Goal: Task Accomplishment & Management: Manage account settings

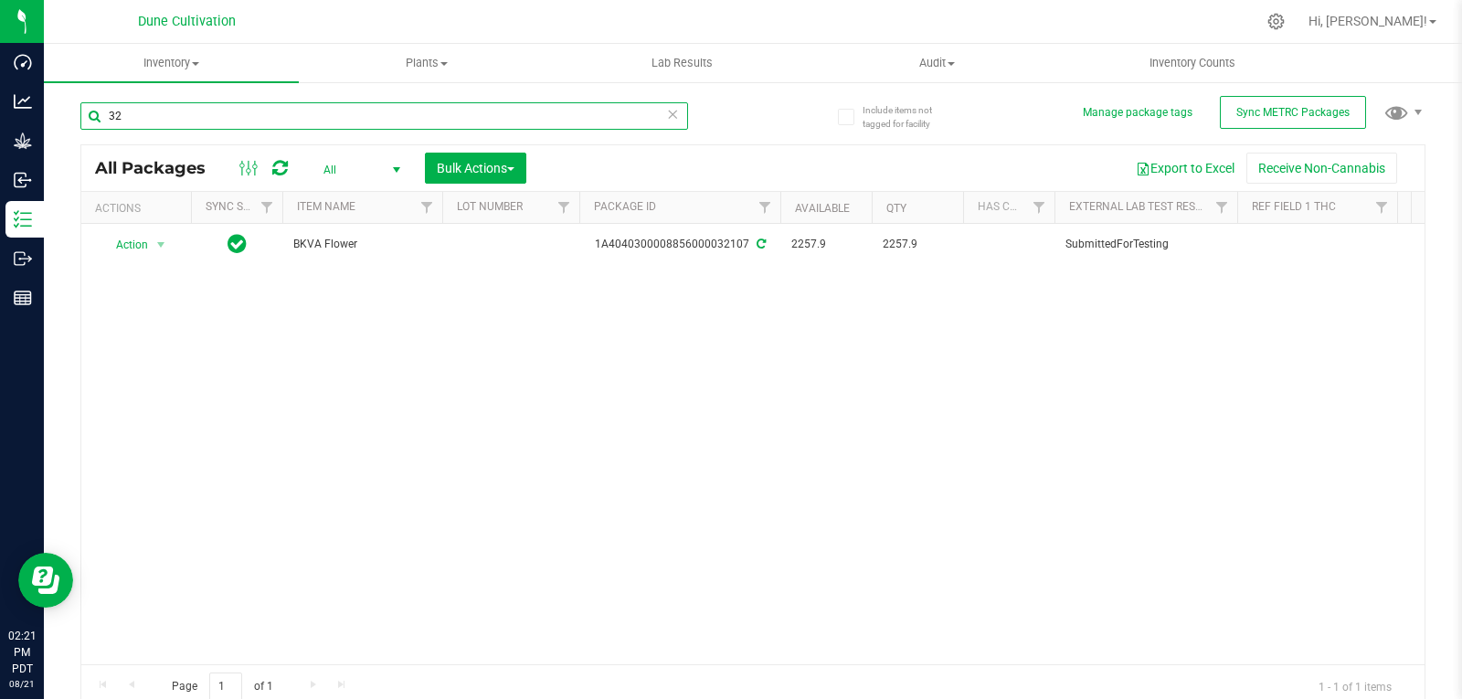
type input "3"
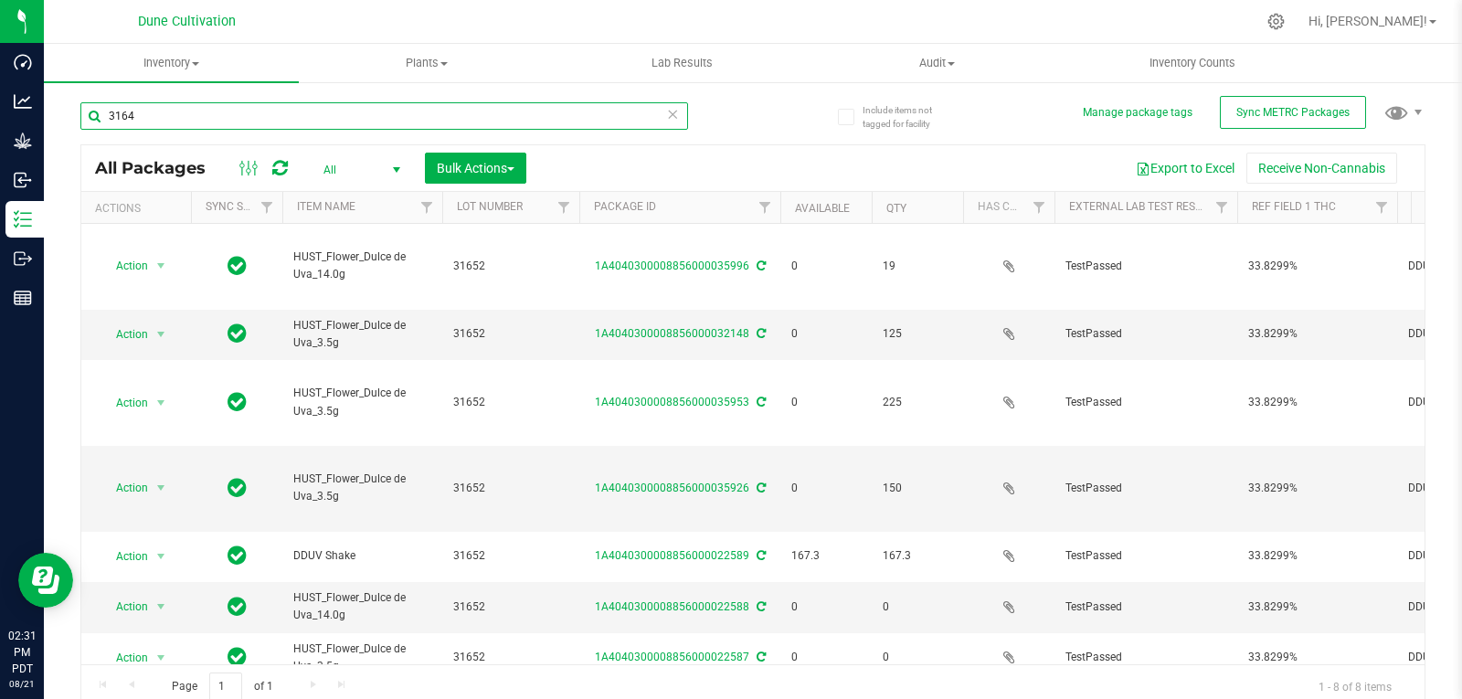
type input "31648"
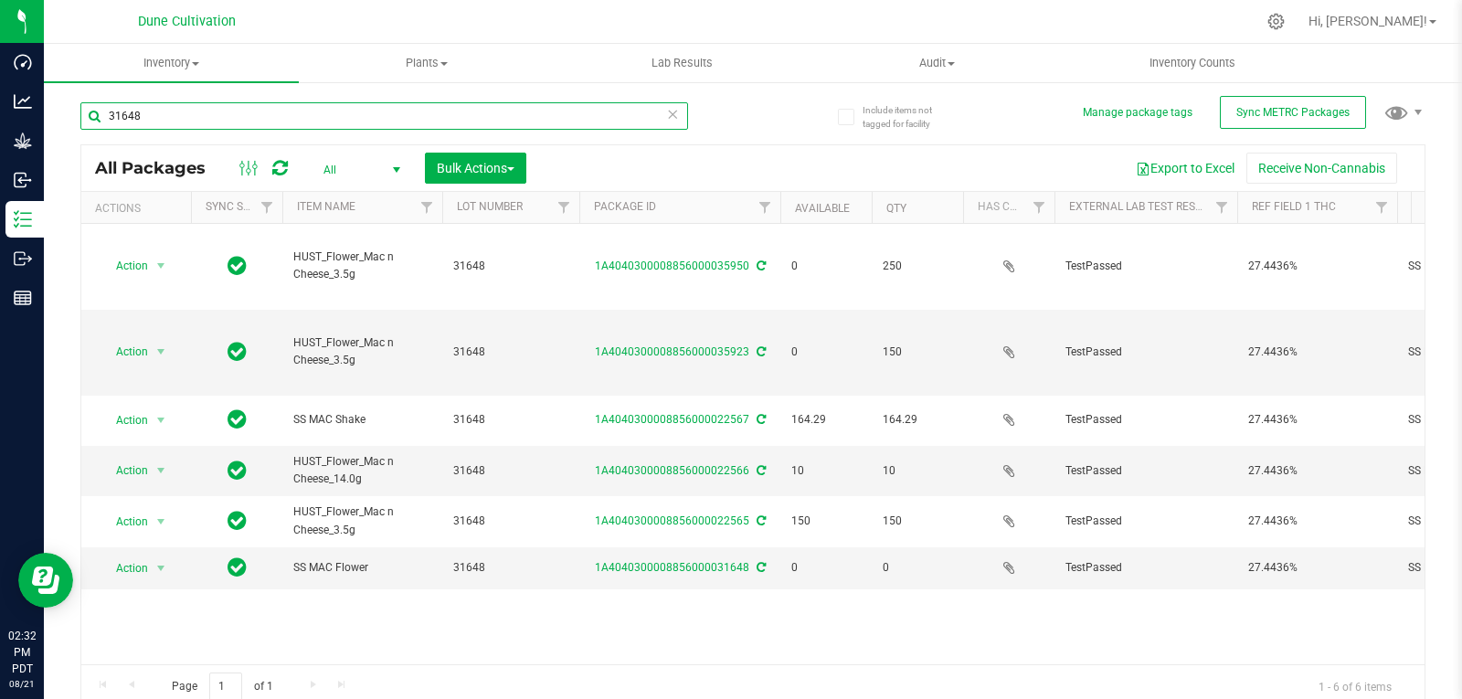
click at [152, 107] on input "31648" at bounding box center [384, 115] width 608 height 27
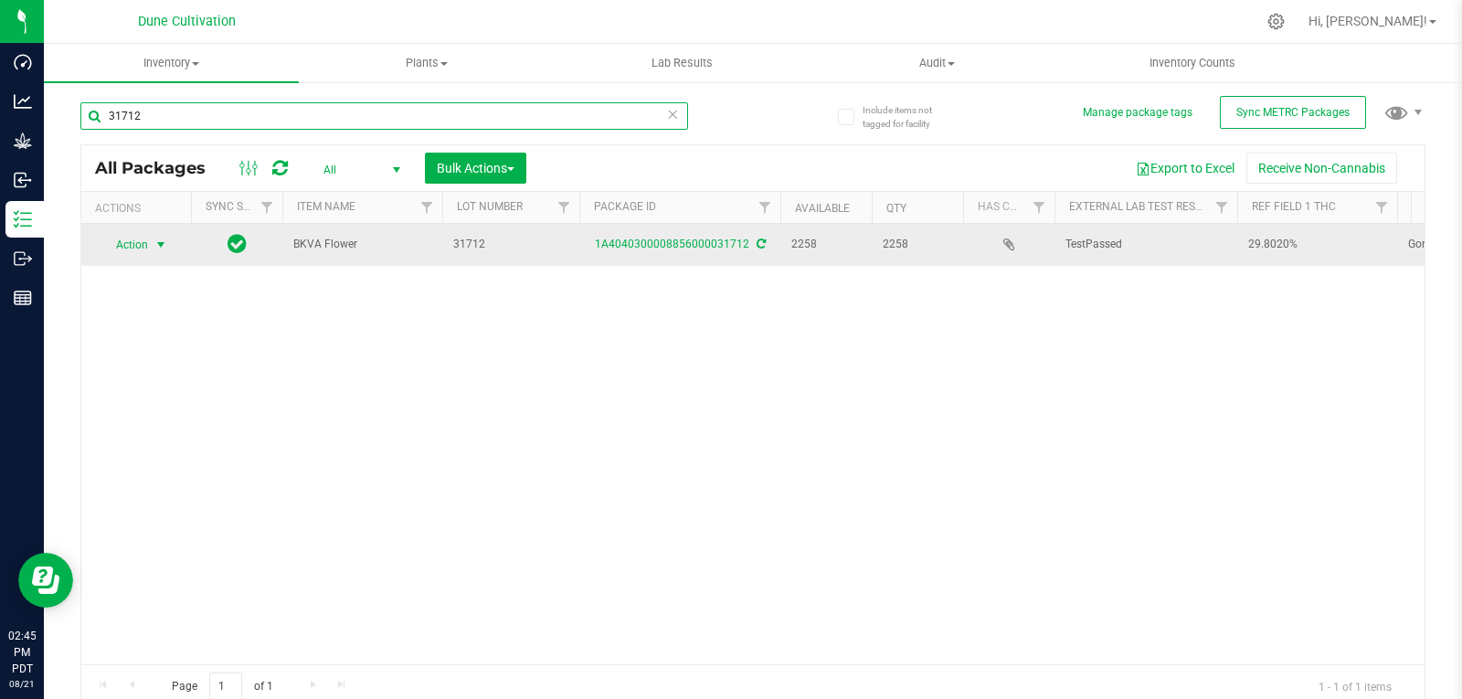
type input "31712"
click at [150, 242] on span "select" at bounding box center [161, 245] width 23 height 26
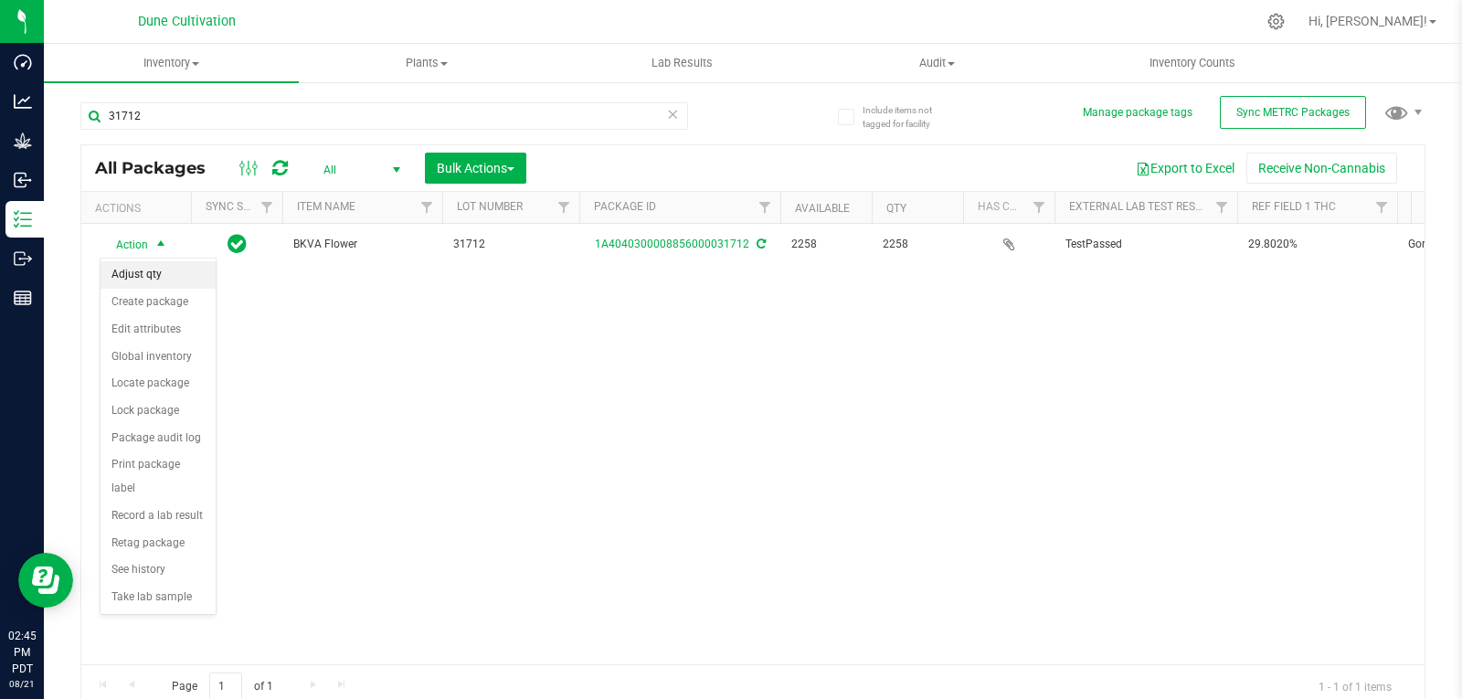
click at [145, 280] on li "Adjust qty" at bounding box center [157, 274] width 115 height 27
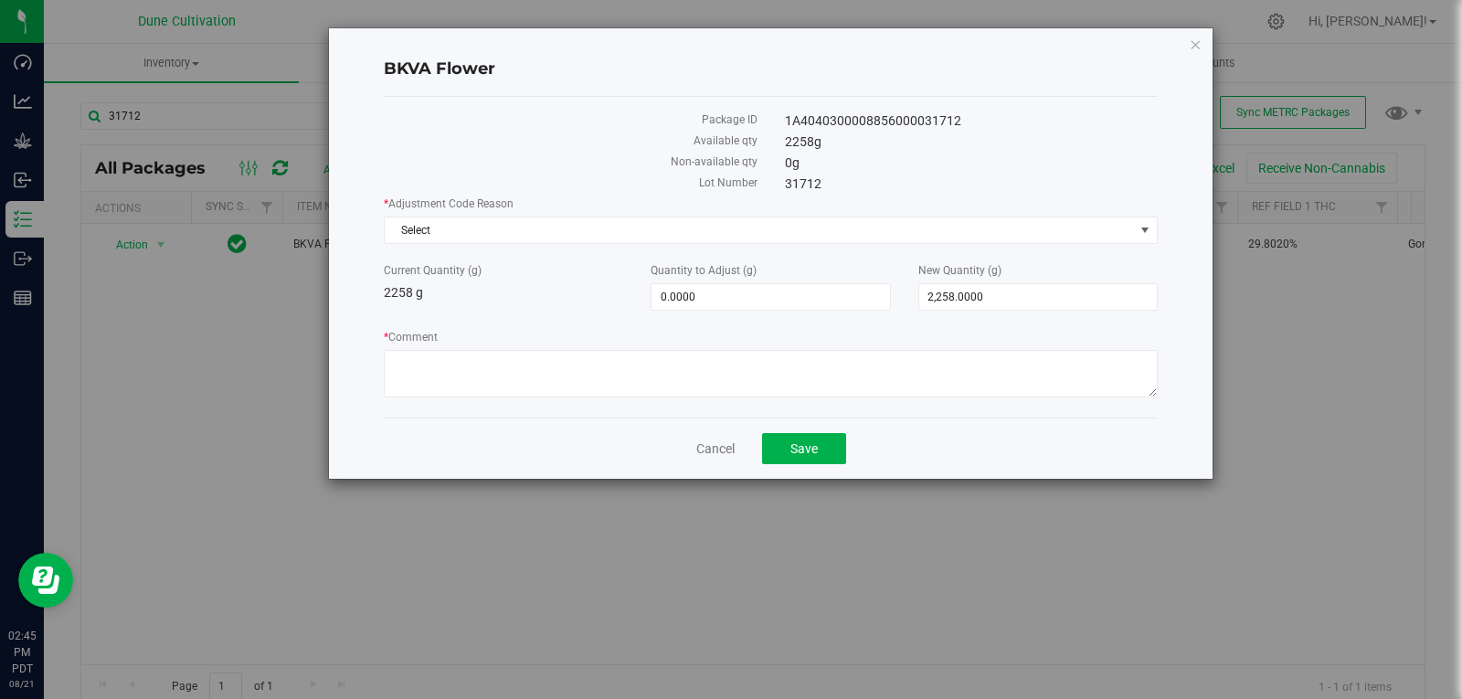
click at [656, 249] on div "* Adjustment Code Reason Select Select API Adjustment Error Drying Entry Error …" at bounding box center [771, 299] width 774 height 207
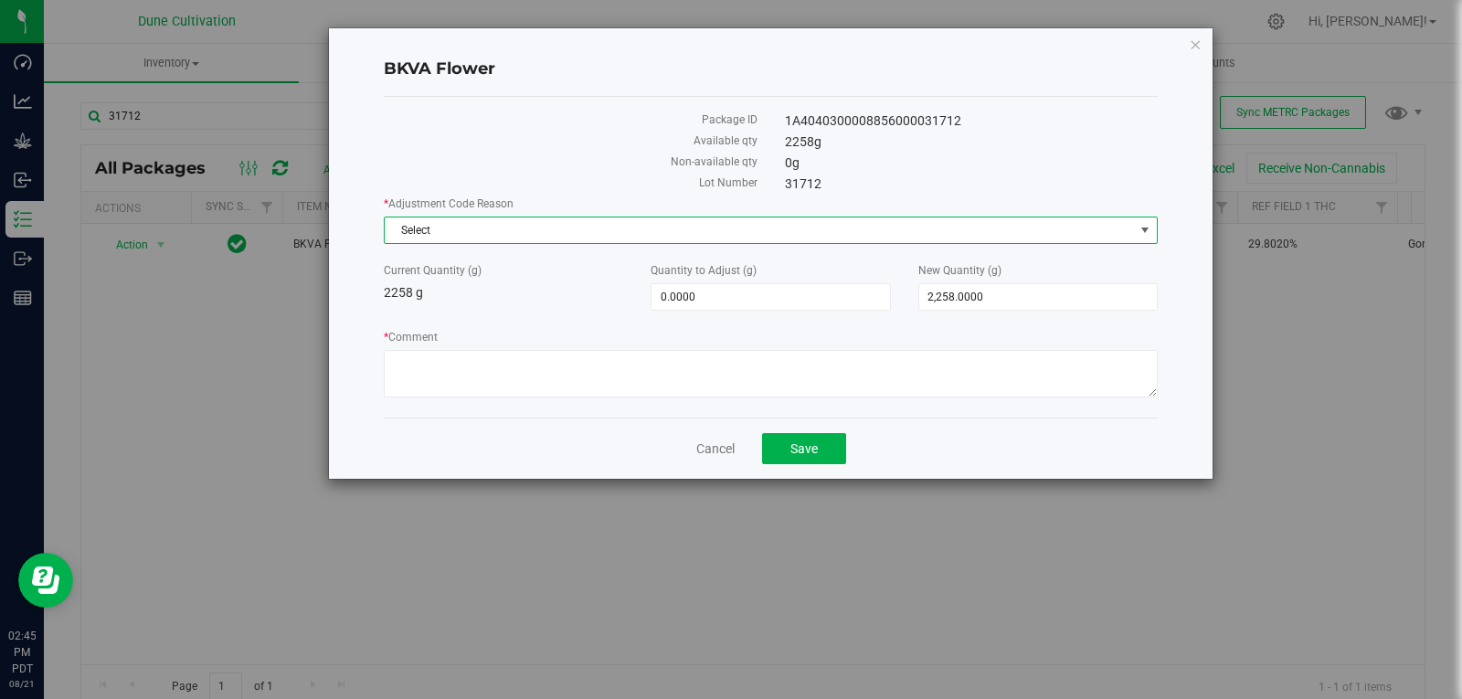
click at [654, 238] on span "Select" at bounding box center [759, 230] width 749 height 26
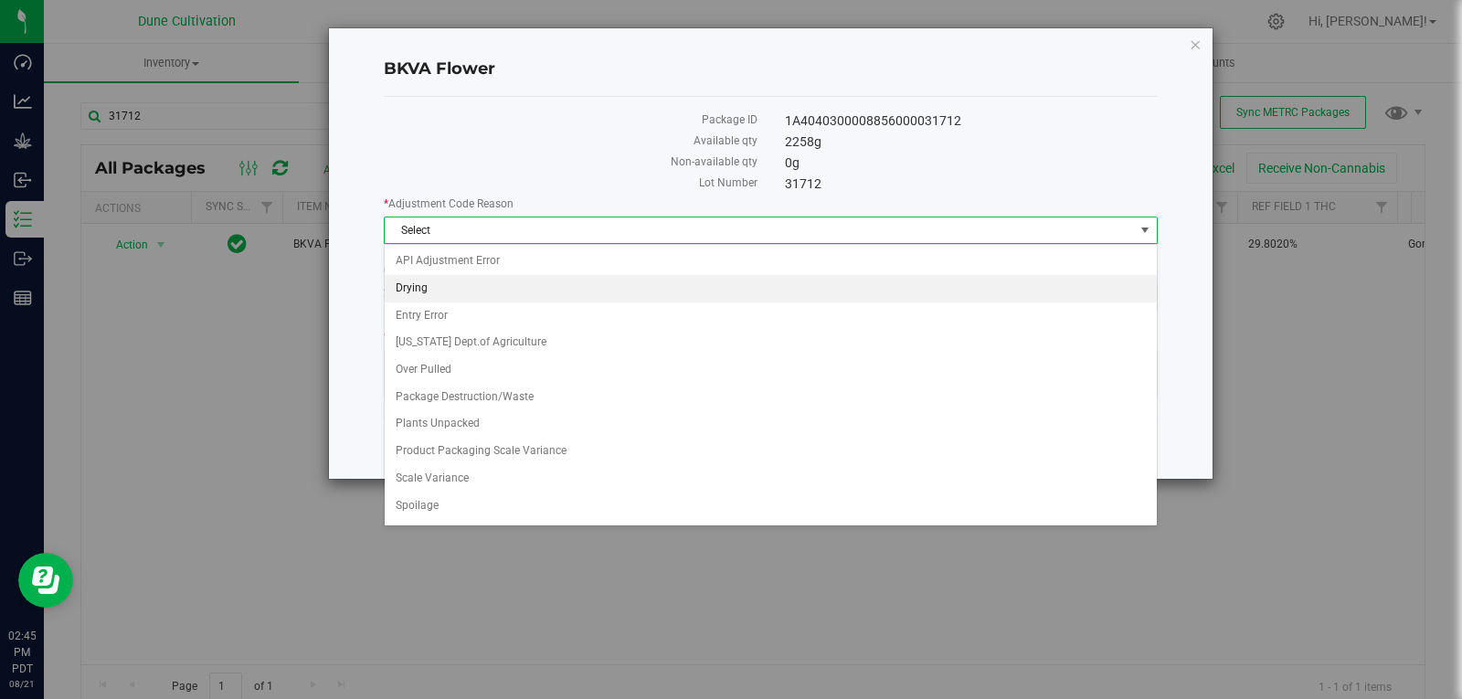
click at [577, 282] on li "Drying" at bounding box center [771, 288] width 772 height 27
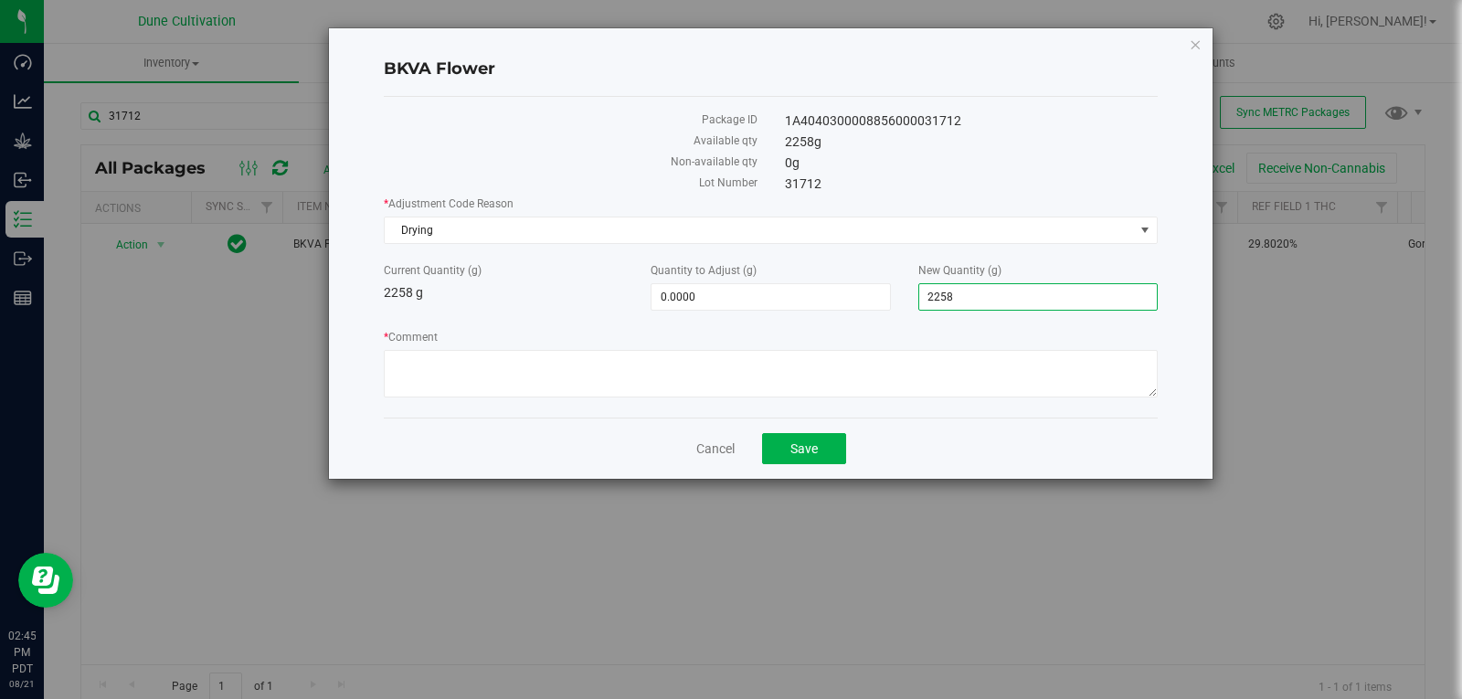
click at [1006, 301] on span "2,258.0000 2258" at bounding box center [1037, 296] width 239 height 27
click at [1006, 301] on input "2258" at bounding box center [1038, 297] width 238 height 26
type input "2255"
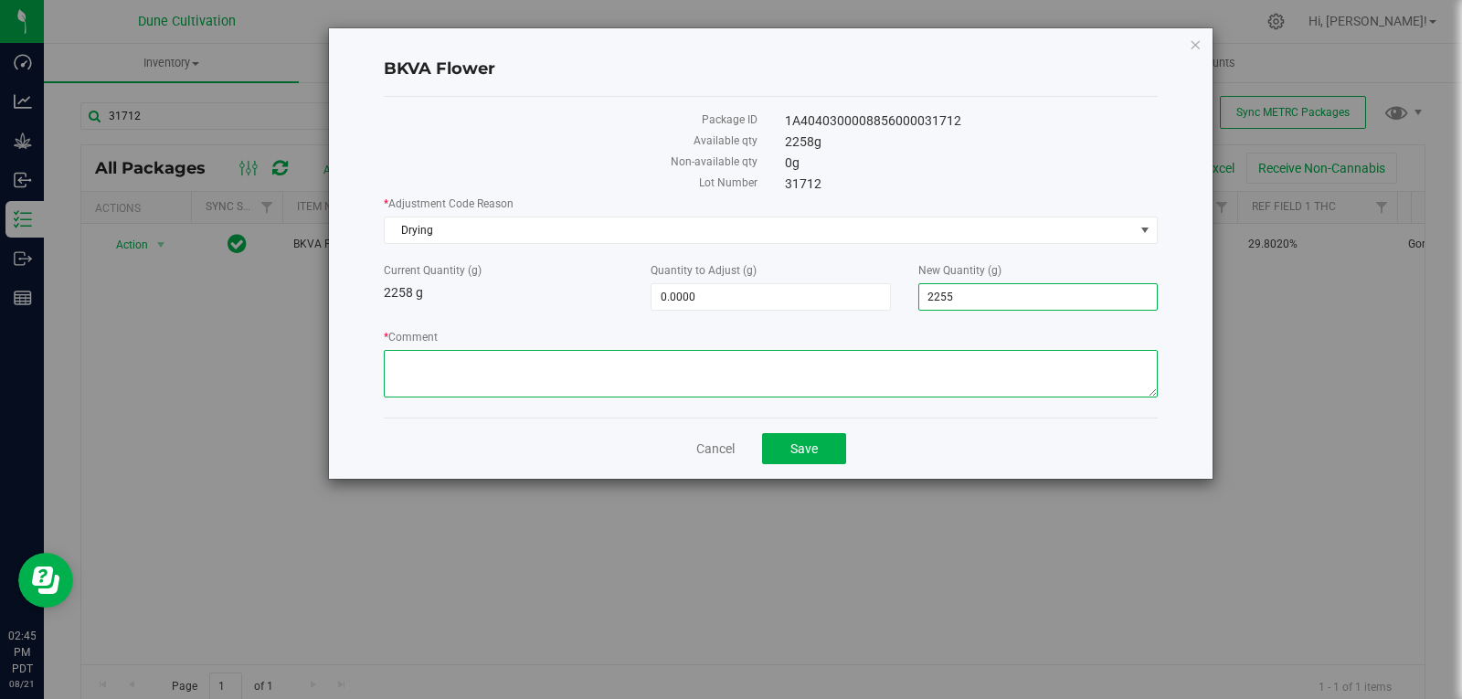
type input "-3.0000"
type input "2,255.0000"
click at [916, 380] on textarea "* Comment" at bounding box center [771, 374] width 774 height 48
type textarea "Moisture Loss"
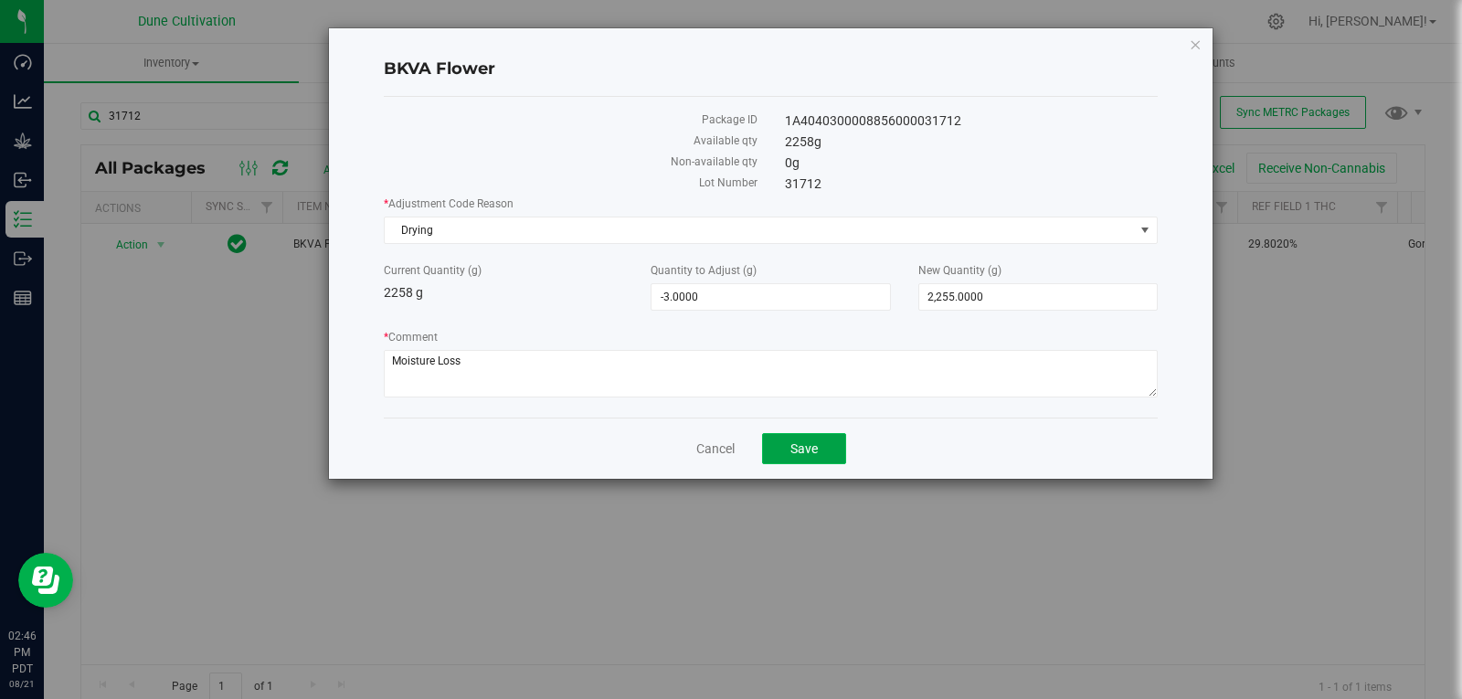
click at [817, 436] on button "Save" at bounding box center [804, 448] width 84 height 31
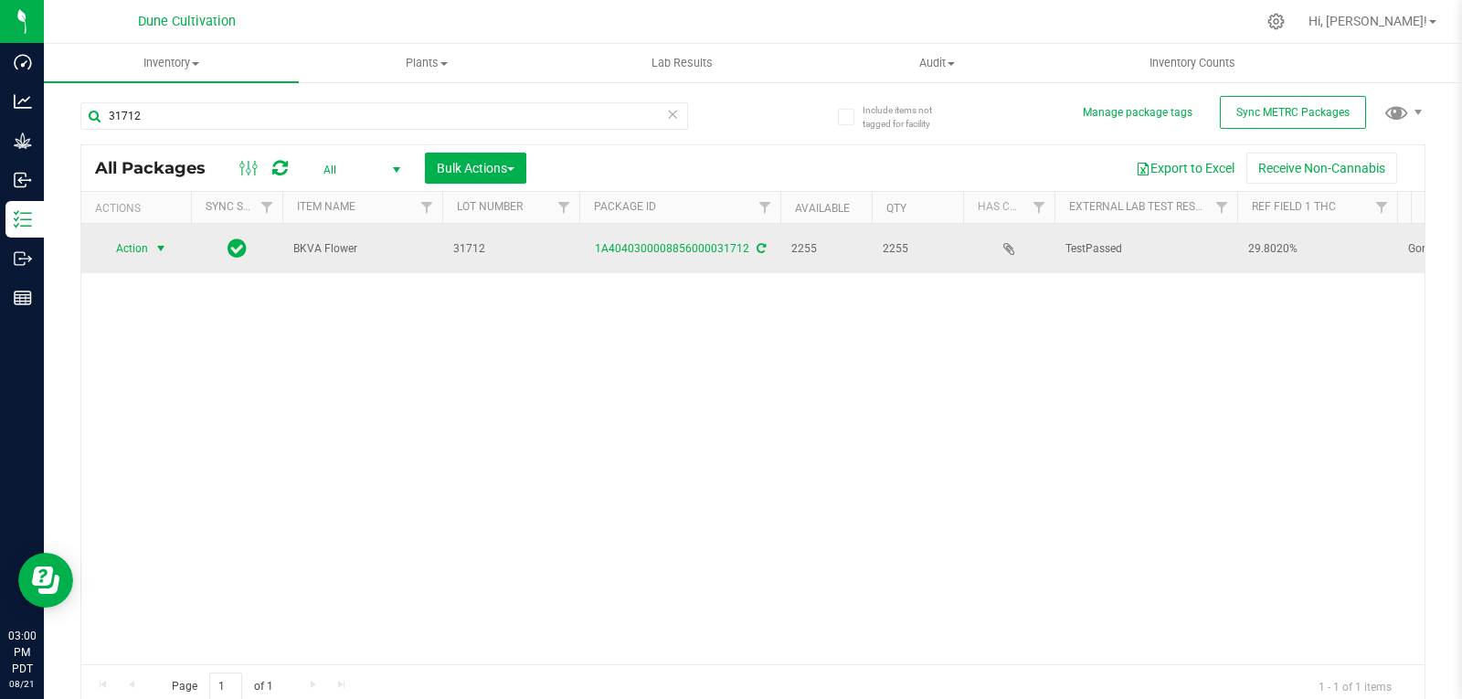
click at [161, 249] on span "select" at bounding box center [160, 248] width 15 height 15
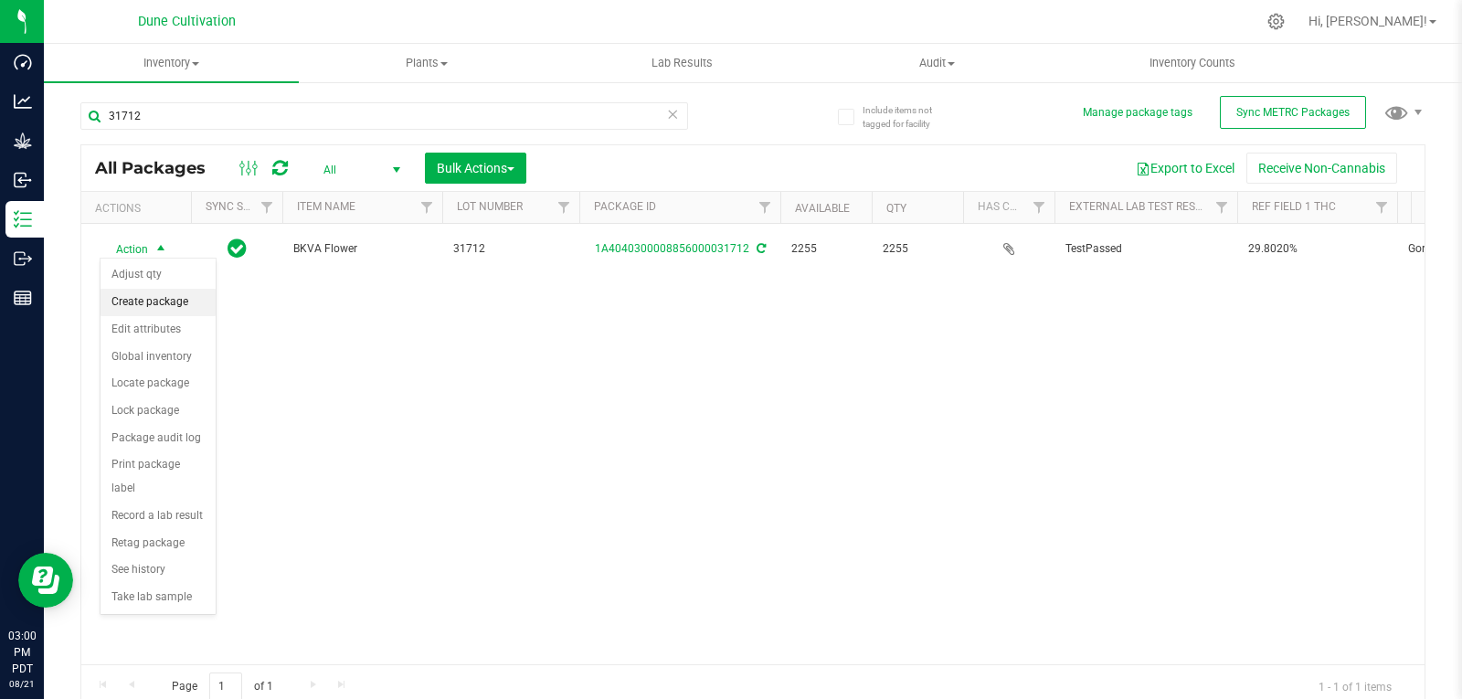
click at [169, 304] on li "Create package" at bounding box center [157, 302] width 115 height 27
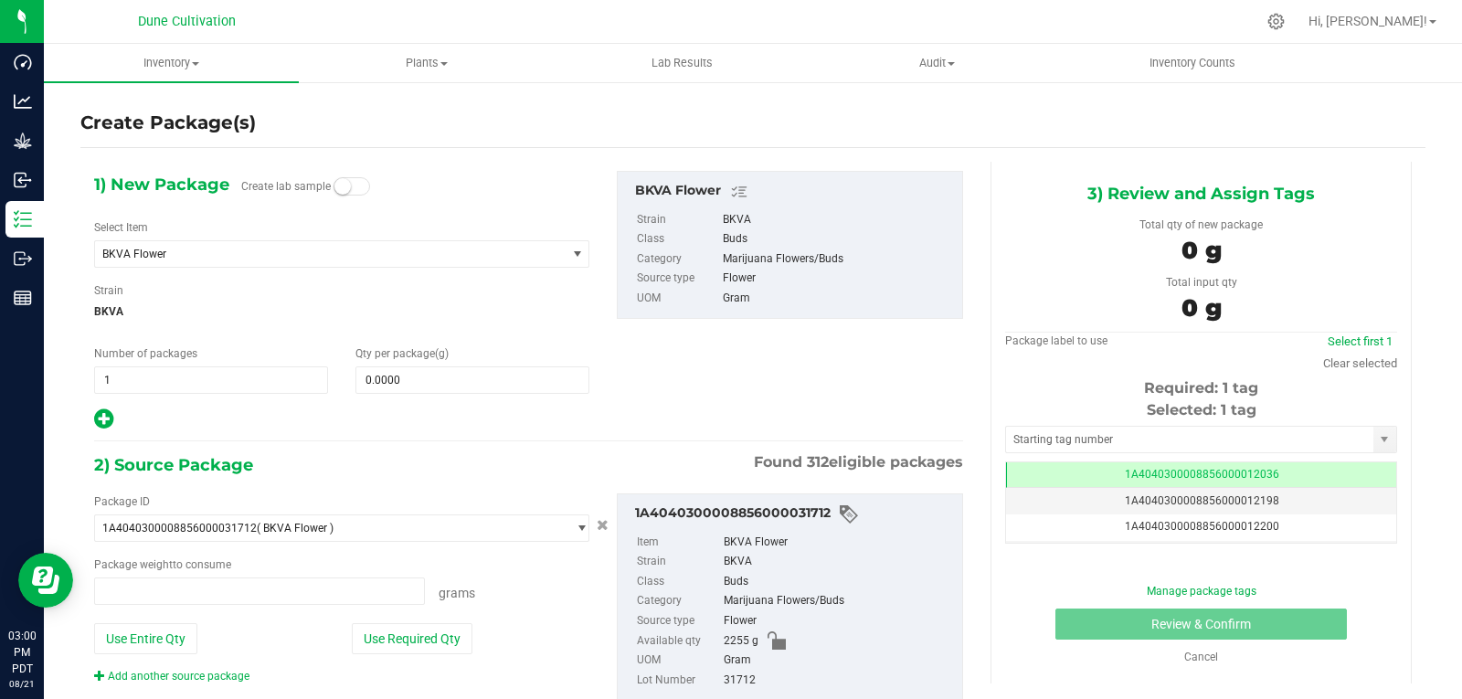
type input "0.0000 g"
click at [217, 257] on span "BKVA Flower" at bounding box center [321, 254] width 438 height 13
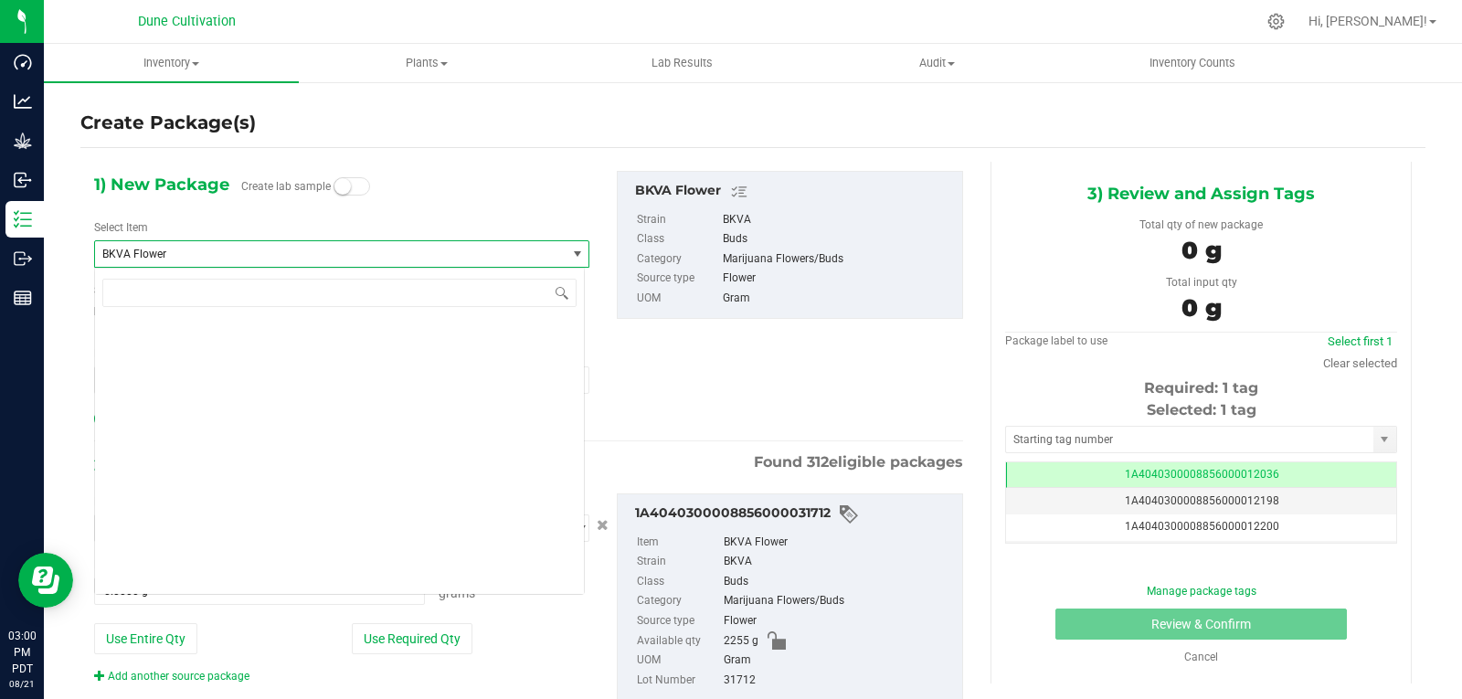
scroll to position [1279, 0]
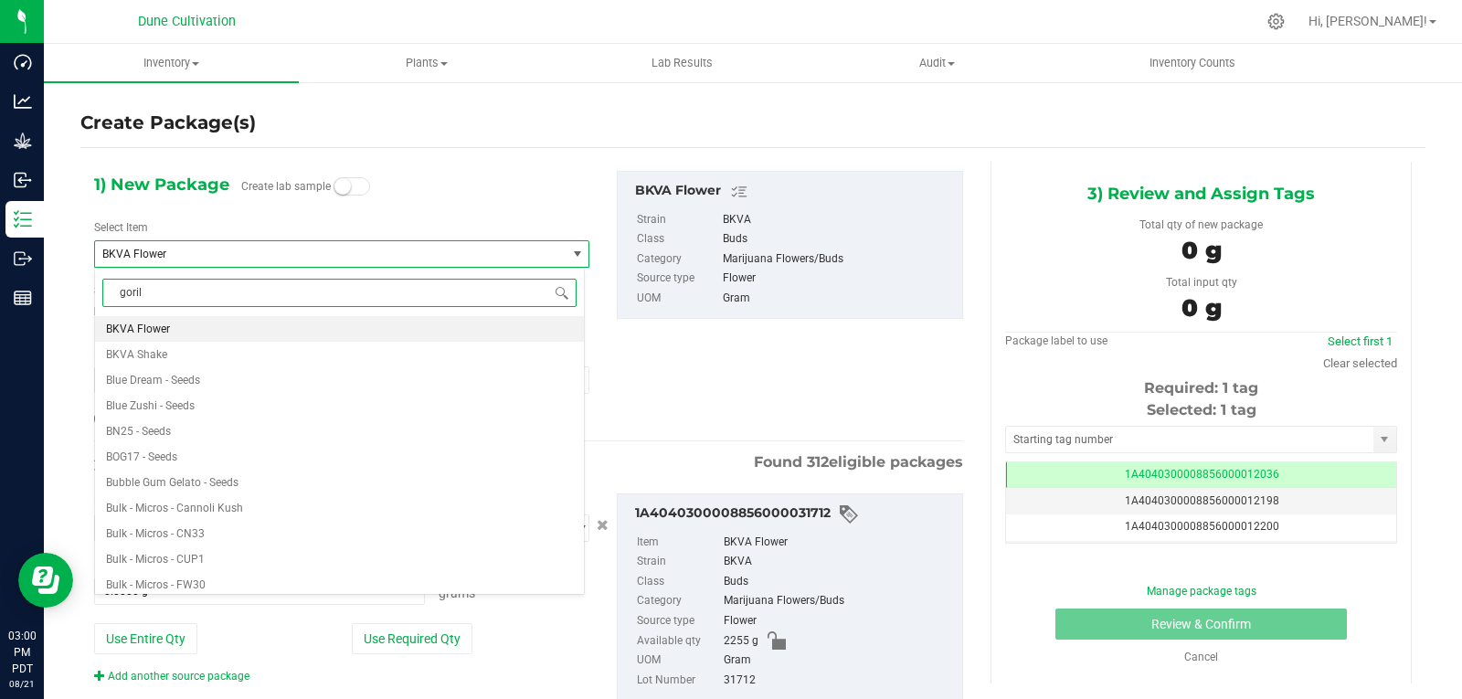
type input "gorill"
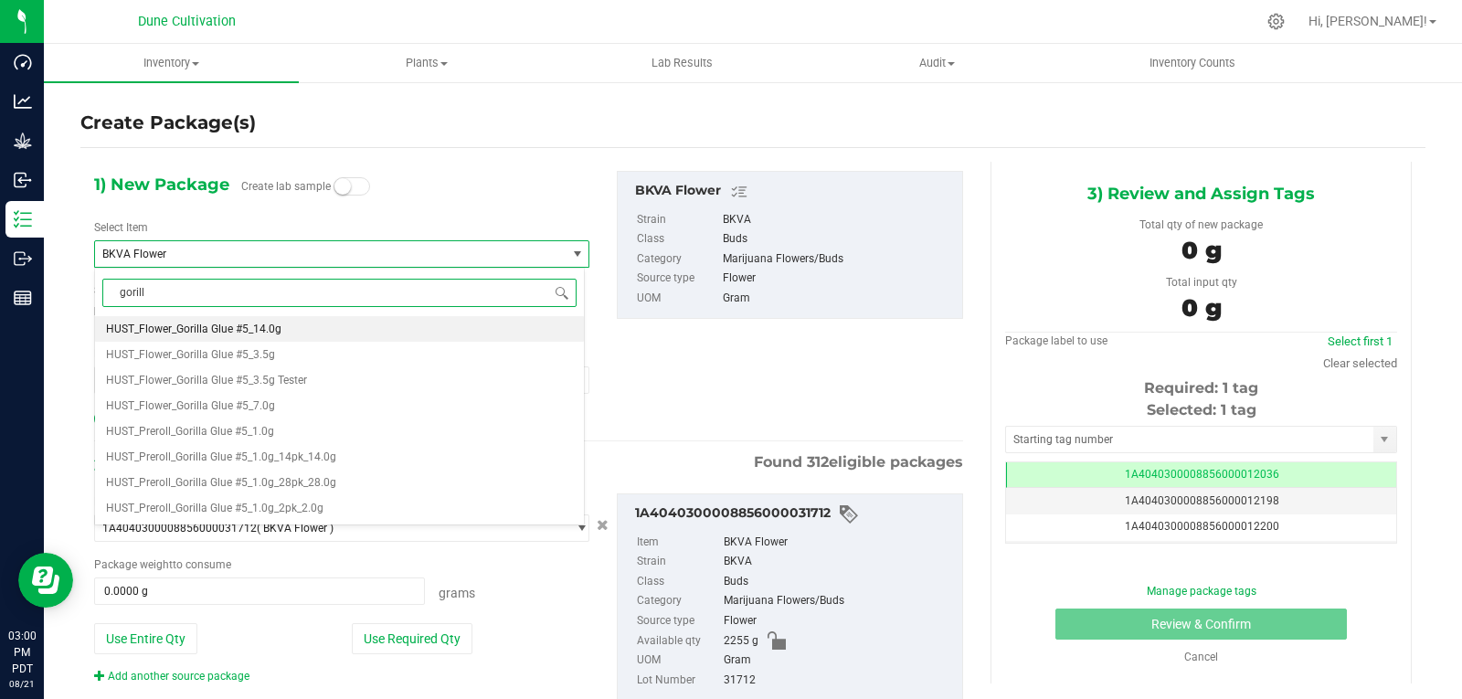
scroll to position [0, 0]
click at [227, 357] on span "HUST_Flower_Gorilla Glue #5_3.5g" at bounding box center [190, 354] width 169 height 13
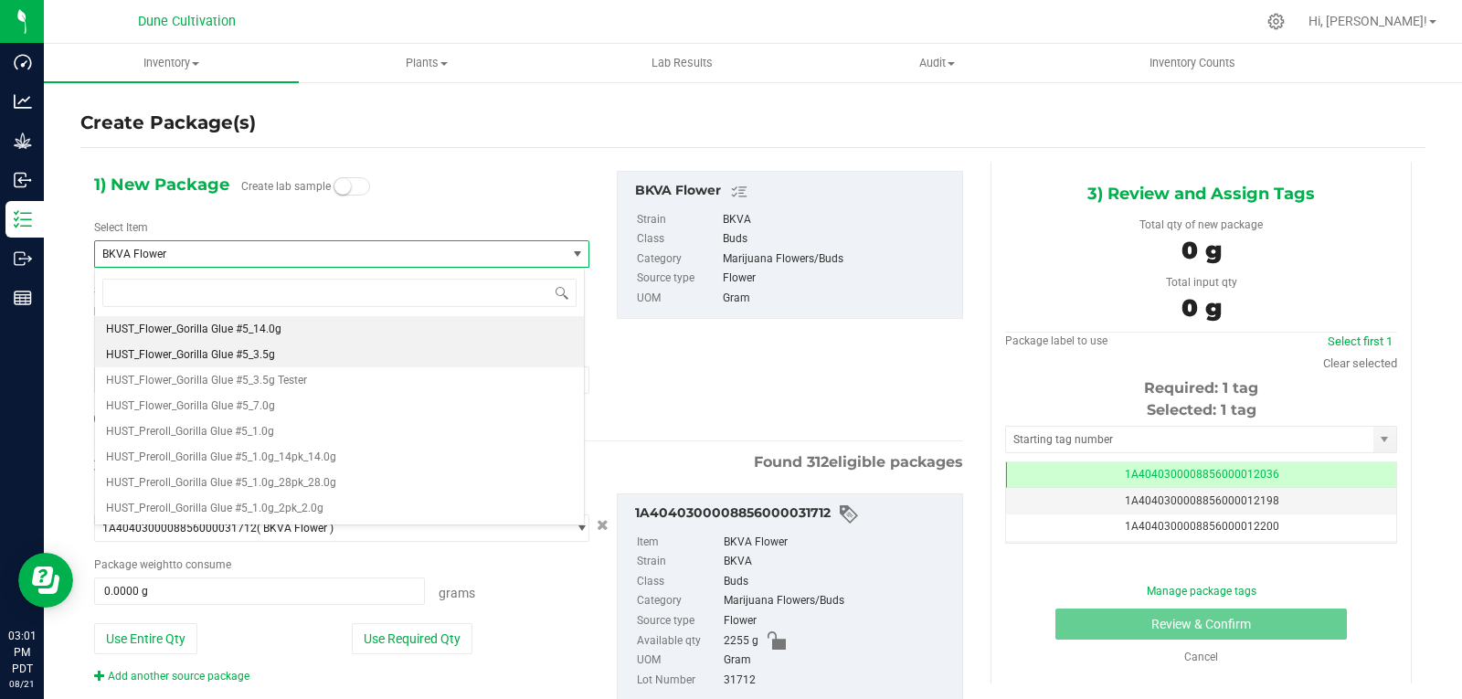
type input "0"
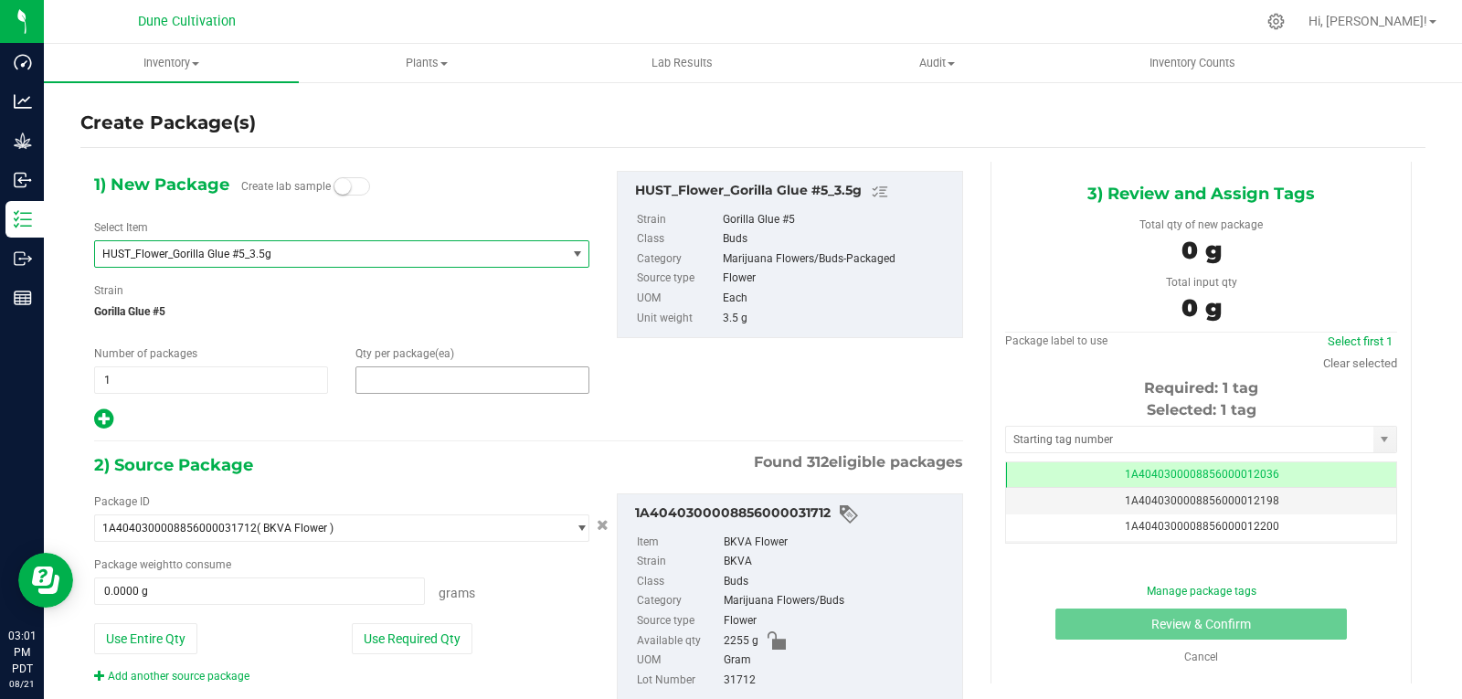
click at [387, 375] on span at bounding box center [472, 379] width 234 height 27
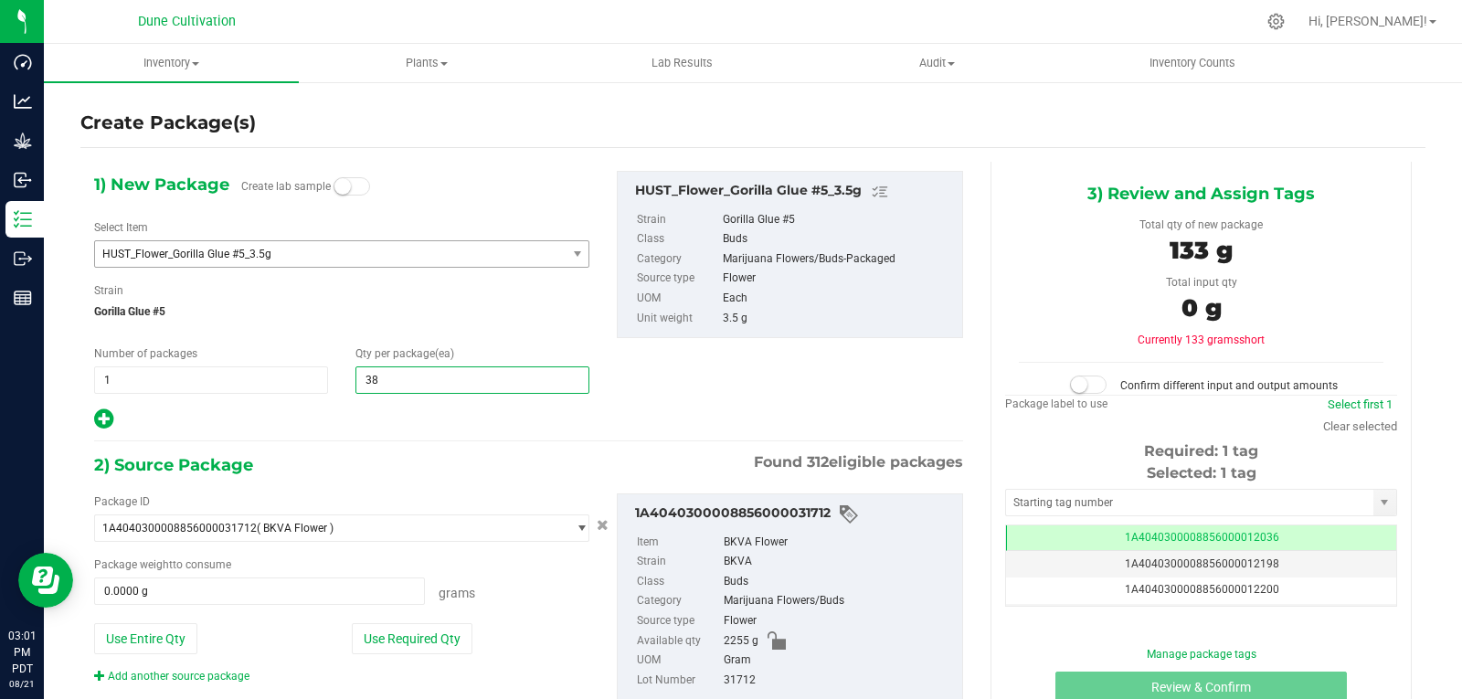
type input "382"
click at [395, 645] on button "Use Required Qty" at bounding box center [412, 638] width 121 height 31
type input "1337.0000 g"
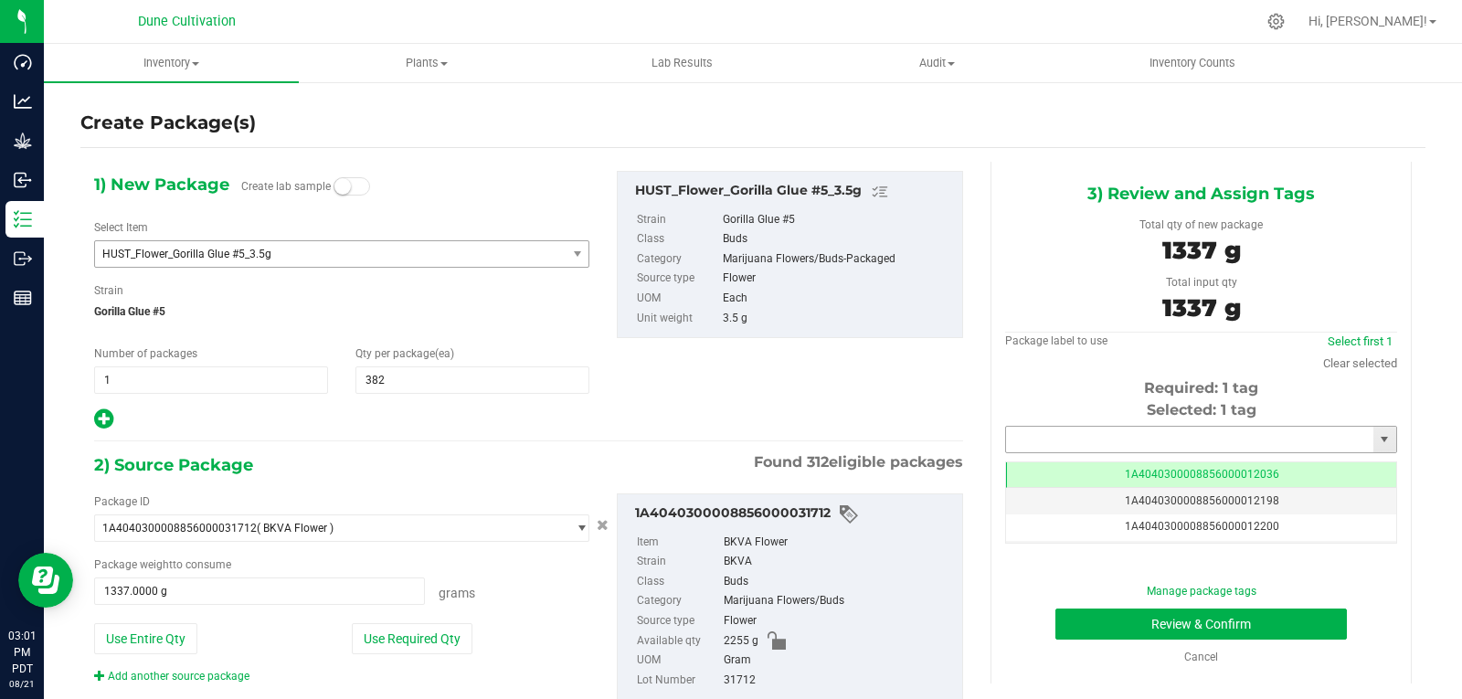
click at [1090, 441] on input "text" at bounding box center [1189, 440] width 367 height 26
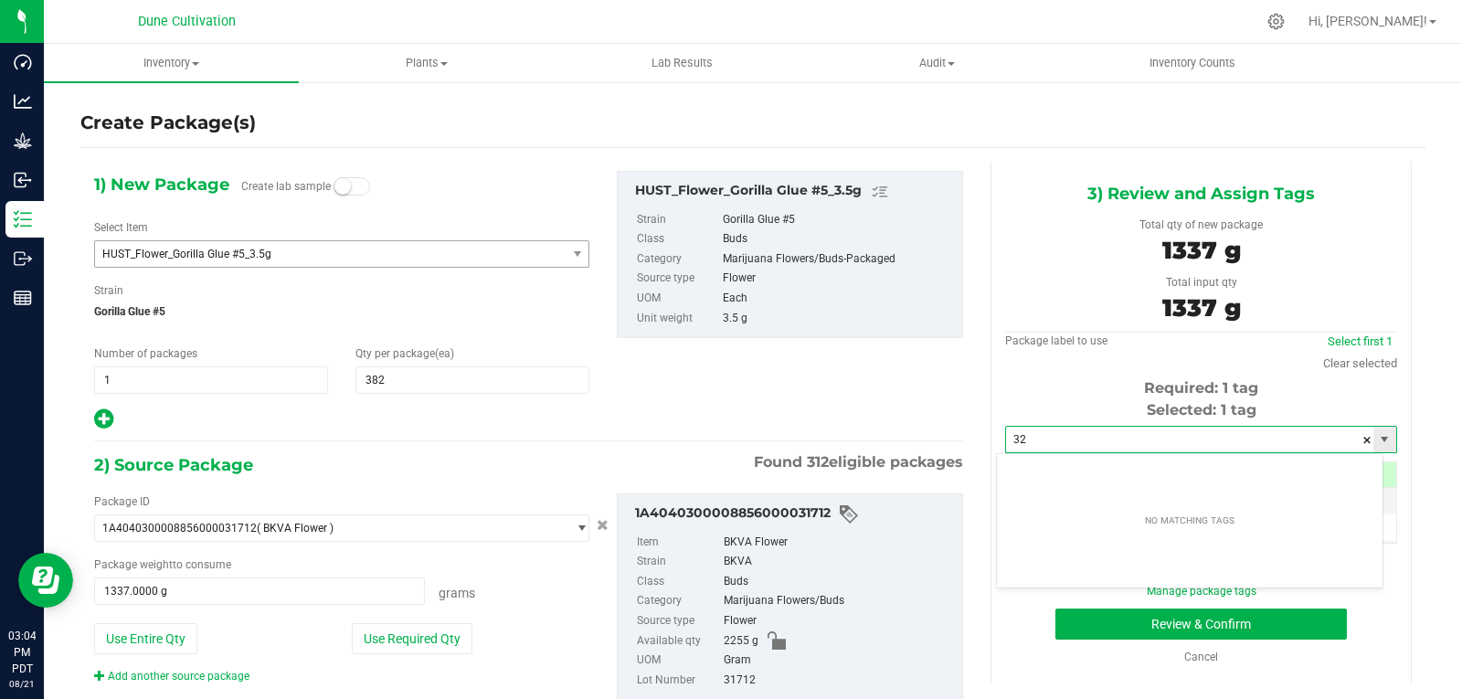
type input "3"
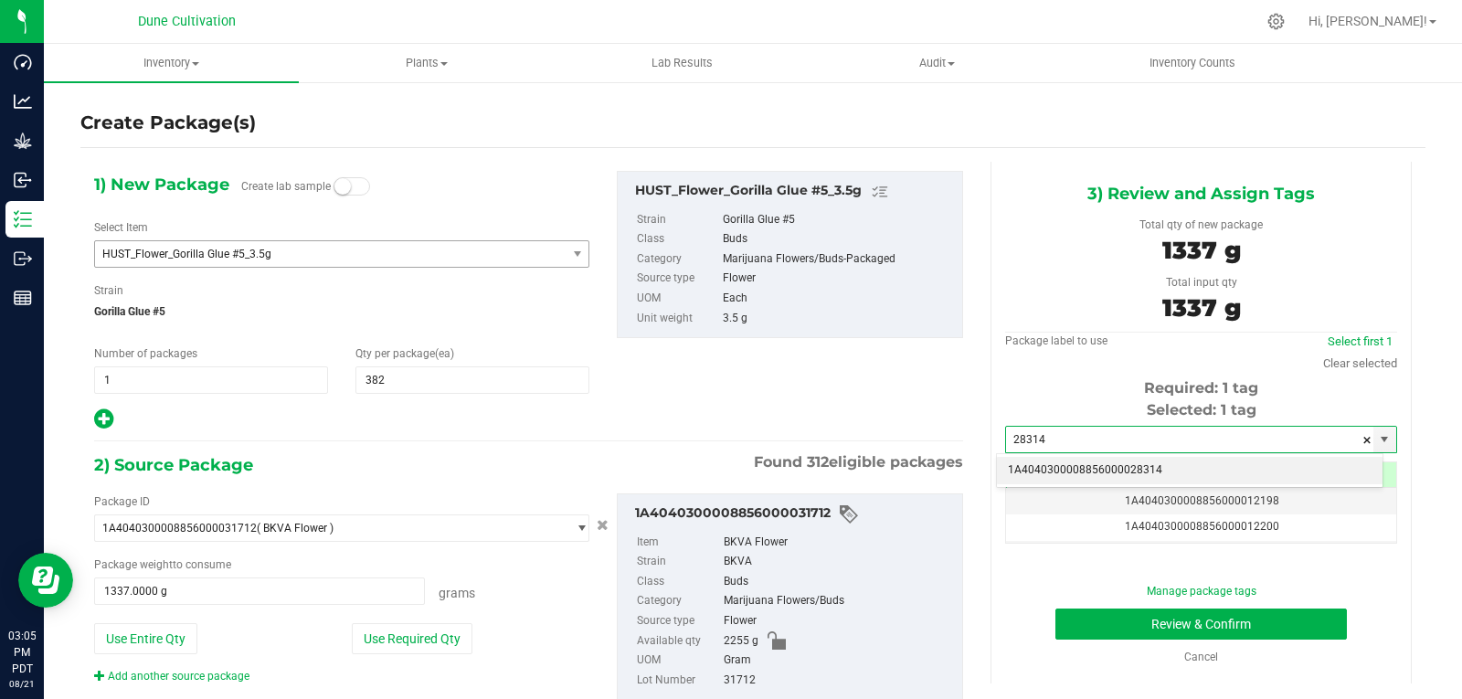
click at [1068, 467] on li "1A4040300008856000028314" at bounding box center [1190, 470] width 386 height 27
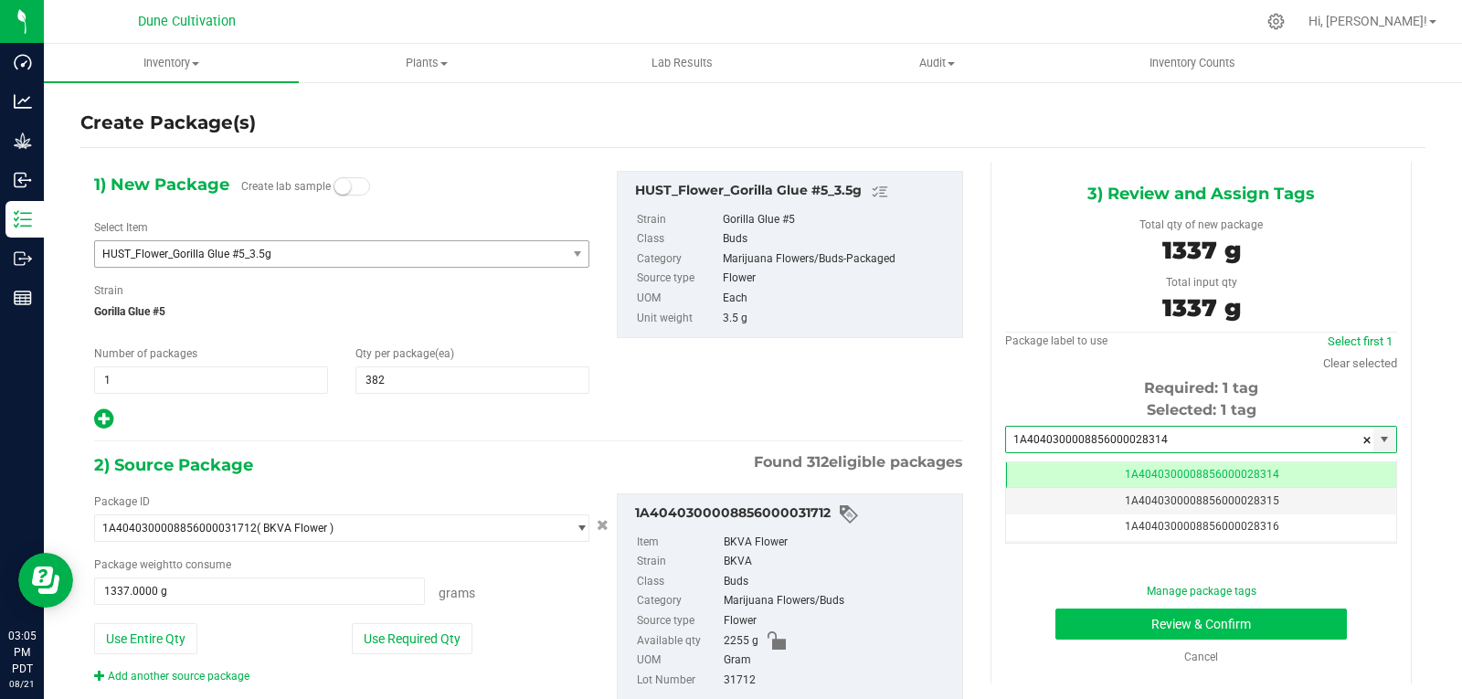
type input "1A4040300008856000028314"
click at [1065, 626] on button "Review & Confirm" at bounding box center [1200, 623] width 291 height 31
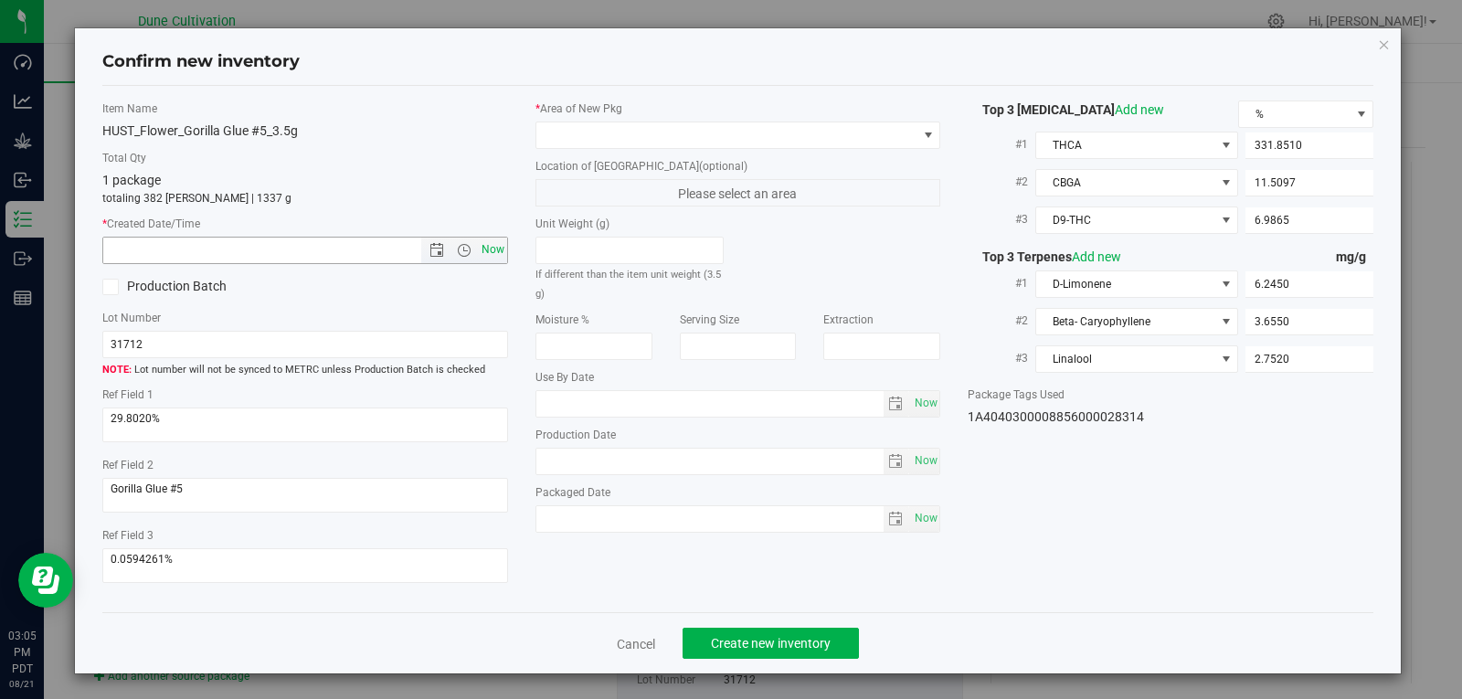
click at [487, 241] on span "Now" at bounding box center [492, 250] width 31 height 26
type input "[DATE] 3:05 PM"
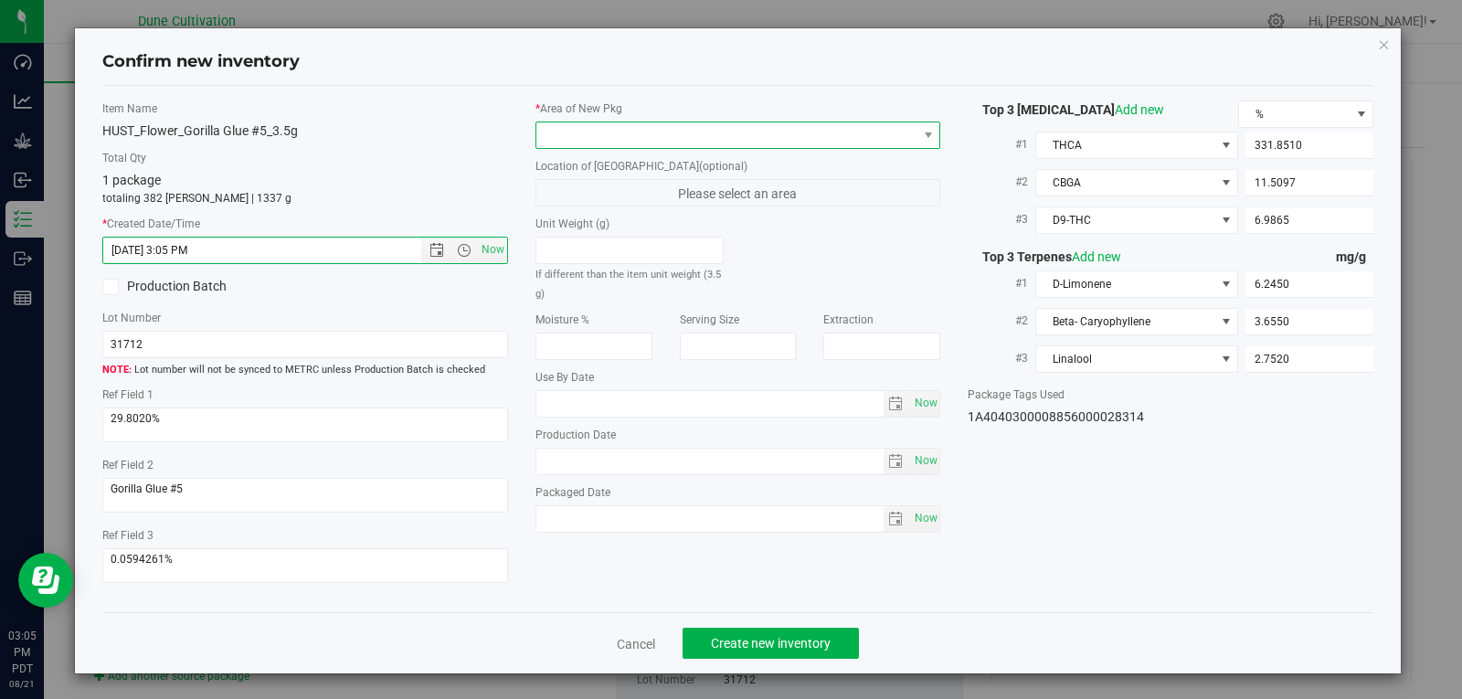
click at [804, 122] on span at bounding box center [726, 135] width 381 height 26
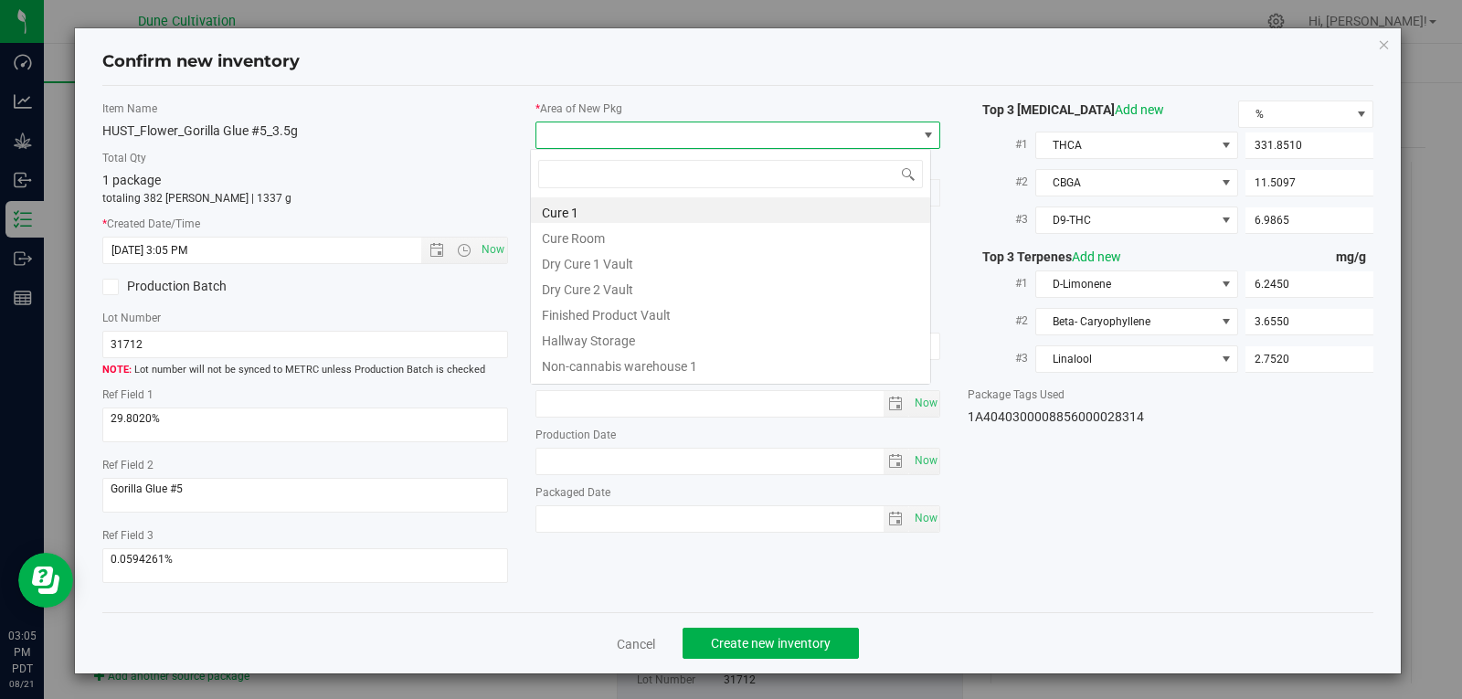
scroll to position [27, 402]
click at [676, 301] on li "Finished Product Vault" at bounding box center [730, 313] width 399 height 26
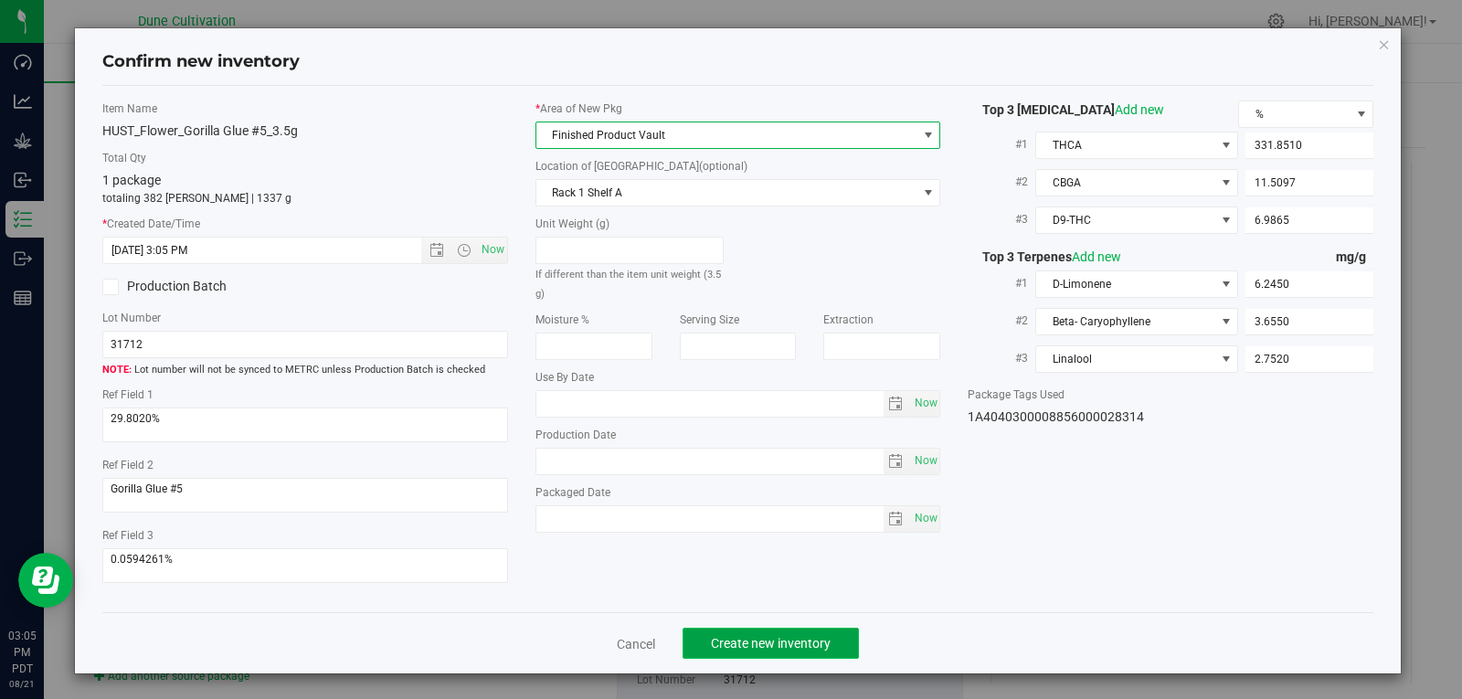
click at [756, 654] on button "Create new inventory" at bounding box center [770, 643] width 176 height 31
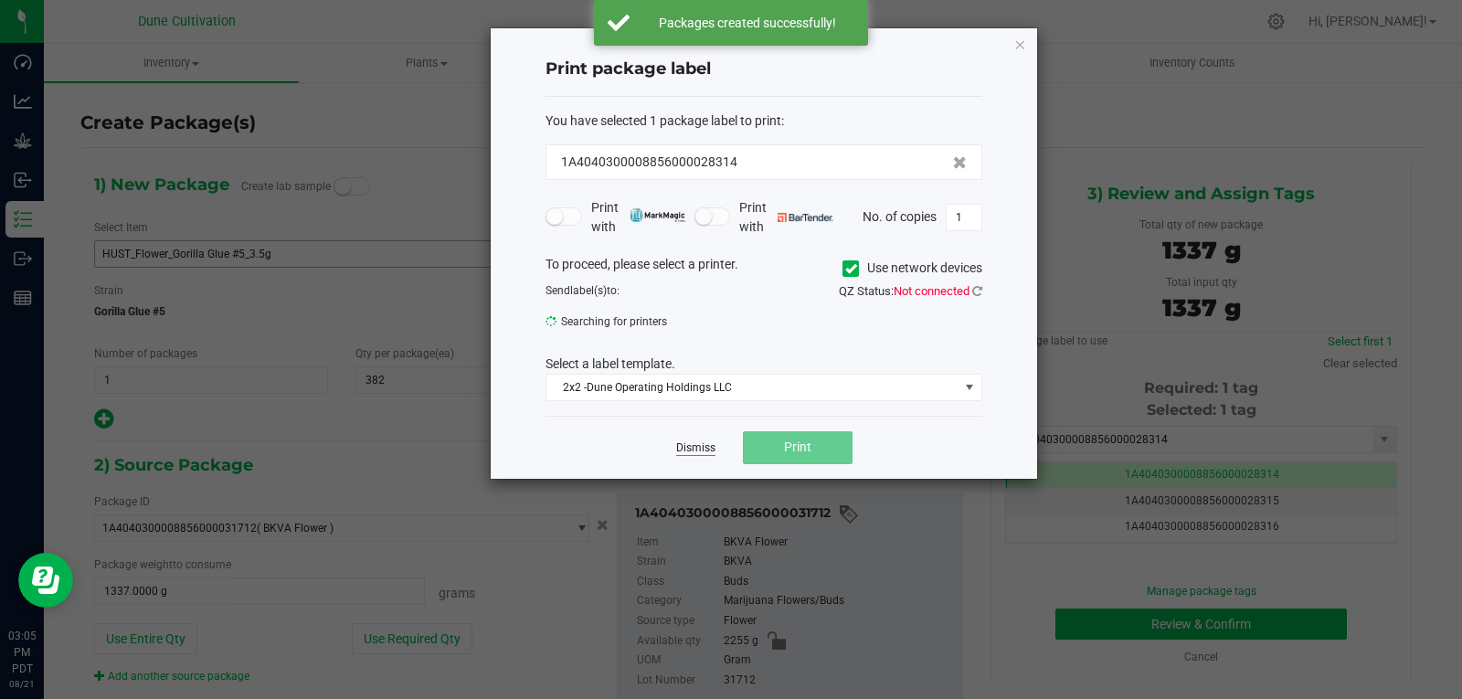
click at [682, 448] on link "Dismiss" at bounding box center [695, 448] width 39 height 16
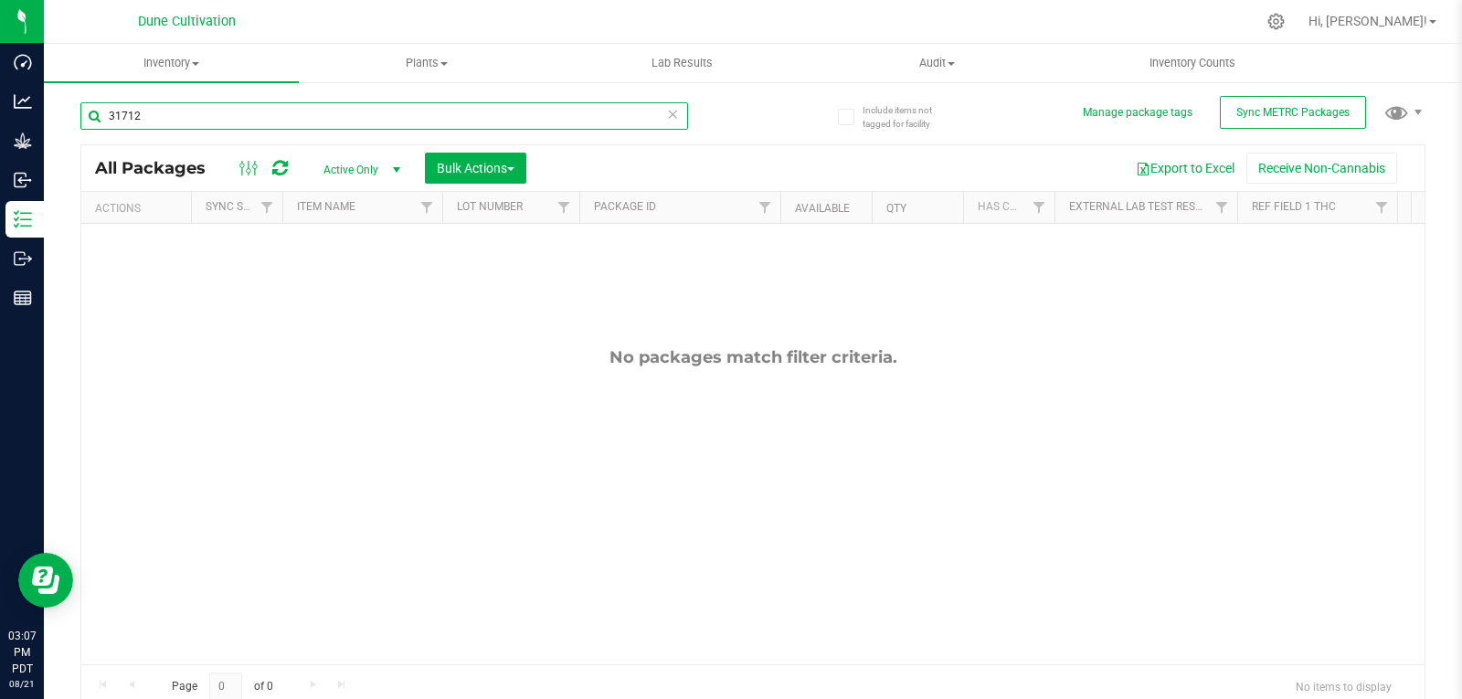
click at [167, 113] on input "31712" at bounding box center [384, 115] width 608 height 27
click at [359, 175] on span "Active Only" at bounding box center [358, 170] width 100 height 26
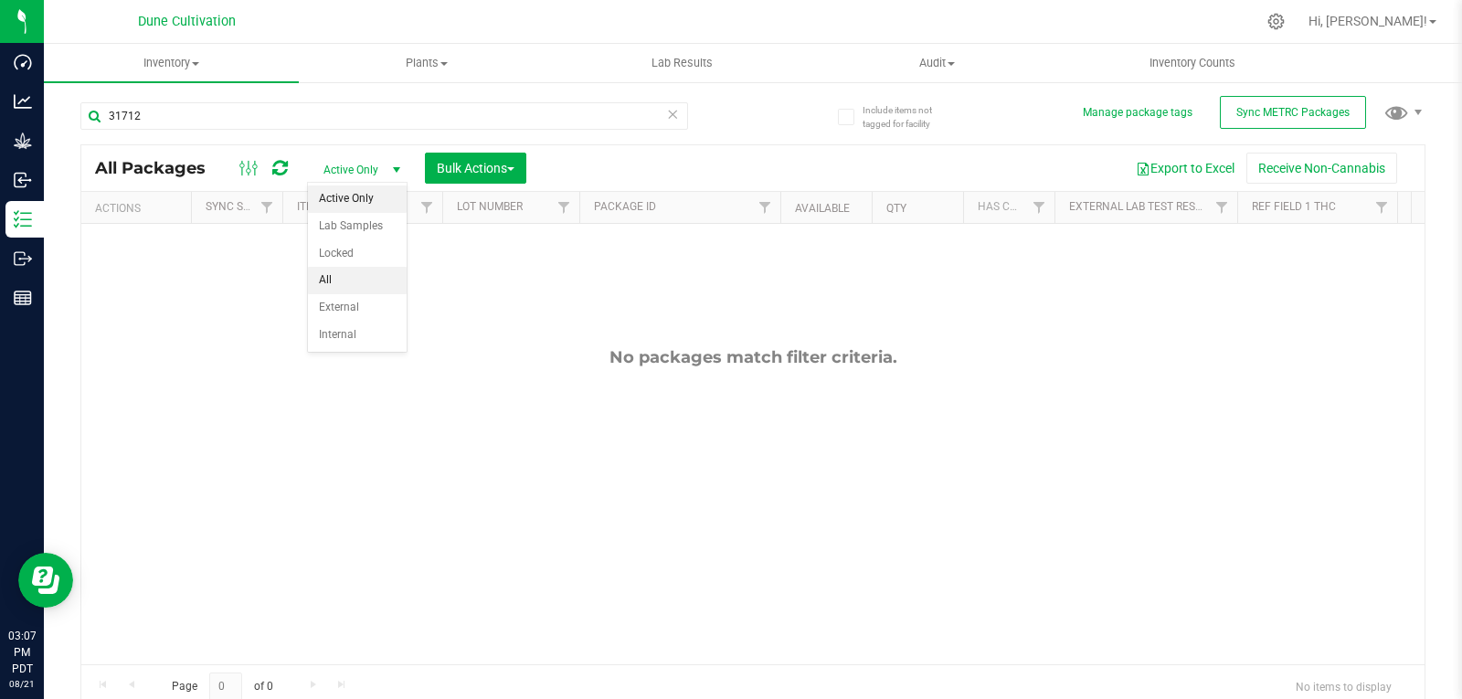
click at [340, 287] on li "All" at bounding box center [357, 280] width 99 height 27
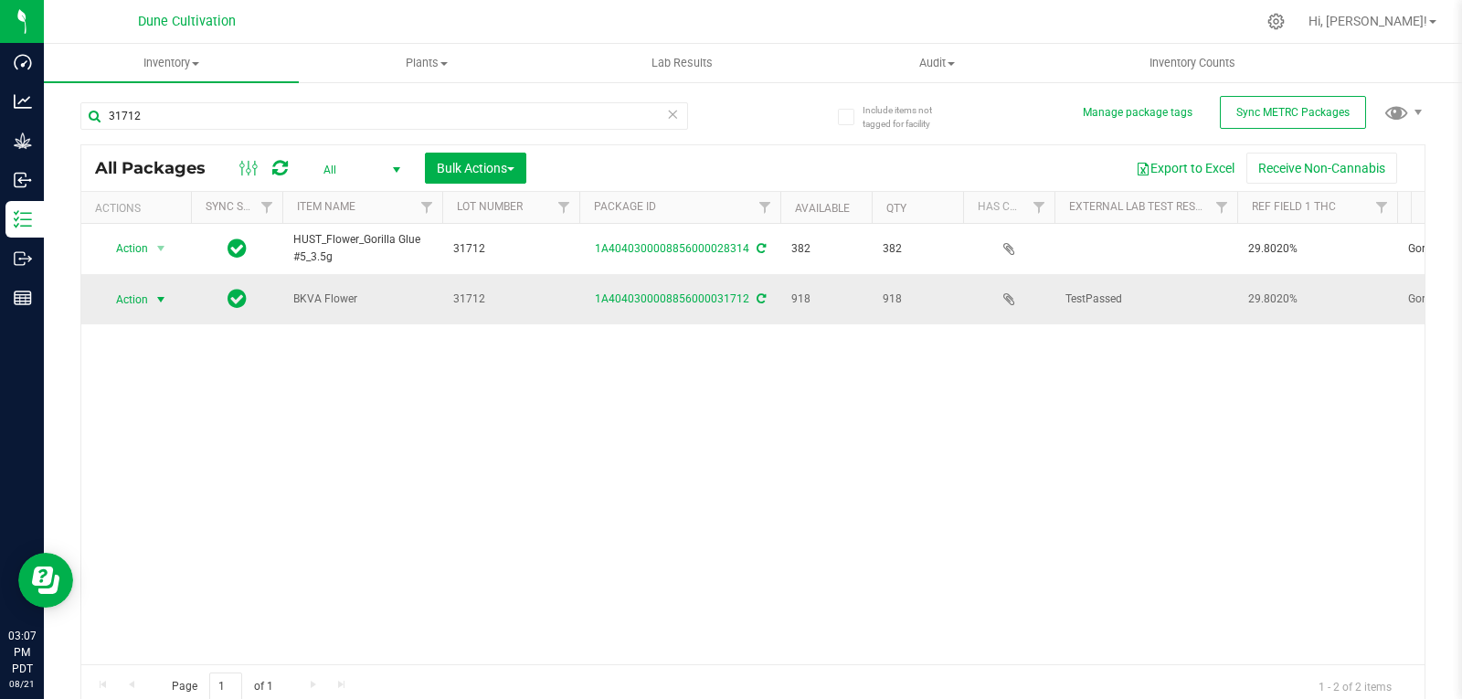
click at [154, 292] on span "select" at bounding box center [160, 299] width 15 height 15
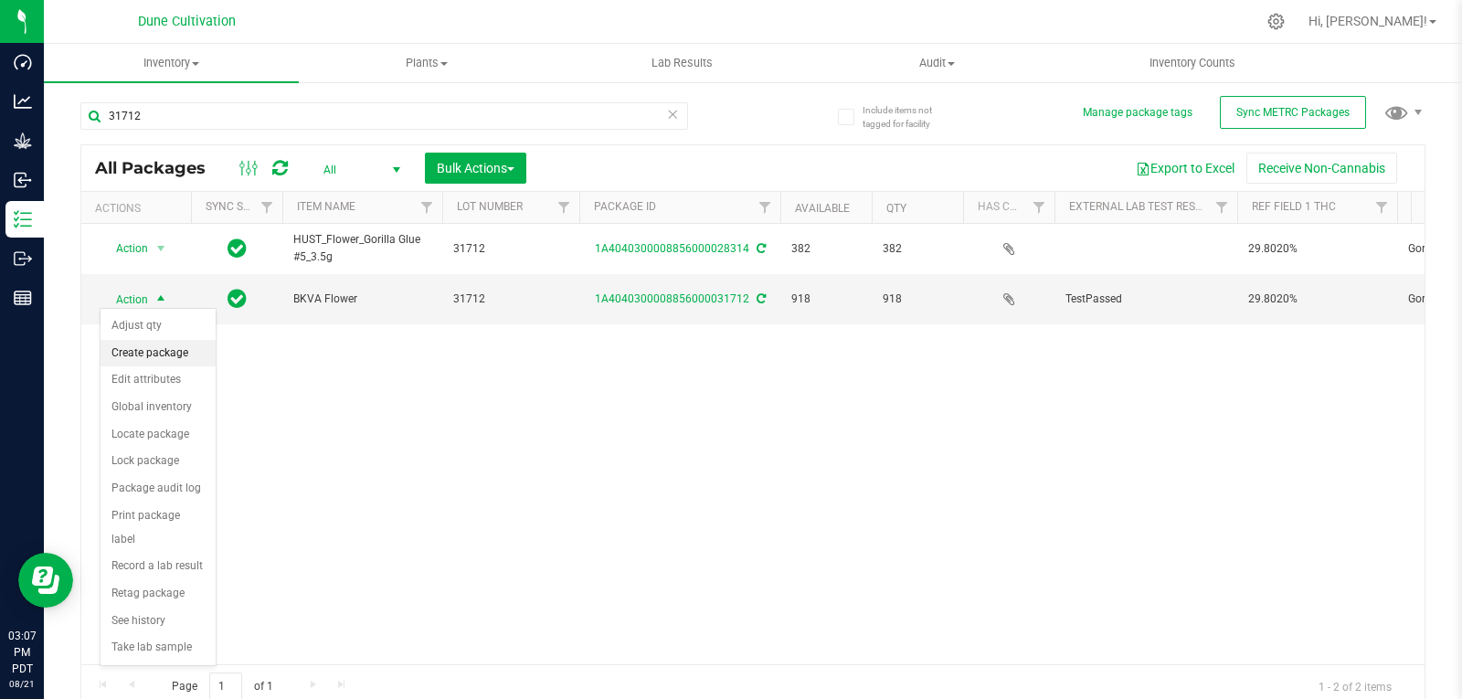
click at [152, 360] on li "Create package" at bounding box center [157, 353] width 115 height 27
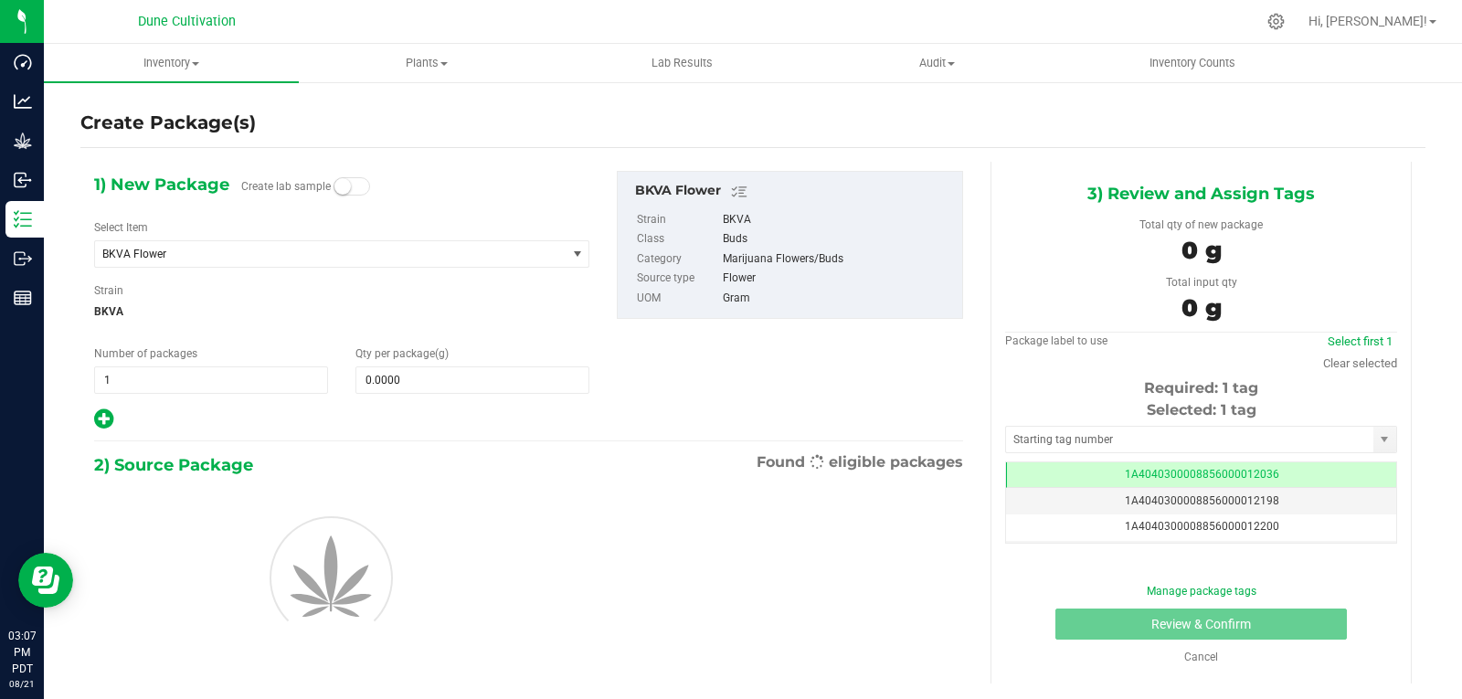
scroll to position [0, -1]
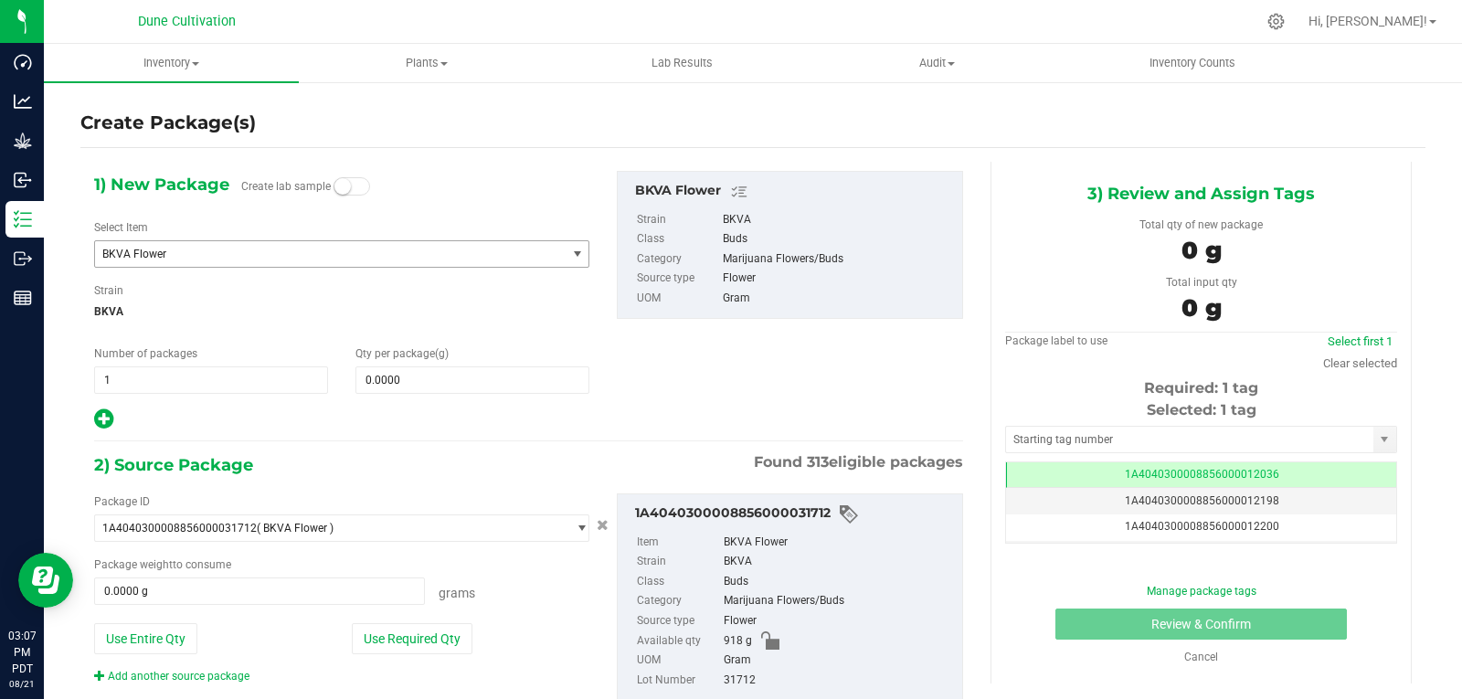
click at [198, 245] on span "BKVA Flower" at bounding box center [330, 254] width 471 height 26
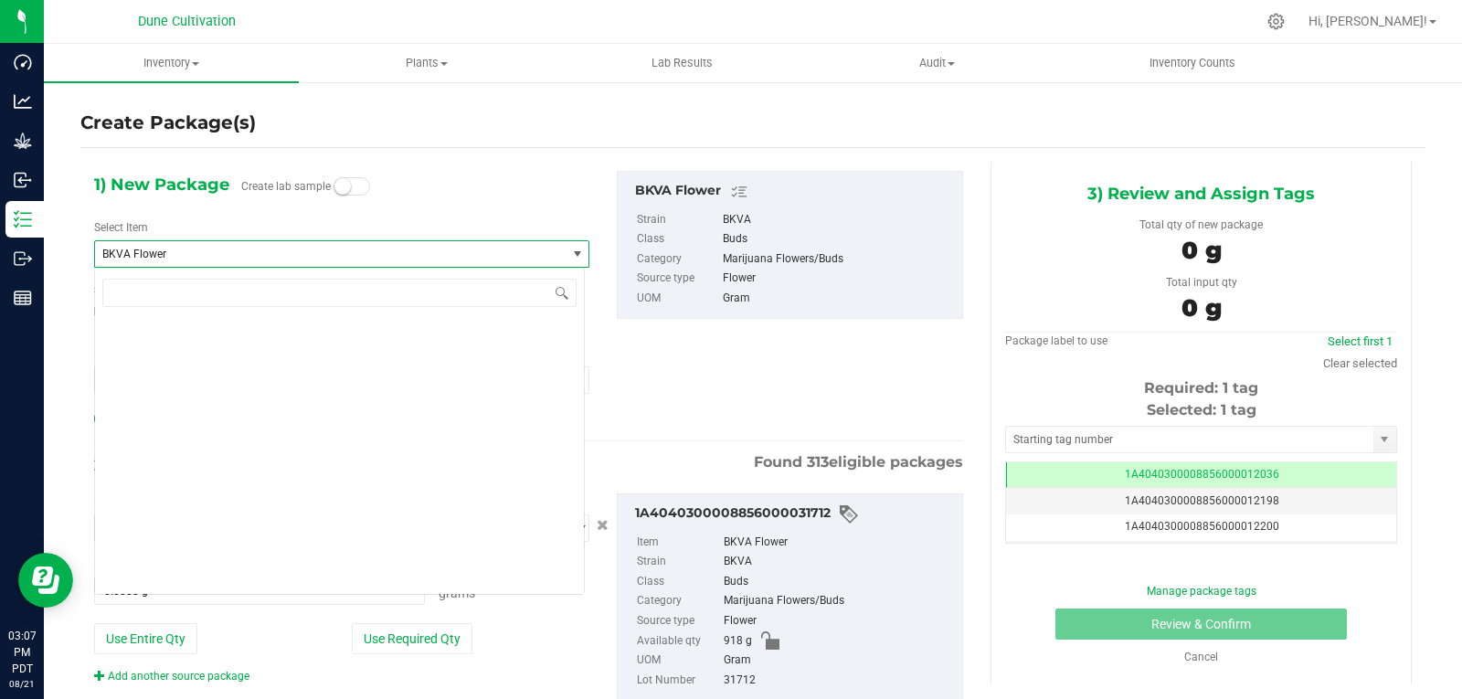
scroll to position [1279, 0]
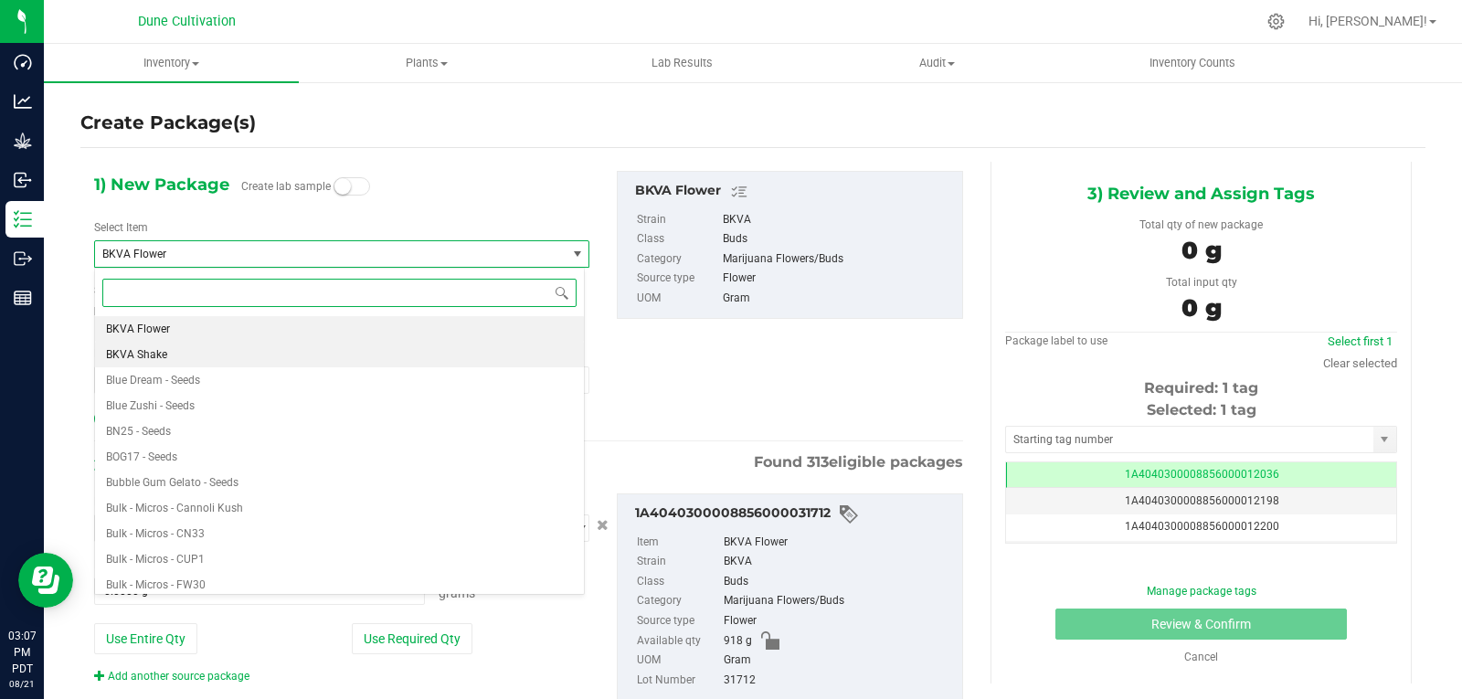
click at [157, 349] on span "BKVA Shake" at bounding box center [136, 354] width 61 height 13
type input "0.0000"
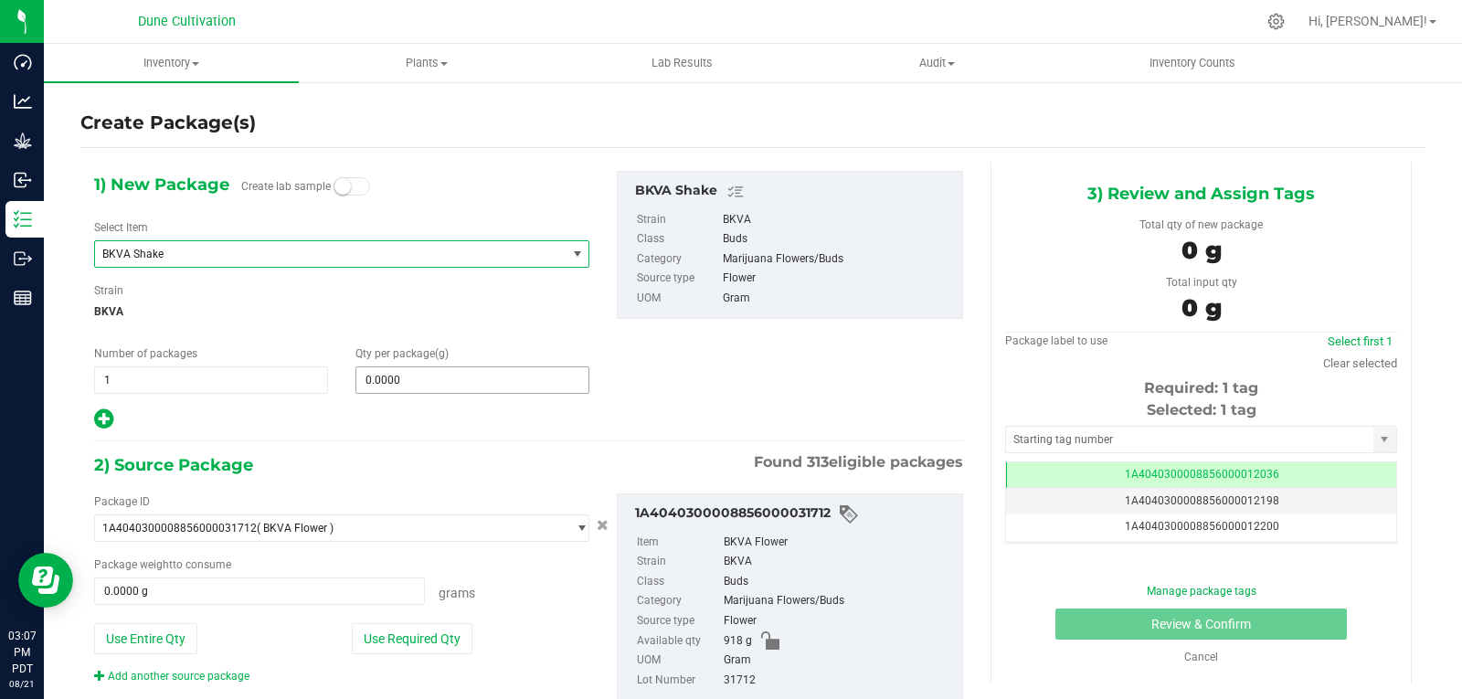
click at [383, 384] on span "0.0000 0" at bounding box center [472, 379] width 234 height 27
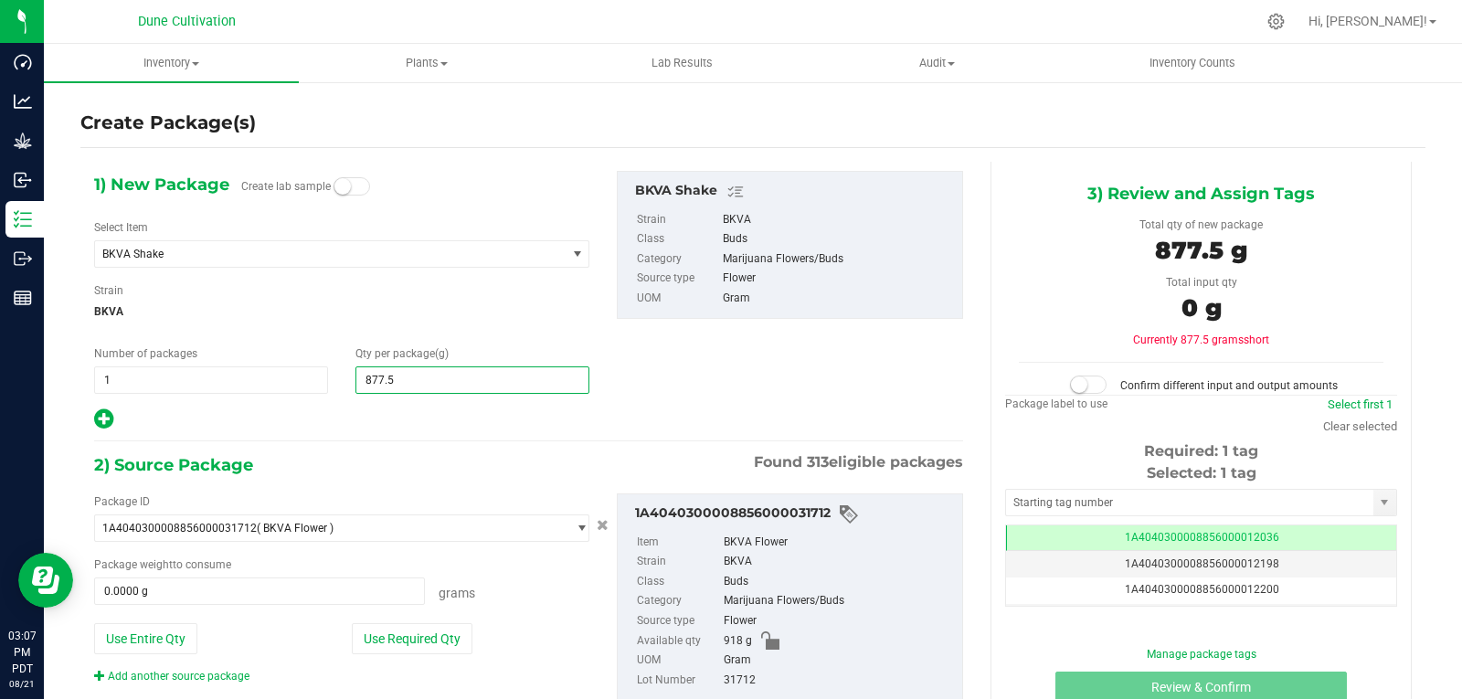
type input "877.58"
type input "877.5800"
click at [416, 639] on button "Use Required Qty" at bounding box center [412, 638] width 121 height 31
type input "877.5800 g"
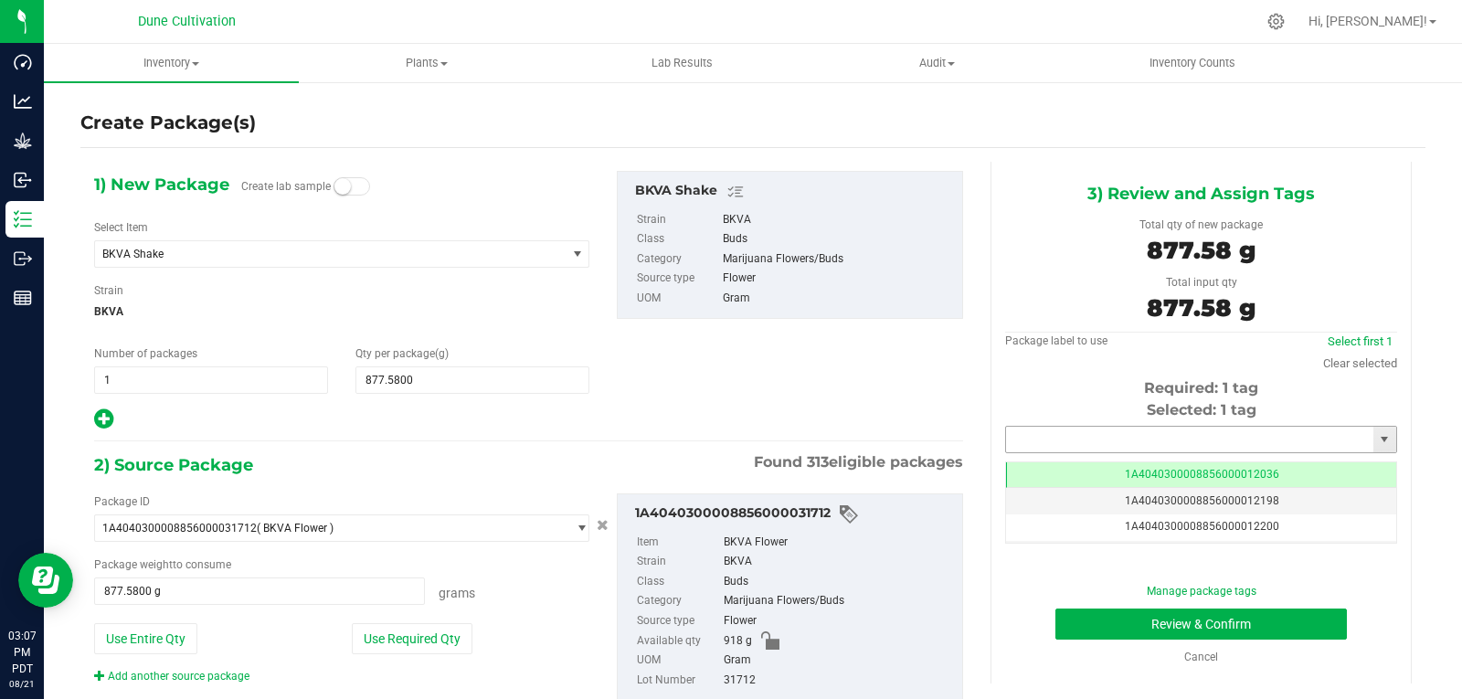
click at [1020, 429] on input "text" at bounding box center [1189, 440] width 367 height 26
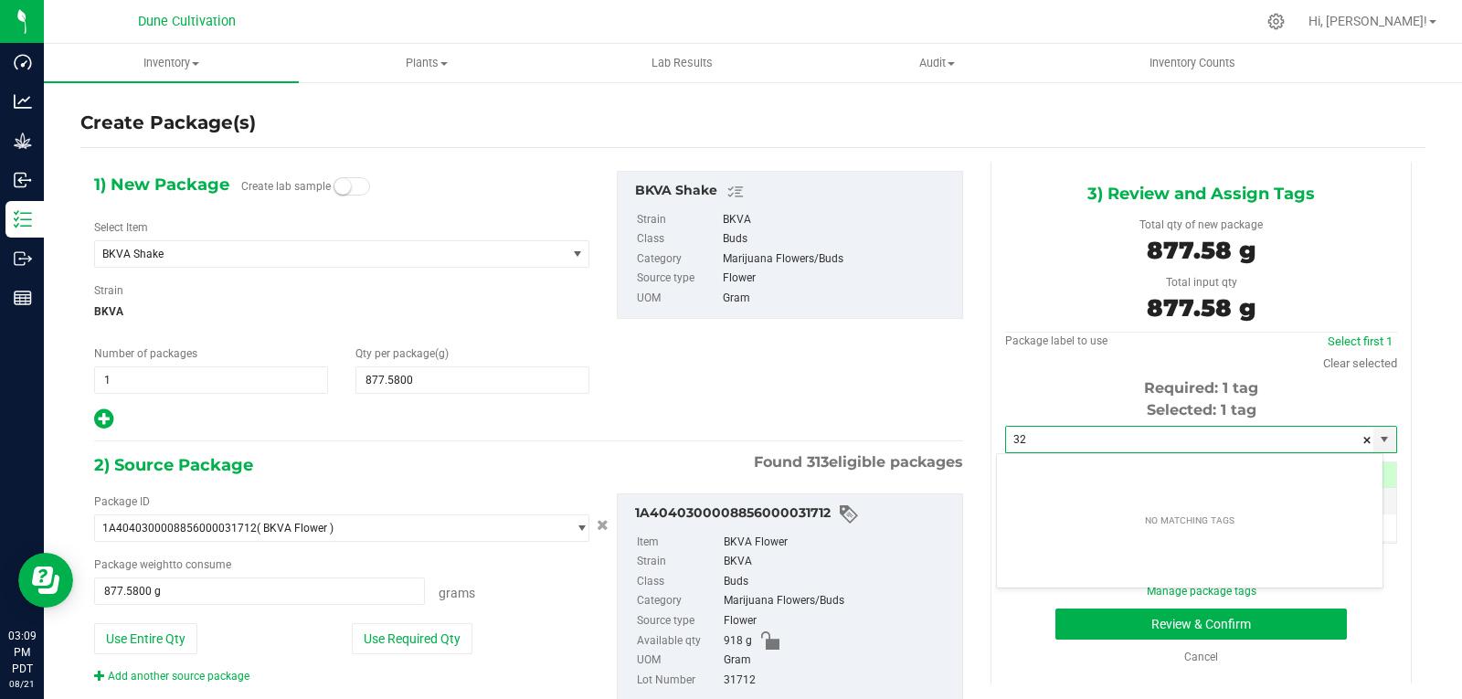
type input "3"
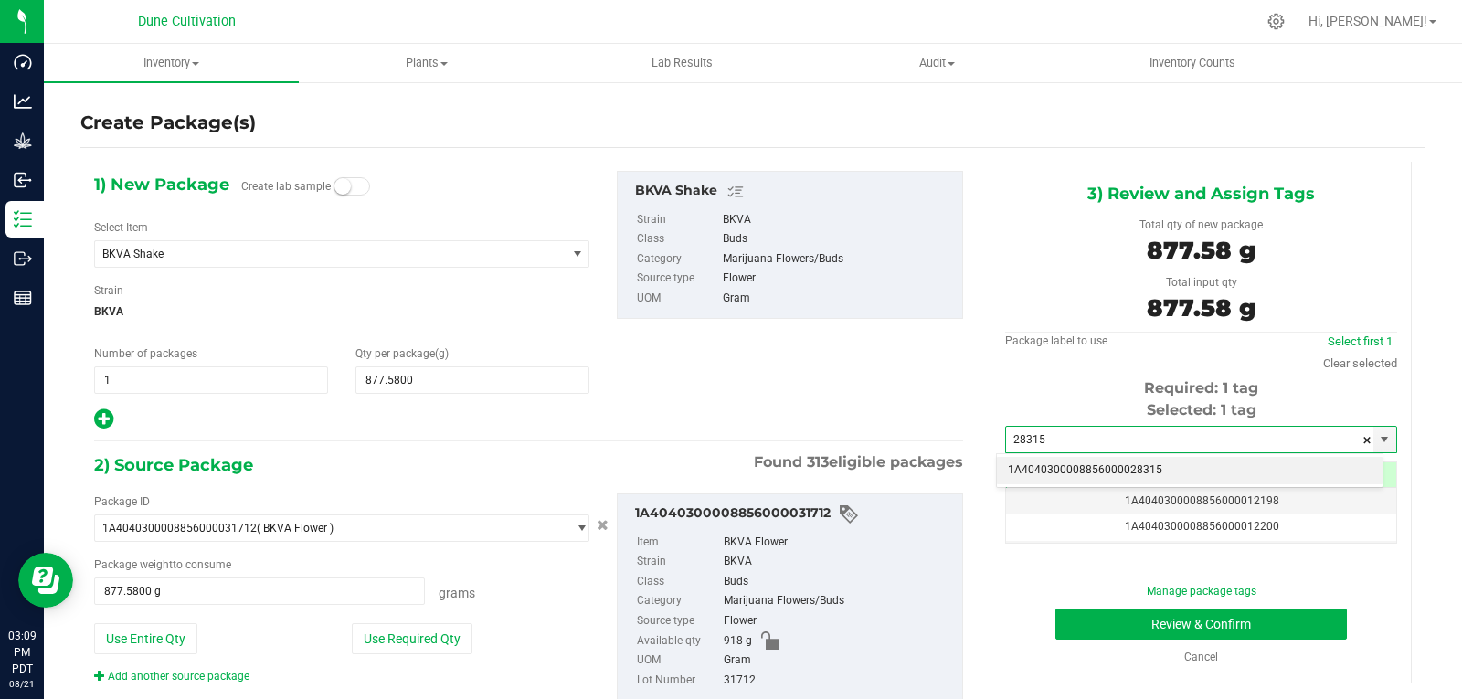
click at [1026, 469] on li "1A4040300008856000028315" at bounding box center [1190, 470] width 386 height 27
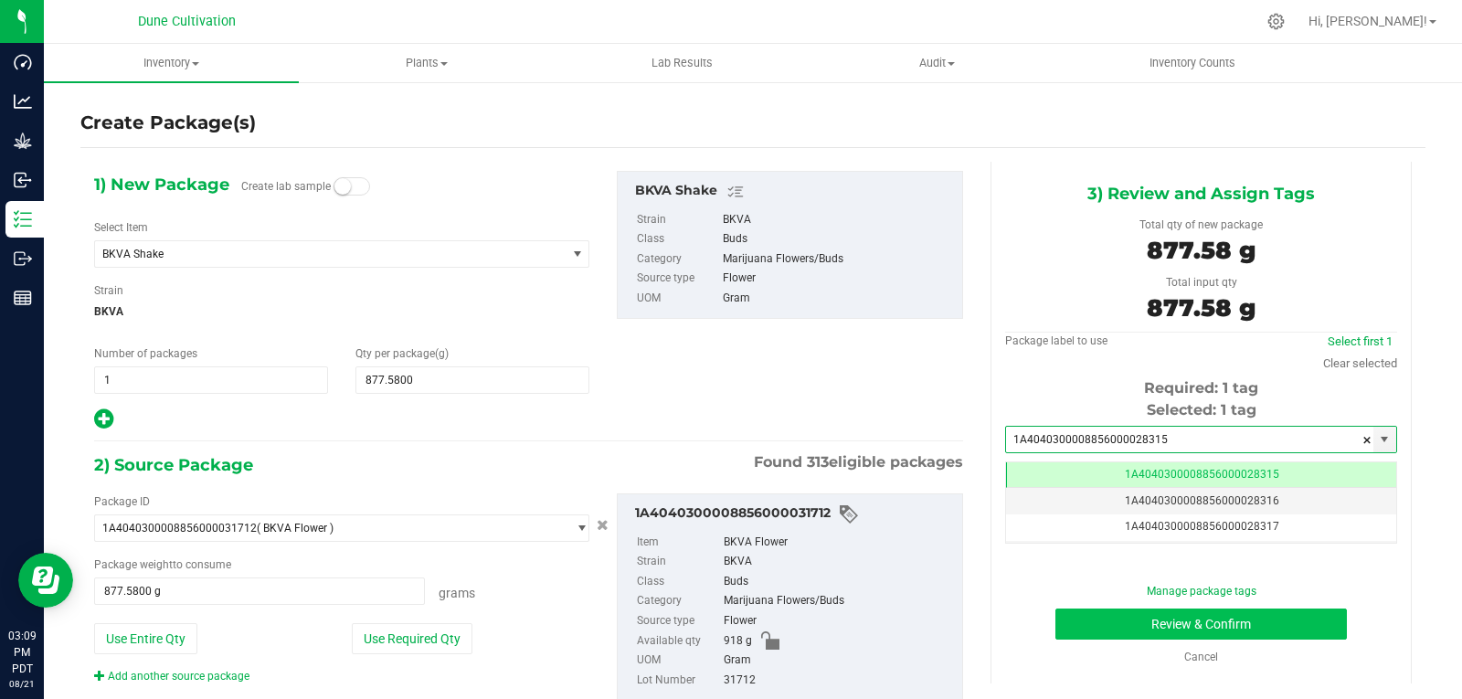
type input "1A4040300008856000028315"
click at [1079, 617] on button "Review & Confirm" at bounding box center [1200, 623] width 291 height 31
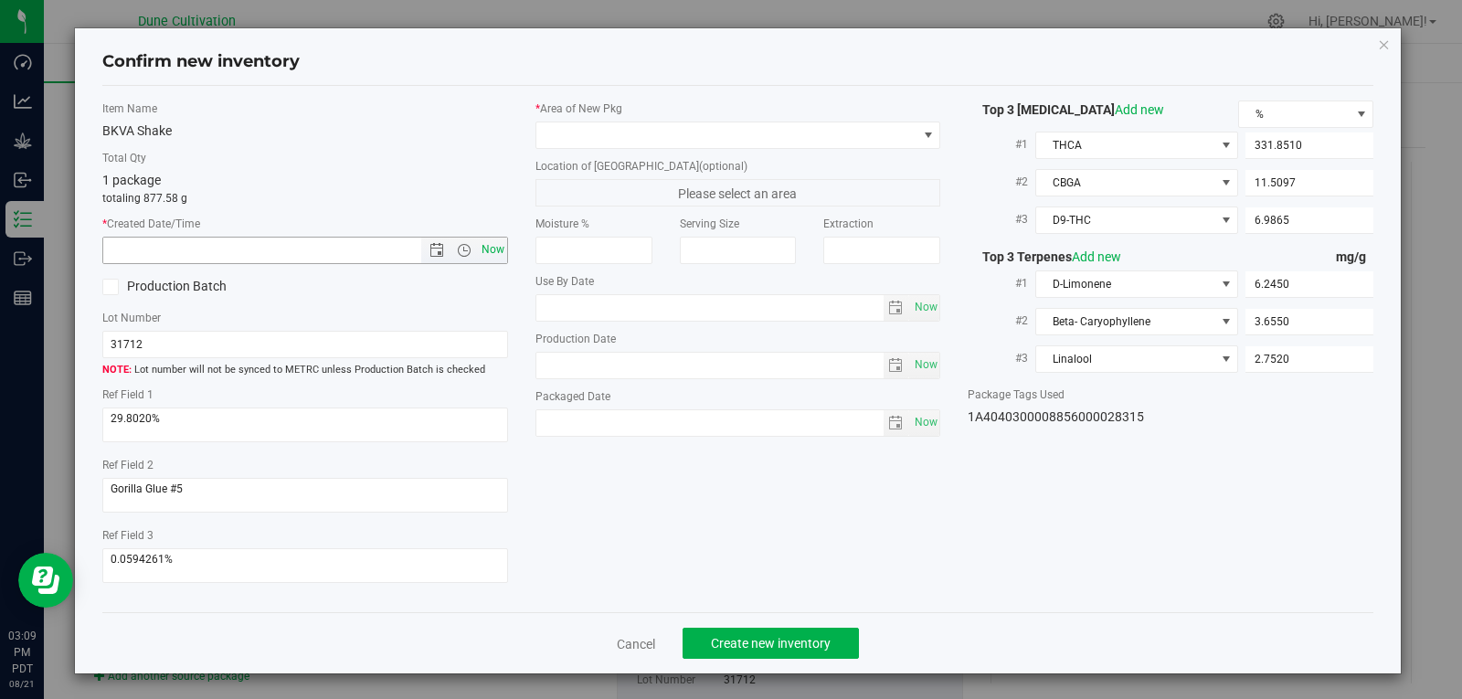
click at [500, 244] on span "Now" at bounding box center [492, 250] width 31 height 26
type input "[DATE] 3:09 PM"
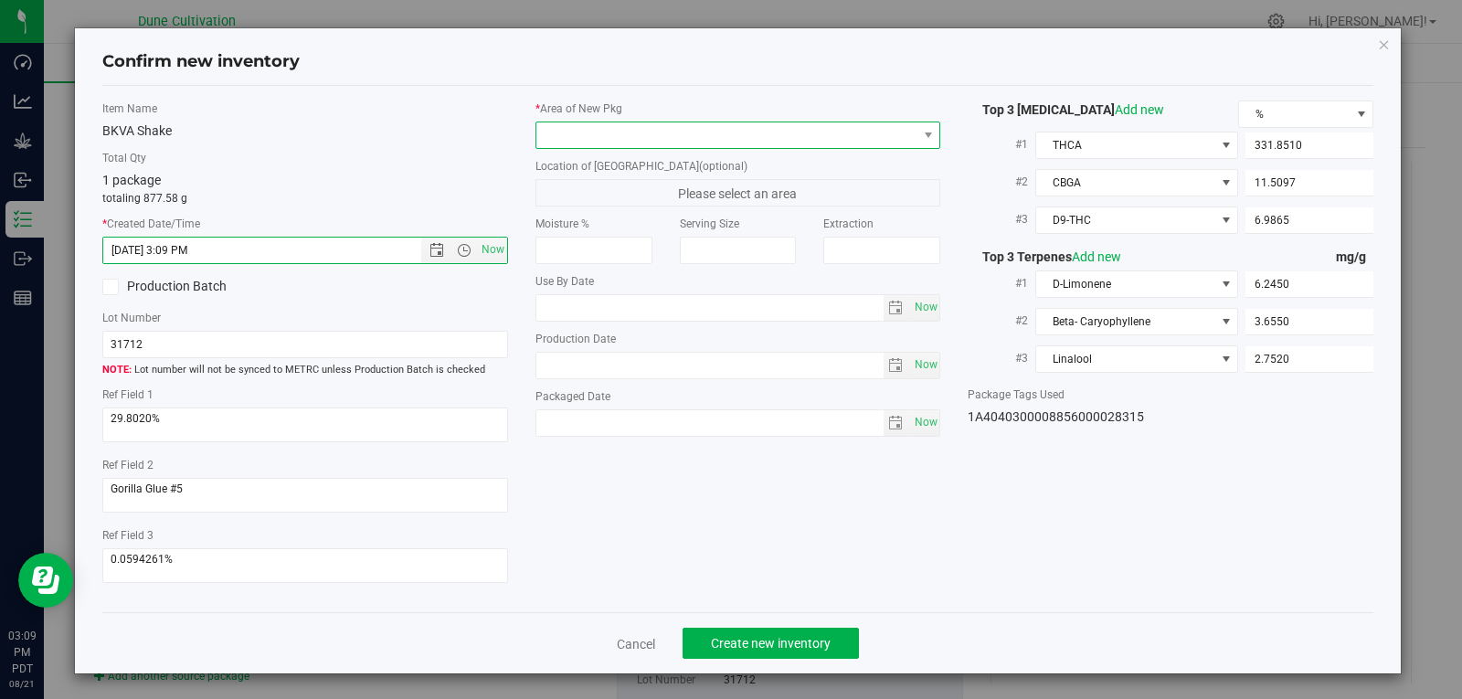
click at [898, 136] on span at bounding box center [726, 135] width 381 height 26
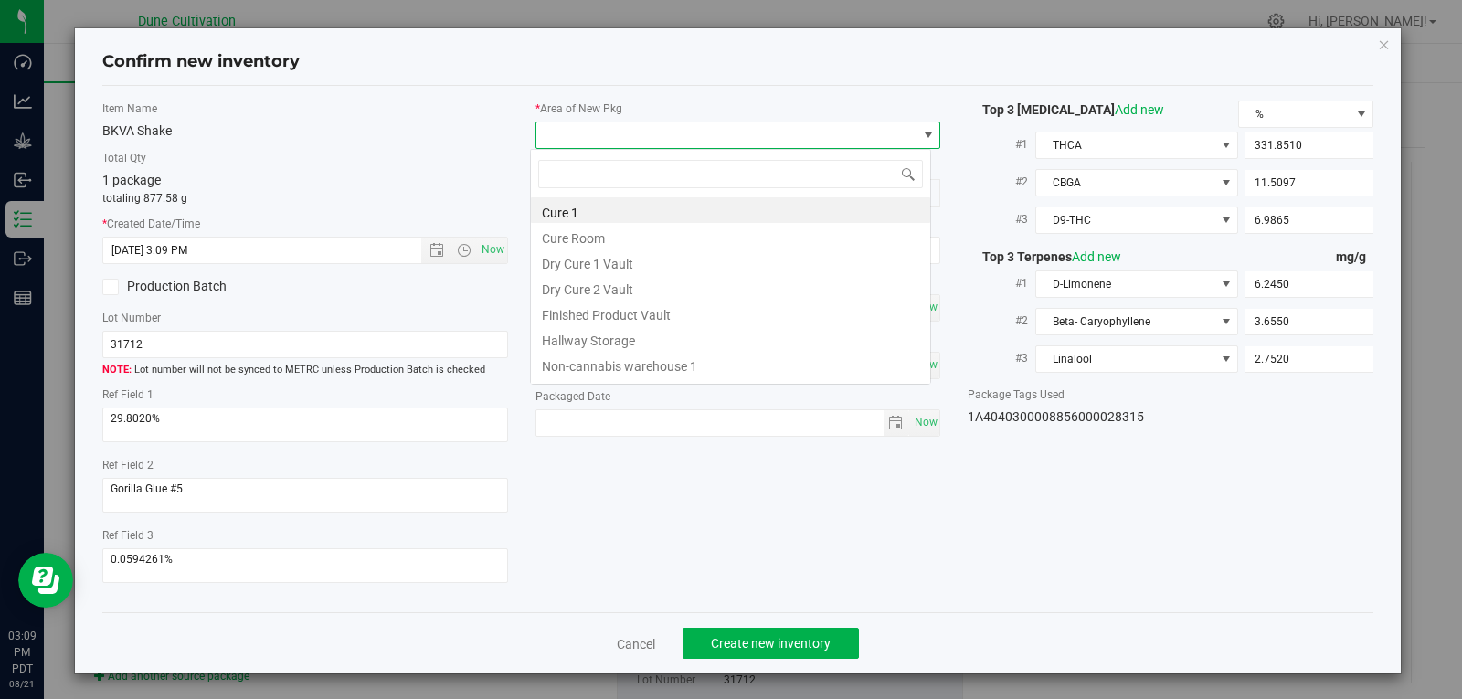
scroll to position [27, 402]
click at [721, 313] on li "Finished Product Vault" at bounding box center [730, 313] width 399 height 26
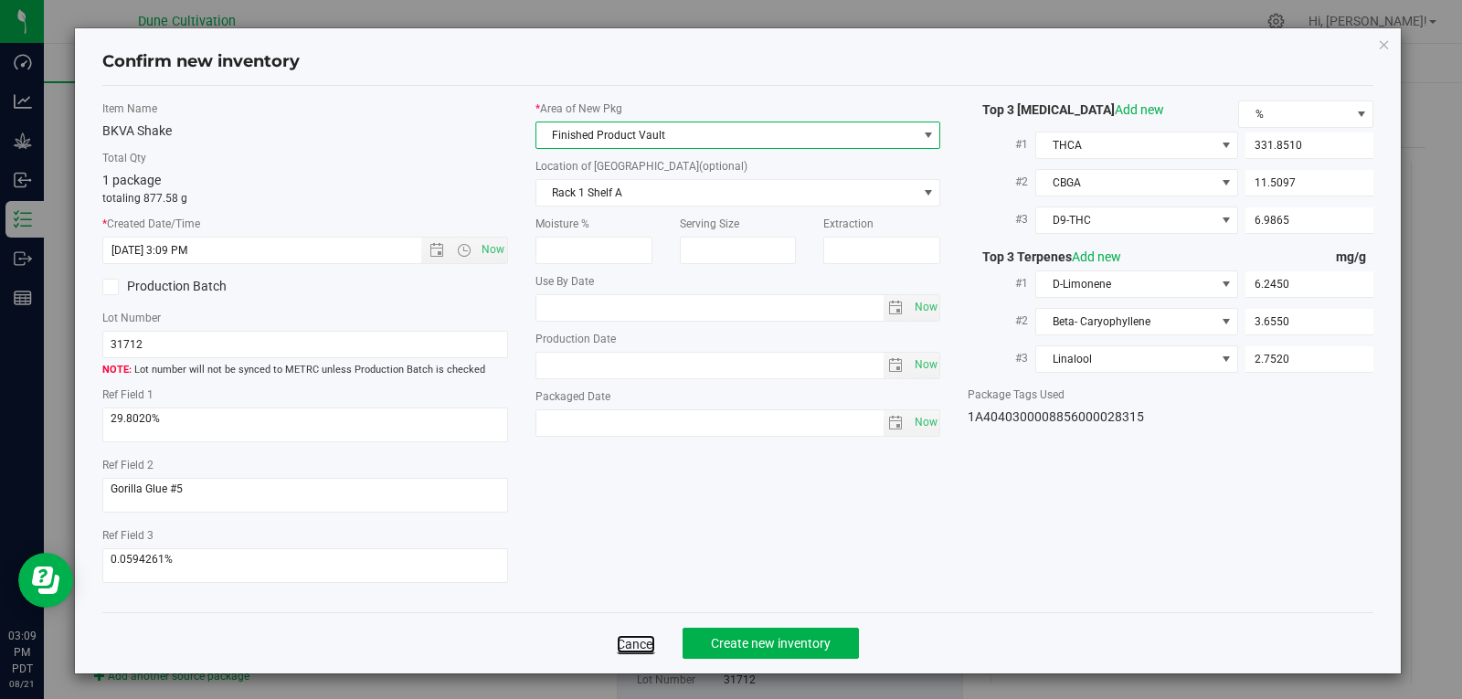
click at [621, 642] on link "Cancel" at bounding box center [636, 644] width 38 height 18
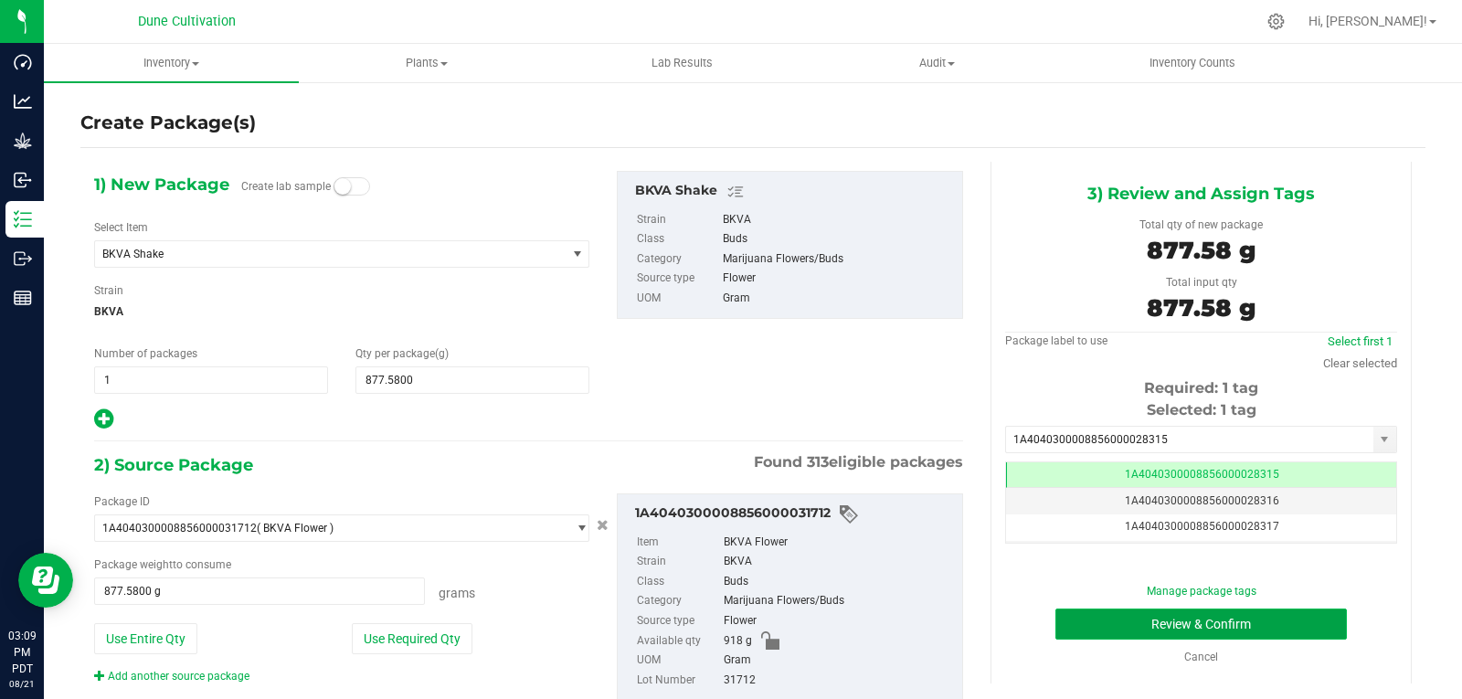
click at [1170, 626] on button "Review & Confirm" at bounding box center [1200, 623] width 291 height 31
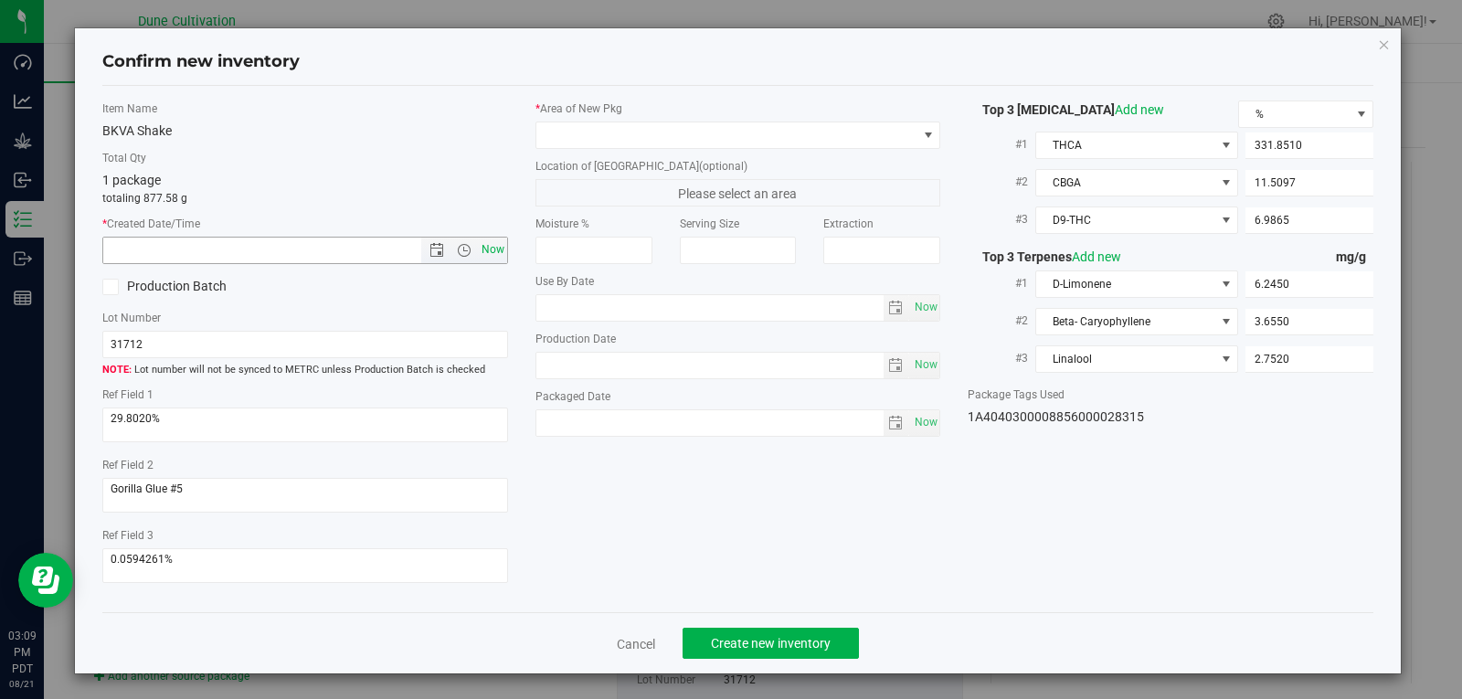
click at [490, 245] on span "Now" at bounding box center [492, 250] width 31 height 26
type input "[DATE] 3:09 PM"
click at [608, 145] on span at bounding box center [726, 135] width 381 height 26
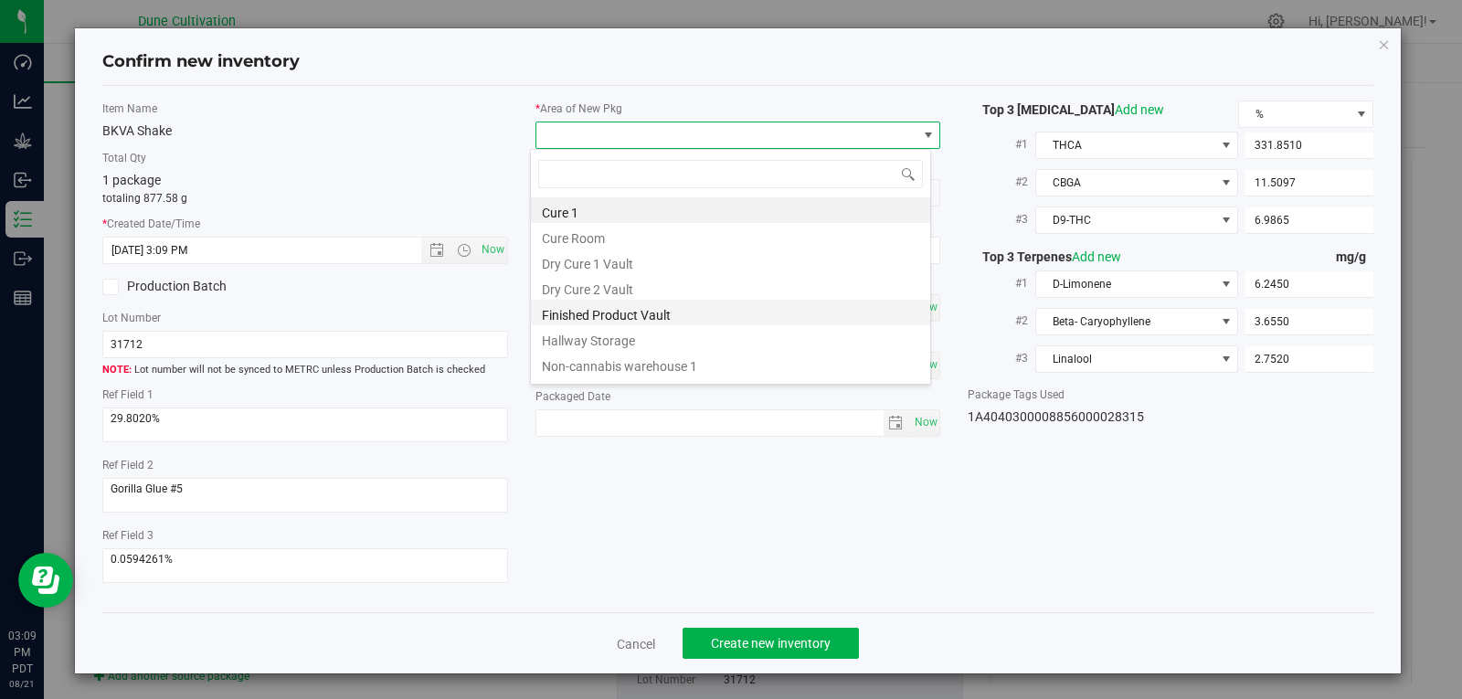
click at [609, 308] on li "Finished Product Vault" at bounding box center [730, 313] width 399 height 26
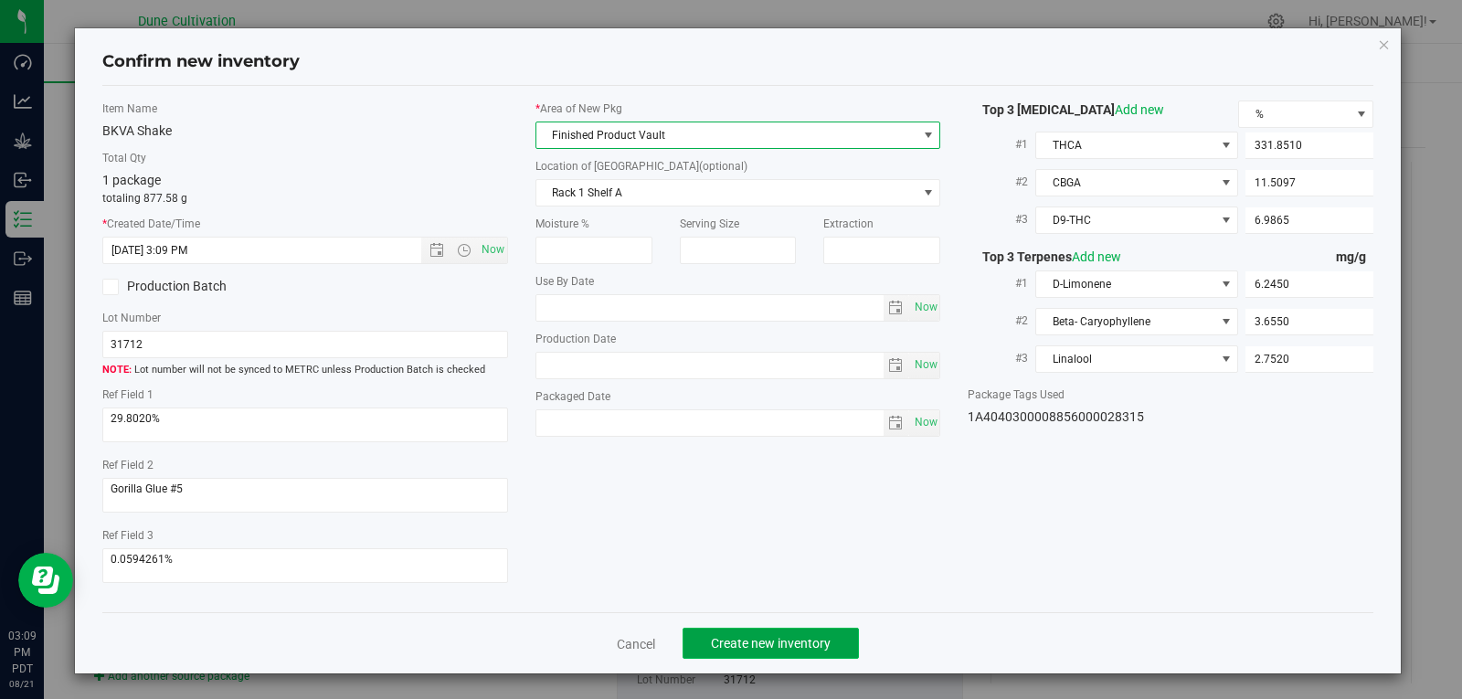
click at [741, 655] on button "Create new inventory" at bounding box center [770, 643] width 176 height 31
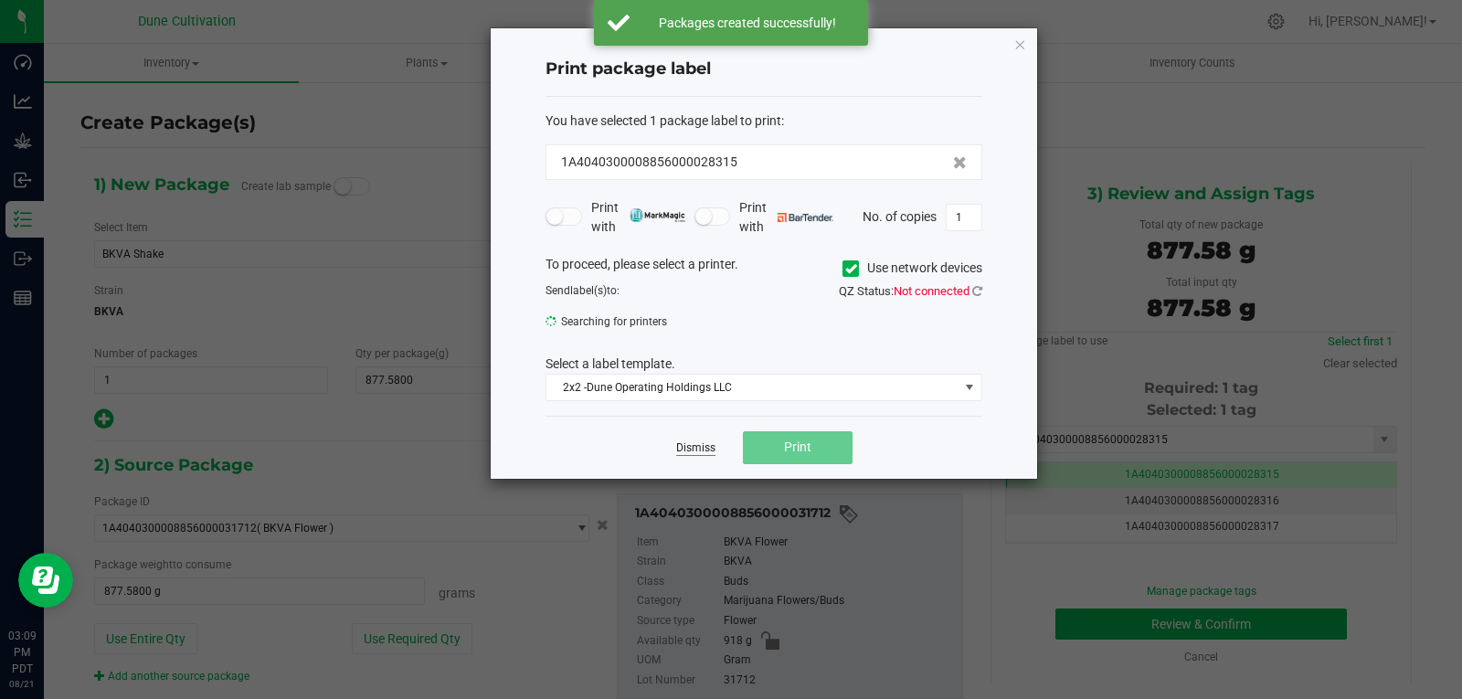
click at [698, 441] on link "Dismiss" at bounding box center [695, 448] width 39 height 16
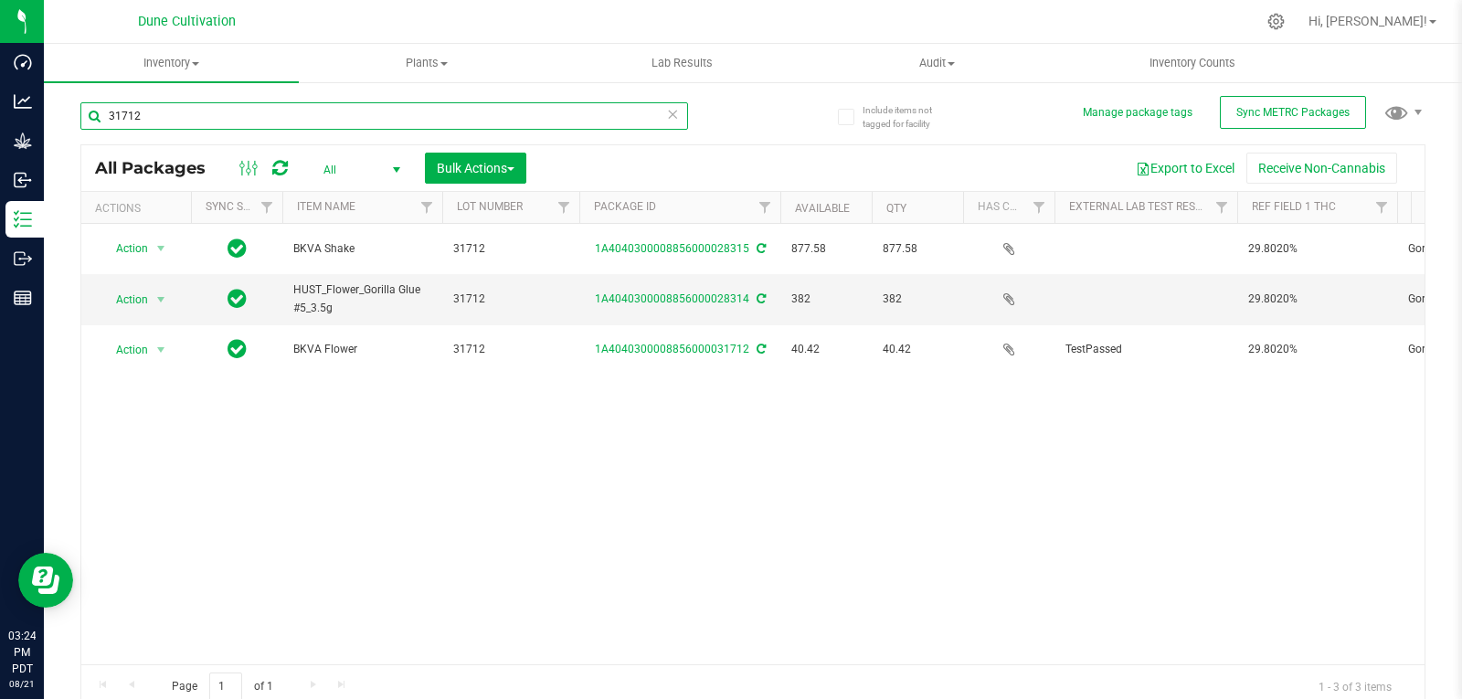
click at [235, 119] on input "31712" at bounding box center [384, 115] width 608 height 27
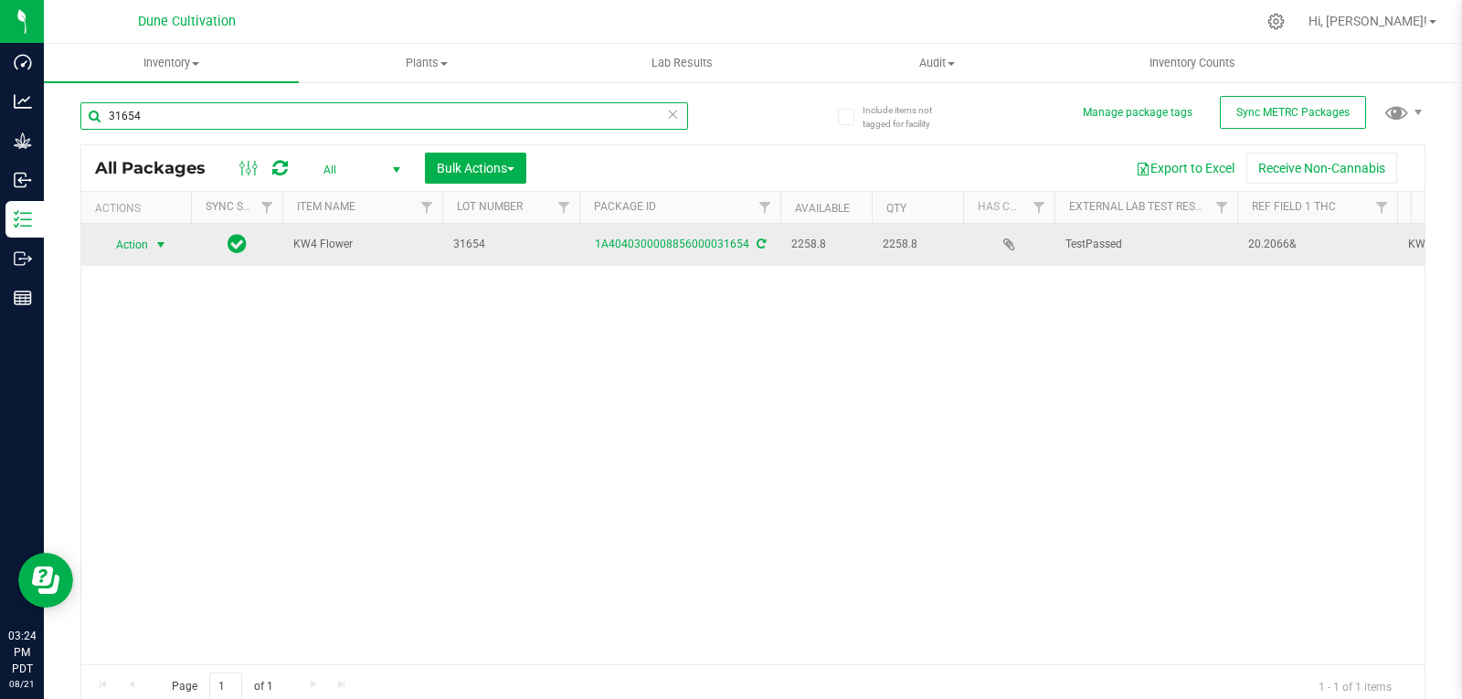
type input "31654"
click at [153, 232] on span "select" at bounding box center [161, 245] width 23 height 26
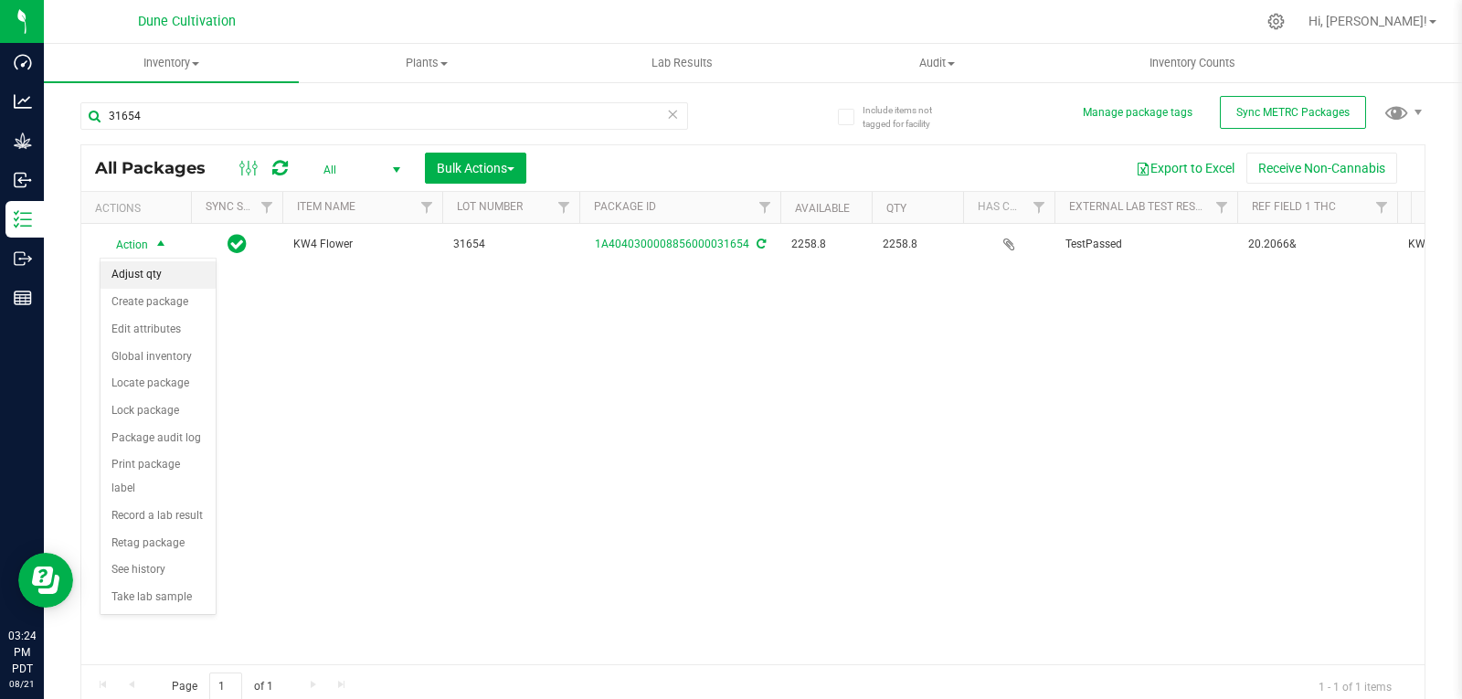
click at [161, 274] on li "Adjust qty" at bounding box center [157, 274] width 115 height 27
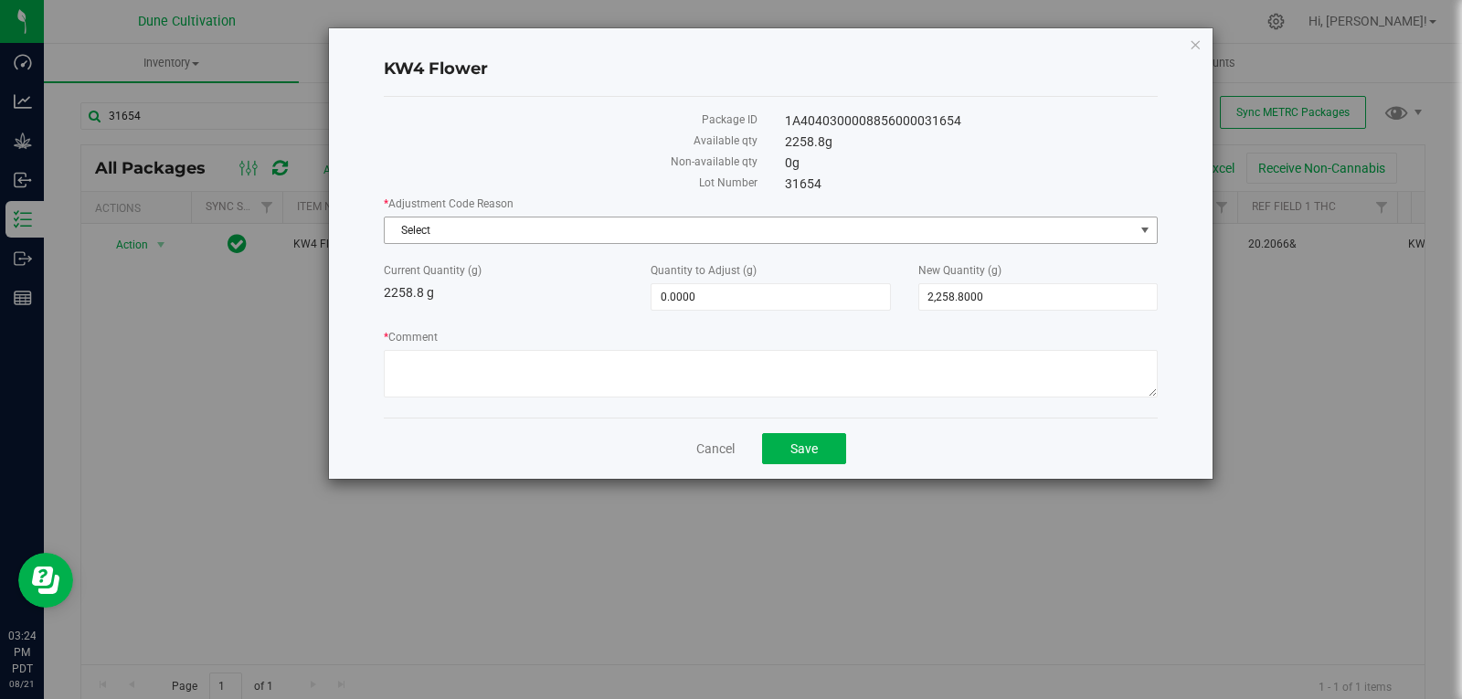
click at [601, 228] on span "Select" at bounding box center [759, 230] width 749 height 26
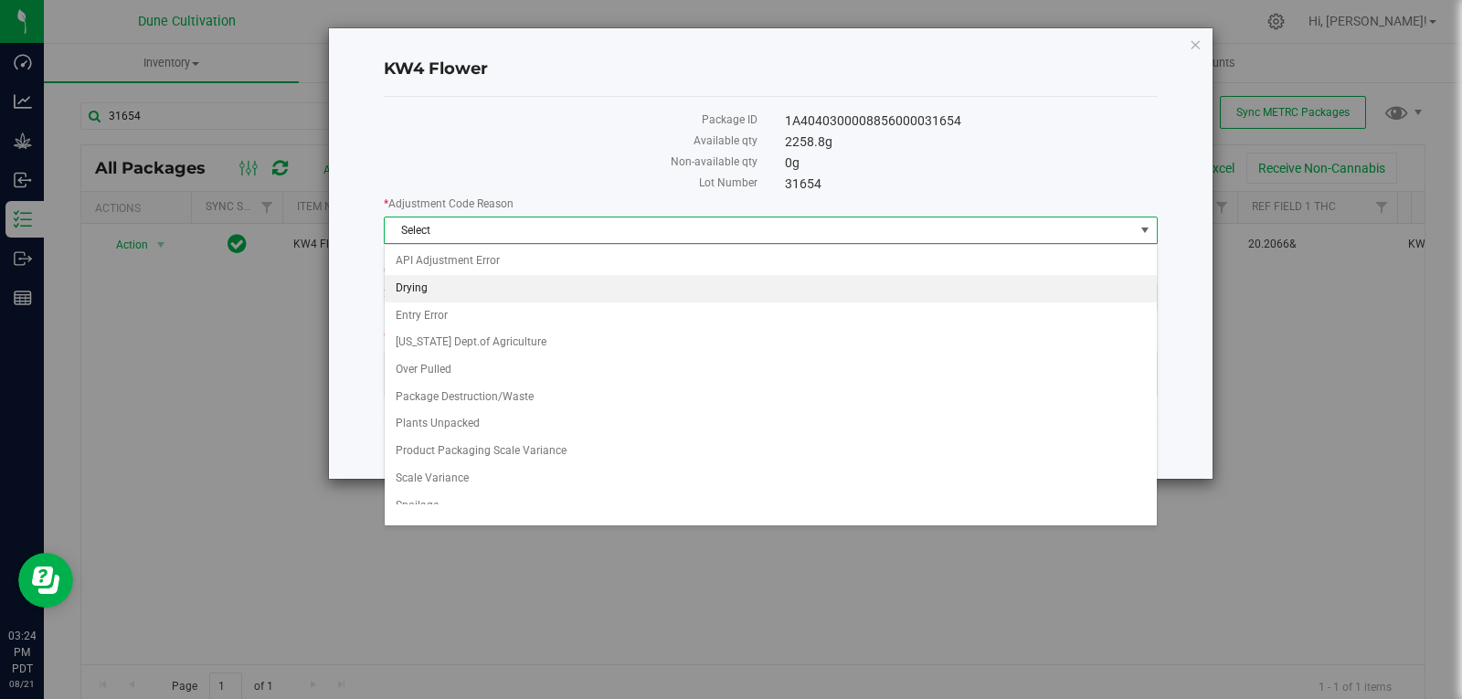
click at [566, 293] on li "Drying" at bounding box center [771, 288] width 772 height 27
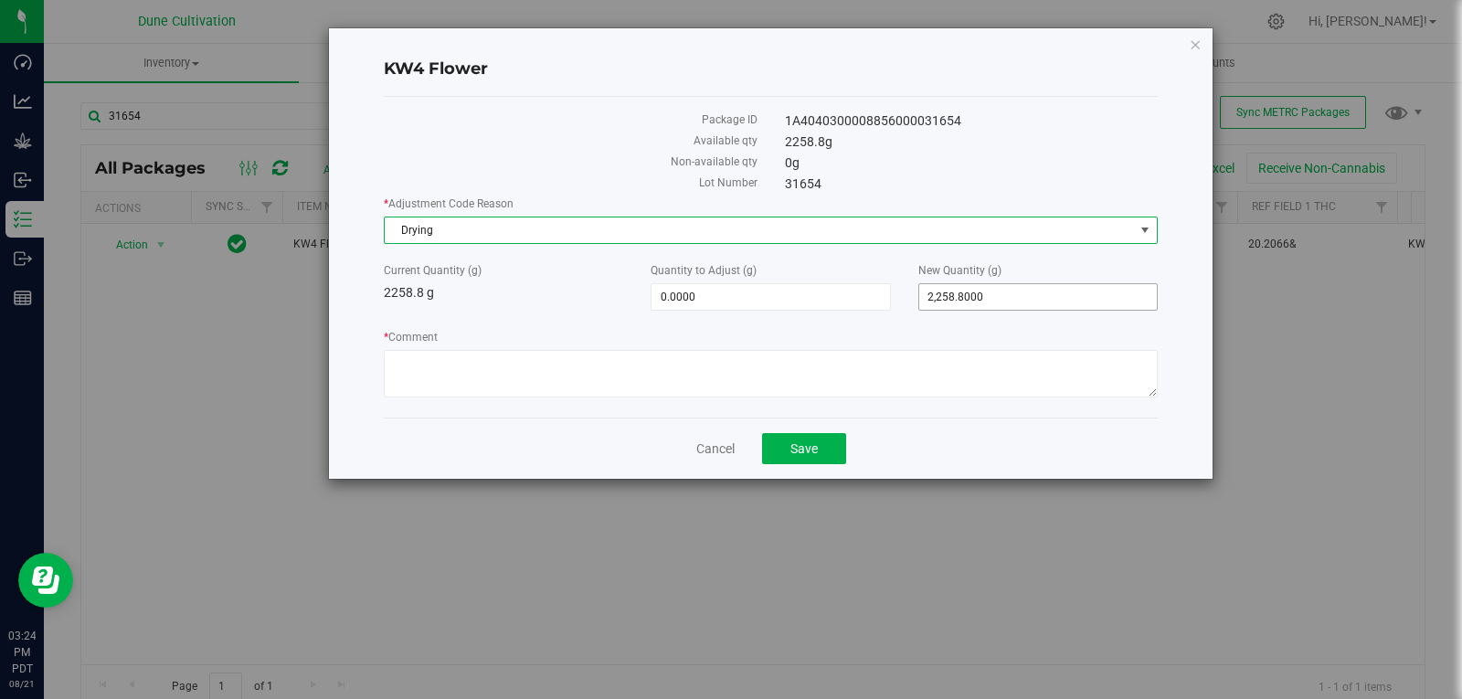
click at [1025, 298] on span "2,258.8000 2258.8" at bounding box center [1037, 296] width 239 height 27
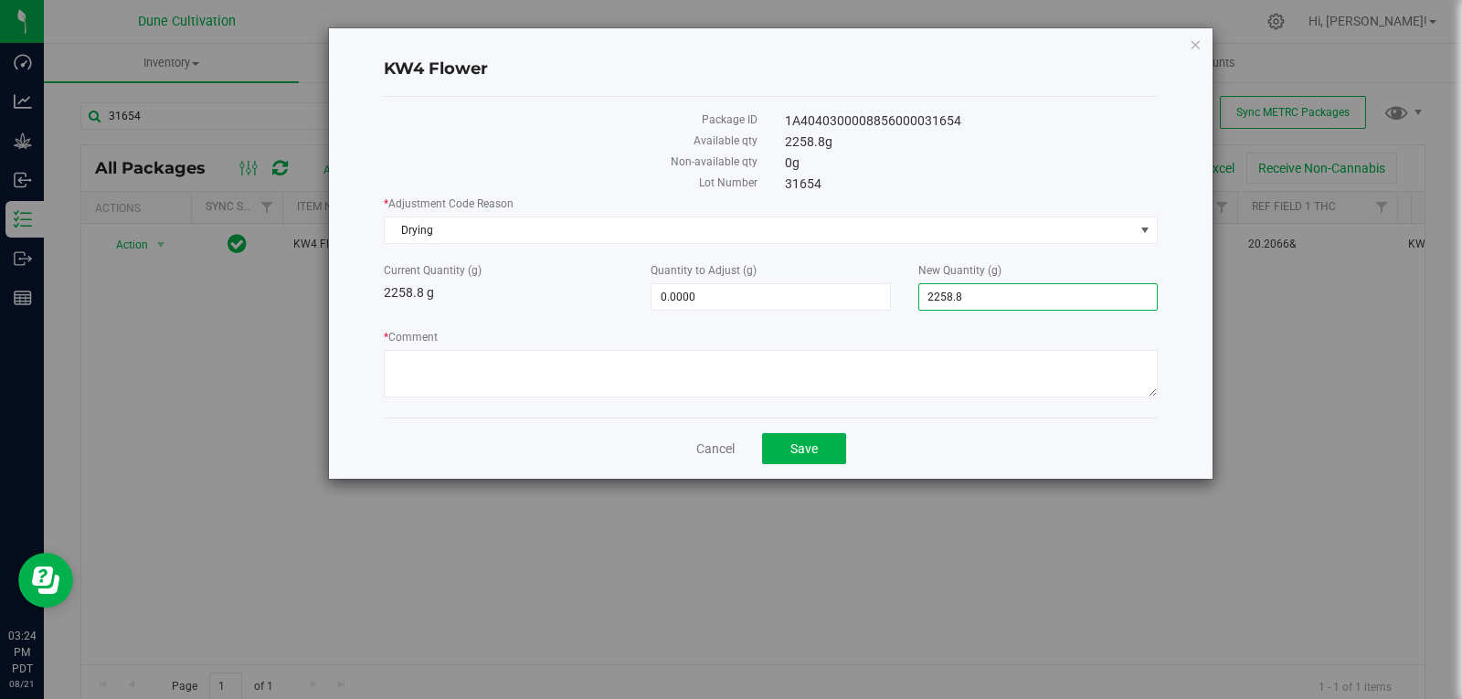
click at [1025, 298] on input "2258.8" at bounding box center [1038, 297] width 238 height 26
type input "2256"
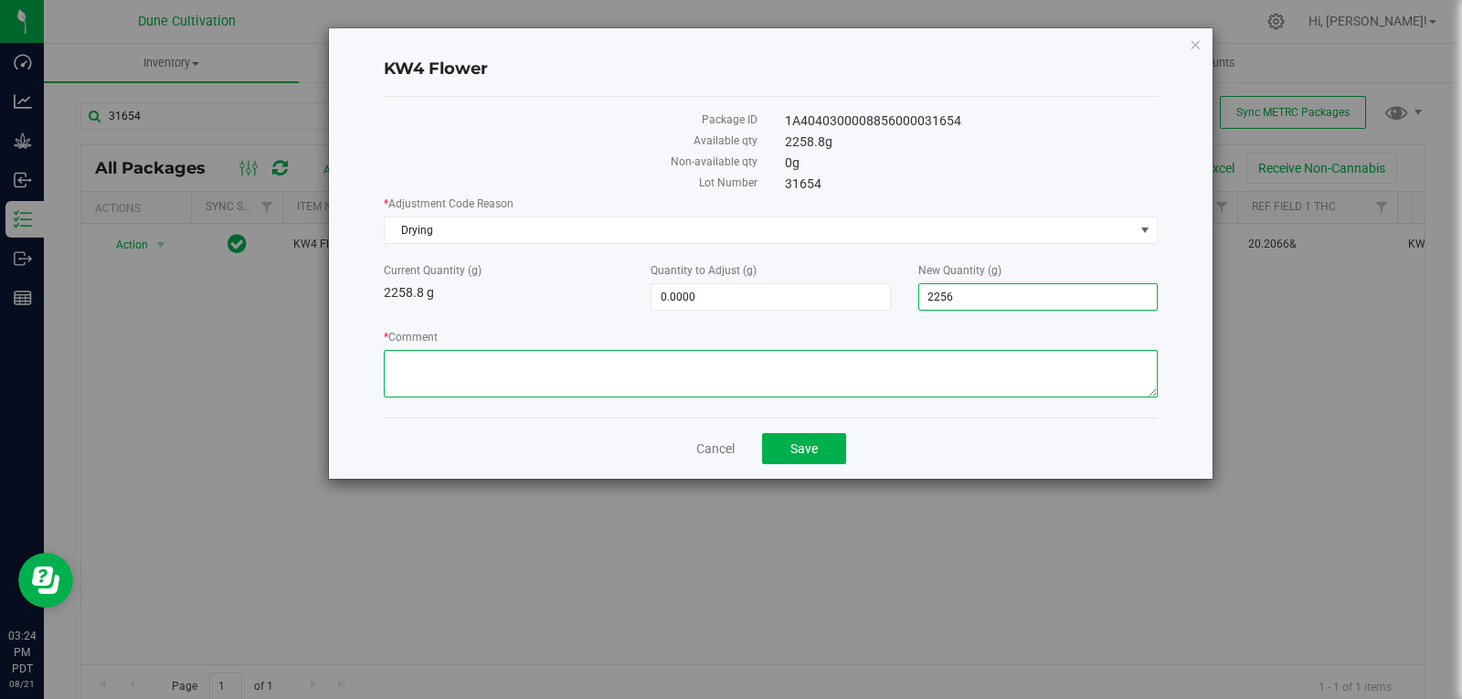
type input "-2.8000"
type input "2,256.0000"
click at [902, 378] on textarea "* Comment" at bounding box center [771, 374] width 774 height 48
type textarea "Moisture Loss"
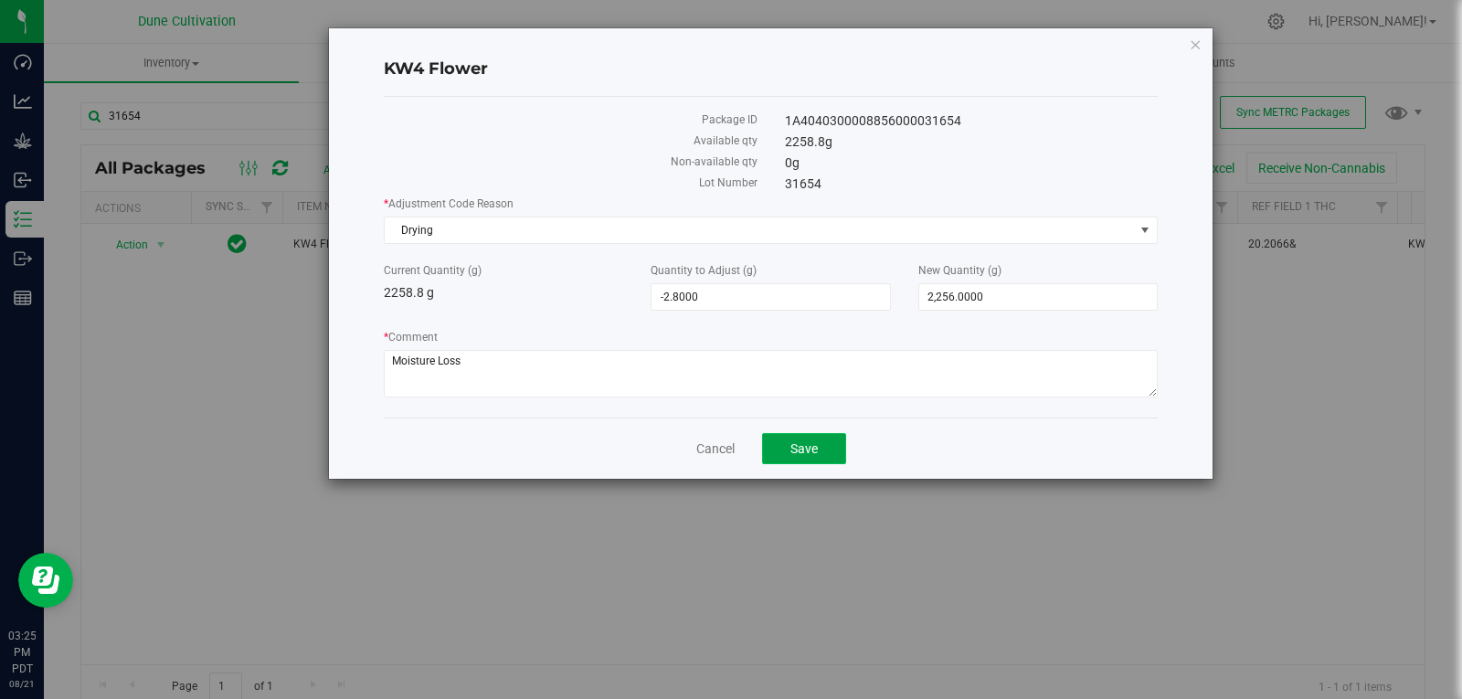
click at [808, 451] on span "Save" at bounding box center [803, 448] width 27 height 15
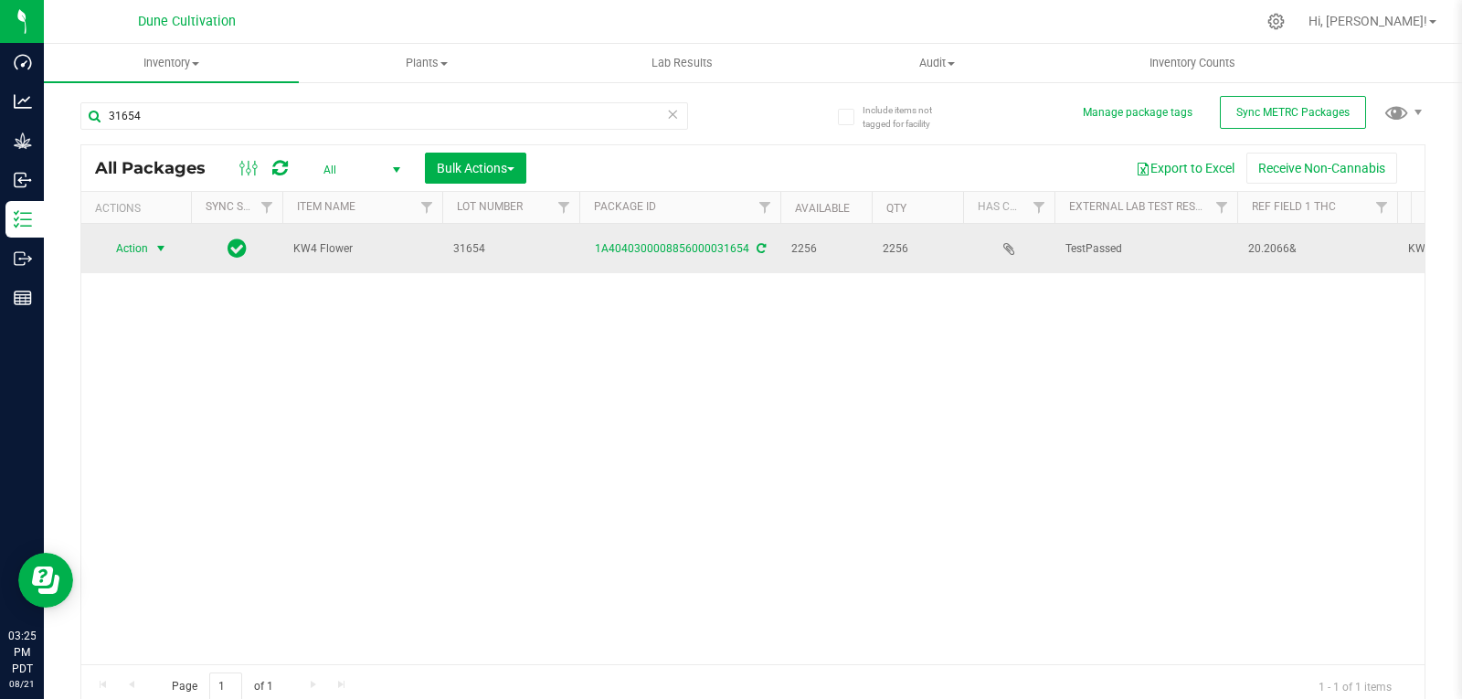
click at [148, 256] on span "Action" at bounding box center [124, 249] width 49 height 26
click at [162, 244] on span "select" at bounding box center [160, 248] width 15 height 15
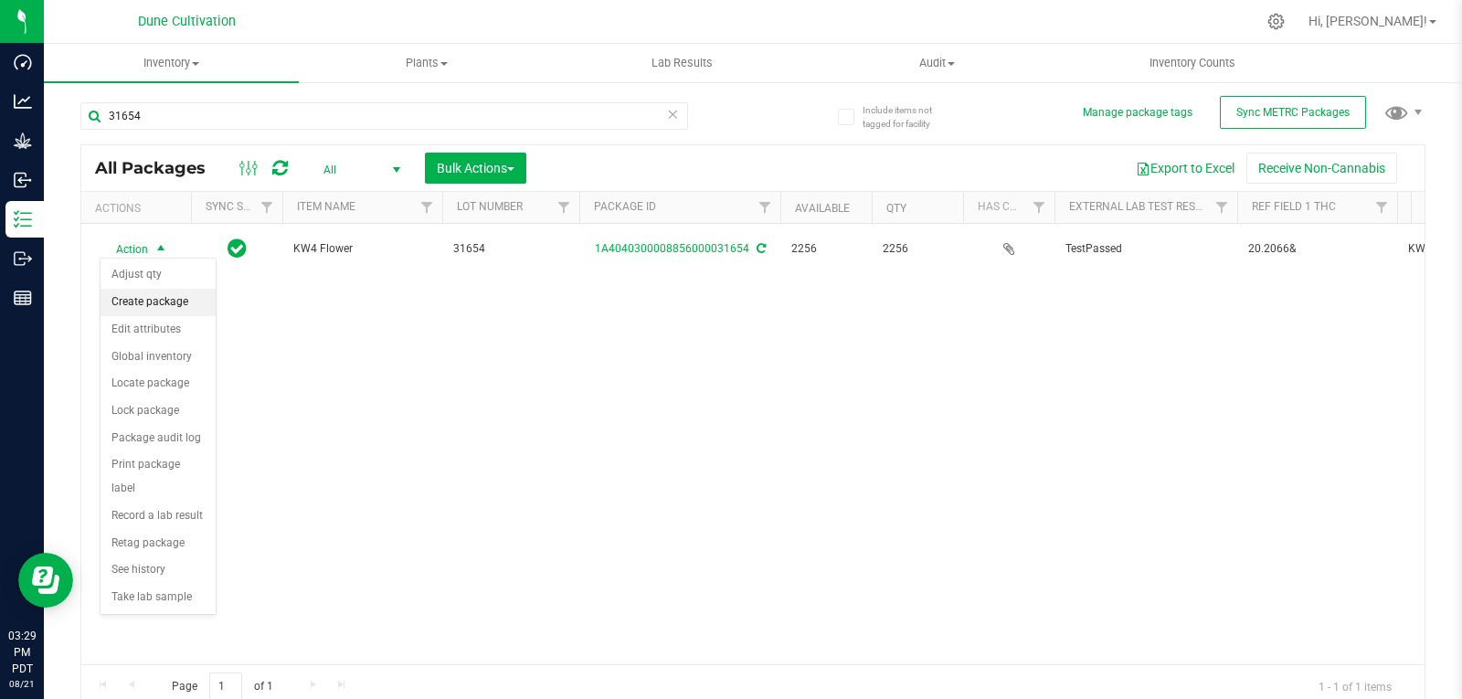
click at [157, 303] on li "Create package" at bounding box center [157, 302] width 115 height 27
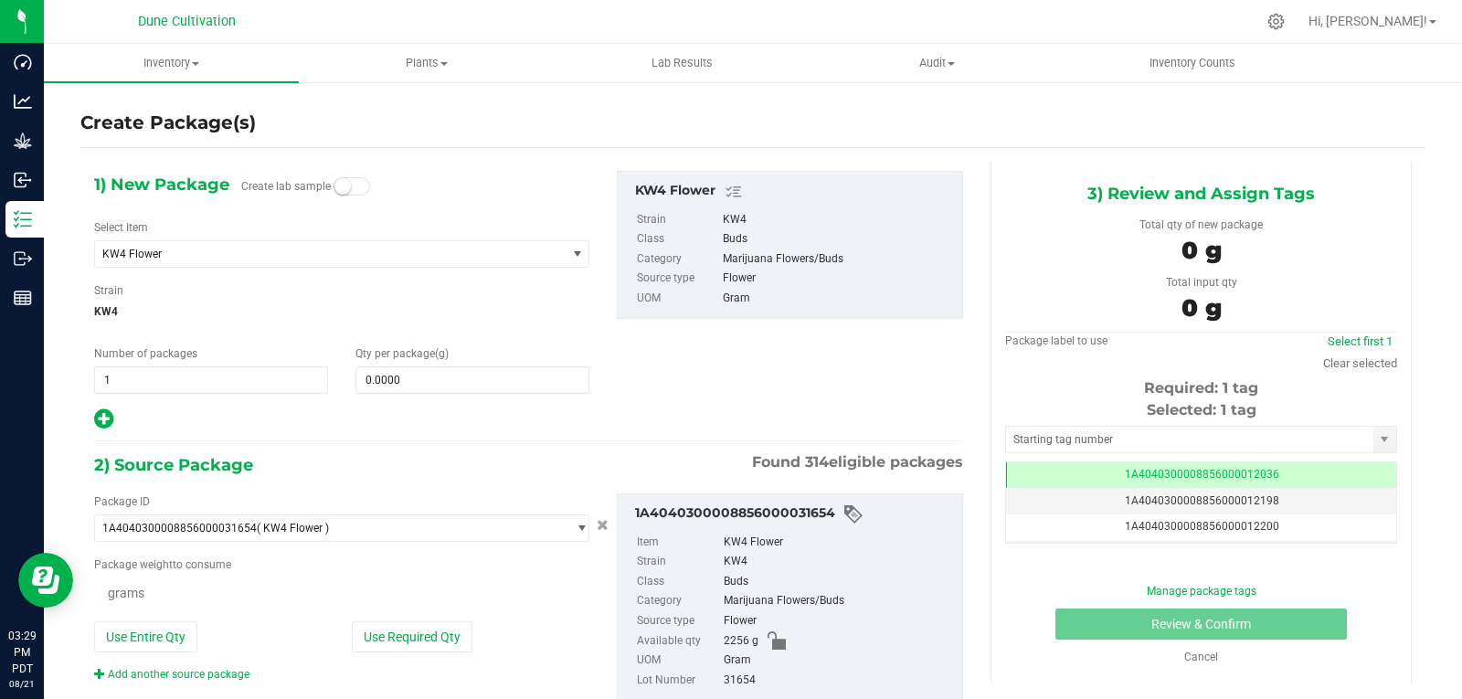
scroll to position [0, -1]
click at [178, 258] on span "KW4 Flower" at bounding box center [321, 254] width 438 height 13
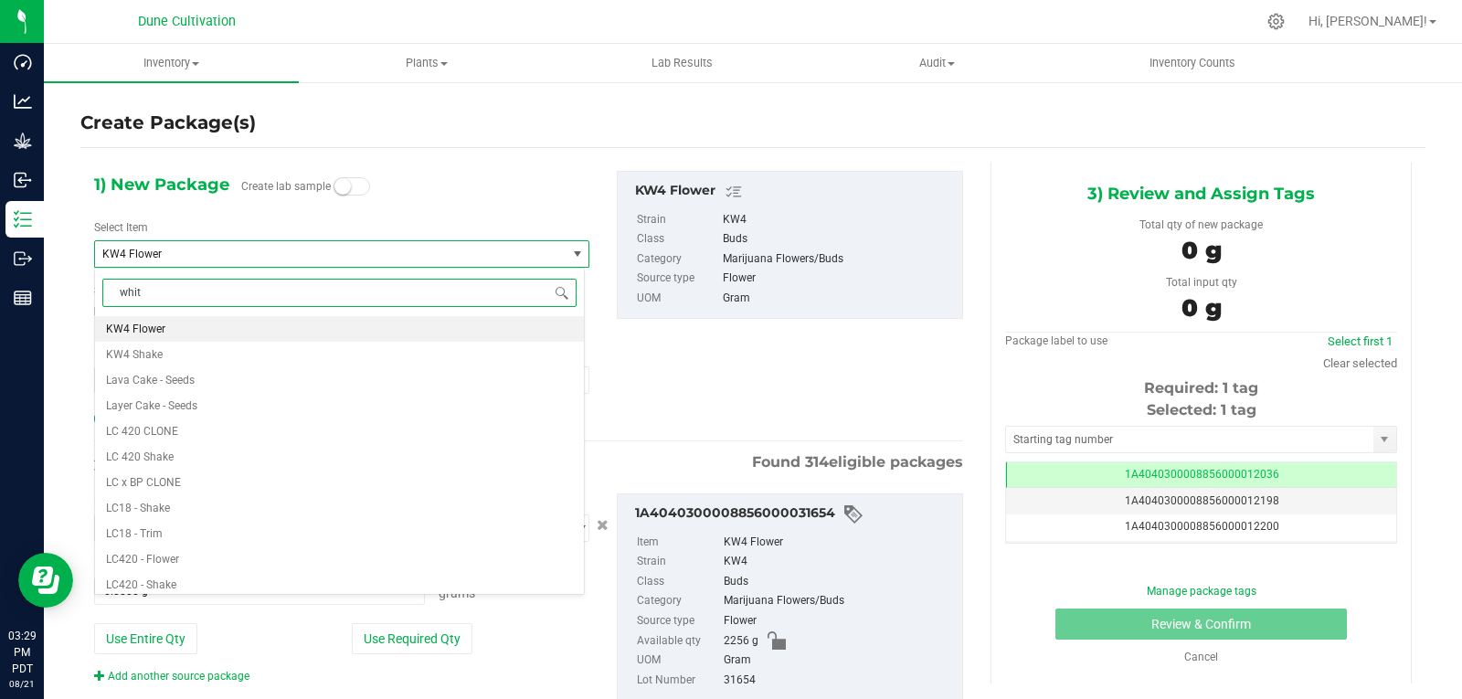
type input "white"
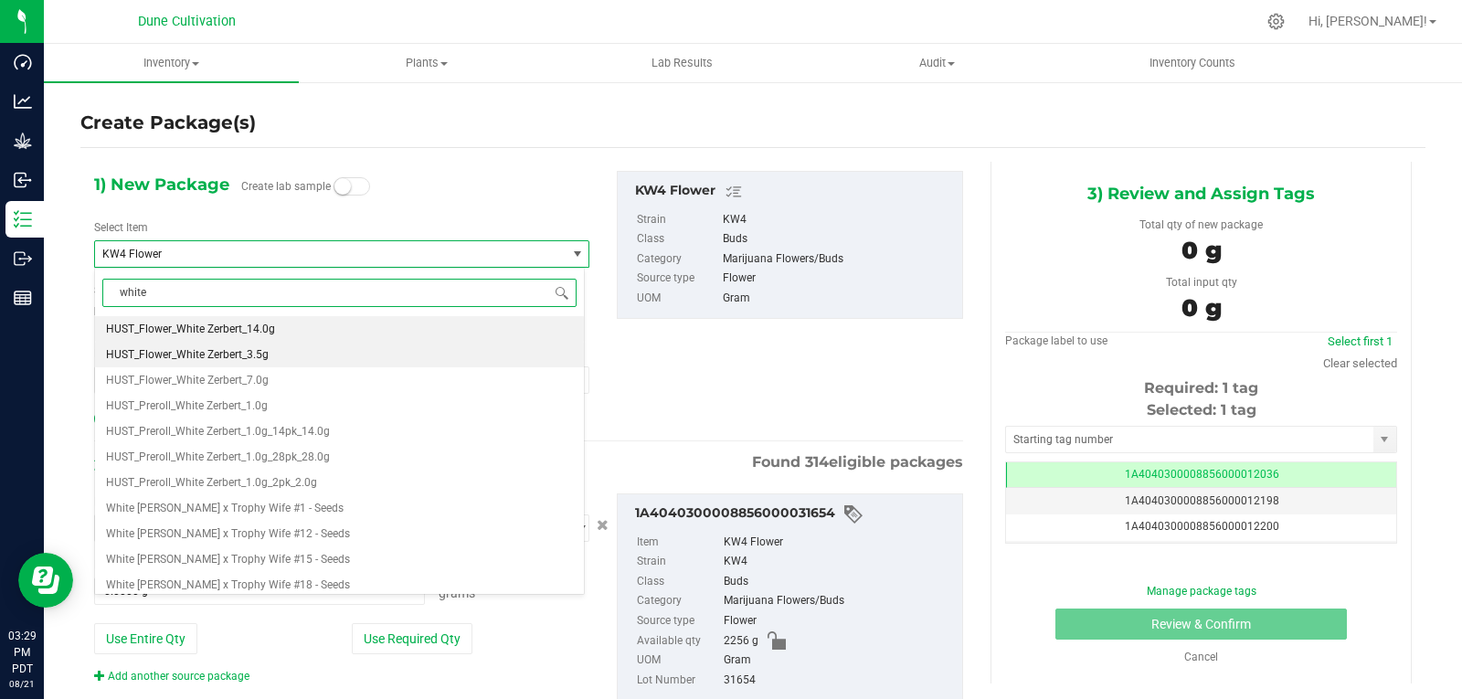
click at [217, 355] on span "HUST_Flower_White Zerbert_3.5g" at bounding box center [187, 354] width 163 height 13
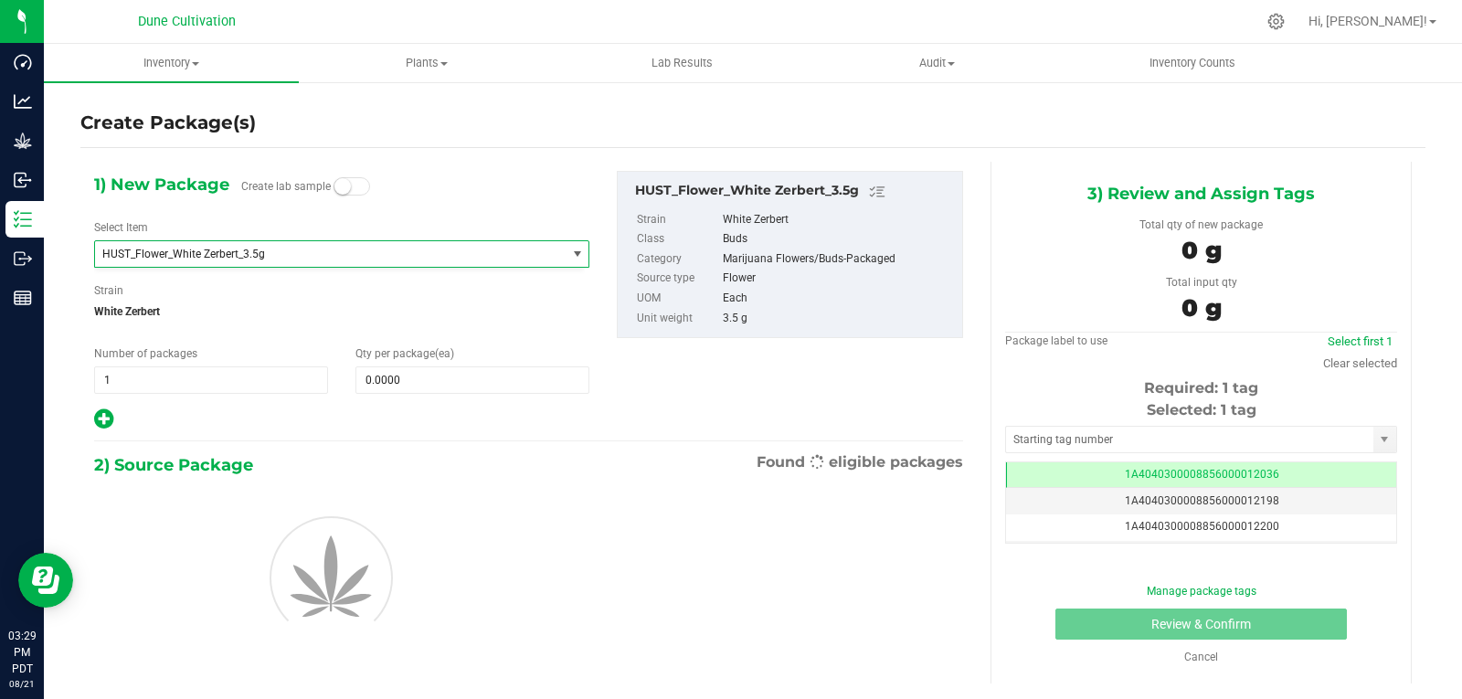
type input "0"
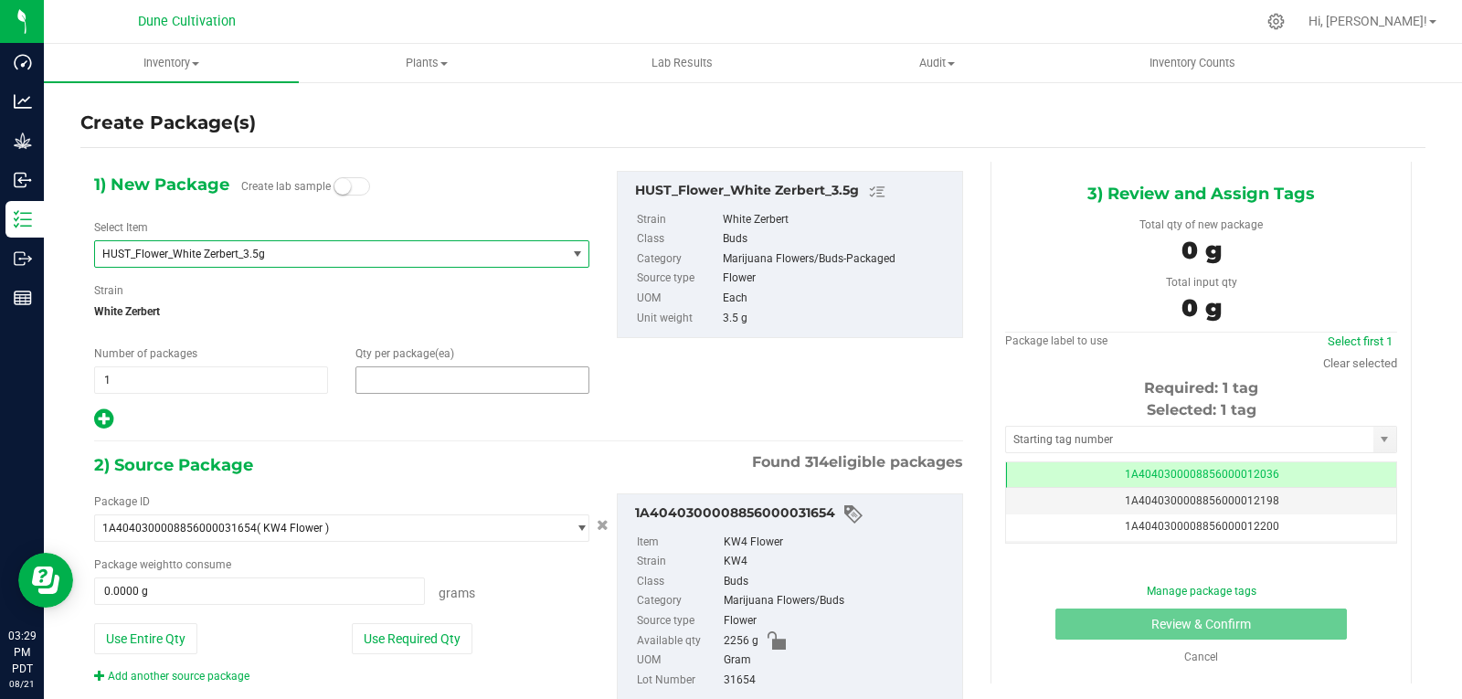
click at [400, 375] on span at bounding box center [472, 379] width 234 height 27
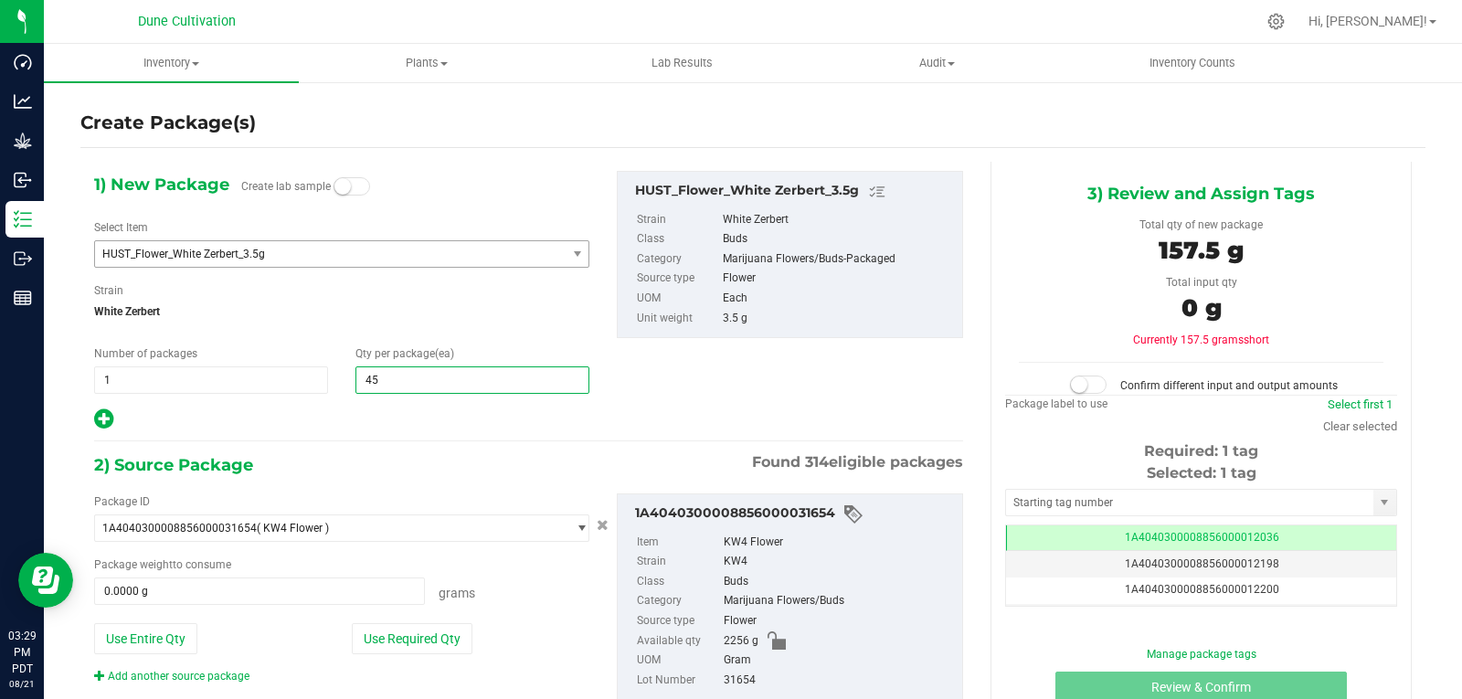
type input "450"
click at [410, 633] on button "Use Required Qty" at bounding box center [412, 638] width 121 height 31
type input "1575.0000 g"
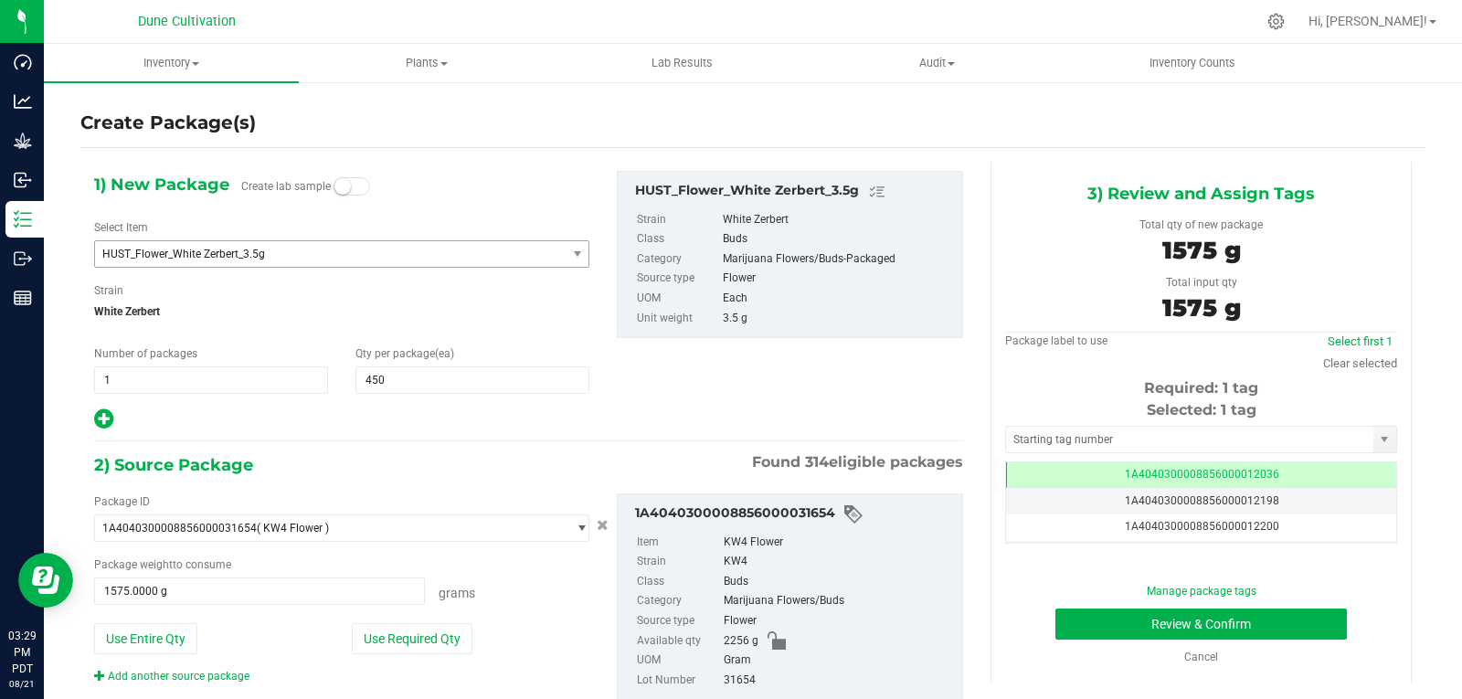
scroll to position [19, 0]
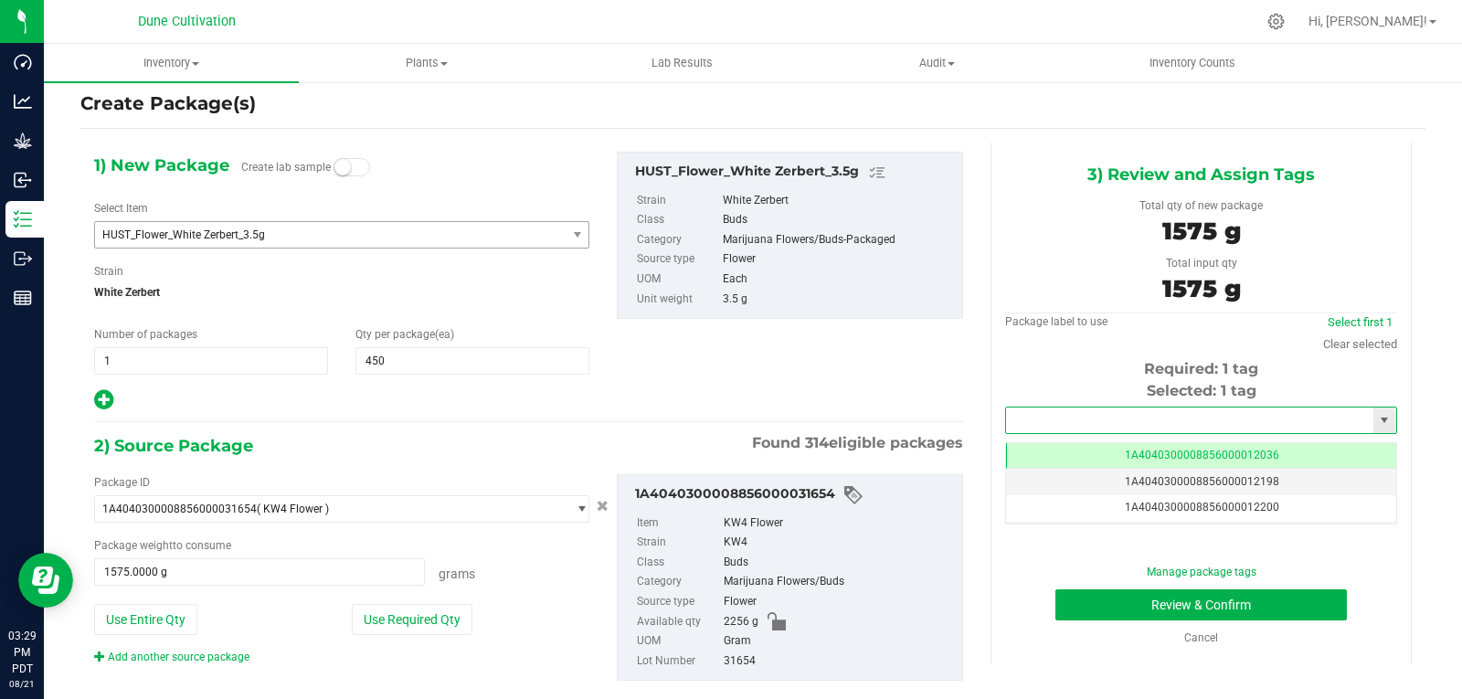
click at [1082, 424] on input "text" at bounding box center [1189, 420] width 367 height 26
click at [1084, 449] on li "1A4040300008856000022554" at bounding box center [1190, 451] width 386 height 27
type input "1A4040300008856000022554"
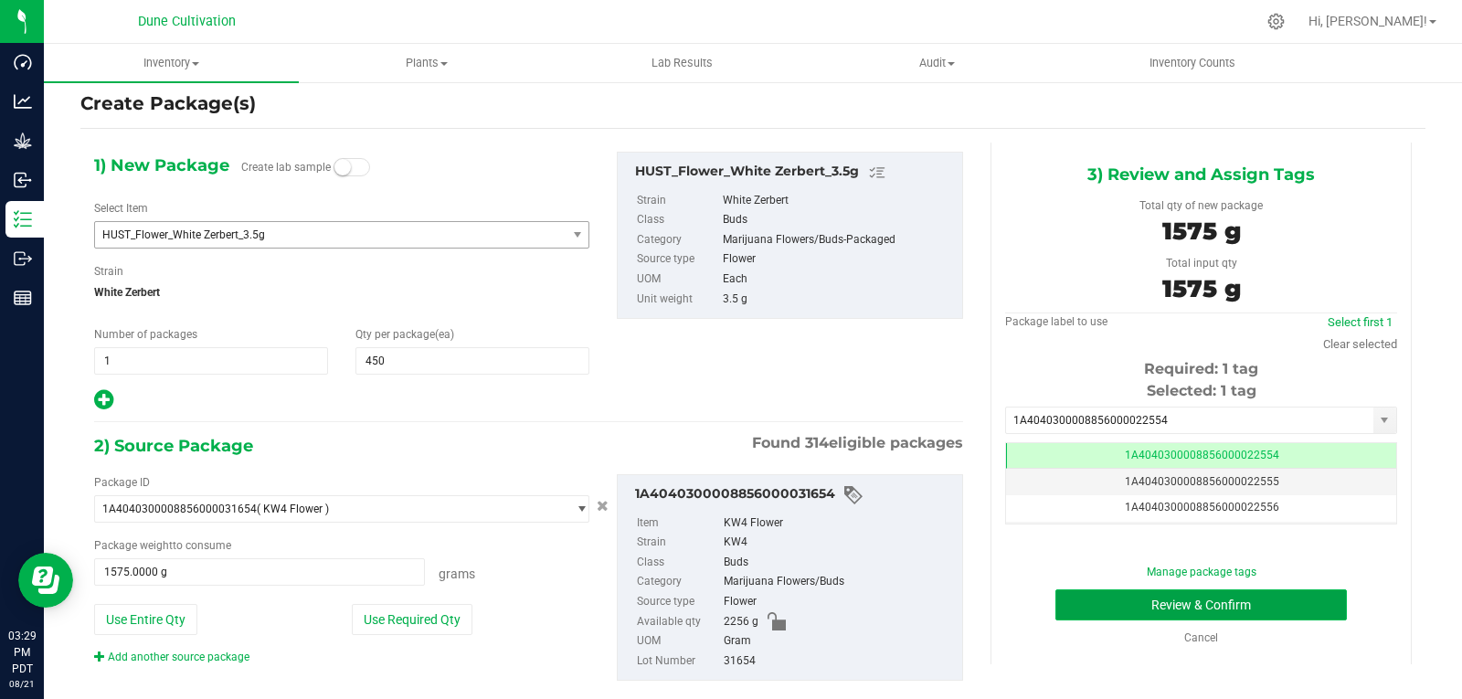
click at [1104, 612] on button "Review & Confirm" at bounding box center [1200, 604] width 291 height 31
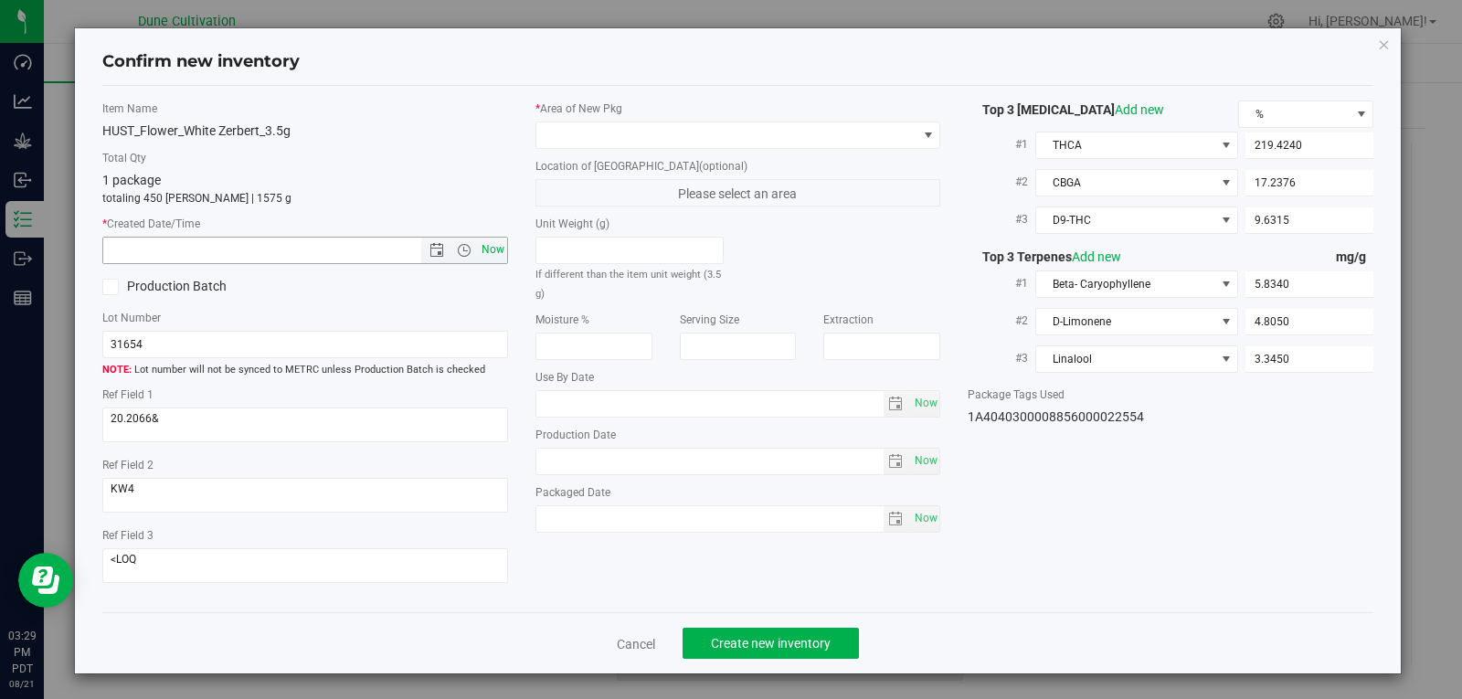
click at [495, 255] on span "Now" at bounding box center [492, 250] width 31 height 26
type input "[DATE] 3:29 PM"
click at [892, 134] on span at bounding box center [726, 135] width 381 height 26
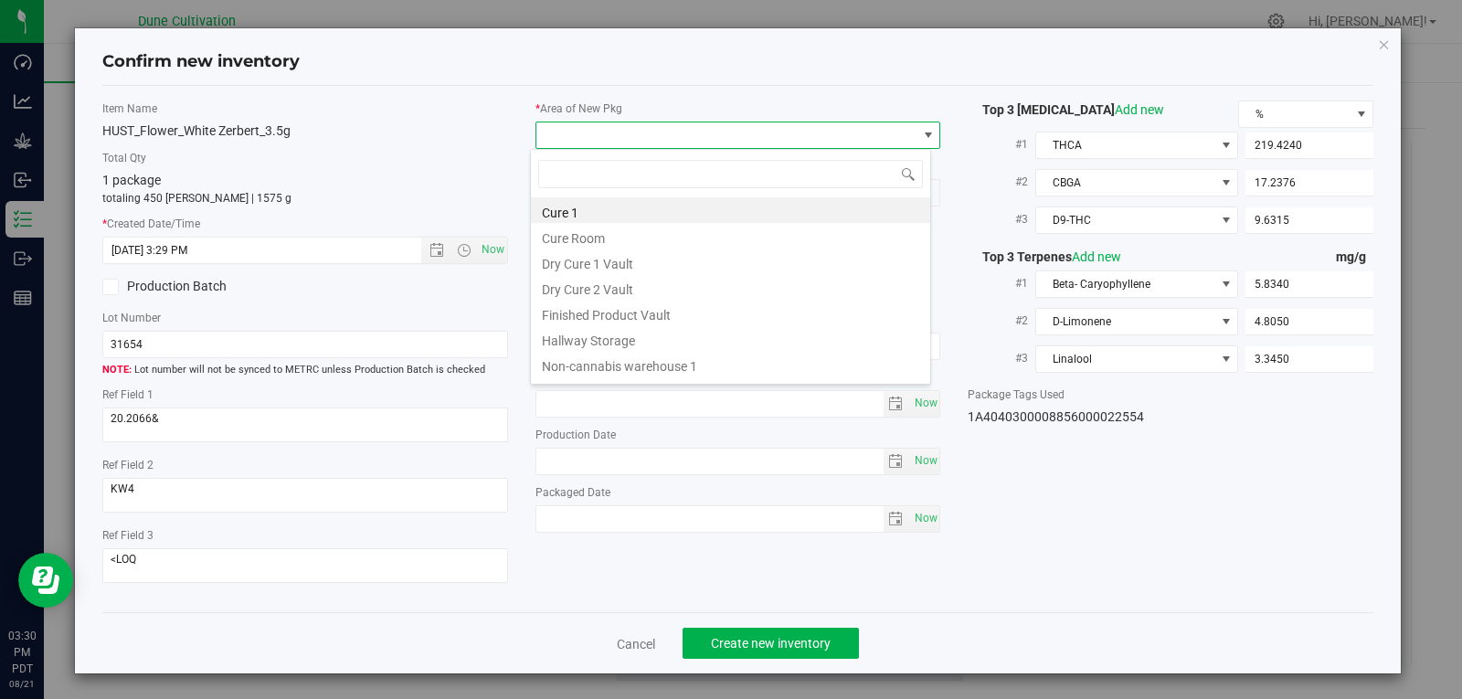
scroll to position [27, 402]
click at [703, 321] on li "Finished Product Vault" at bounding box center [730, 313] width 399 height 26
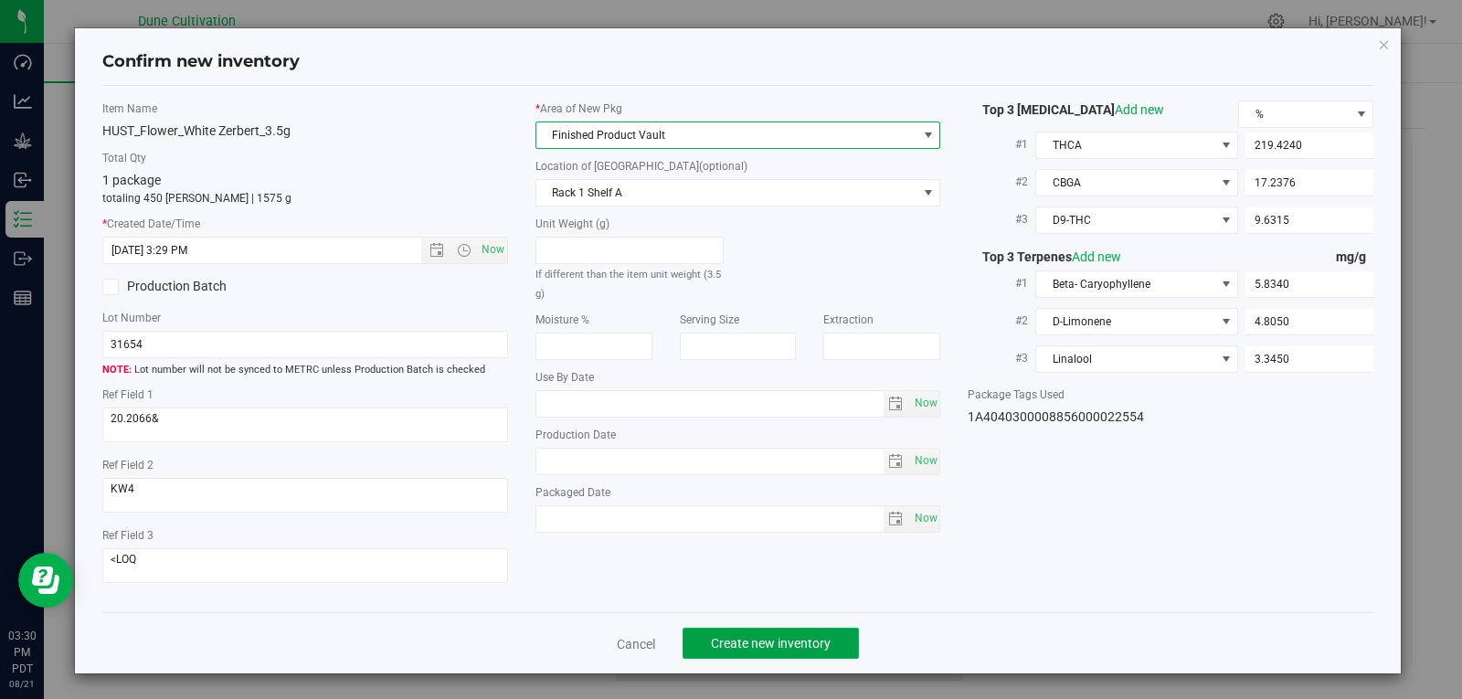
click at [773, 647] on span "Create new inventory" at bounding box center [771, 643] width 120 height 15
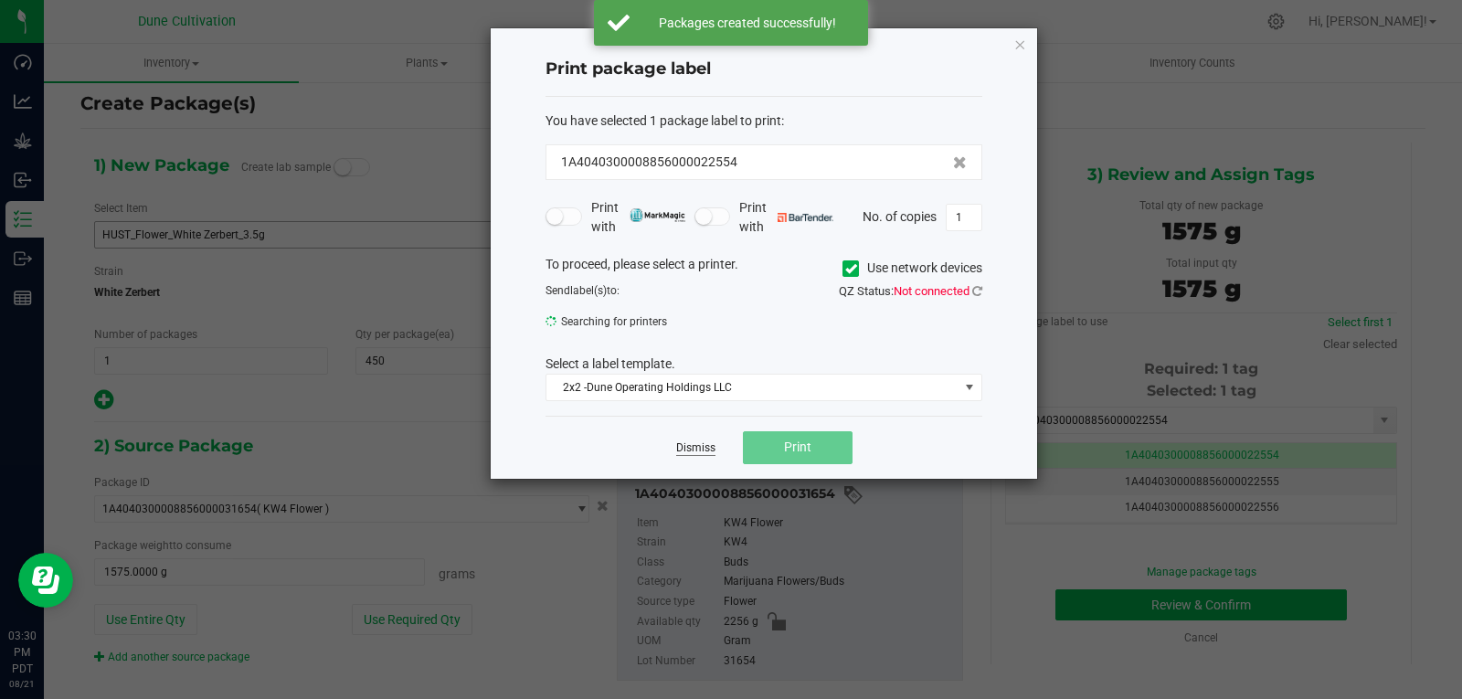
click at [705, 452] on link "Dismiss" at bounding box center [695, 448] width 39 height 16
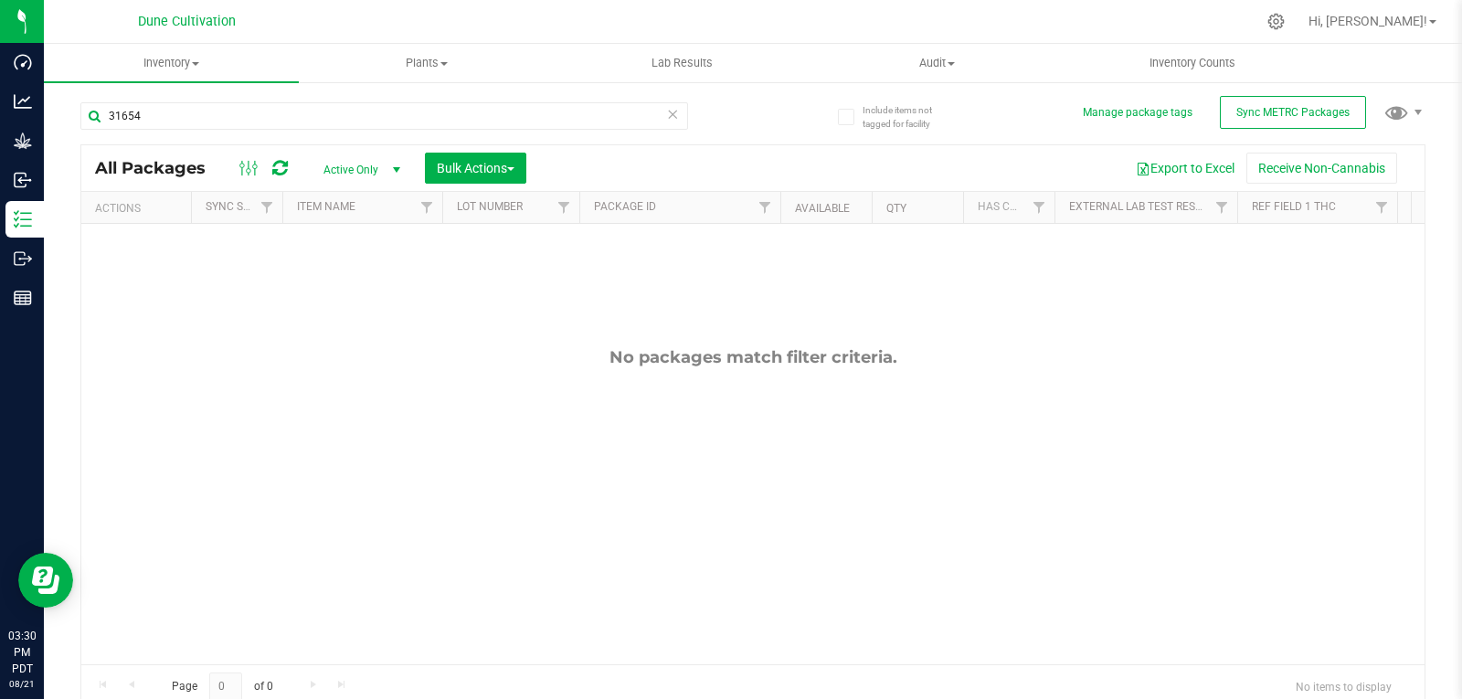
click at [341, 159] on span "Active Only" at bounding box center [358, 170] width 100 height 26
click at [344, 280] on li "All" at bounding box center [357, 280] width 99 height 27
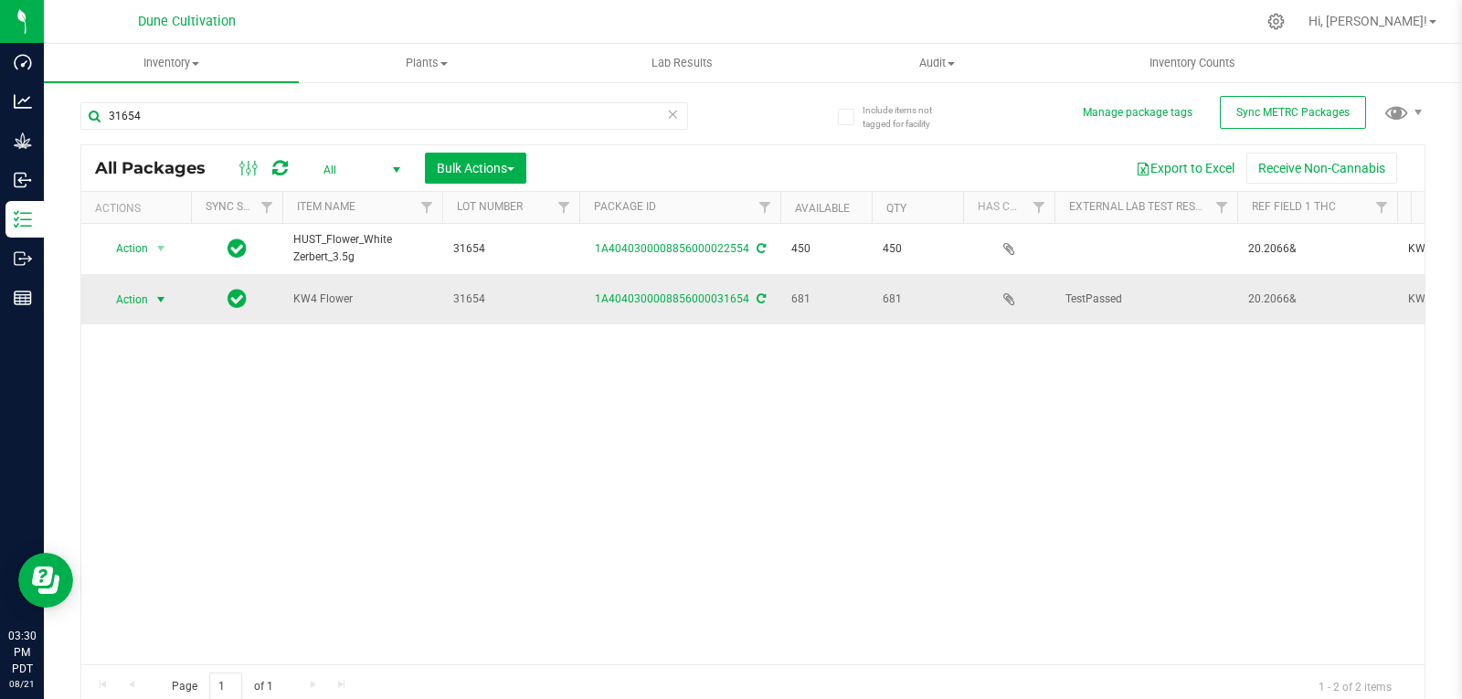
click at [161, 292] on span "select" at bounding box center [160, 299] width 15 height 15
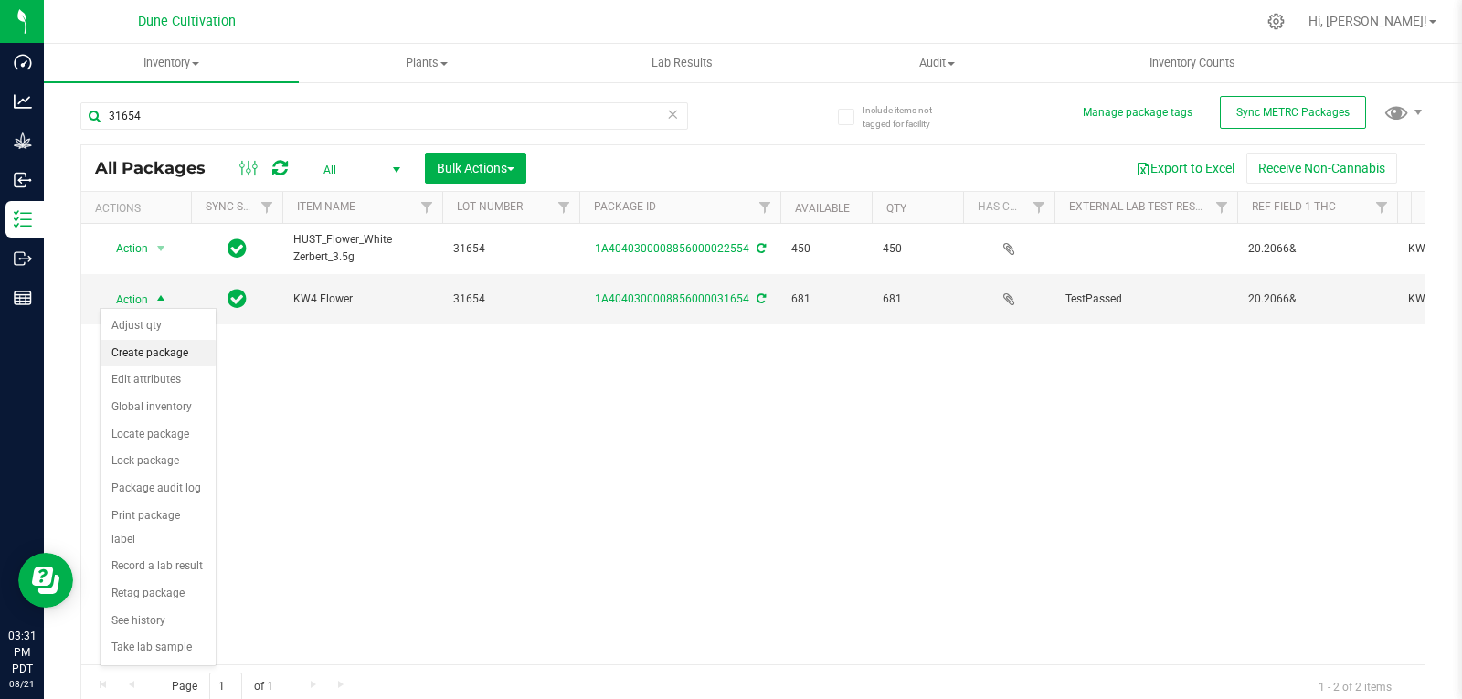
click at [190, 358] on li "Create package" at bounding box center [157, 353] width 115 height 27
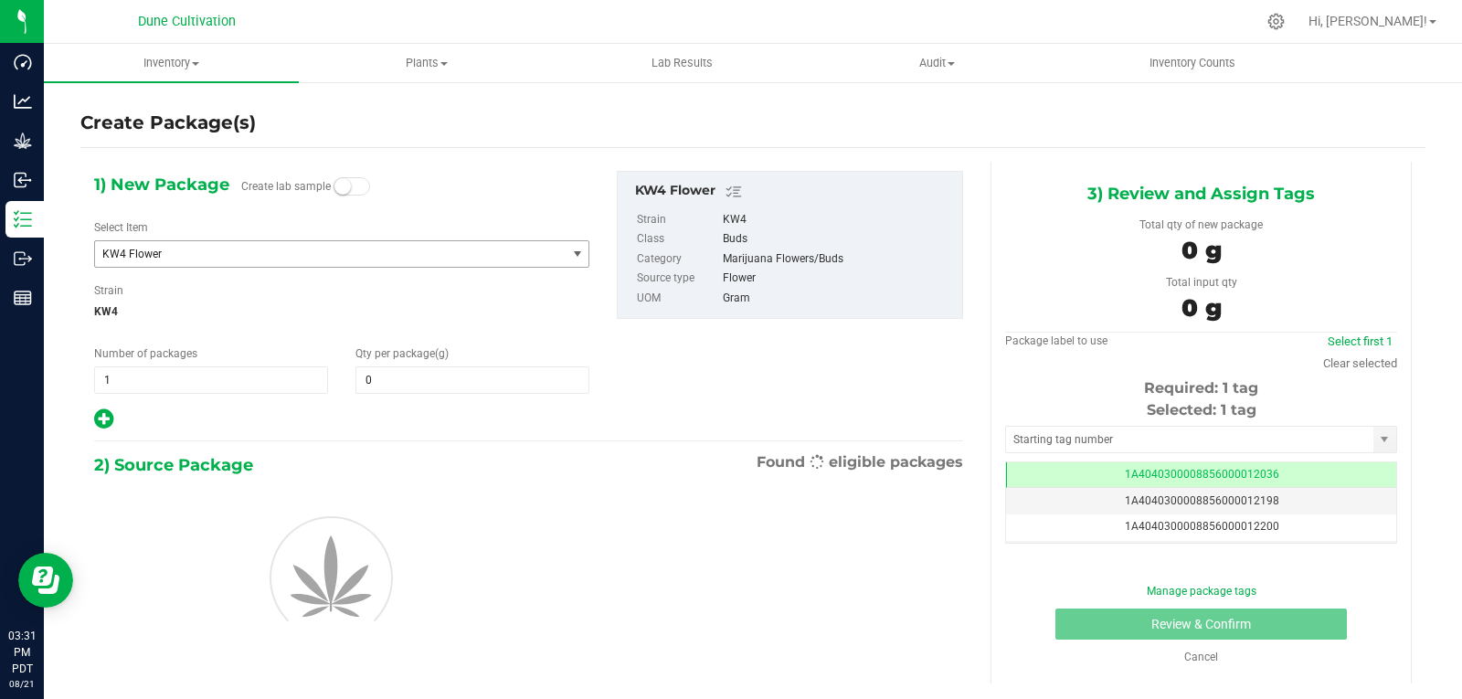
type input "0.0000"
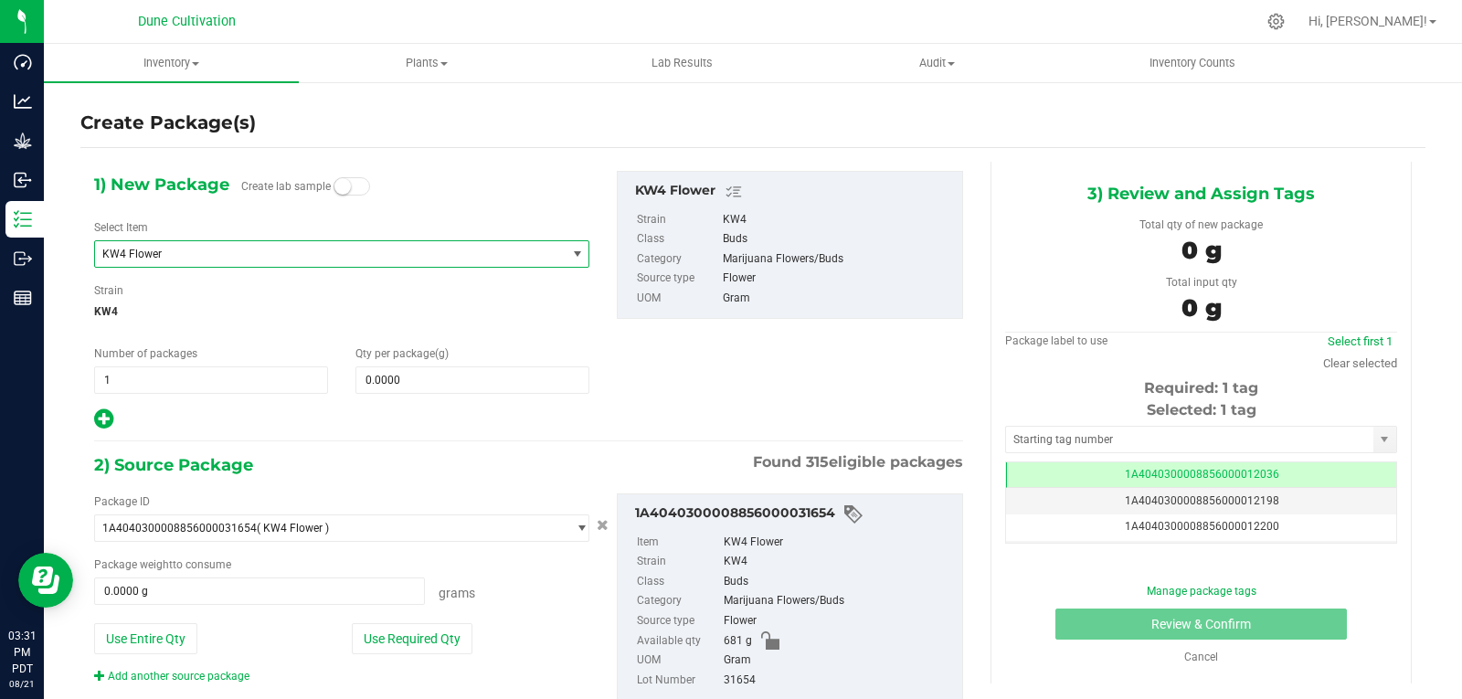
click at [259, 254] on span "KW4 Flower" at bounding box center [321, 254] width 438 height 13
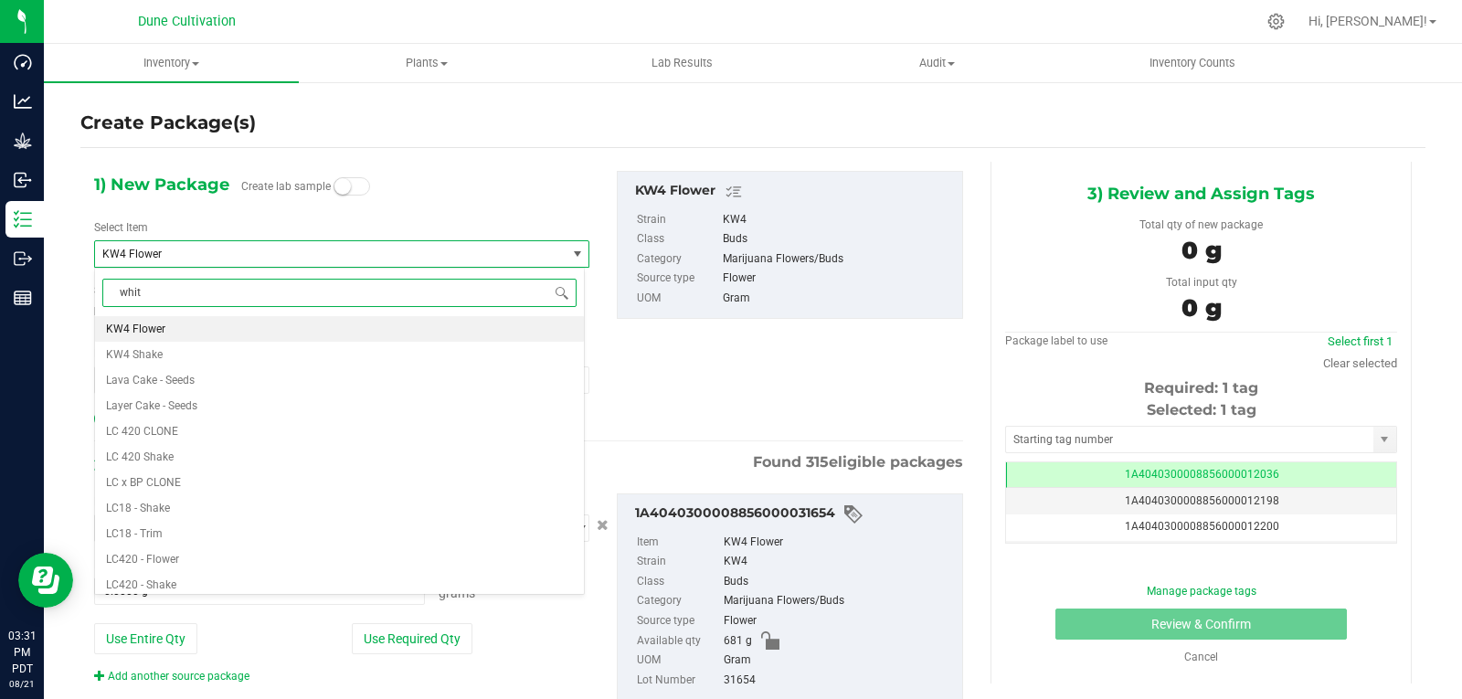
type input "white"
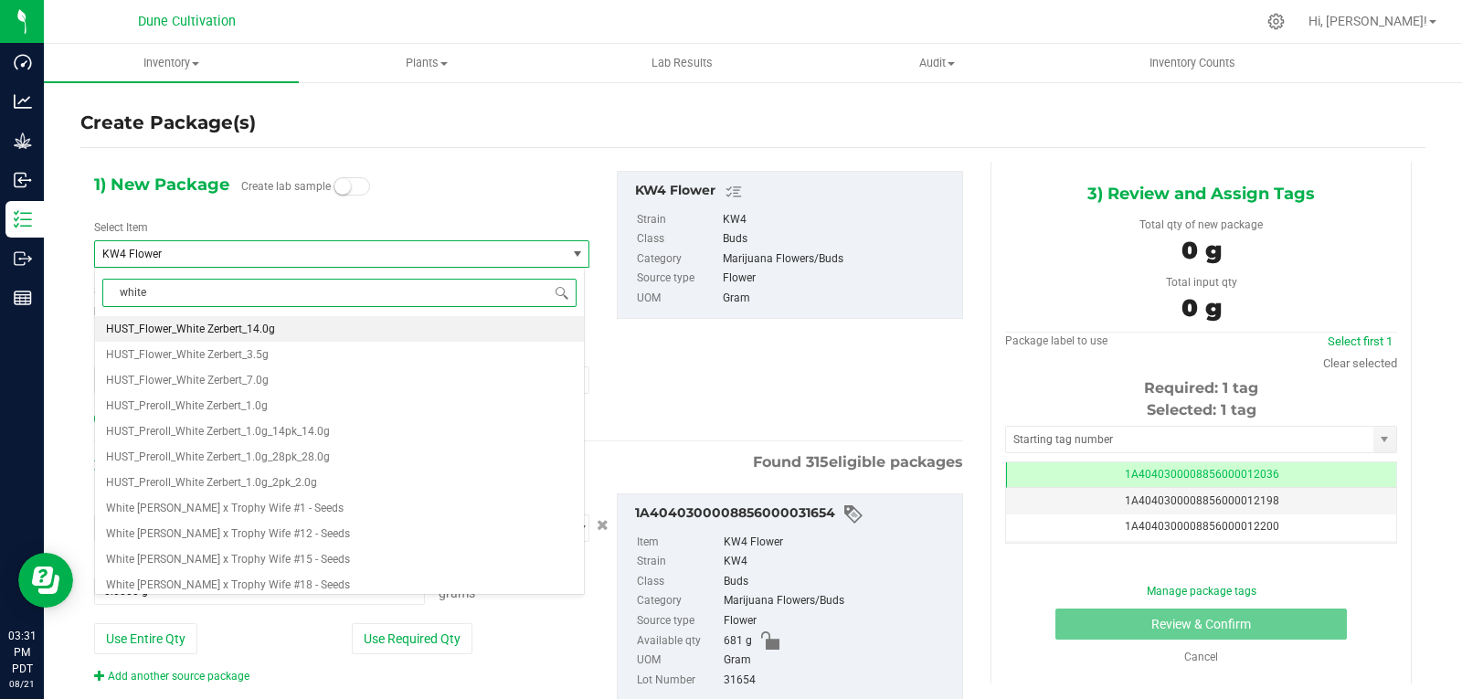
click at [278, 327] on li "HUST_Flower_White Zerbert_14.0g" at bounding box center [339, 329] width 489 height 26
type input "0"
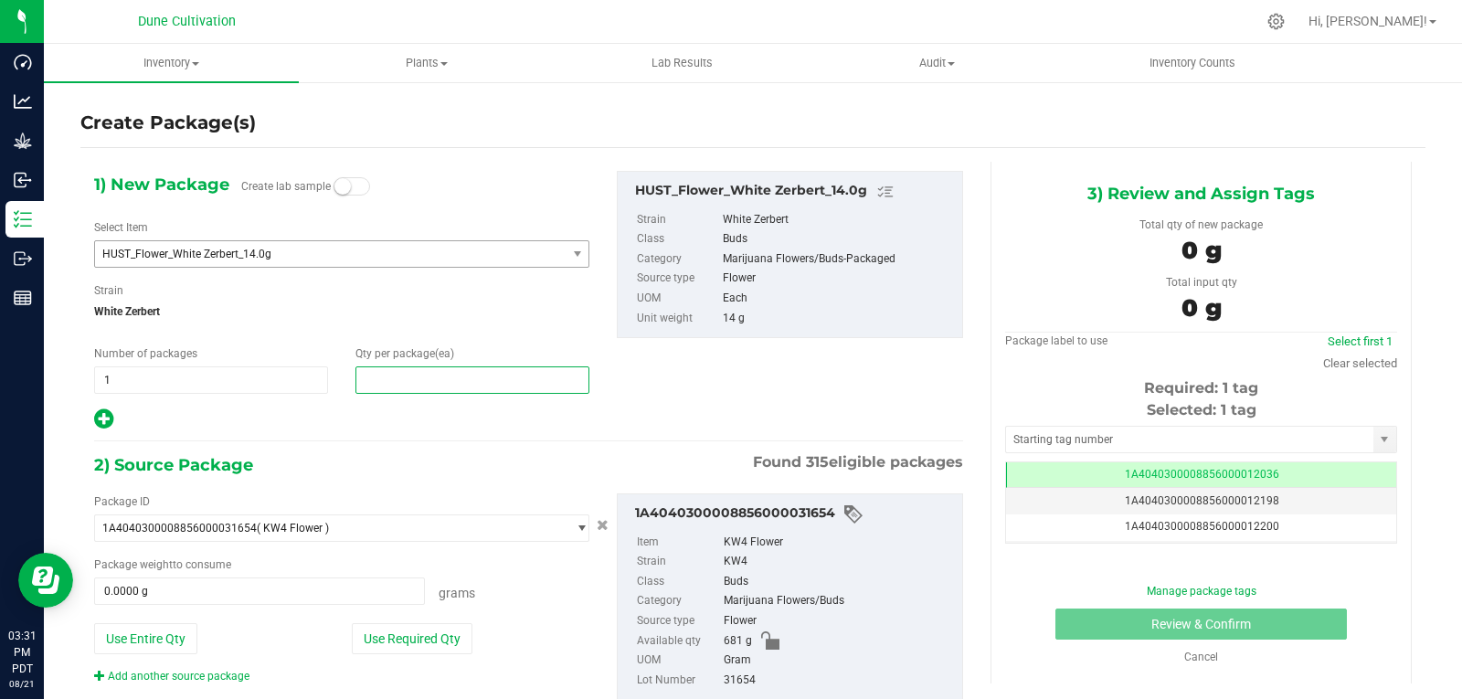
click at [400, 384] on span at bounding box center [472, 379] width 234 height 27
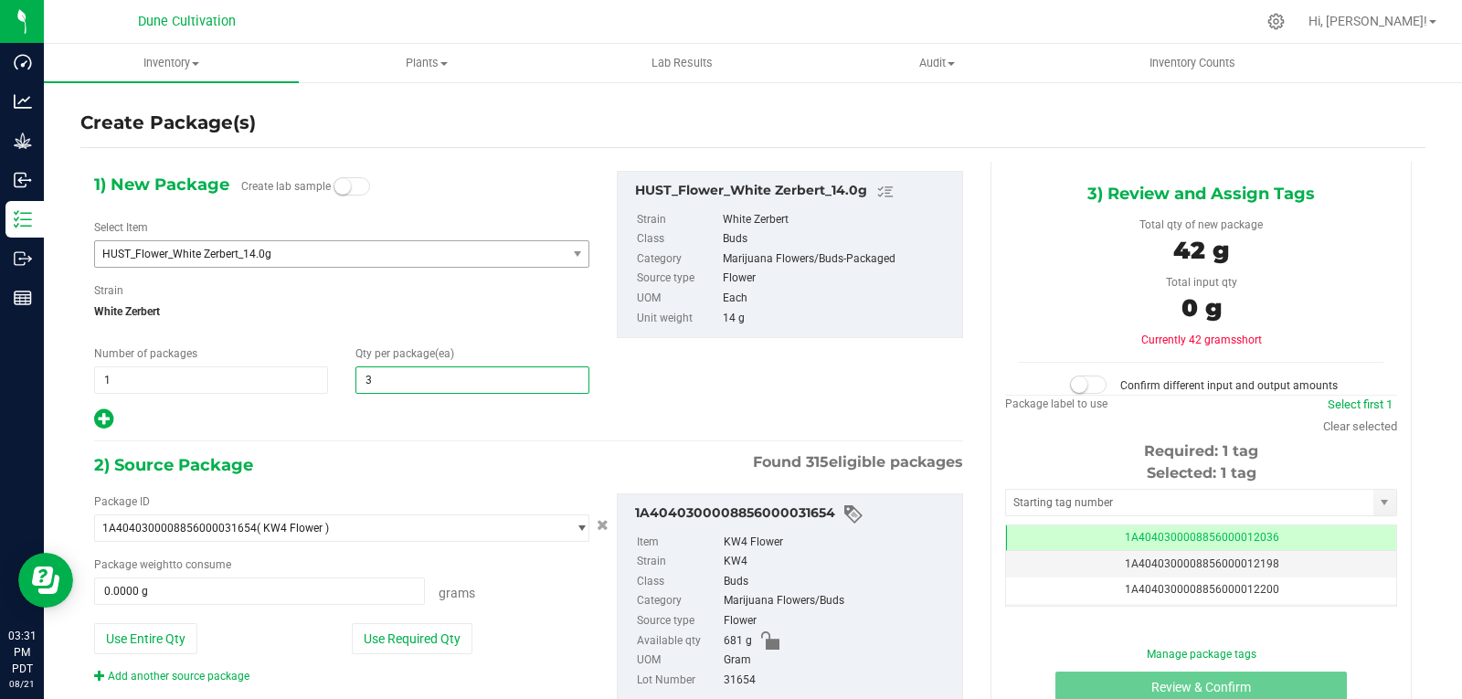
type input "30"
click at [405, 419] on div at bounding box center [341, 419] width 495 height 24
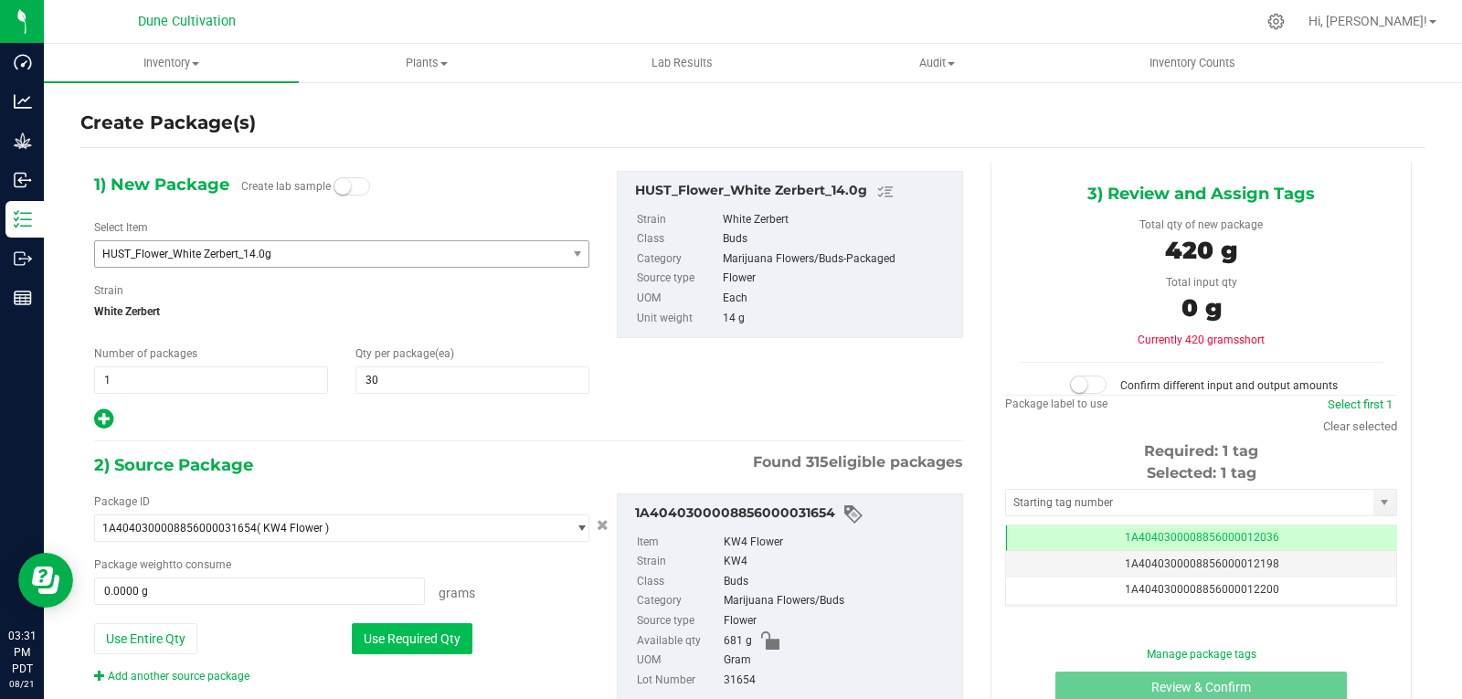
click at [421, 640] on button "Use Required Qty" at bounding box center [412, 638] width 121 height 31
type input "420.0000 g"
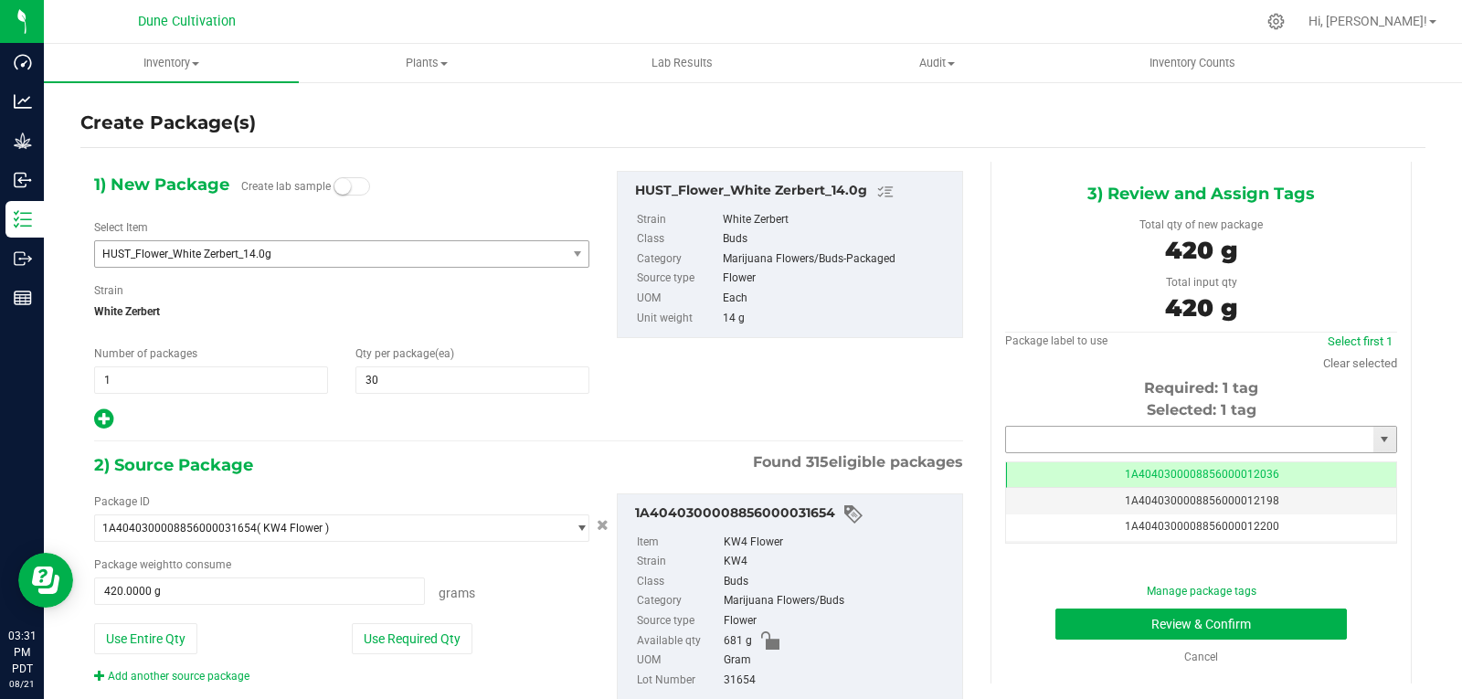
click at [1042, 433] on input "text" at bounding box center [1189, 440] width 367 height 26
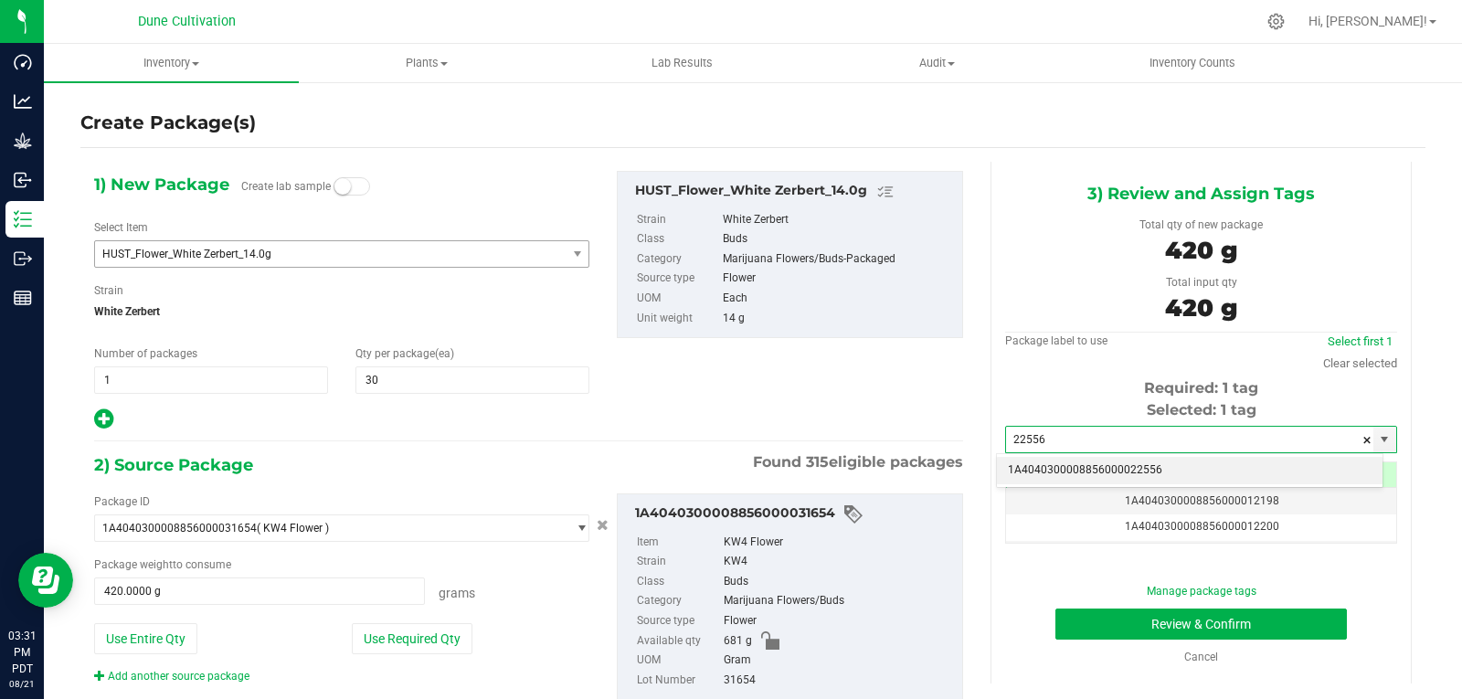
click at [1037, 464] on li "1A4040300008856000022556" at bounding box center [1190, 470] width 386 height 27
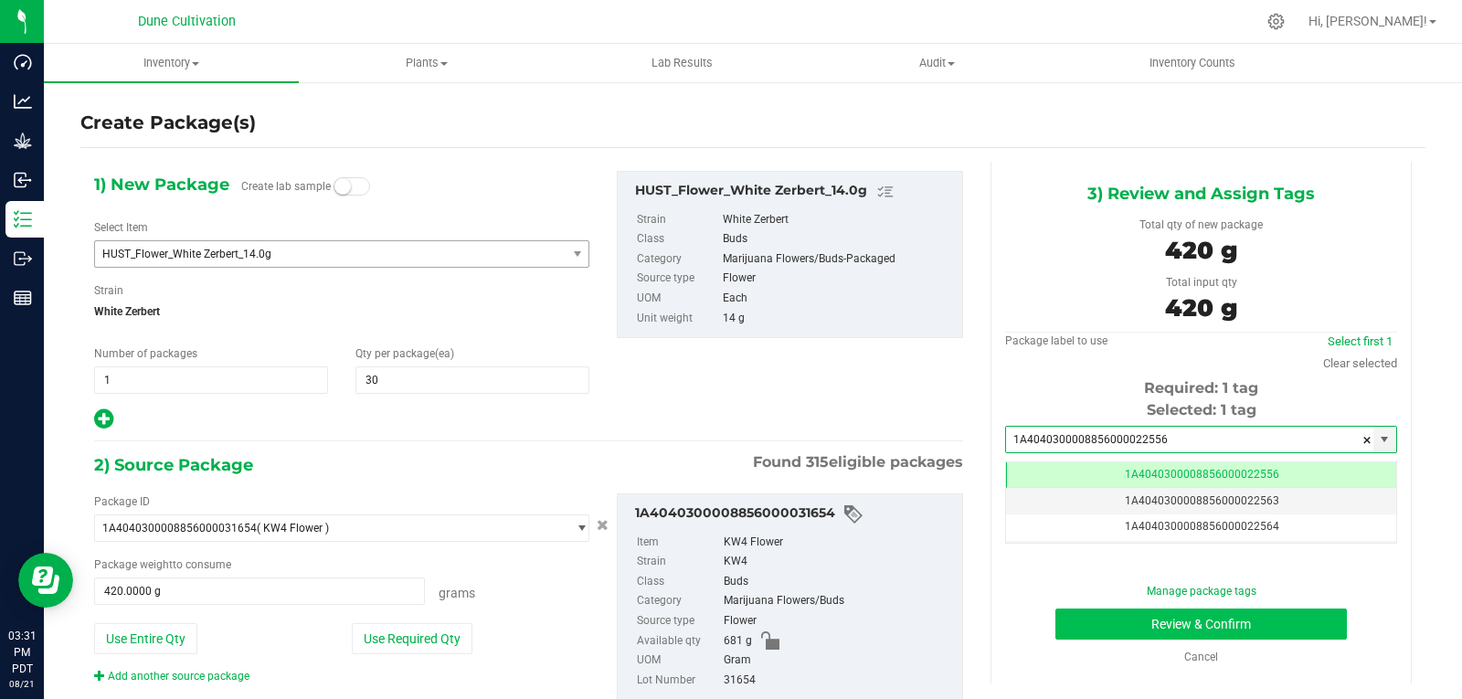
type input "1A4040300008856000022556"
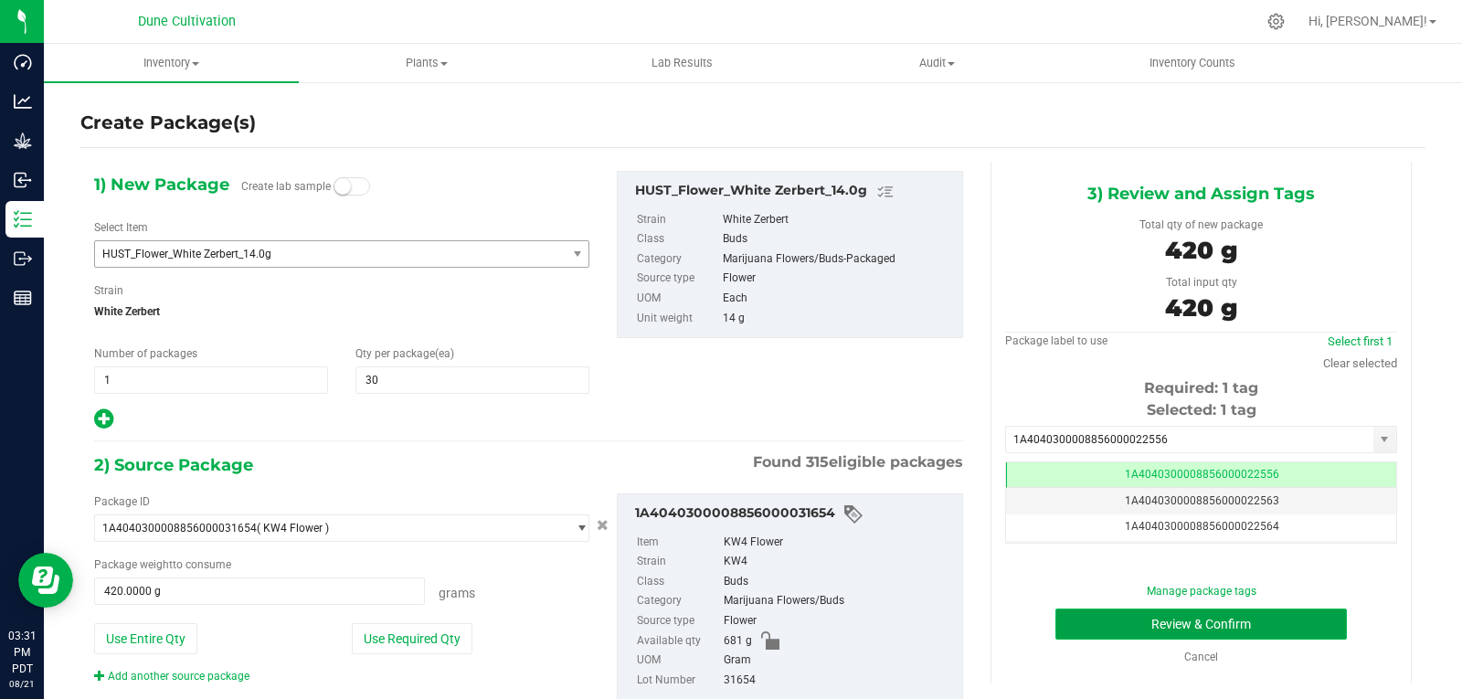
click at [1095, 621] on button "Review & Confirm" at bounding box center [1200, 623] width 291 height 31
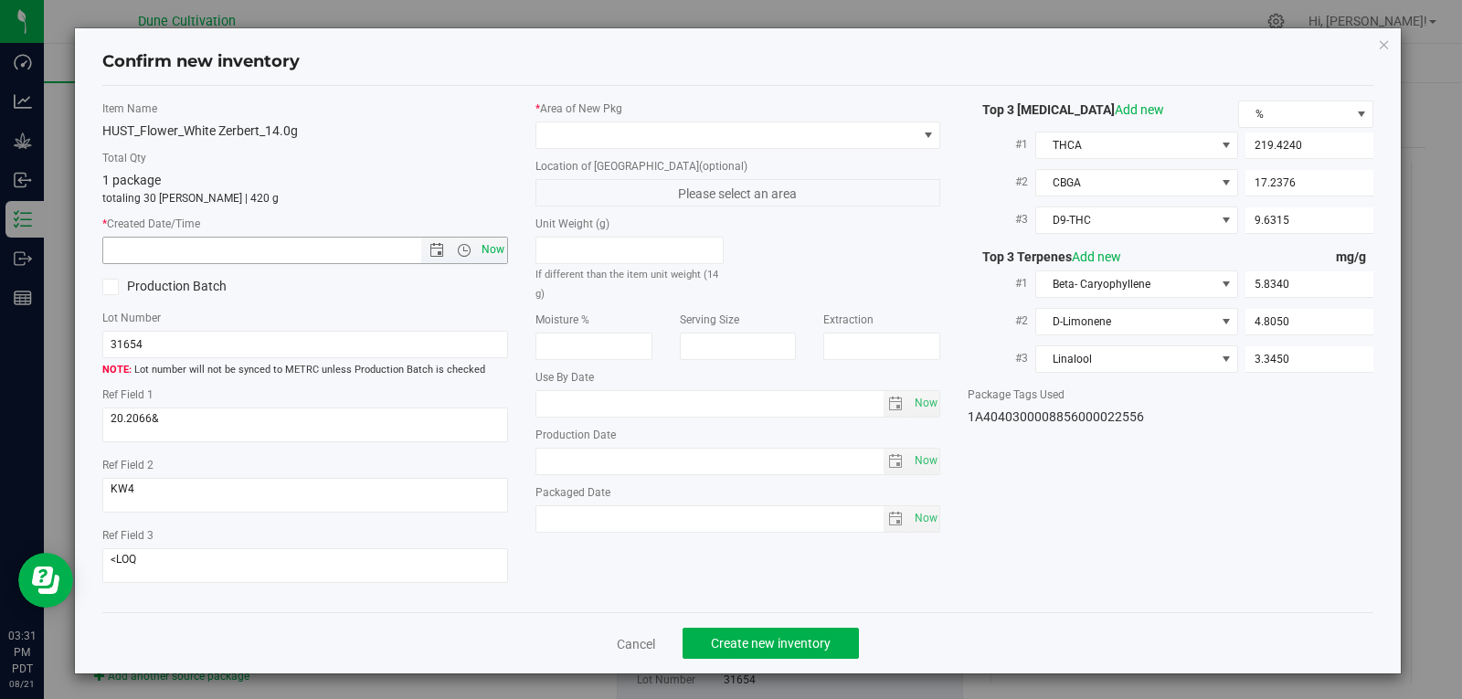
click at [498, 253] on span "Now" at bounding box center [492, 250] width 31 height 26
type input "[DATE] 3:31 PM"
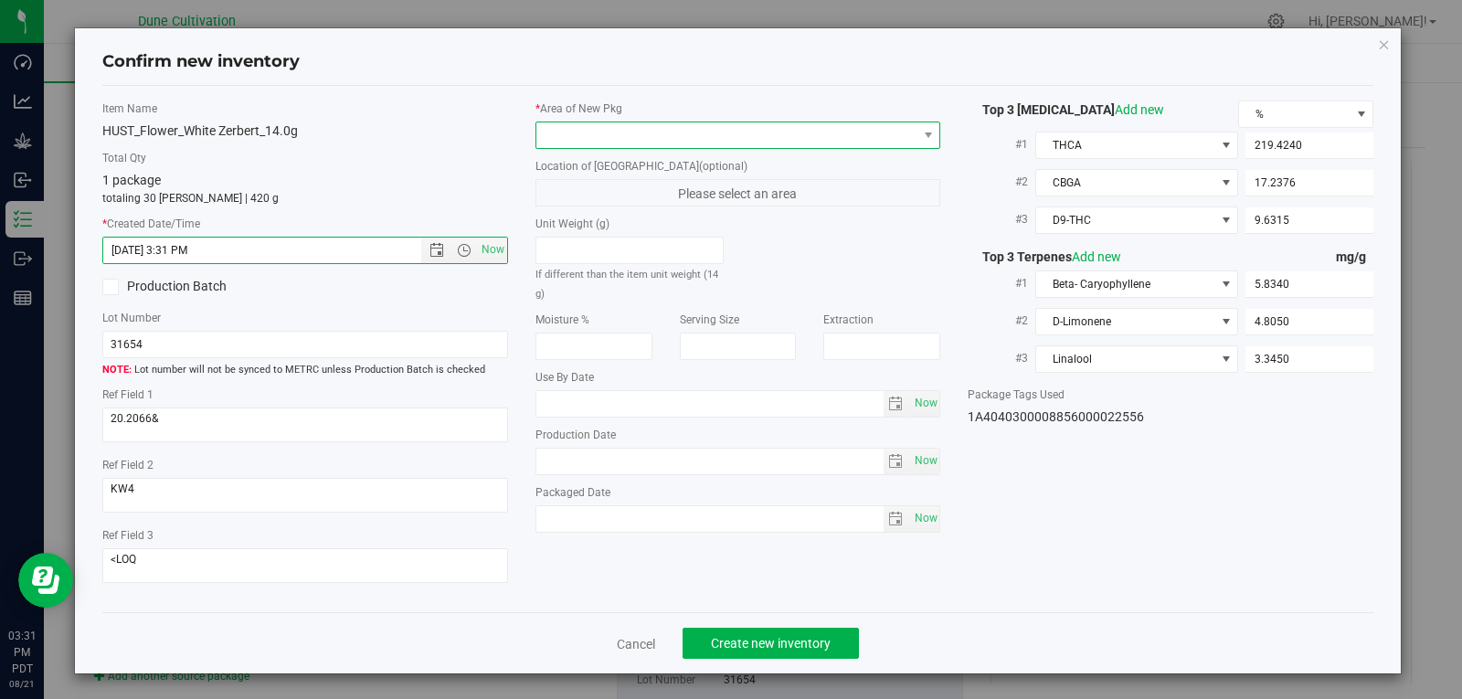
click at [615, 143] on span at bounding box center [726, 135] width 381 height 26
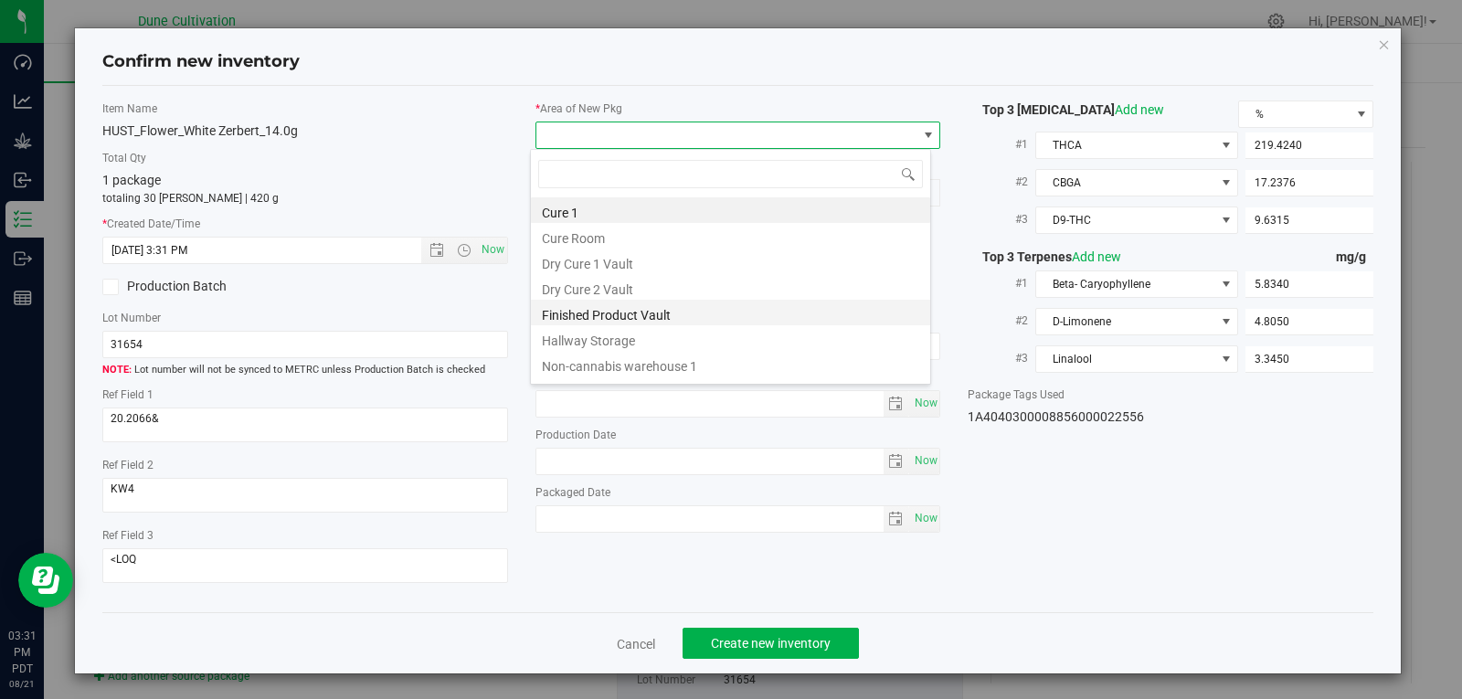
click at [598, 311] on li "Finished Product Vault" at bounding box center [730, 313] width 399 height 26
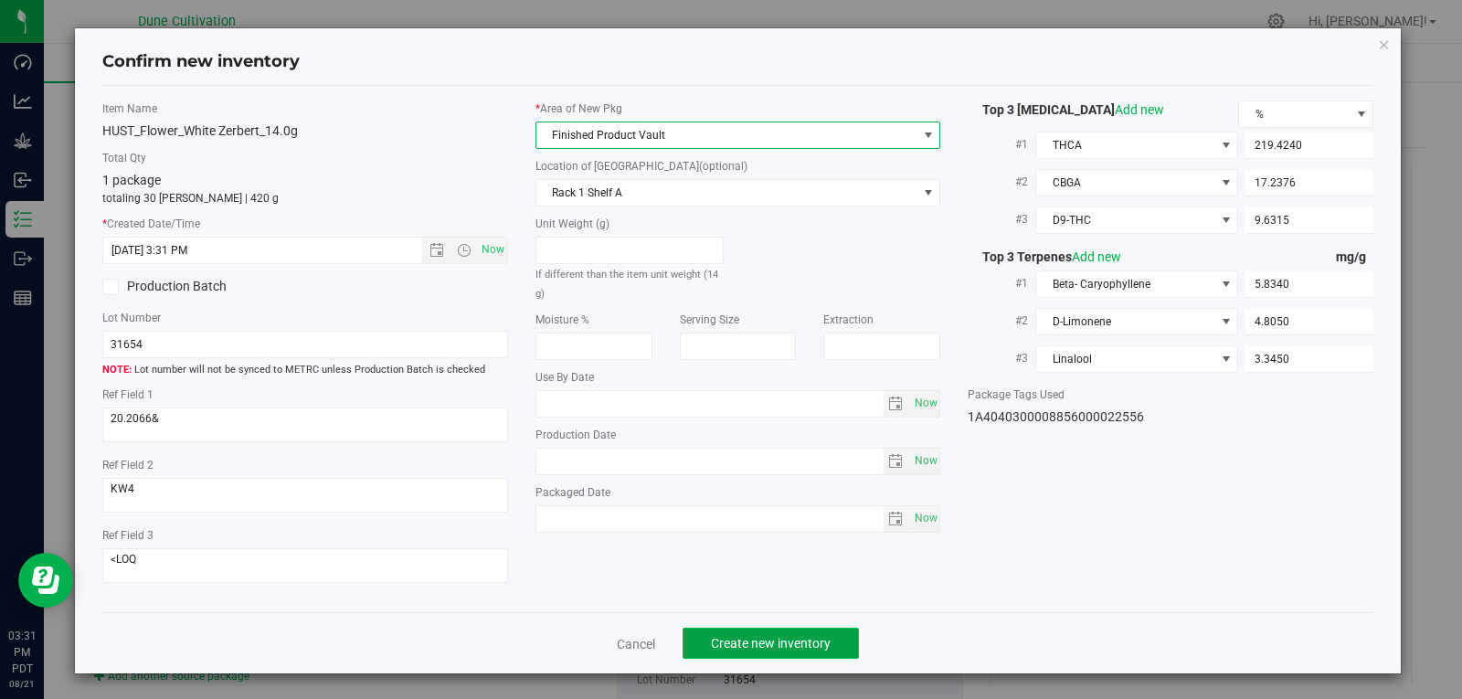
click at [745, 638] on span "Create new inventory" at bounding box center [771, 643] width 120 height 15
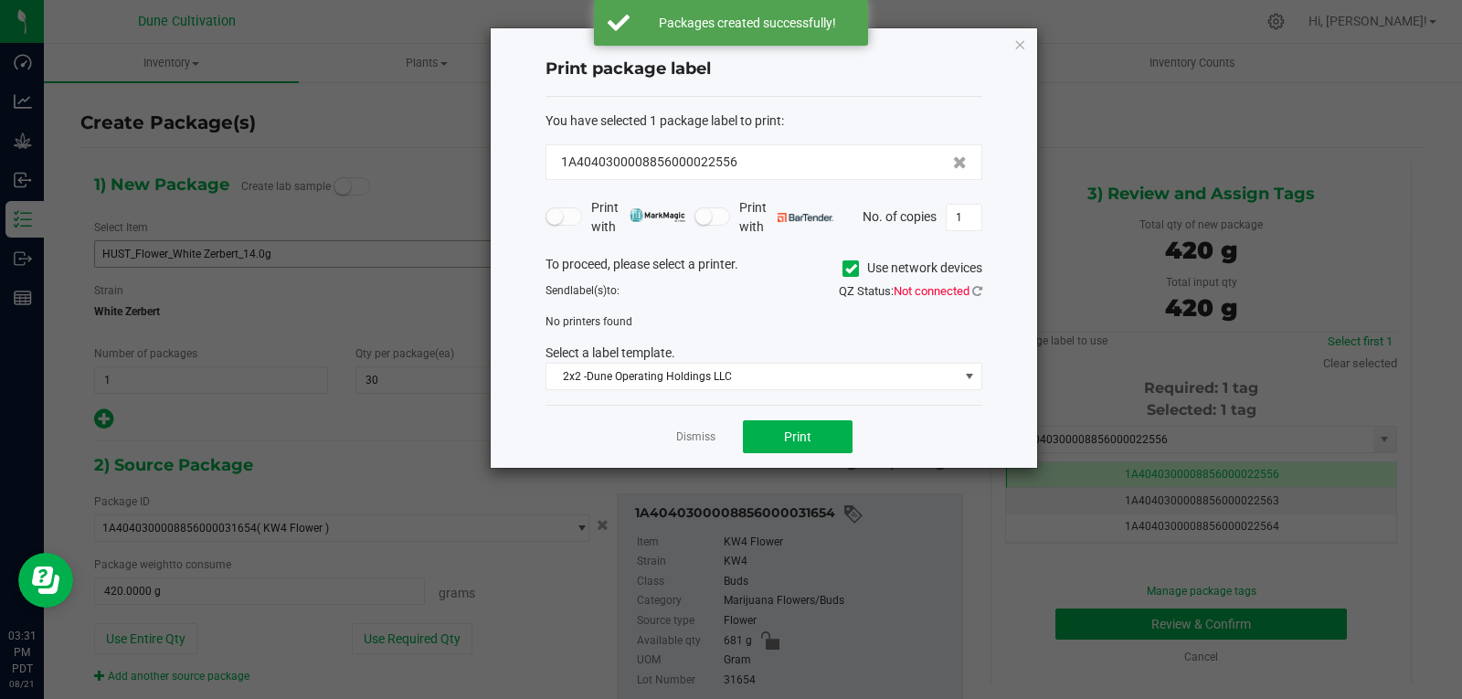
click at [685, 446] on app-cancel-button "Dismiss" at bounding box center [695, 437] width 39 height 19
click at [687, 439] on link "Dismiss" at bounding box center [695, 437] width 39 height 16
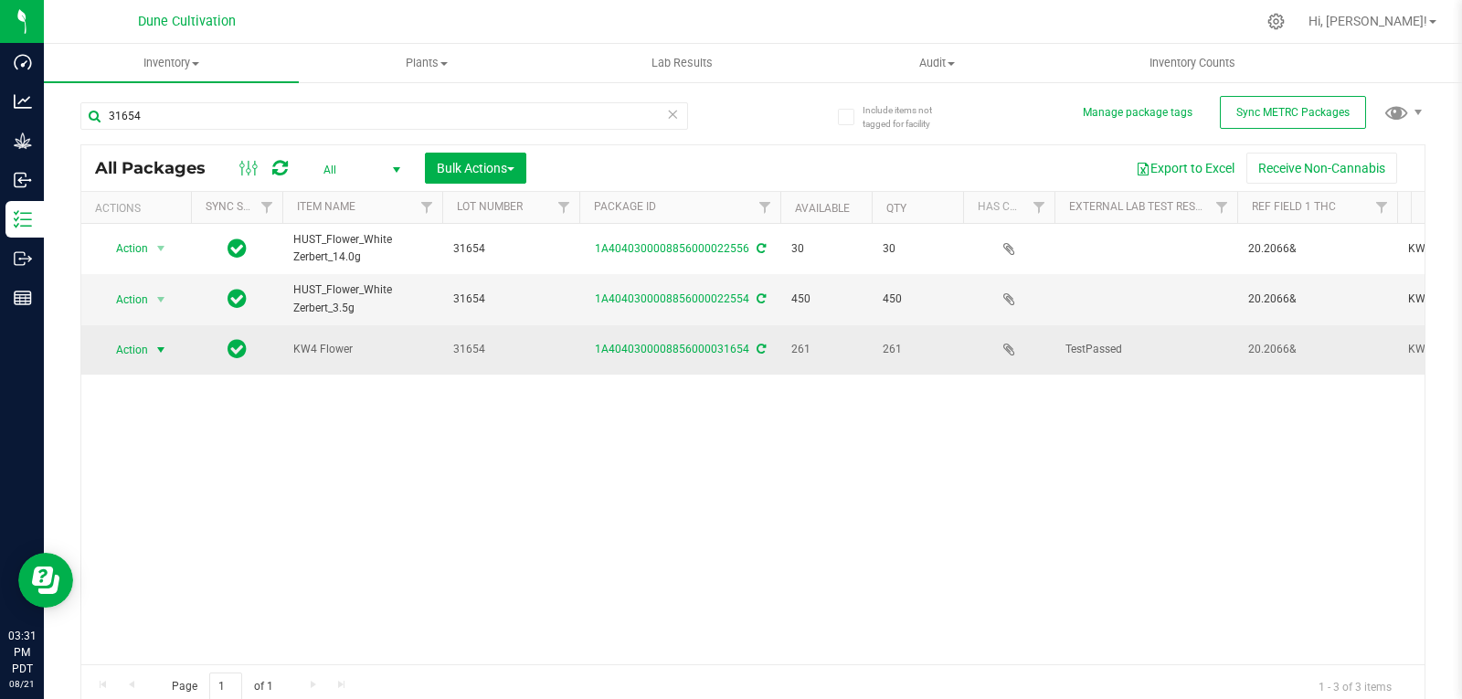
click at [131, 351] on span "Action" at bounding box center [124, 350] width 49 height 26
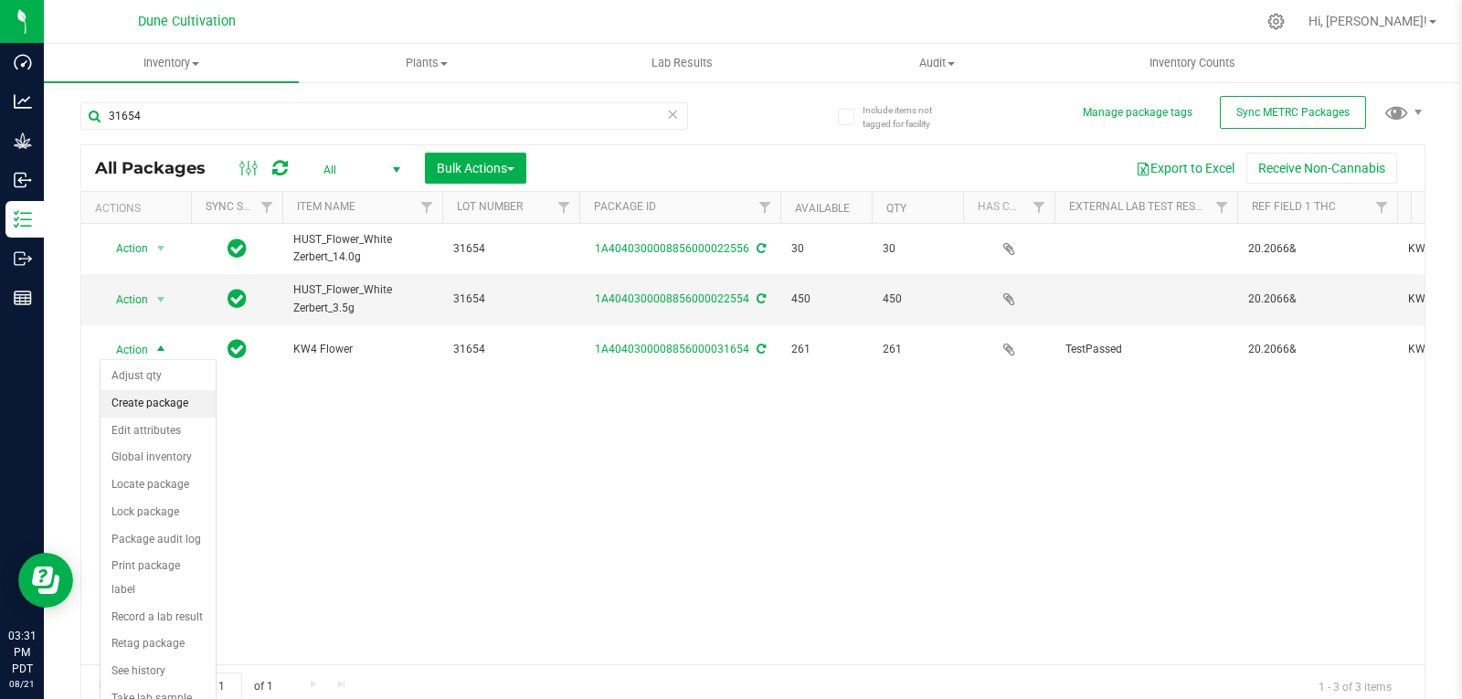
click at [146, 400] on li "Create package" at bounding box center [157, 403] width 115 height 27
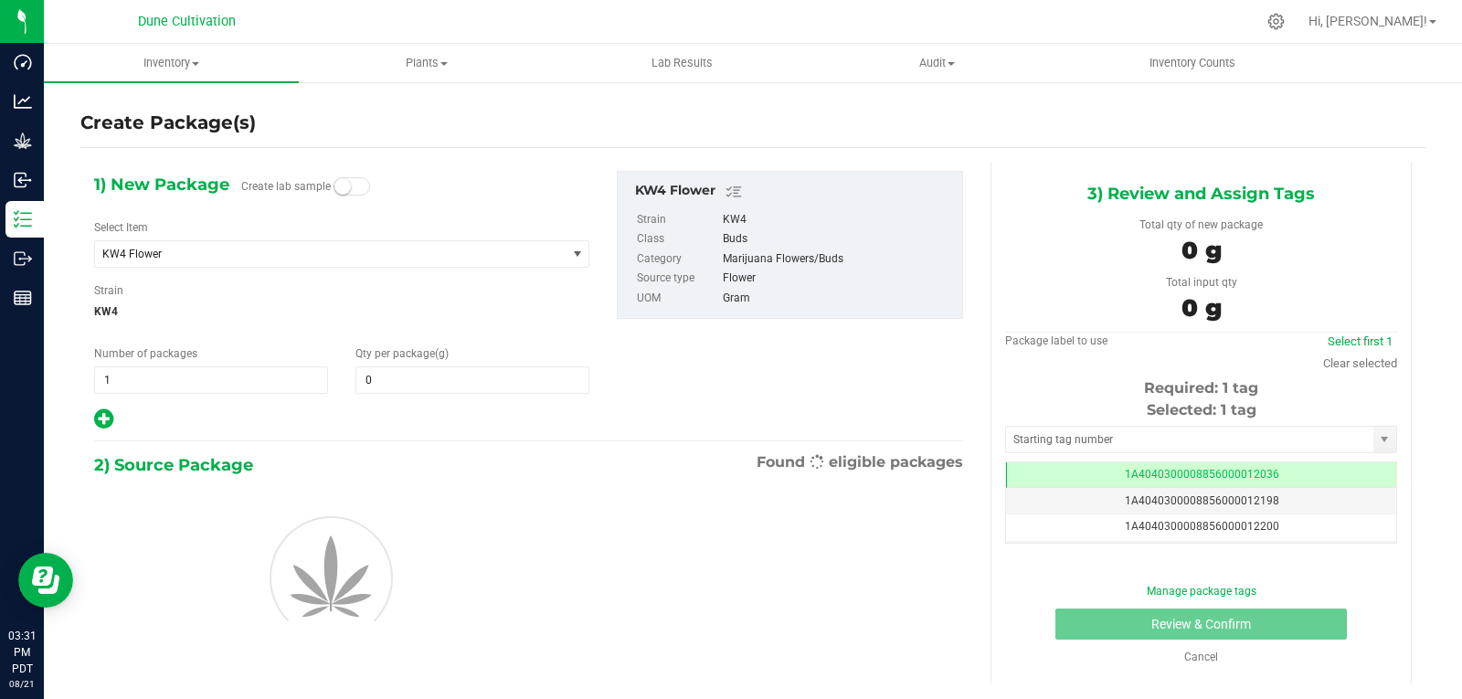
type input "0.0000"
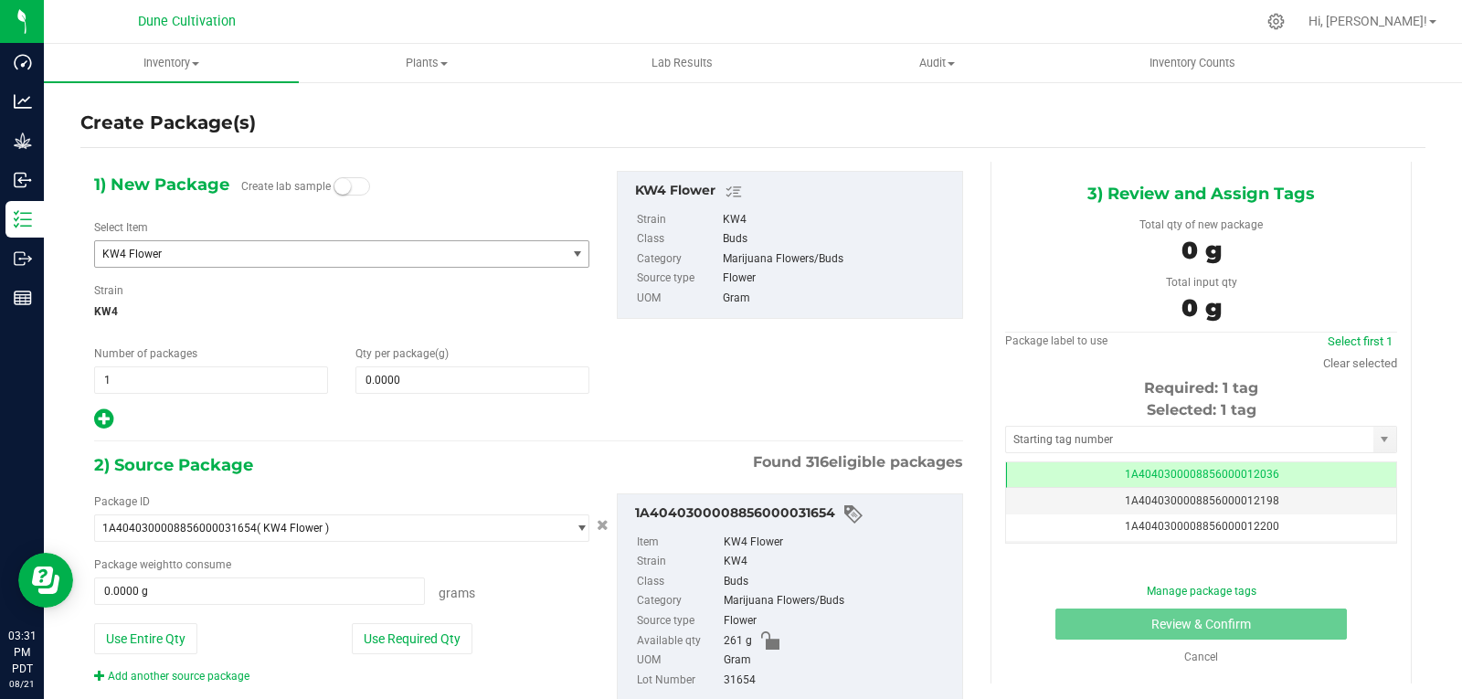
click at [213, 245] on span "KW4 Flower" at bounding box center [330, 254] width 471 height 26
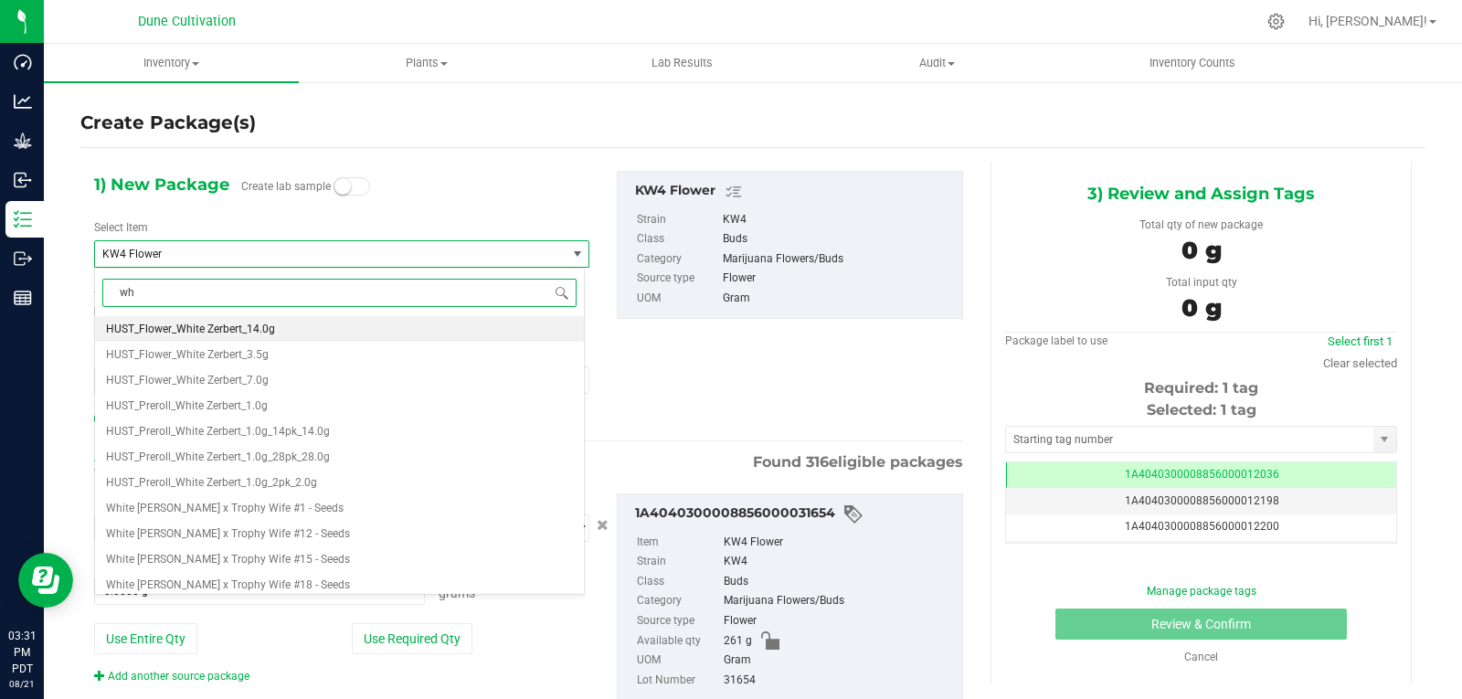
type input "w"
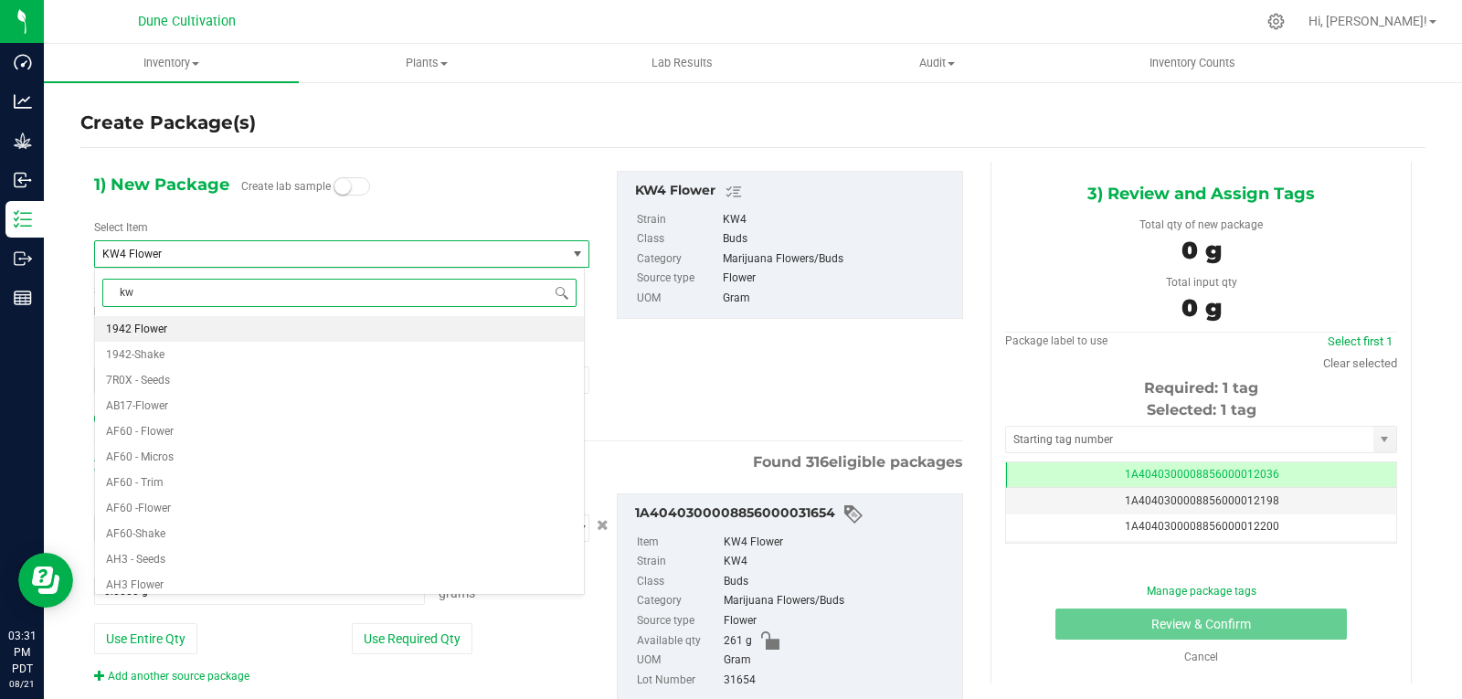
type input "kw4"
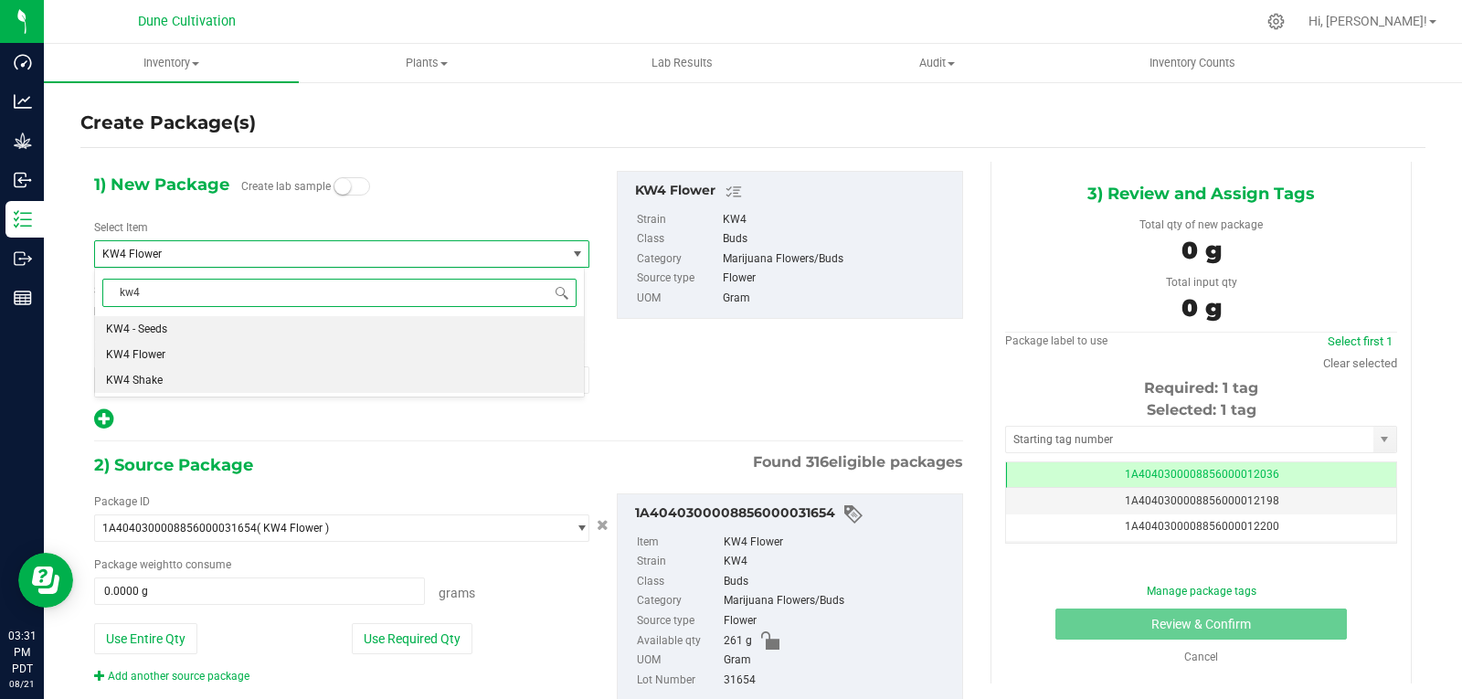
click at [153, 388] on li "KW4 Shake" at bounding box center [339, 380] width 489 height 26
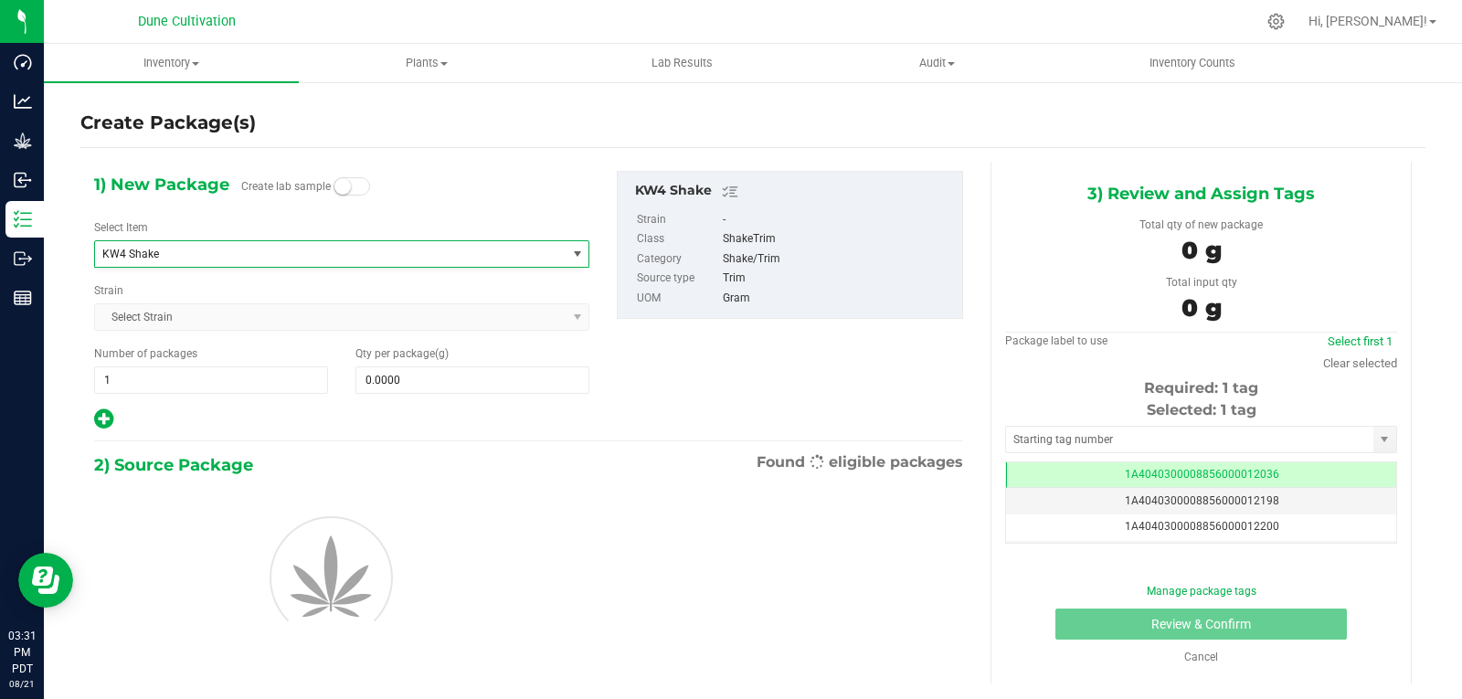
type input "0.0000"
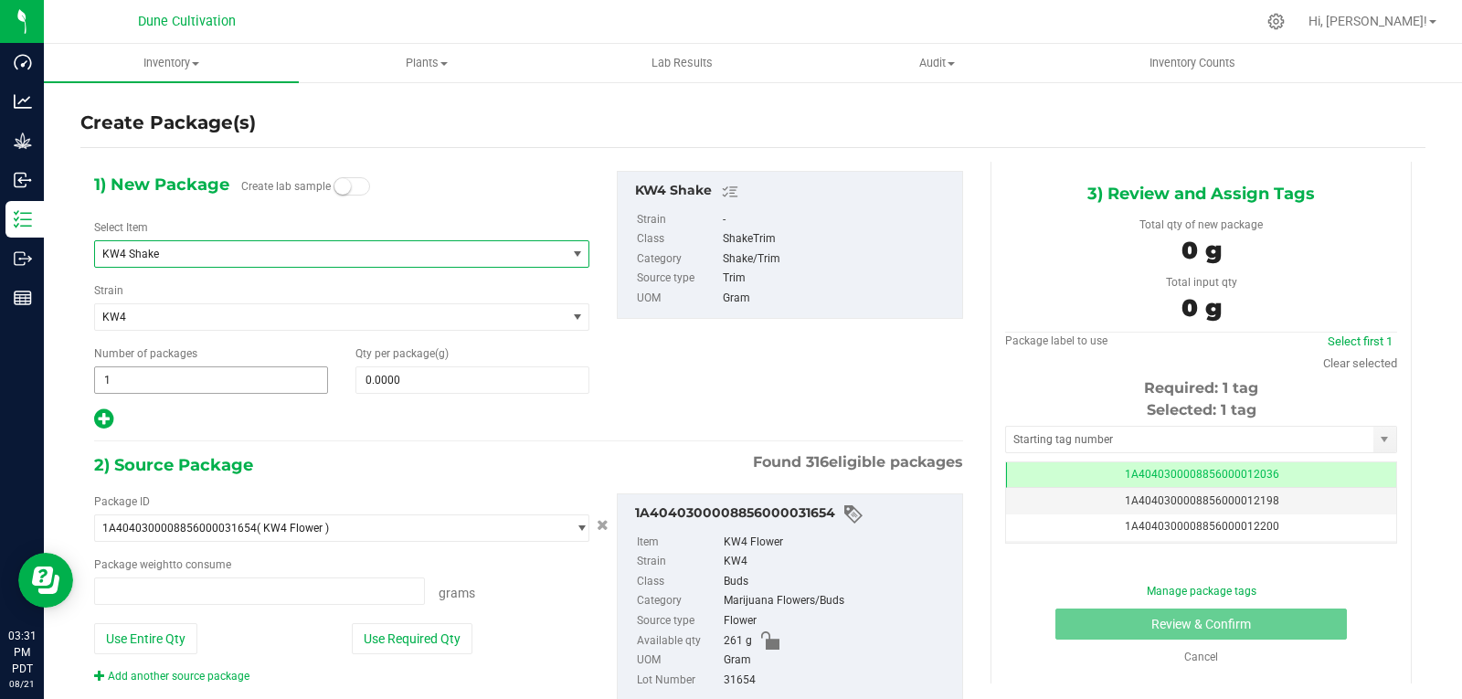
type input "0.0000 g"
click at [441, 386] on span at bounding box center [472, 379] width 234 height 27
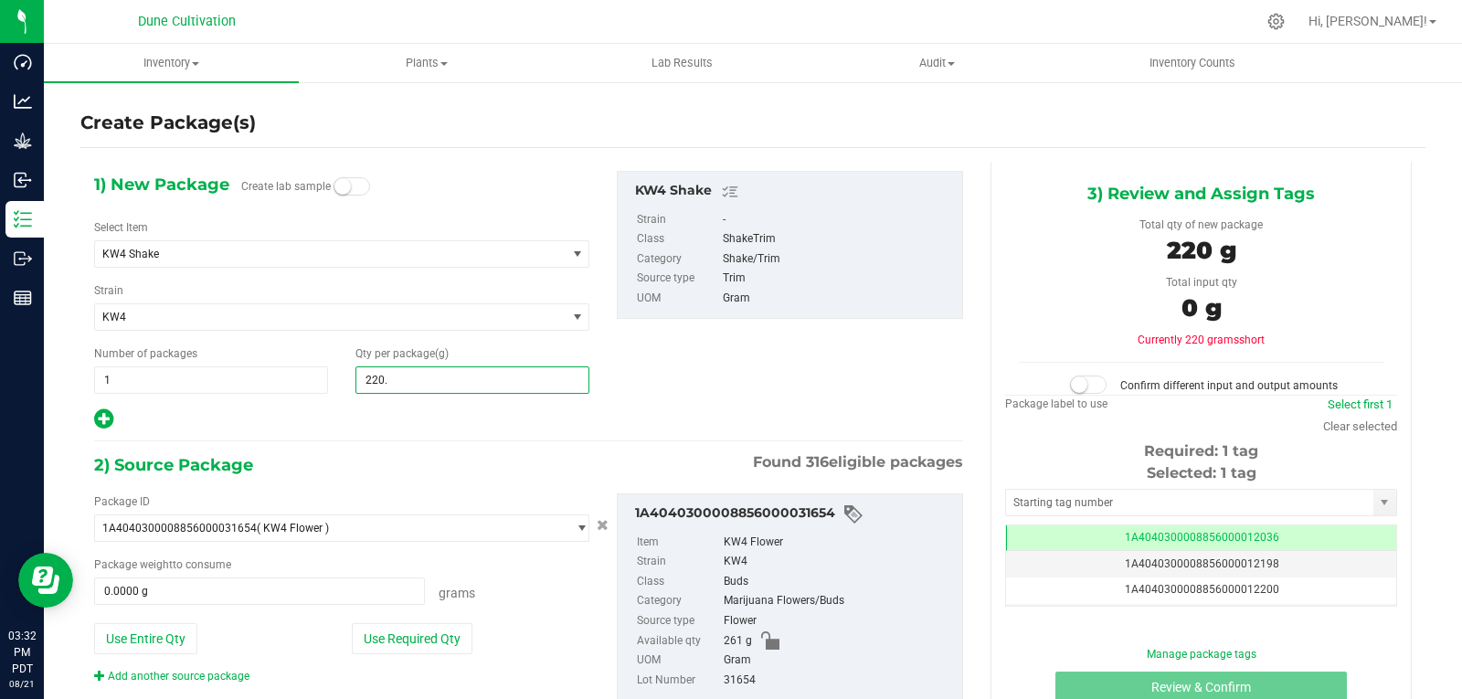
type input "220.5"
type input "220.5000"
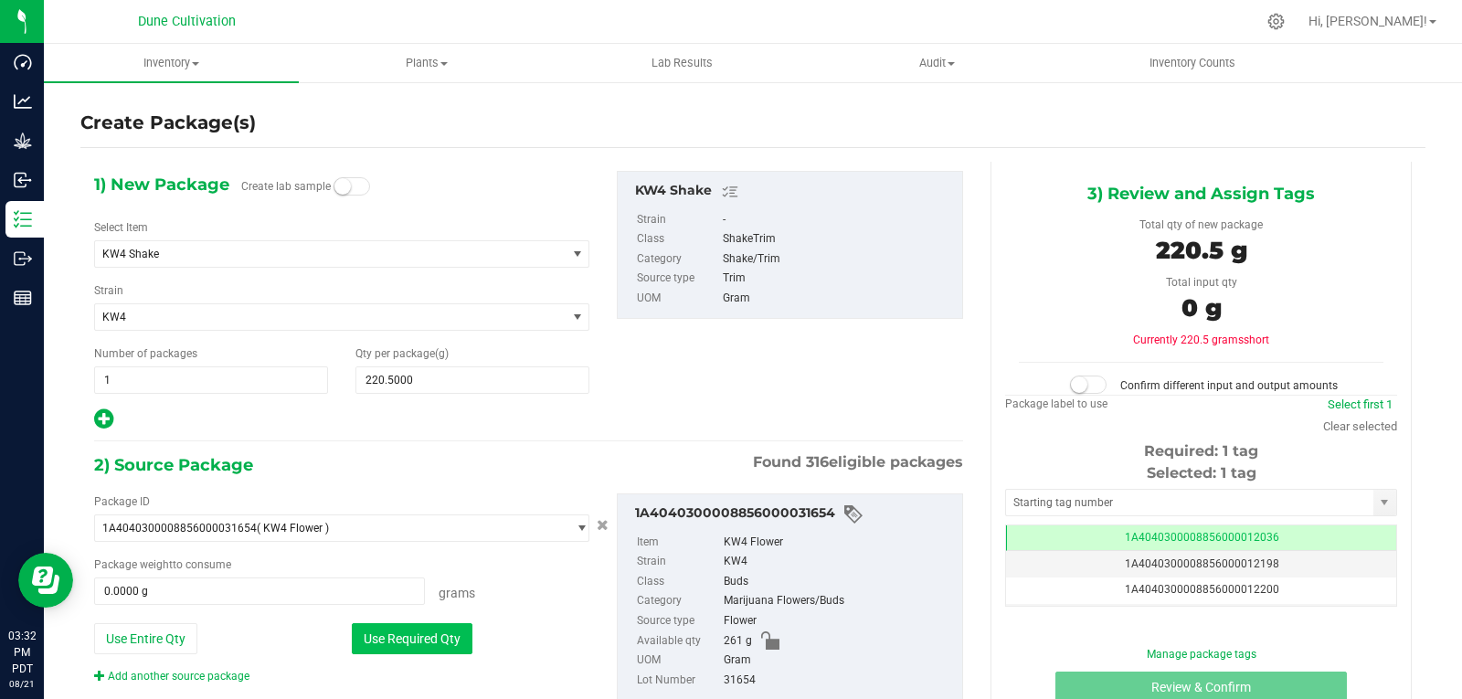
click at [438, 646] on button "Use Required Qty" at bounding box center [412, 638] width 121 height 31
type input "220.5000 g"
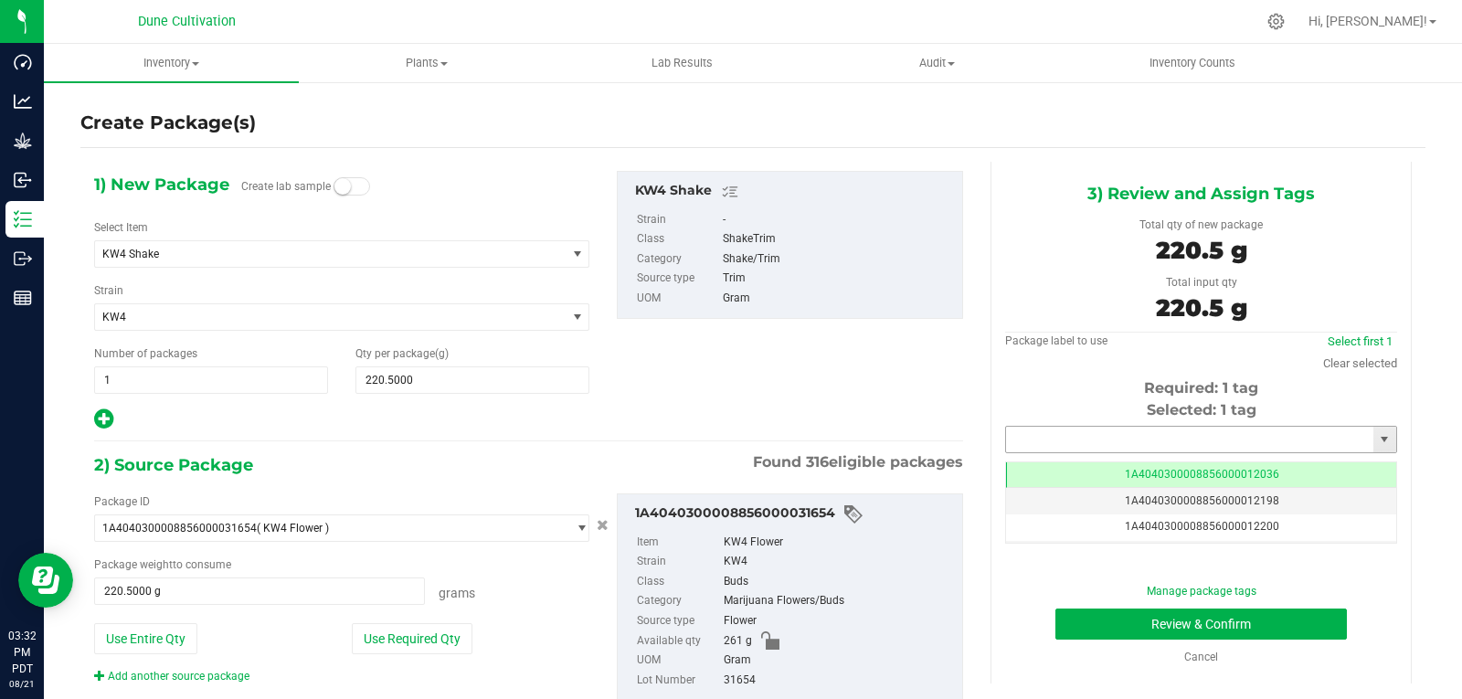
click at [1060, 439] on input "text" at bounding box center [1189, 440] width 367 height 26
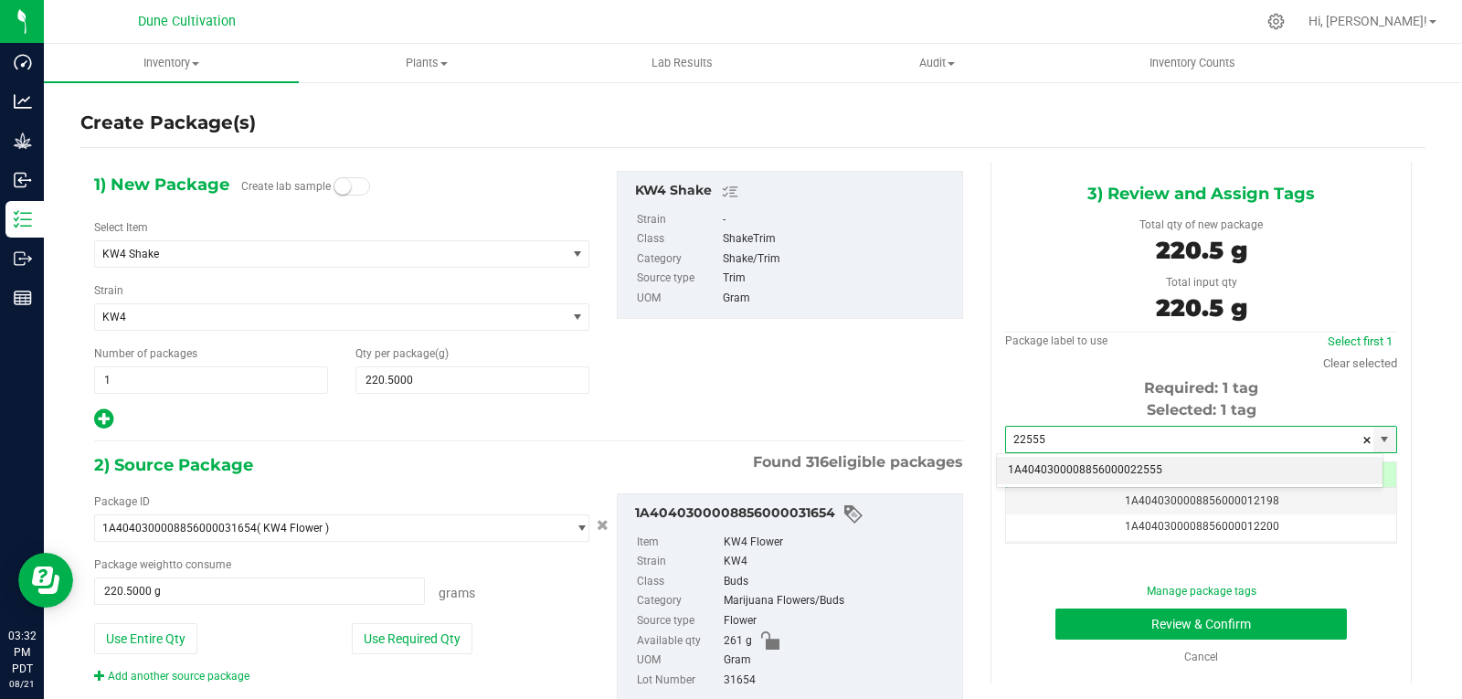
click at [1057, 465] on li "1A4040300008856000022555" at bounding box center [1190, 470] width 386 height 27
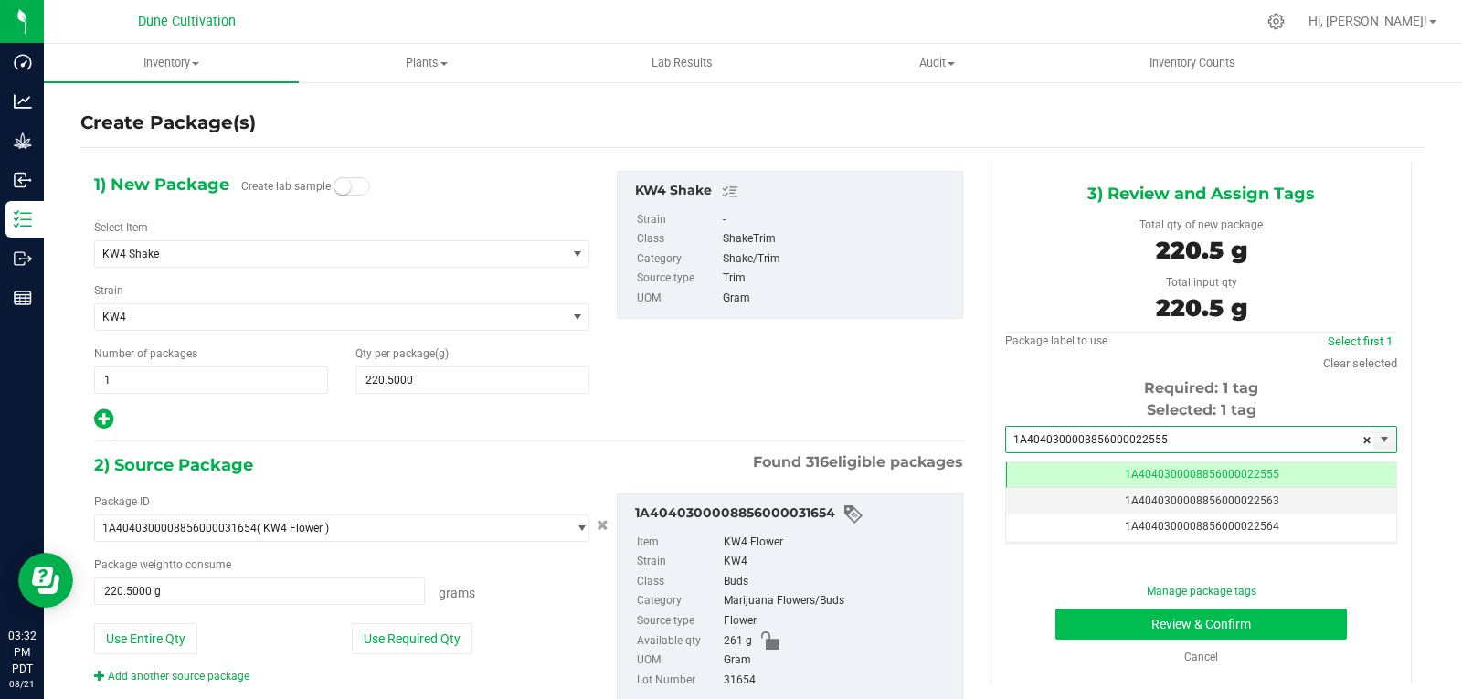
type input "1A4040300008856000022555"
click at [1090, 620] on button "Review & Confirm" at bounding box center [1200, 623] width 291 height 31
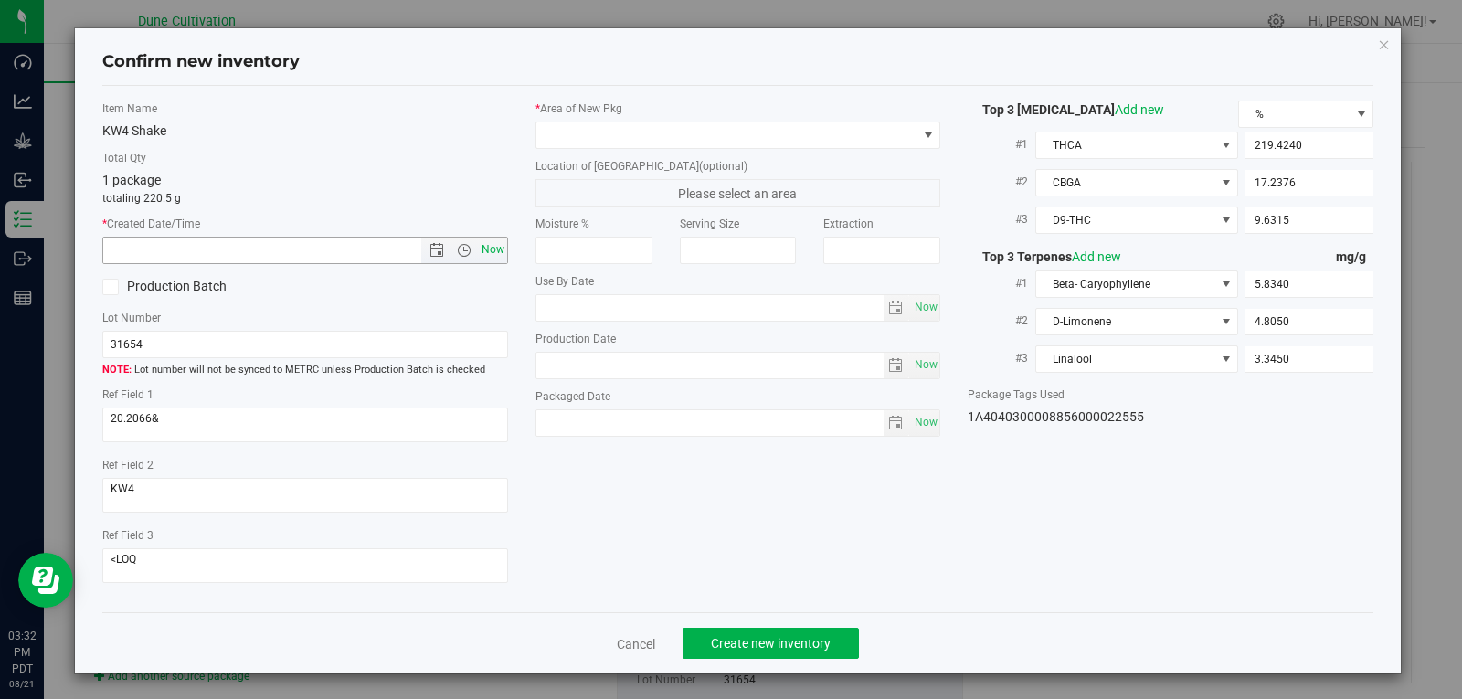
click at [494, 247] on span "Now" at bounding box center [492, 250] width 31 height 26
type input "[DATE] 3:32 PM"
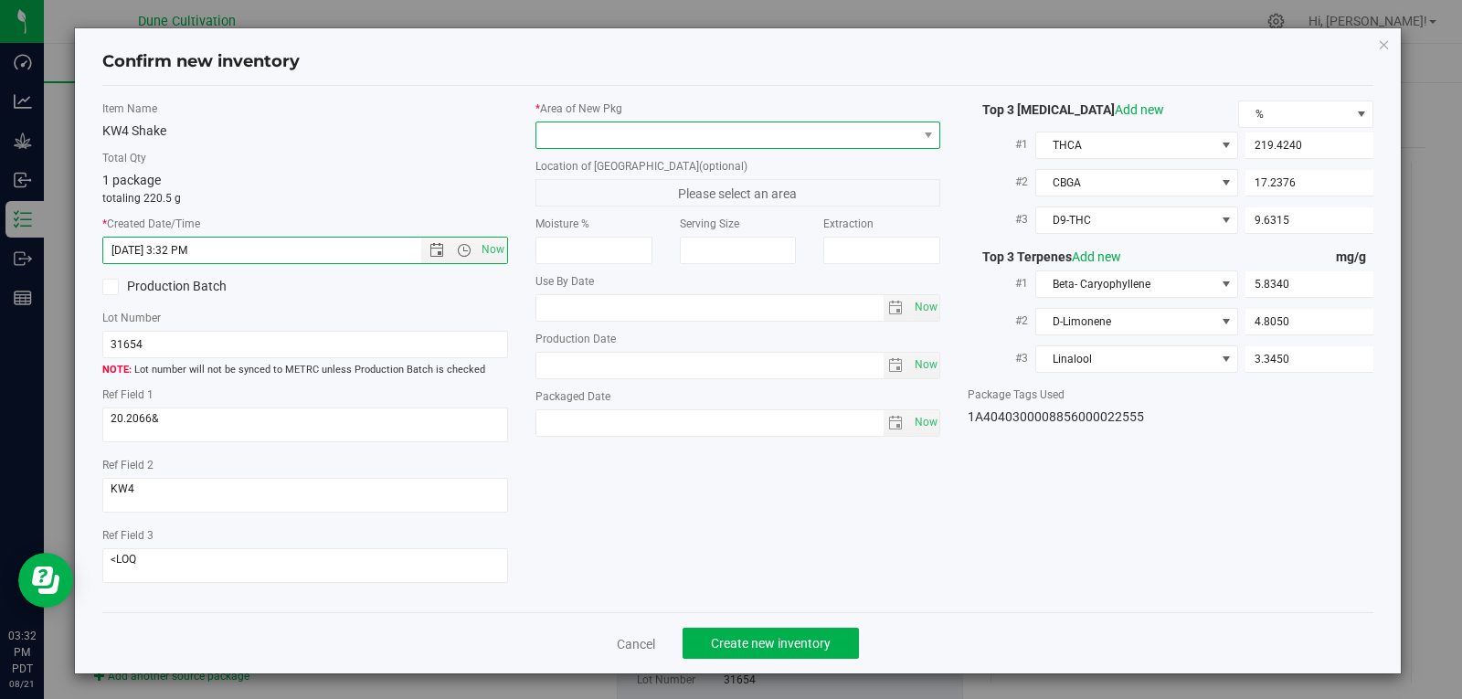
click at [916, 130] on span at bounding box center [927, 135] width 23 height 26
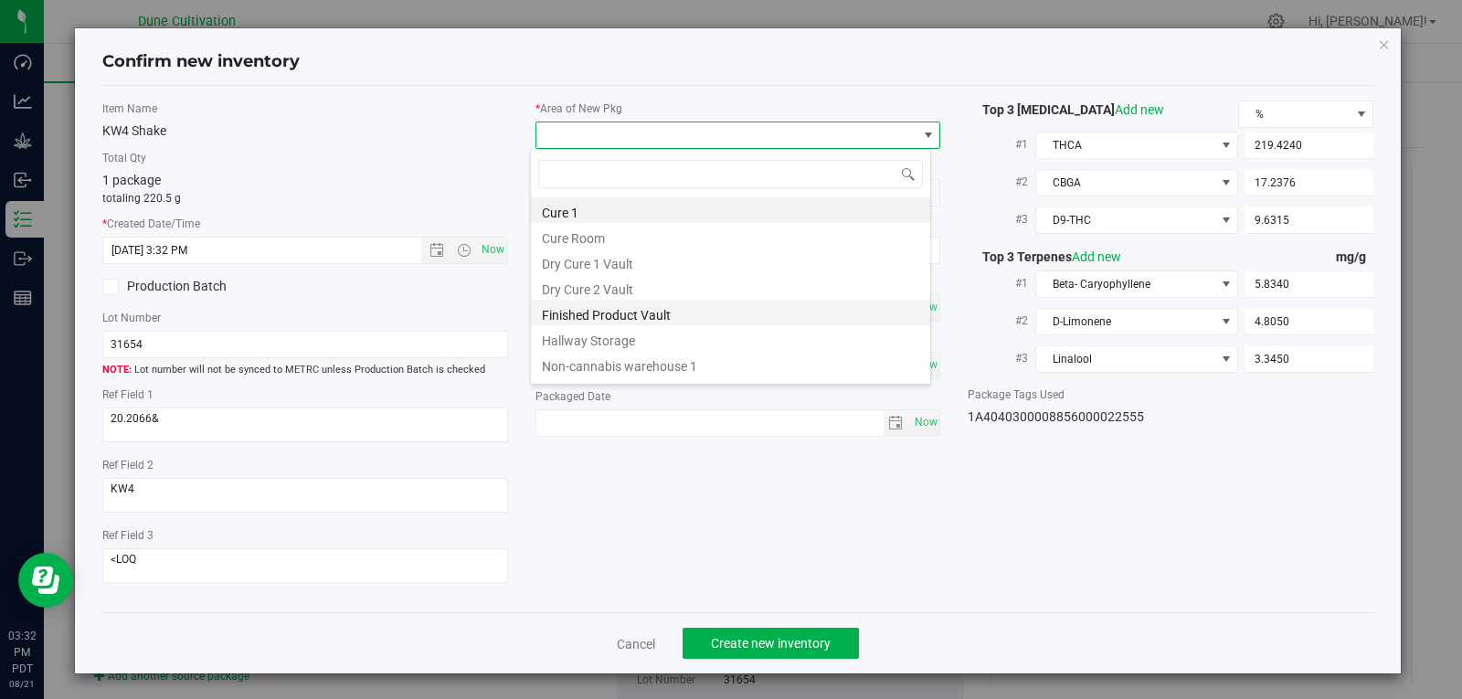
click at [719, 321] on li "Finished Product Vault" at bounding box center [730, 313] width 399 height 26
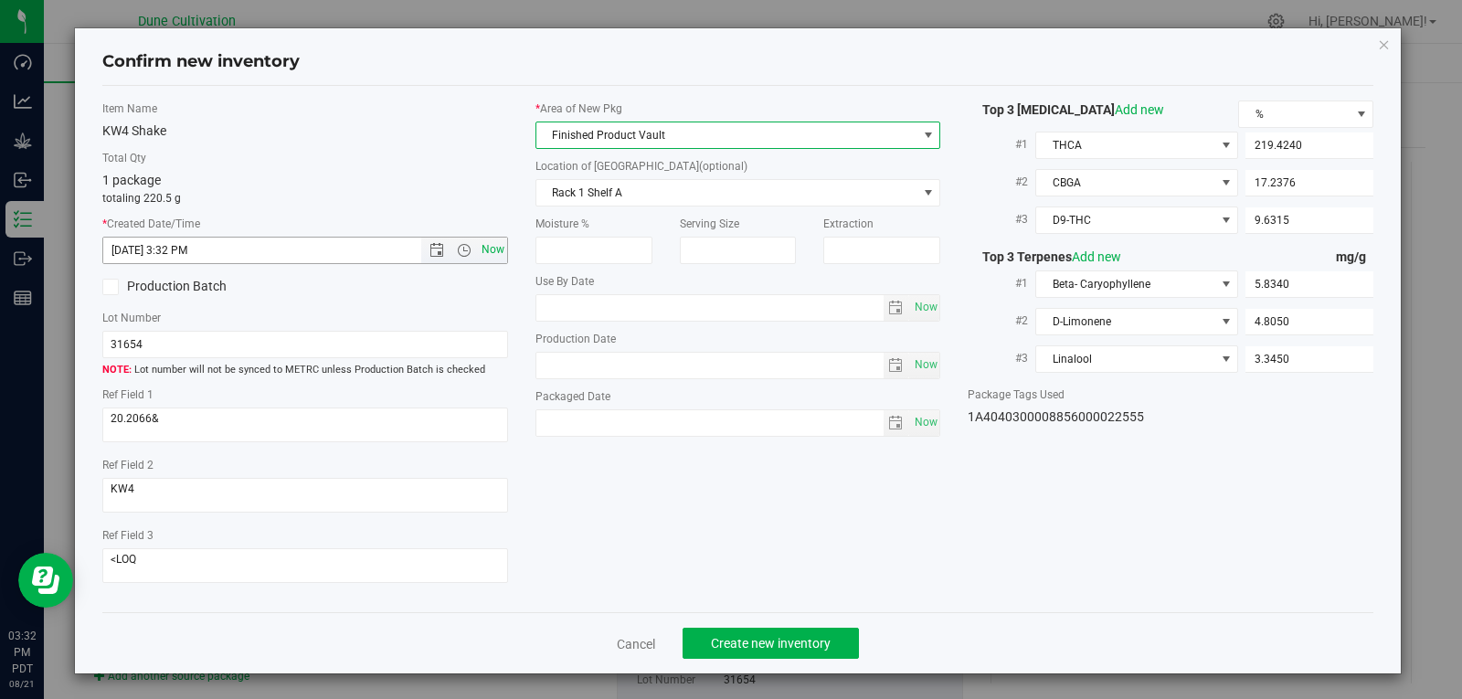
click at [484, 252] on span "Now" at bounding box center [492, 250] width 31 height 26
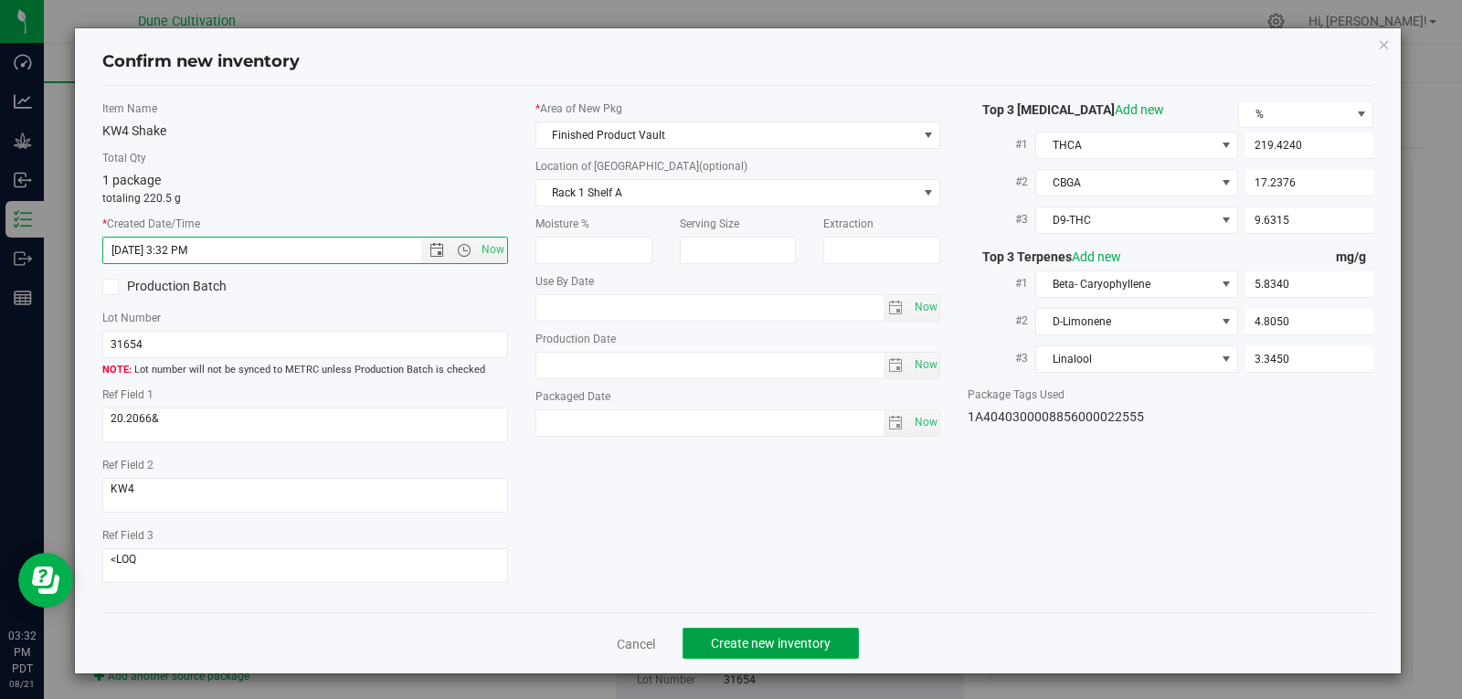
click at [802, 633] on button "Create new inventory" at bounding box center [770, 643] width 176 height 31
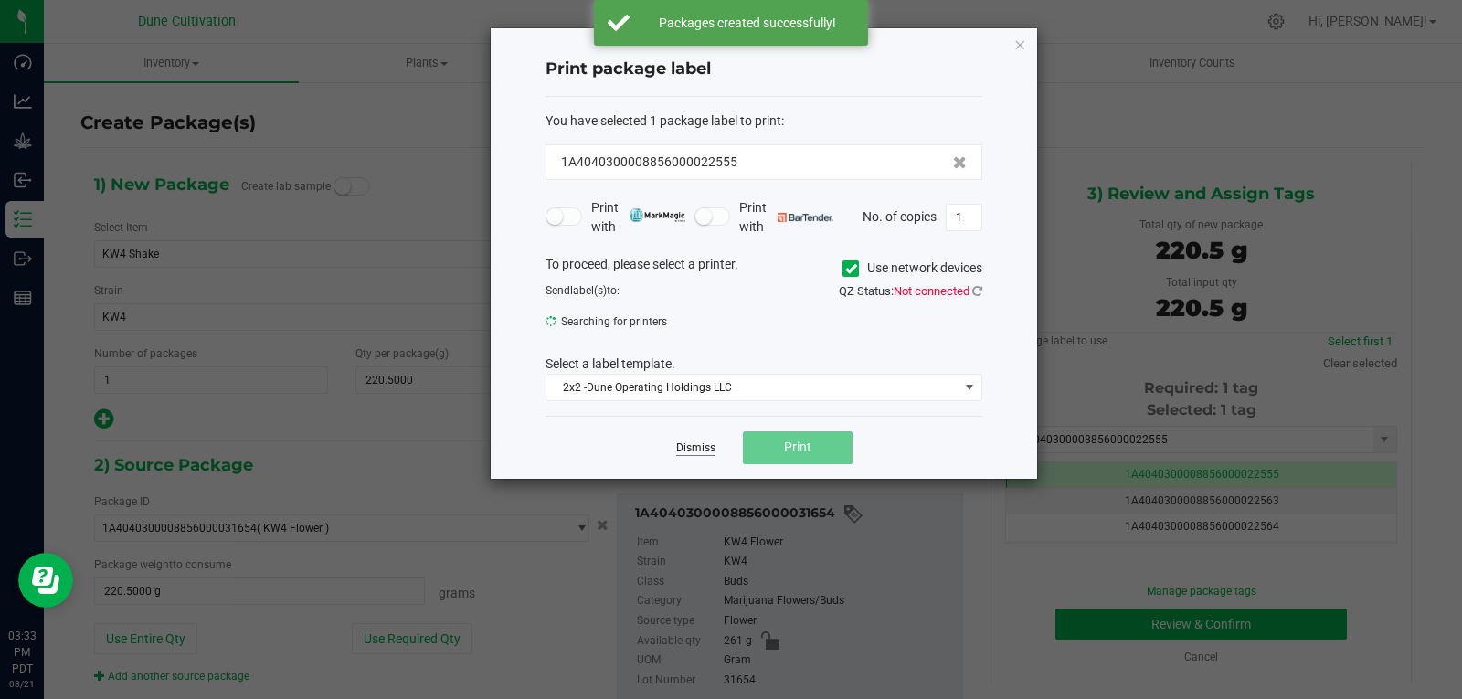
click at [697, 456] on link "Dismiss" at bounding box center [695, 448] width 39 height 16
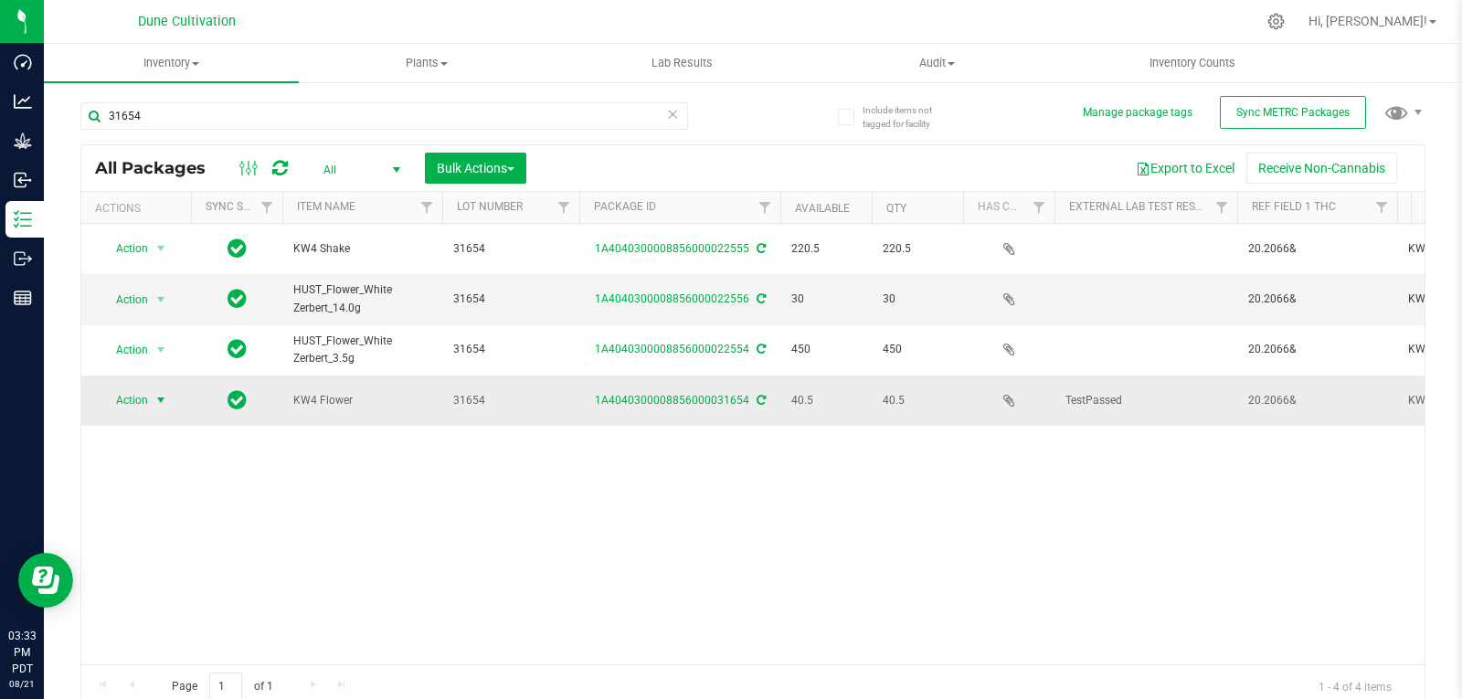
click at [158, 393] on span "select" at bounding box center [160, 400] width 15 height 15
click at [156, 393] on span "select" at bounding box center [160, 400] width 15 height 15
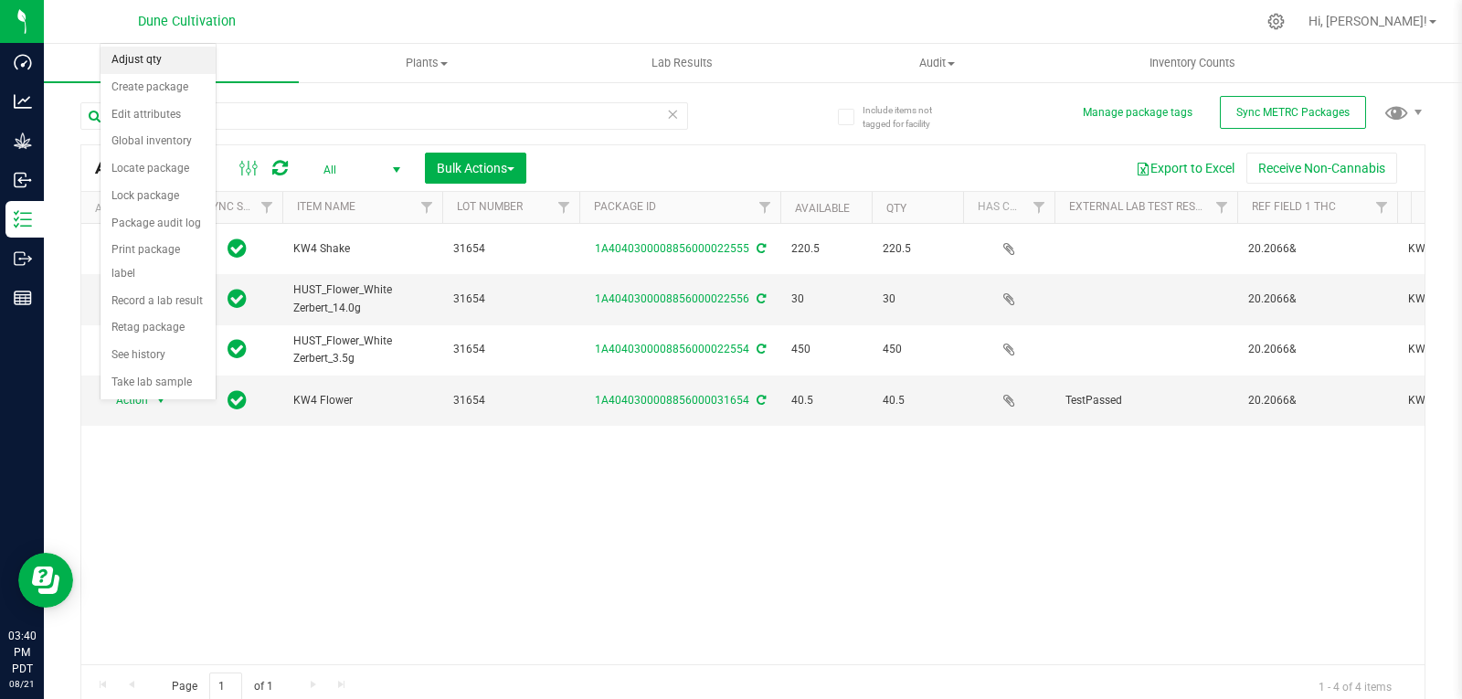
click at [168, 55] on li "Adjust qty" at bounding box center [157, 60] width 115 height 27
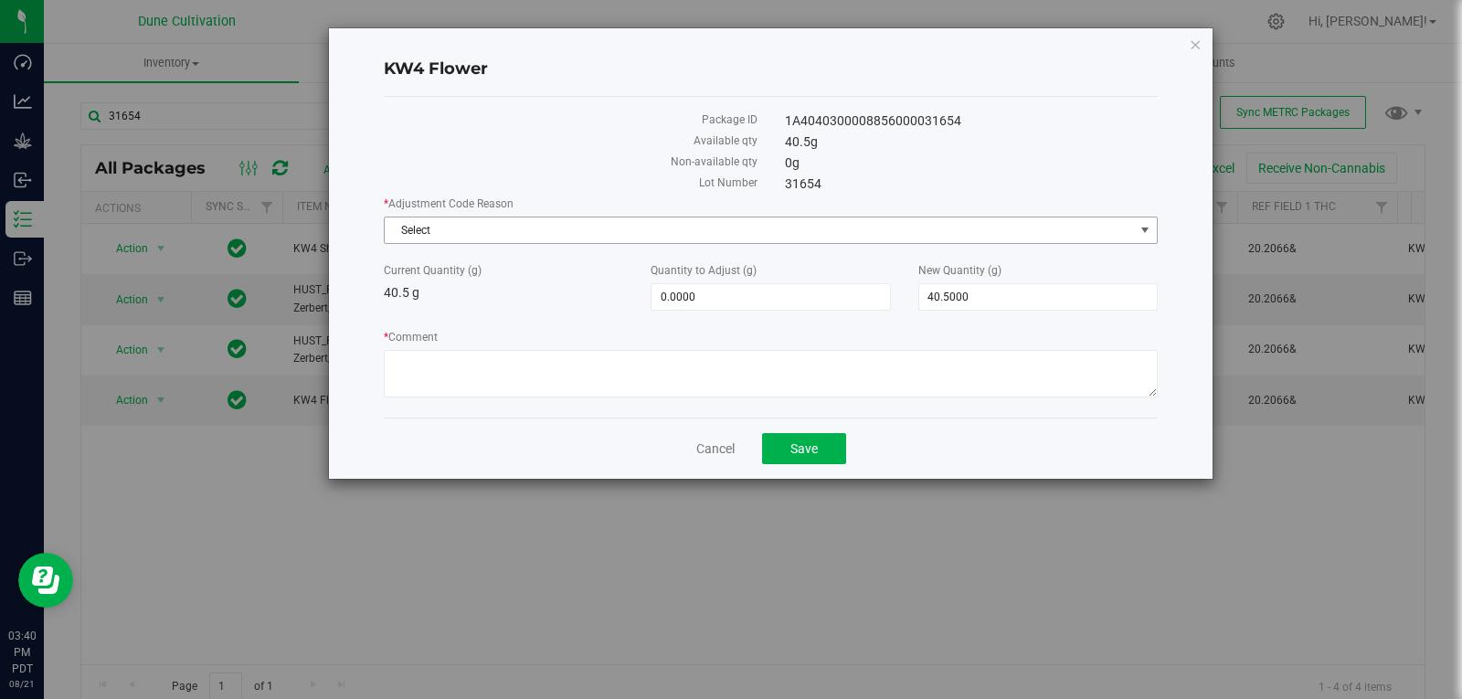
click at [419, 228] on span "Select" at bounding box center [759, 230] width 749 height 26
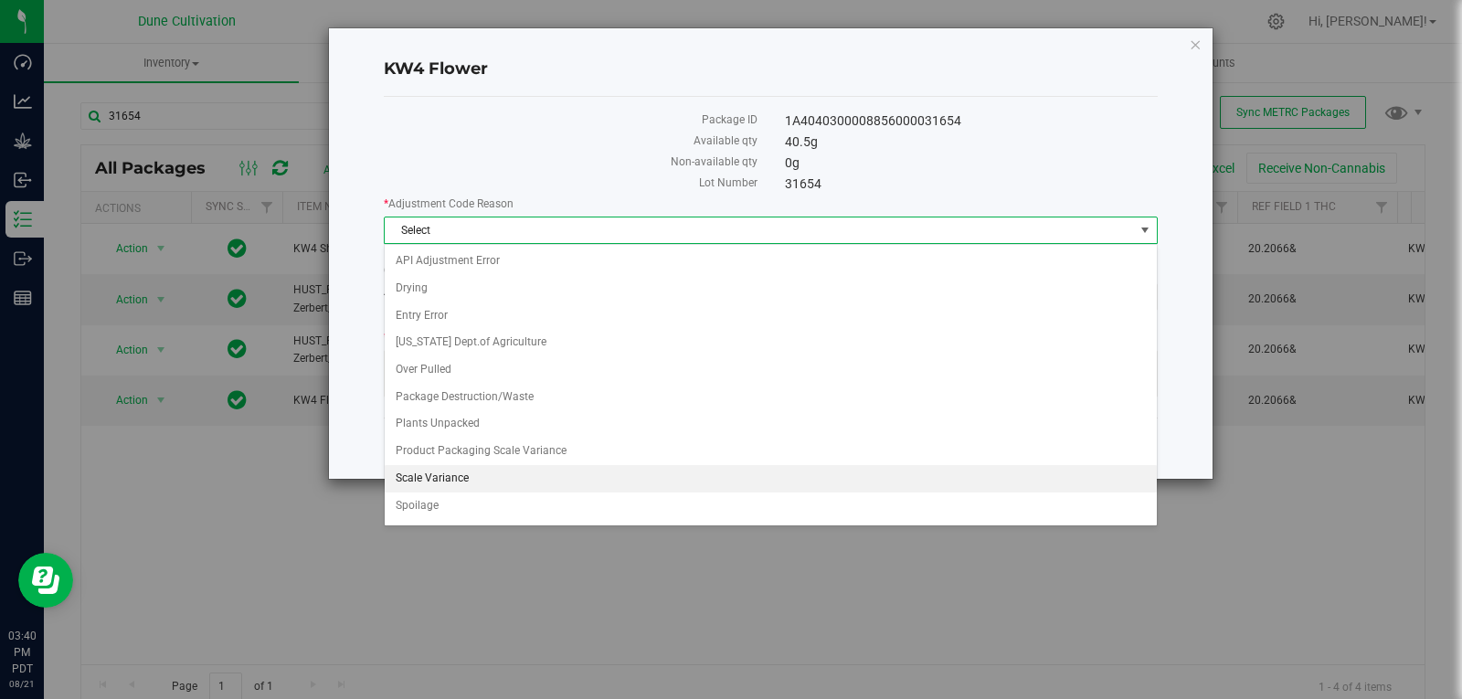
click at [527, 475] on li "Scale Variance" at bounding box center [771, 478] width 772 height 27
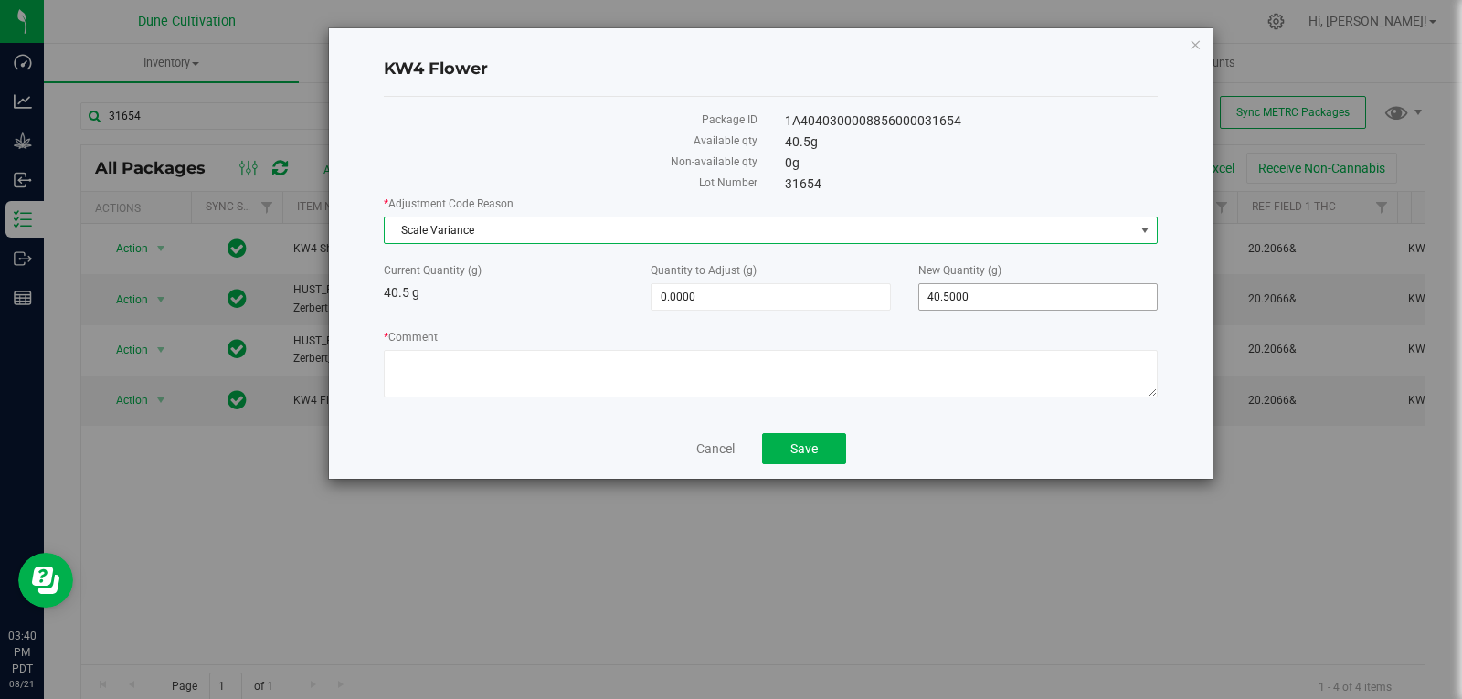
click at [977, 301] on span "40.5000 40.5" at bounding box center [1037, 296] width 239 height 27
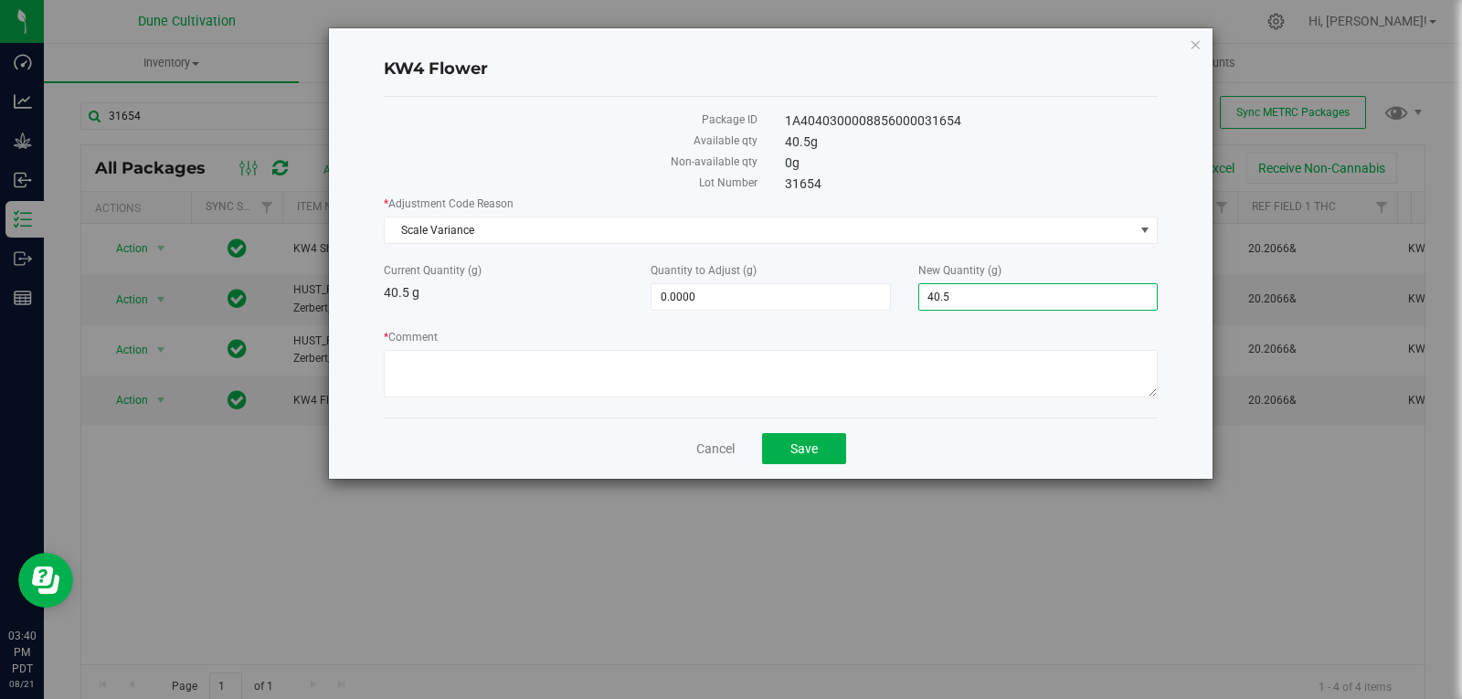
click at [977, 301] on input "40.5" at bounding box center [1038, 297] width 238 height 26
type input "0"
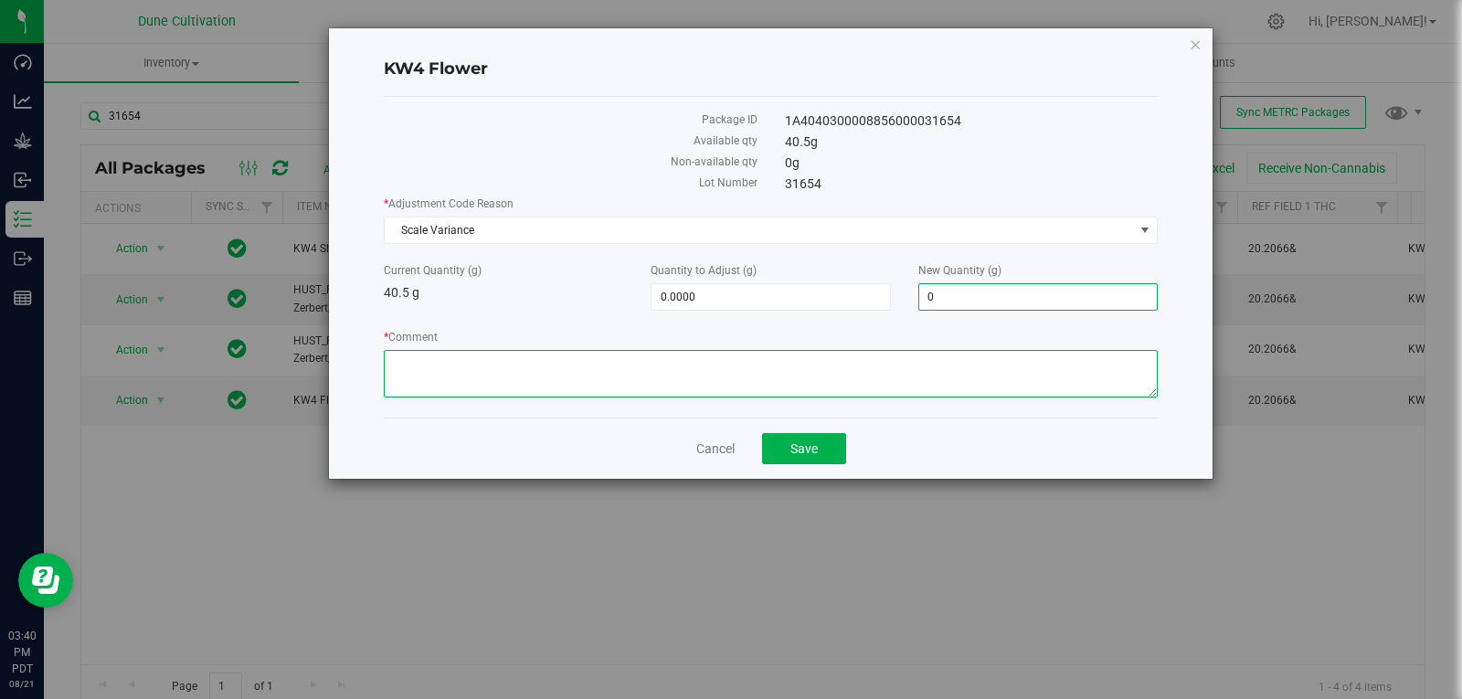
type input "-40.5000"
type input "0.0000"
click at [894, 383] on textarea "* Comment" at bounding box center [771, 374] width 774 height 48
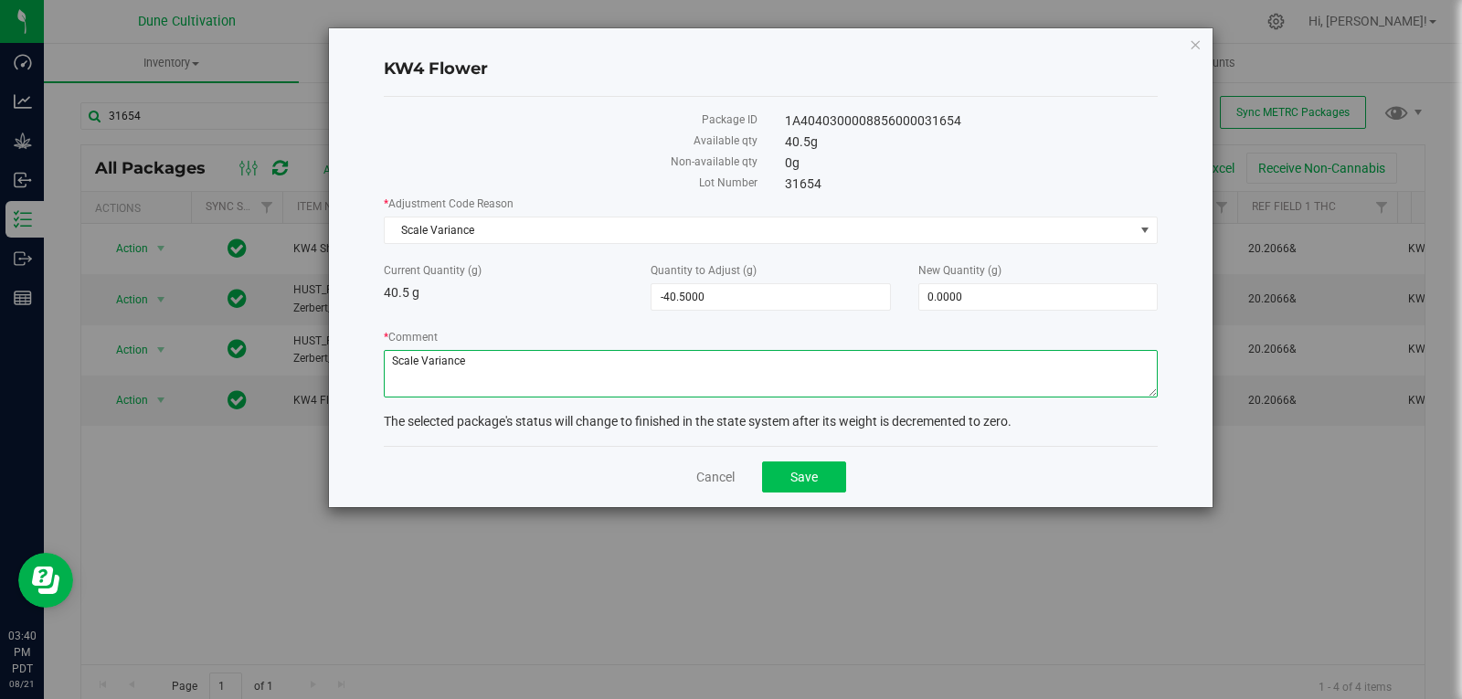
type textarea "Scale Variance"
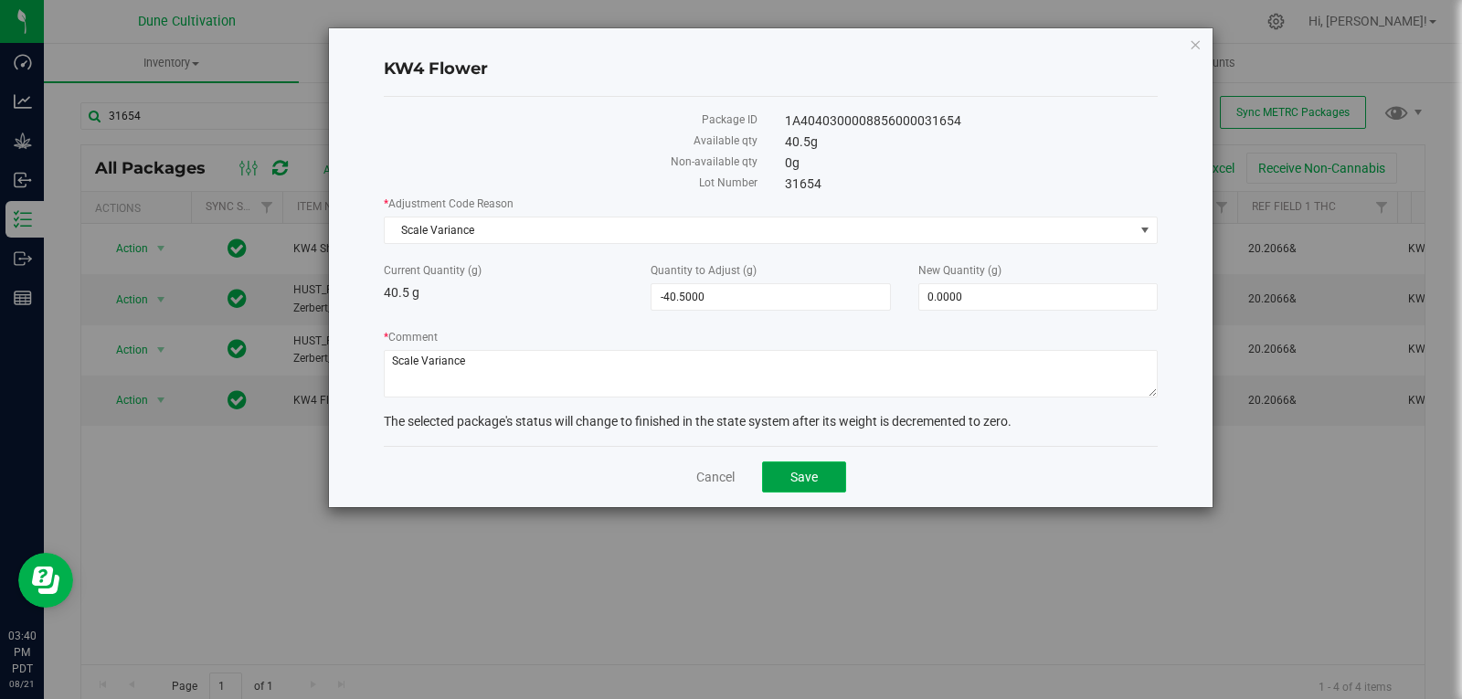
click at [820, 463] on button "Save" at bounding box center [804, 476] width 84 height 31
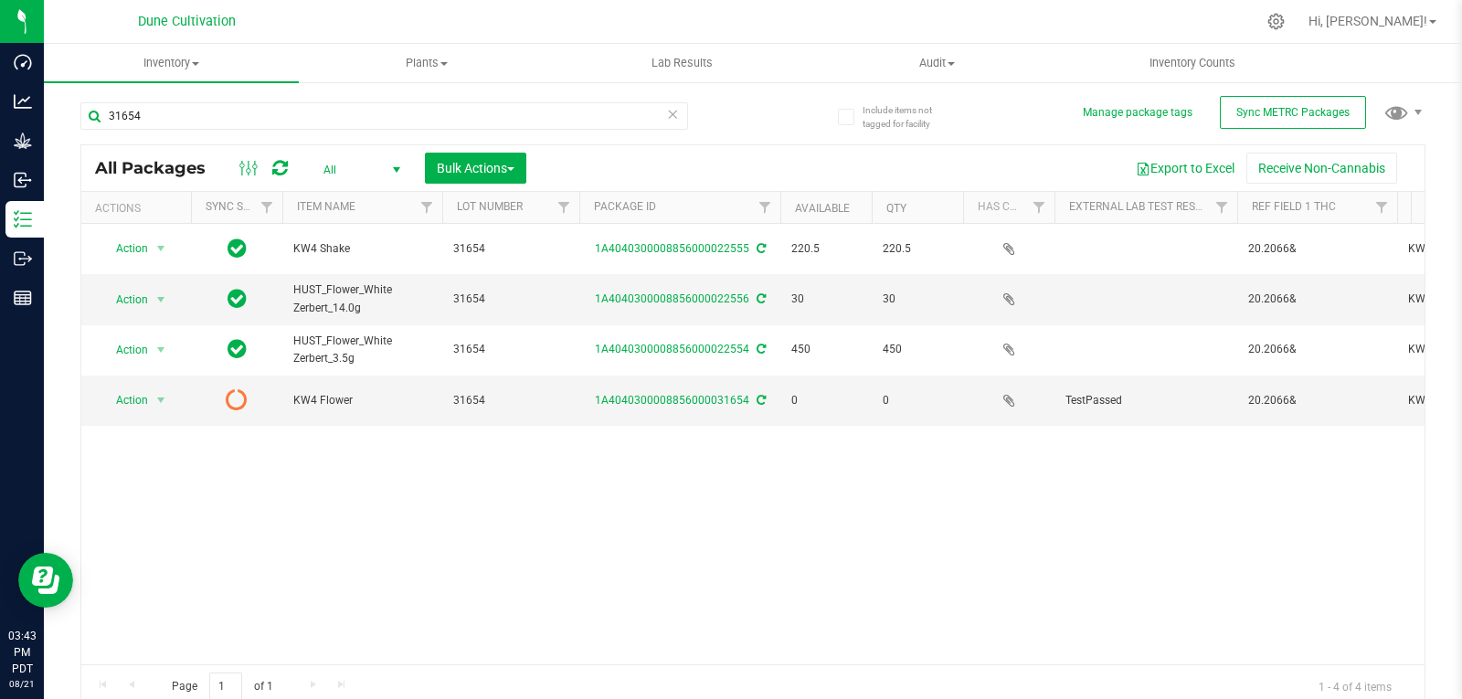
click at [287, 165] on icon at bounding box center [280, 168] width 16 height 18
click at [210, 108] on input "31654" at bounding box center [384, 115] width 608 height 27
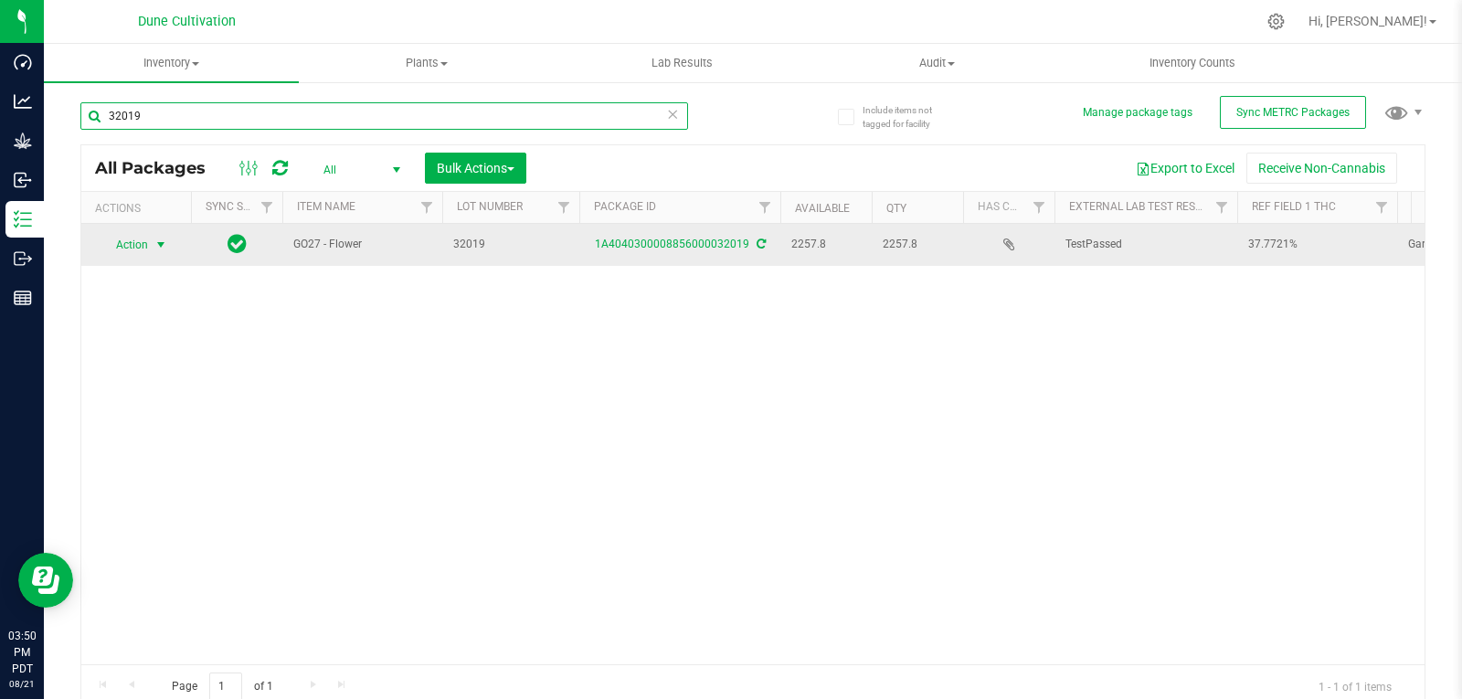
type input "32019"
click at [140, 238] on span "Action" at bounding box center [124, 245] width 49 height 26
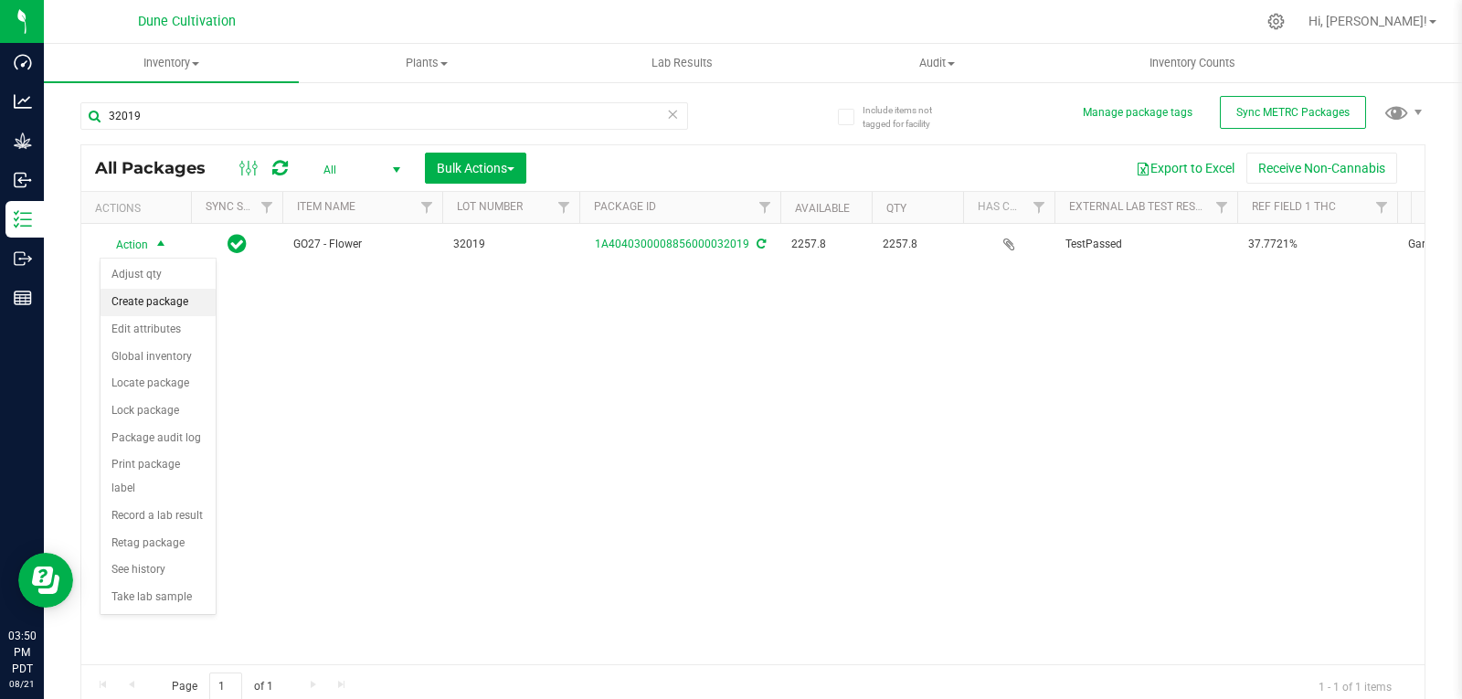
click at [177, 309] on li "Create package" at bounding box center [157, 302] width 115 height 27
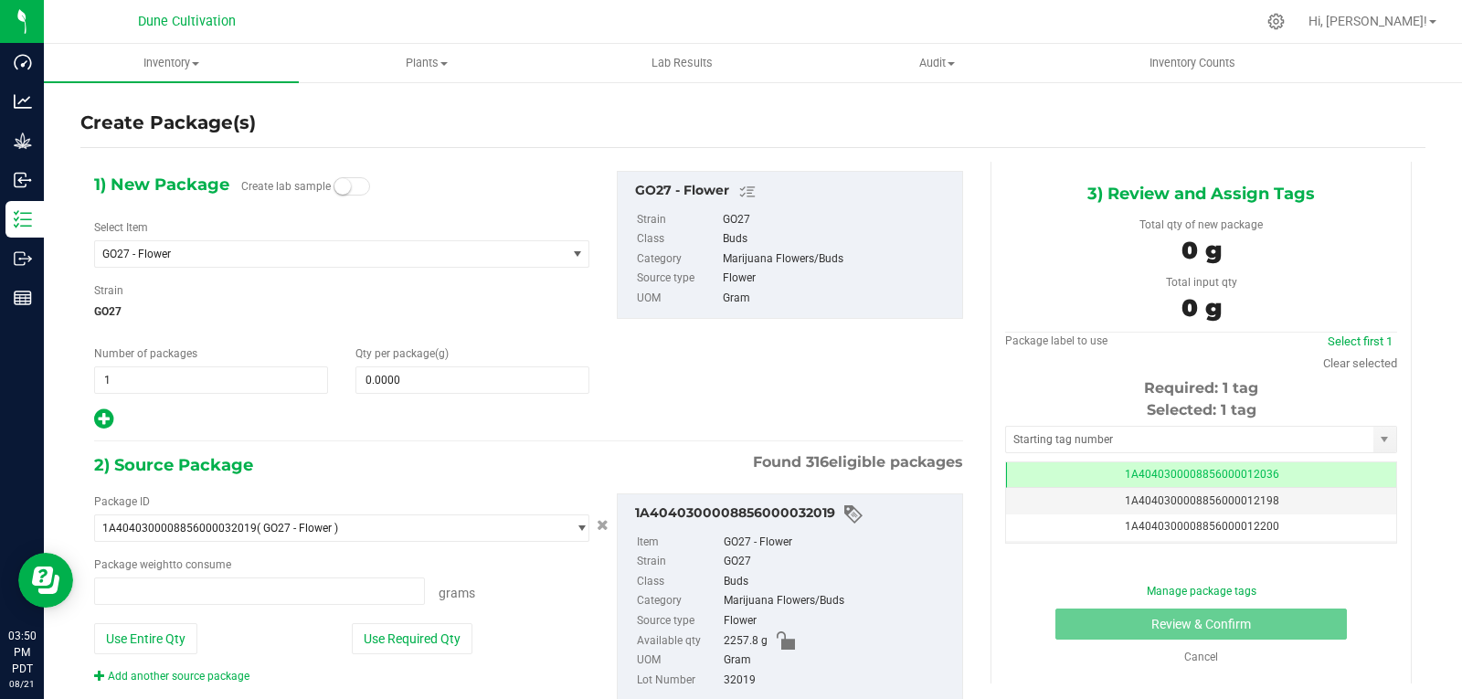
type input "0.0000 g"
click at [208, 260] on span "GO27 - Flower" at bounding box center [330, 254] width 471 height 26
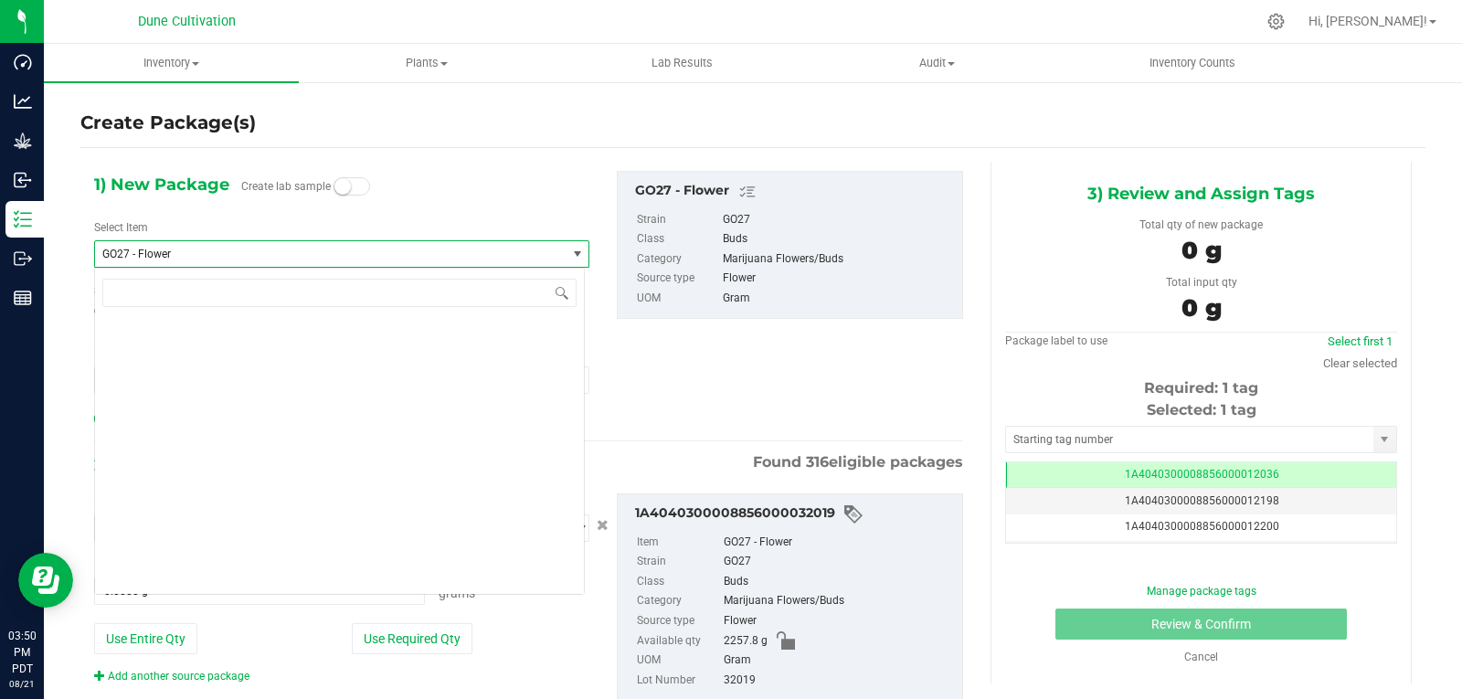
scroll to position [16372, 0]
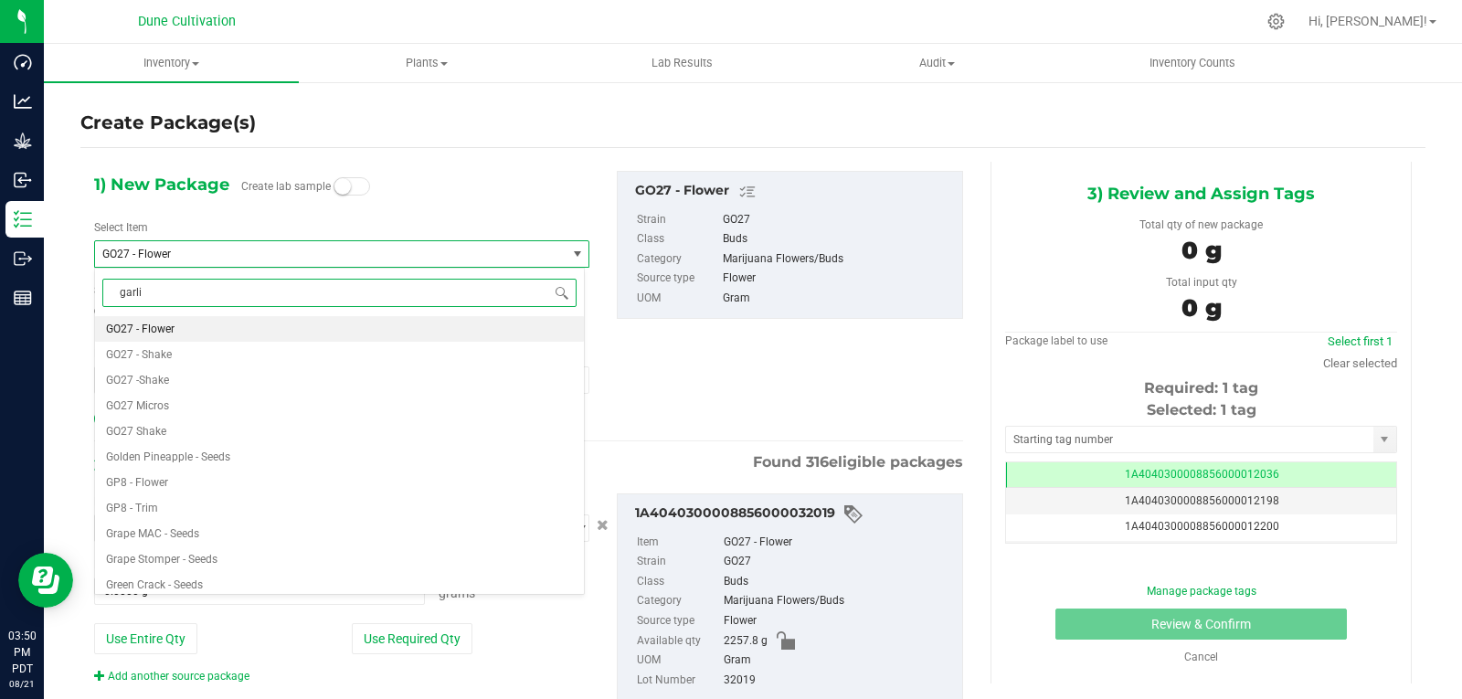
type input "garlic"
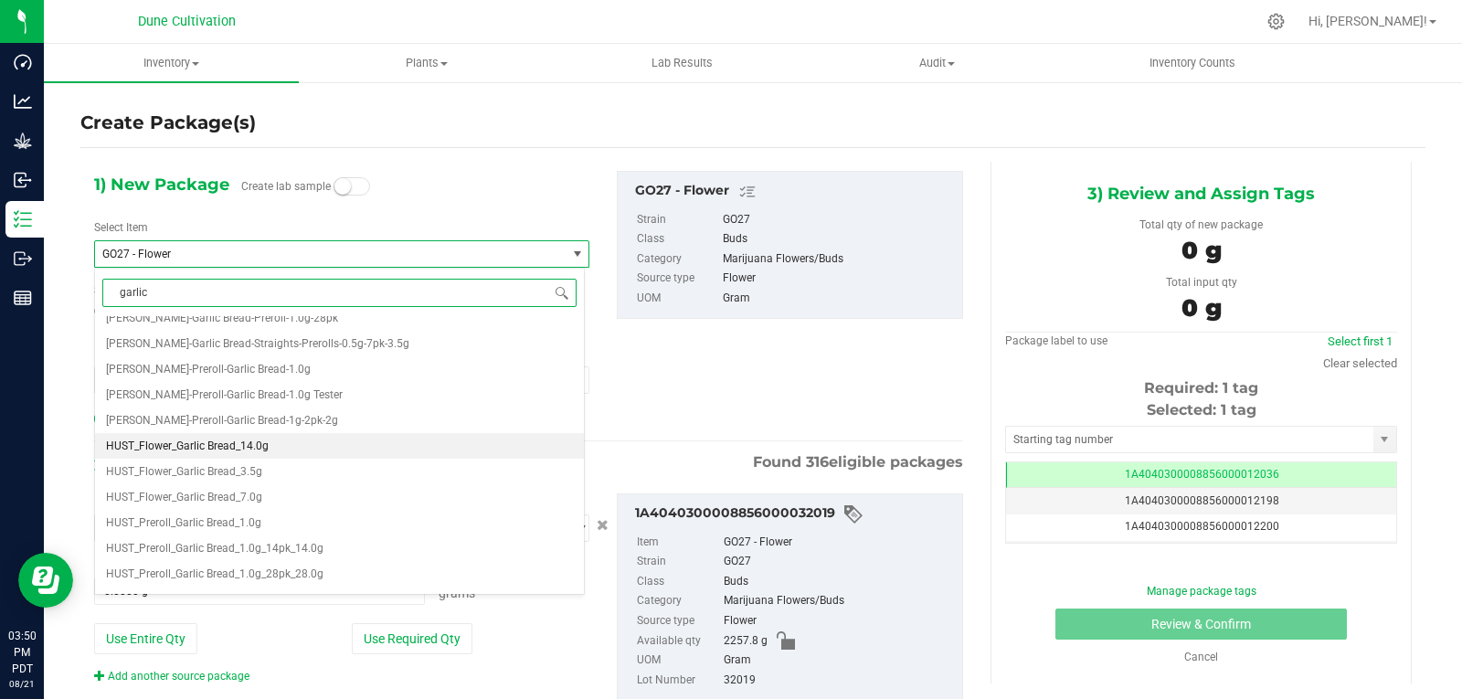
scroll to position [195, 0]
click at [274, 440] on li "HUST_Flower_Garlic Bread_3.5g" at bounding box center [339, 441] width 489 height 26
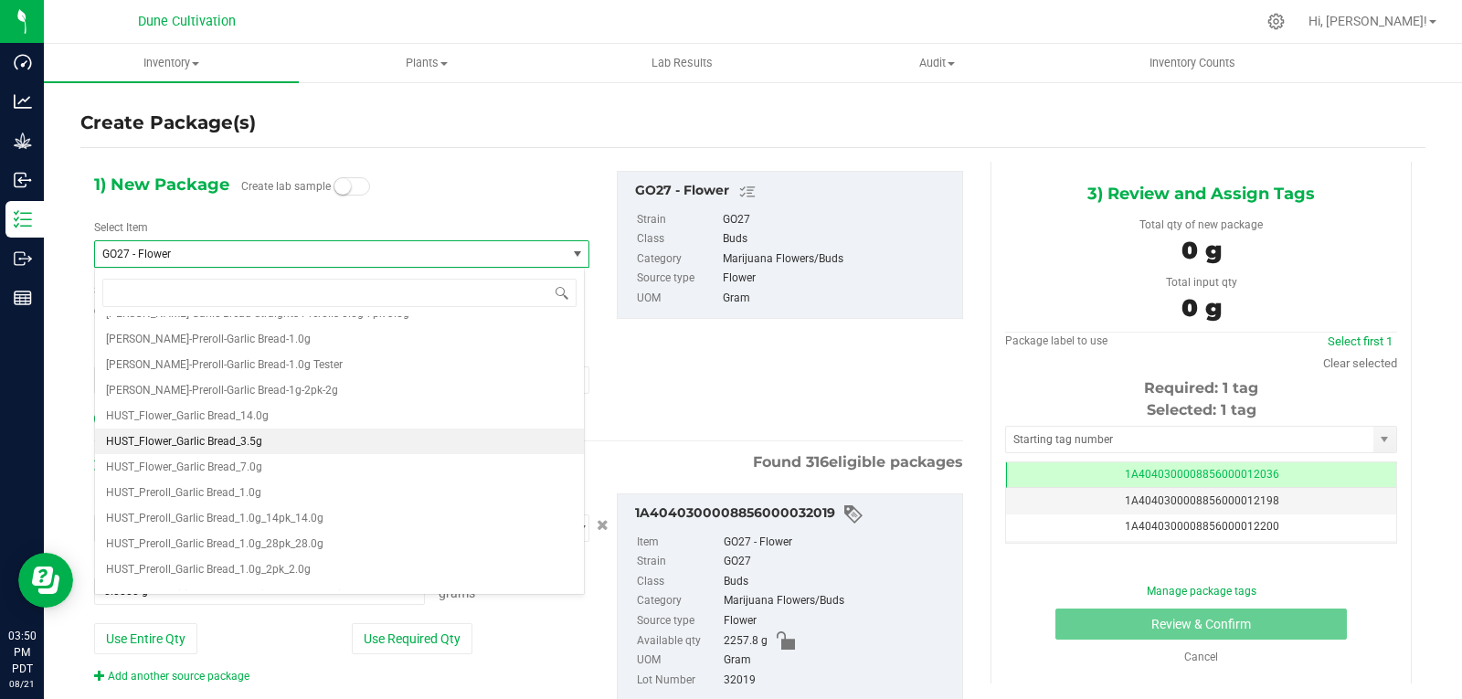
type input "0"
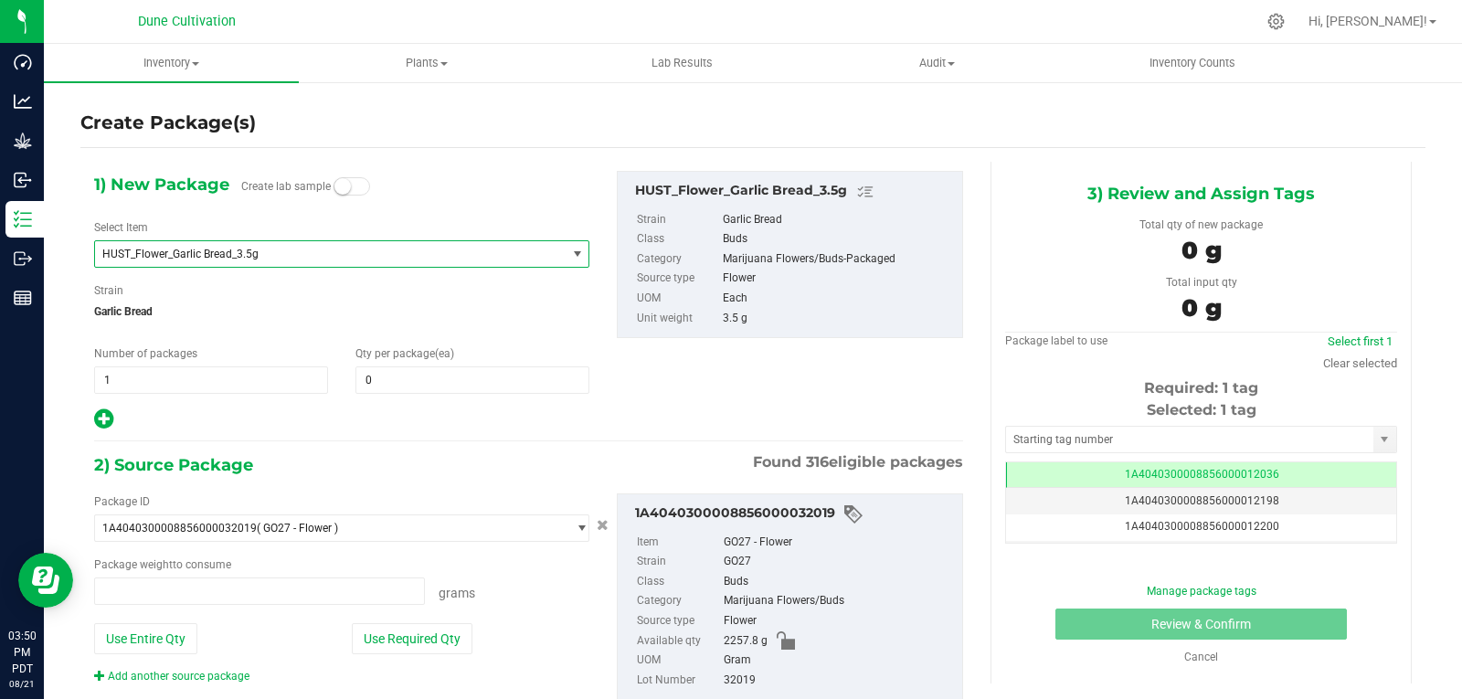
type input "0.0000 g"
click at [386, 371] on span at bounding box center [472, 379] width 234 height 27
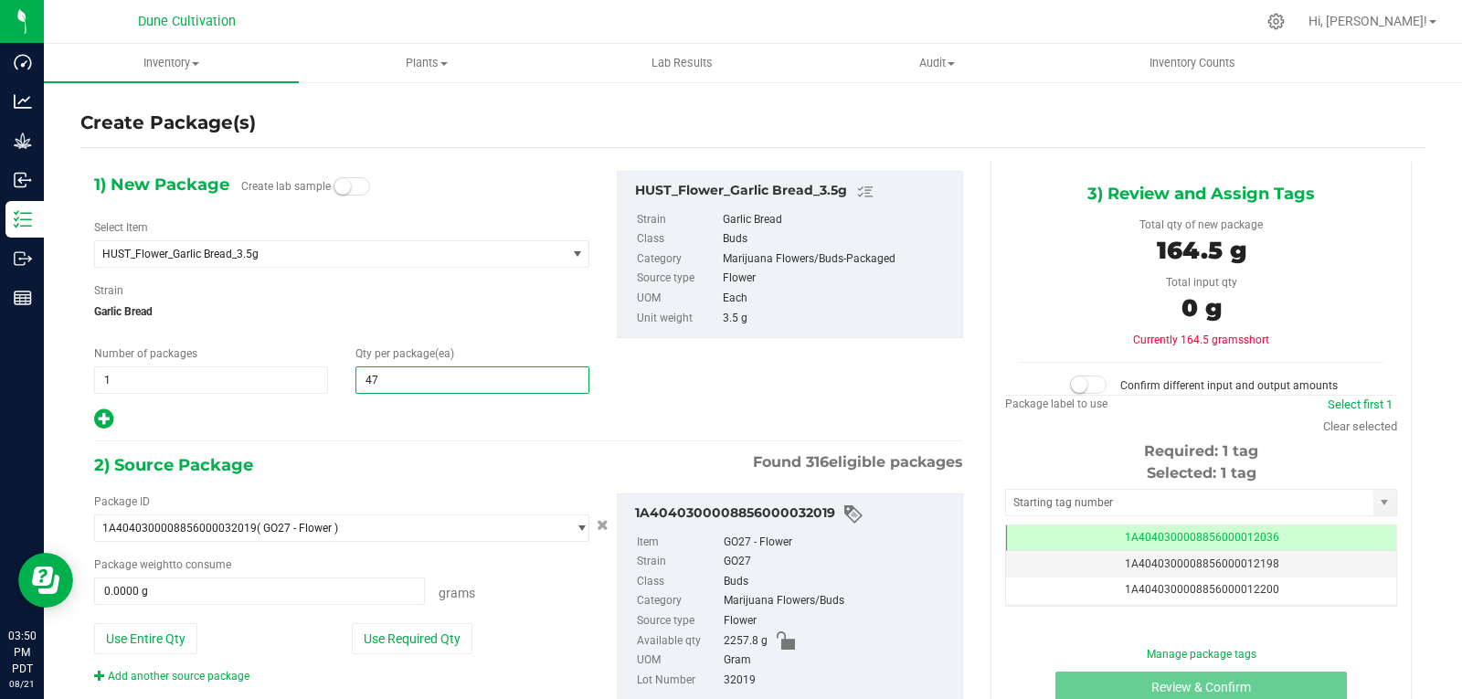
type input "475"
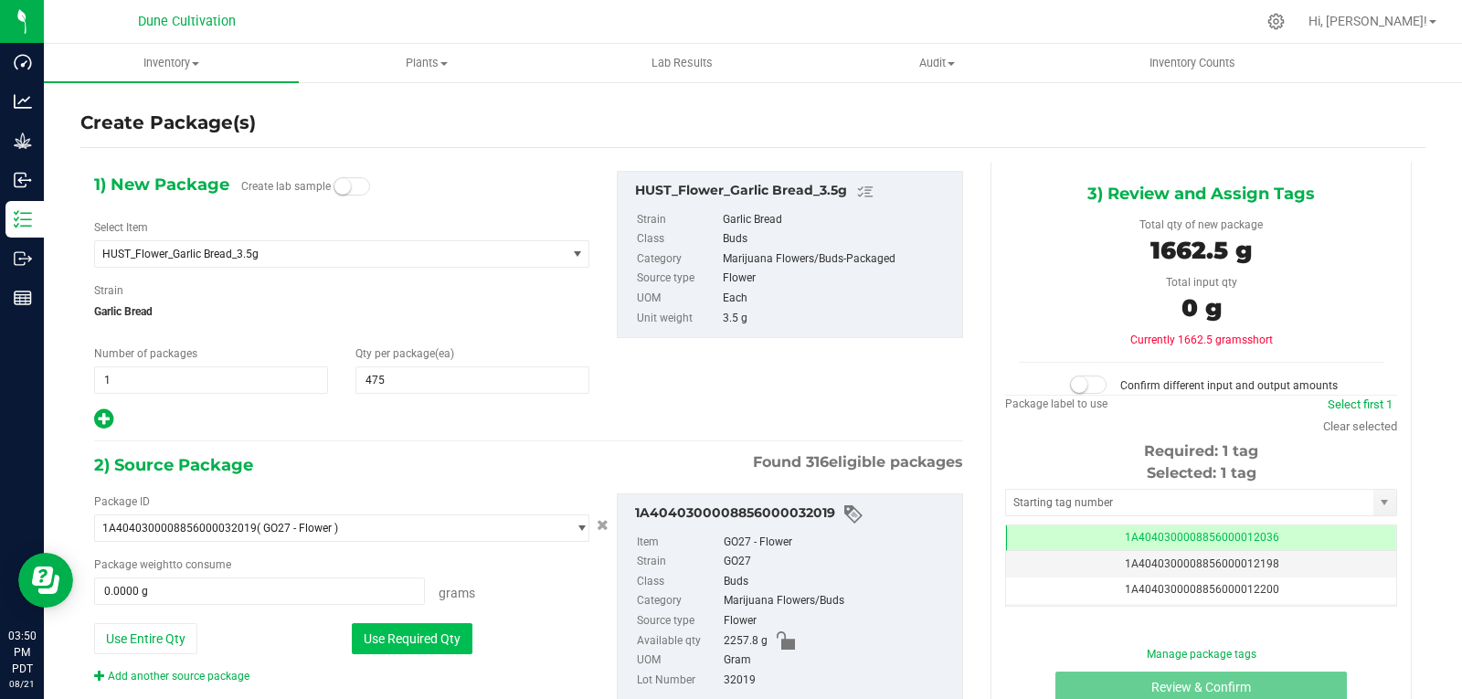
click at [407, 646] on button "Use Required Qty" at bounding box center [412, 638] width 121 height 31
type input "1662.5000 g"
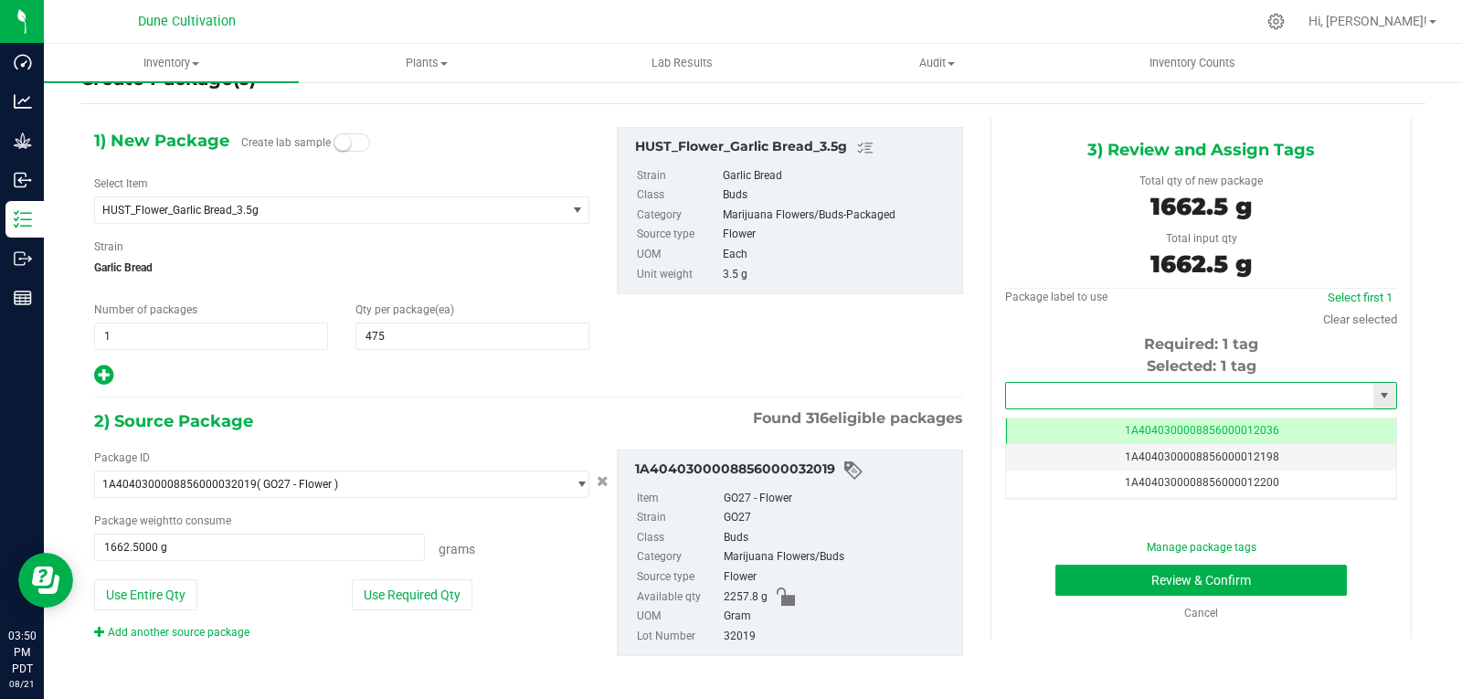
click at [1118, 396] on input "text" at bounding box center [1189, 396] width 367 height 26
click at [1106, 423] on li "1A4040300008856000028289" at bounding box center [1190, 426] width 386 height 27
type input "1A4040300008856000028289"
click at [1074, 592] on button "Review & Confirm" at bounding box center [1200, 580] width 291 height 31
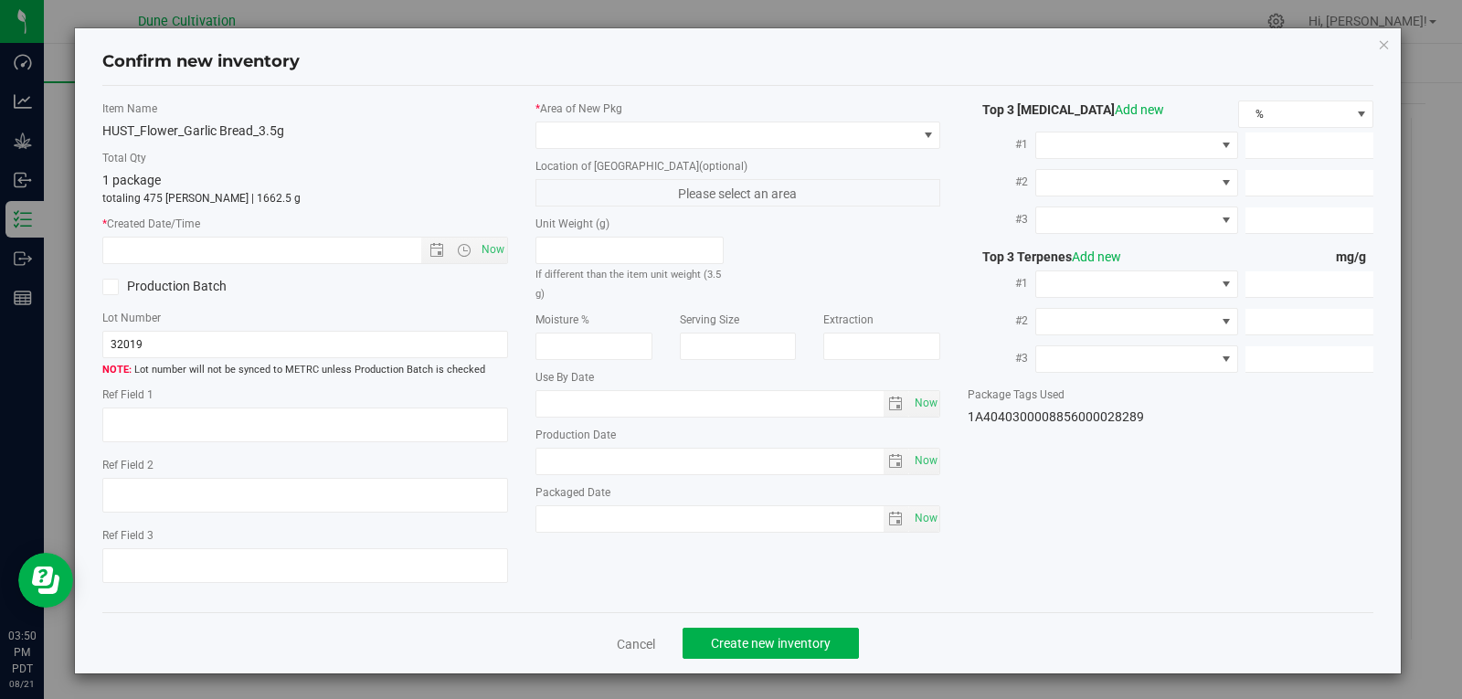
type textarea "37.7721%"
type textarea "Garlic Bread"
type textarea "0.0708099%"
type input "422.8200"
type input "19.0951"
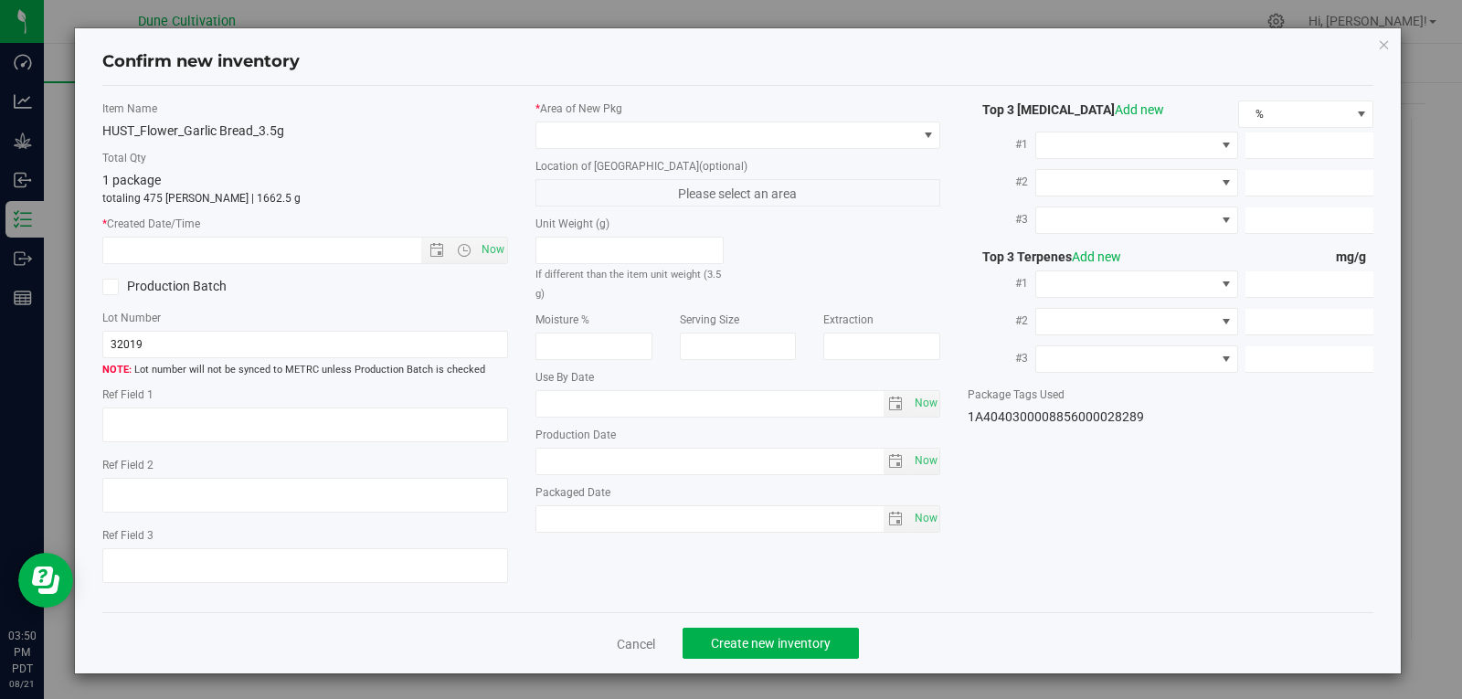
type input "6.9079"
type input "7.3380"
type input "7.2720"
type input "6.4840"
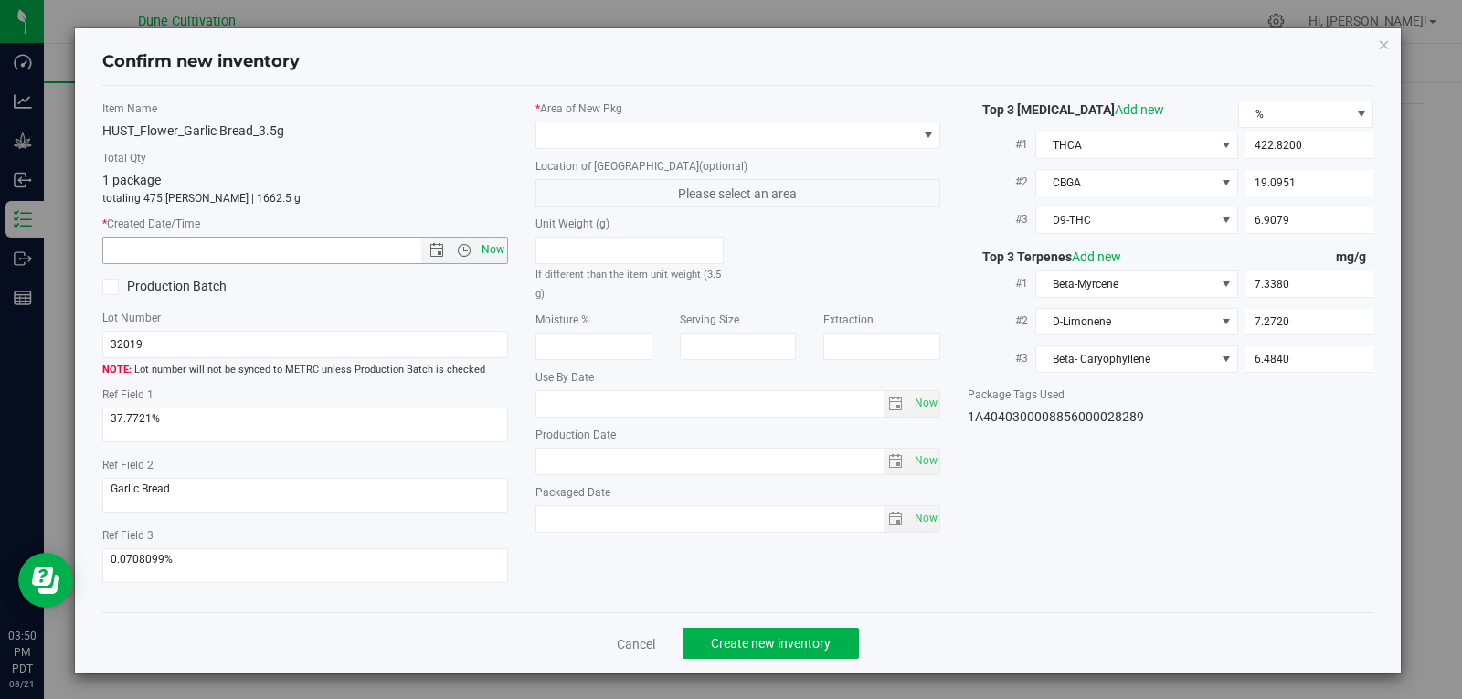
click at [486, 249] on span "Now" at bounding box center [492, 250] width 31 height 26
type input "[DATE] 3:50 PM"
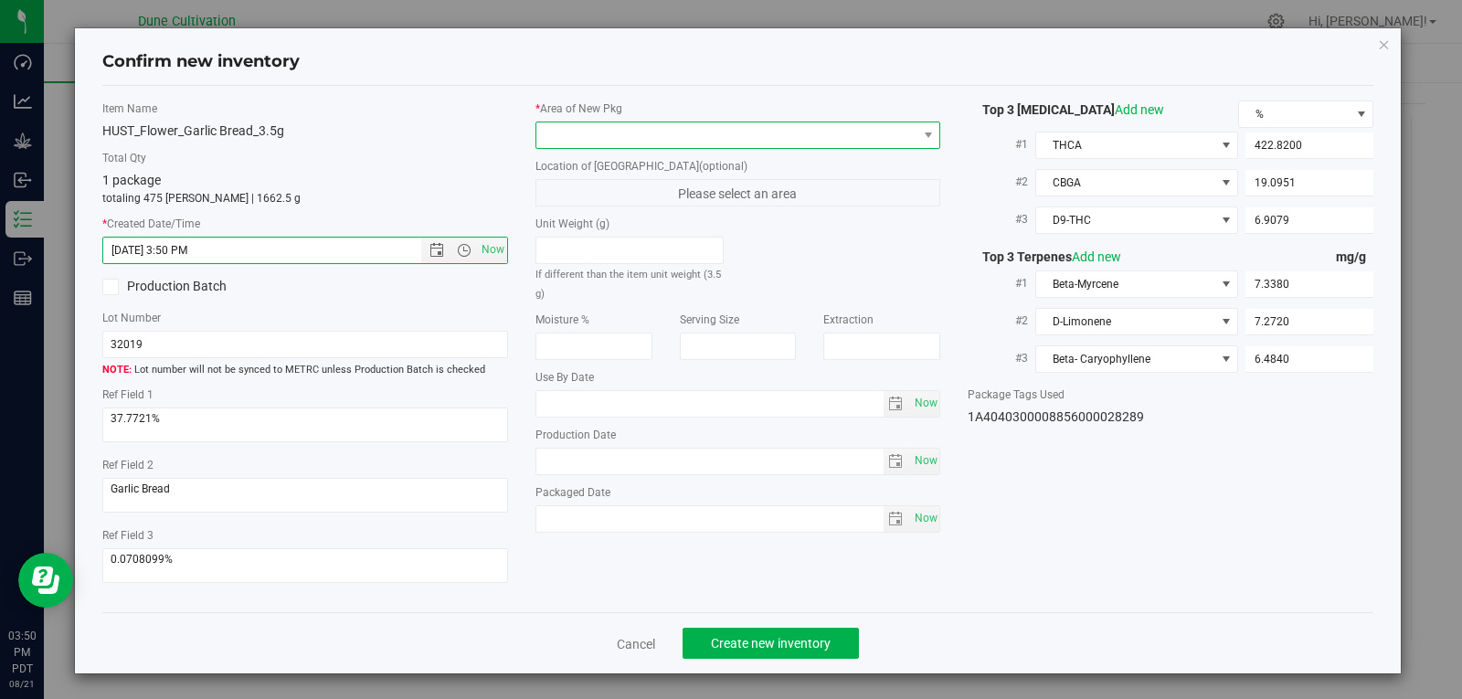
click at [849, 138] on span at bounding box center [726, 135] width 381 height 26
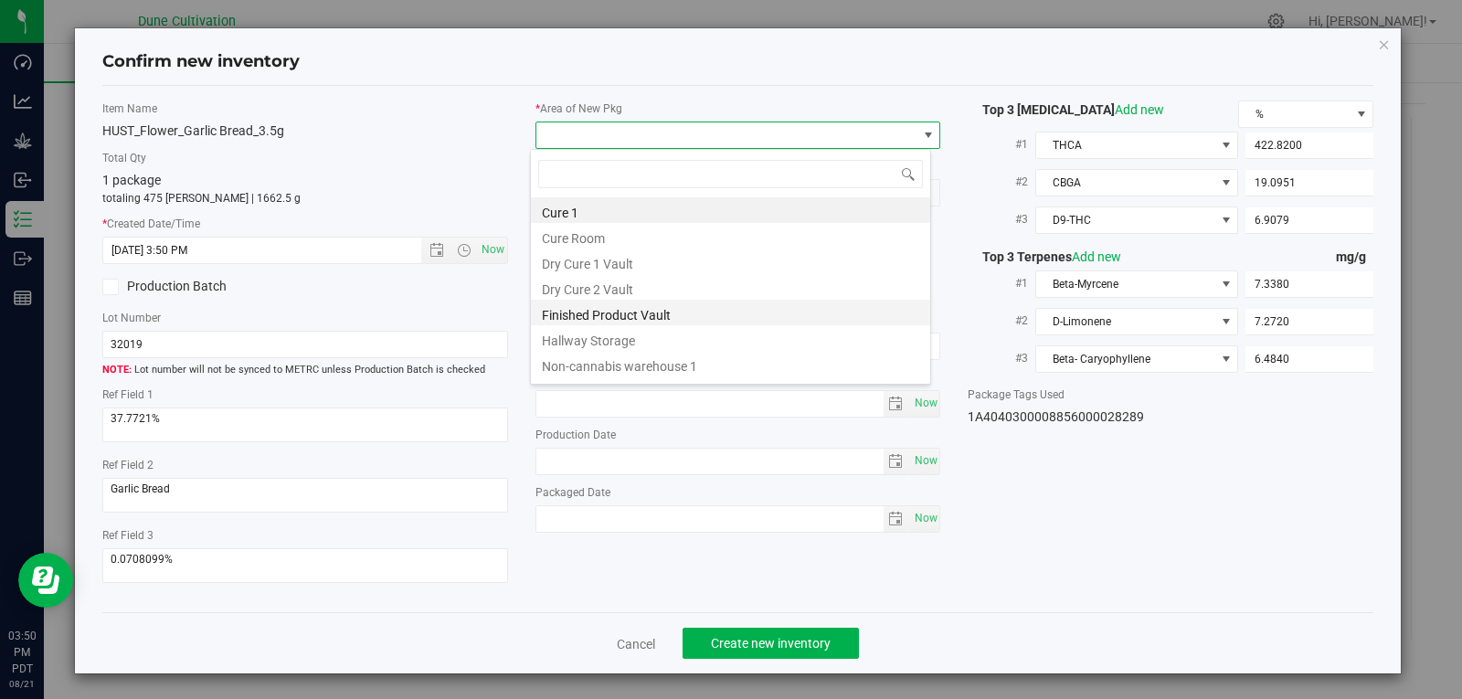
click at [679, 319] on li "Finished Product Vault" at bounding box center [730, 313] width 399 height 26
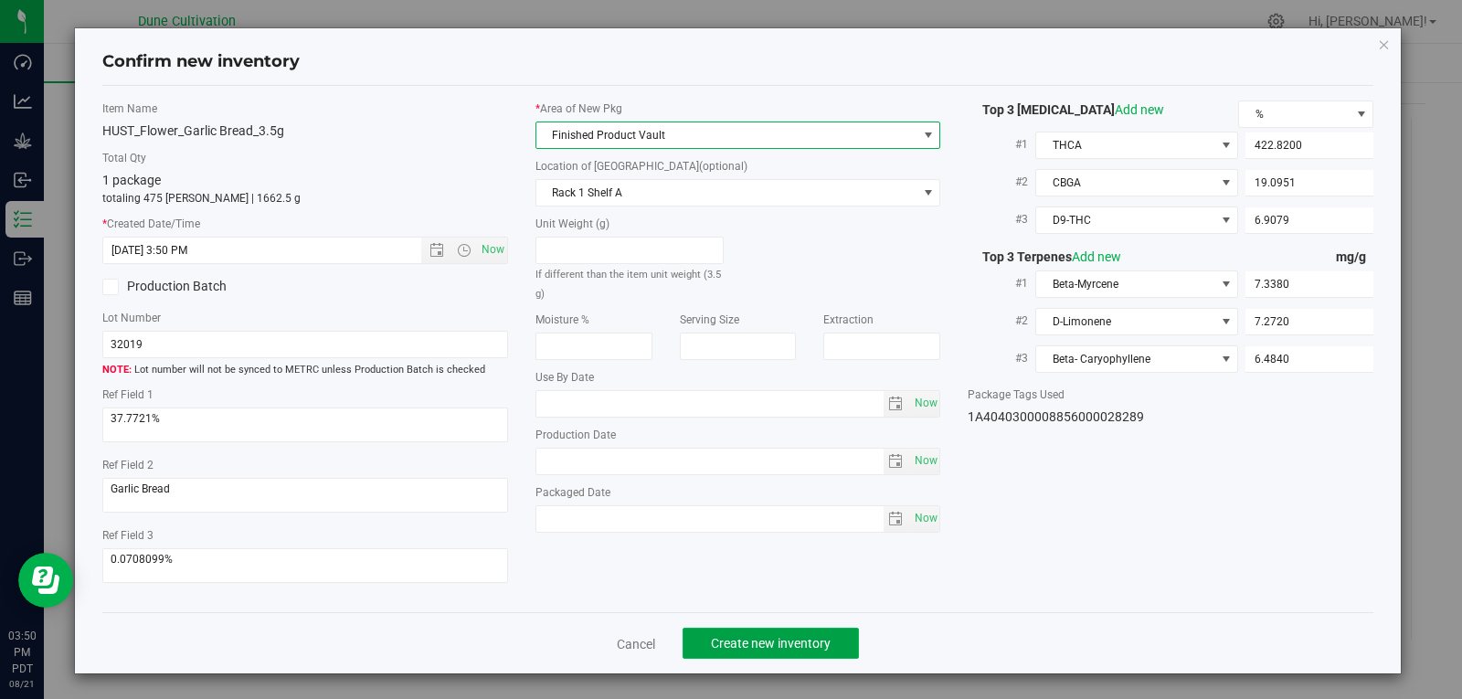
click at [712, 639] on span "Create new inventory" at bounding box center [771, 643] width 120 height 15
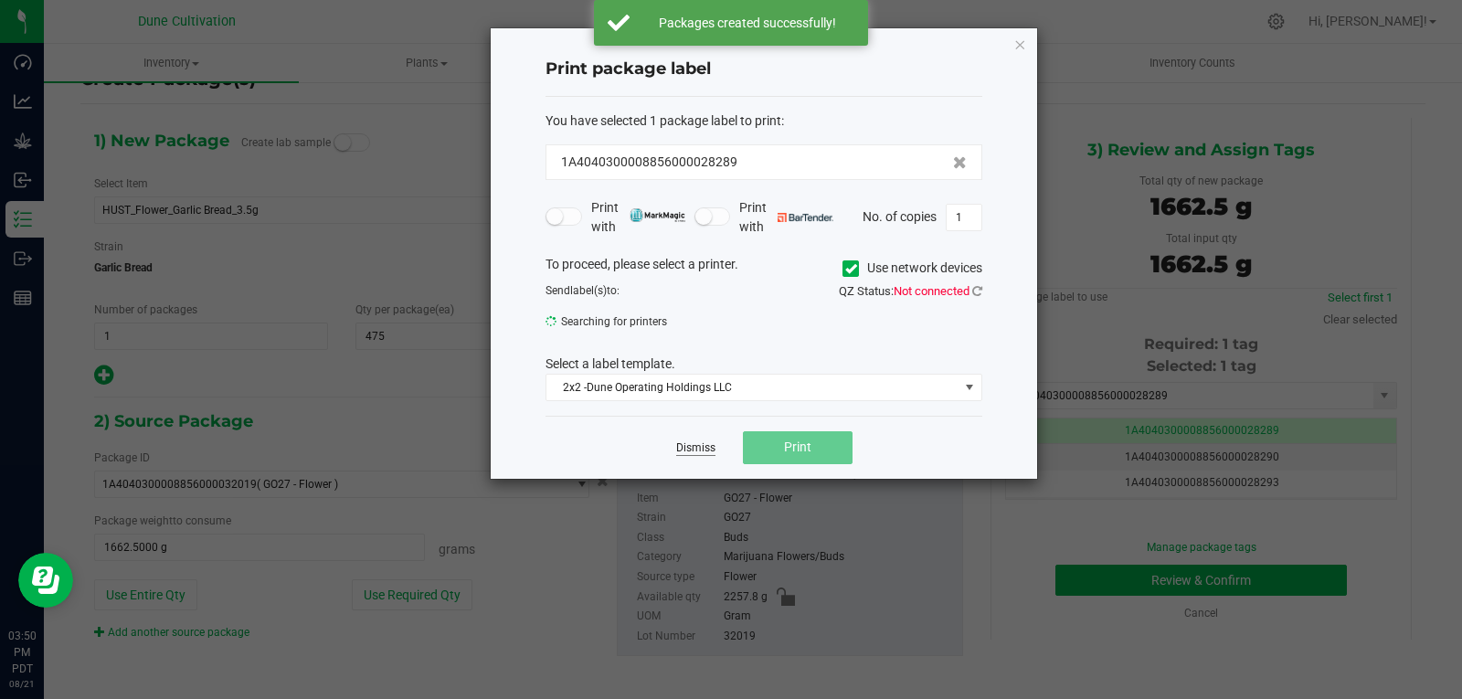
click at [696, 449] on link "Dismiss" at bounding box center [695, 448] width 39 height 16
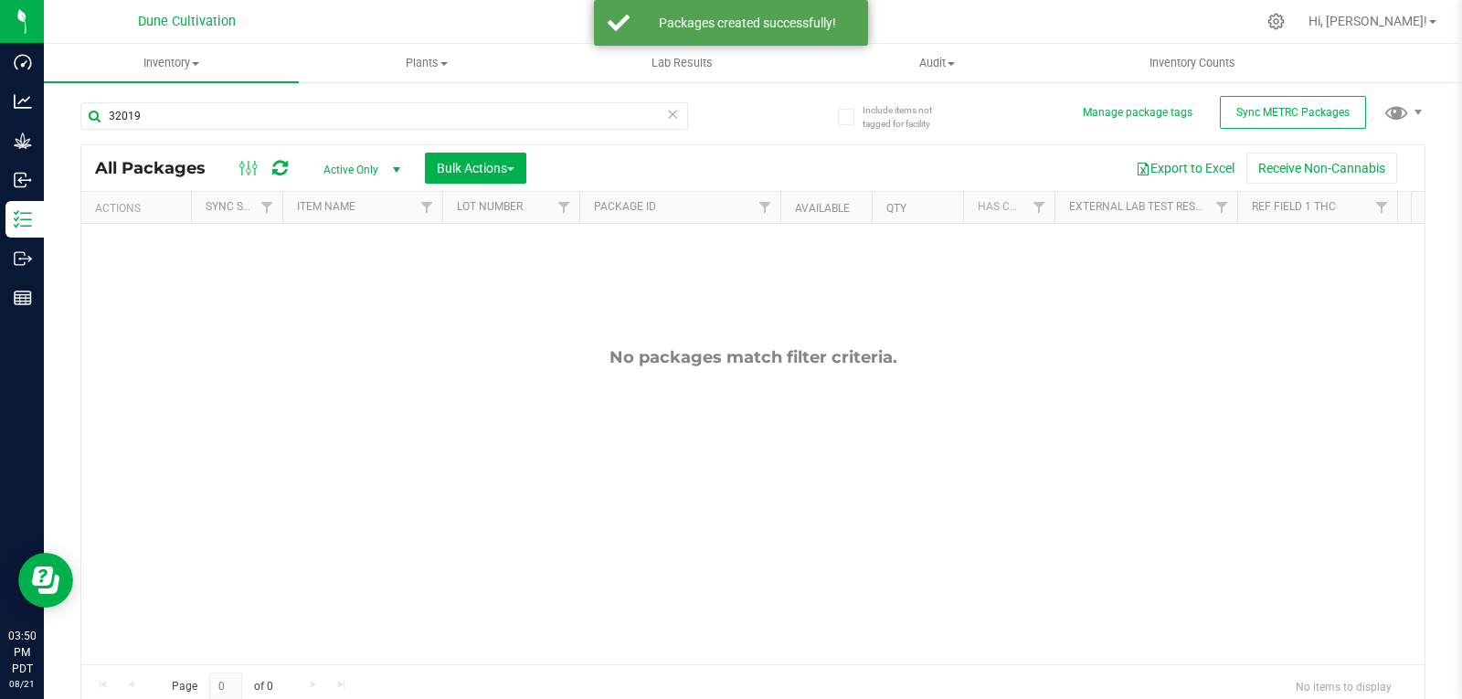
click at [340, 164] on span "Active Only" at bounding box center [358, 170] width 100 height 26
click at [345, 273] on li "All" at bounding box center [357, 280] width 99 height 27
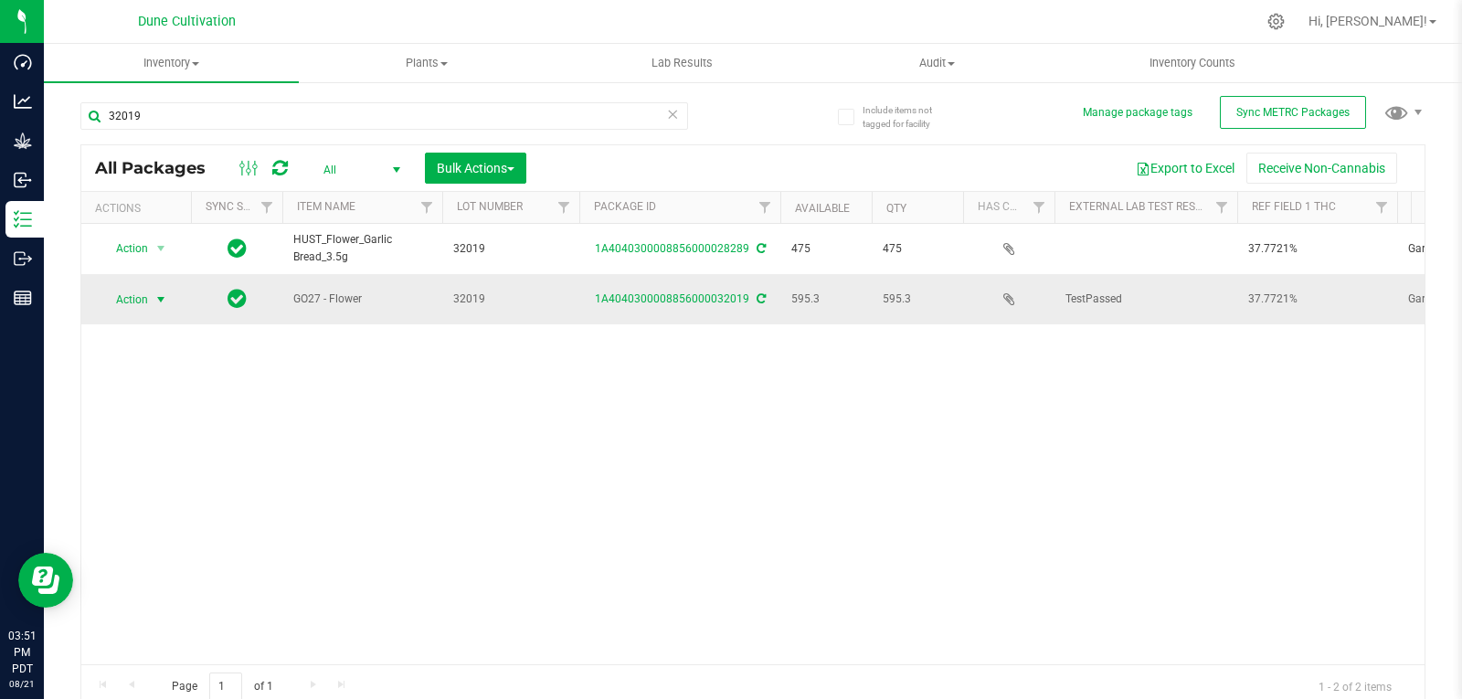
click at [157, 292] on span "select" at bounding box center [160, 299] width 15 height 15
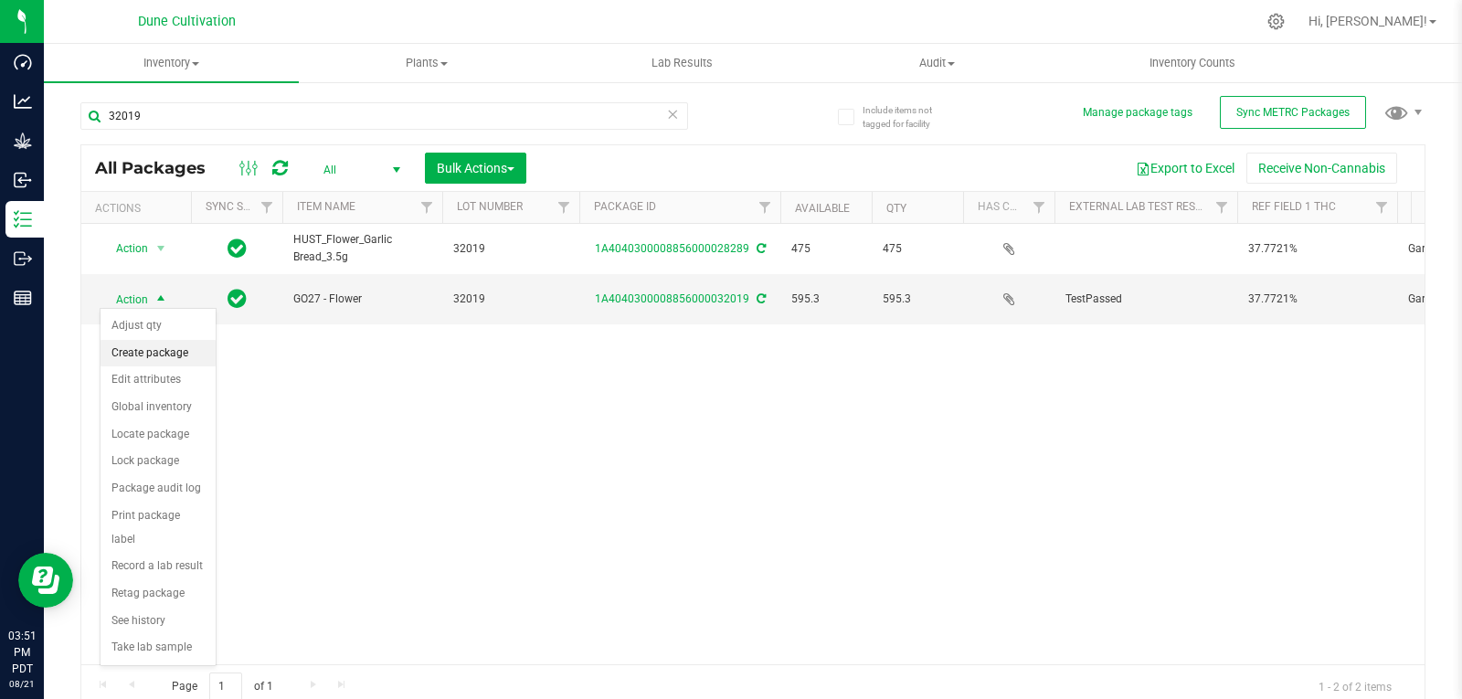
click at [155, 355] on li "Create package" at bounding box center [157, 353] width 115 height 27
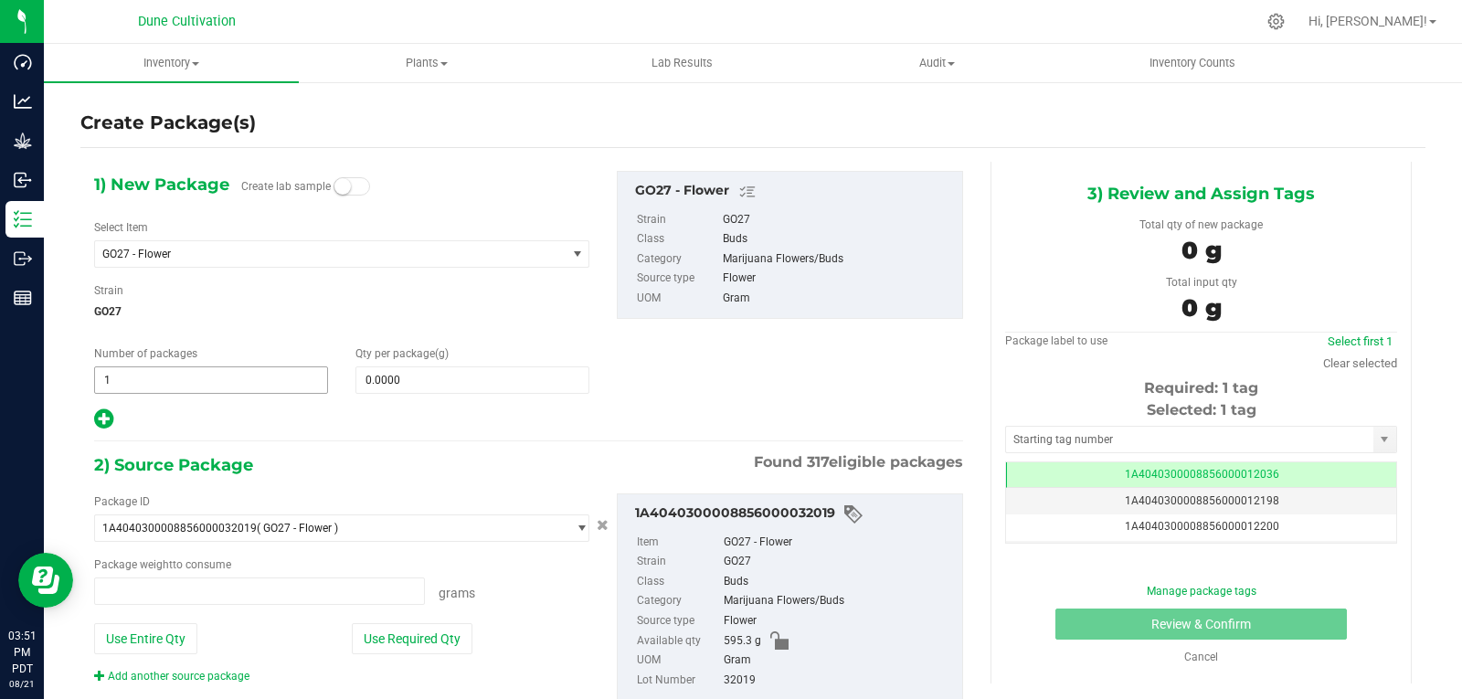
type input "0.0000 g"
click at [226, 253] on span "GO27 - Flower" at bounding box center [321, 254] width 438 height 13
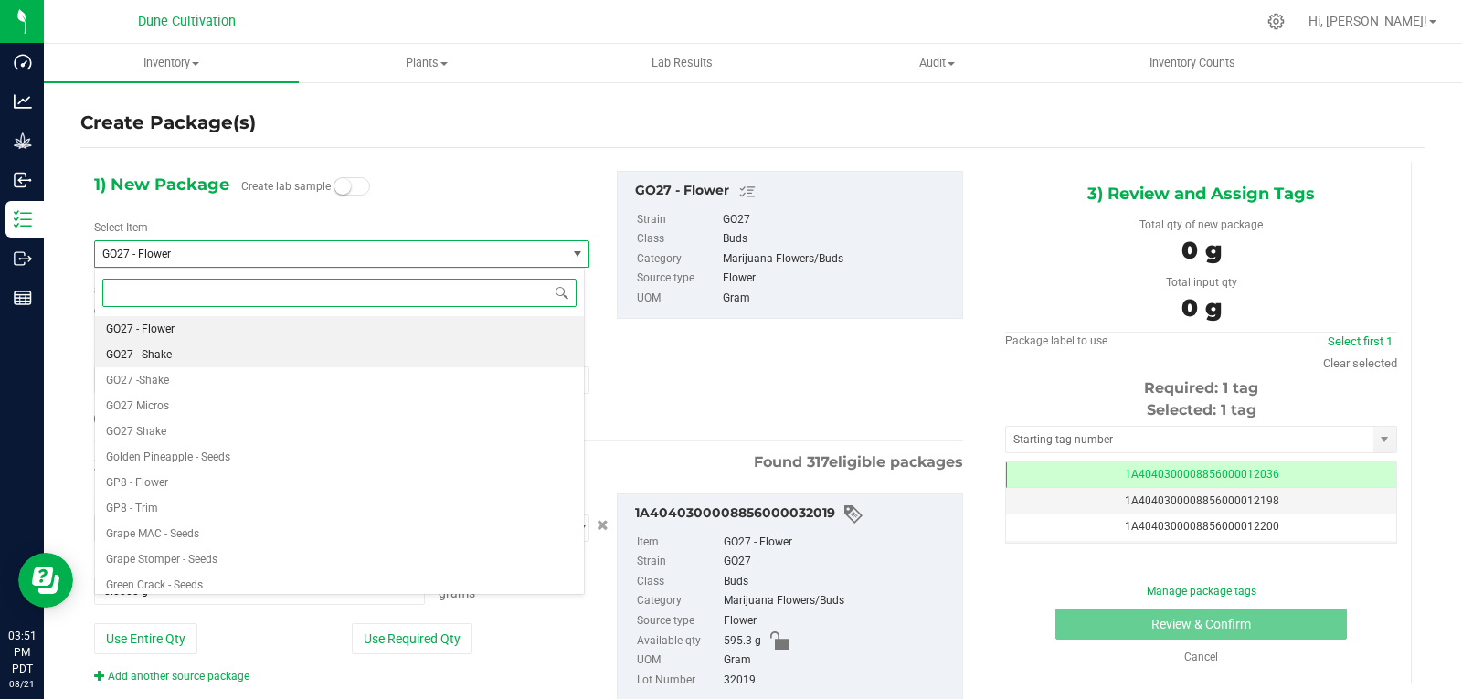
click at [187, 356] on li "GO27 - Shake" at bounding box center [339, 355] width 489 height 26
type input "0.0000"
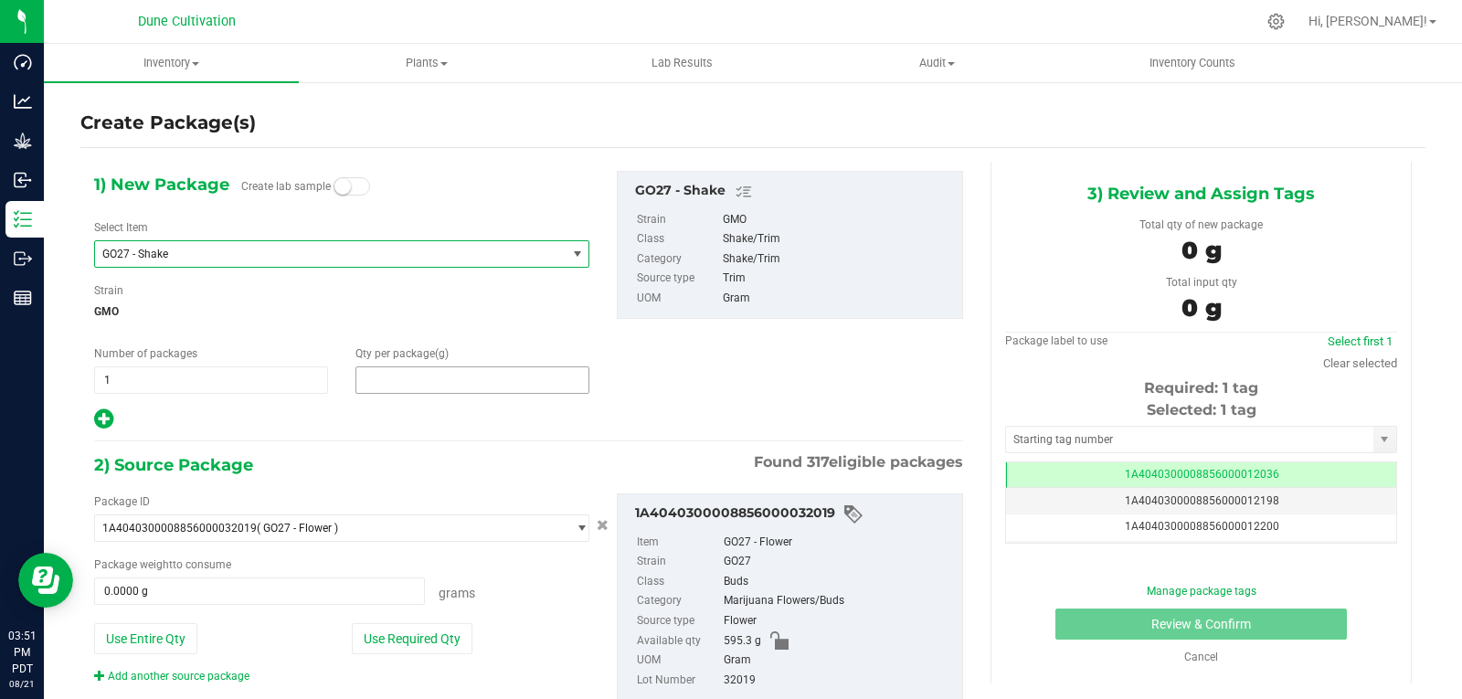
click at [411, 389] on span at bounding box center [472, 379] width 234 height 27
click at [411, 389] on input "text" at bounding box center [472, 380] width 232 height 26
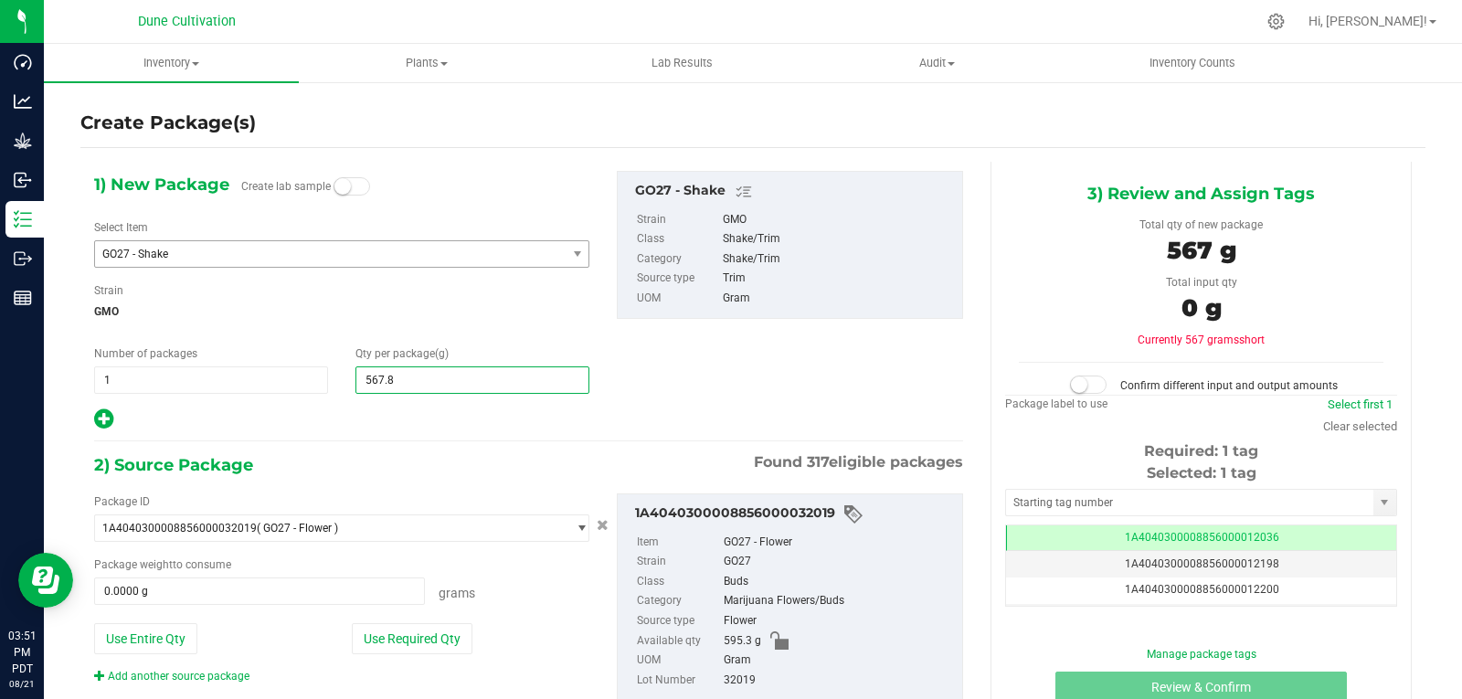
type input "567.89"
type input "567.8900"
click at [421, 628] on button "Use Required Qty" at bounding box center [412, 638] width 121 height 31
type input "567.8900 g"
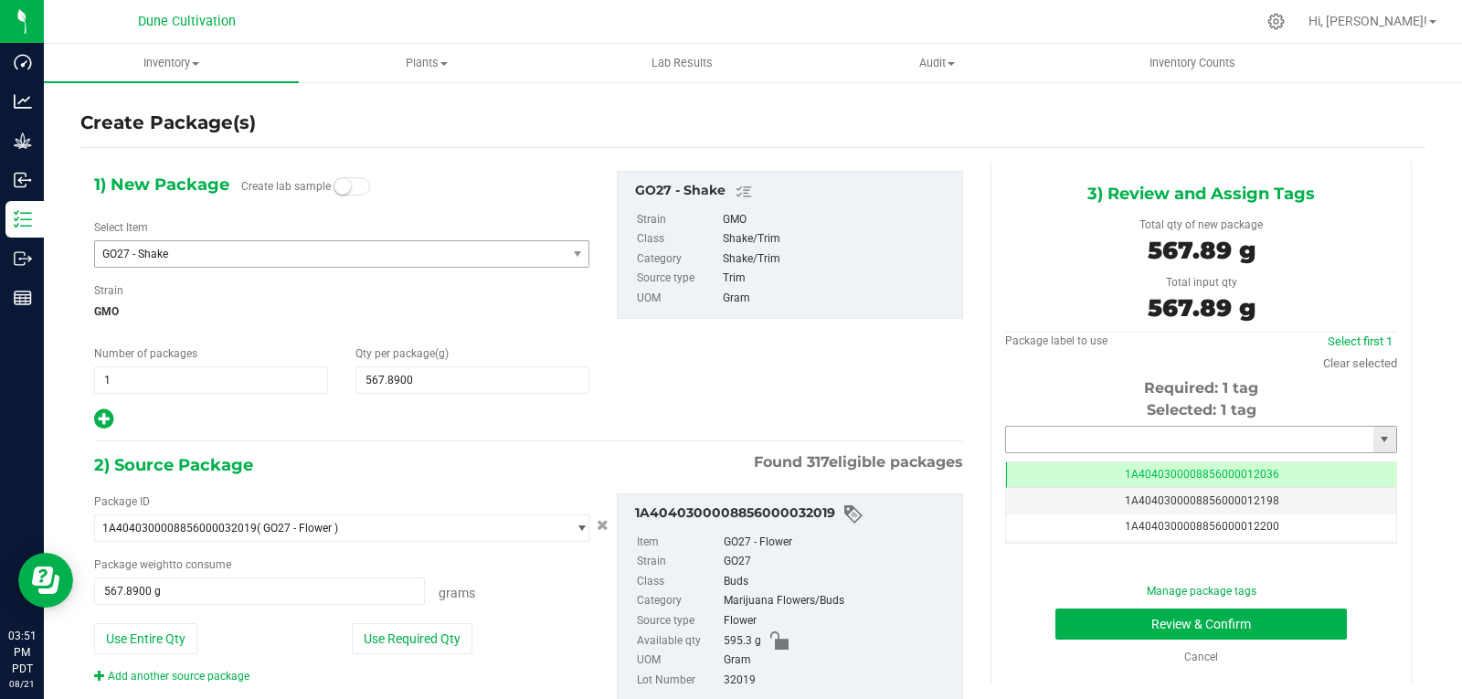
click at [1039, 433] on input "text" at bounding box center [1189, 440] width 367 height 26
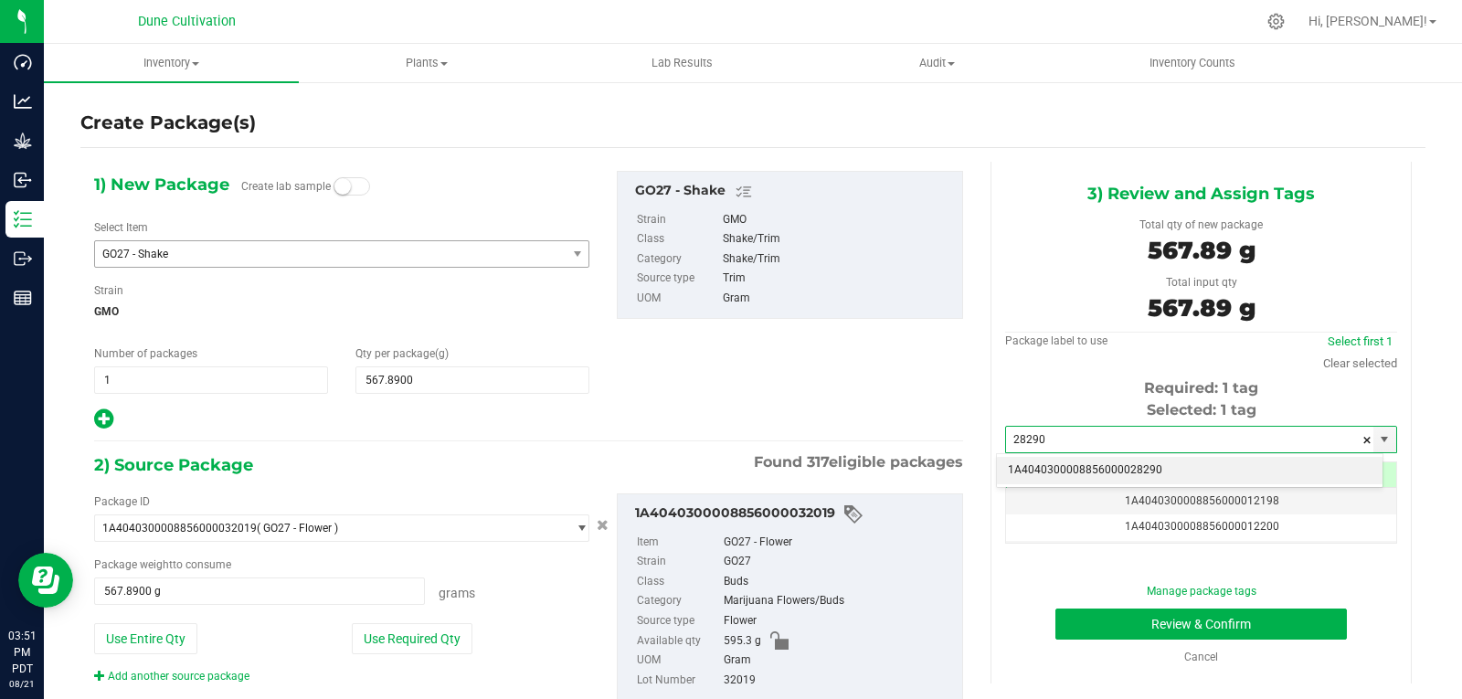
click at [1046, 475] on li "1A4040300008856000028290" at bounding box center [1190, 470] width 386 height 27
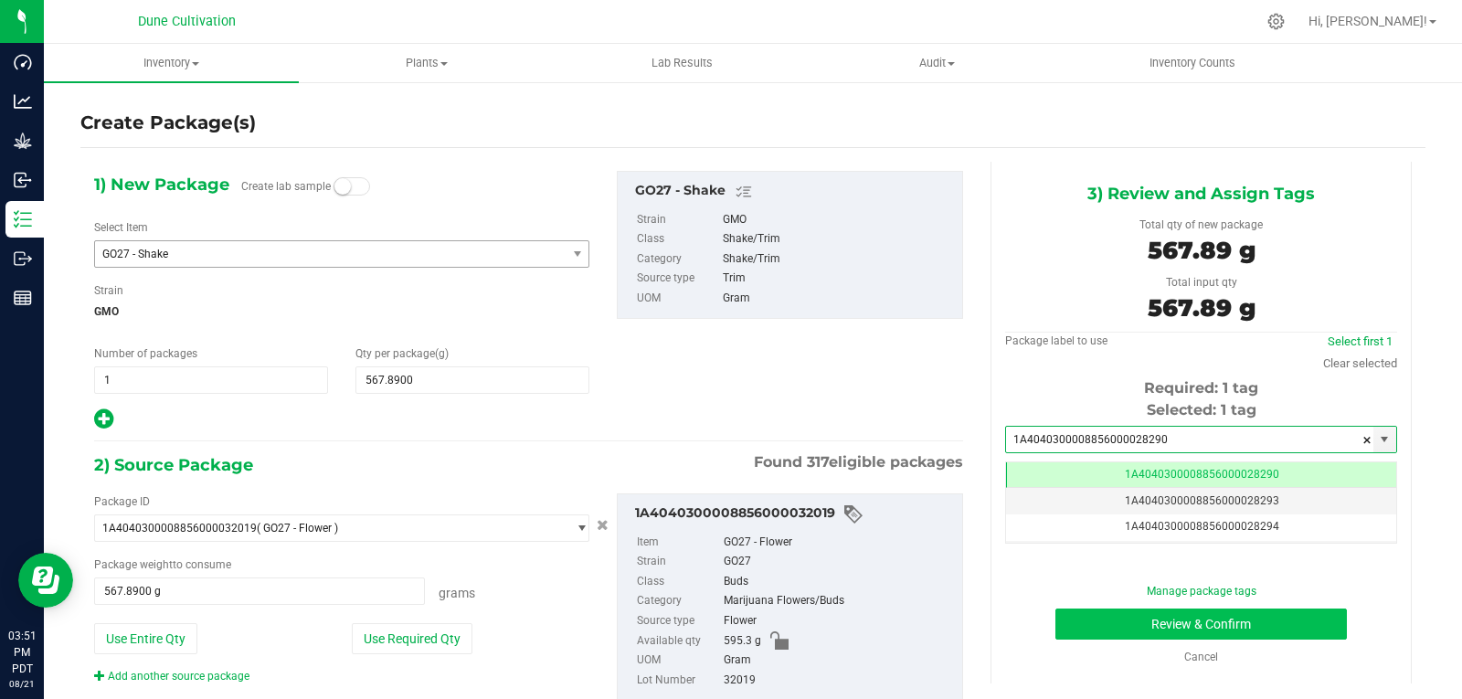
type input "1A4040300008856000028290"
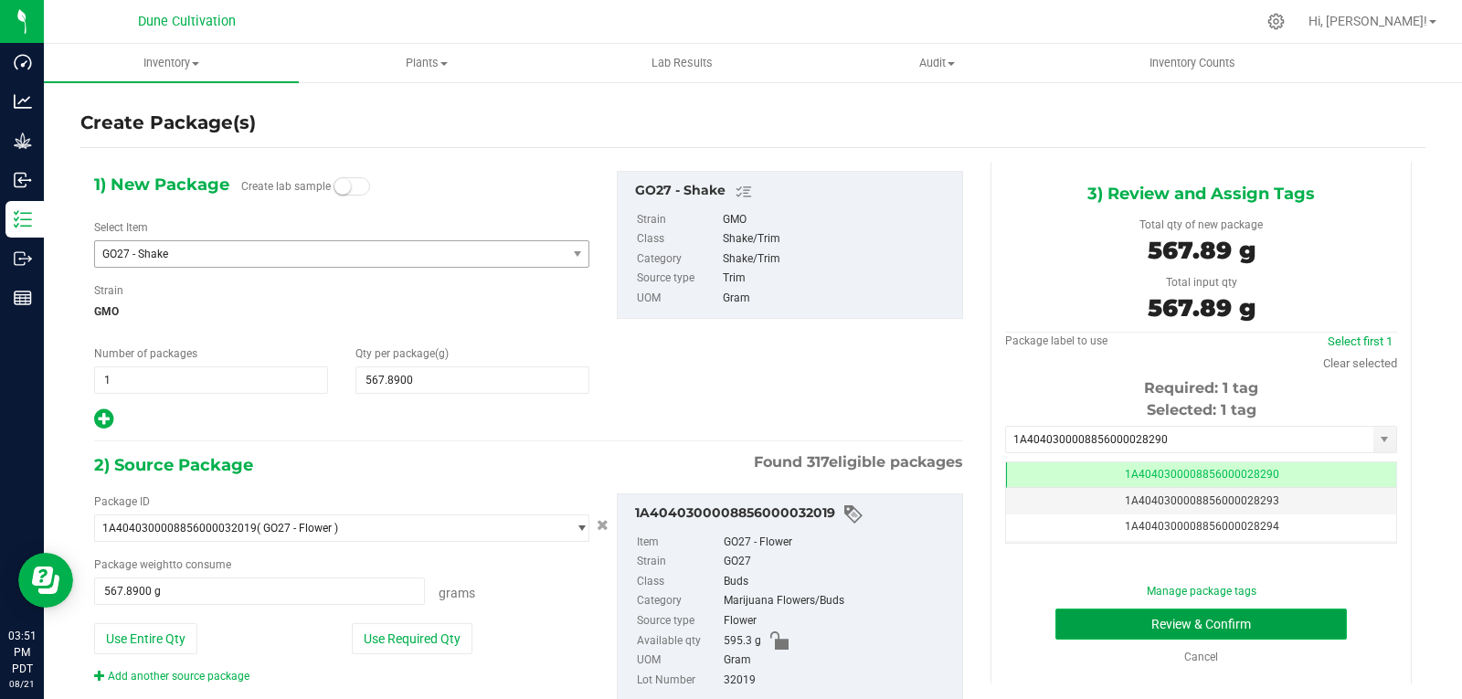
click at [1118, 626] on button "Review & Confirm" at bounding box center [1200, 623] width 291 height 31
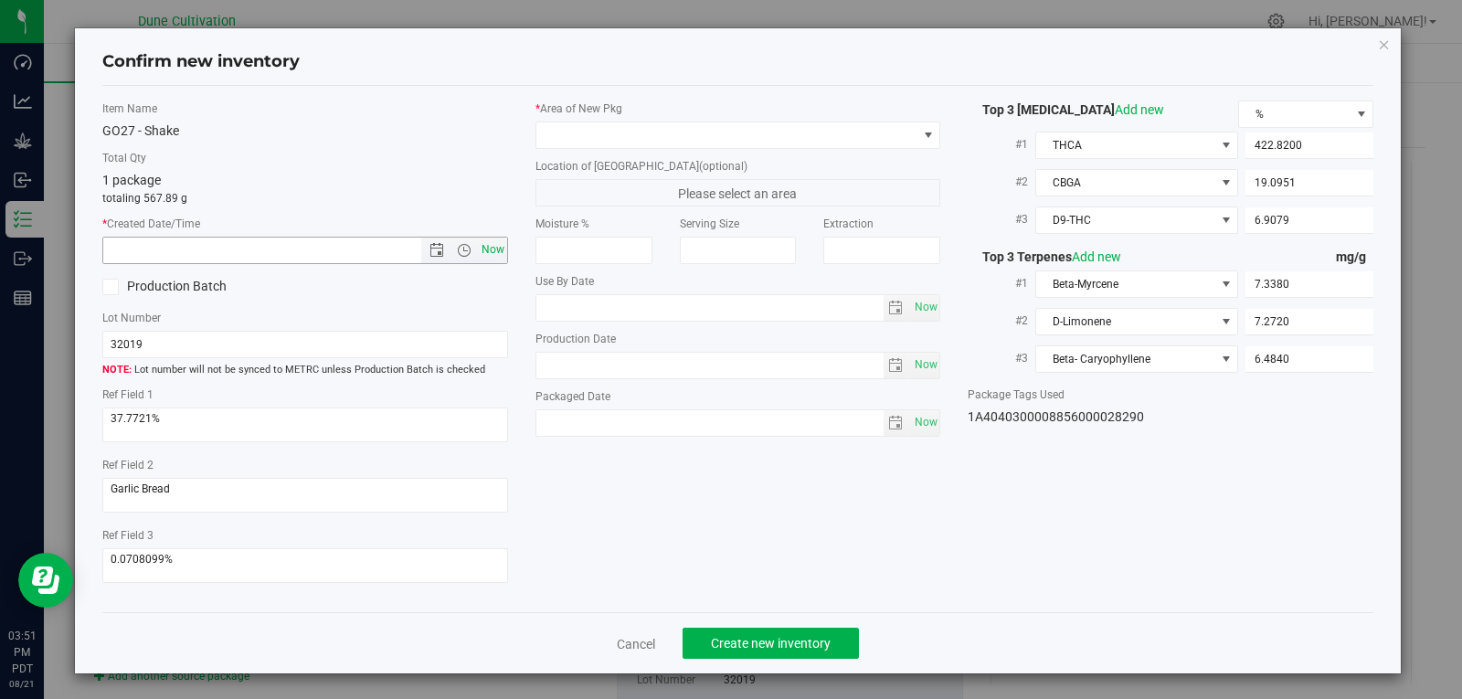
click at [486, 252] on span "Now" at bounding box center [492, 250] width 31 height 26
type input "[DATE] 3:51 PM"
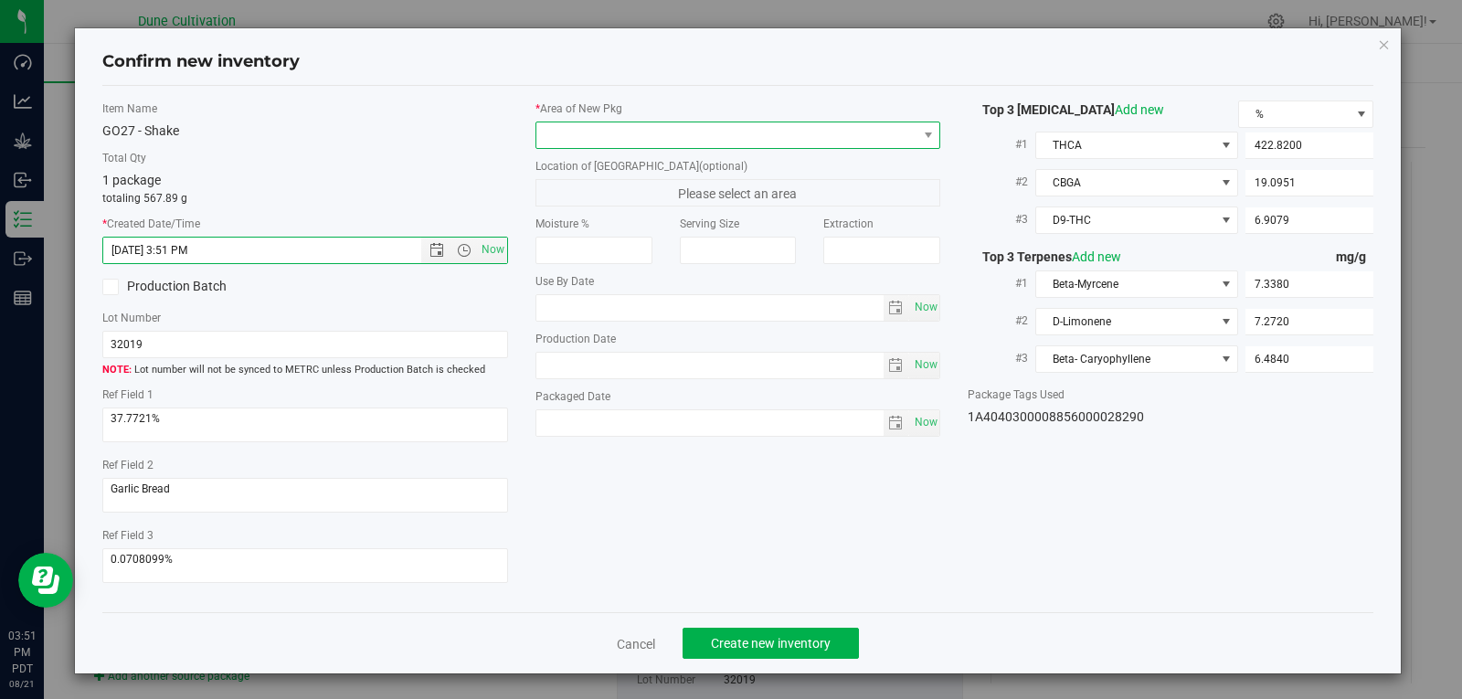
click at [656, 132] on span at bounding box center [726, 135] width 381 height 26
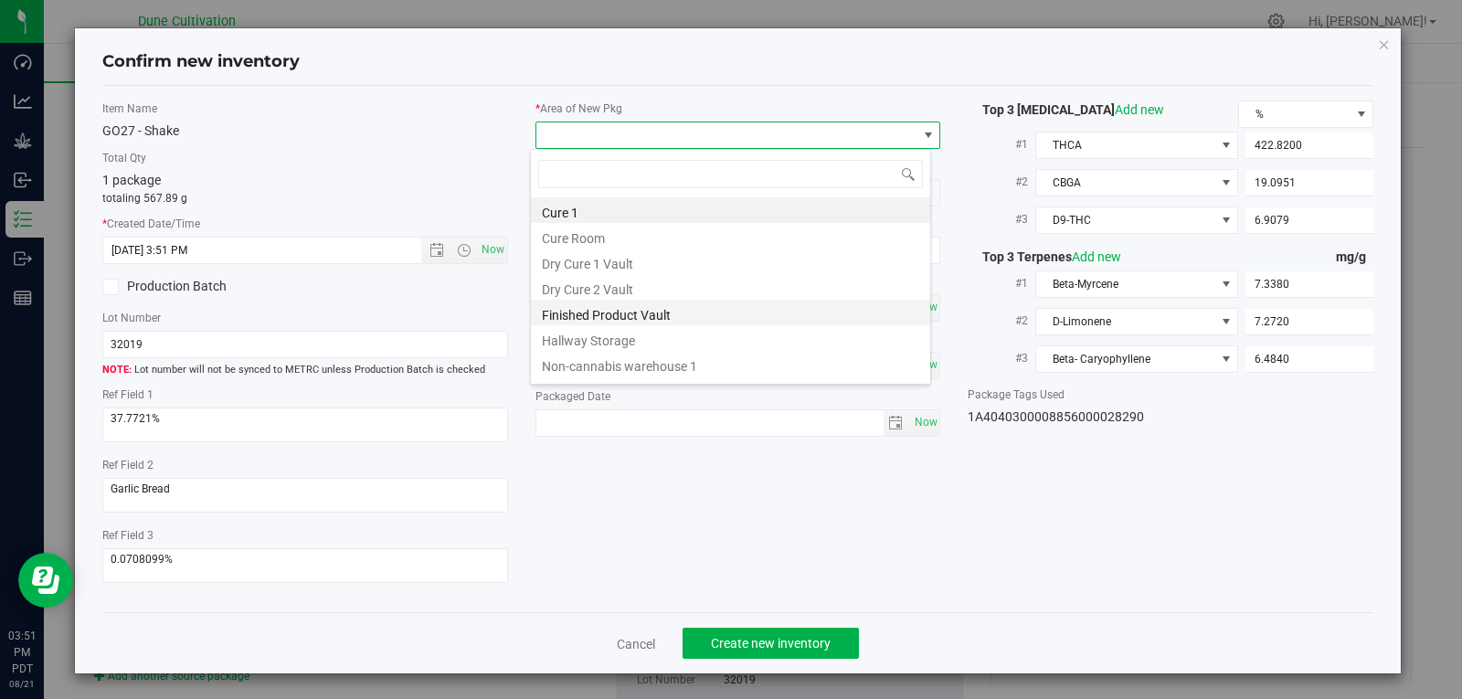
click at [627, 310] on li "Finished Product Vault" at bounding box center [730, 313] width 399 height 26
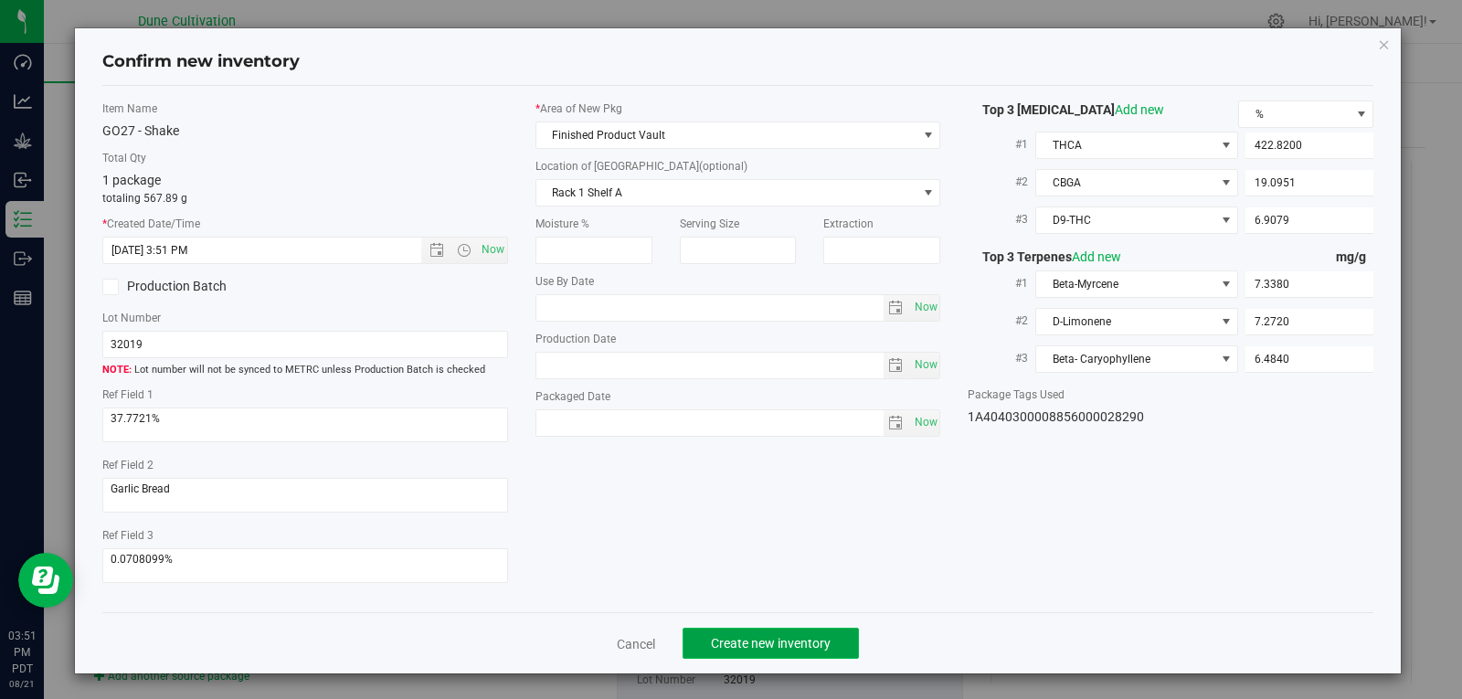
click at [749, 646] on span "Create new inventory" at bounding box center [771, 643] width 120 height 15
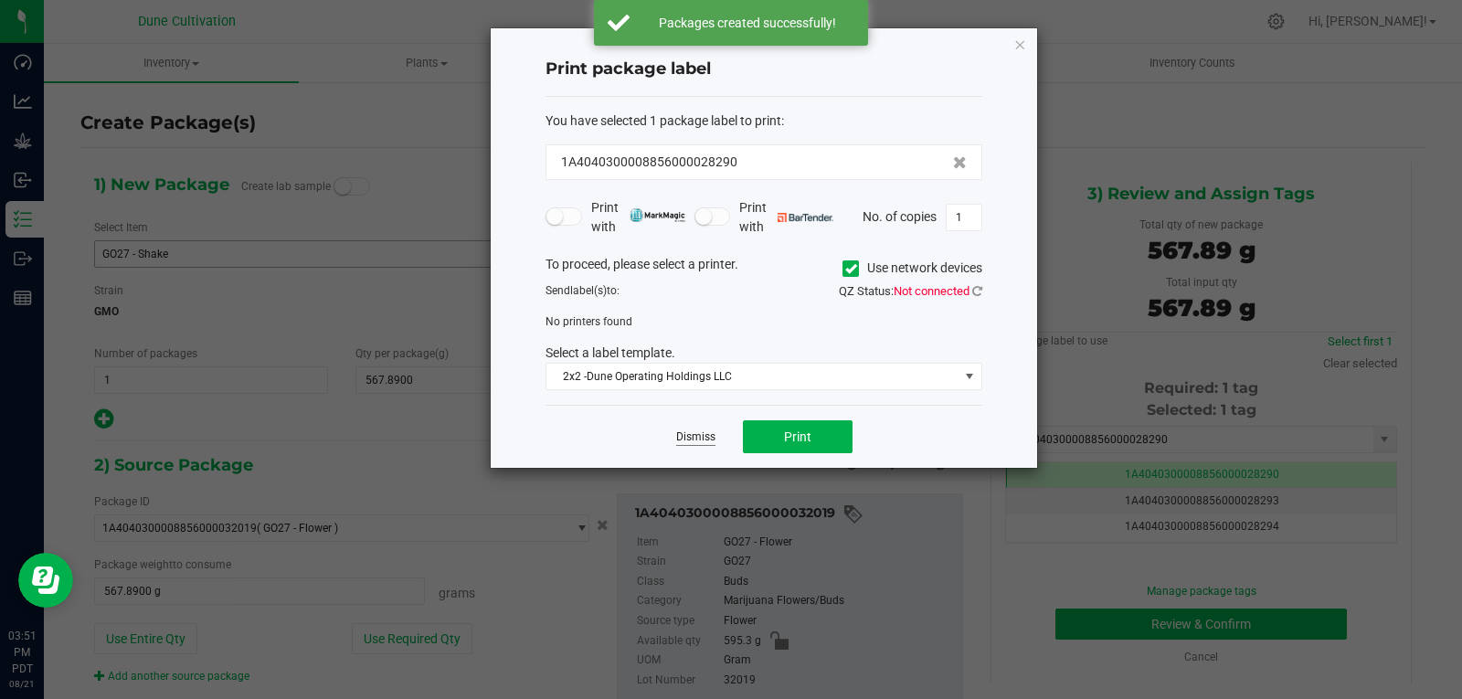
click at [689, 440] on link "Dismiss" at bounding box center [695, 437] width 39 height 16
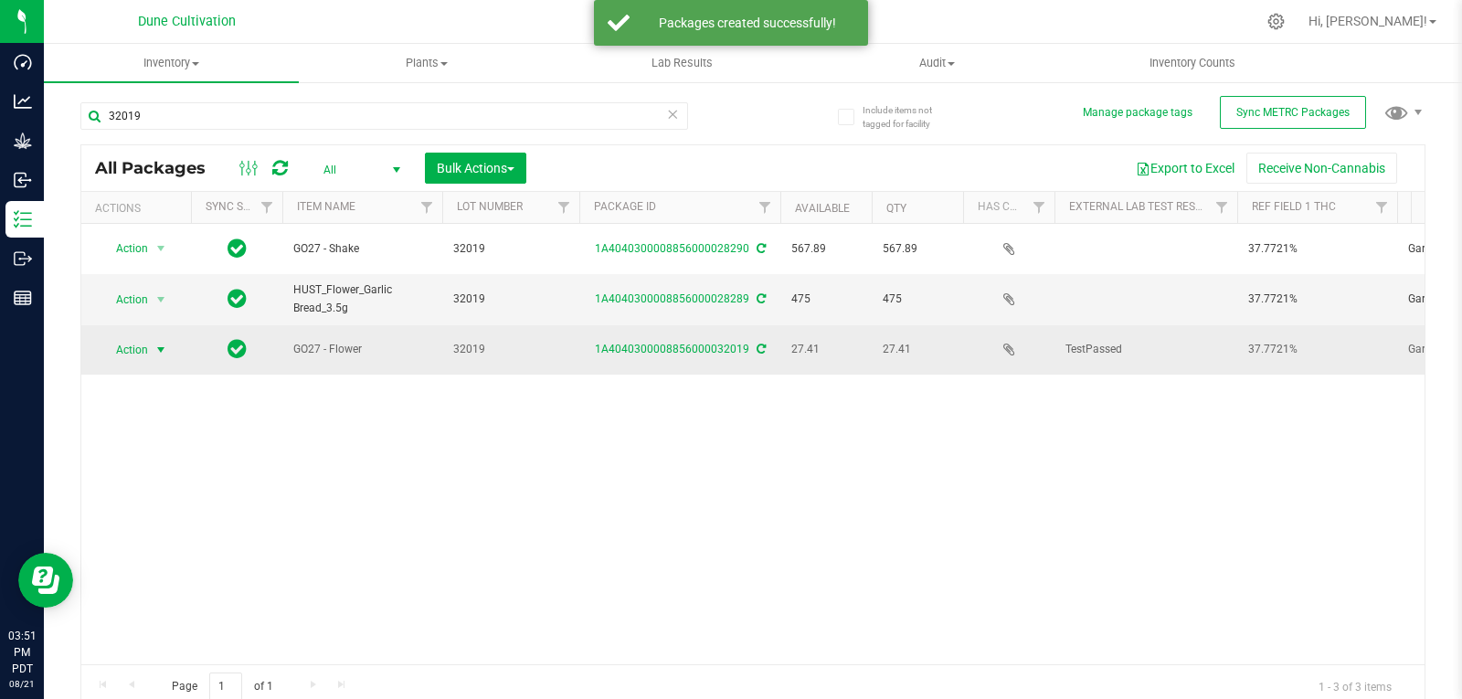
click at [143, 343] on span "Action" at bounding box center [124, 350] width 49 height 26
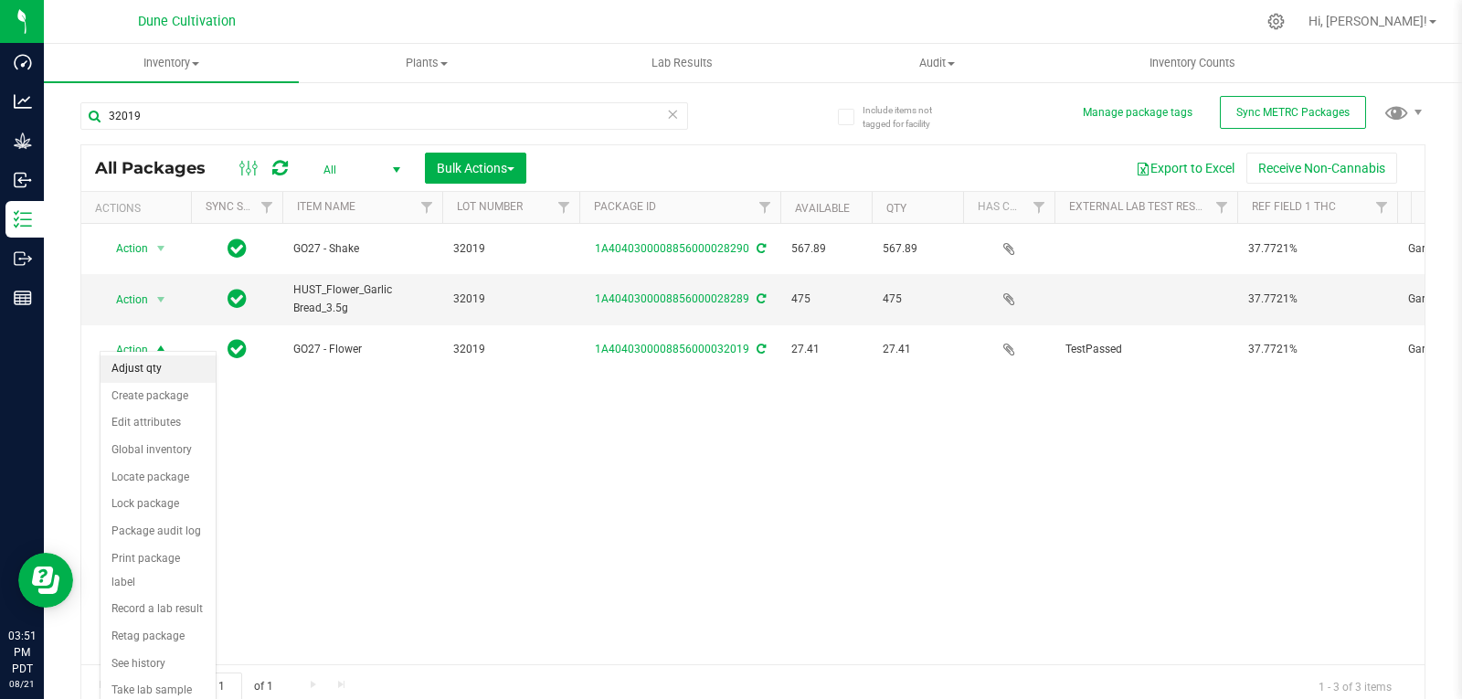
click at [158, 369] on li "Adjust qty" at bounding box center [157, 368] width 115 height 27
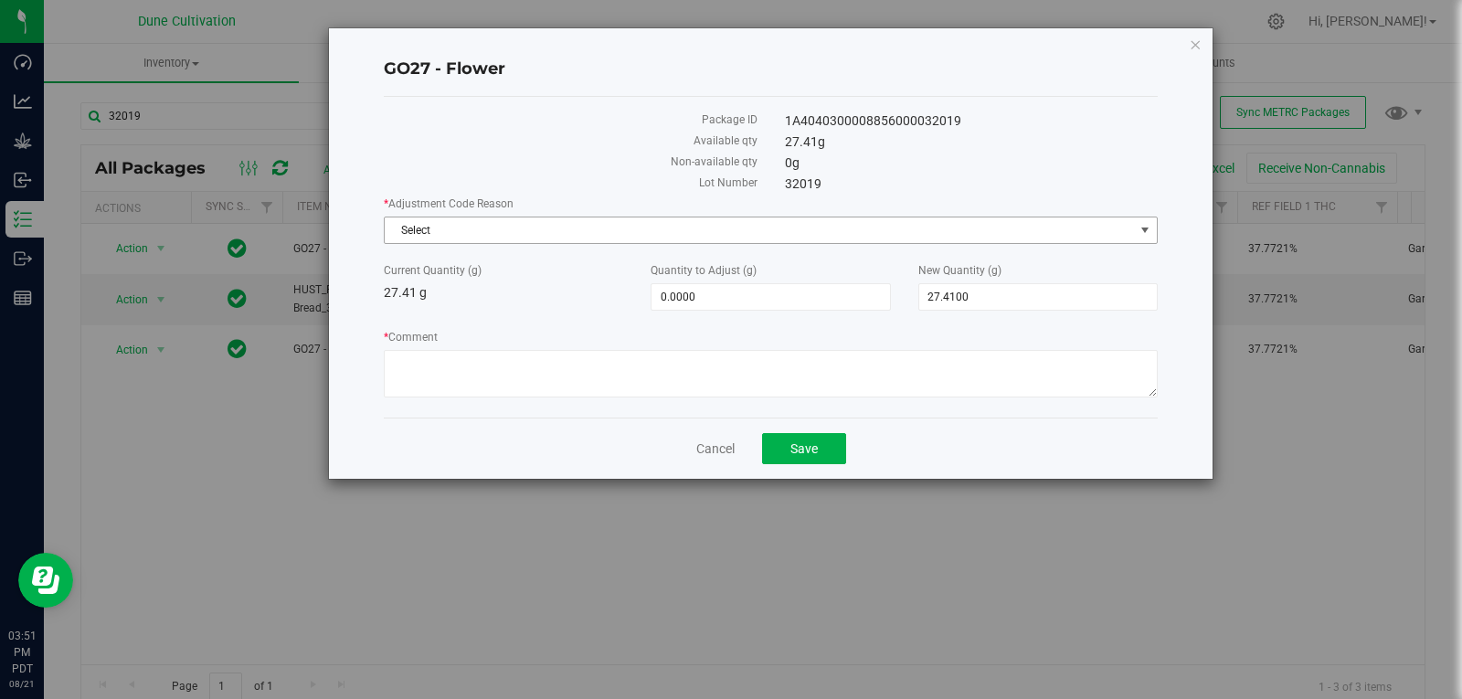
click at [633, 240] on span "Select" at bounding box center [759, 230] width 749 height 26
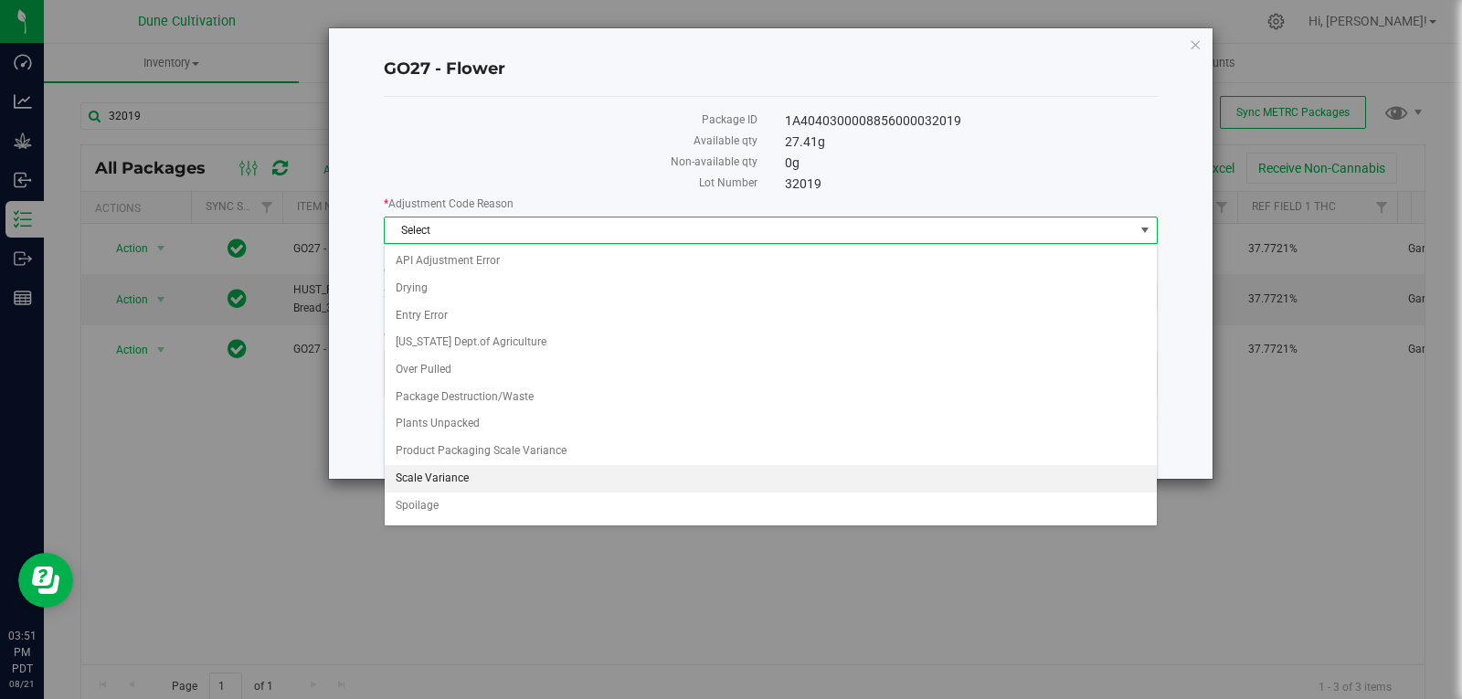
click at [520, 481] on li "Scale Variance" at bounding box center [771, 478] width 772 height 27
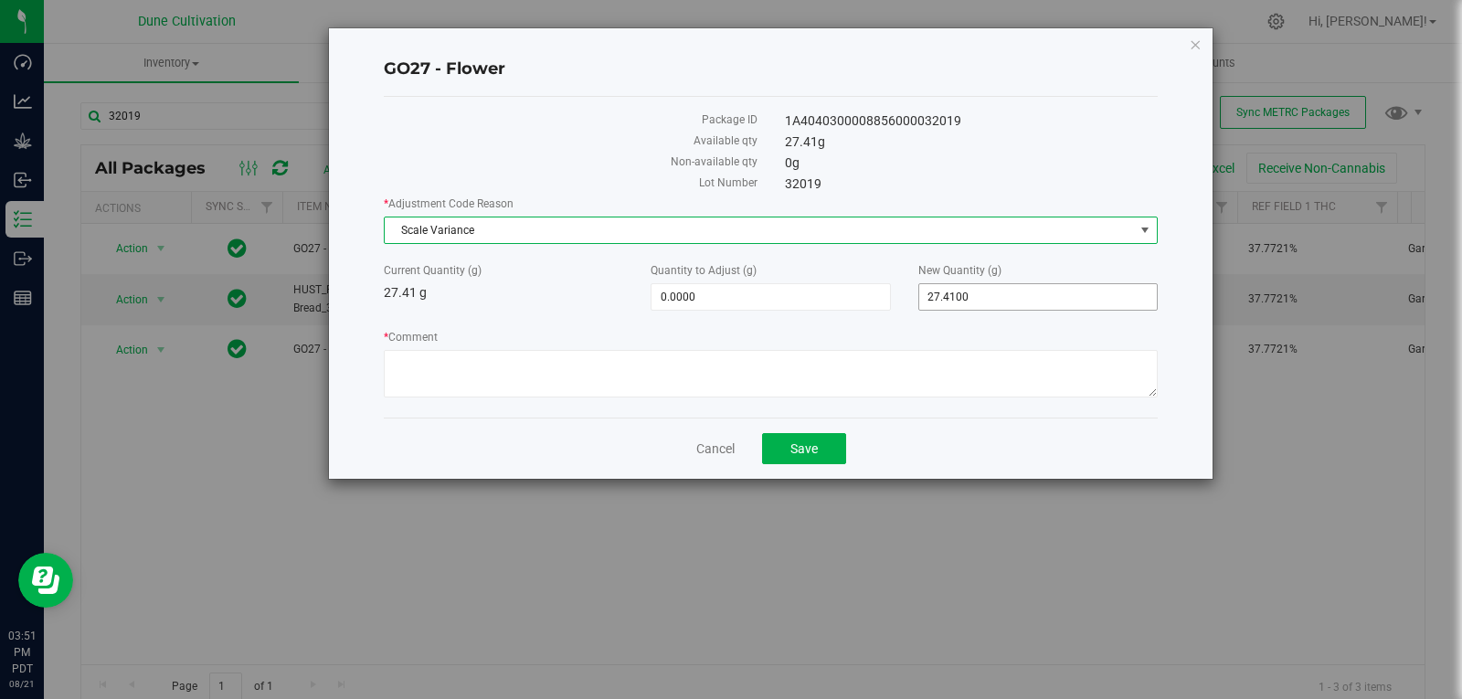
click at [935, 290] on span "27.4100 27.41" at bounding box center [1037, 296] width 239 height 27
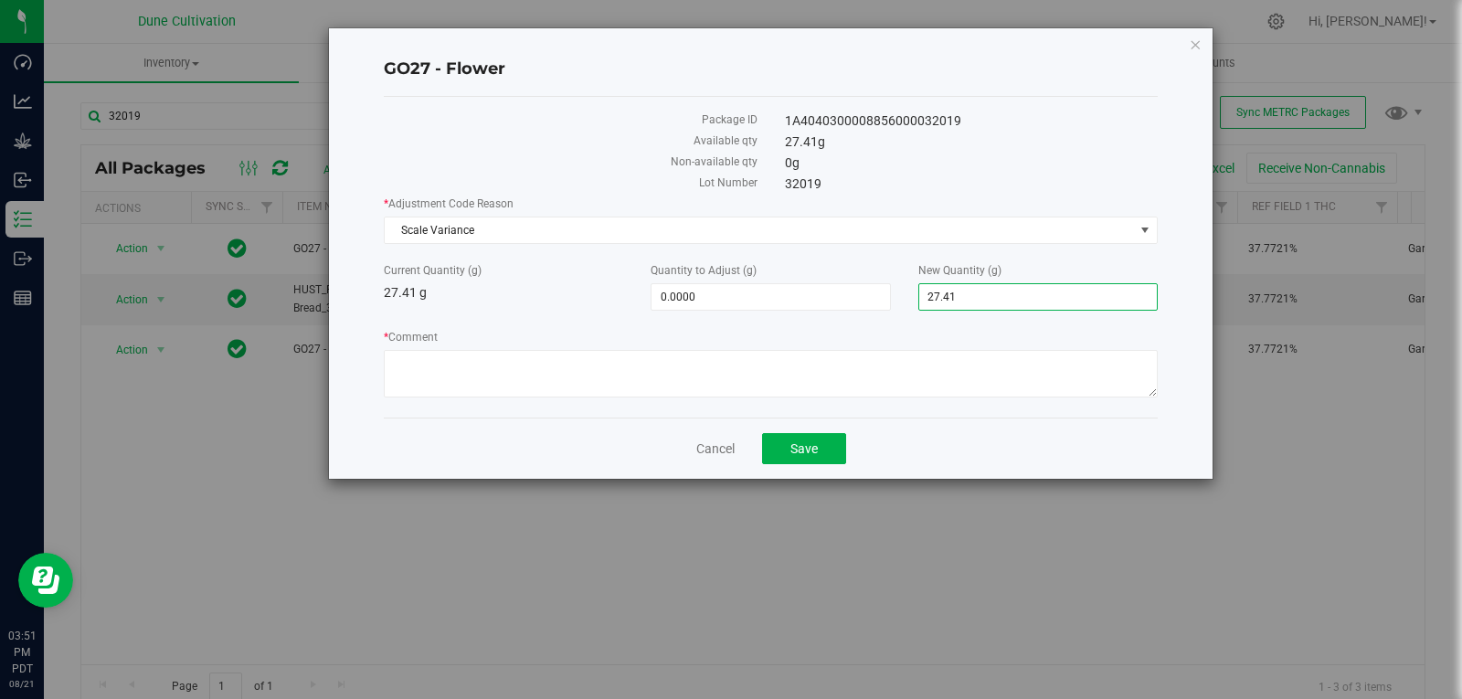
click at [935, 290] on input "27.41" at bounding box center [1038, 297] width 238 height 26
type input "0"
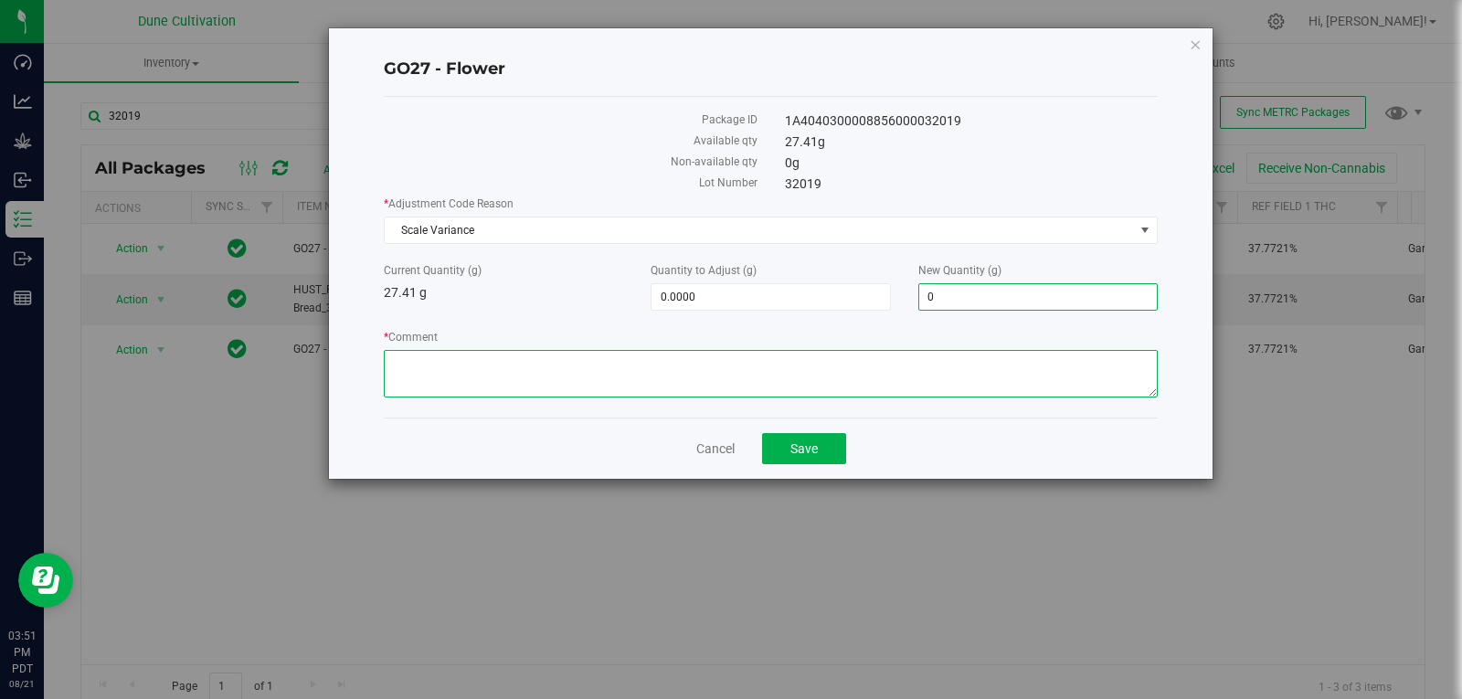
type input "-27.4100"
type input "0.0000"
click at [904, 352] on textarea "* Comment" at bounding box center [771, 374] width 774 height 48
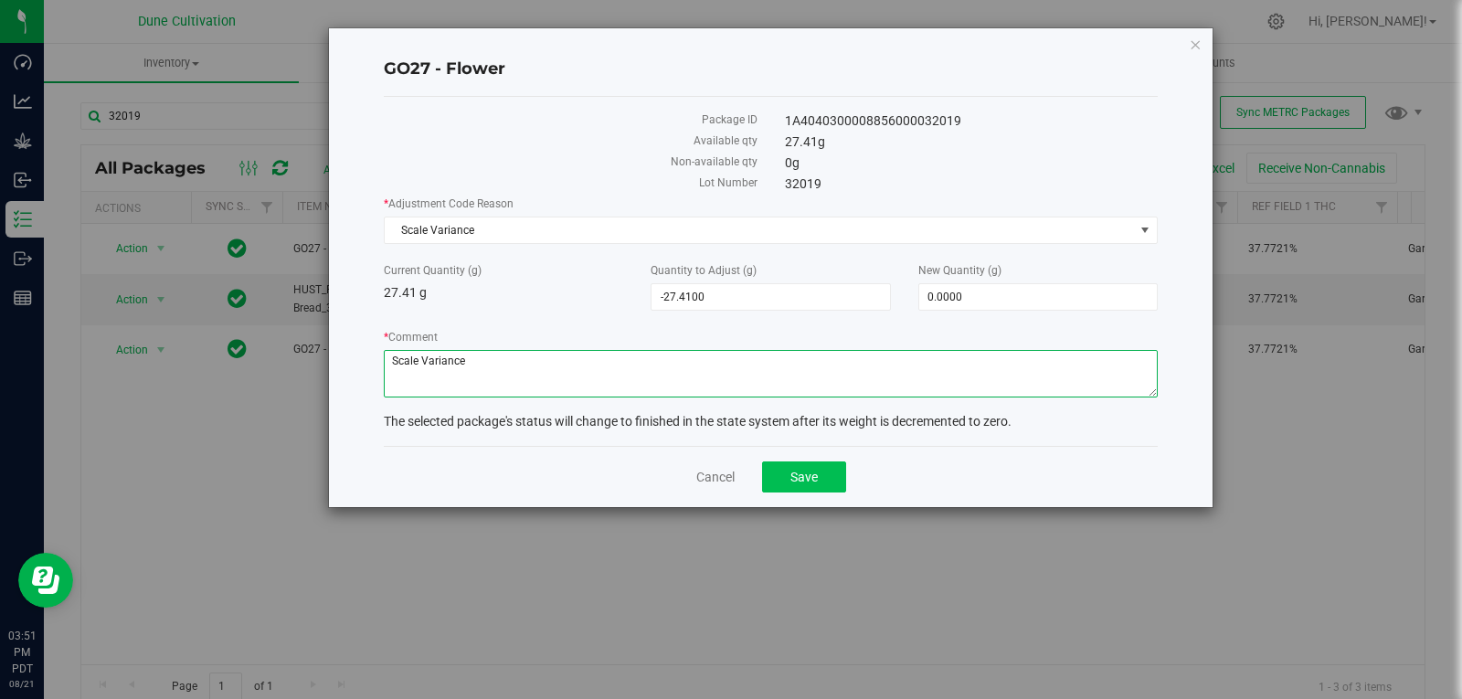
type textarea "Scale Variance"
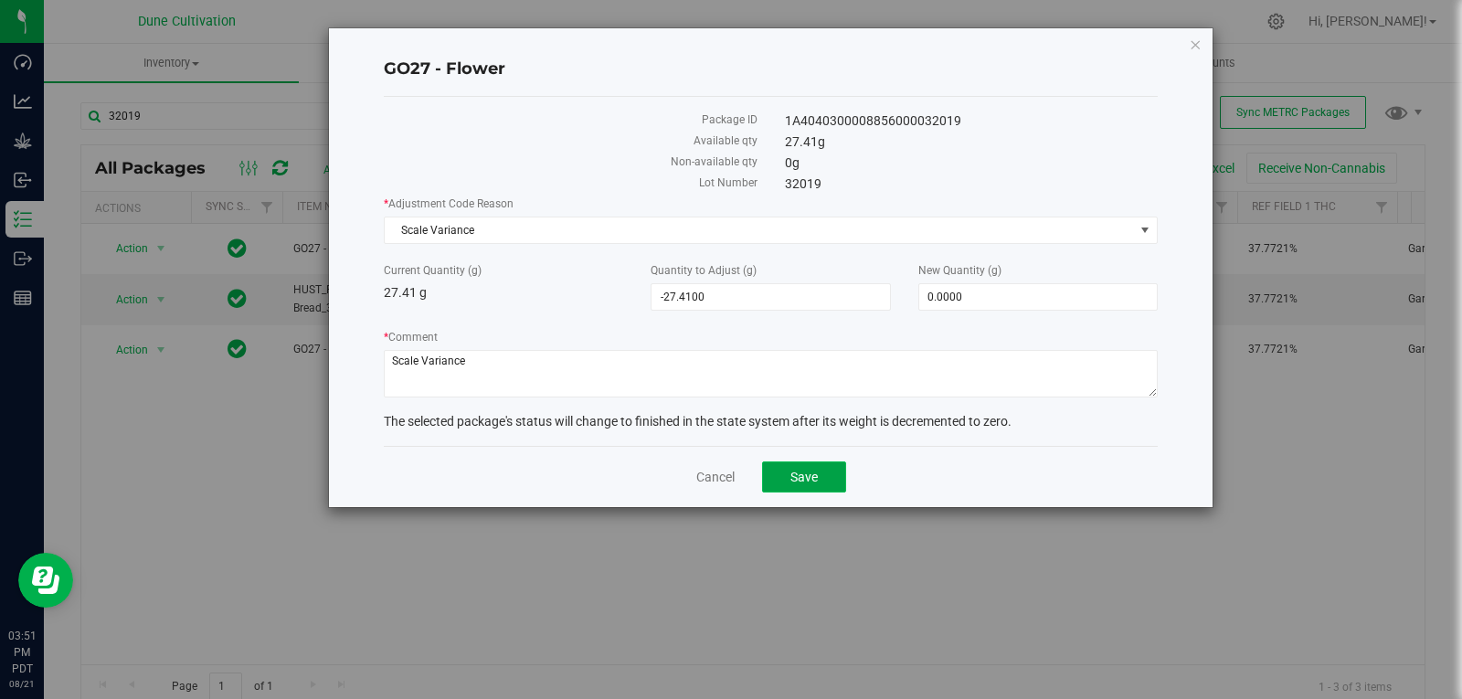
click at [781, 480] on button "Save" at bounding box center [804, 476] width 84 height 31
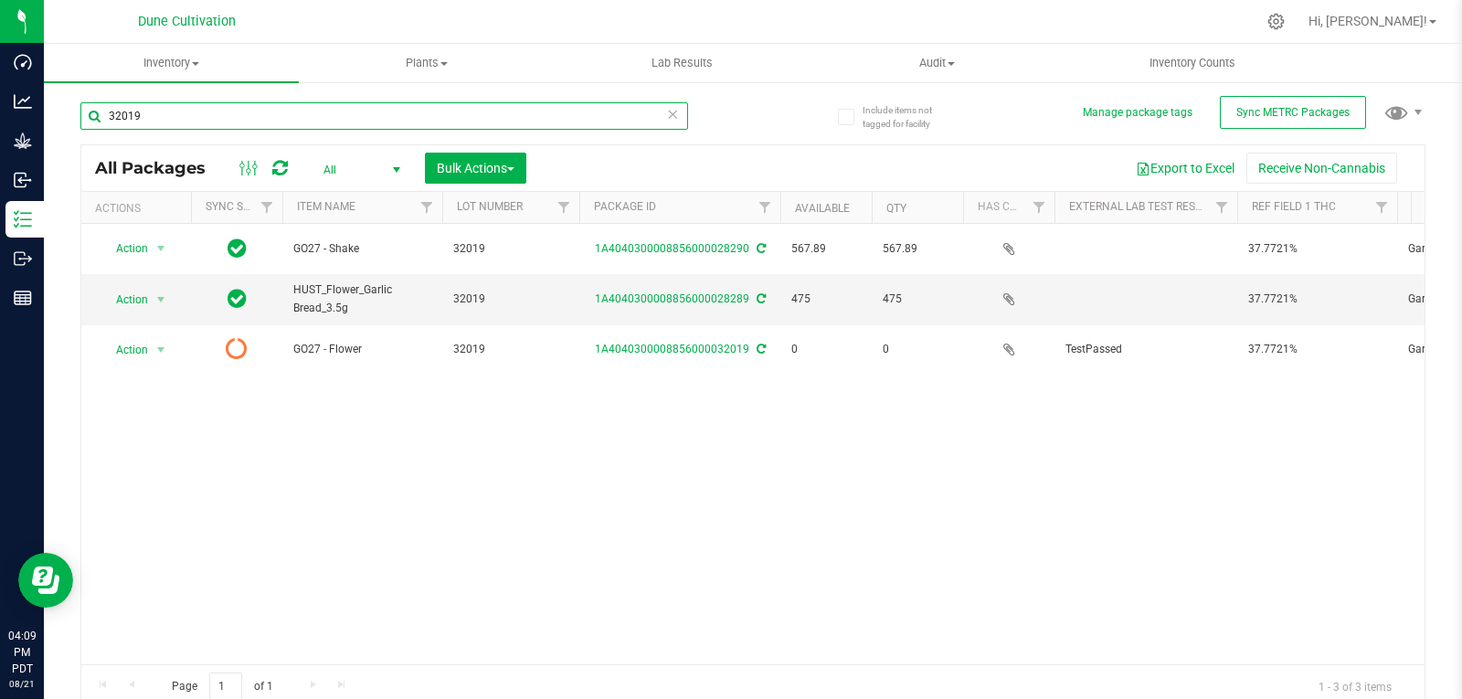
click at [185, 121] on input "32019" at bounding box center [384, 115] width 608 height 27
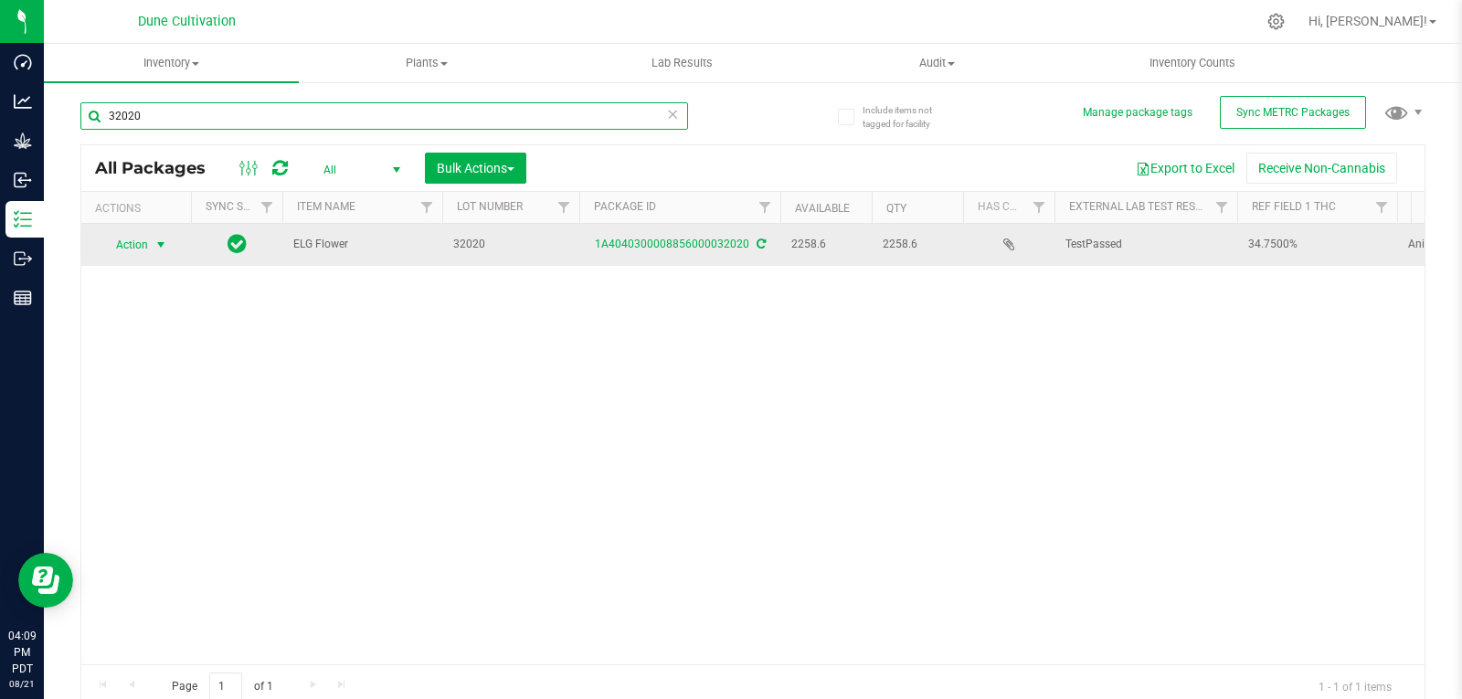
type input "32020"
click at [156, 238] on span "select" at bounding box center [160, 245] width 15 height 15
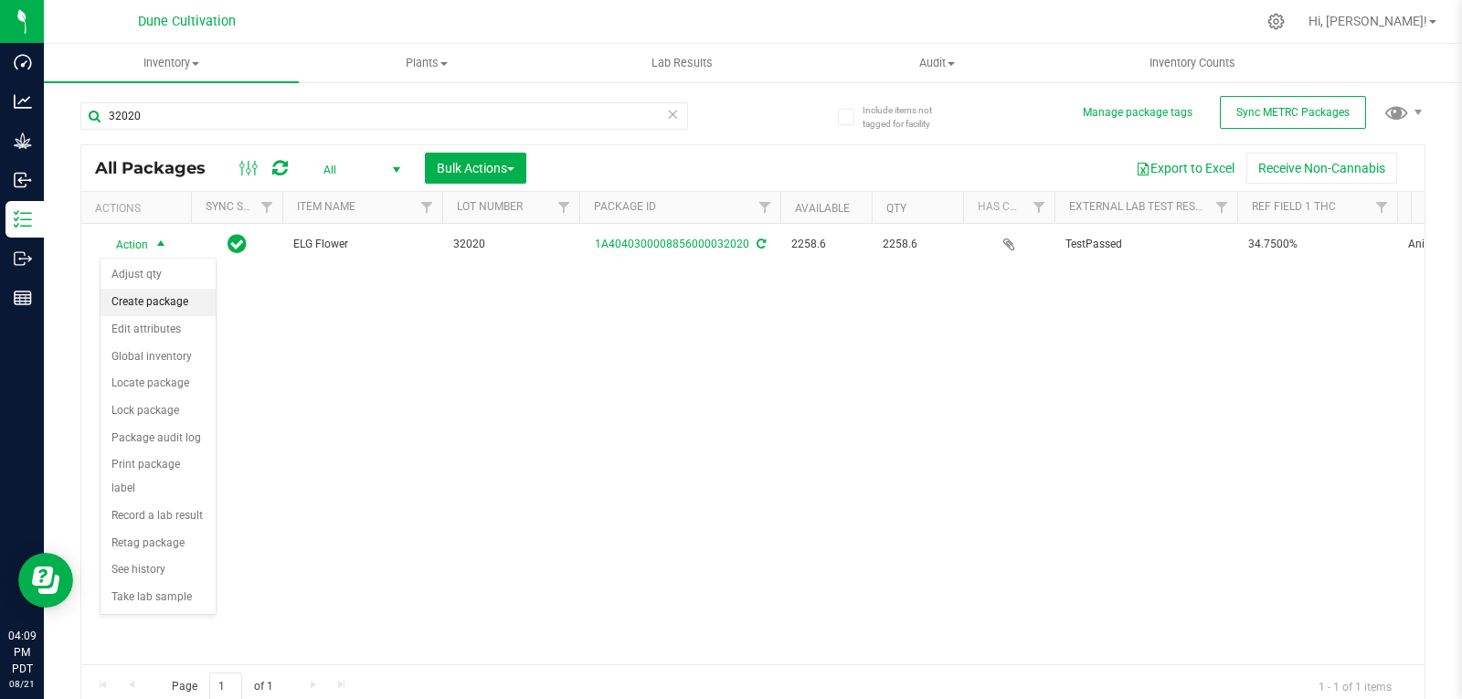
click at [185, 307] on li "Create package" at bounding box center [157, 302] width 115 height 27
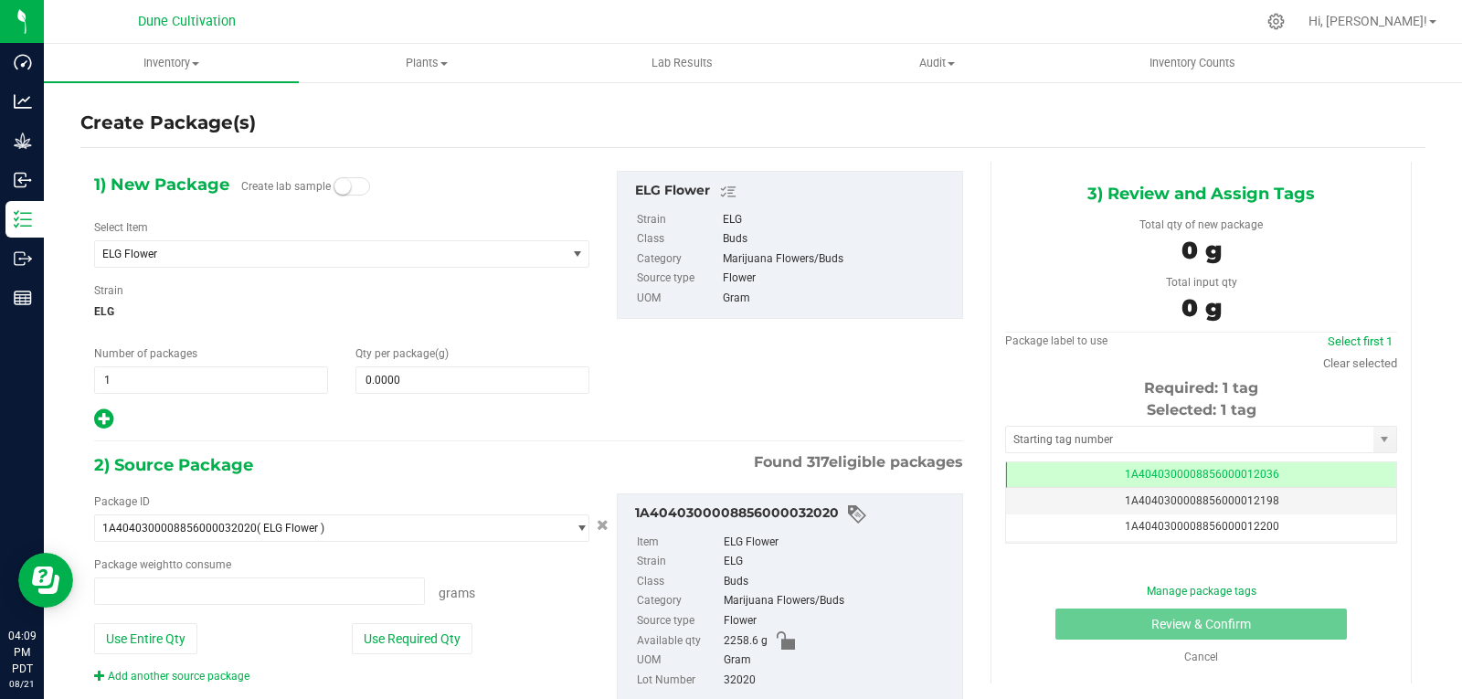
type input "0.0000 g"
click at [408, 382] on span at bounding box center [472, 379] width 234 height 27
type input "0.0000"
click at [185, 262] on span "ELG Flower" at bounding box center [330, 254] width 471 height 26
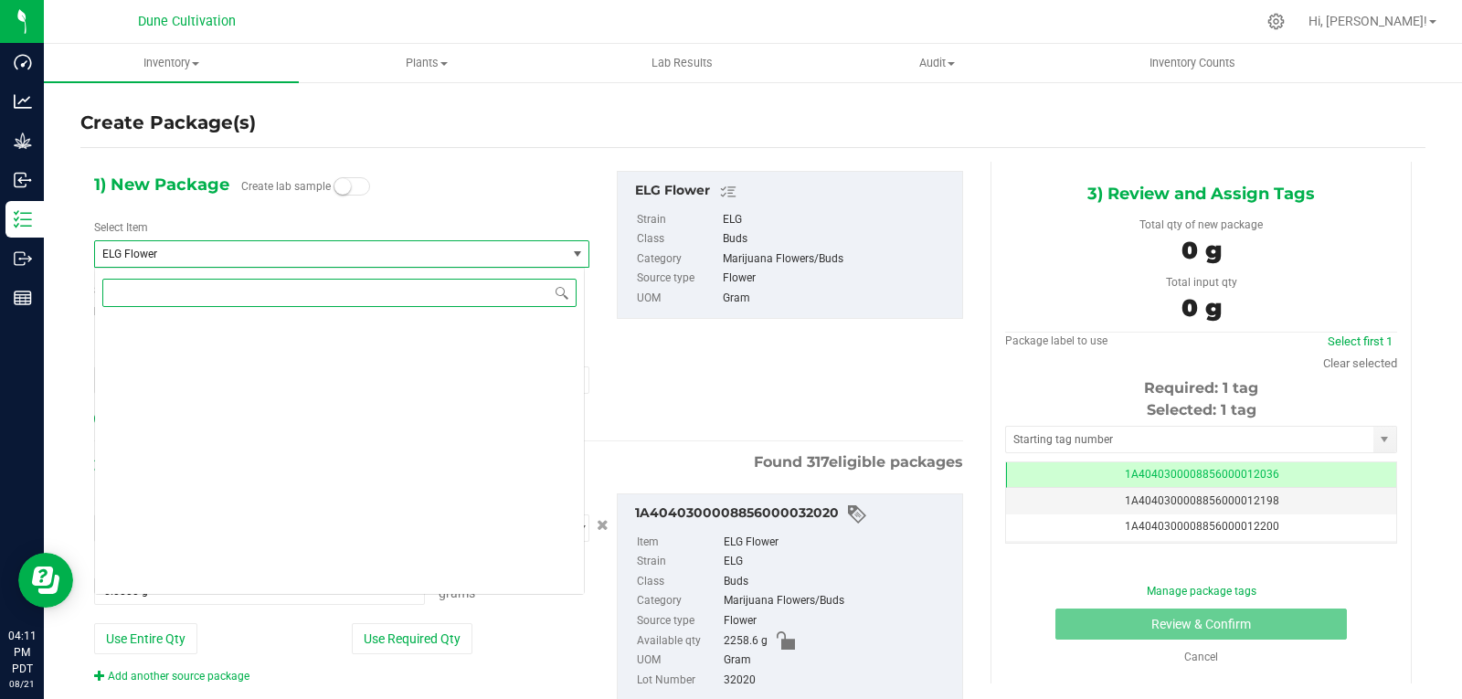
scroll to position [15374, 0]
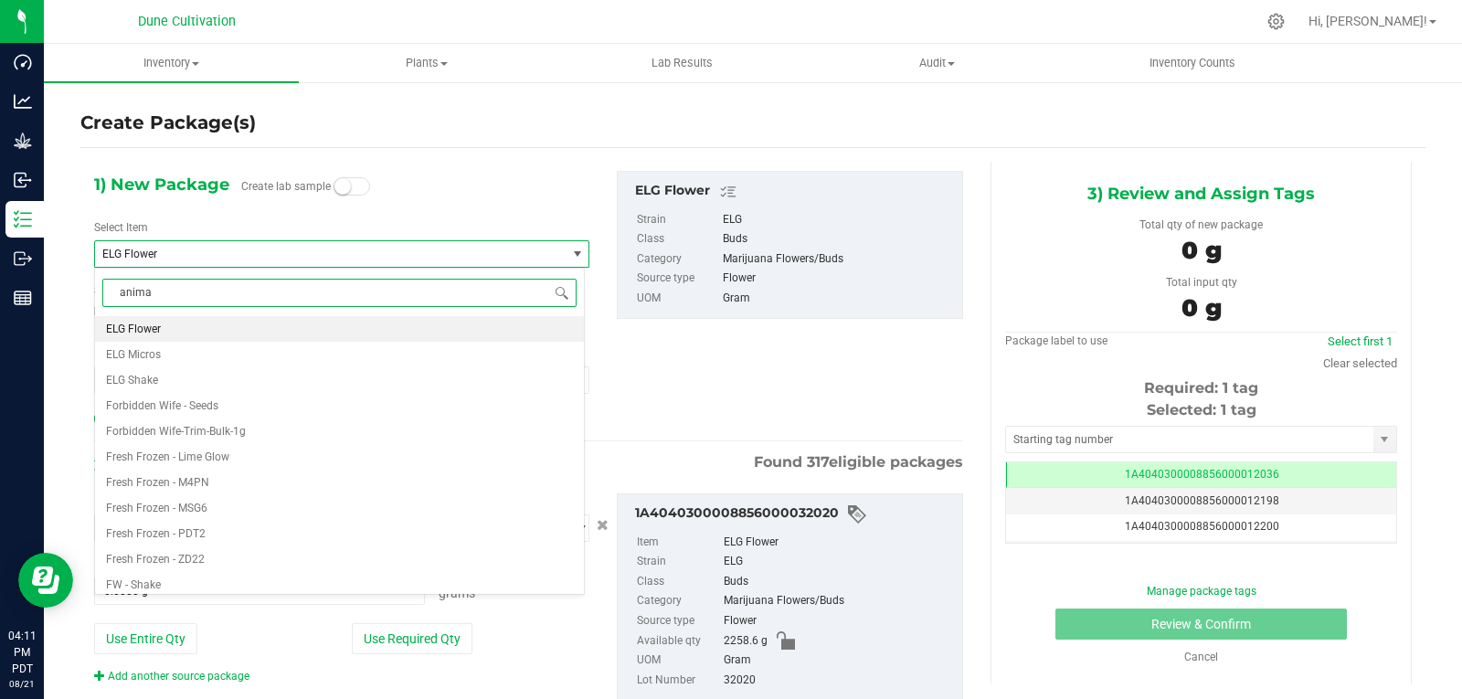
type input "animal"
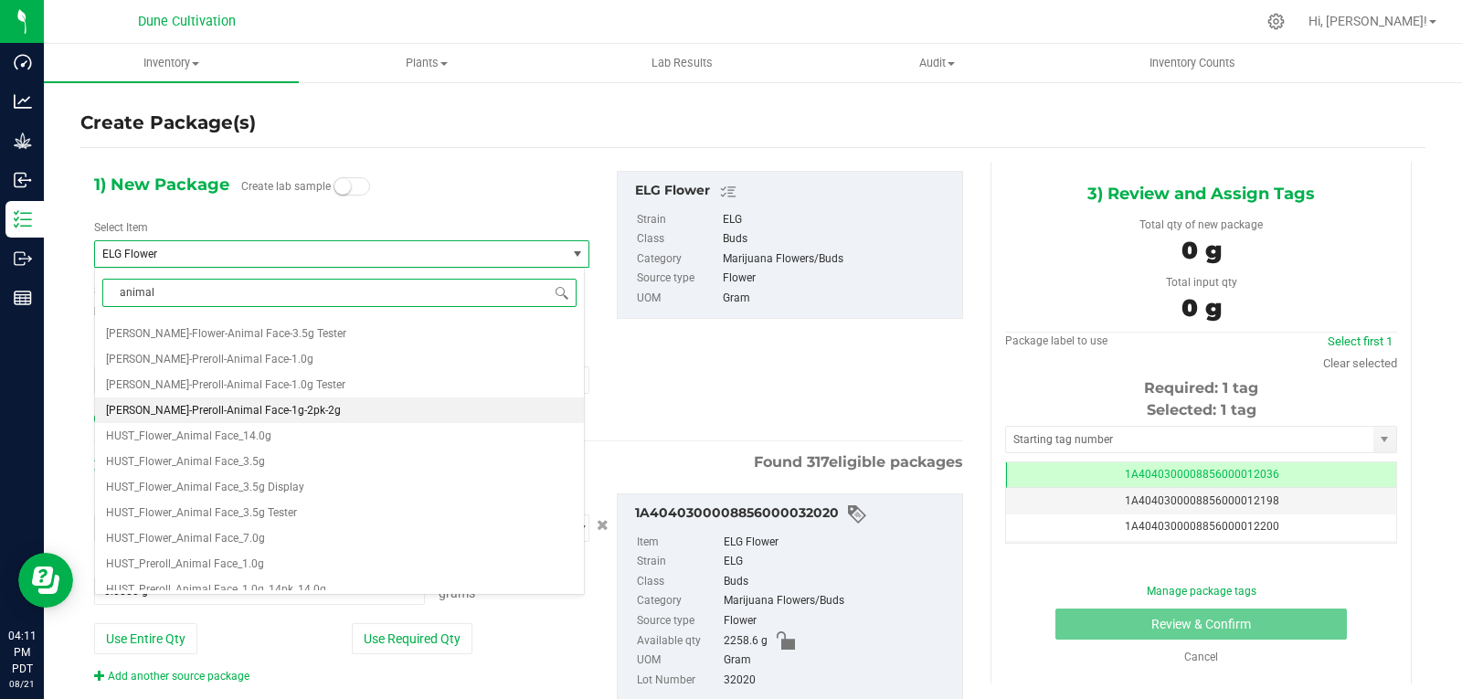
scroll to position [175, 0]
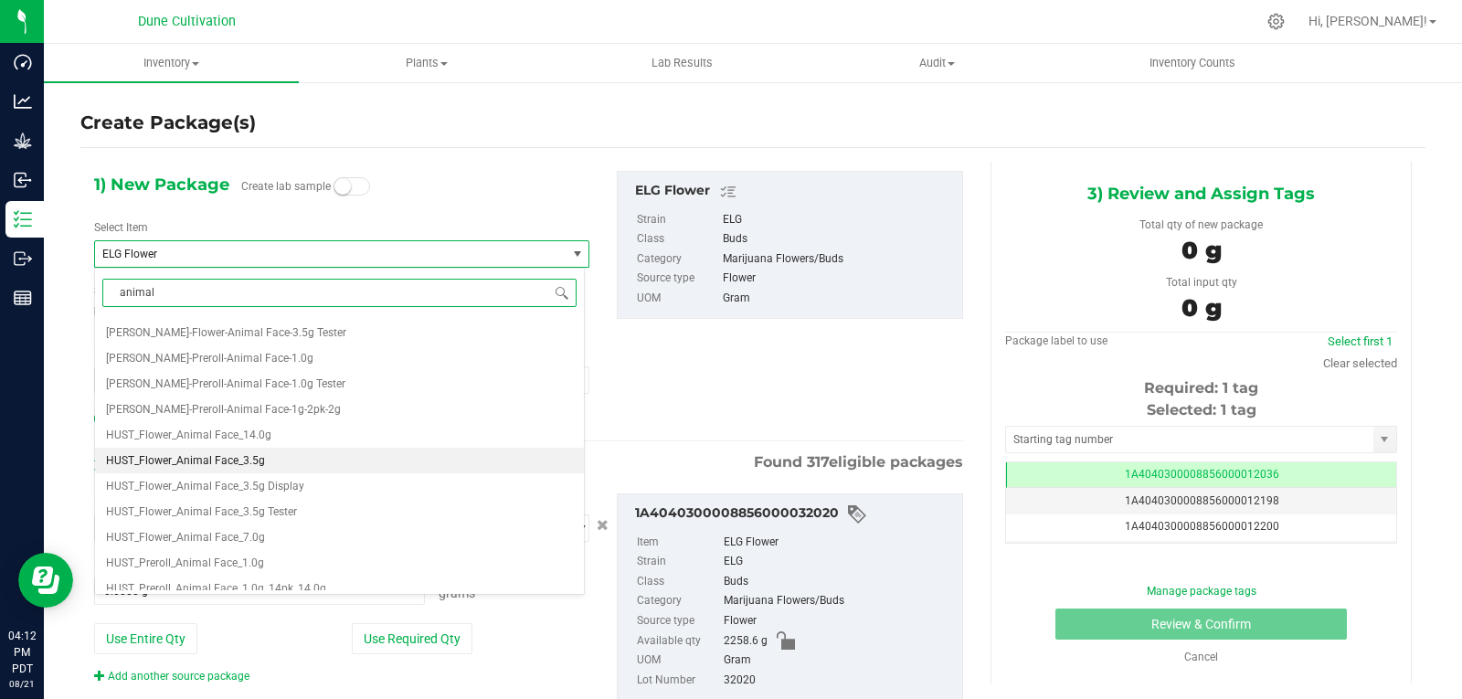
click at [302, 461] on li "HUST_Flower_Animal Face_3.5g" at bounding box center [339, 461] width 489 height 26
type input "0"
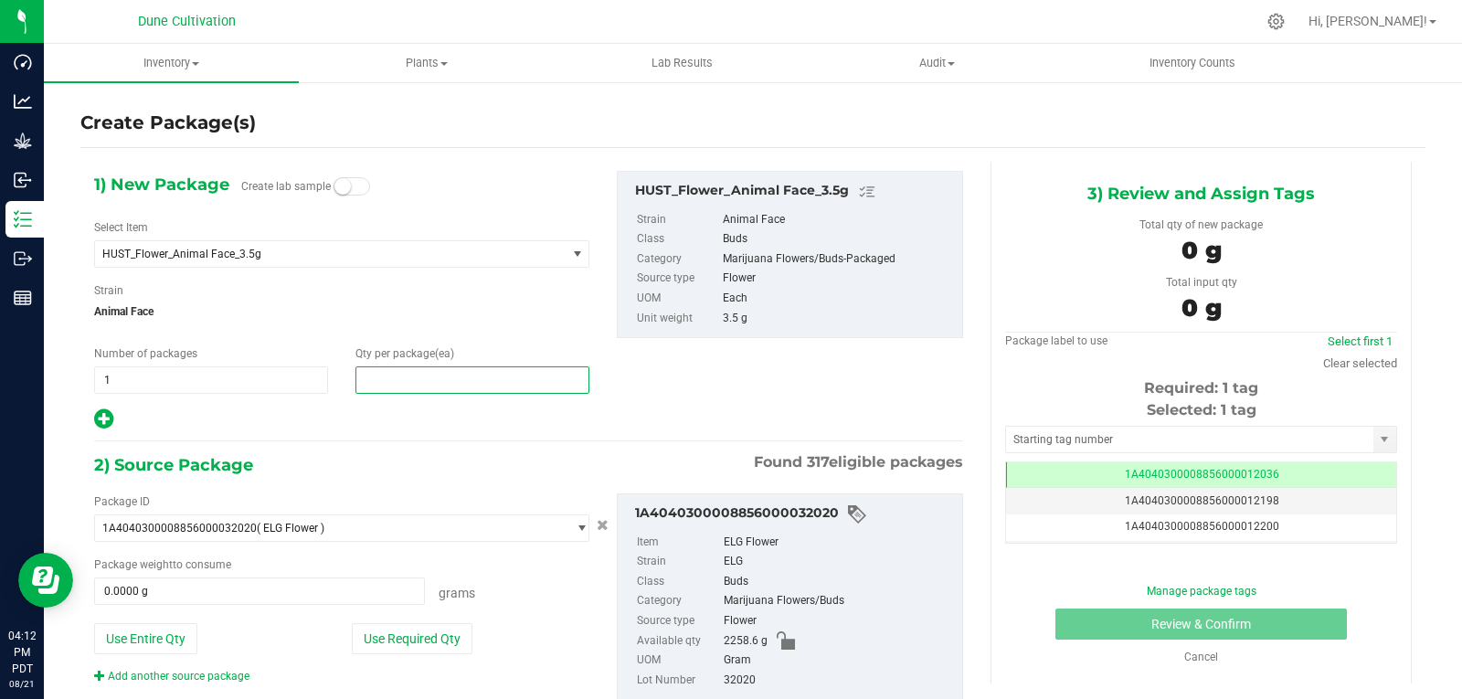
click at [392, 381] on span at bounding box center [472, 379] width 234 height 27
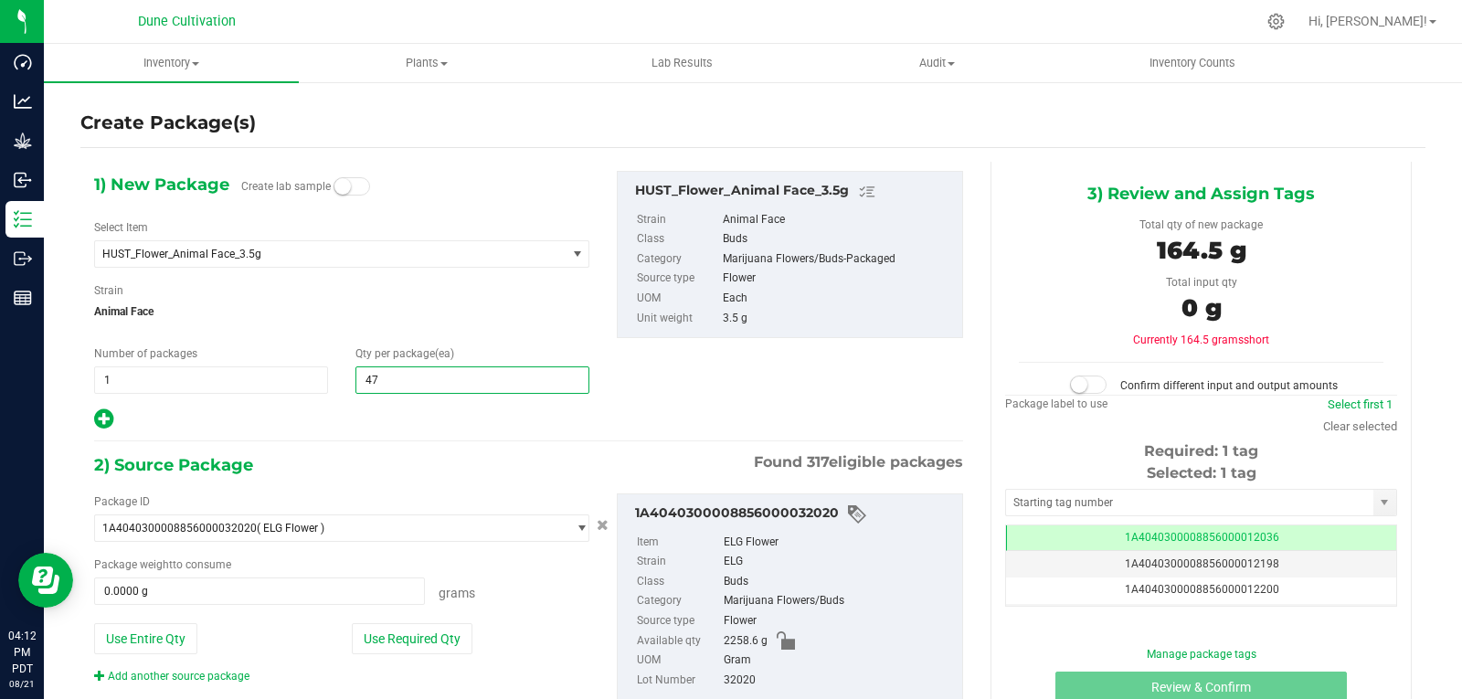
type input "475"
click at [410, 638] on button "Use Required Qty" at bounding box center [412, 638] width 121 height 31
type input "1662.5000 g"
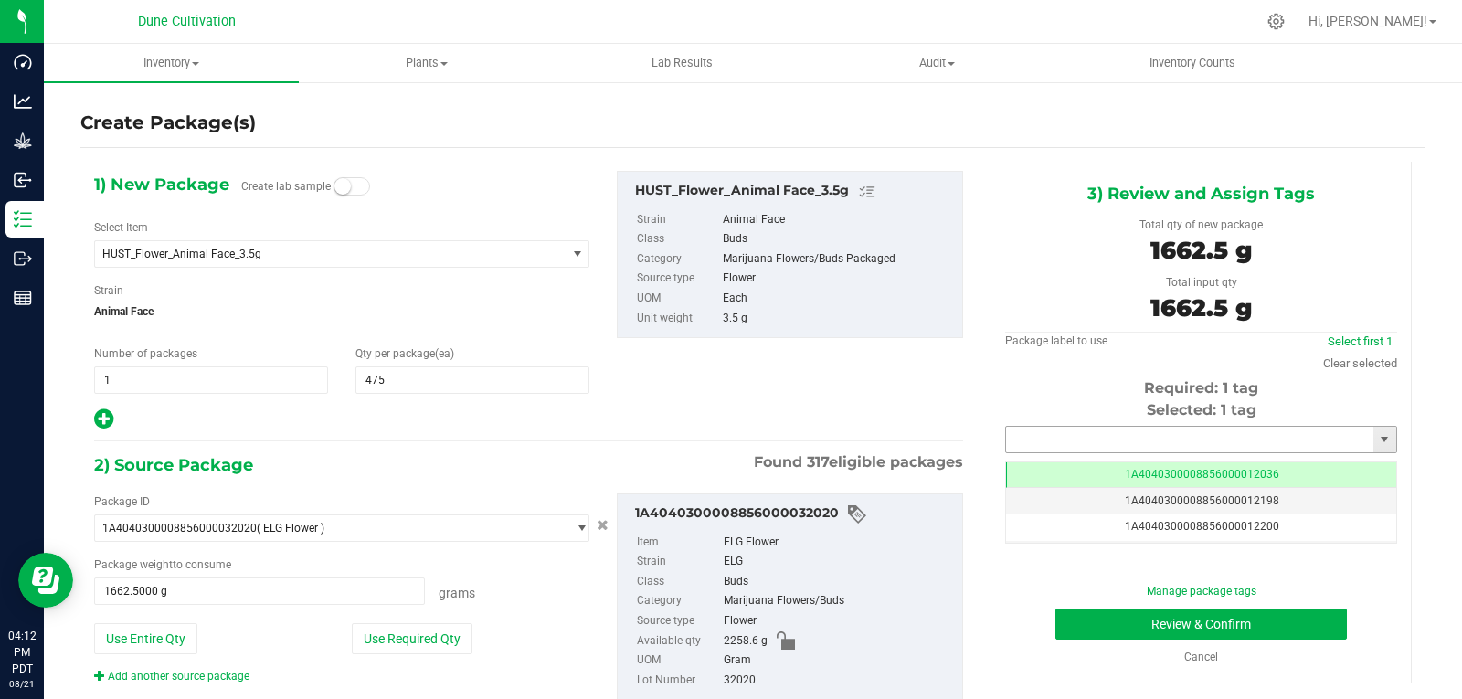
click at [1040, 433] on input "text" at bounding box center [1189, 440] width 367 height 26
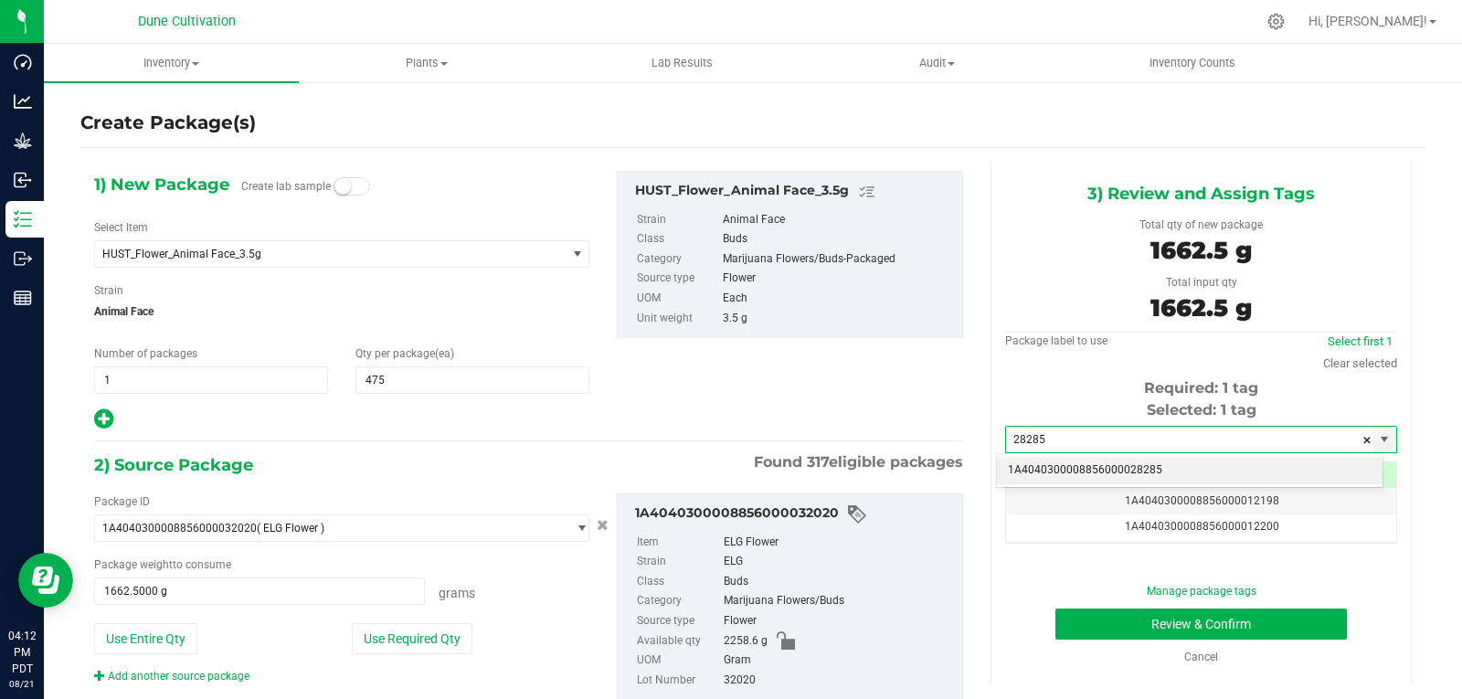
click at [1056, 474] on li "1A4040300008856000028285" at bounding box center [1190, 470] width 386 height 27
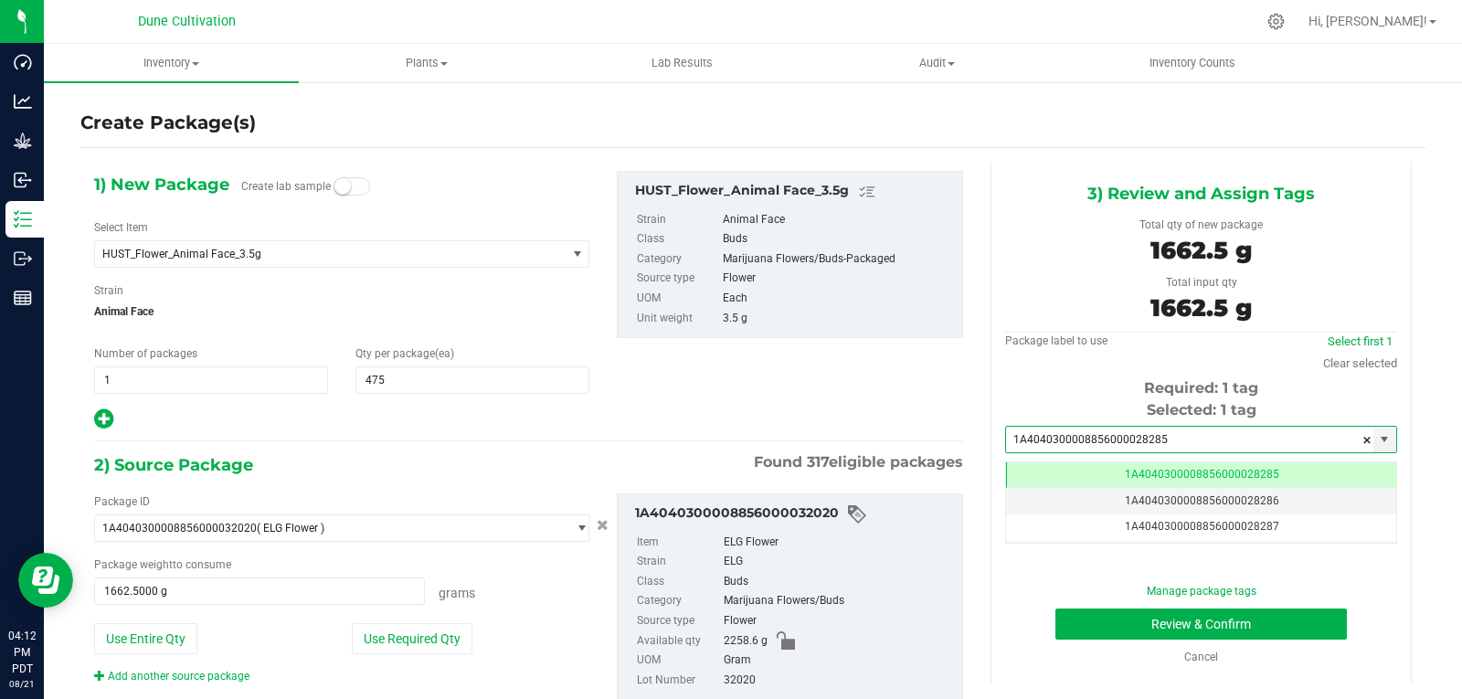
scroll to position [0, -1]
type input "1A4040300008856000028285"
click at [1086, 614] on button "Review & Confirm" at bounding box center [1200, 623] width 291 height 31
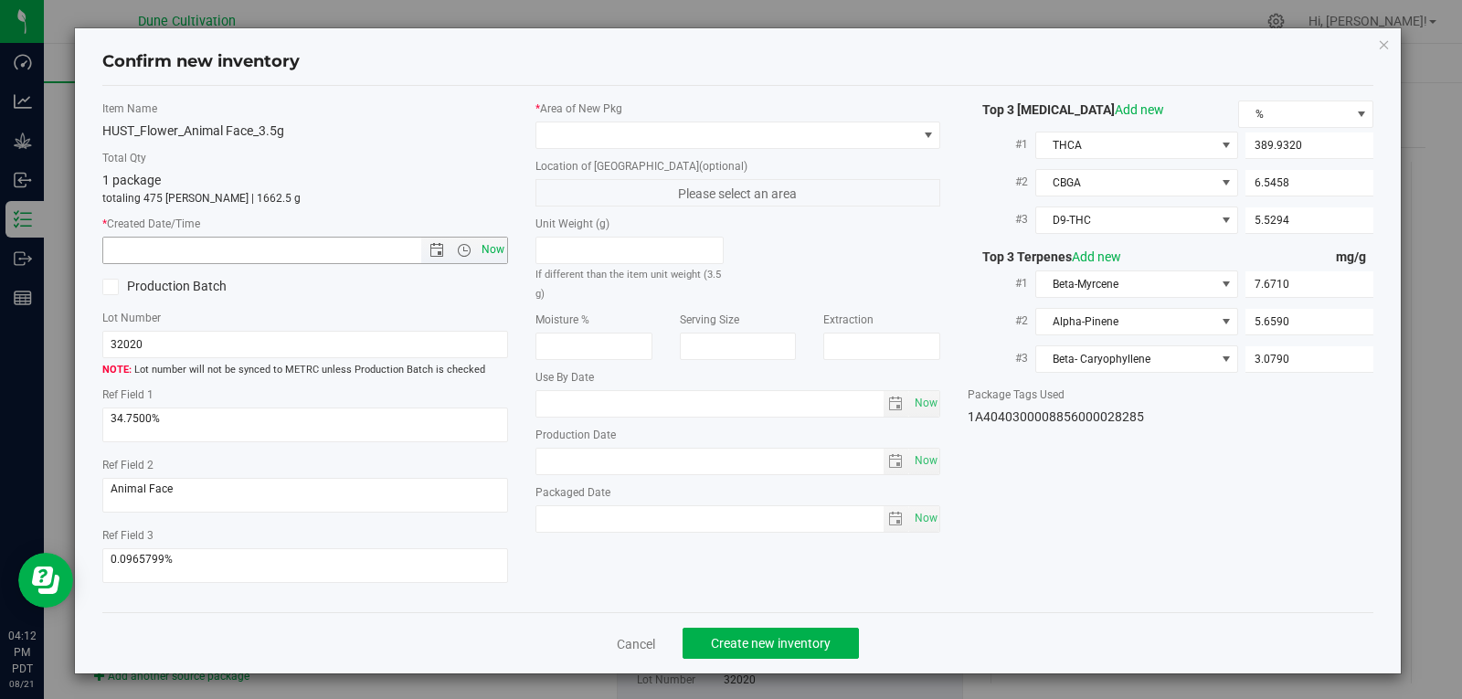
click at [489, 252] on span "Now" at bounding box center [492, 250] width 31 height 26
type input "[DATE] 4:12 PM"
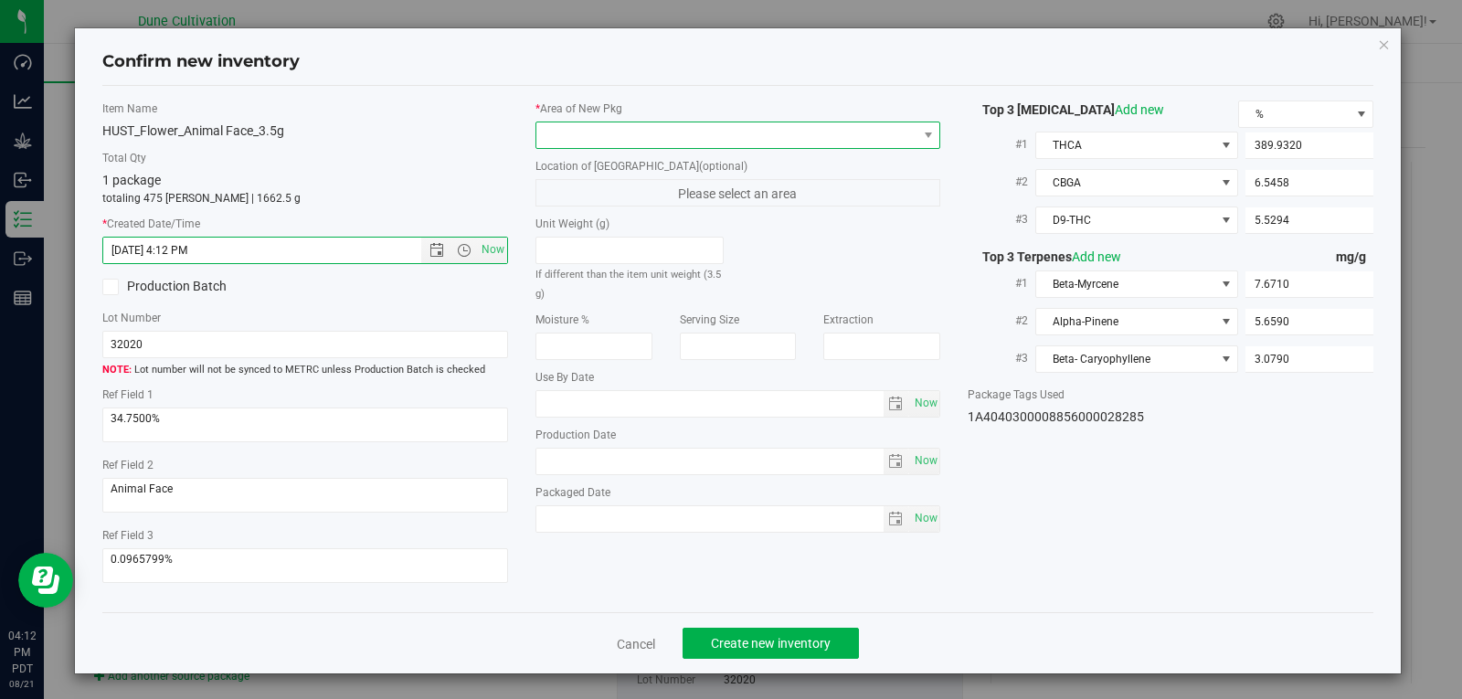
click at [630, 140] on span at bounding box center [726, 135] width 381 height 26
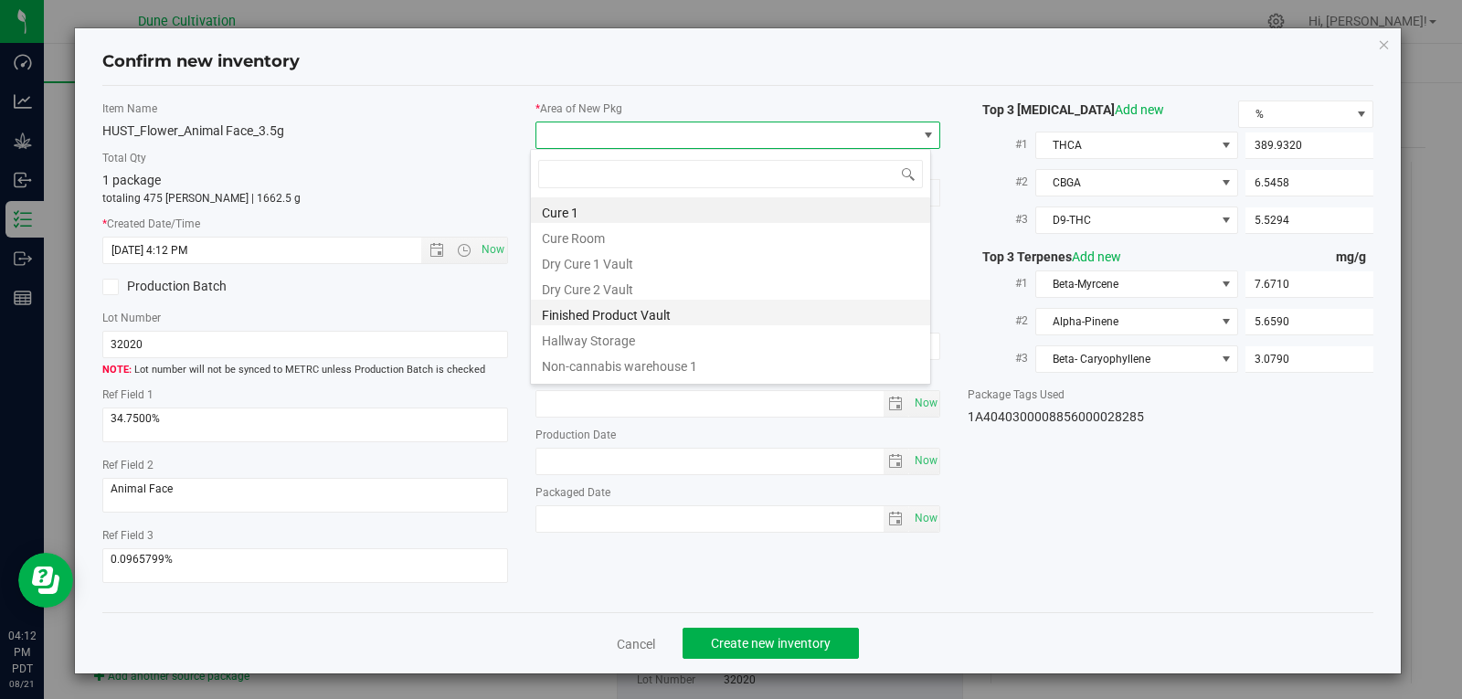
click at [608, 317] on li "Finished Product Vault" at bounding box center [730, 313] width 399 height 26
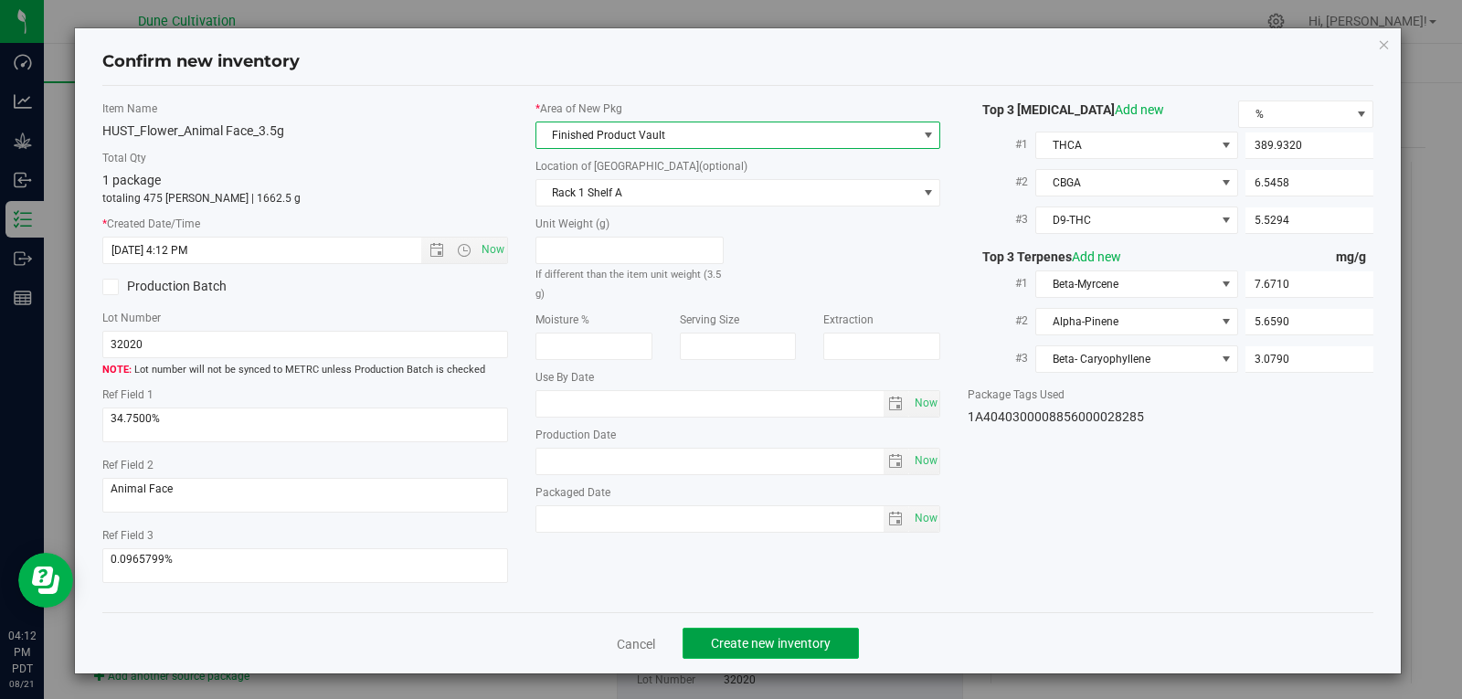
click at [727, 645] on span "Create new inventory" at bounding box center [771, 643] width 120 height 15
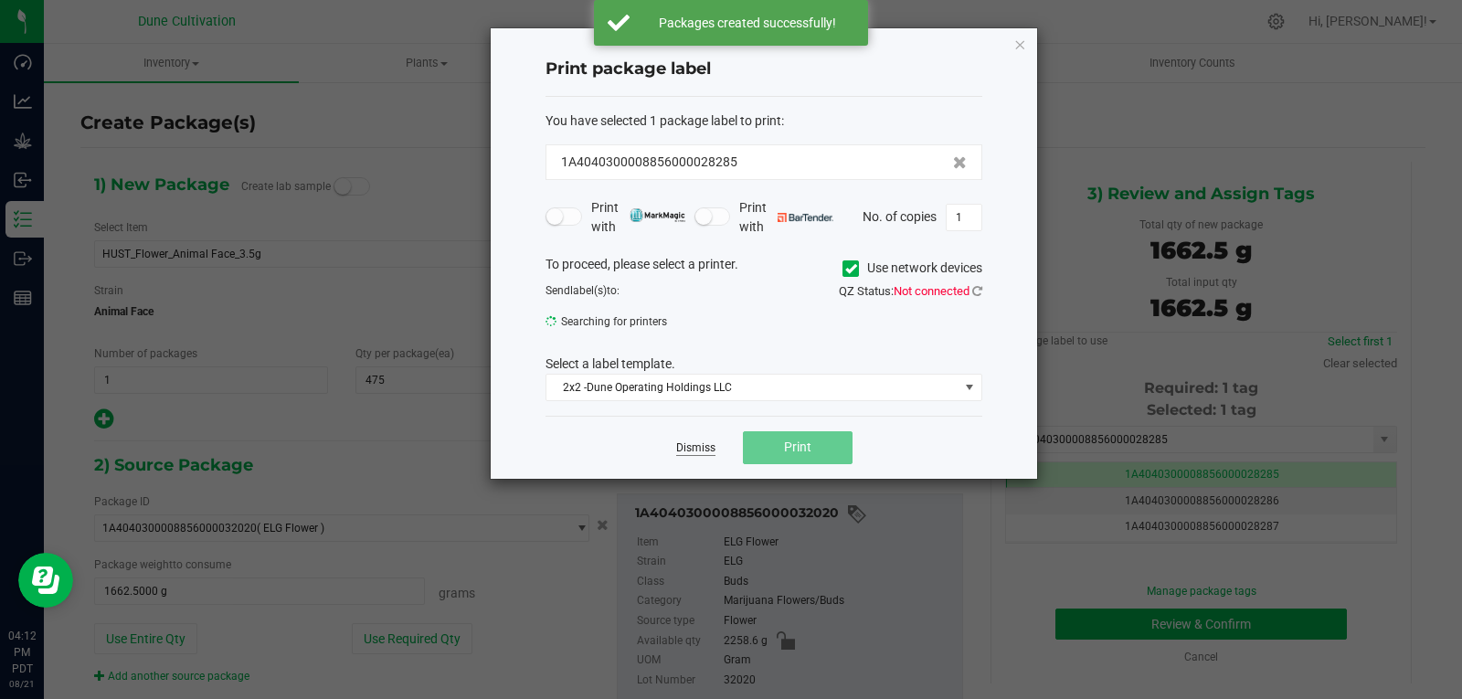
click at [693, 447] on link "Dismiss" at bounding box center [695, 448] width 39 height 16
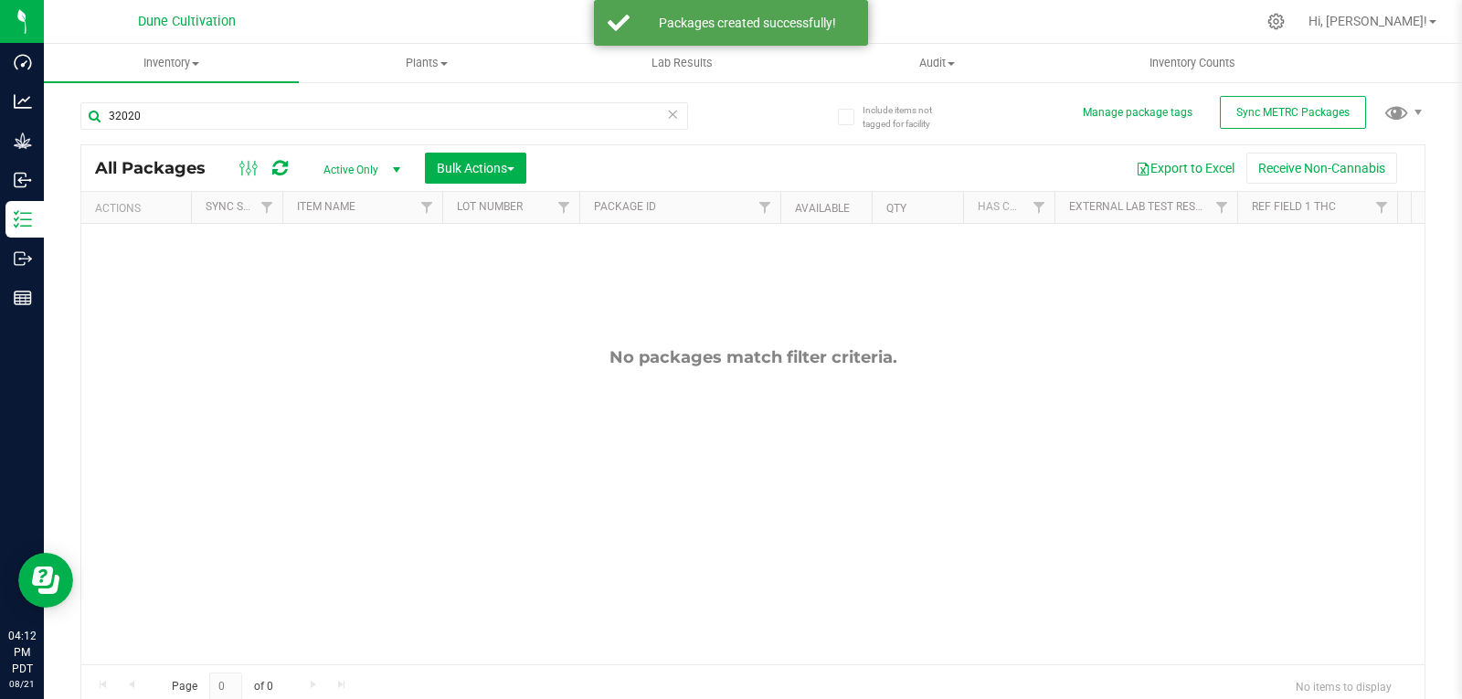
click at [373, 172] on span "Active Only" at bounding box center [358, 170] width 100 height 26
click at [346, 280] on li "All" at bounding box center [357, 280] width 99 height 27
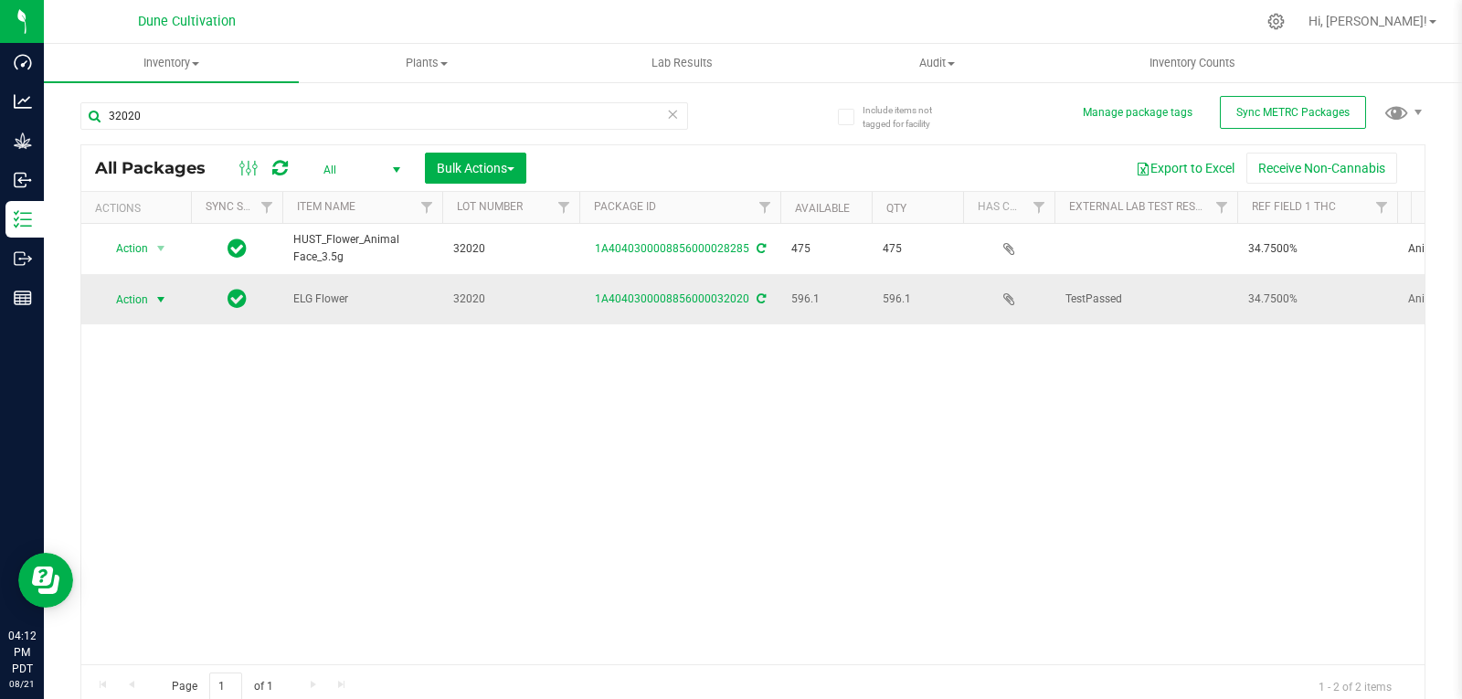
click at [162, 297] on span "select" at bounding box center [160, 299] width 15 height 15
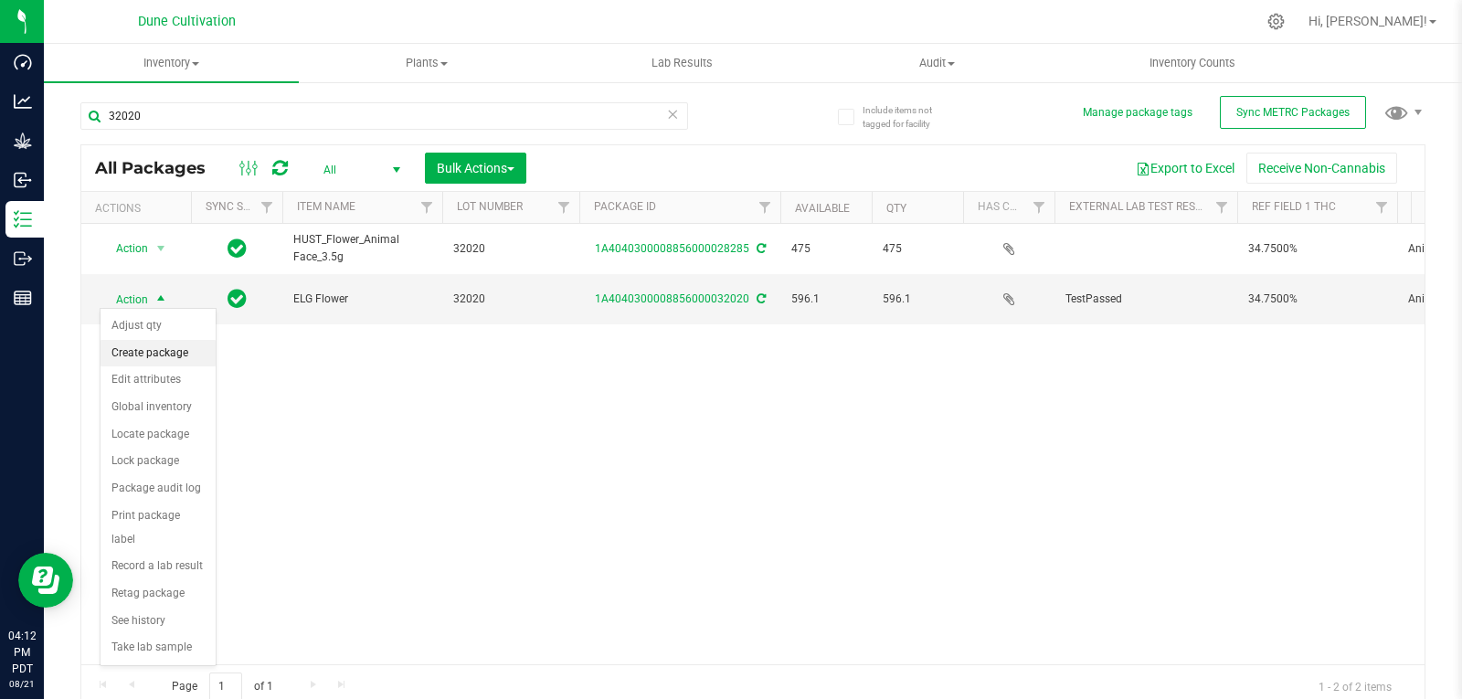
click at [161, 347] on li "Create package" at bounding box center [157, 353] width 115 height 27
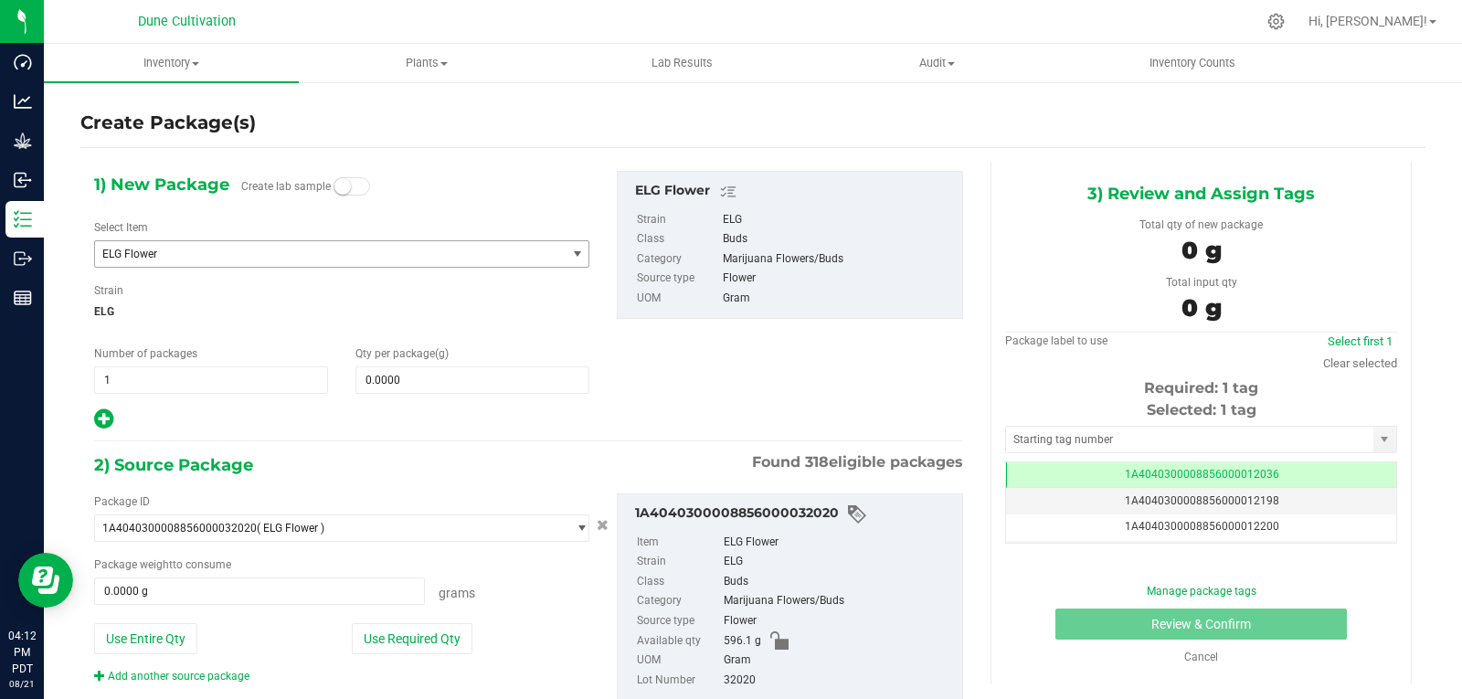
click at [266, 253] on span "ELG Flower" at bounding box center [321, 254] width 438 height 13
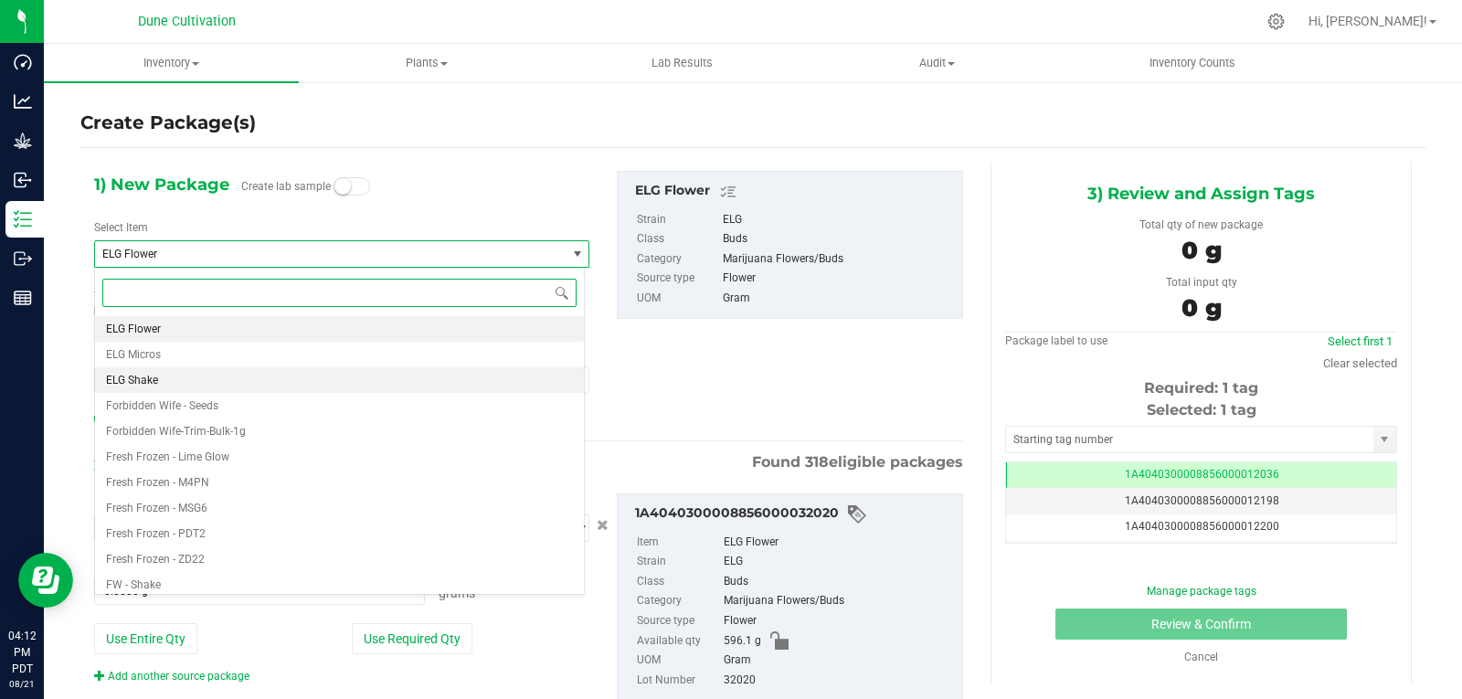
click at [187, 384] on li "ELG Shake" at bounding box center [339, 380] width 489 height 26
type input "0.0000"
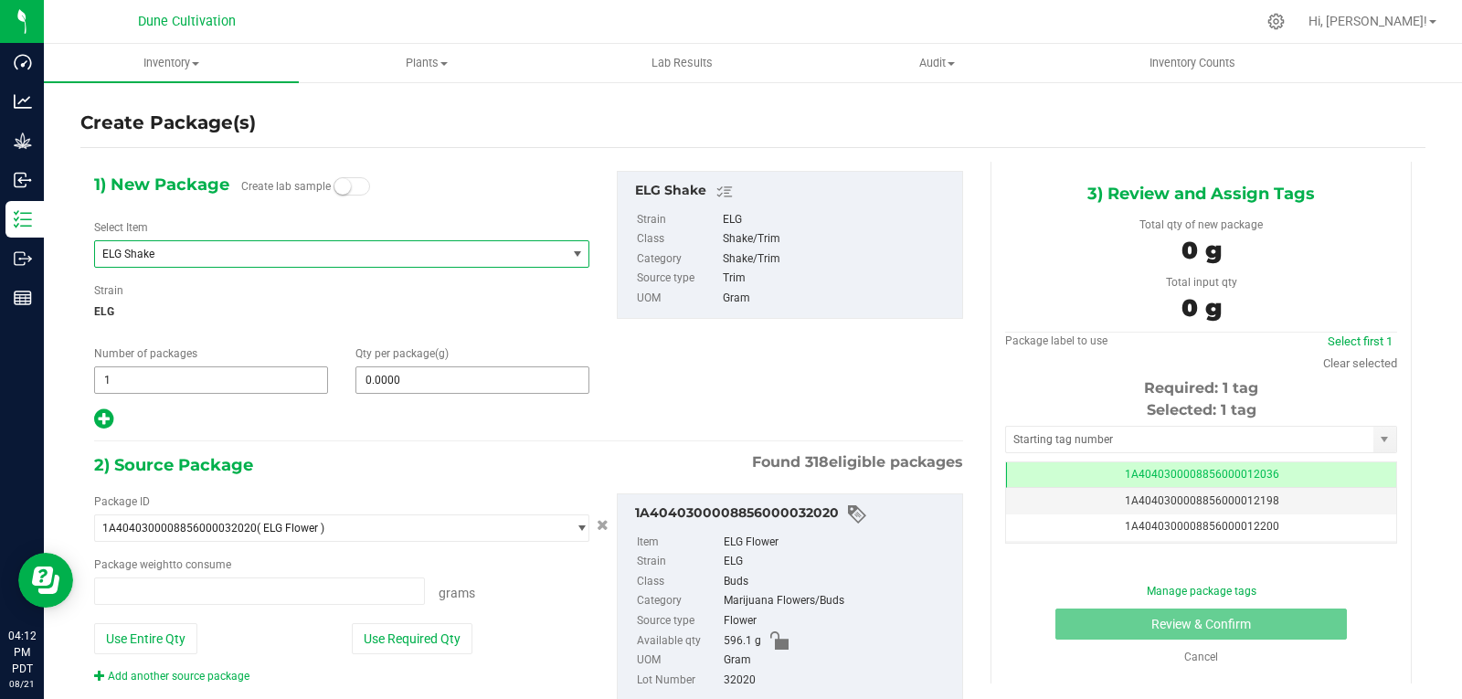
type input "0.0000 g"
click at [420, 372] on span at bounding box center [472, 379] width 234 height 27
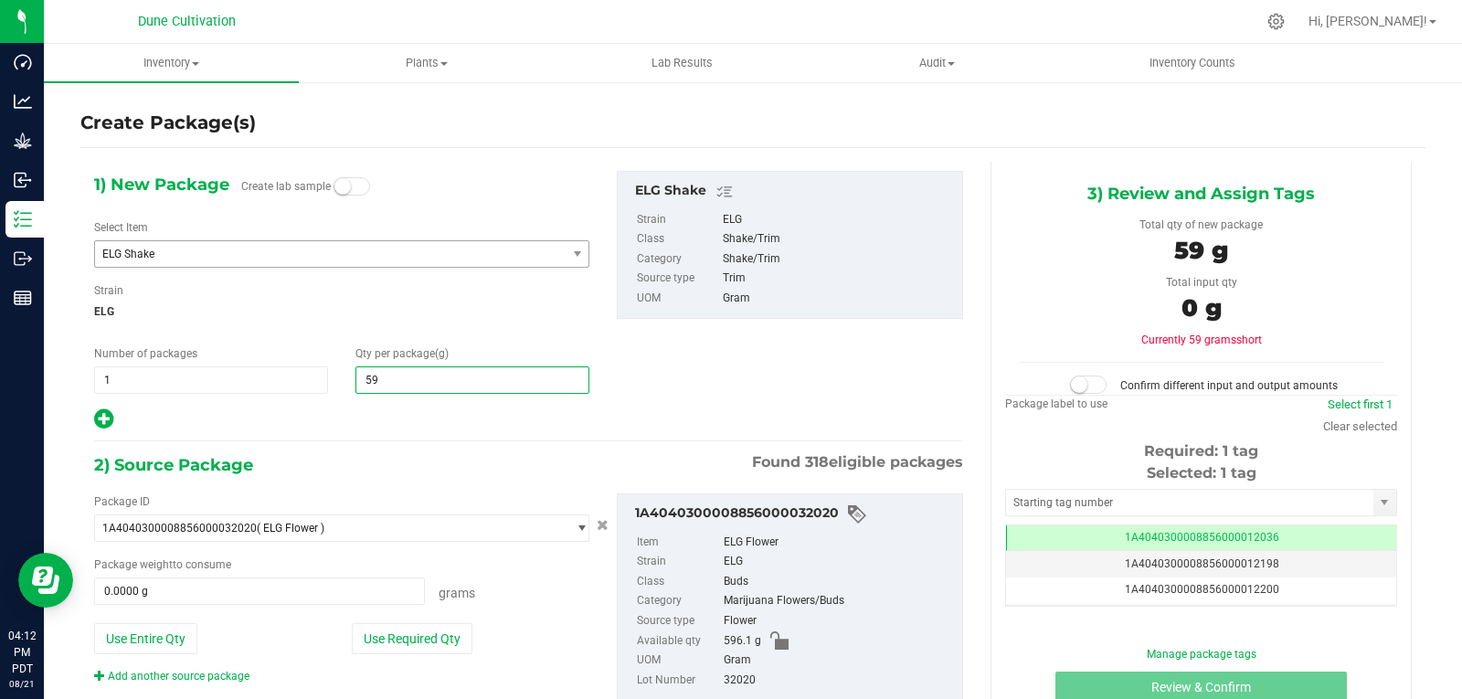
type input "593"
type input "593.0000"
click at [416, 629] on button "Use Required Qty" at bounding box center [412, 638] width 121 height 31
type input "593.0000 g"
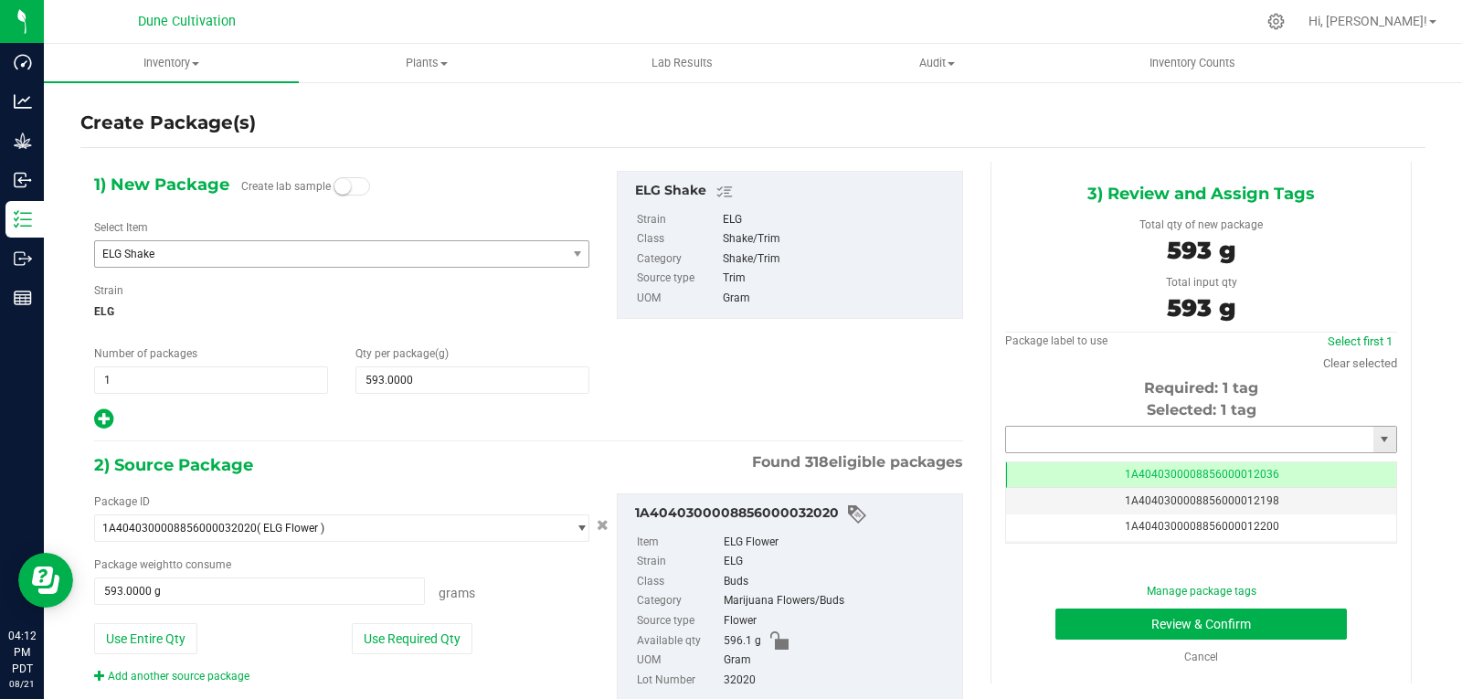
click at [1126, 442] on input "text" at bounding box center [1189, 440] width 367 height 26
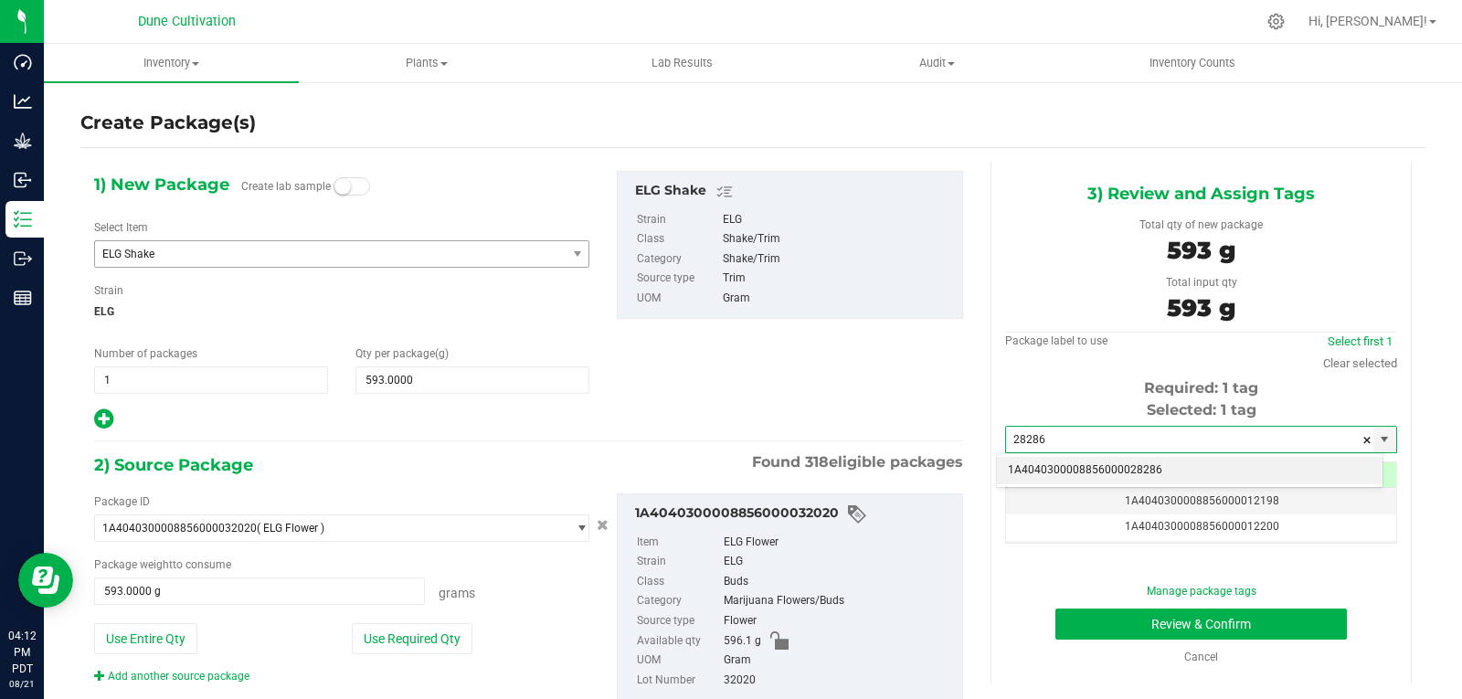
click at [1112, 478] on li "1A4040300008856000028286" at bounding box center [1190, 470] width 386 height 27
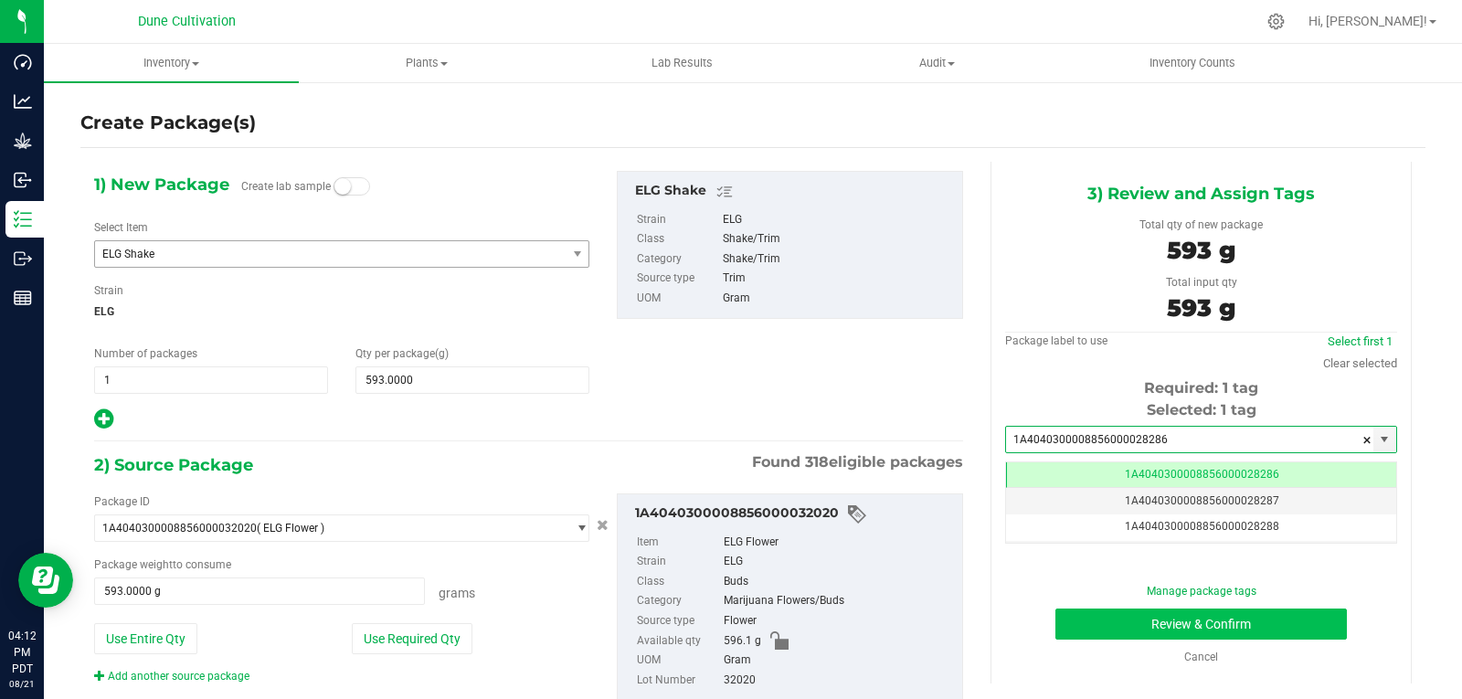
type input "1A4040300008856000028286"
click at [1063, 628] on button "Review & Confirm" at bounding box center [1200, 623] width 291 height 31
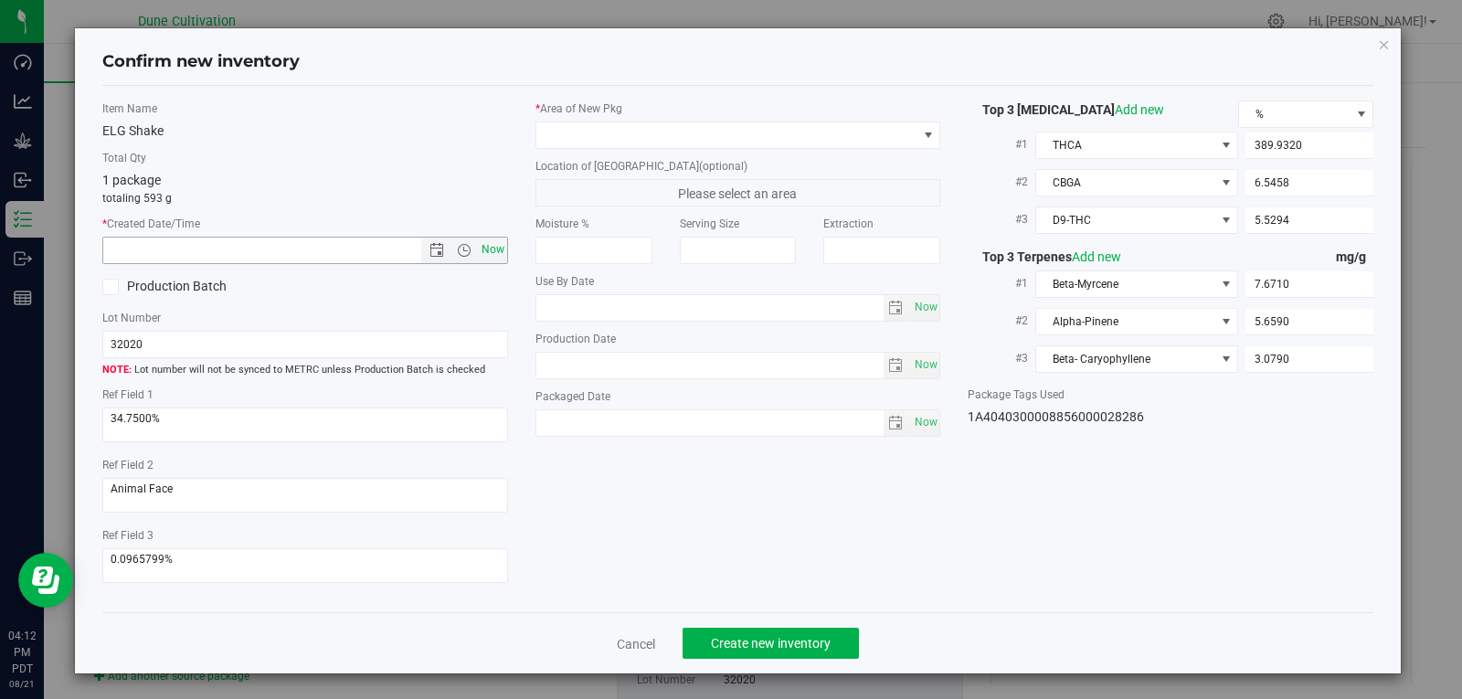
click at [492, 255] on span "Now" at bounding box center [492, 250] width 31 height 26
type input "[DATE] 4:12 PM"
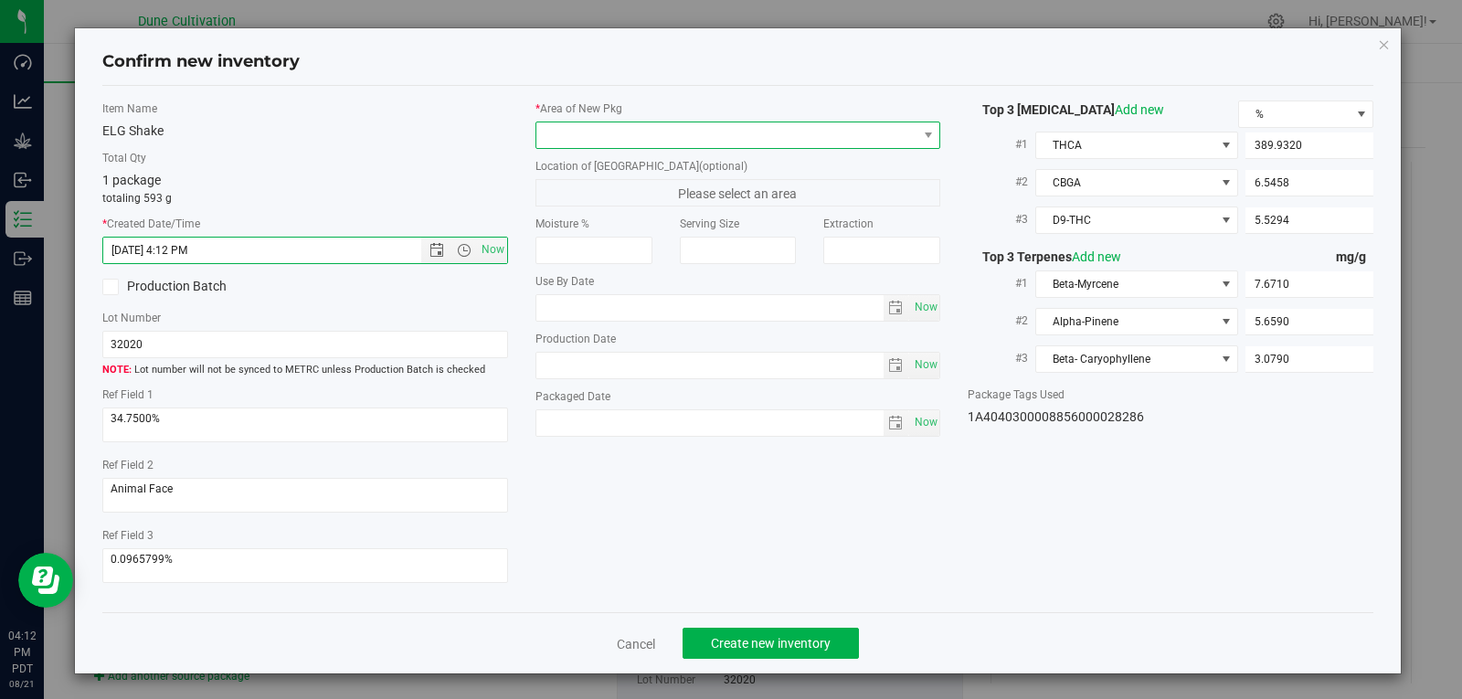
click at [881, 134] on span at bounding box center [726, 135] width 381 height 26
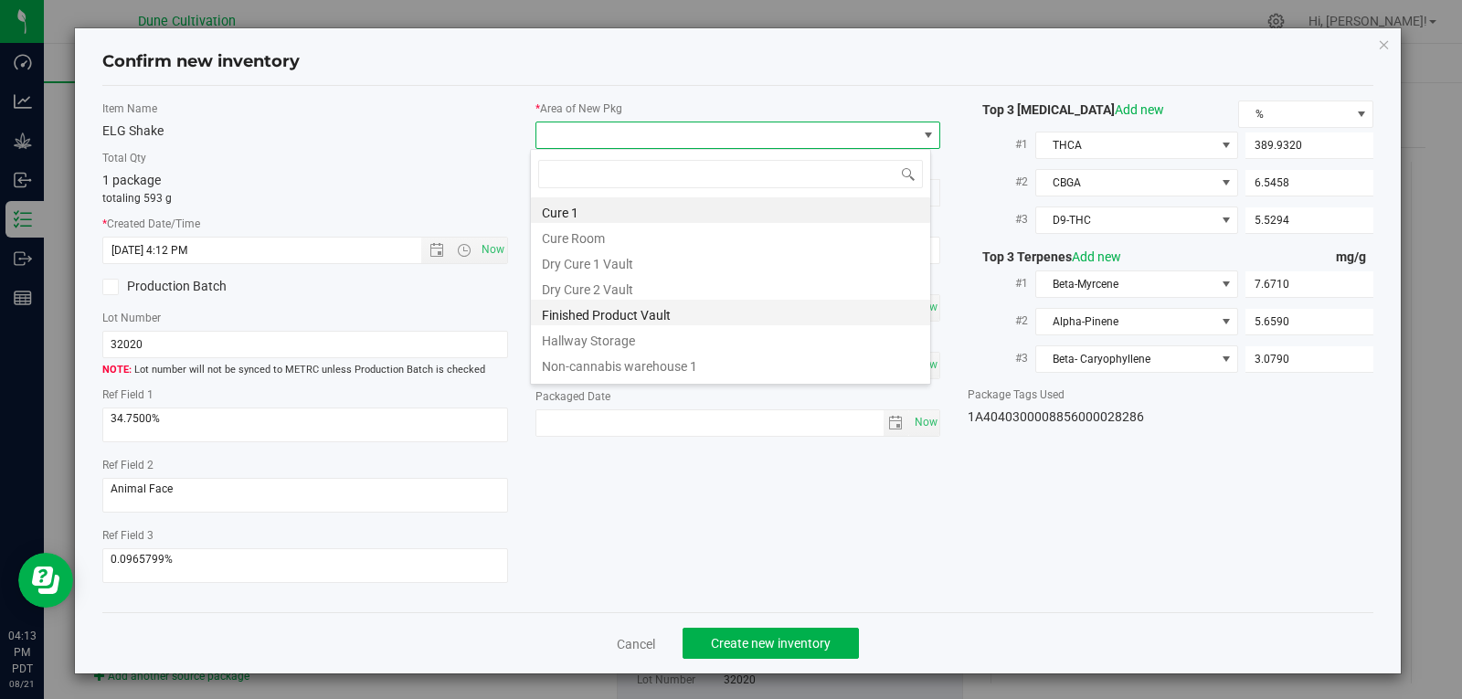
click at [661, 315] on li "Finished Product Vault" at bounding box center [730, 313] width 399 height 26
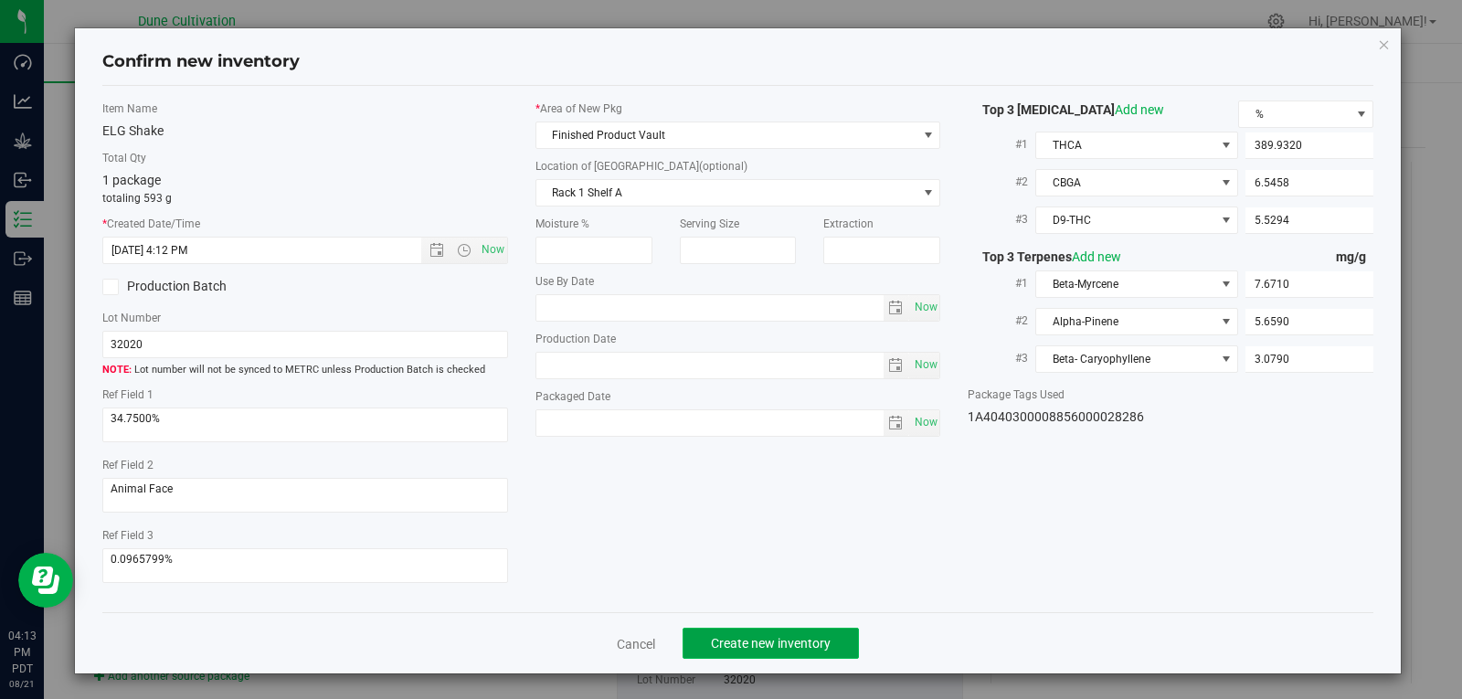
click at [783, 652] on button "Create new inventory" at bounding box center [770, 643] width 176 height 31
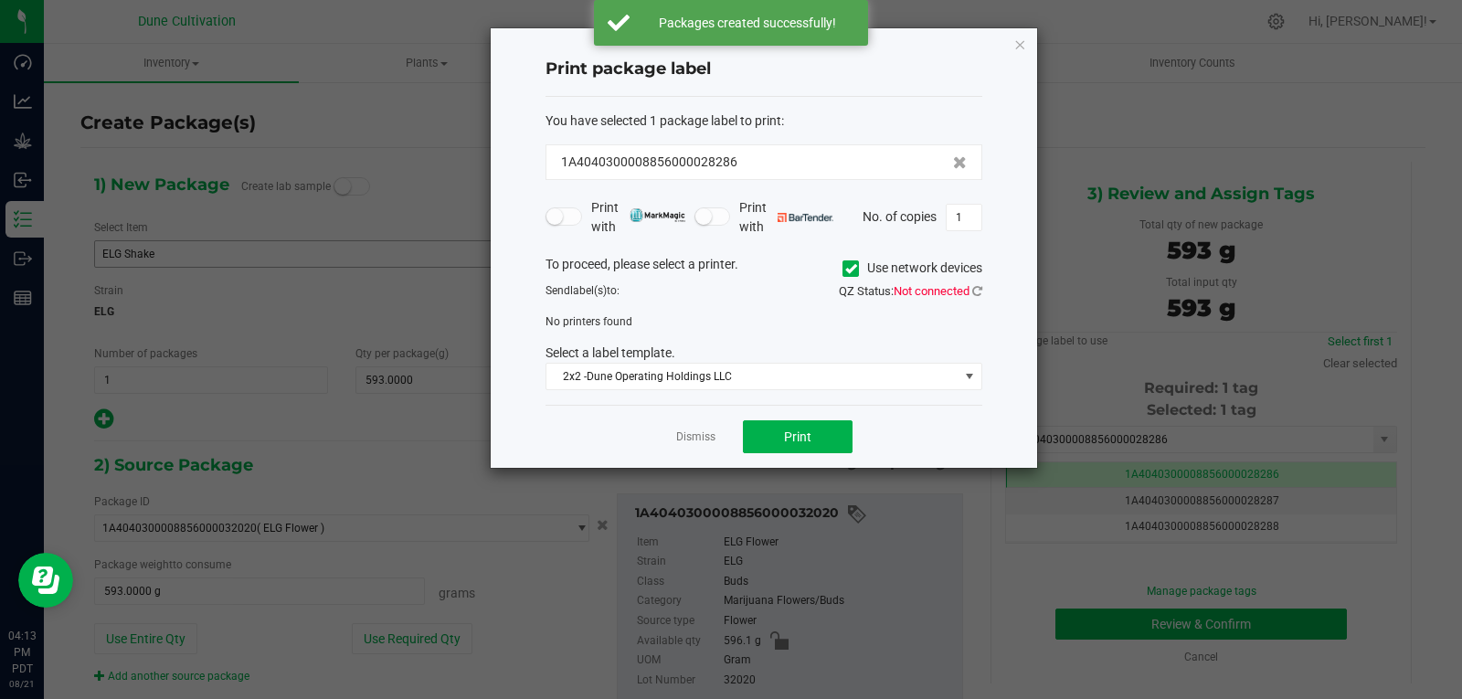
click at [678, 426] on div "Dismiss Print" at bounding box center [763, 436] width 437 height 63
click at [688, 437] on link "Dismiss" at bounding box center [695, 437] width 39 height 16
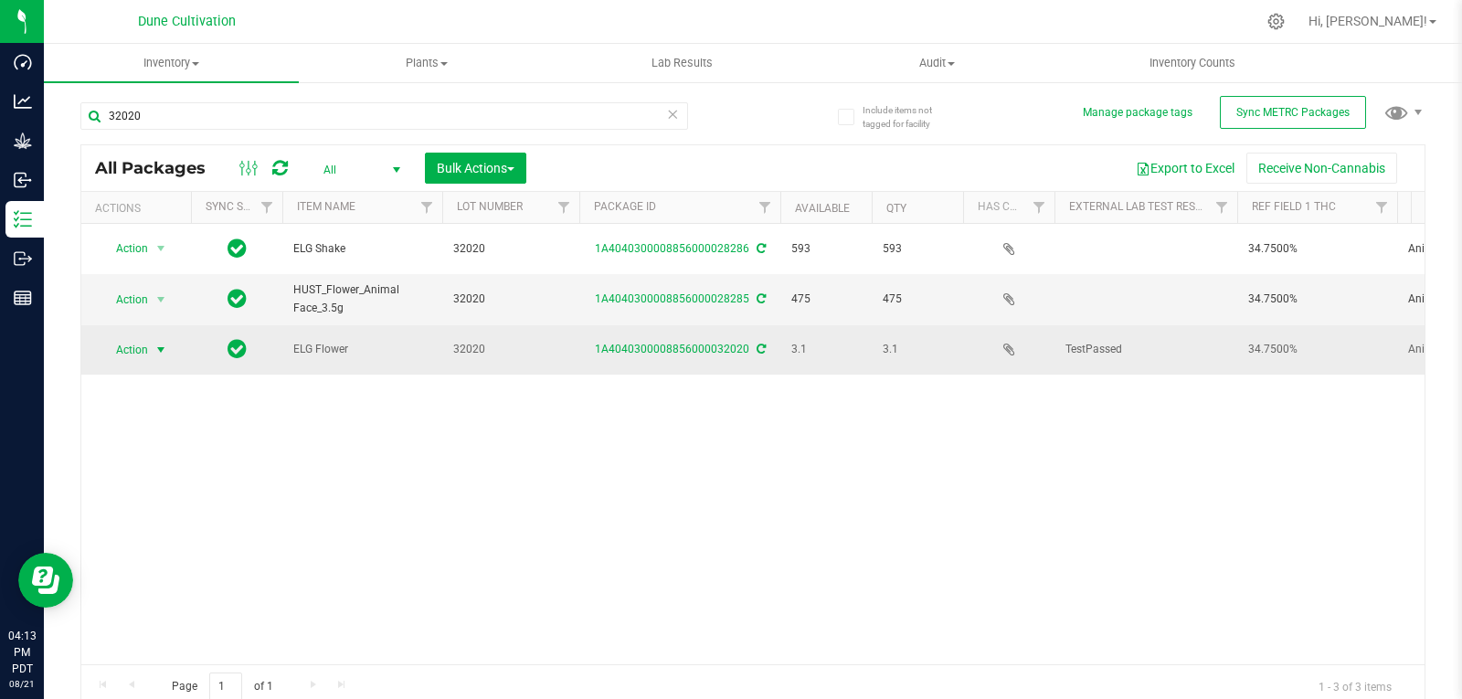
click at [130, 337] on span "Action" at bounding box center [124, 350] width 49 height 26
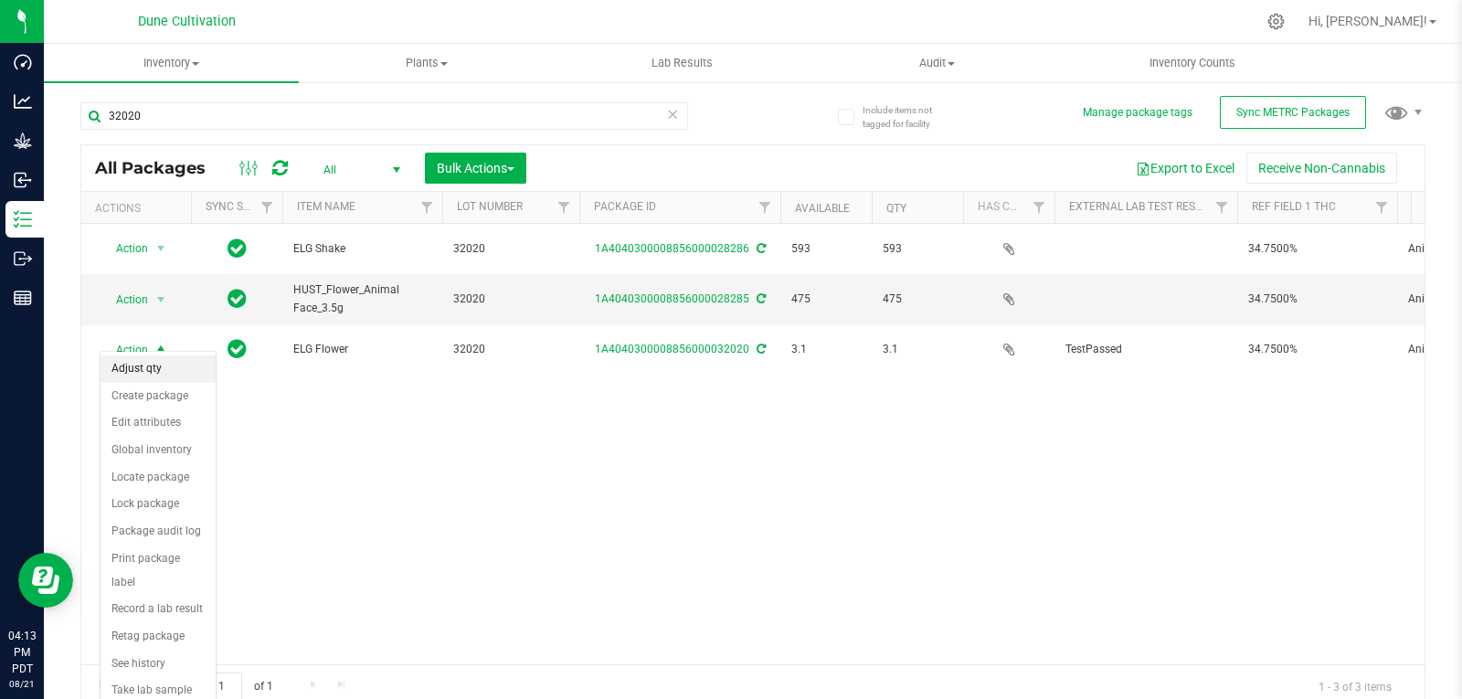
click at [140, 360] on li "Adjust qty" at bounding box center [157, 368] width 115 height 27
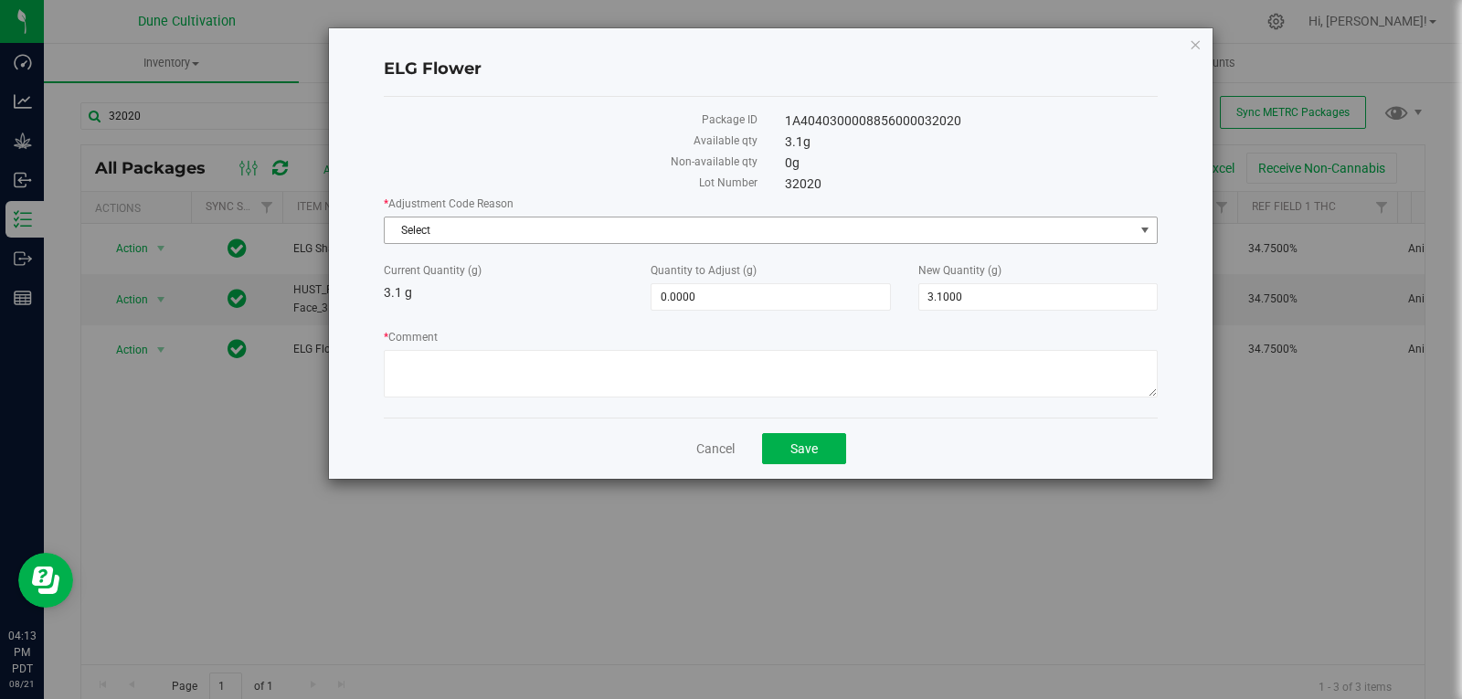
click at [663, 234] on span "Select" at bounding box center [759, 230] width 749 height 26
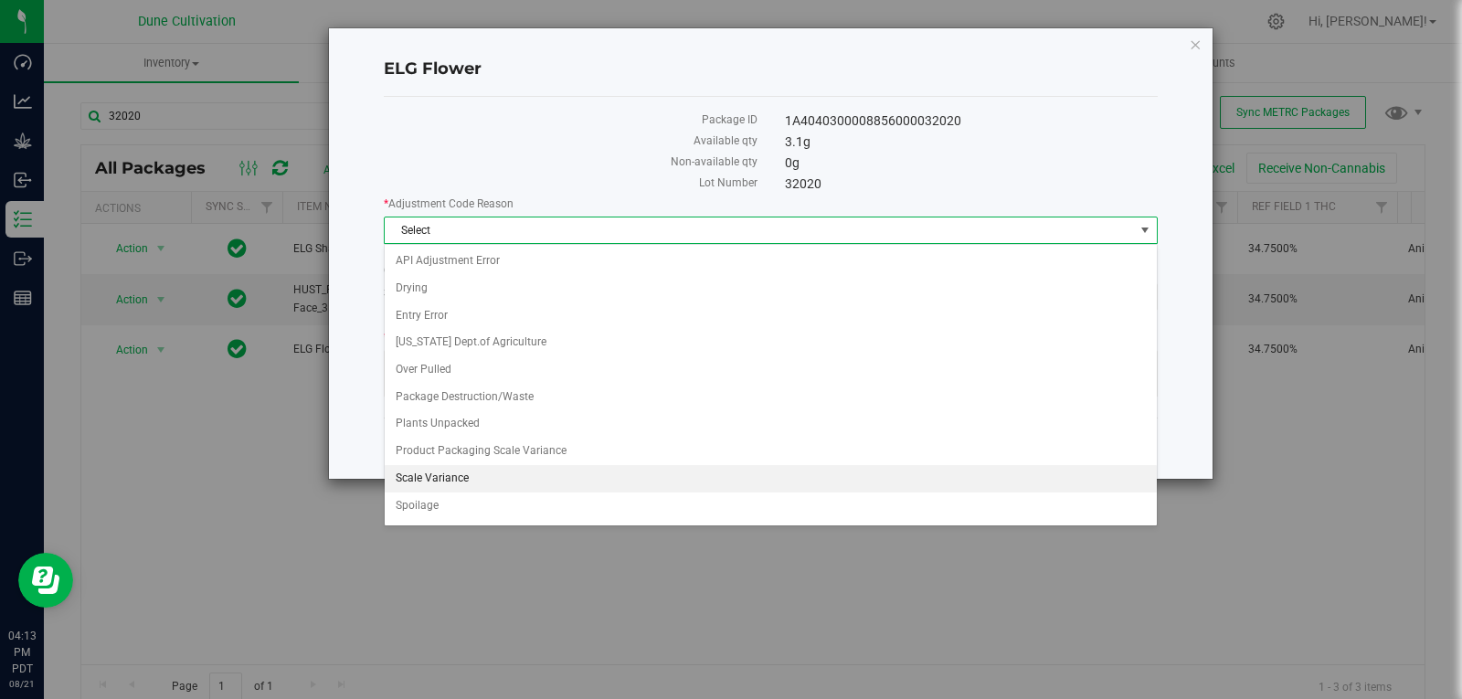
click at [502, 474] on li "Scale Variance" at bounding box center [771, 478] width 772 height 27
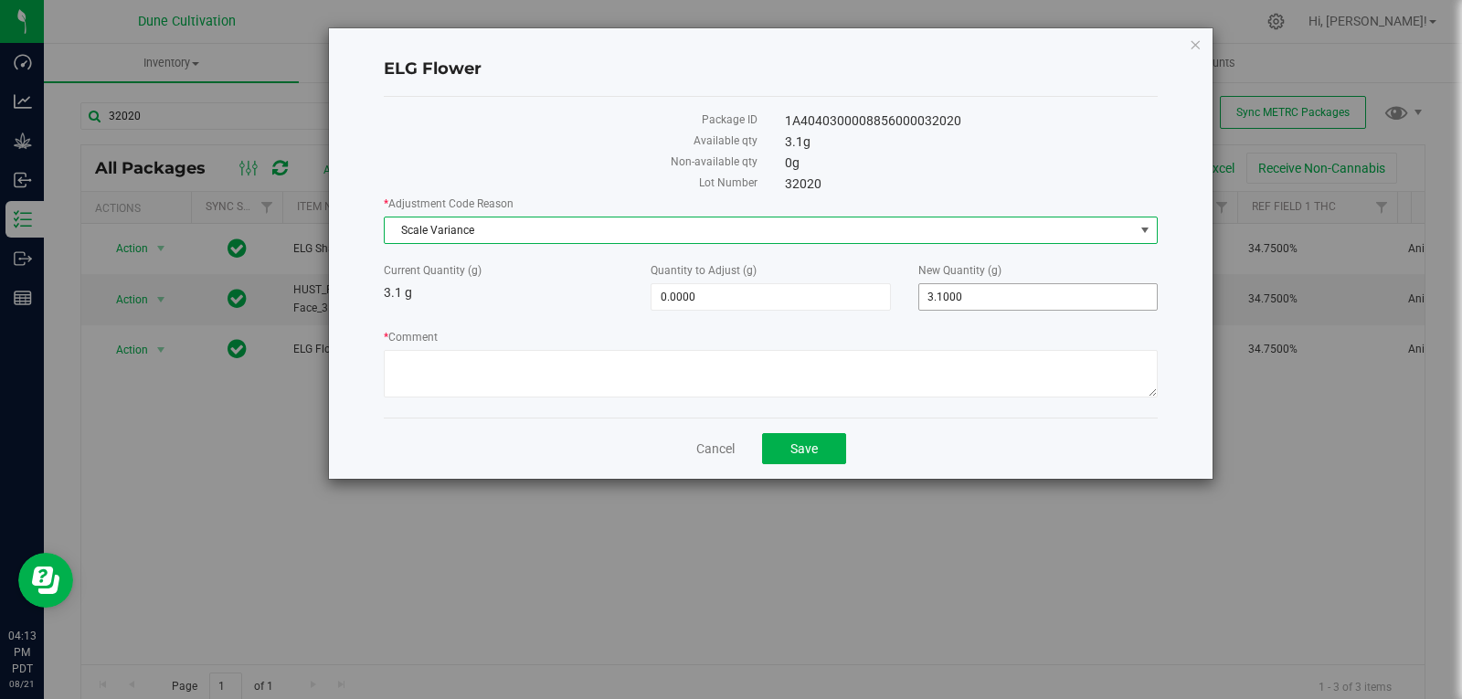
click at [962, 291] on span "3.1000 3.1" at bounding box center [1037, 296] width 239 height 27
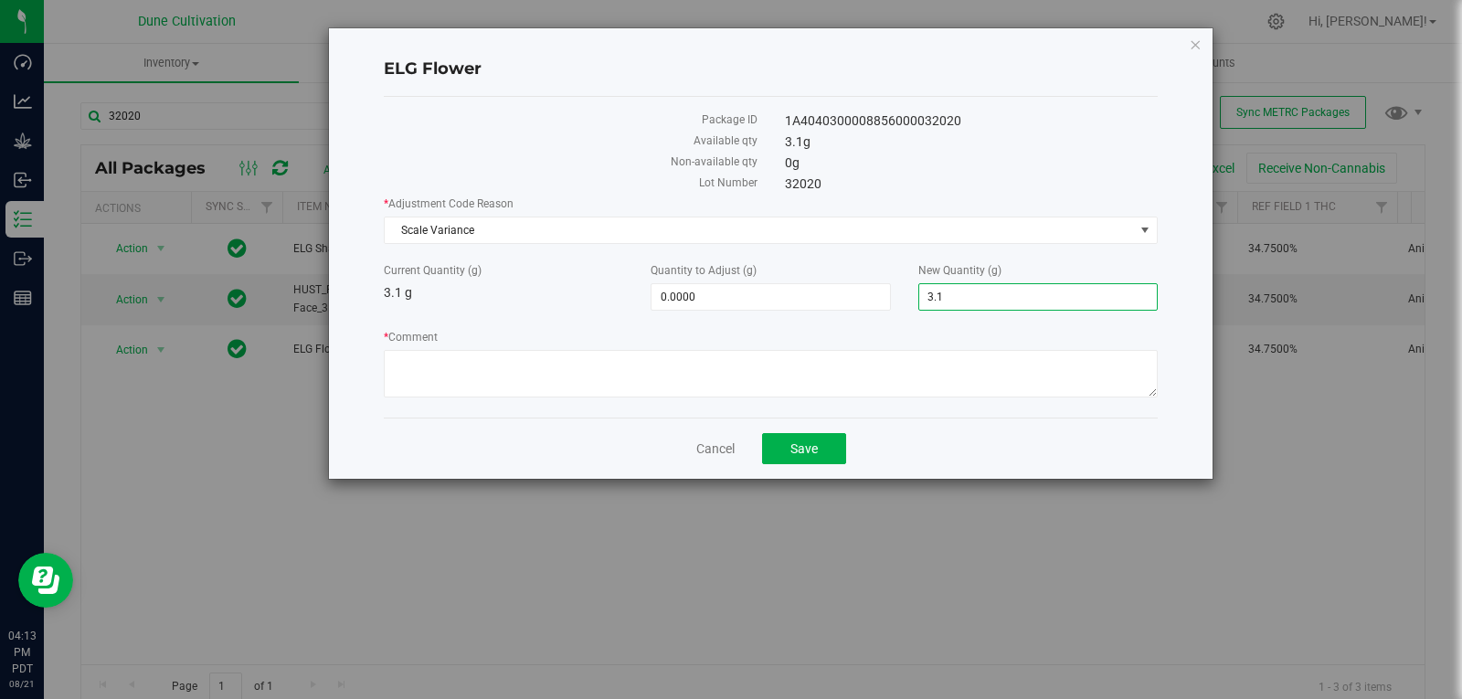
click at [962, 291] on input "3.1" at bounding box center [1038, 297] width 238 height 26
type input "0"
type input "-3.1000"
type input "0.0000"
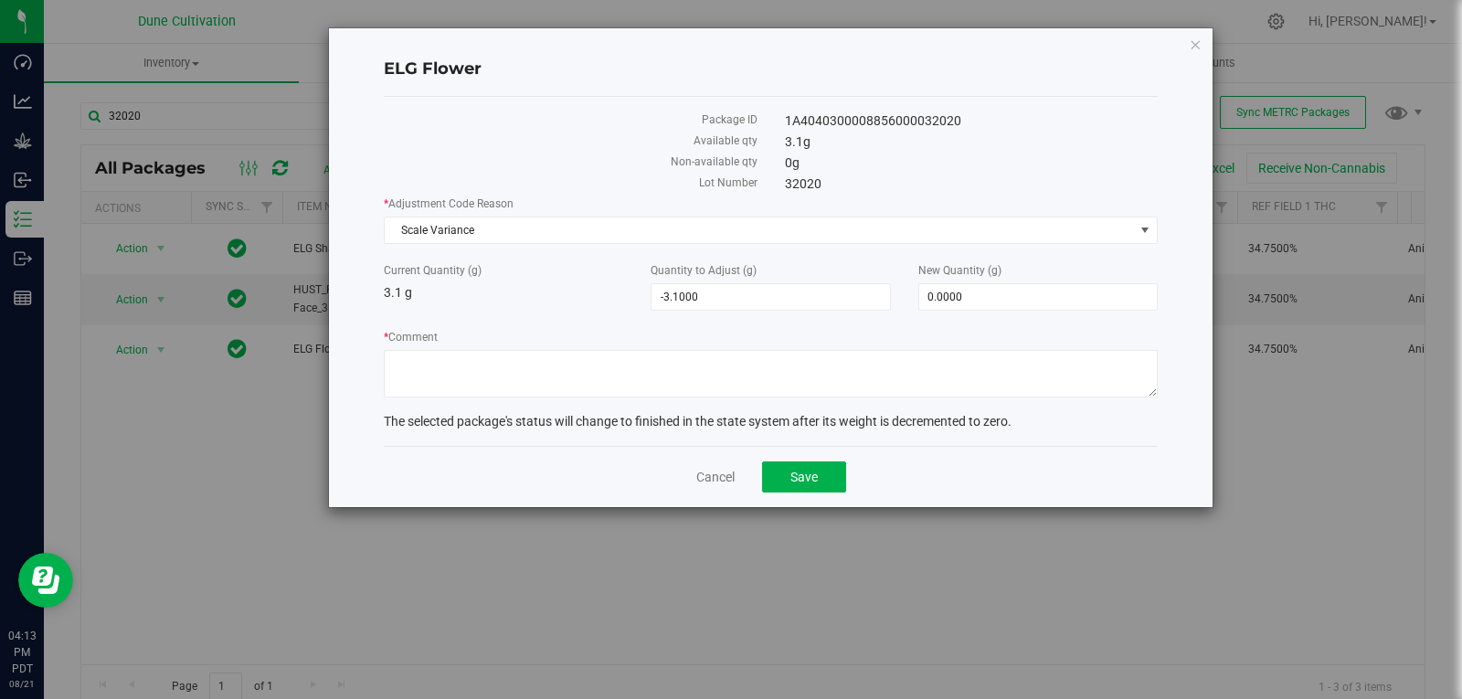
click at [825, 398] on div "* Comment" at bounding box center [771, 366] width 774 height 74
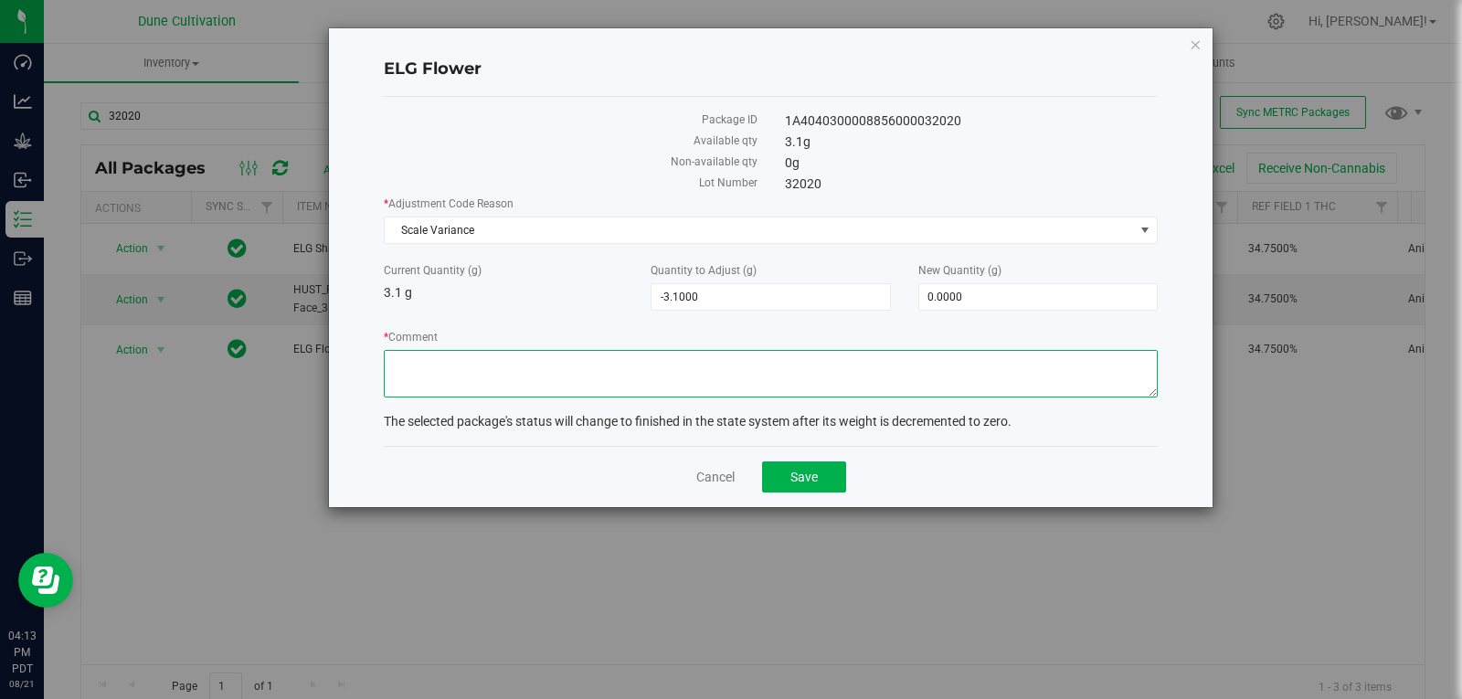
click at [842, 369] on textarea "* Comment" at bounding box center [771, 374] width 774 height 48
type textarea "Scale Variance"
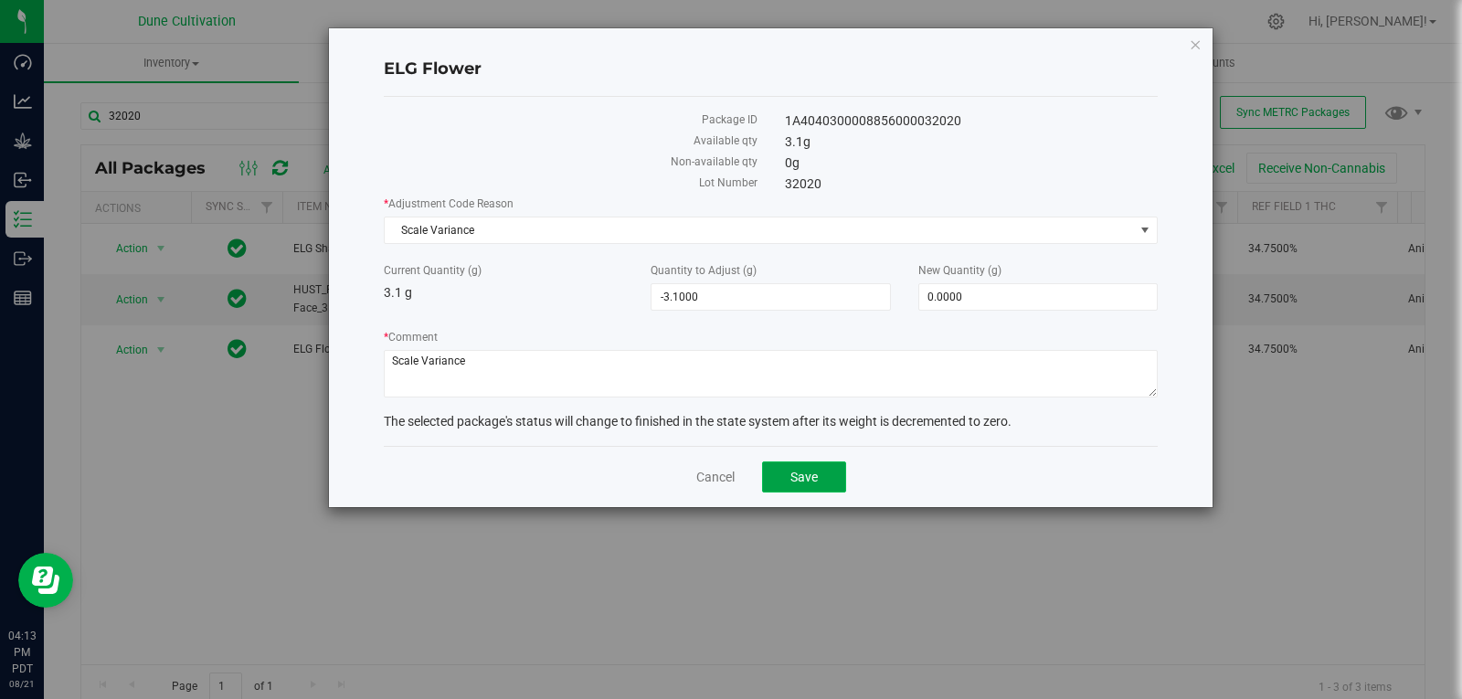
click at [825, 477] on button "Save" at bounding box center [804, 476] width 84 height 31
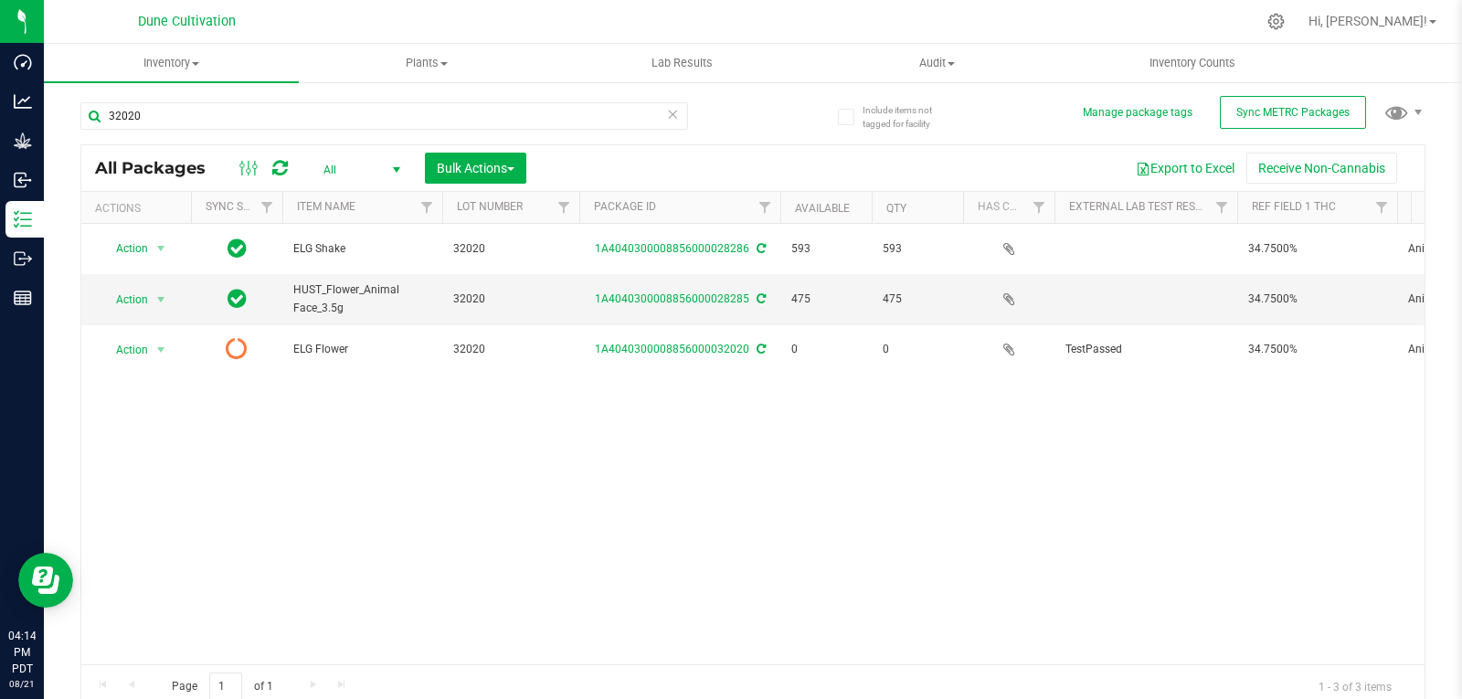
click at [283, 169] on icon at bounding box center [280, 168] width 16 height 18
click at [194, 110] on input "32020" at bounding box center [384, 115] width 608 height 27
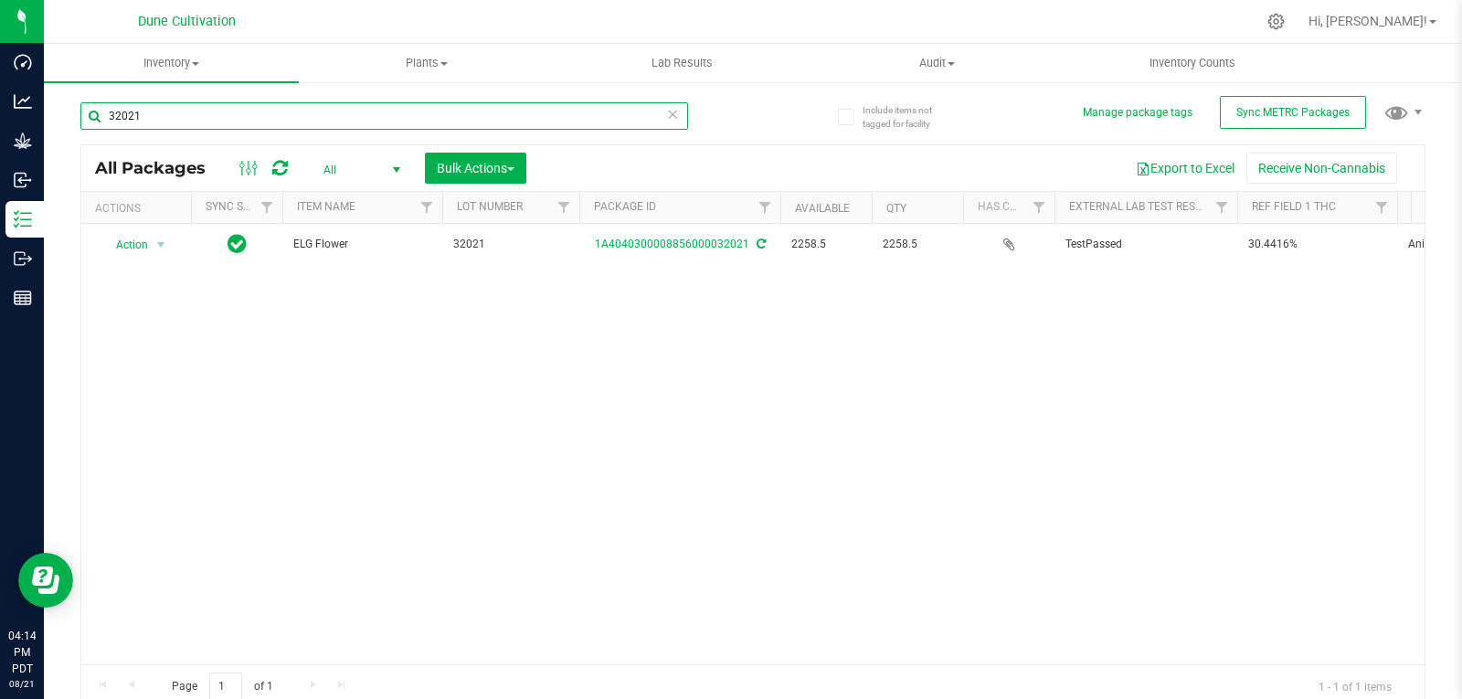
type input "32021"
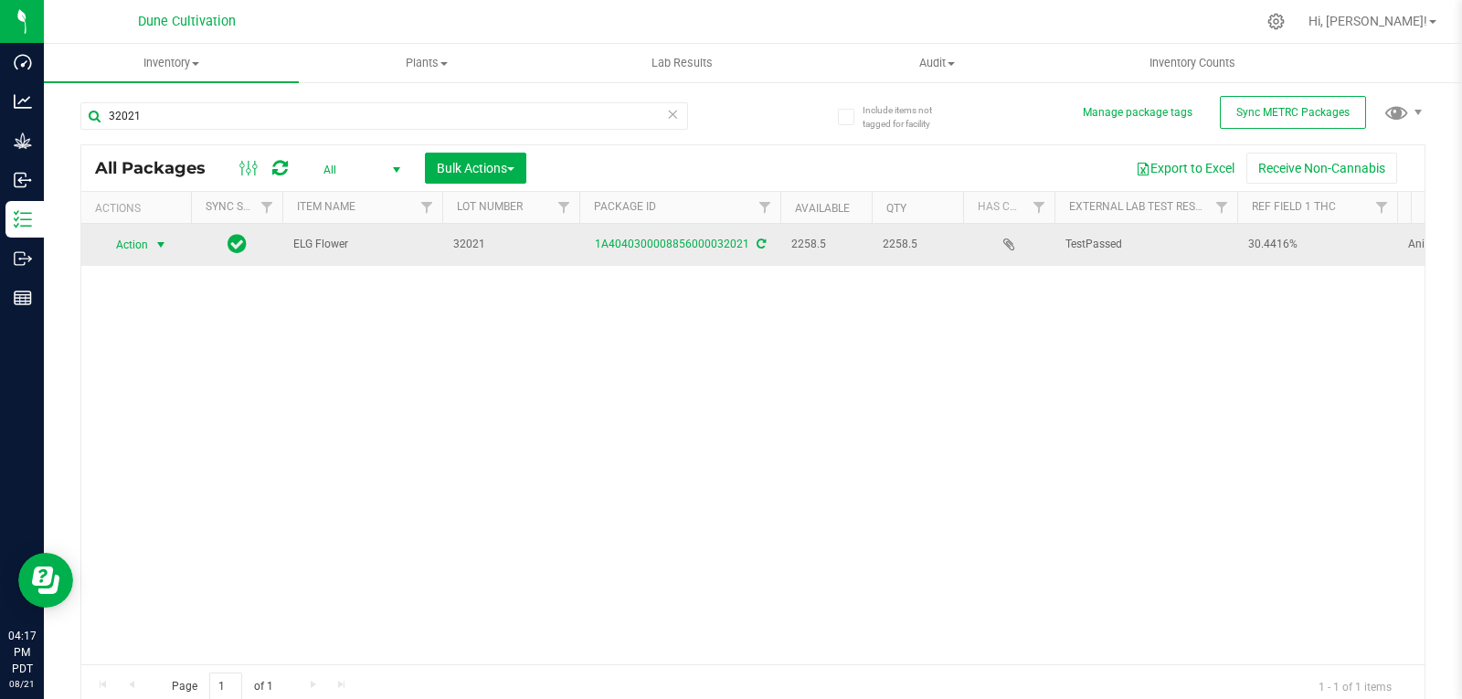
click at [159, 246] on span "select" at bounding box center [160, 245] width 15 height 15
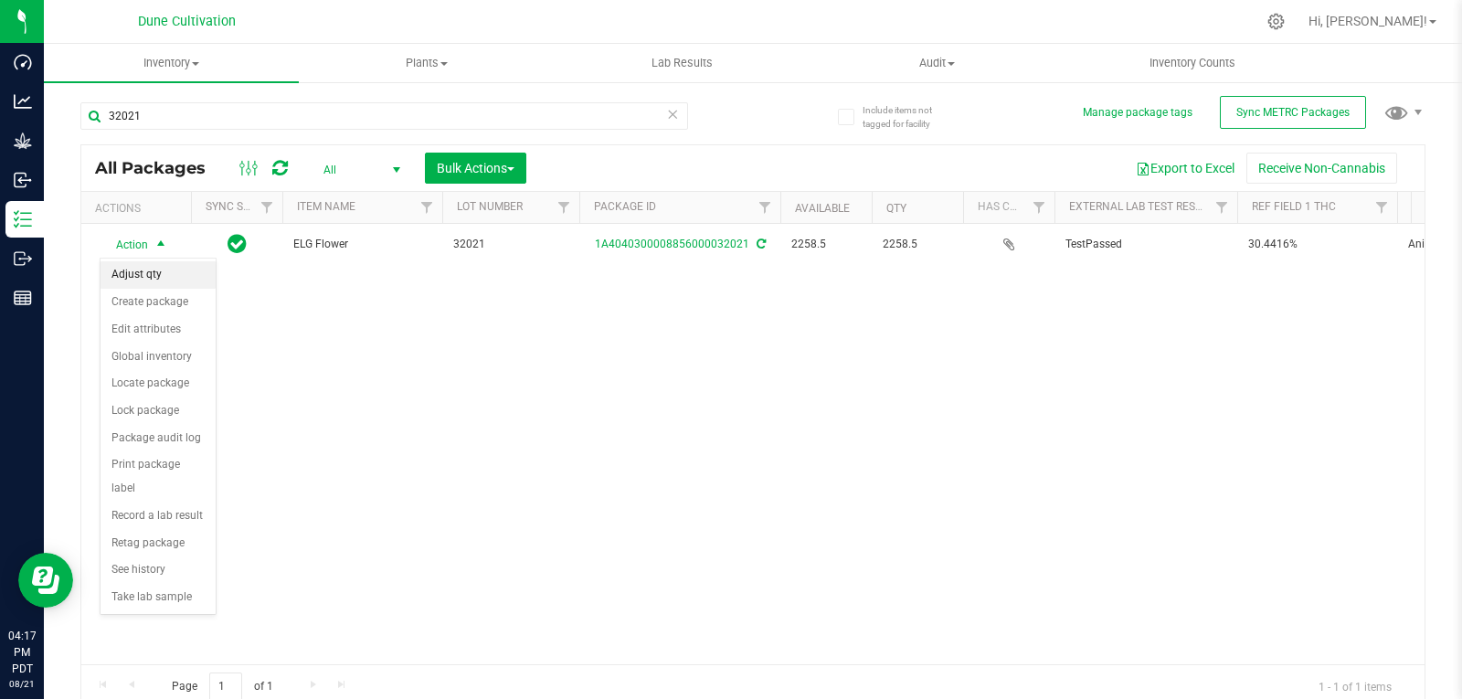
click at [182, 278] on li "Adjust qty" at bounding box center [157, 274] width 115 height 27
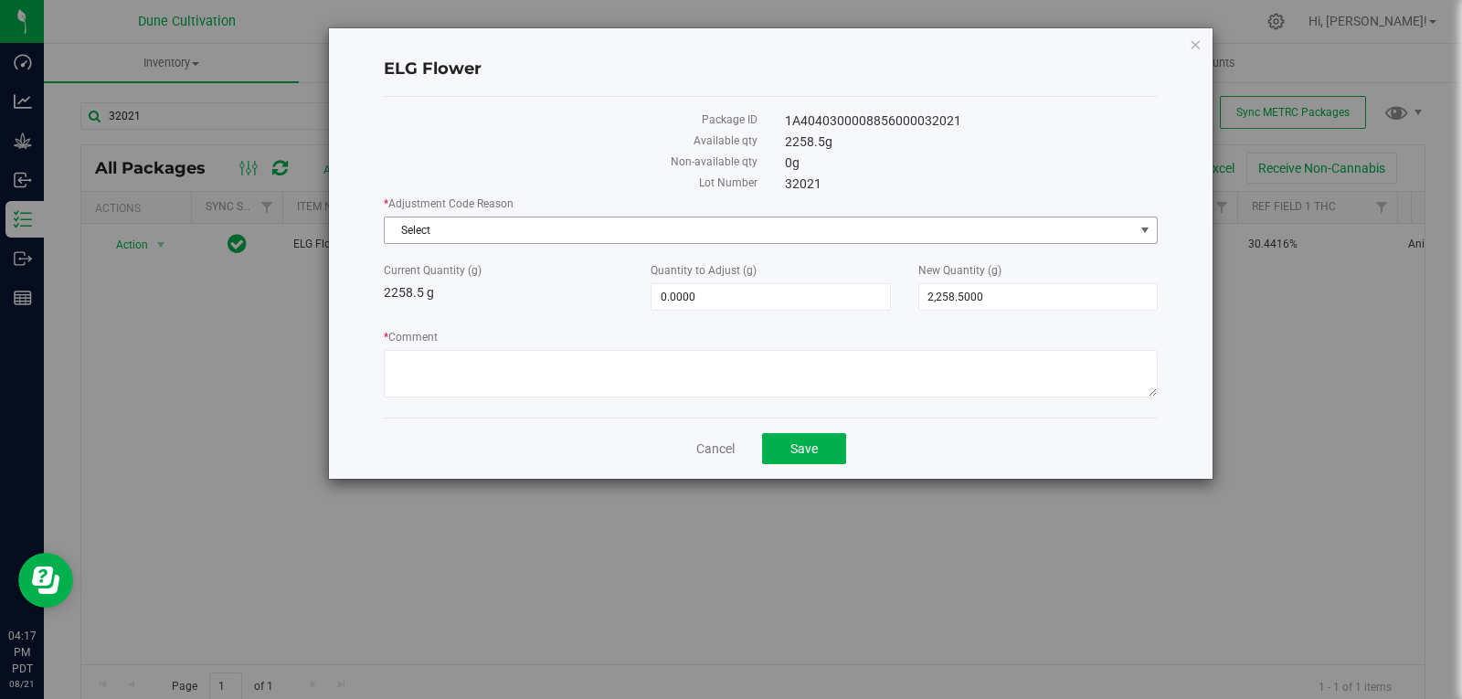
click at [620, 226] on span "Select" at bounding box center [759, 230] width 749 height 26
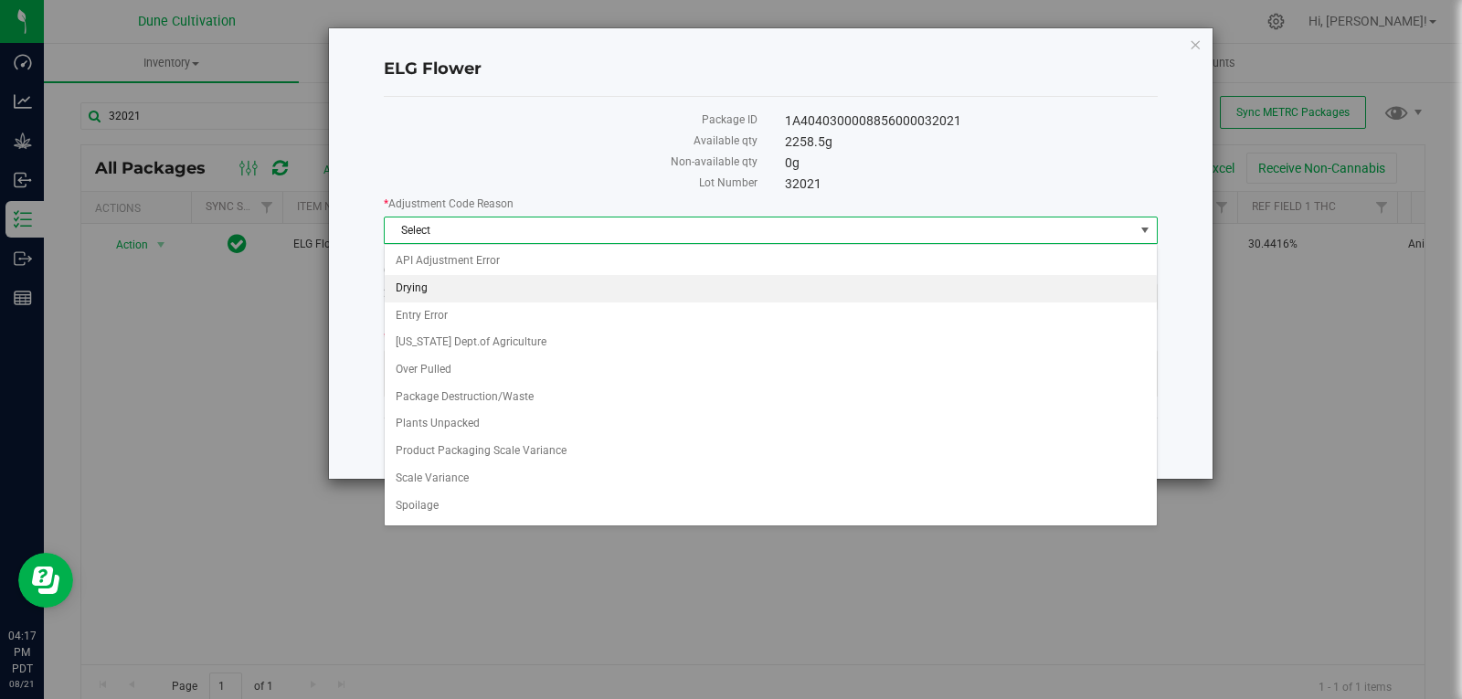
click at [577, 285] on li "Drying" at bounding box center [771, 288] width 772 height 27
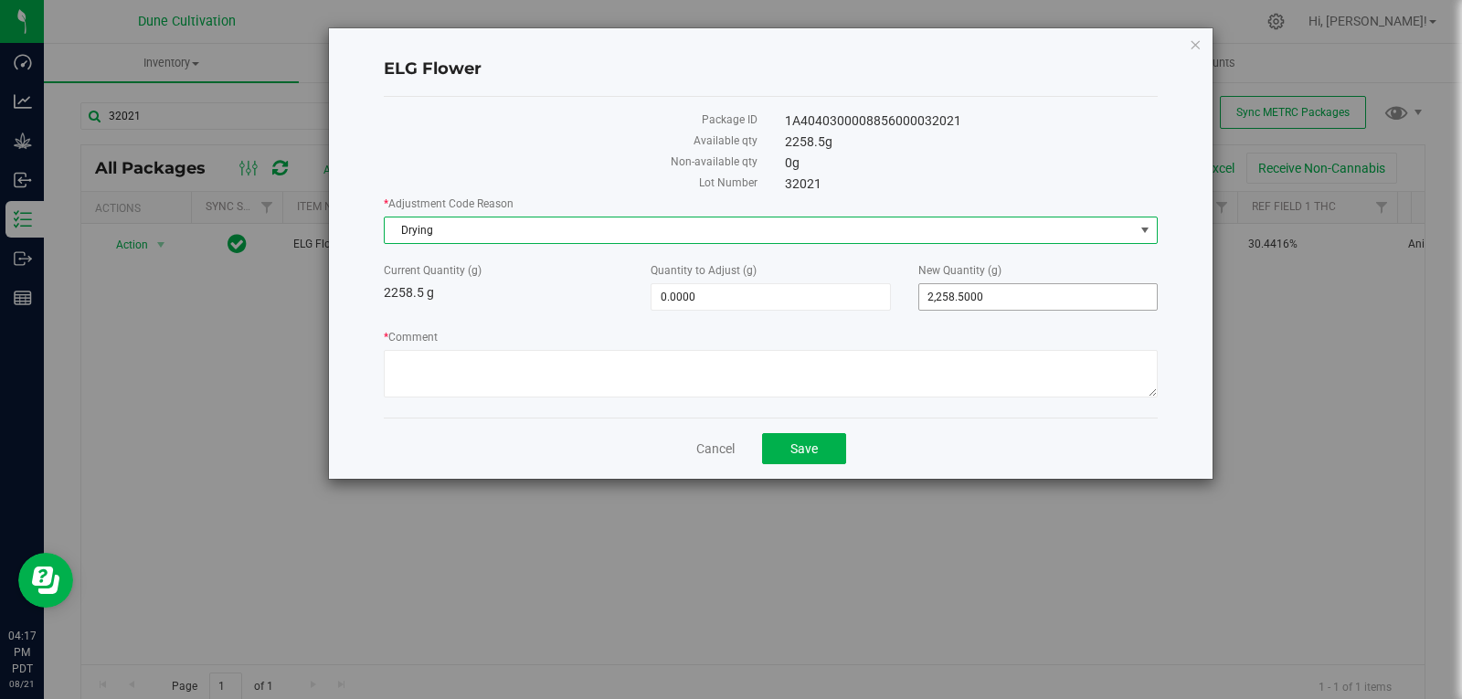
click at [986, 298] on span "2,258.5000 2258.5" at bounding box center [1037, 296] width 239 height 27
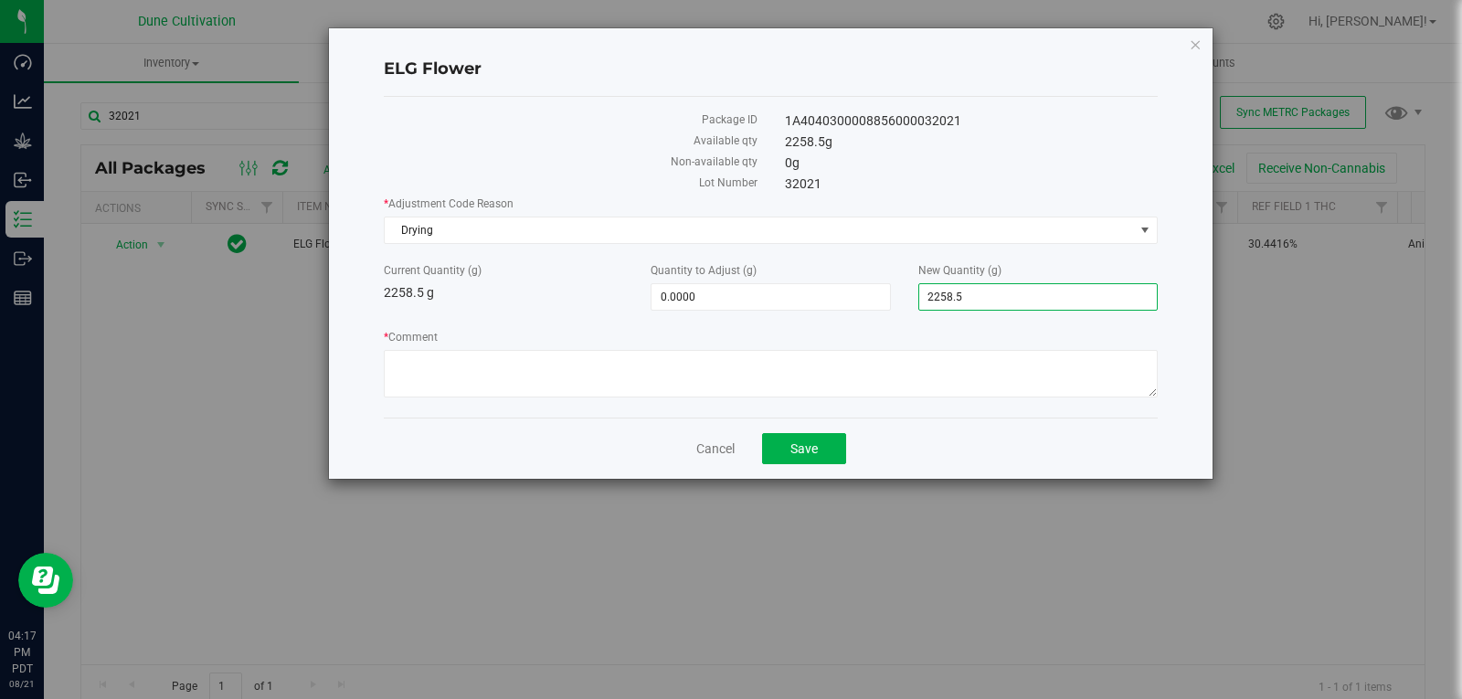
click at [986, 298] on input "2258.5" at bounding box center [1038, 297] width 238 height 26
type input "2256"
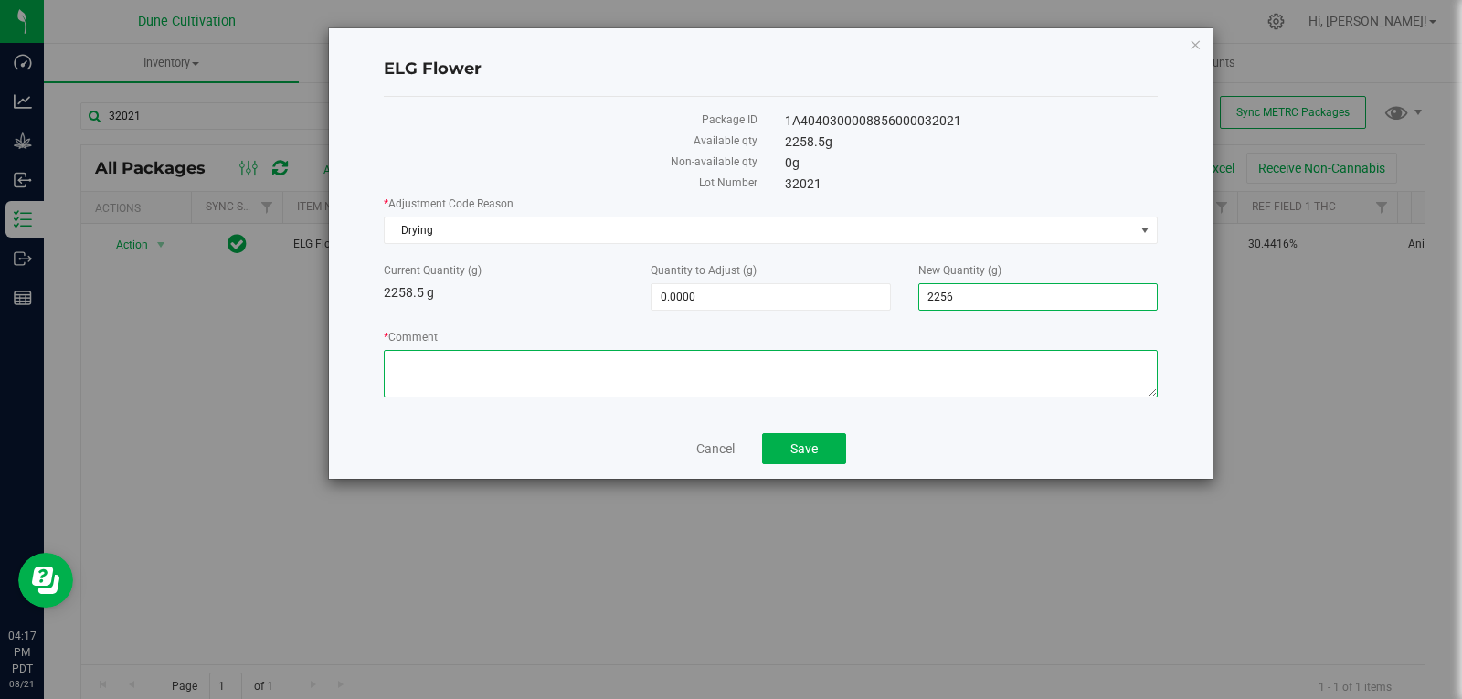
type input "-2.5000"
type input "2,256.0000"
click at [881, 387] on textarea "* Comment" at bounding box center [771, 374] width 774 height 48
type textarea "Moisture Loss"
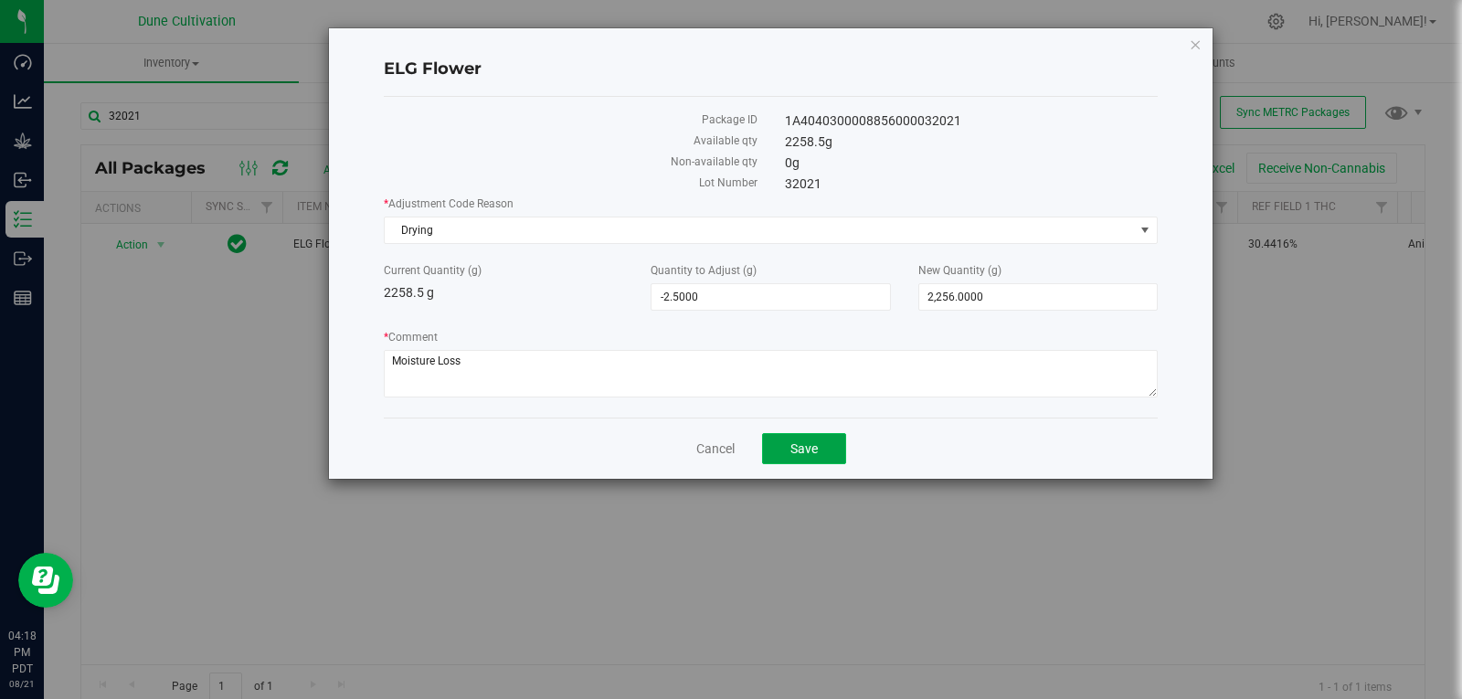
click at [798, 452] on span "Save" at bounding box center [803, 448] width 27 height 15
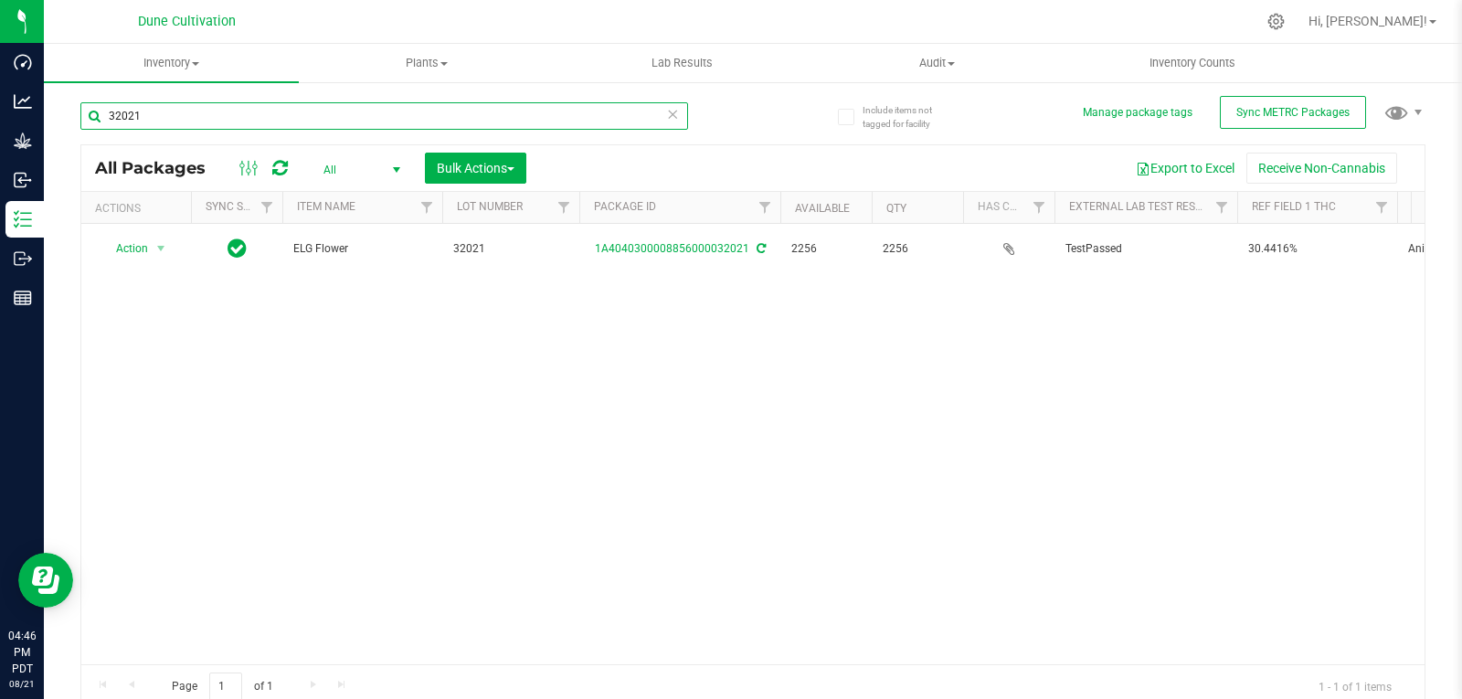
click at [179, 119] on input "32021" at bounding box center [384, 115] width 608 height 27
type input "32055"
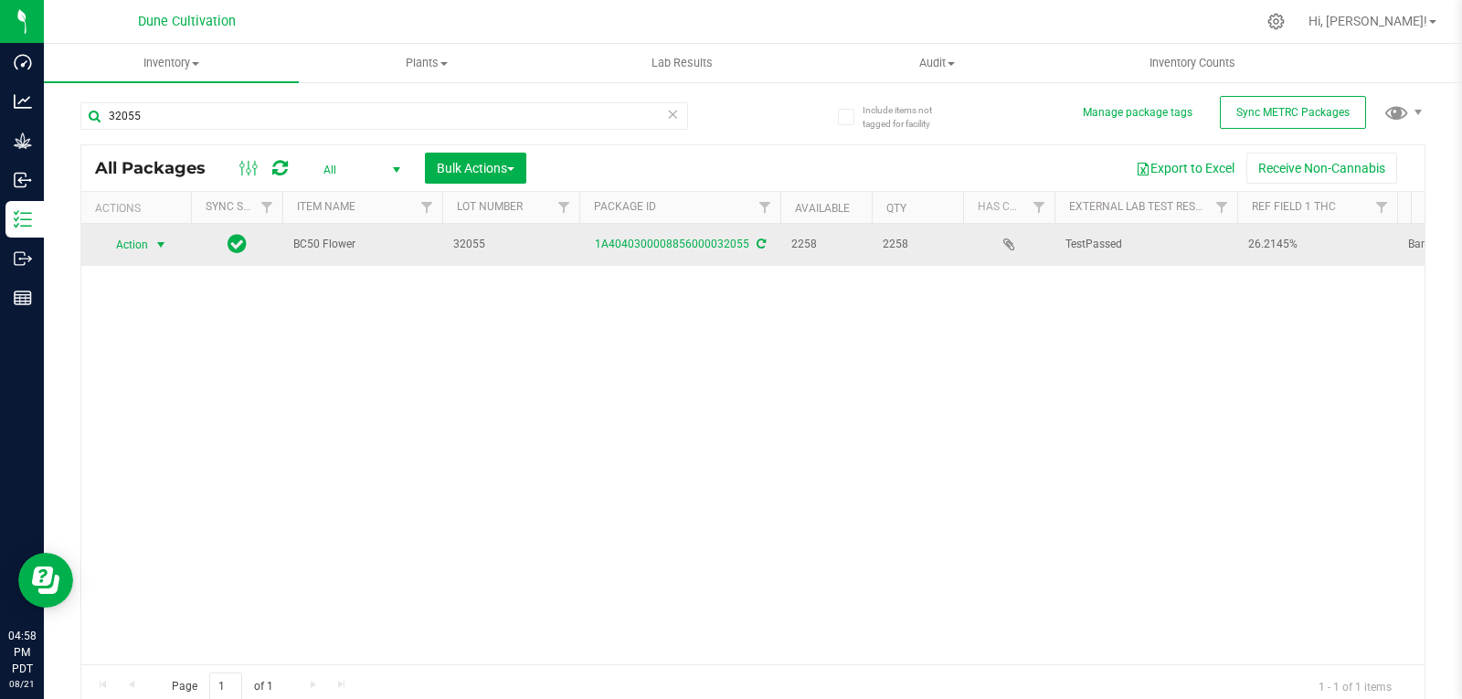
click at [136, 254] on span "Action" at bounding box center [124, 245] width 49 height 26
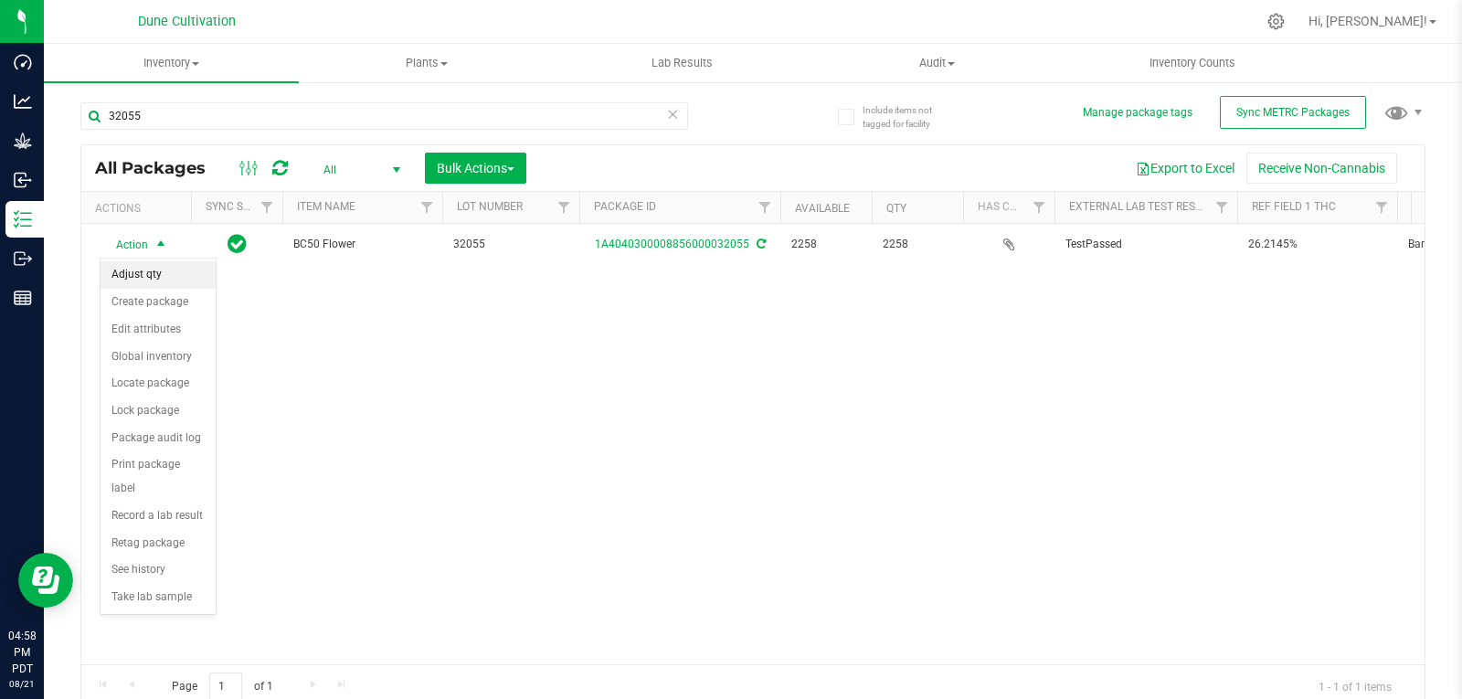
click at [147, 281] on li "Adjust qty" at bounding box center [157, 274] width 115 height 27
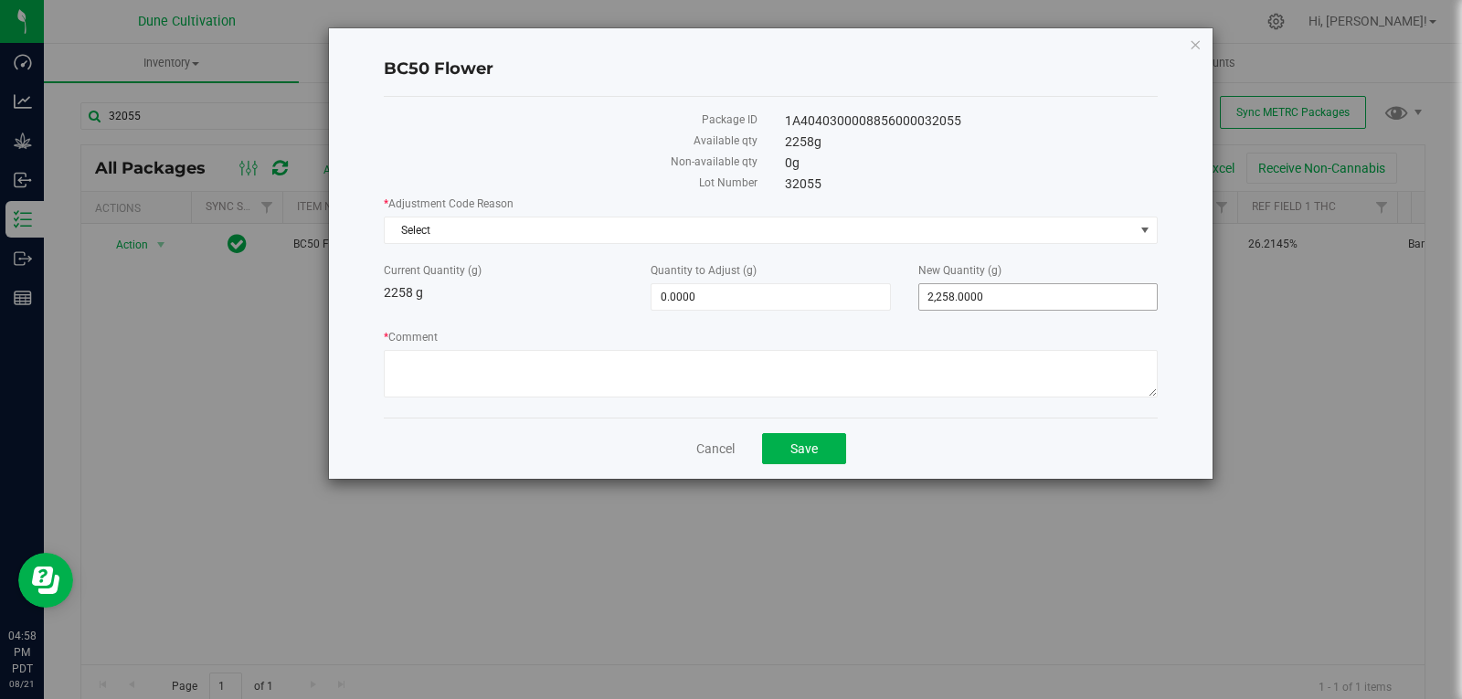
click at [982, 294] on span "2,258.0000 2258" at bounding box center [1037, 296] width 239 height 27
click at [982, 294] on input "2258" at bounding box center [1038, 297] width 238 height 26
type input "2251"
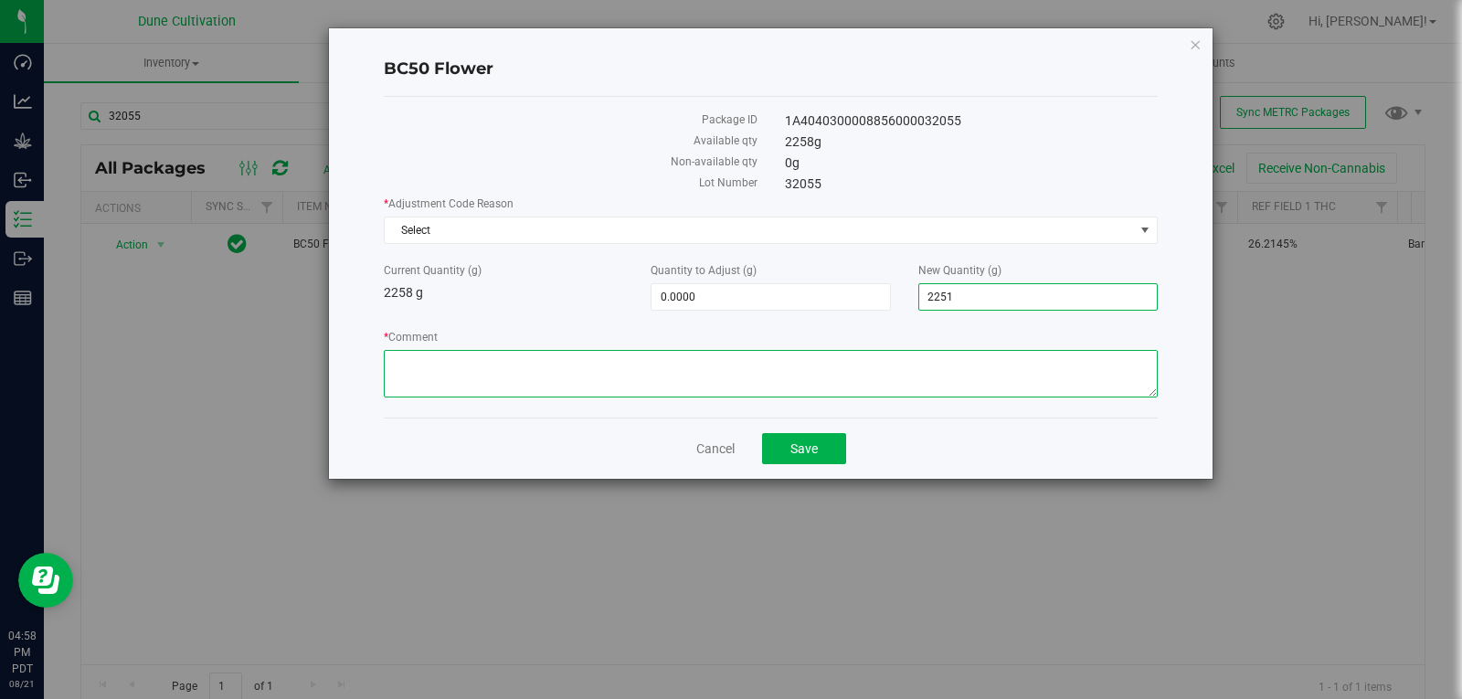
type input "-7.0000"
type input "2,251.0000"
click at [946, 372] on textarea "* Comment" at bounding box center [771, 374] width 774 height 48
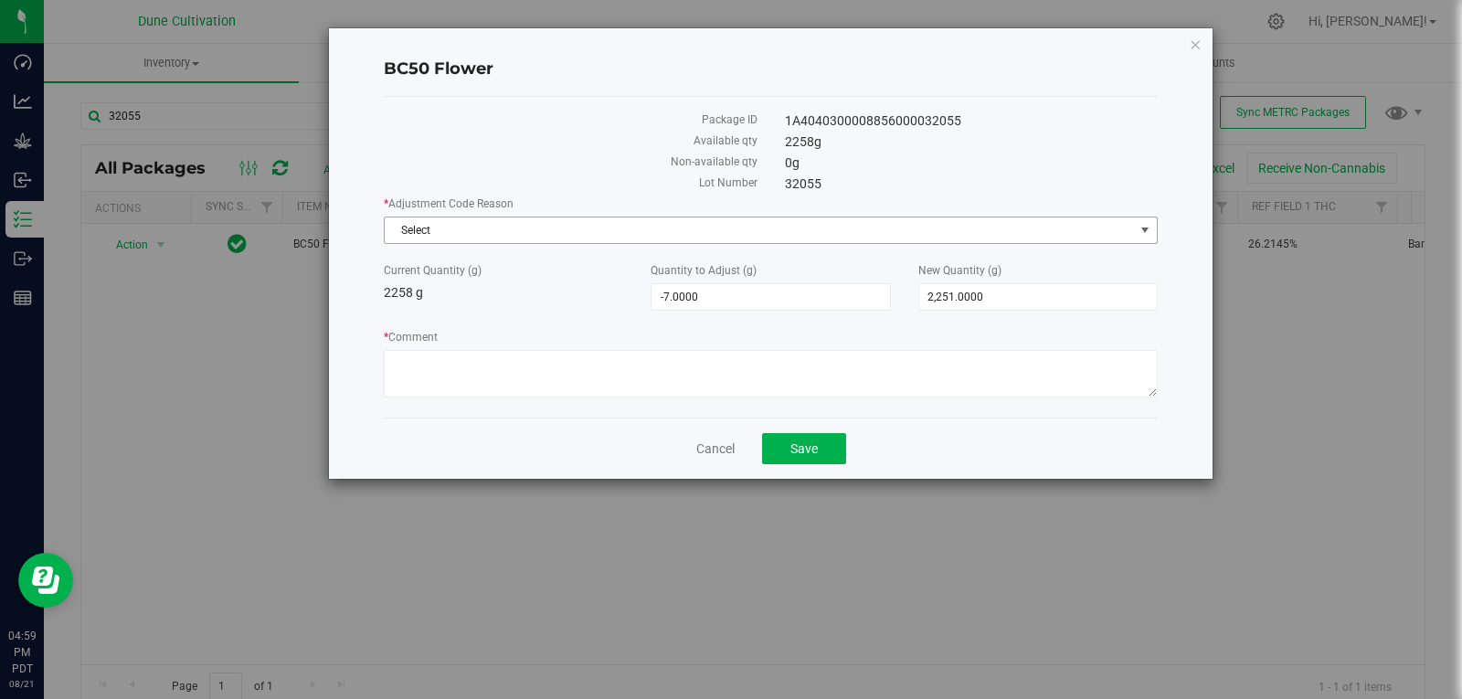
click at [785, 229] on span "Select" at bounding box center [759, 230] width 749 height 26
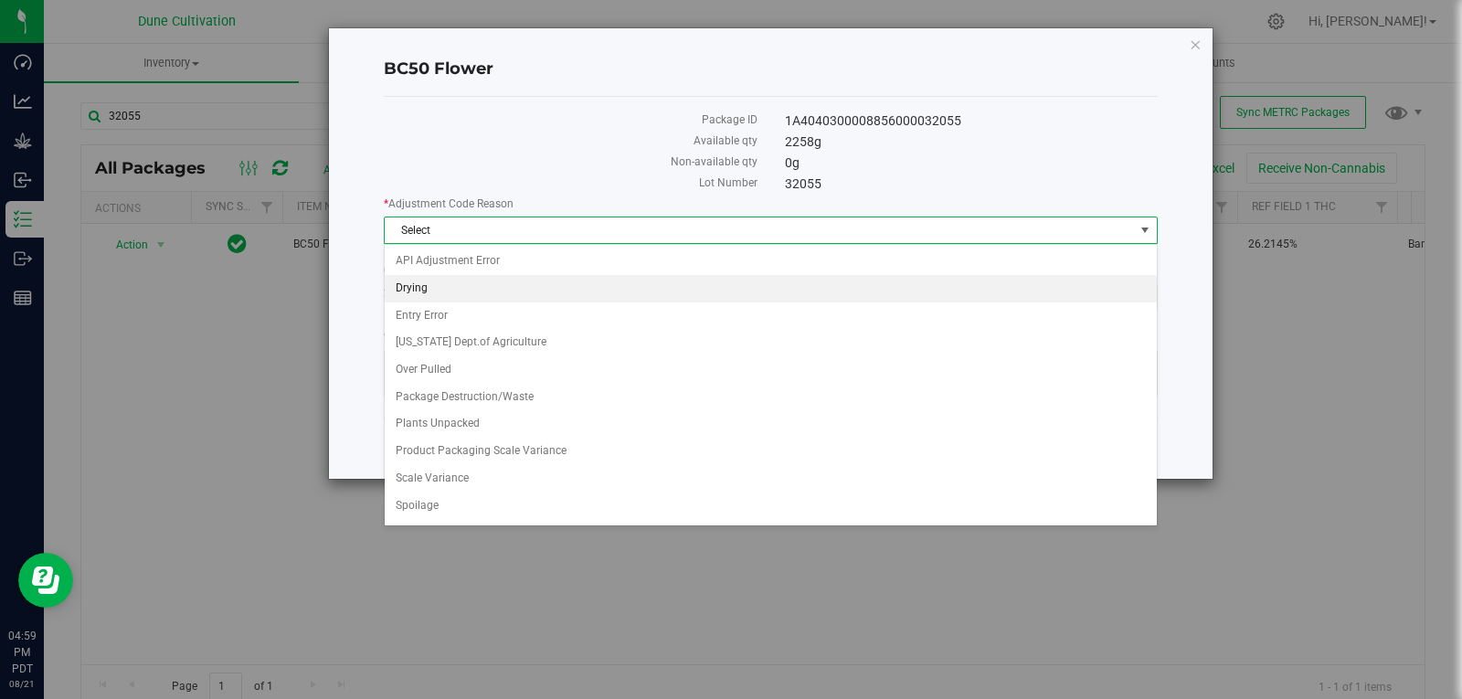
click at [707, 292] on li "Drying" at bounding box center [771, 288] width 772 height 27
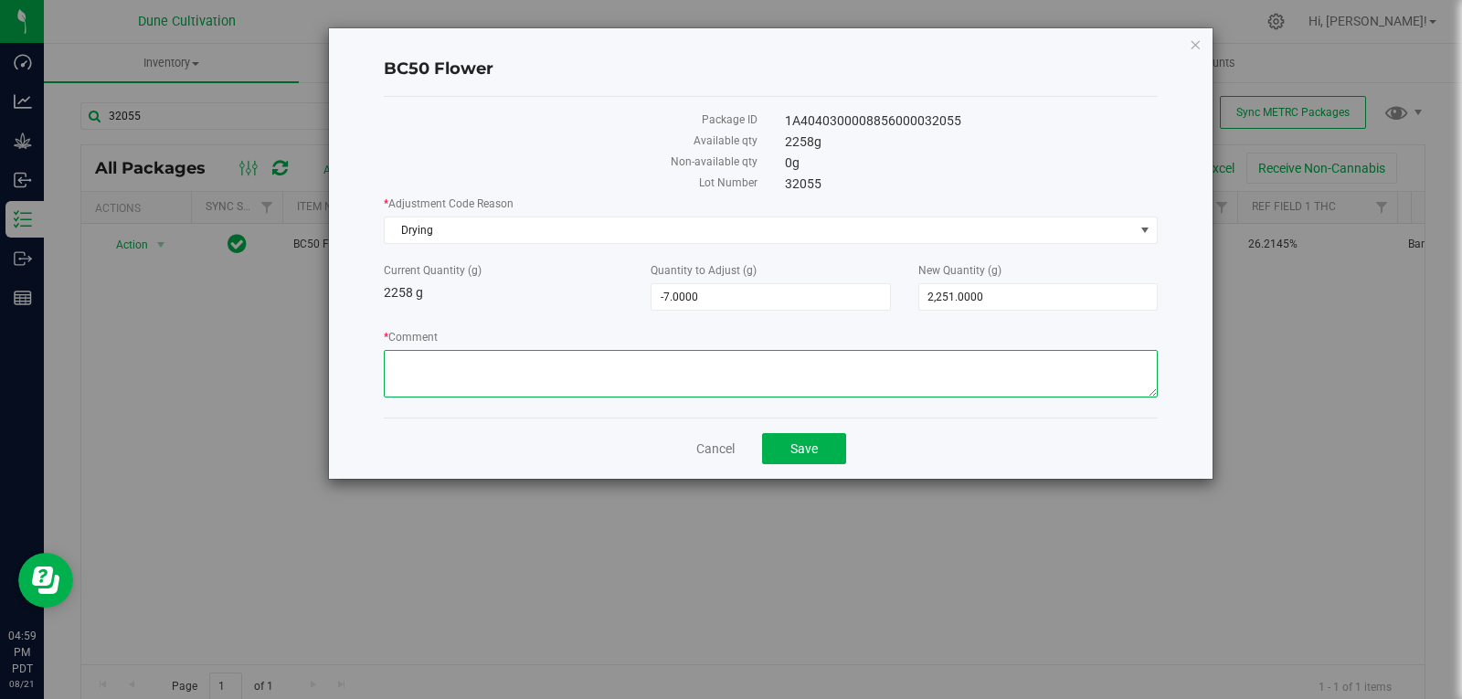
click at [869, 380] on textarea "* Comment" at bounding box center [771, 374] width 774 height 48
type textarea "Moisture Loss"
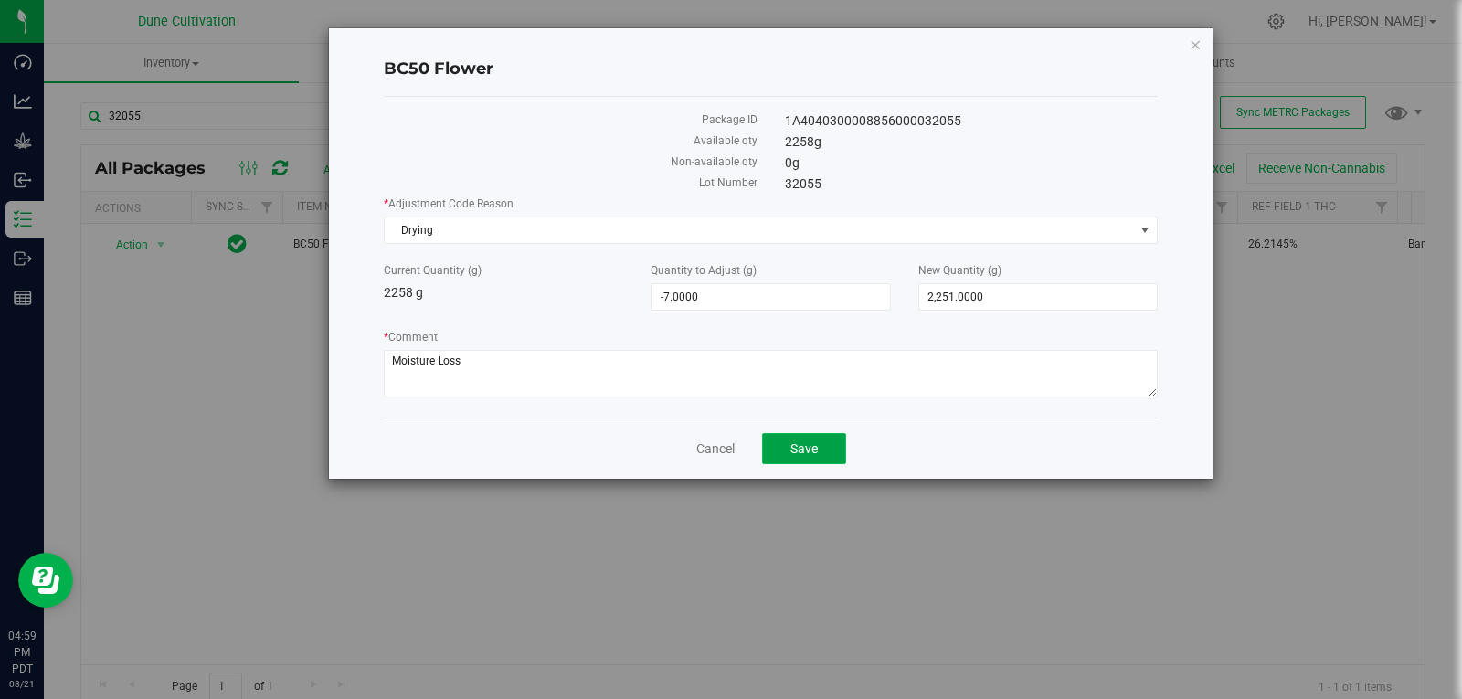
click at [809, 436] on button "Save" at bounding box center [804, 448] width 84 height 31
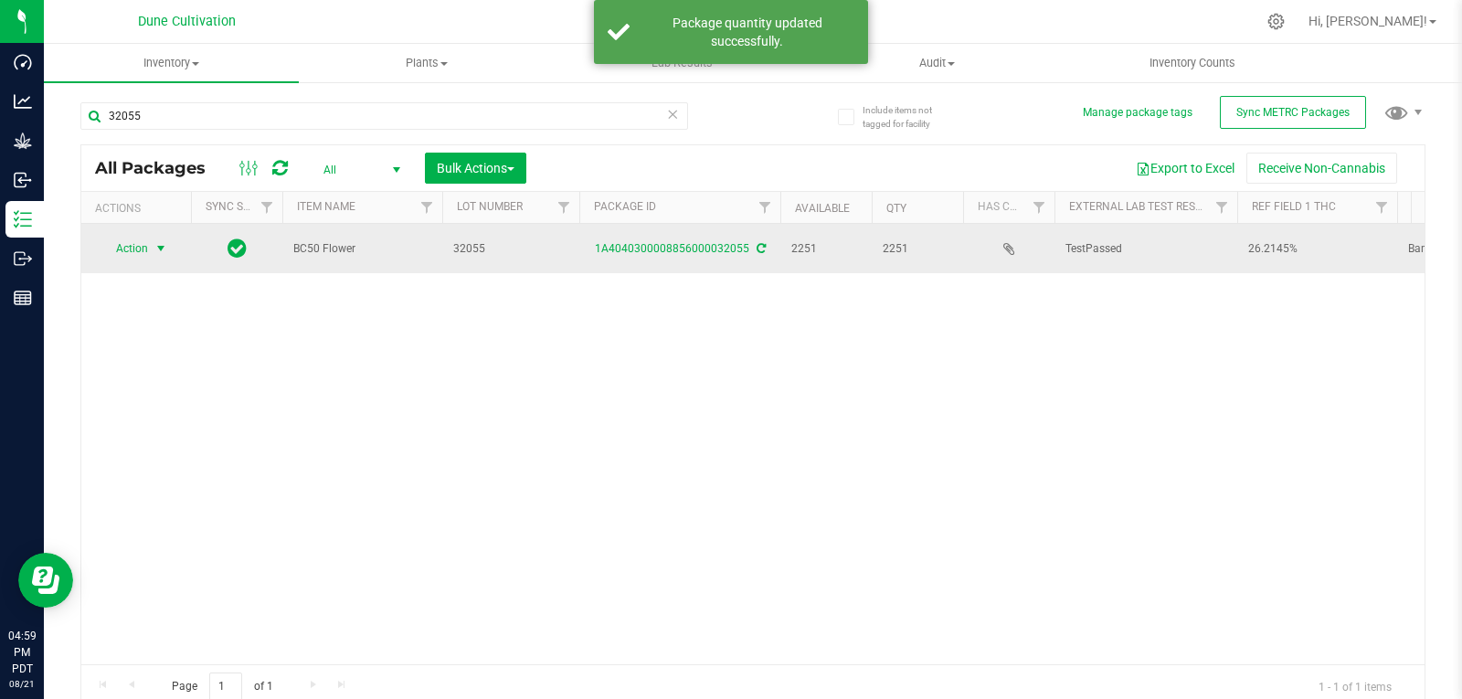
click at [134, 242] on span "Action" at bounding box center [124, 249] width 49 height 26
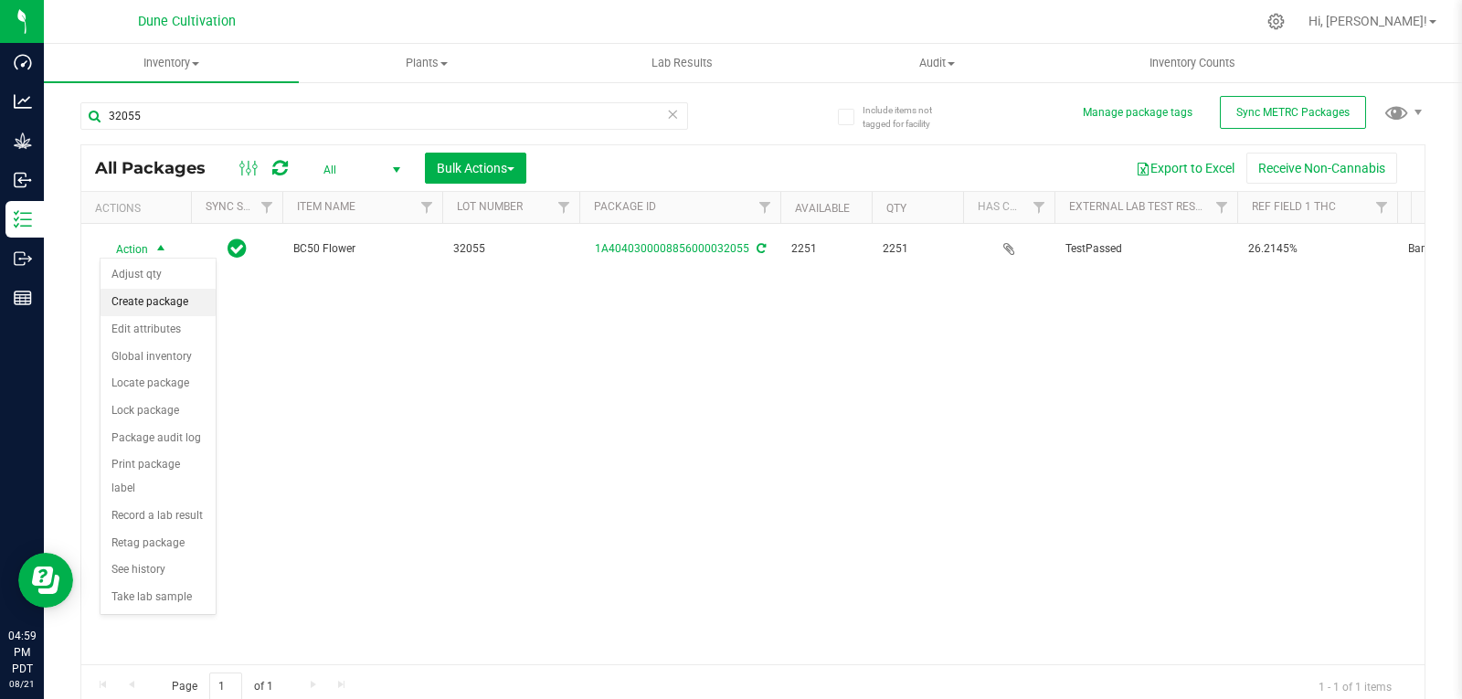
click at [185, 294] on li "Create package" at bounding box center [157, 302] width 115 height 27
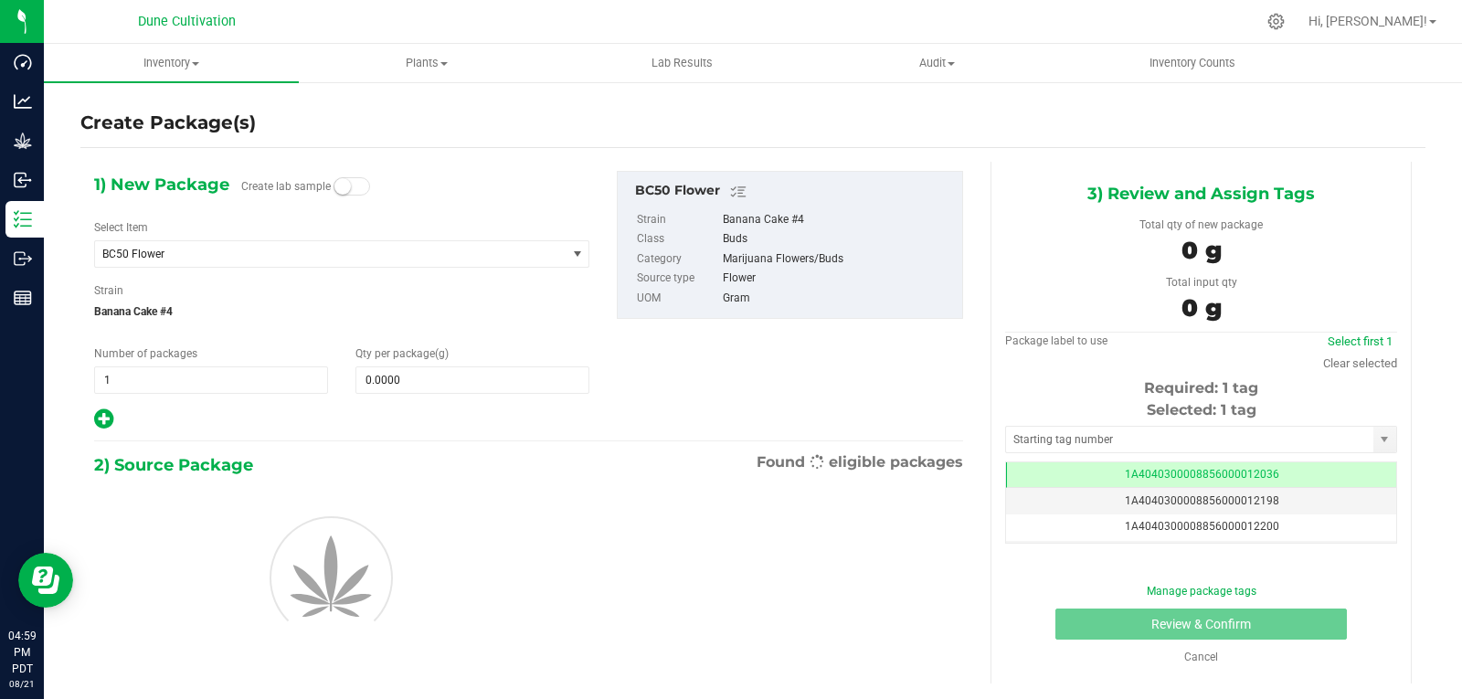
scroll to position [0, -1]
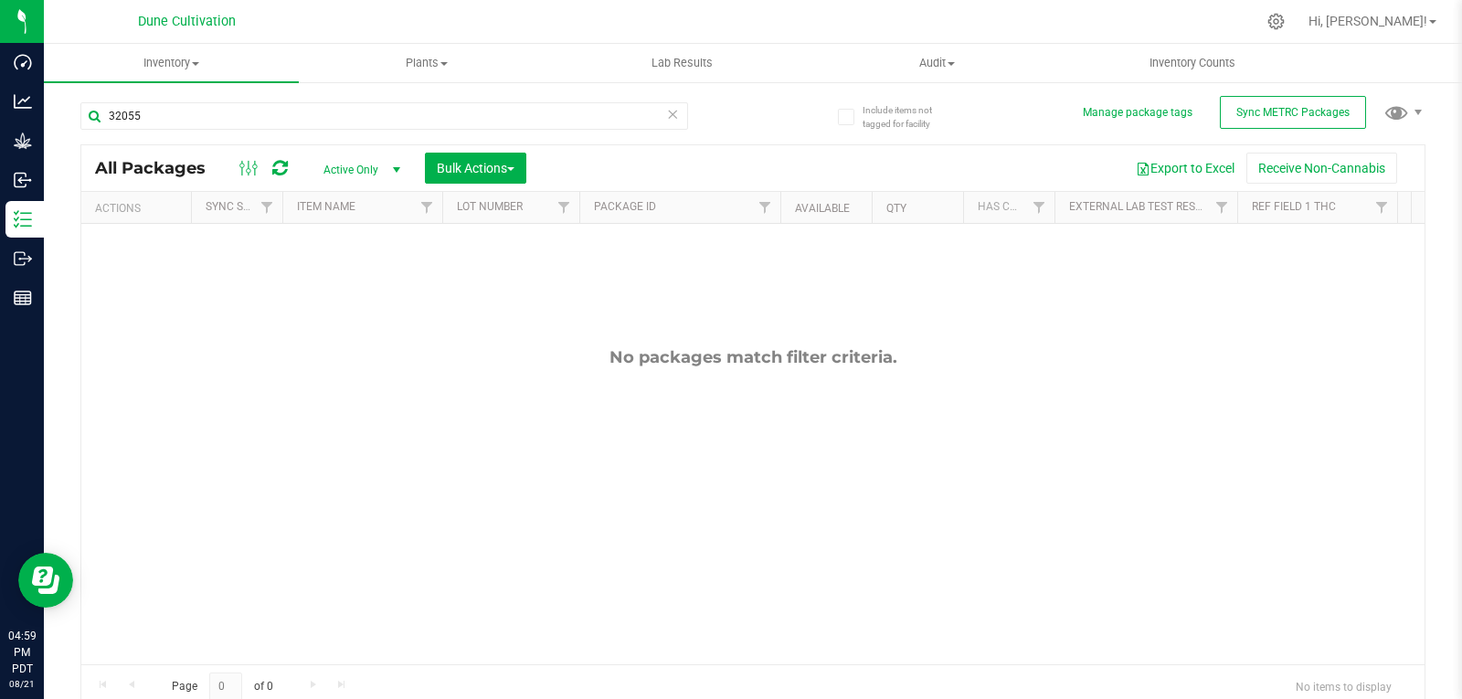
click at [370, 167] on span "Active Only" at bounding box center [358, 170] width 100 height 26
click at [354, 286] on li "All" at bounding box center [357, 280] width 99 height 27
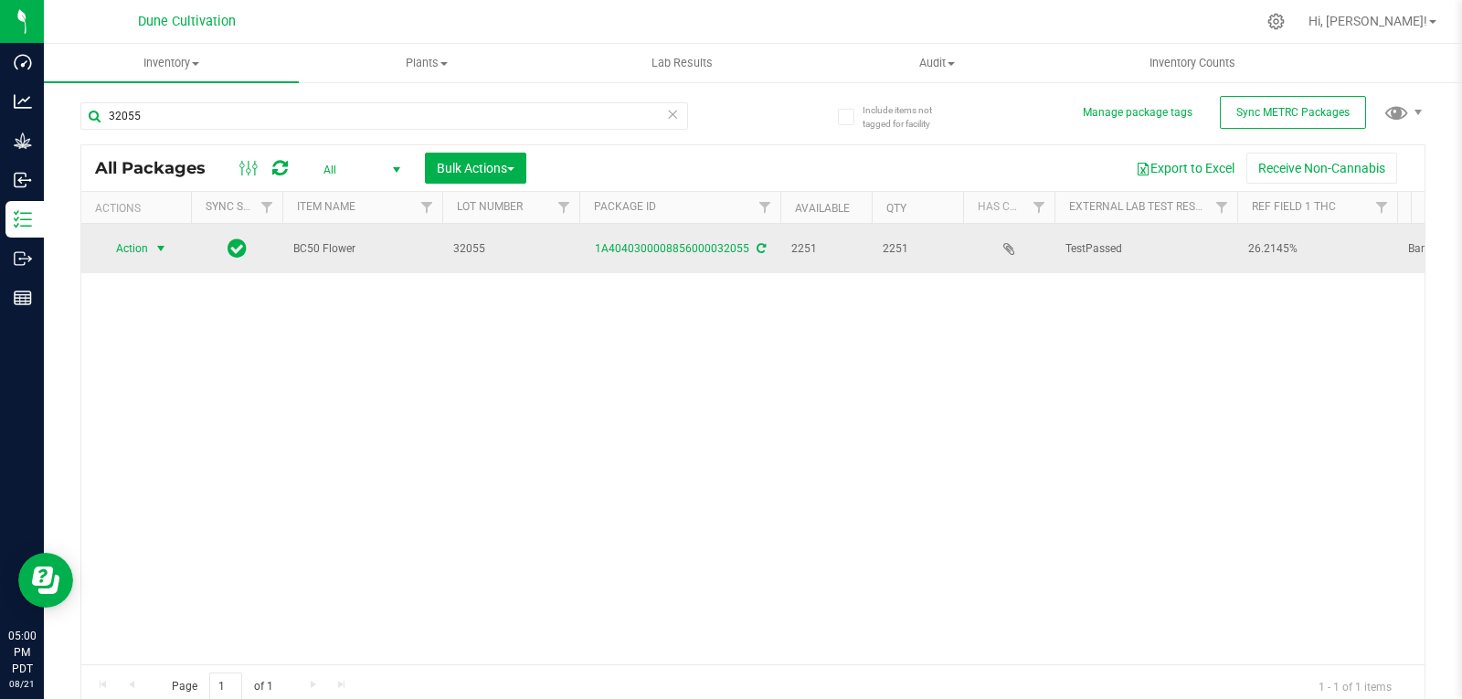
click at [162, 254] on span "select" at bounding box center [161, 249] width 23 height 26
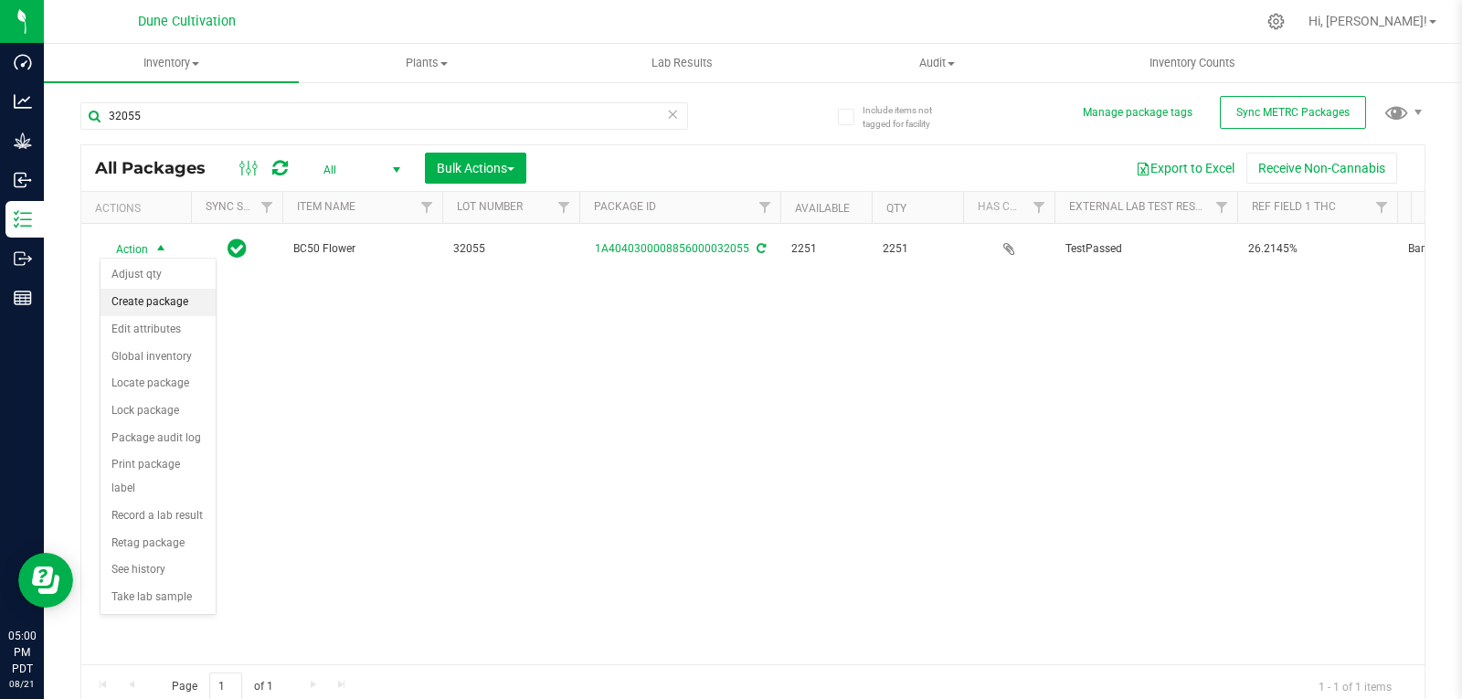
click at [148, 307] on li "Create package" at bounding box center [157, 302] width 115 height 27
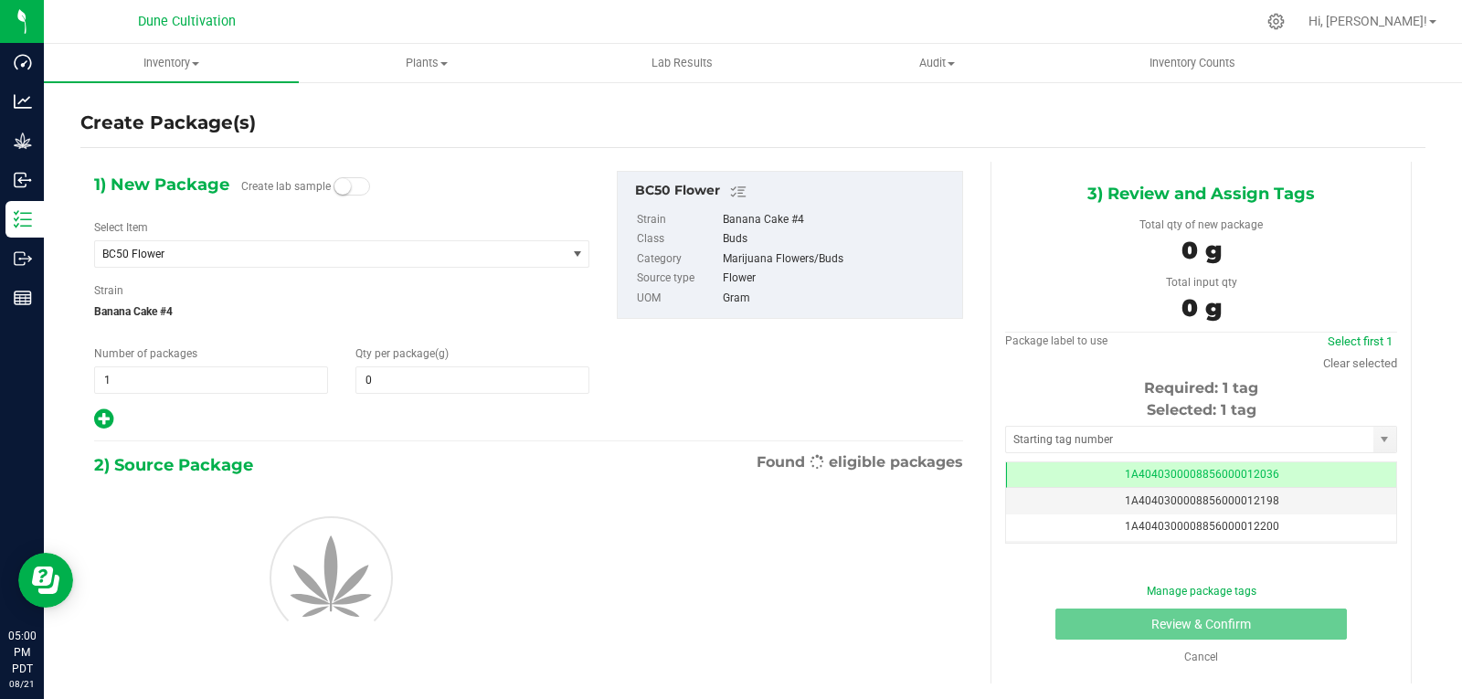
type input "0.0000"
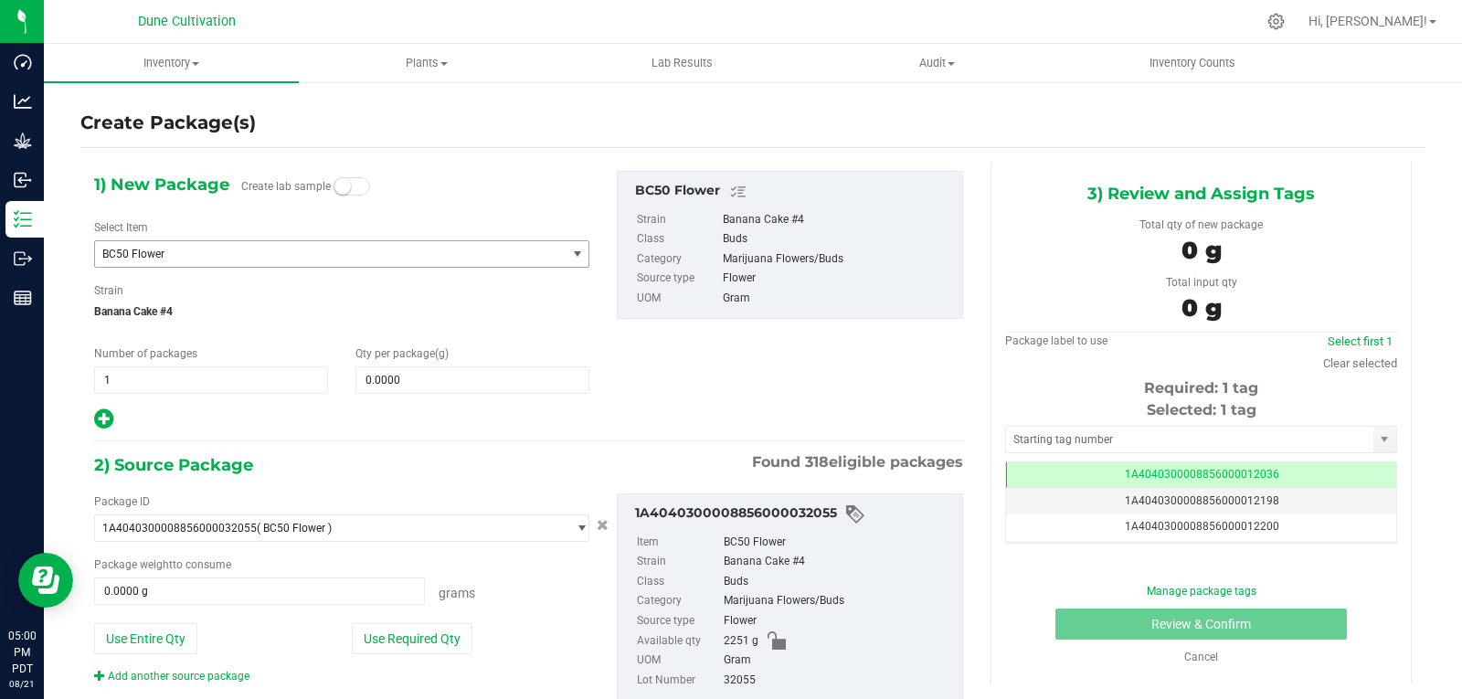
click at [424, 267] on span "BC50 Flower" at bounding box center [341, 253] width 495 height 27
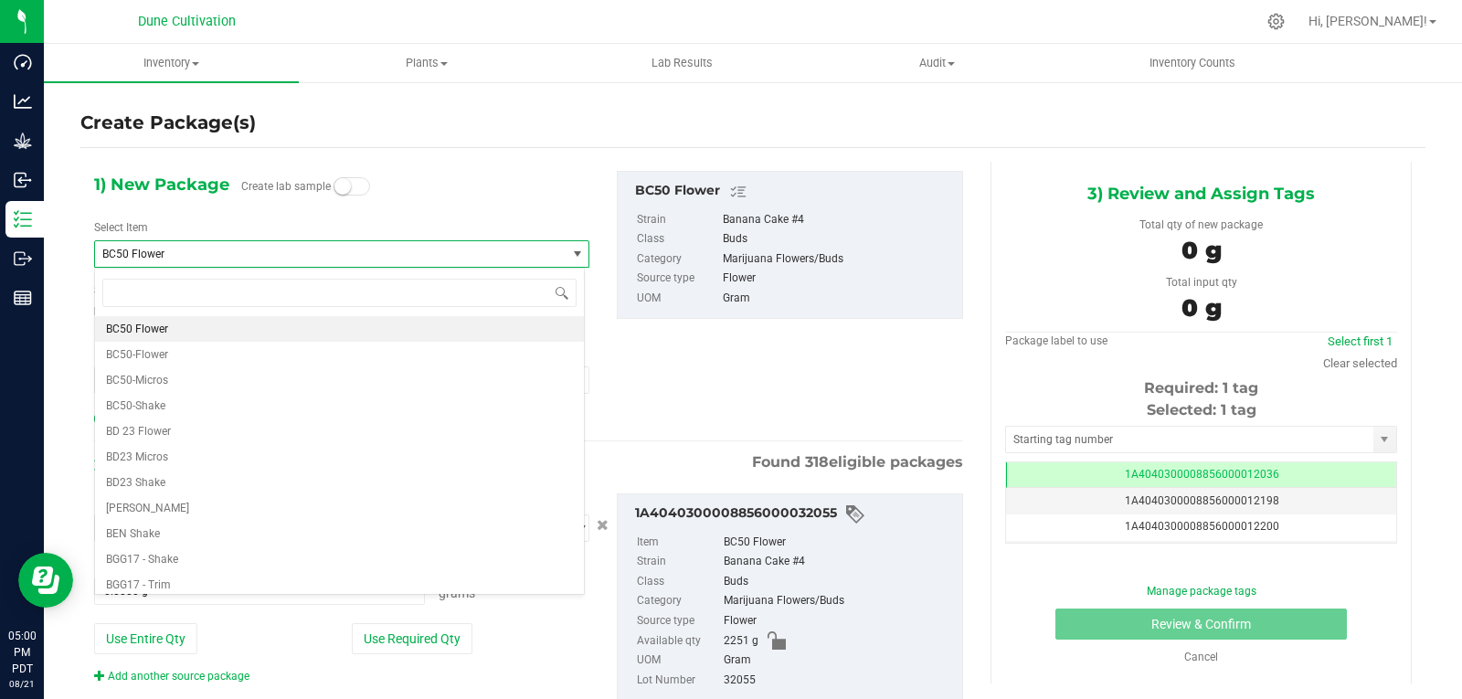
click at [436, 254] on span "BC50 Flower" at bounding box center [321, 254] width 438 height 13
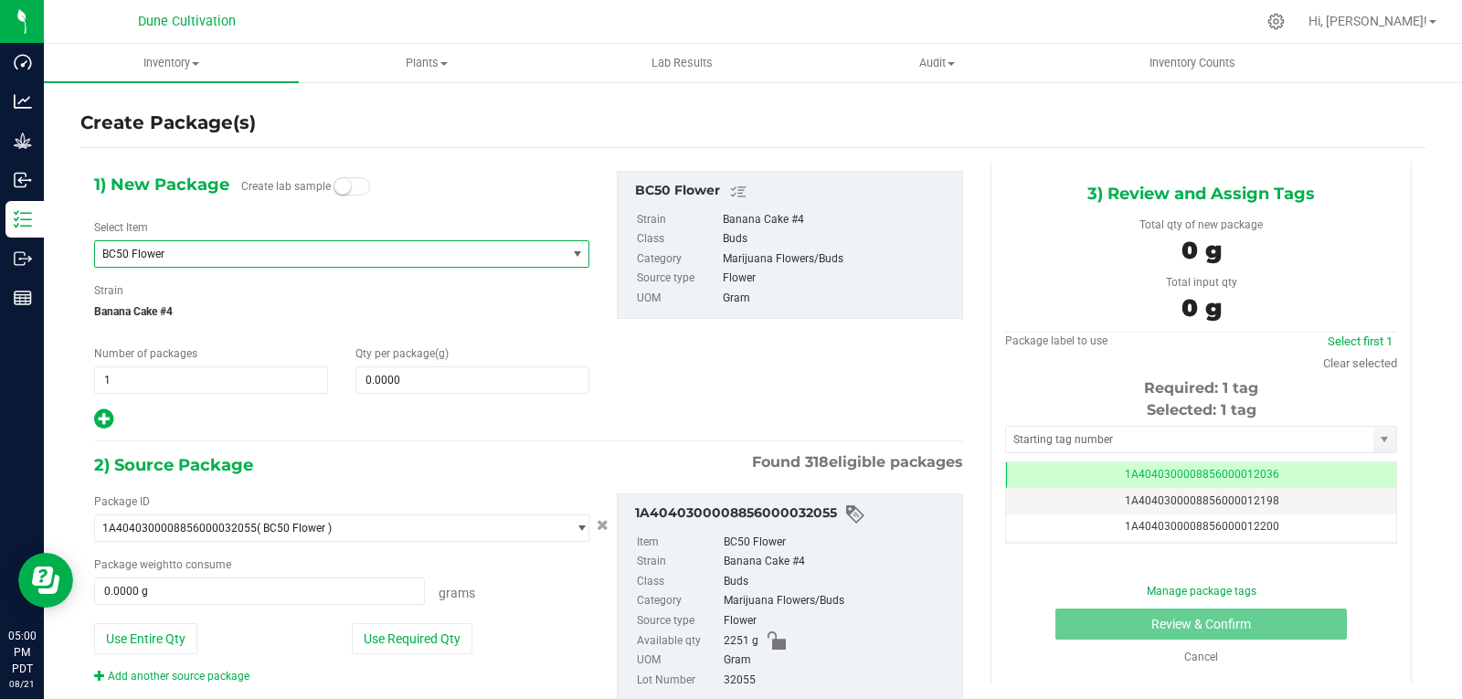
click at [436, 254] on span "BC50 Flower" at bounding box center [321, 254] width 438 height 13
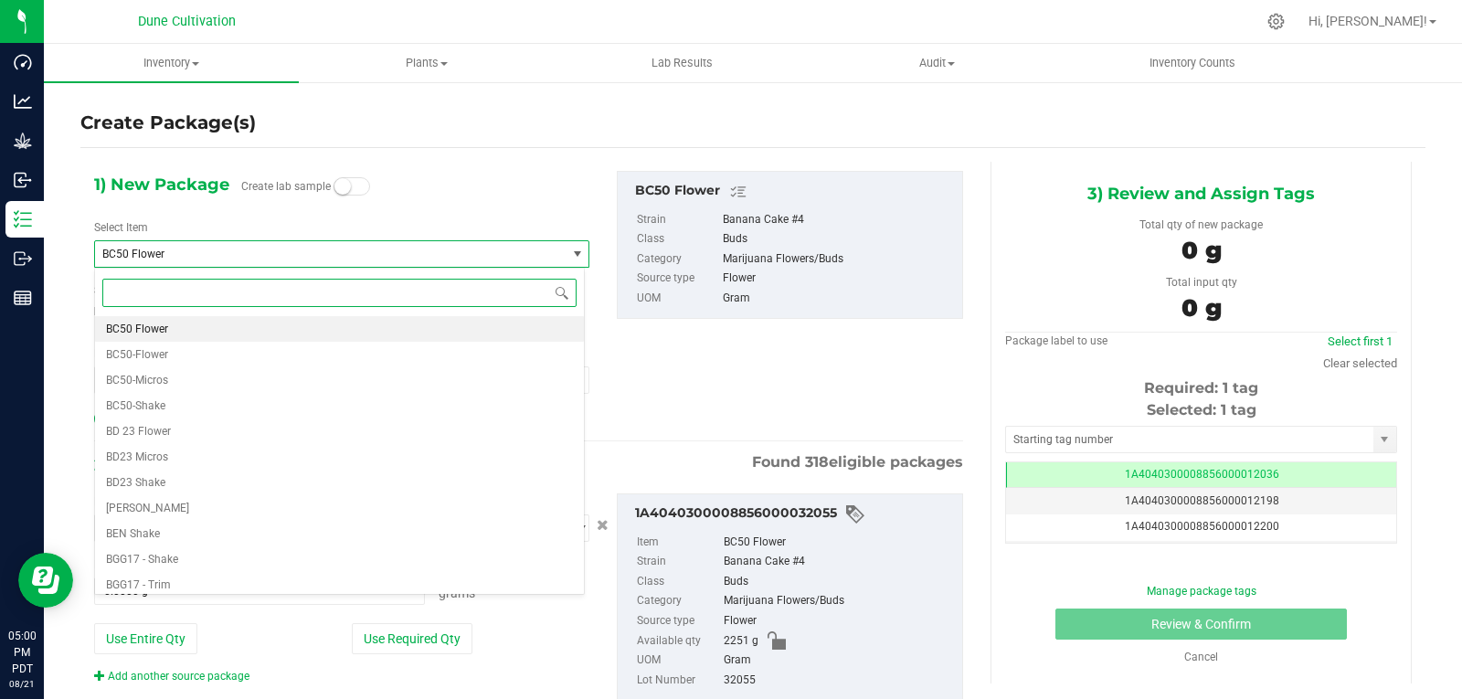
click at [398, 296] on input at bounding box center [339, 293] width 474 height 28
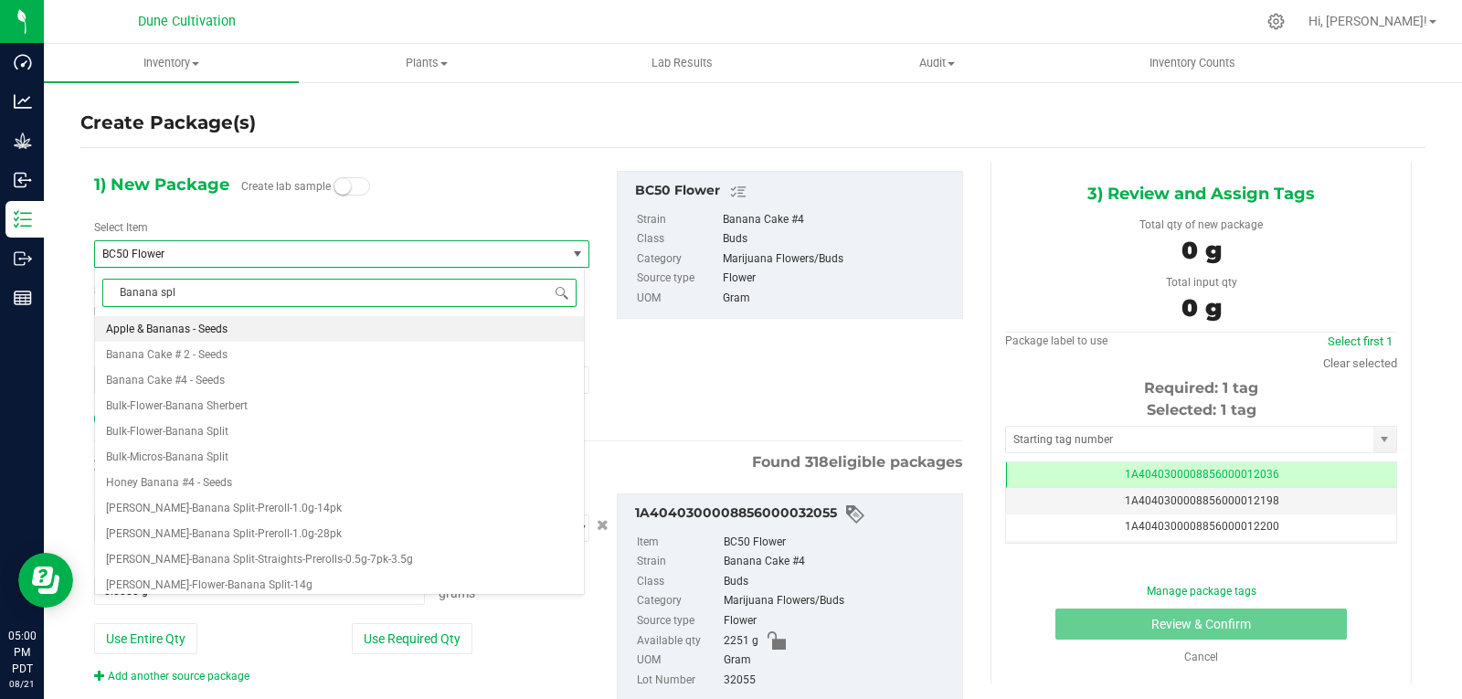
type input "Banana spli"
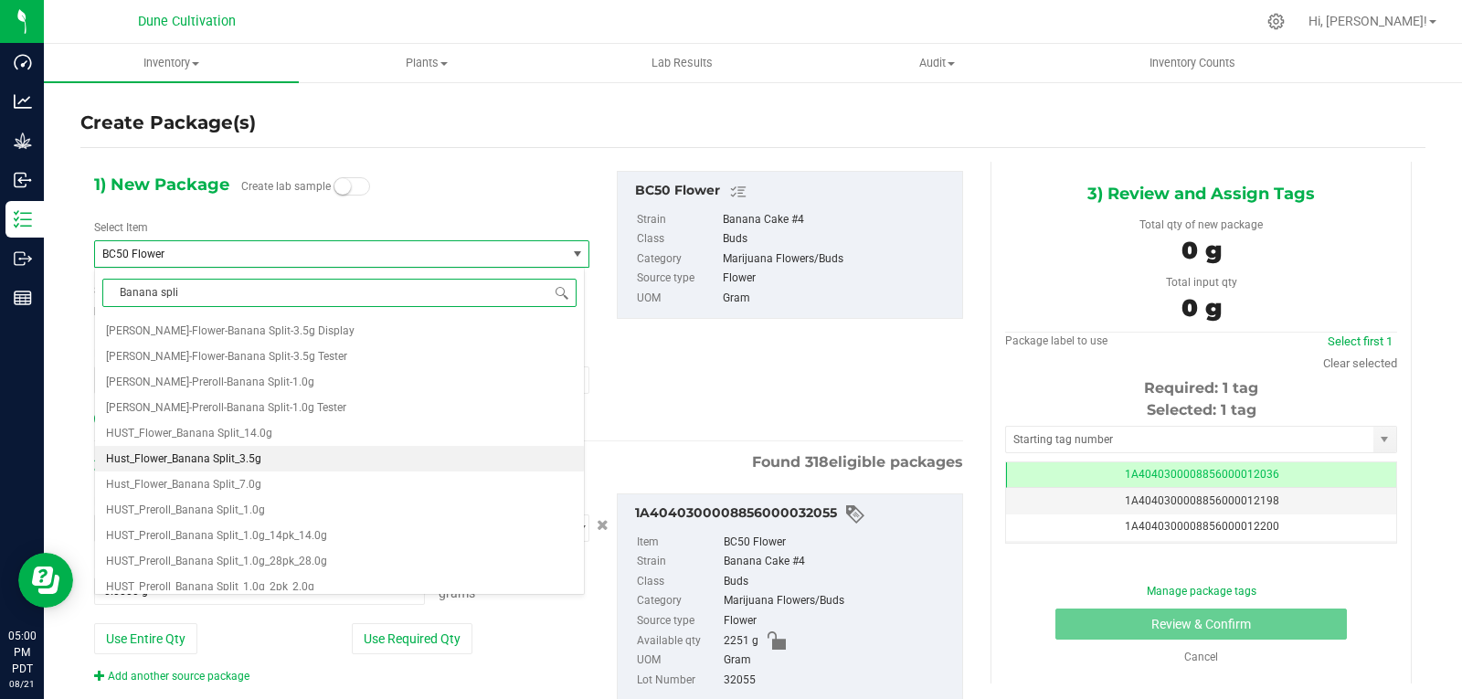
click at [345, 457] on li "Hust_Flower_Banana Split_3.5g" at bounding box center [339, 459] width 489 height 26
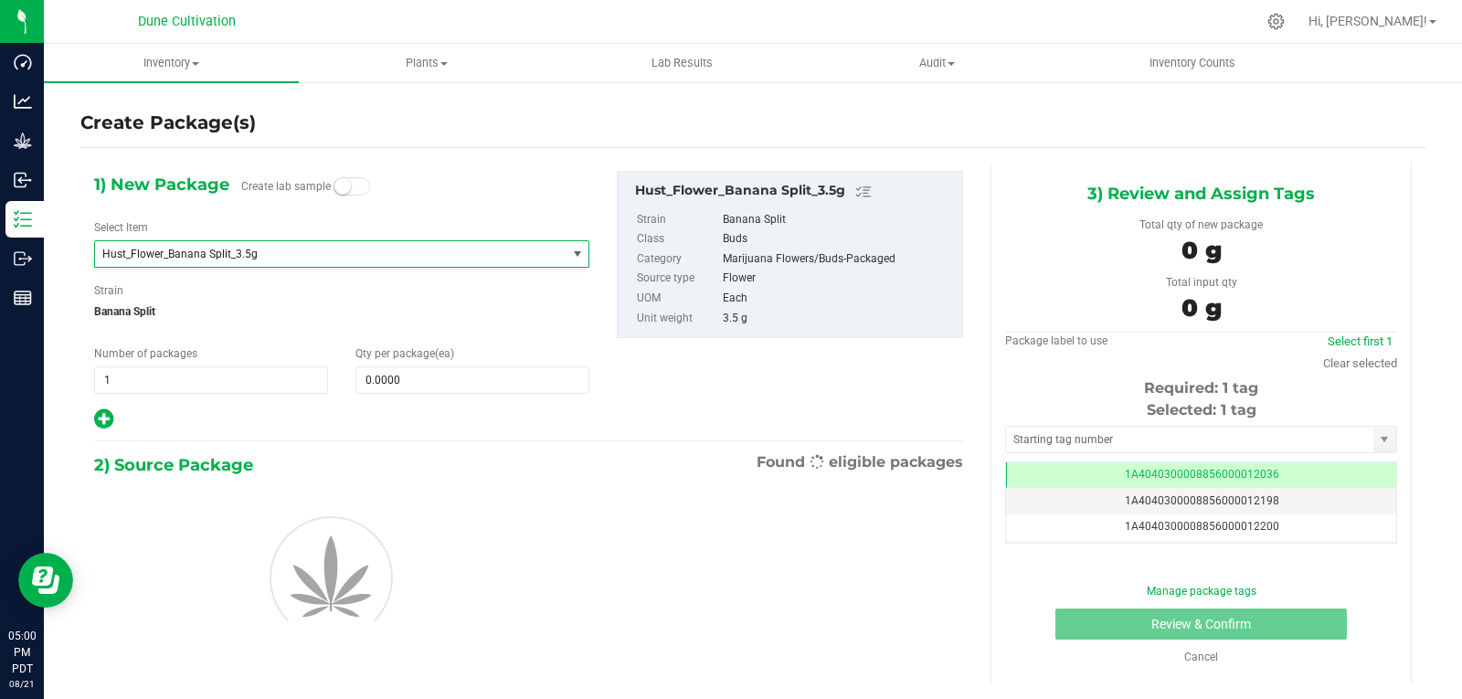
type input "0"
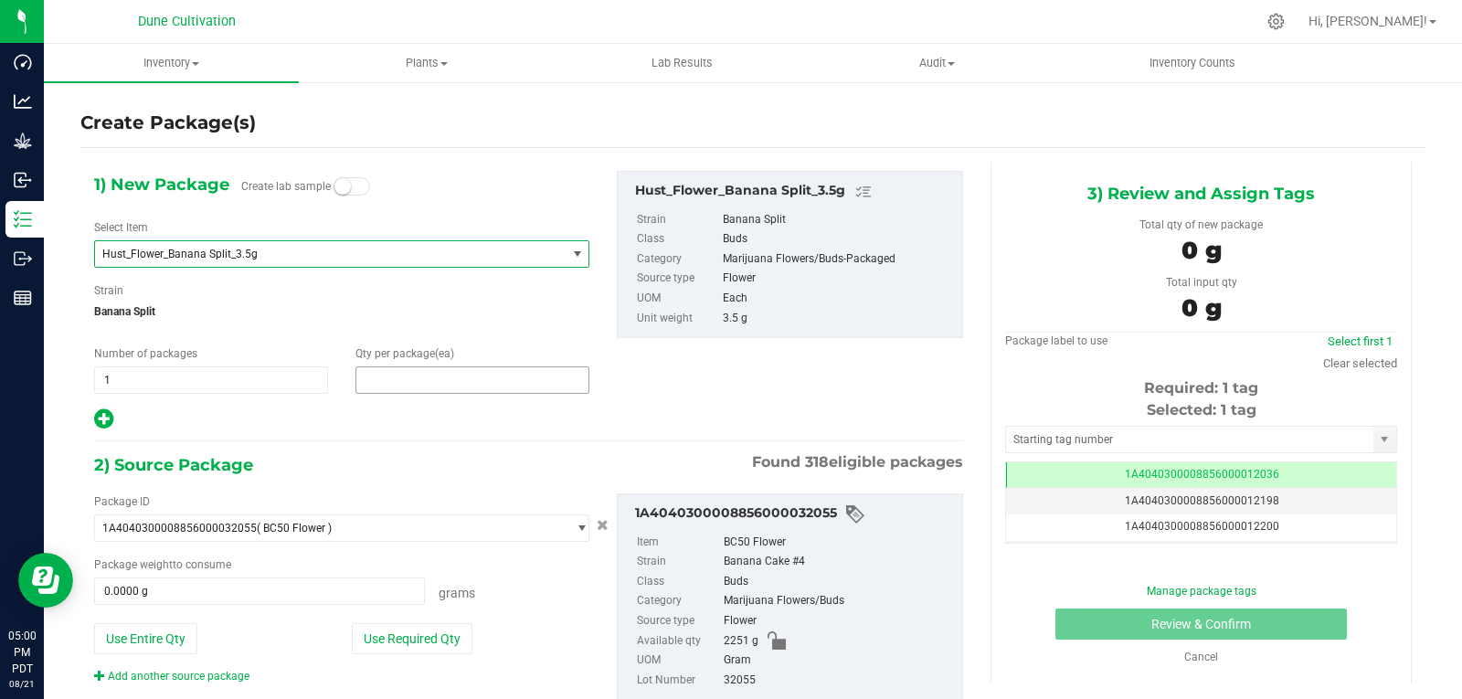
click at [380, 377] on span at bounding box center [472, 379] width 234 height 27
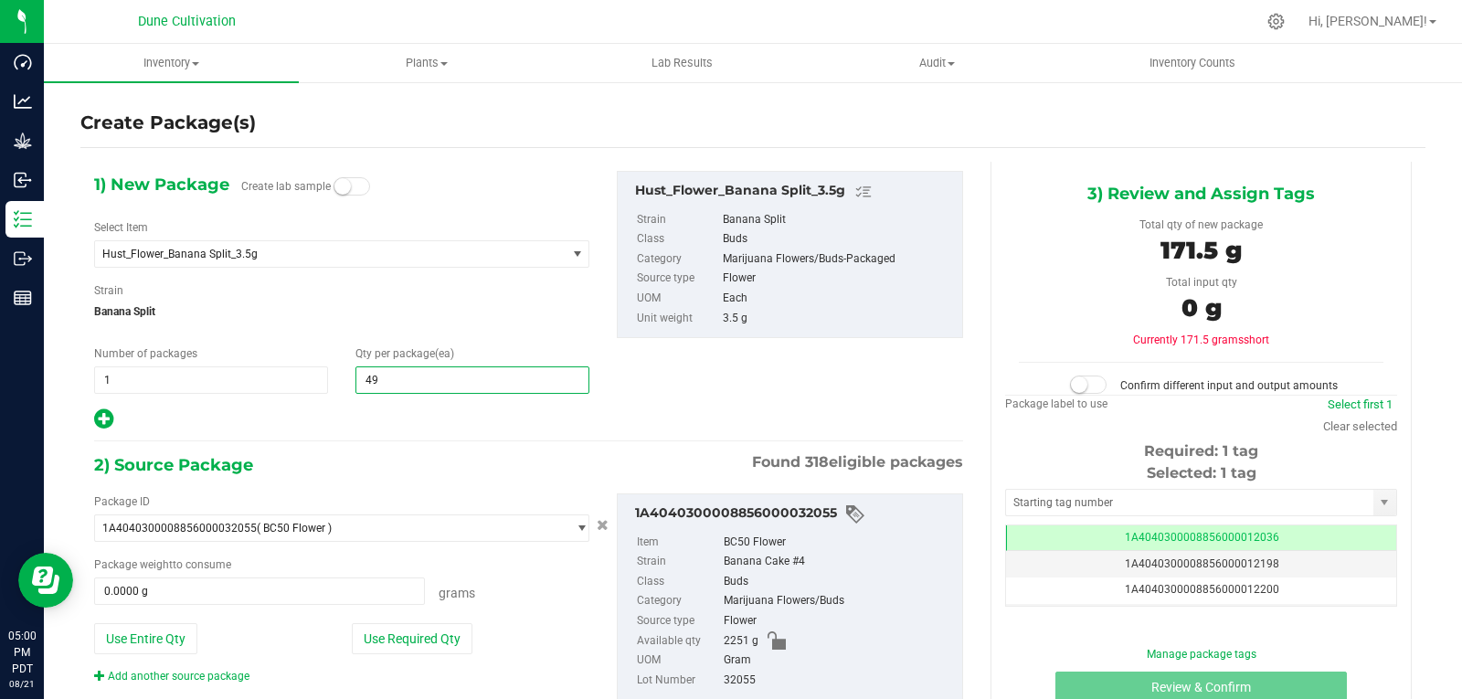
type input "490"
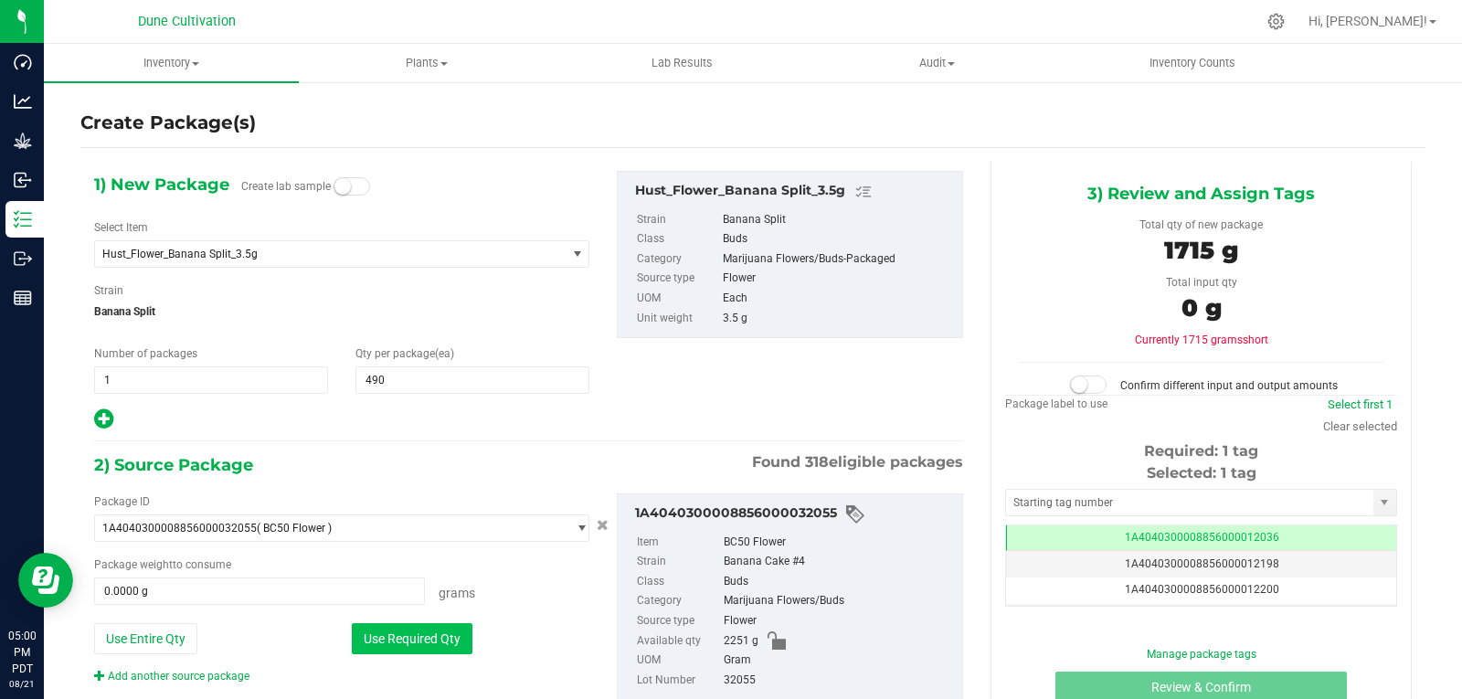
click at [394, 633] on button "Use Required Qty" at bounding box center [412, 638] width 121 height 31
type input "1715.0000 g"
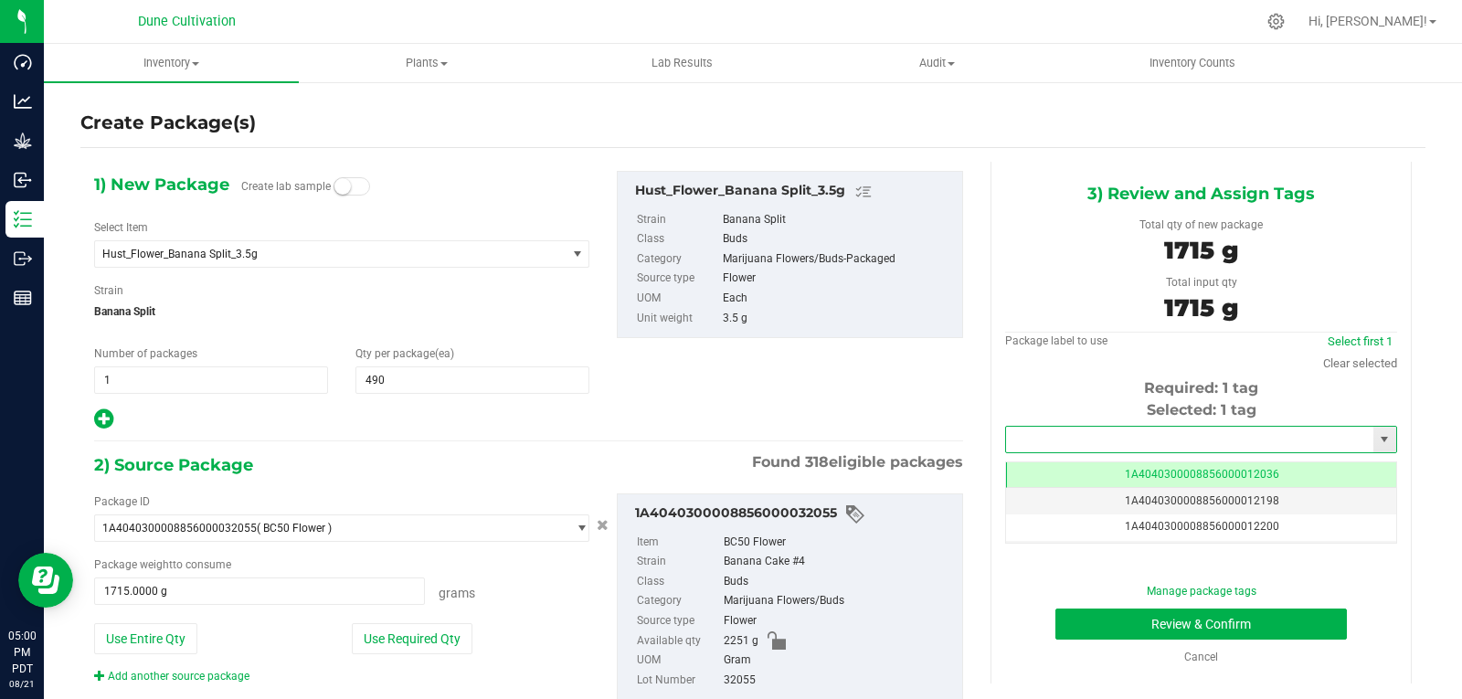
click at [1064, 437] on input "text" at bounding box center [1189, 440] width 367 height 26
click at [1056, 469] on li "1A4040300008856000028295" at bounding box center [1190, 470] width 386 height 27
type input "1A4040300008856000028295"
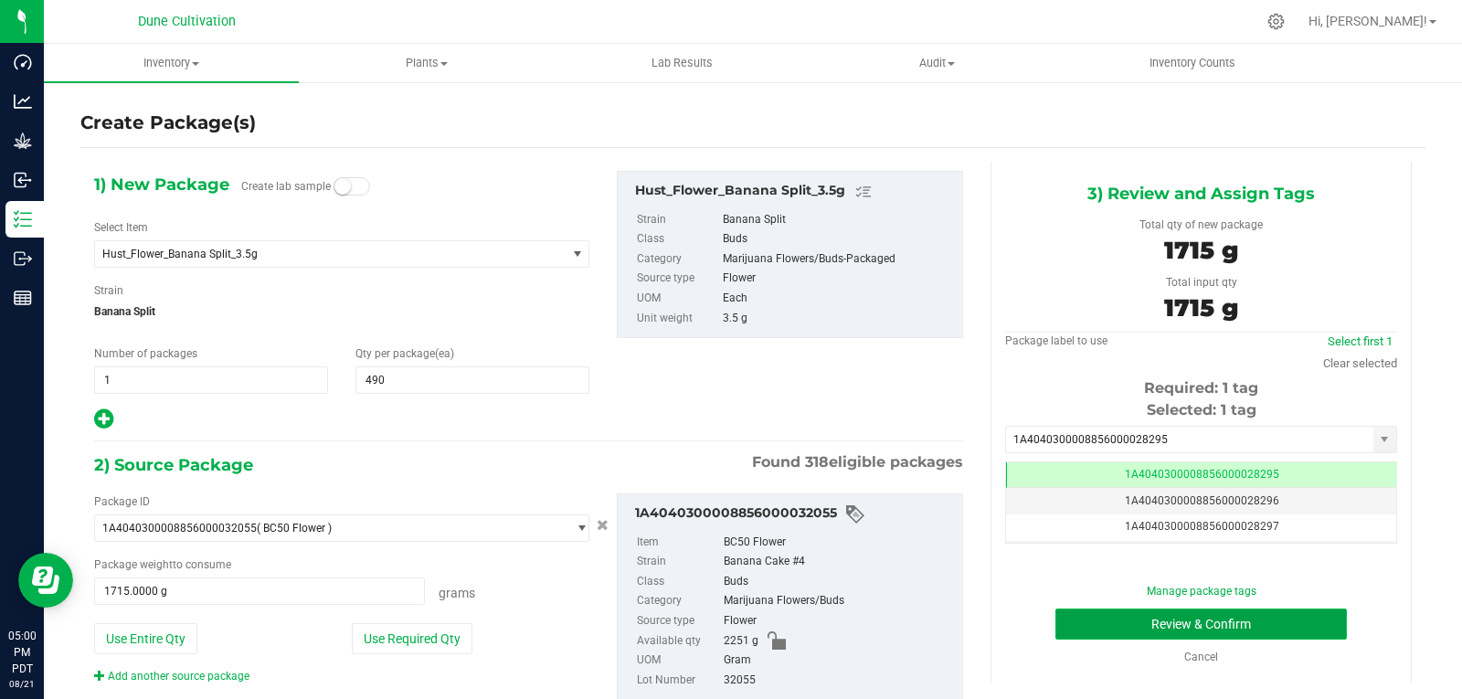
click at [1069, 618] on button "Review & Confirm" at bounding box center [1200, 623] width 291 height 31
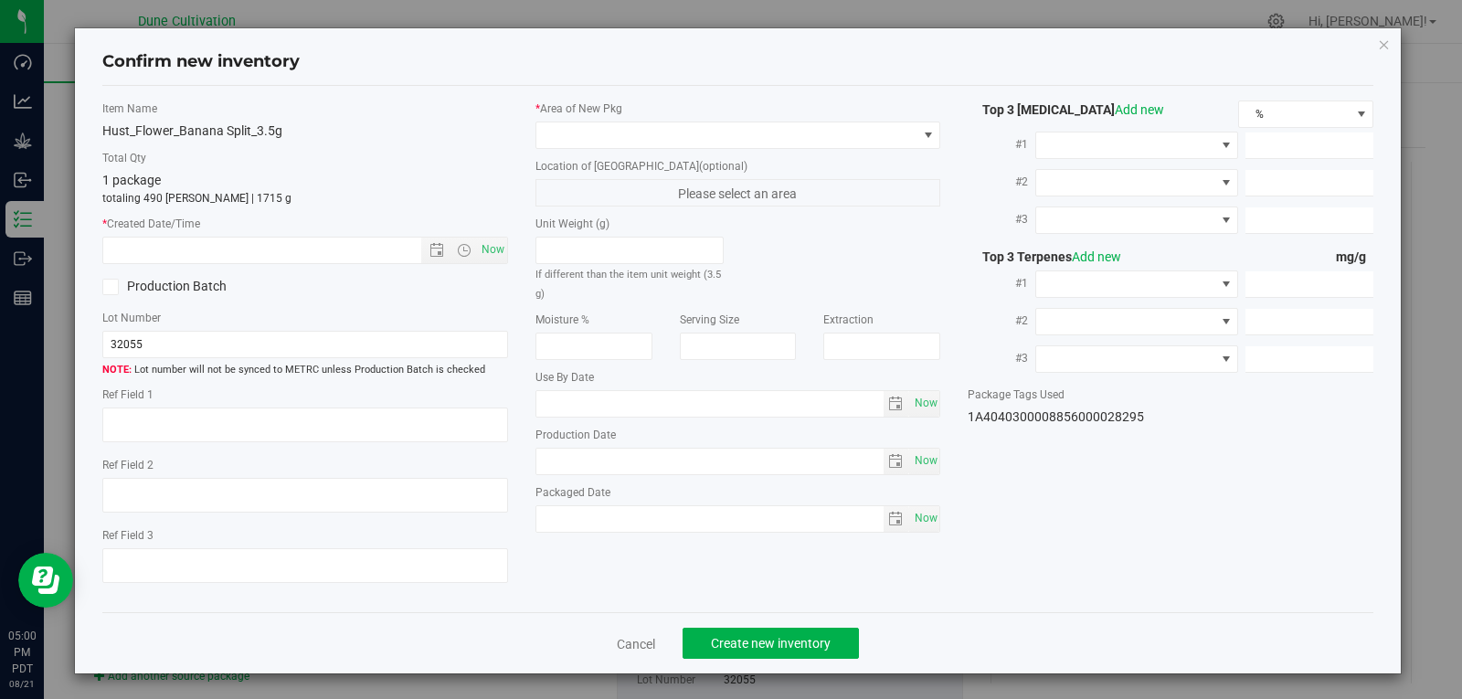
type textarea "26.2145%"
type textarea "Banana Split"
type textarea "0.0489237%"
type input "294.1030"
type input "9.2653"
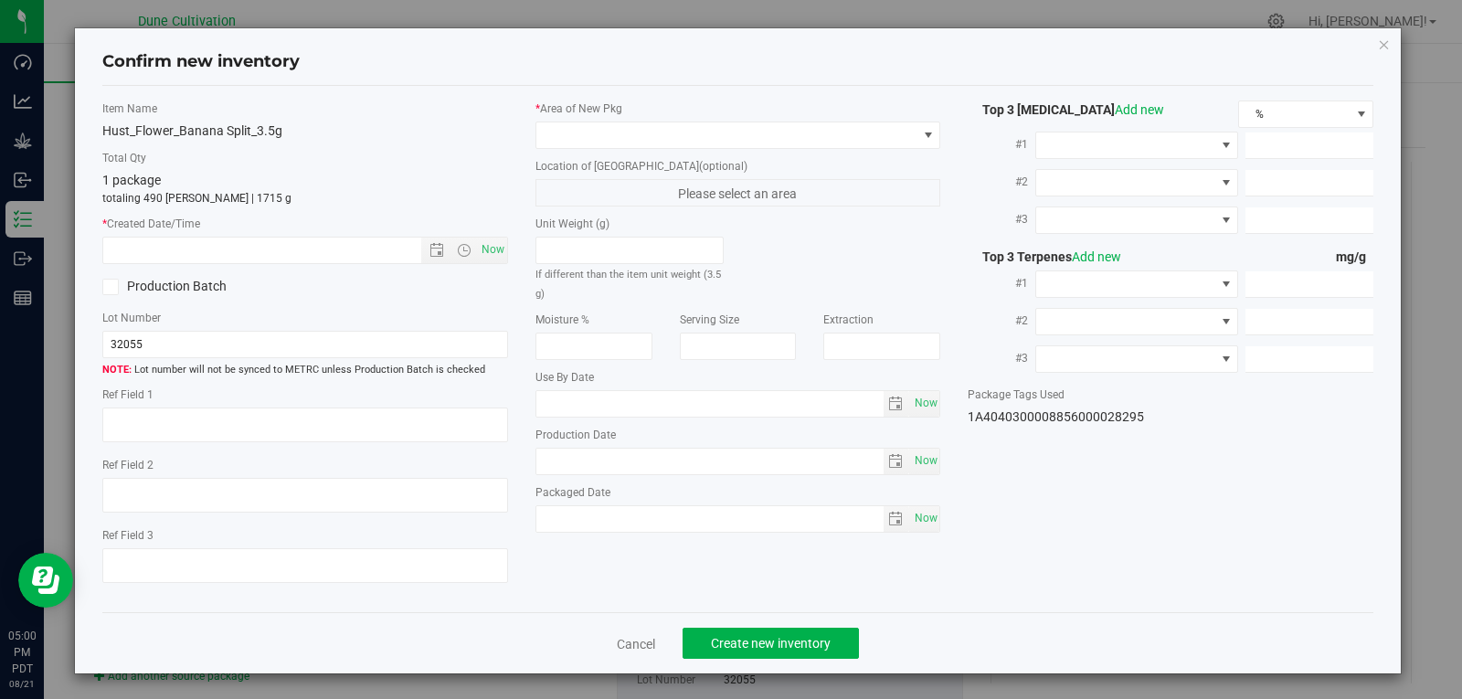
type input "4.2165"
type input "4.4790"
type input "2.8290"
type input "1.8860"
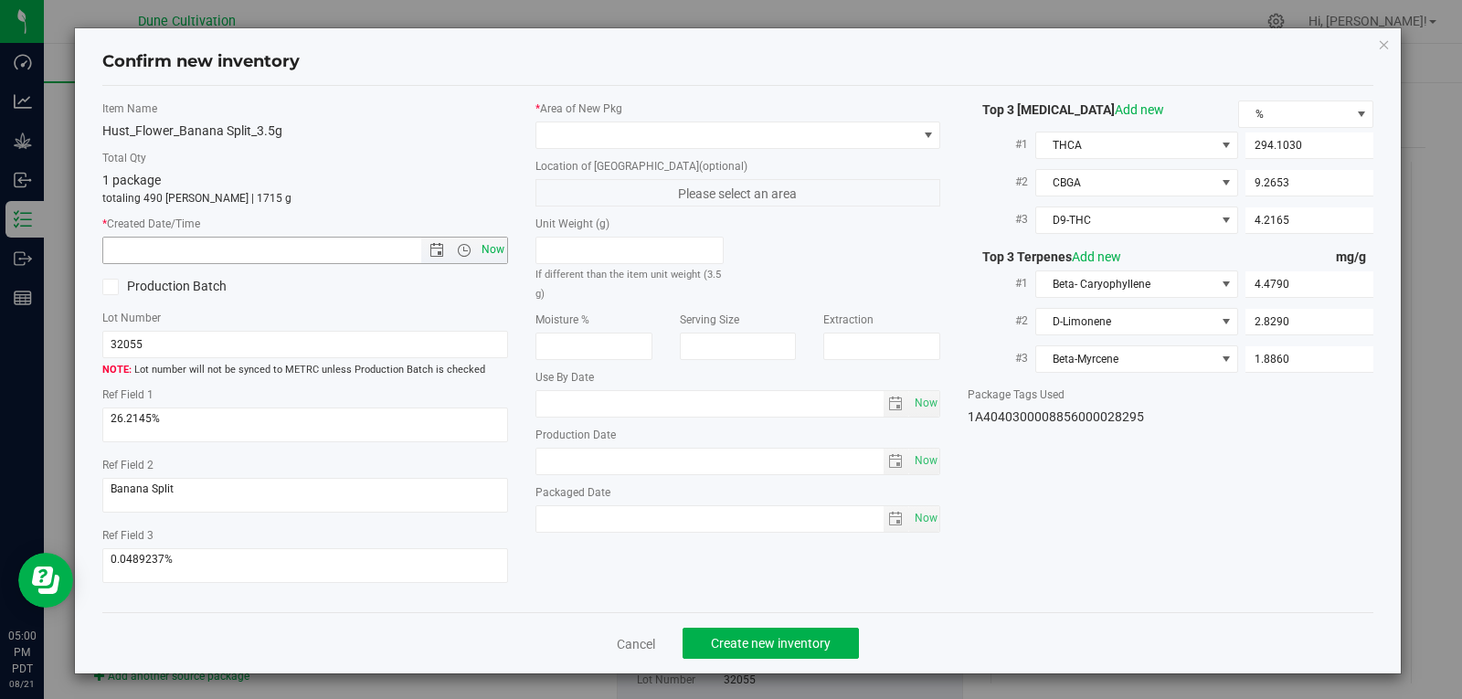
click at [480, 249] on span "Now" at bounding box center [492, 250] width 31 height 26
type input "[DATE] 5:00 PM"
click at [867, 130] on span at bounding box center [726, 135] width 381 height 26
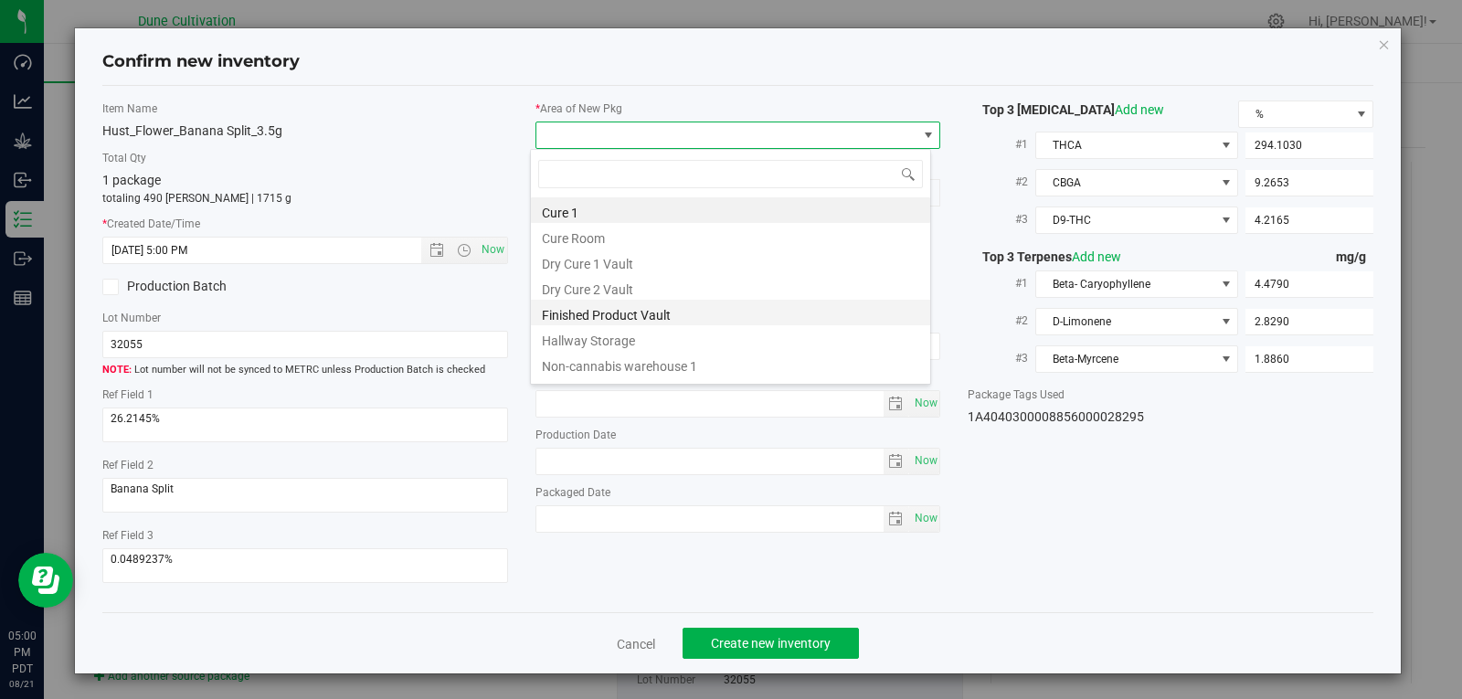
click at [744, 304] on li "Finished Product Vault" at bounding box center [730, 313] width 399 height 26
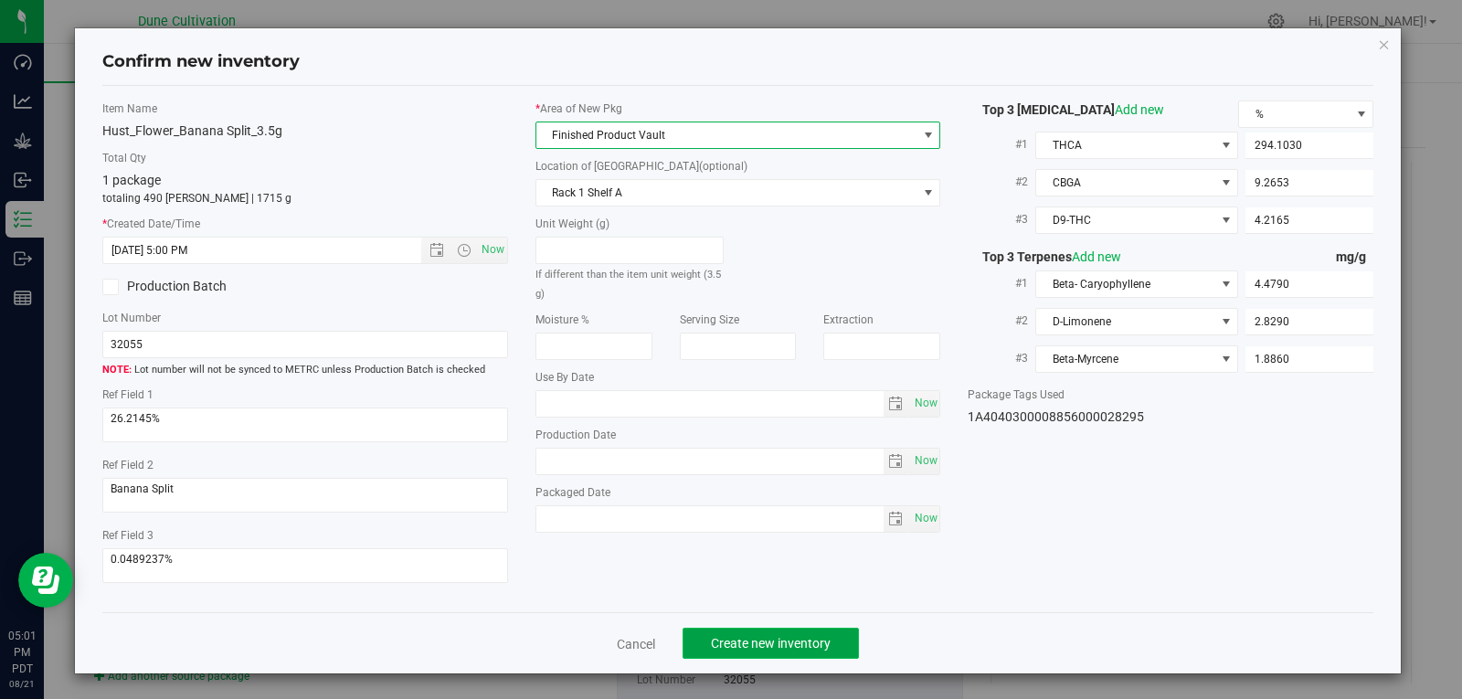
click at [779, 634] on button "Create new inventory" at bounding box center [770, 643] width 176 height 31
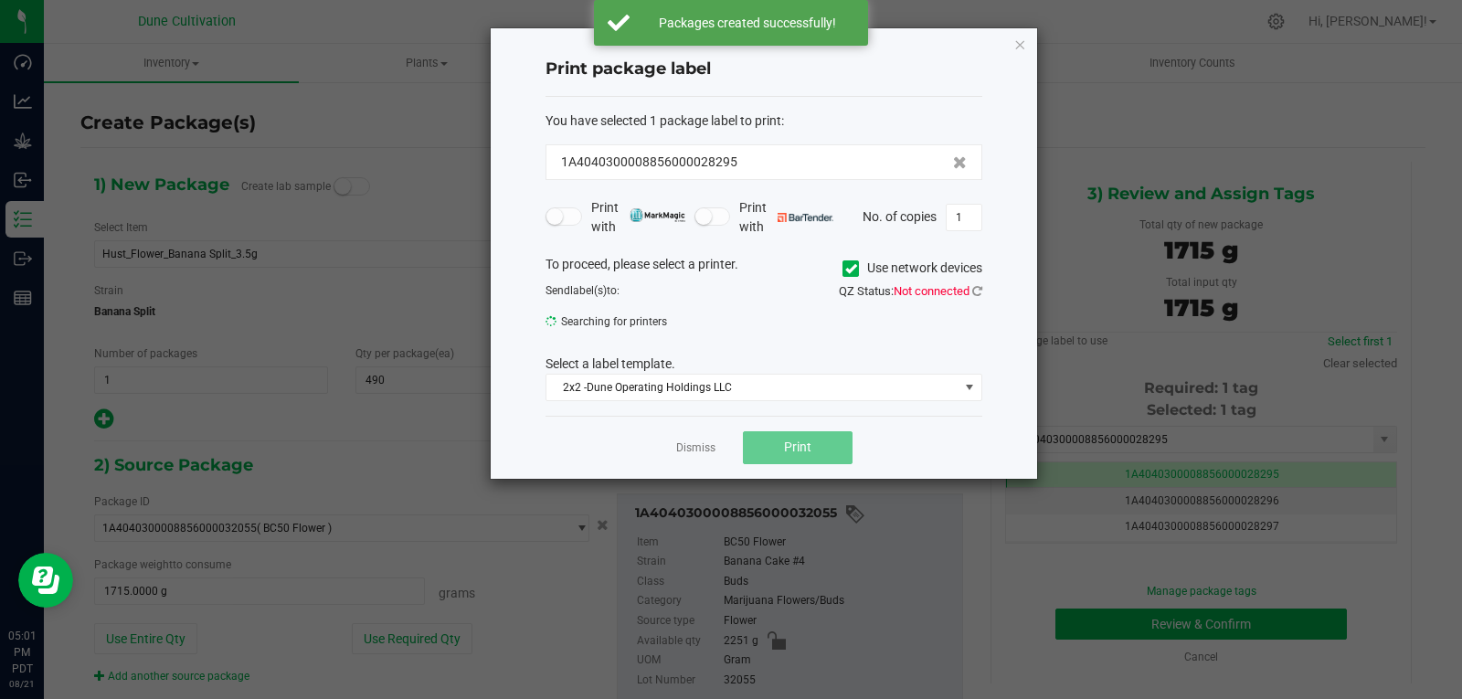
click at [693, 463] on div "Dismiss Print" at bounding box center [763, 447] width 437 height 63
click at [700, 453] on link "Dismiss" at bounding box center [695, 448] width 39 height 16
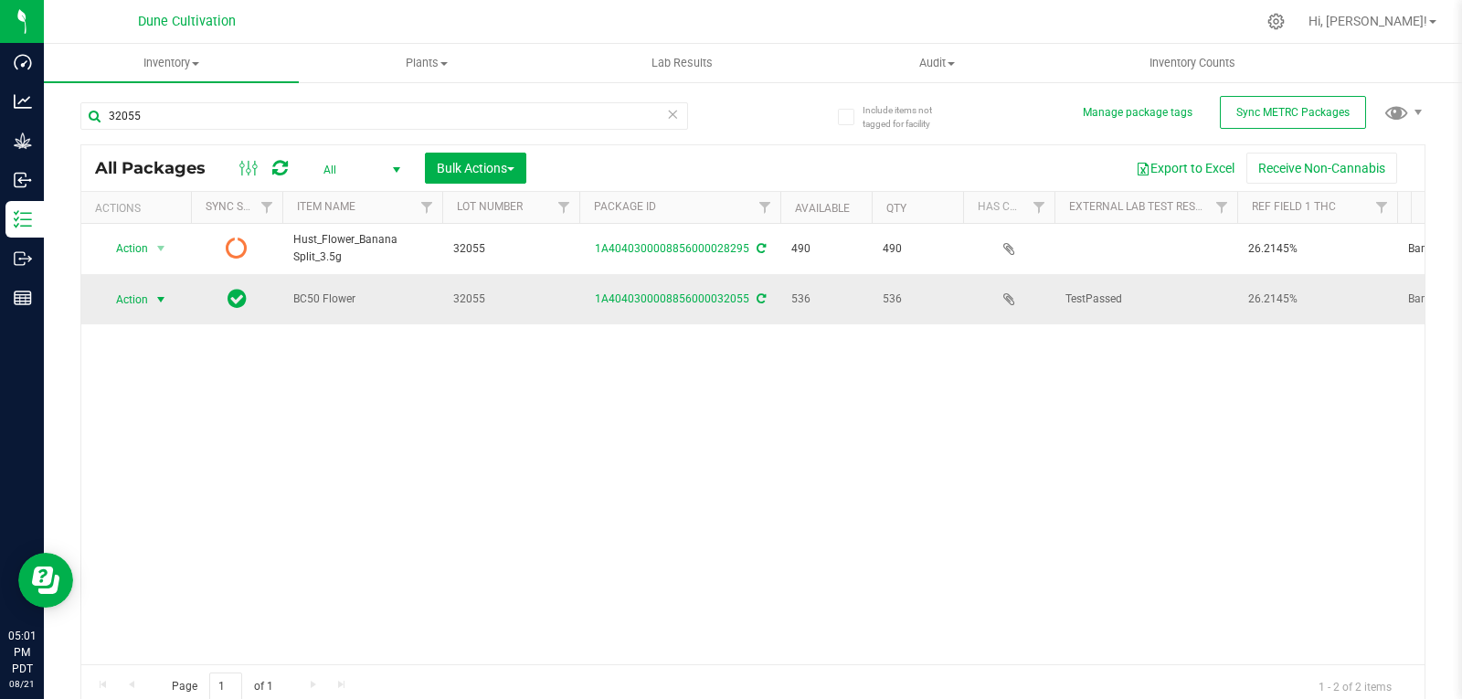
click at [150, 291] on span "select" at bounding box center [161, 300] width 23 height 26
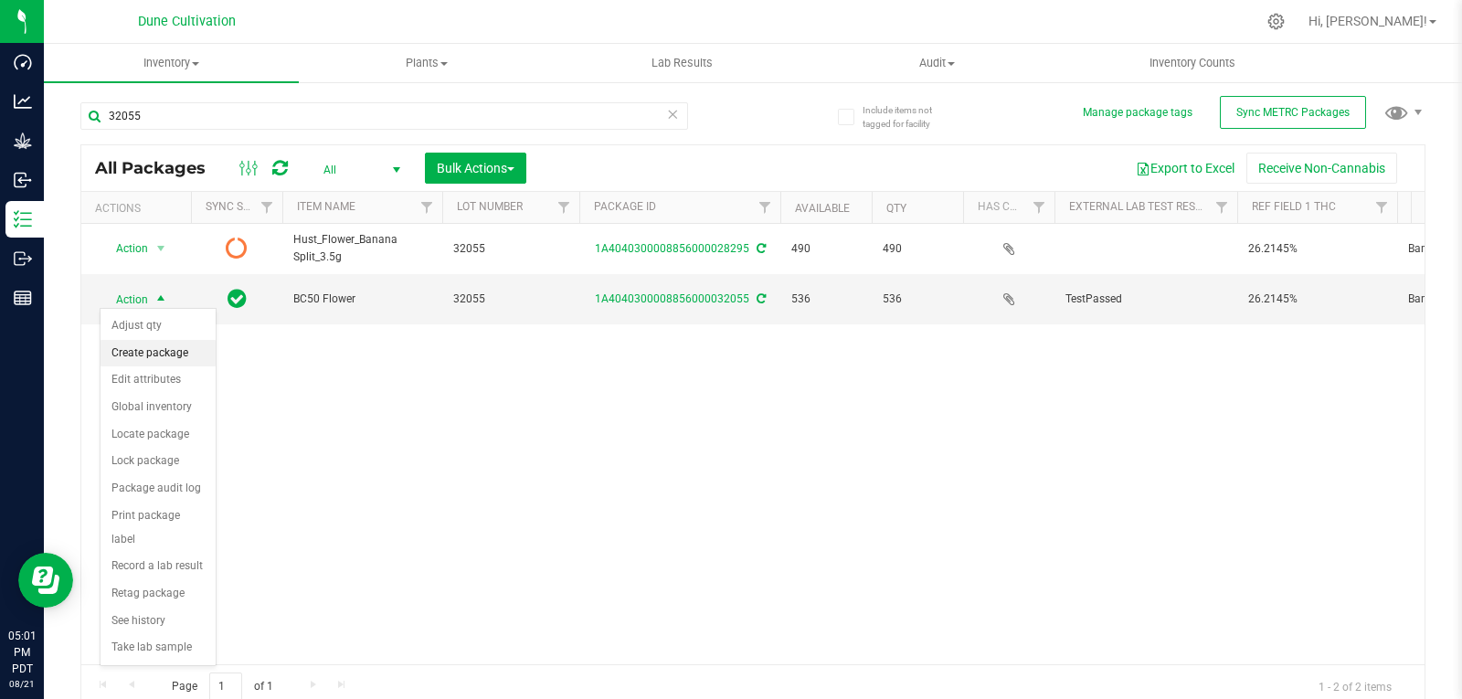
click at [152, 342] on li "Create package" at bounding box center [157, 353] width 115 height 27
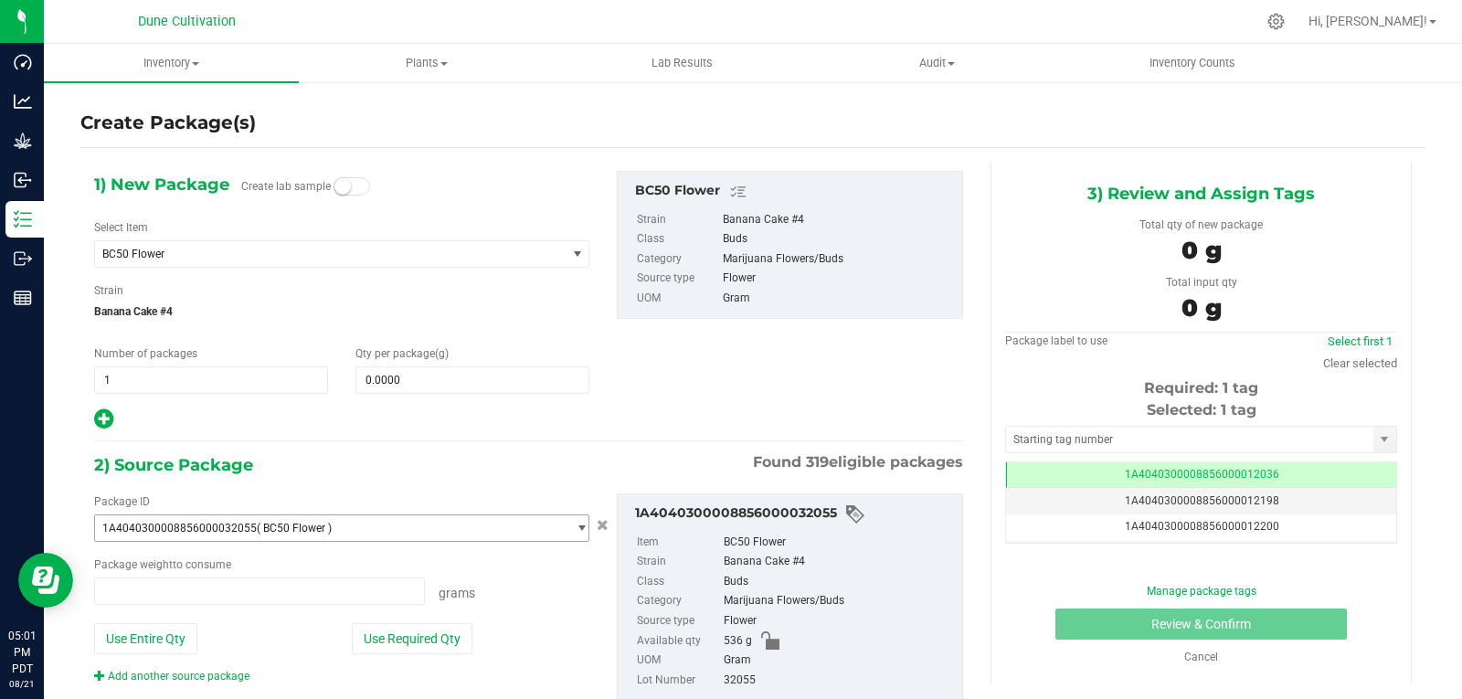
type input "0.0000 g"
click at [291, 238] on div "Select Item BC50 Flower 1942 Flower 1942-Shake 7R0X - Seeds AB17-Flower AF60 - …" at bounding box center [341, 243] width 495 height 48
click at [280, 253] on span "BC50 Flower" at bounding box center [321, 254] width 438 height 13
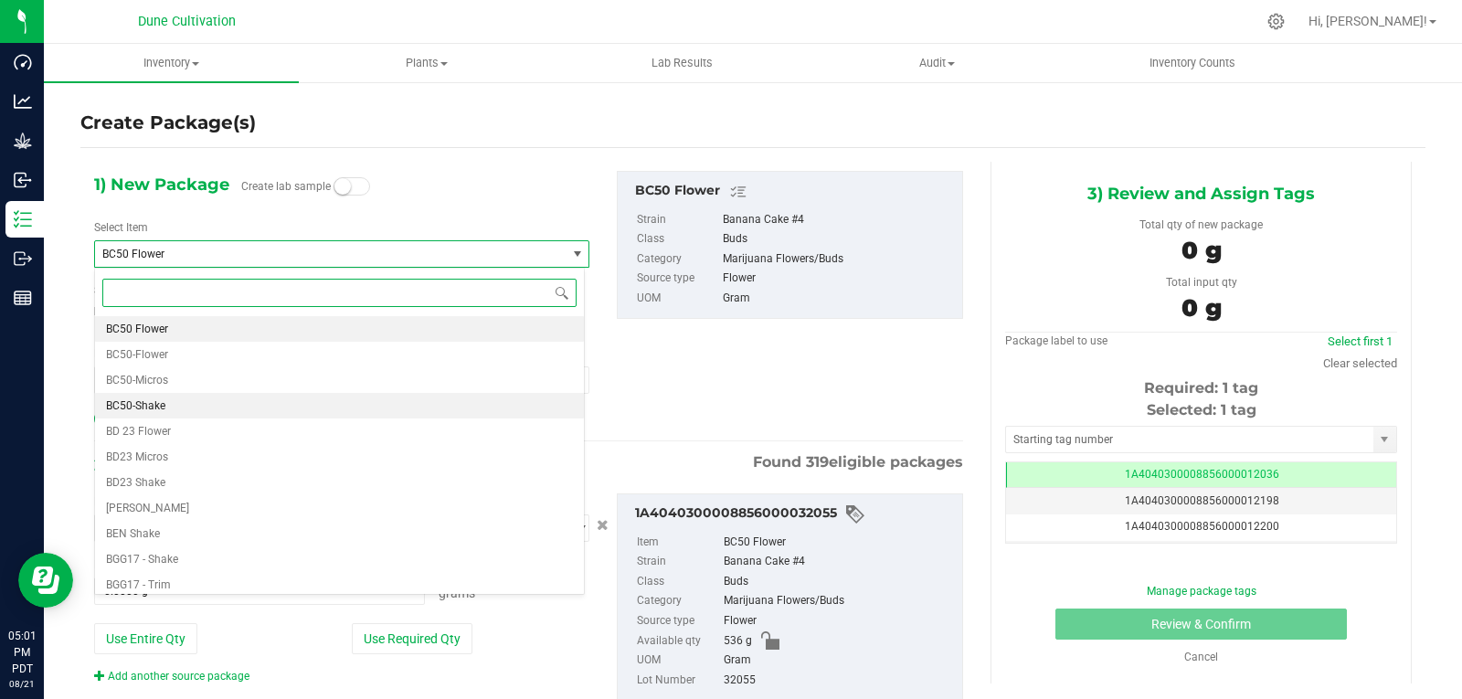
click at [220, 400] on li "BC50-Shake" at bounding box center [339, 406] width 489 height 26
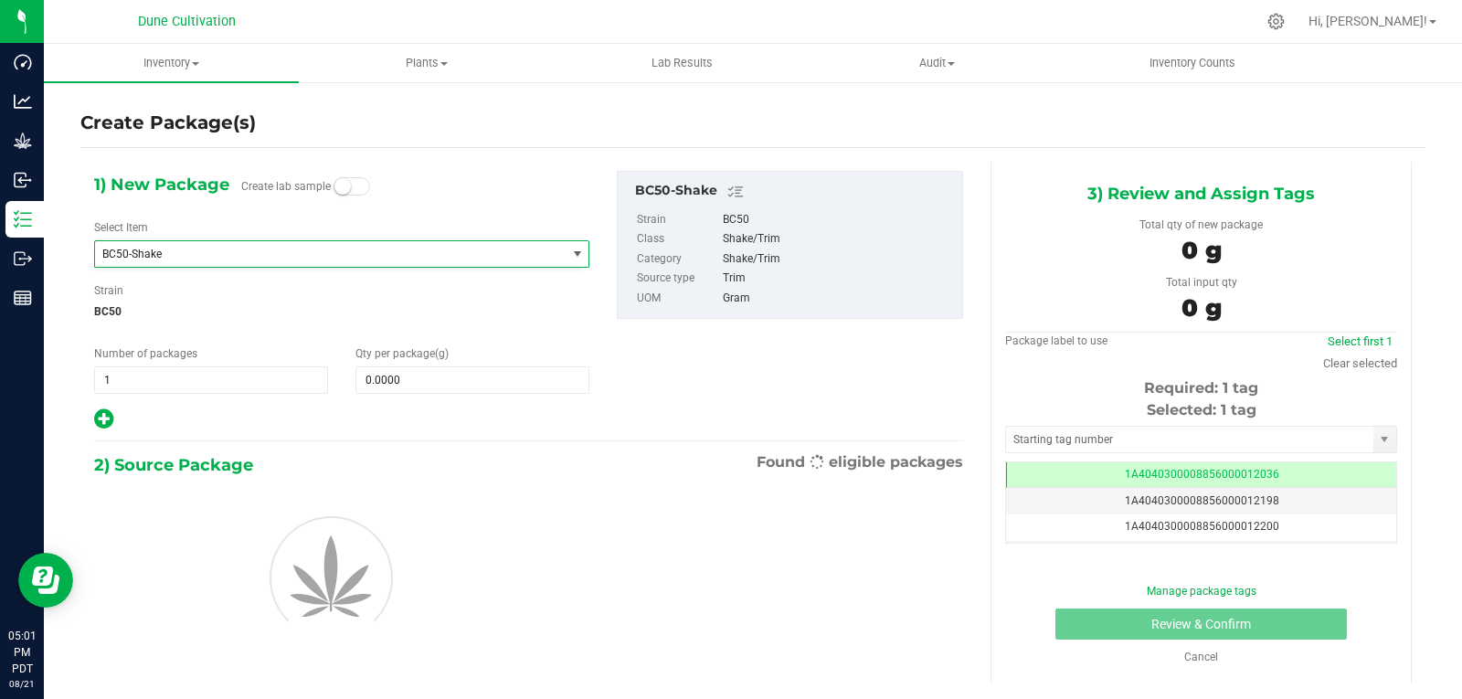
type input "0.0000"
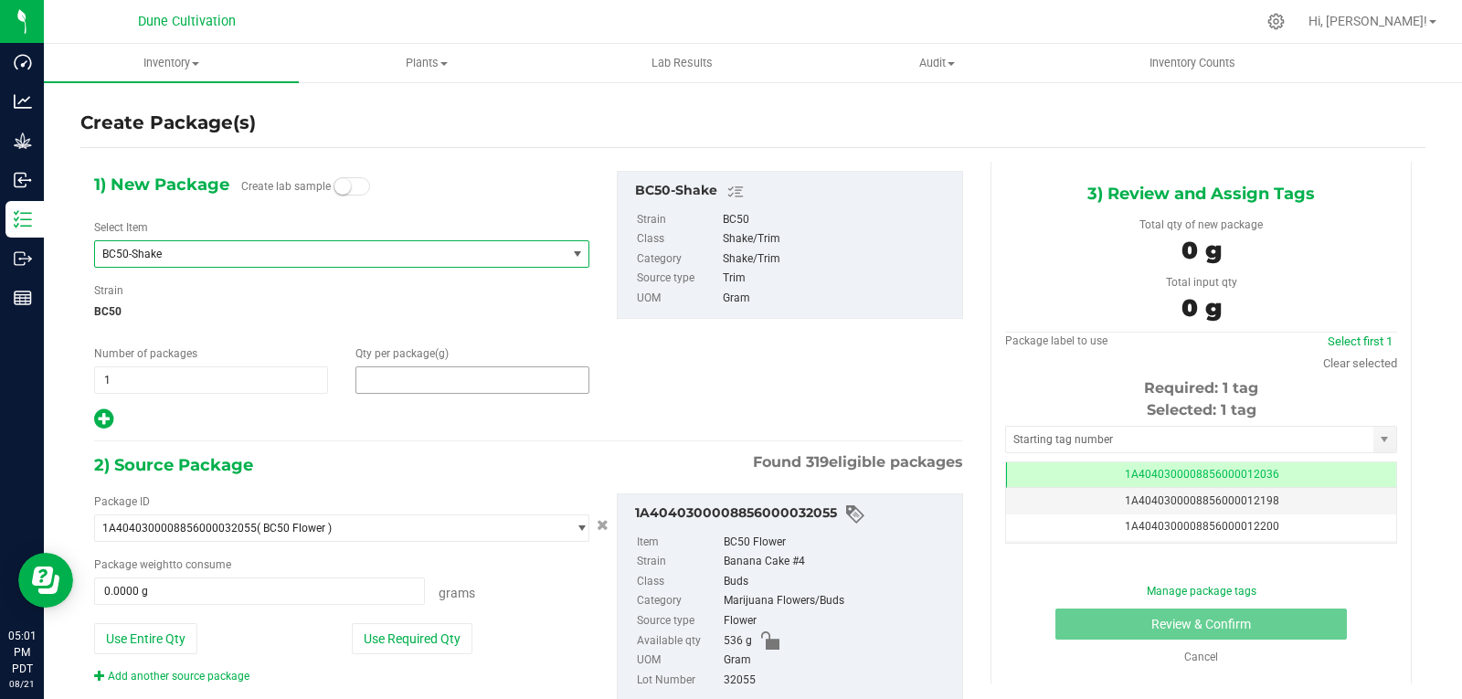
click at [469, 373] on span at bounding box center [472, 379] width 234 height 27
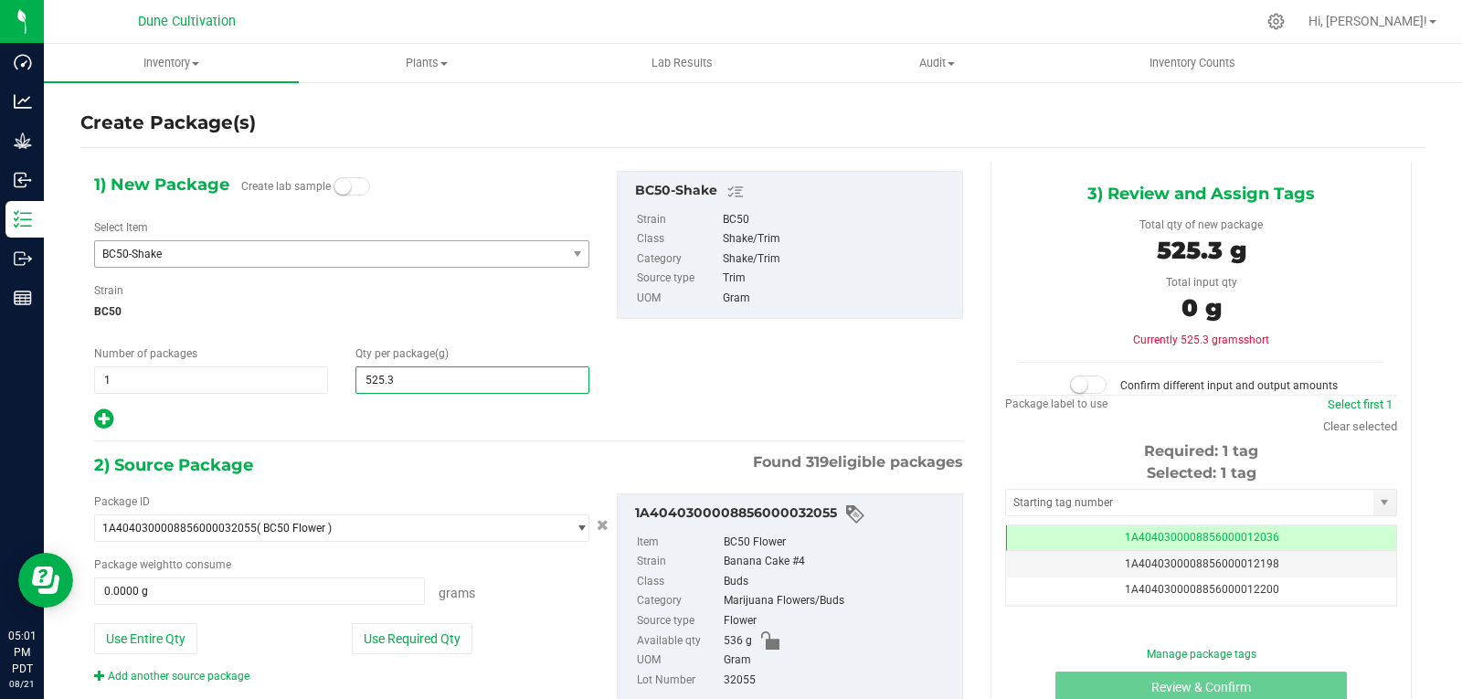
type input "525.37"
type input "525.3700"
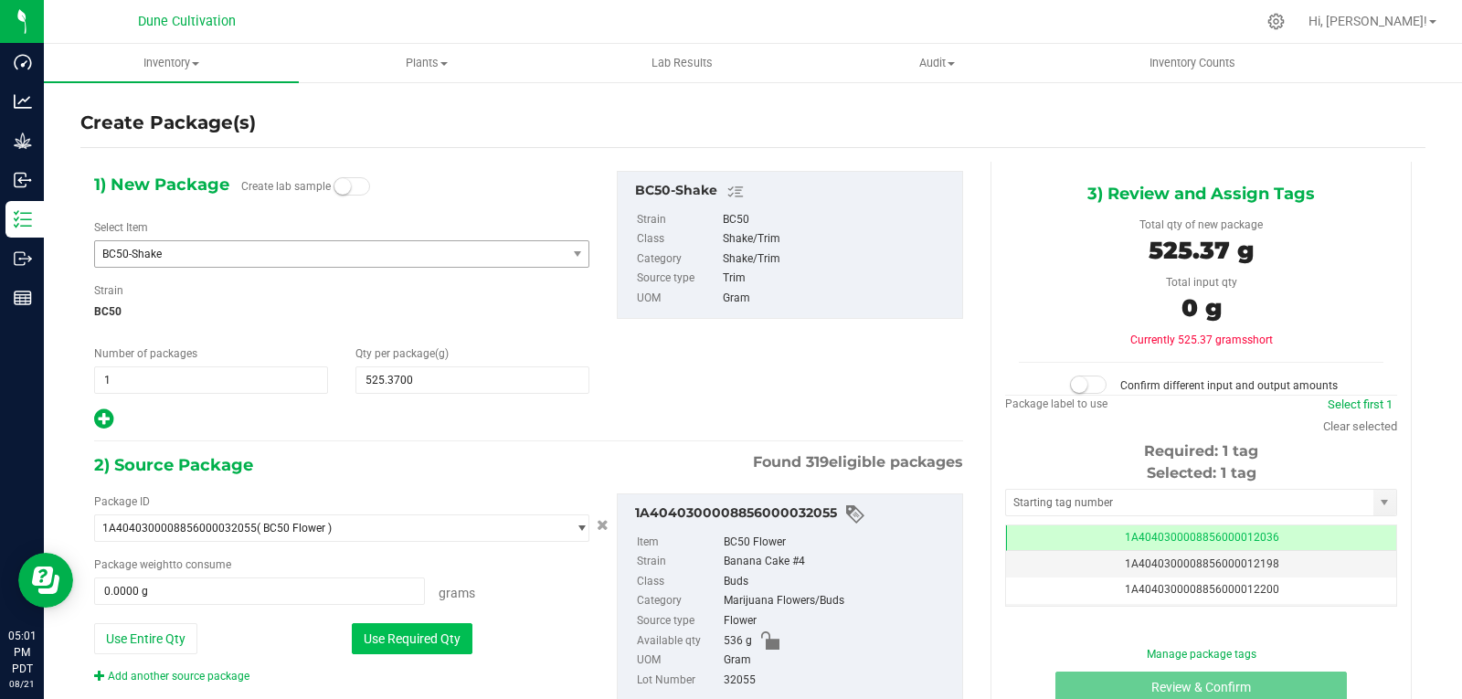
click at [436, 624] on button "Use Required Qty" at bounding box center [412, 638] width 121 height 31
type input "525.3700 g"
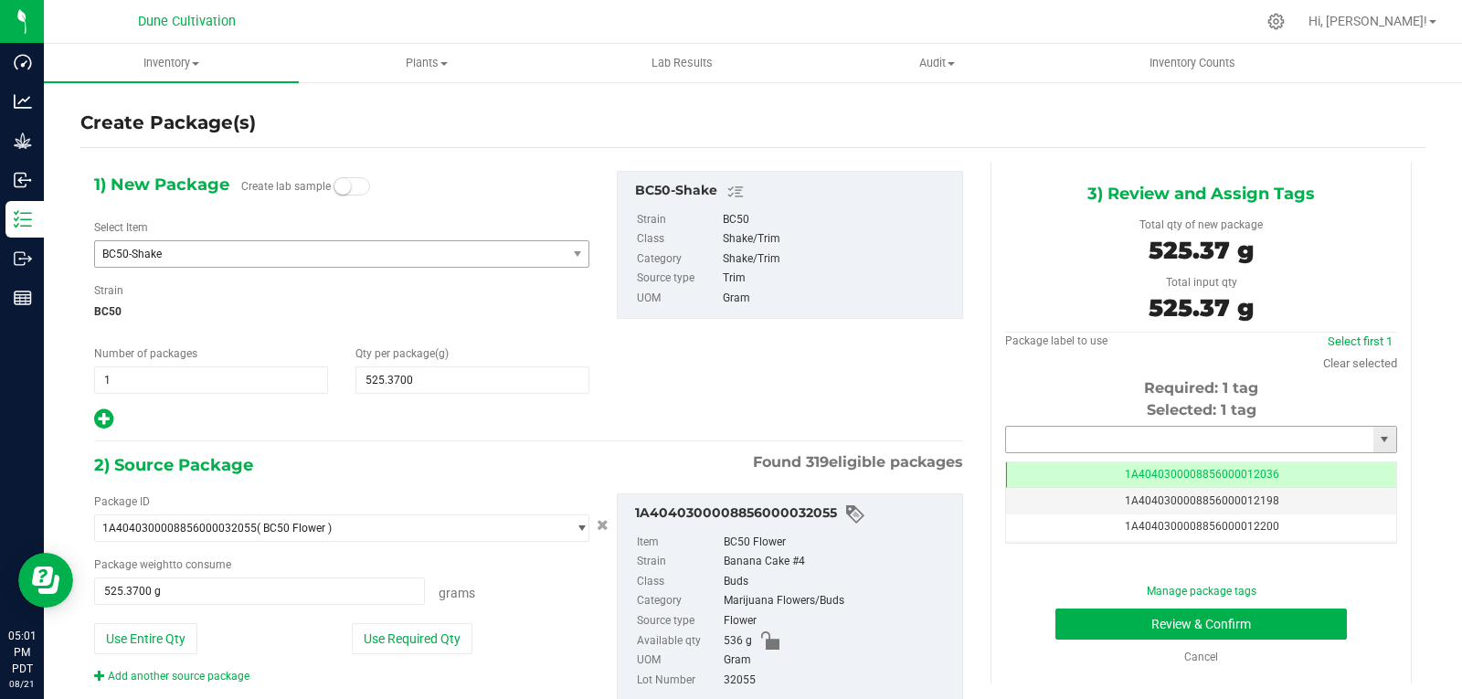
click at [1057, 433] on input "text" at bounding box center [1189, 440] width 367 height 26
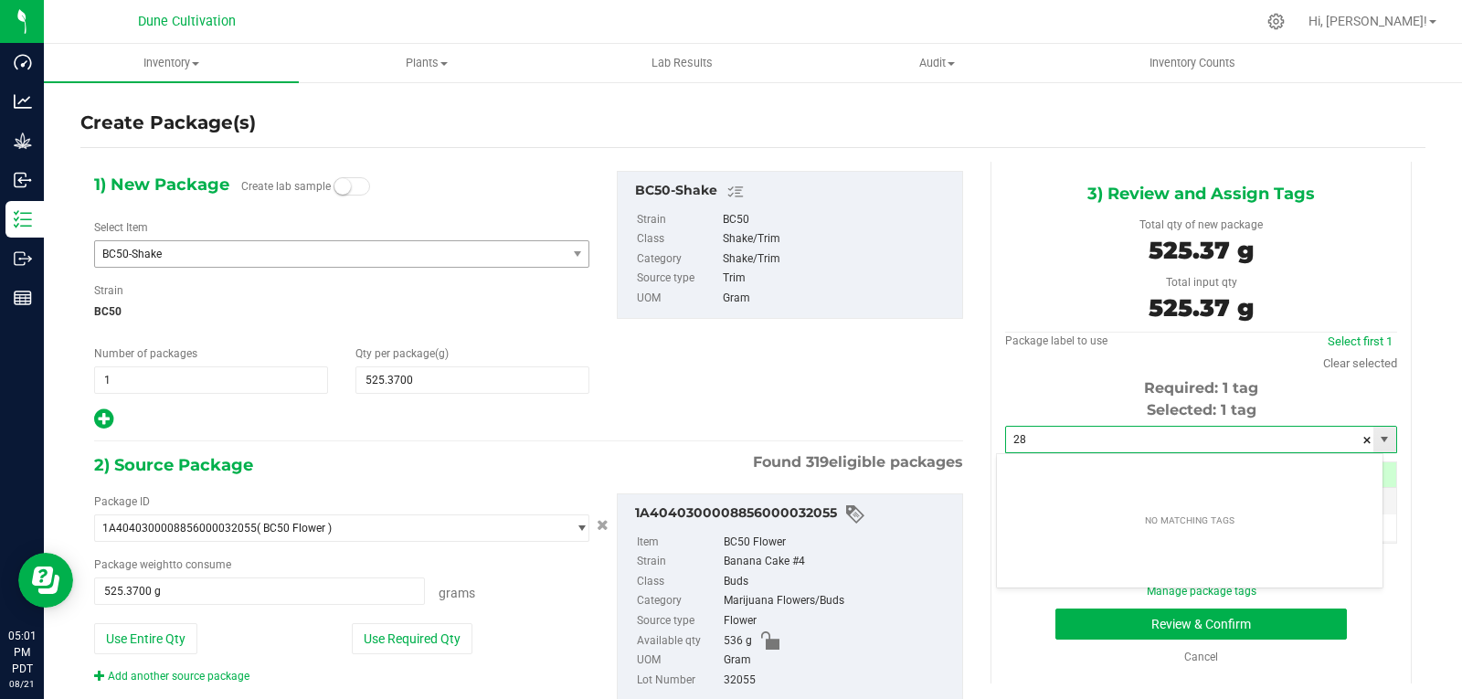
type input "2"
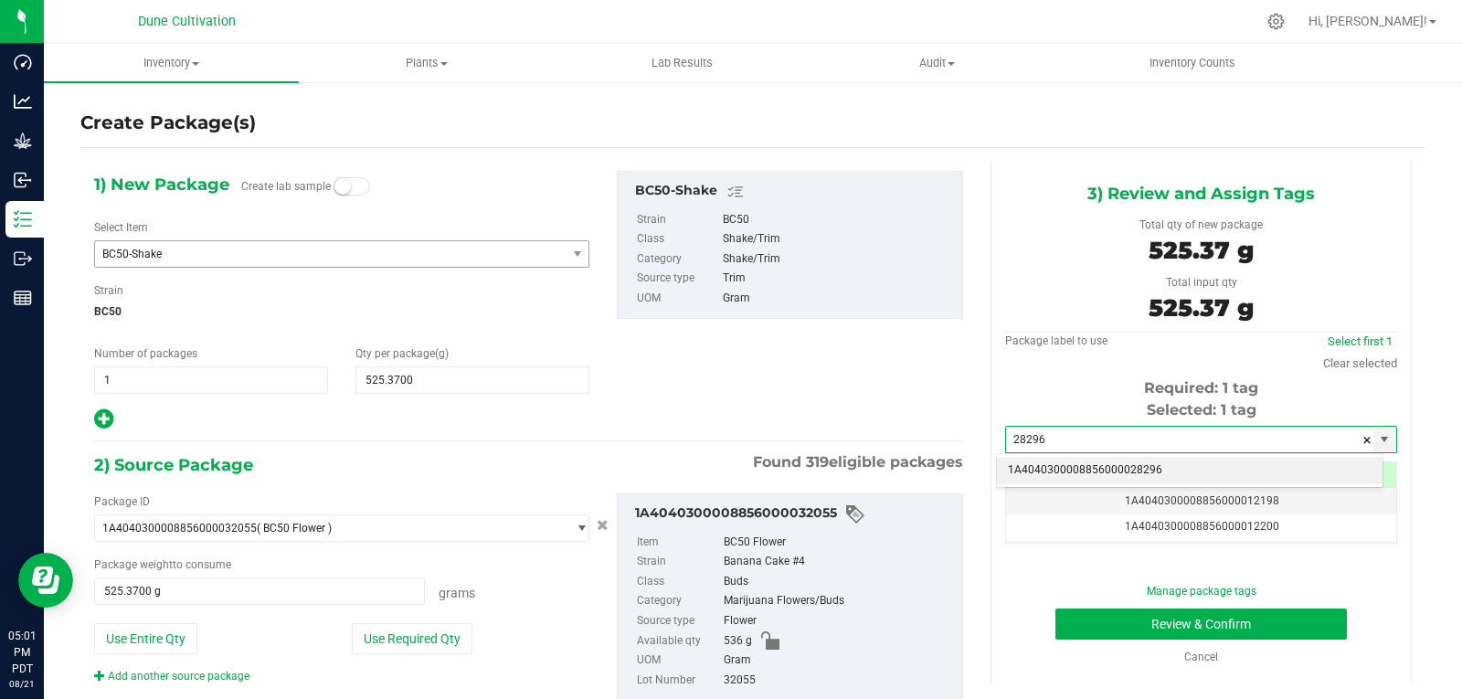
click at [1057, 468] on li "1A4040300008856000028296" at bounding box center [1190, 470] width 386 height 27
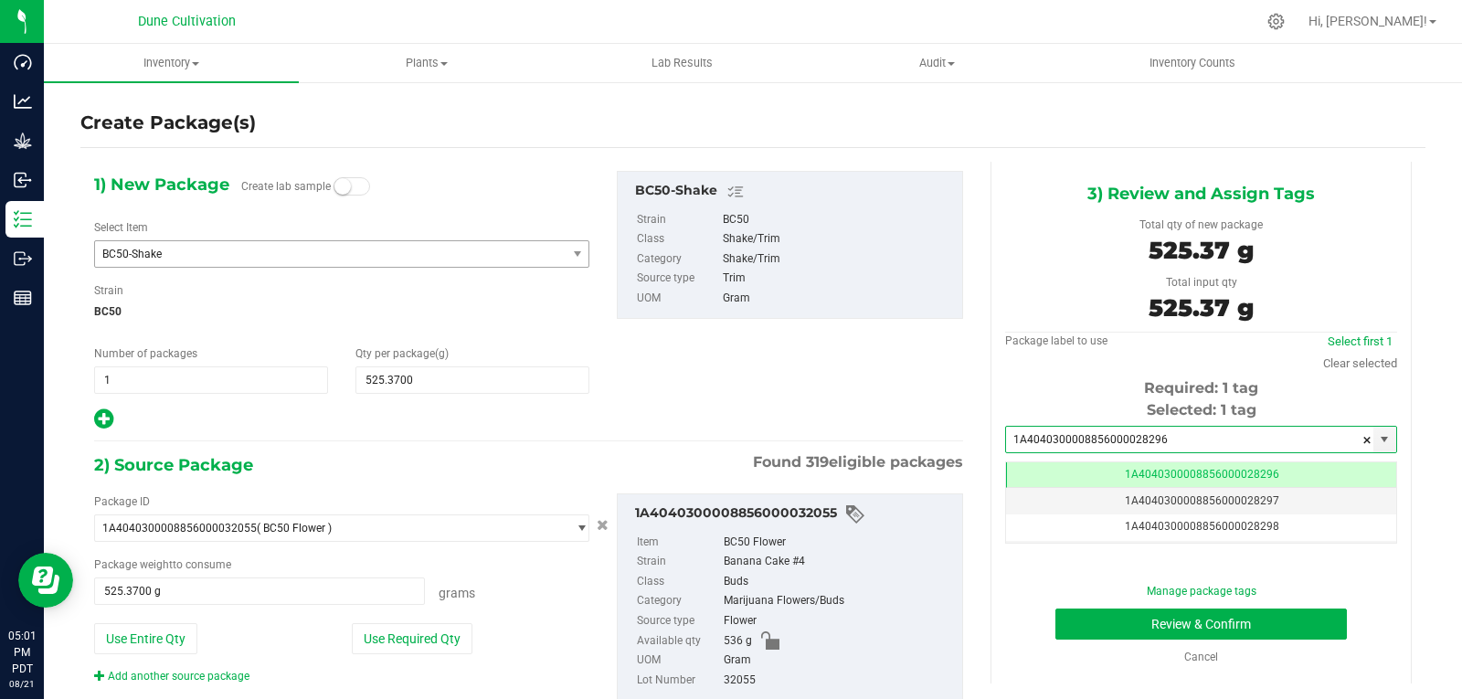
scroll to position [0, -1]
type input "1A4040300008856000028296"
click at [1093, 621] on button "Review & Confirm" at bounding box center [1200, 623] width 291 height 31
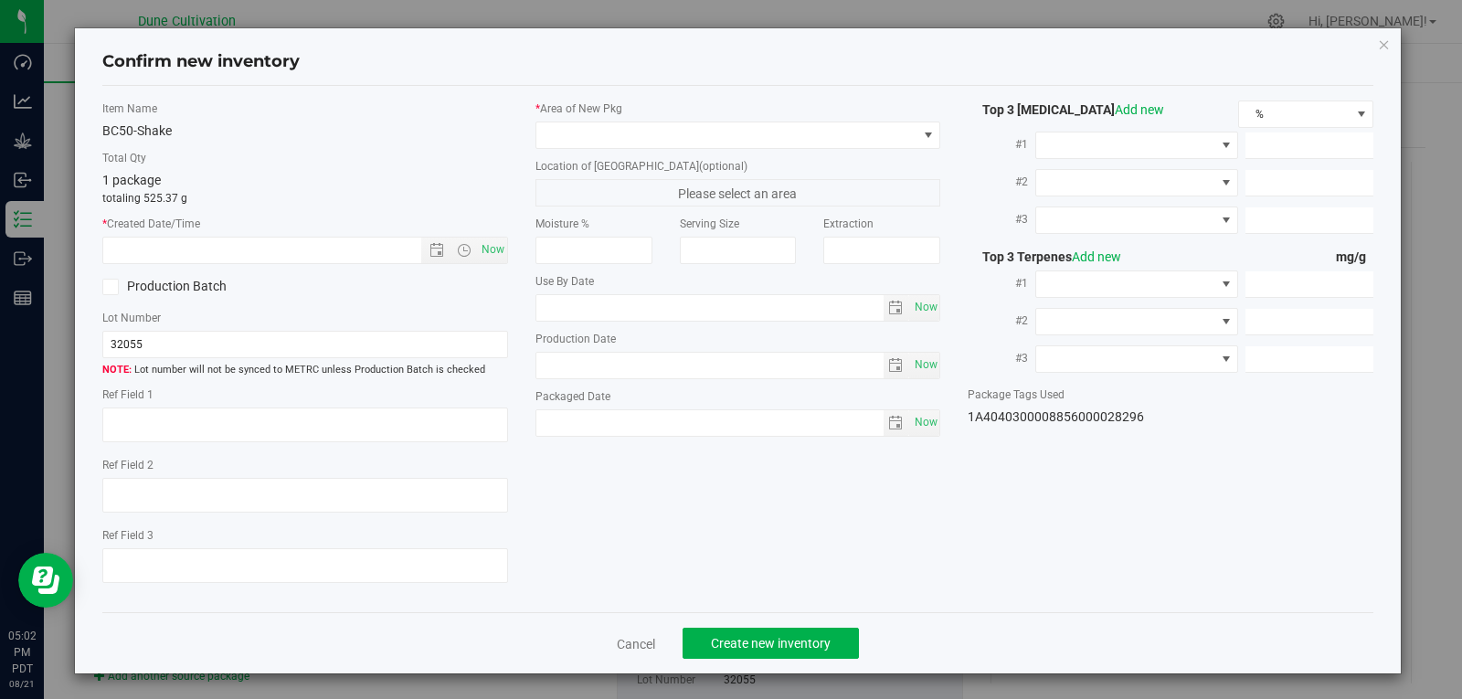
type textarea "26.2145%"
type textarea "Banana Split"
type textarea "0.0489237%"
type input "294.1030"
type input "9.2653"
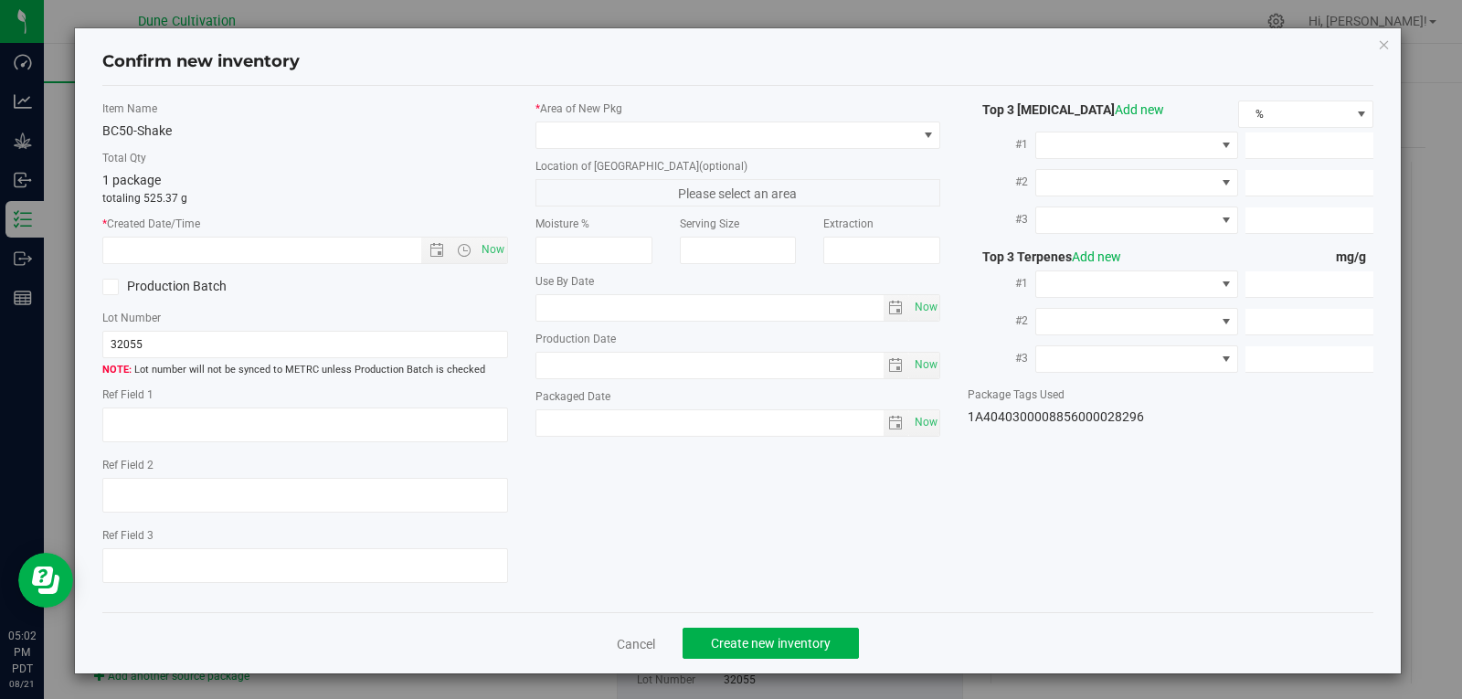
type input "4.2165"
type input "4.4790"
type input "2.8290"
type input "1.8860"
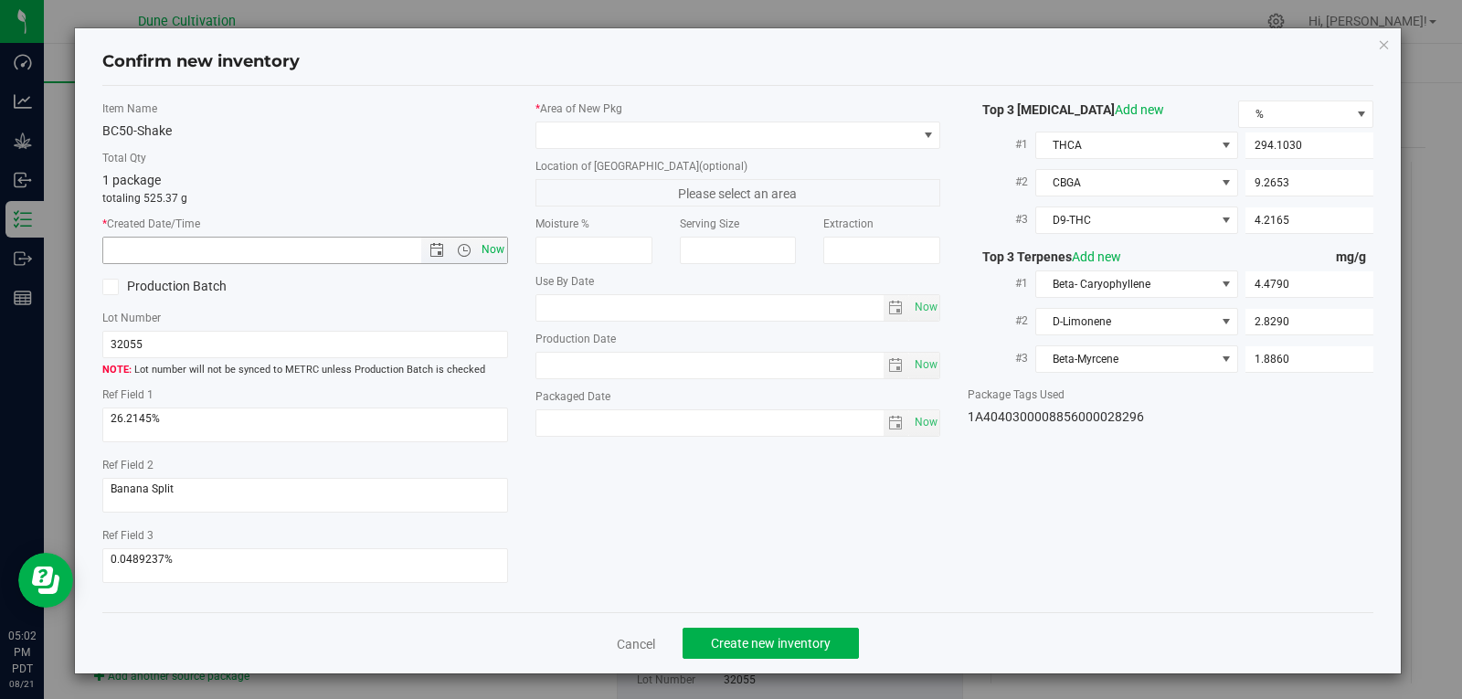
click at [492, 254] on span "Now" at bounding box center [492, 250] width 31 height 26
type input "[DATE] 5:02 PM"
click at [739, 125] on span at bounding box center [726, 135] width 381 height 26
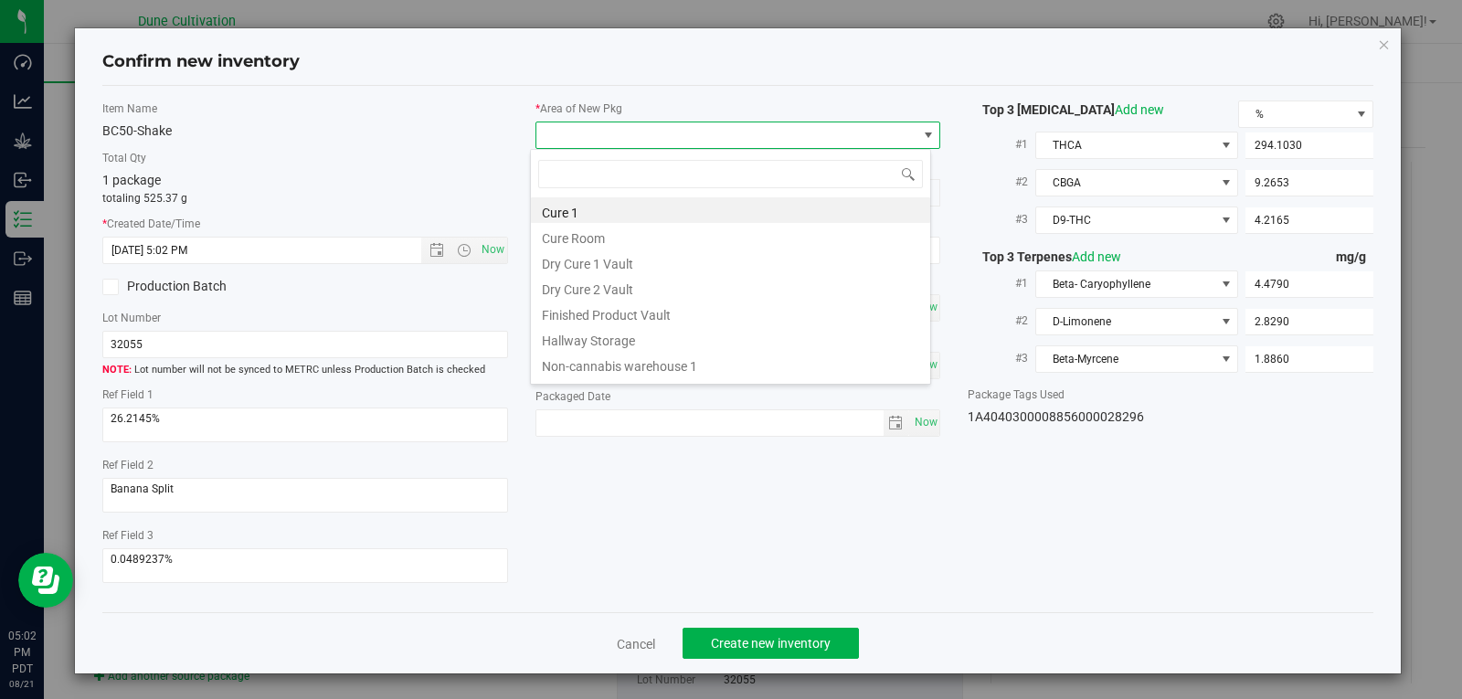
scroll to position [27, 402]
click at [682, 306] on li "Finished Product Vault" at bounding box center [730, 313] width 399 height 26
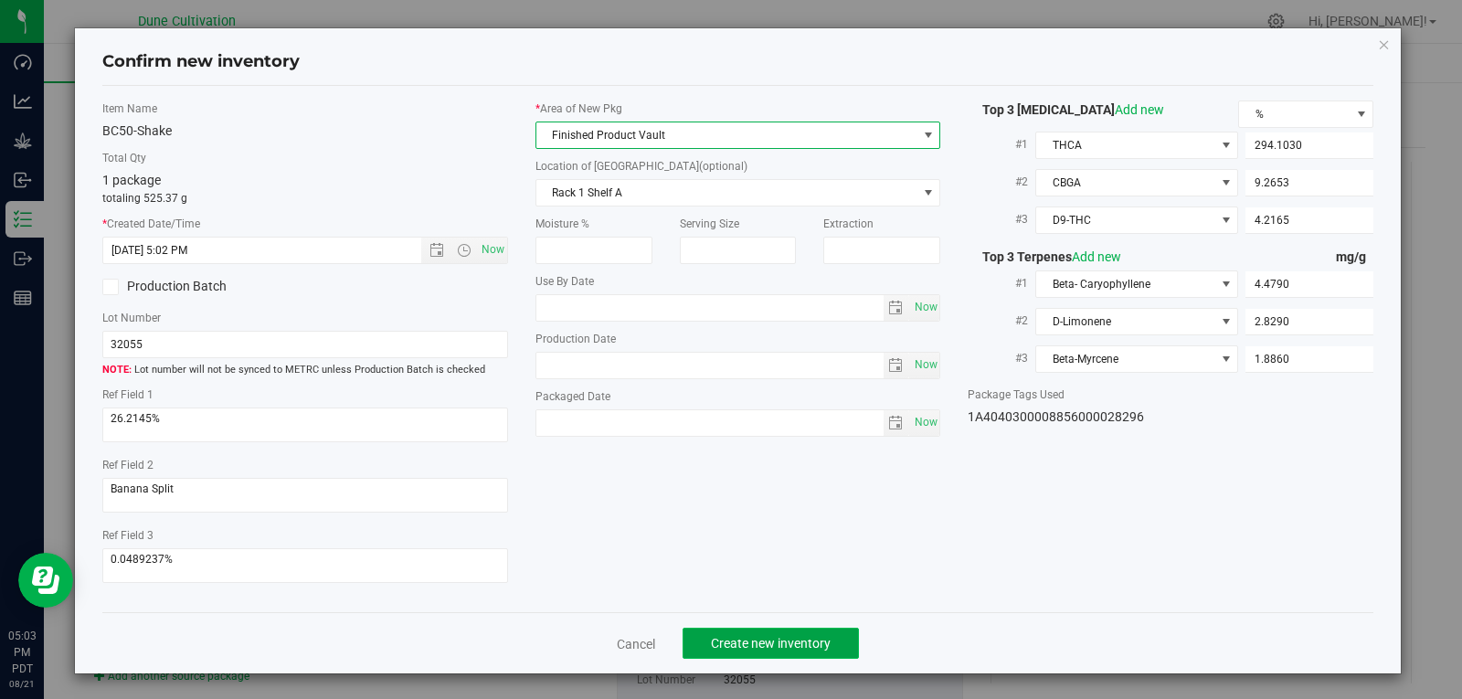
click at [741, 643] on span "Create new inventory" at bounding box center [771, 643] width 120 height 15
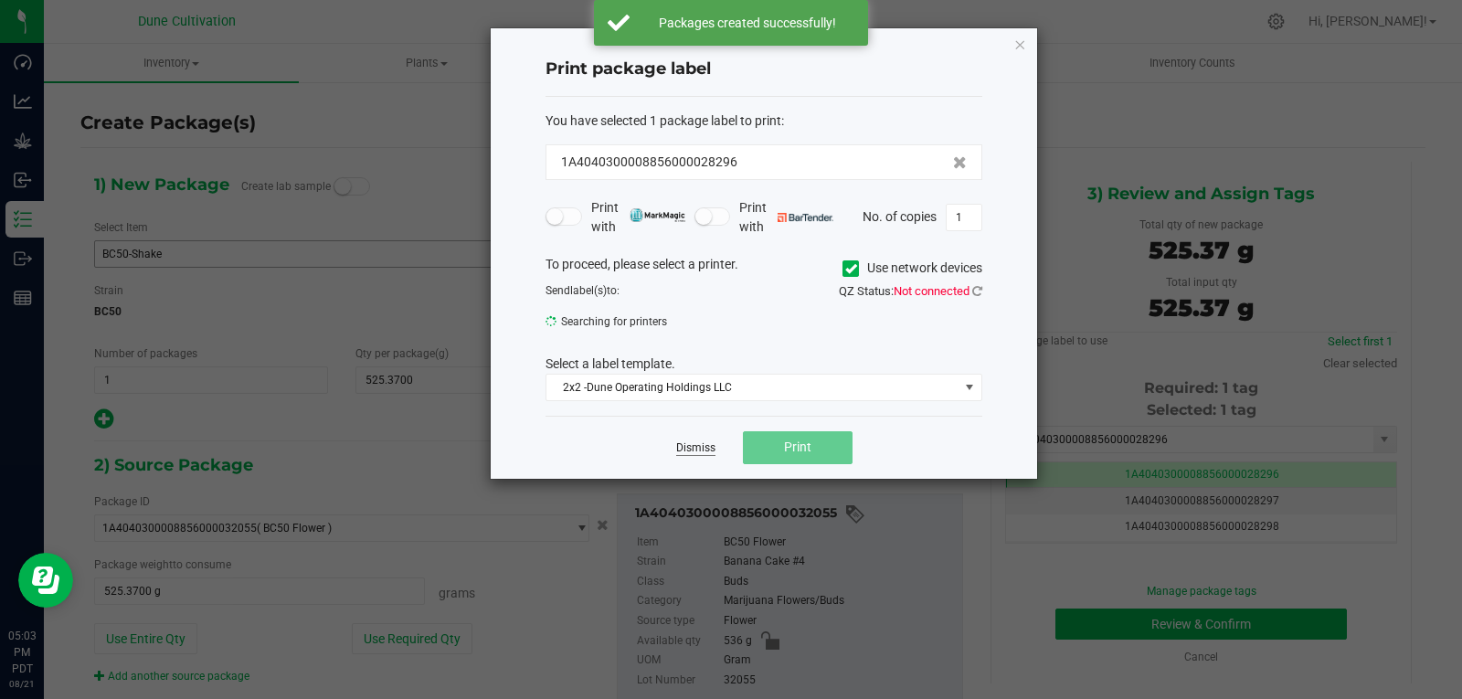
click at [676, 452] on link "Dismiss" at bounding box center [695, 448] width 39 height 16
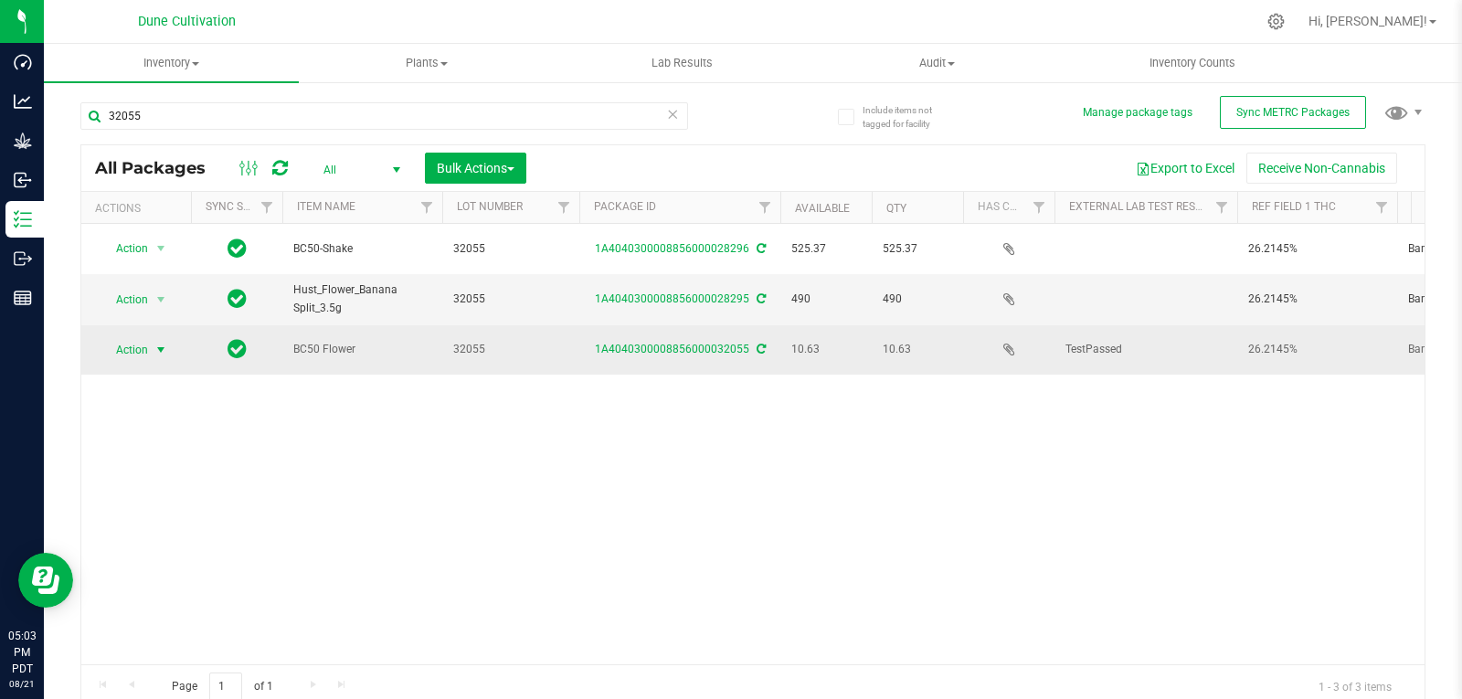
click at [166, 343] on span "select" at bounding box center [160, 350] width 15 height 15
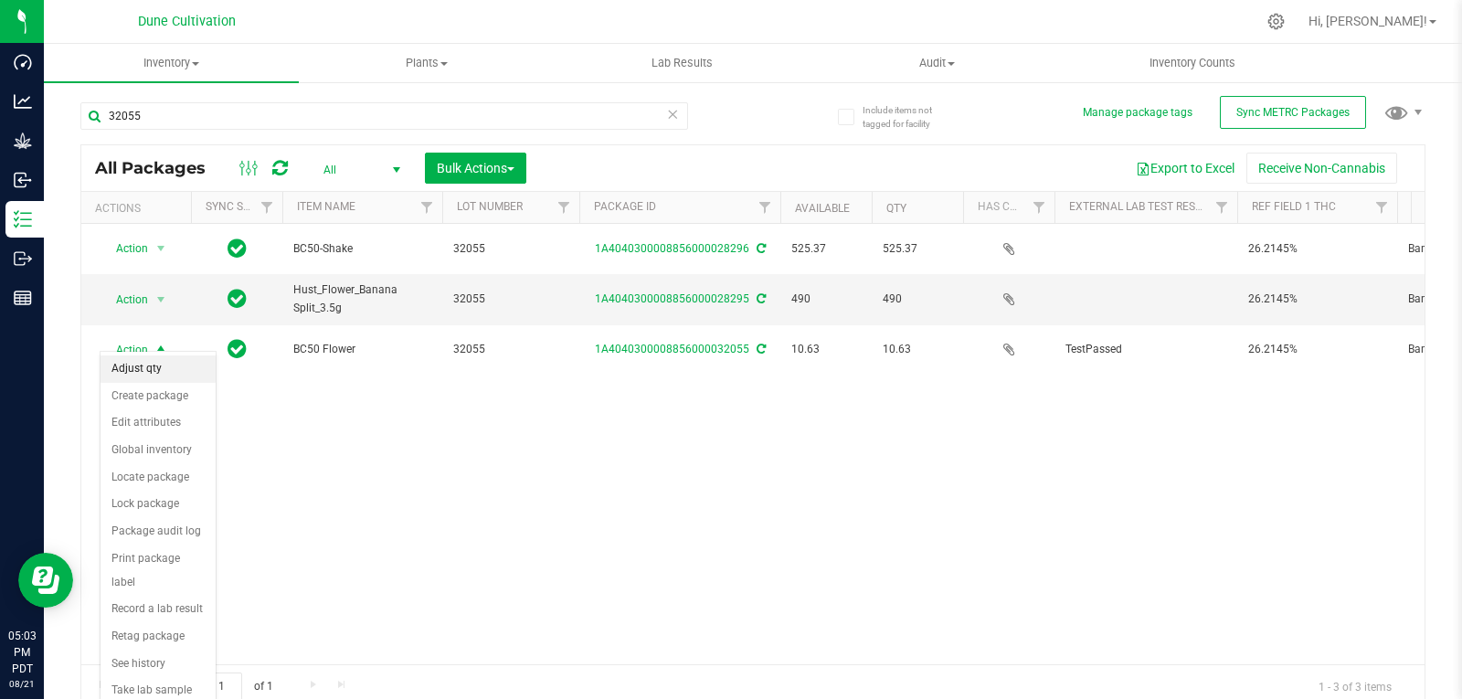
click at [153, 374] on li "Adjust qty" at bounding box center [157, 368] width 115 height 27
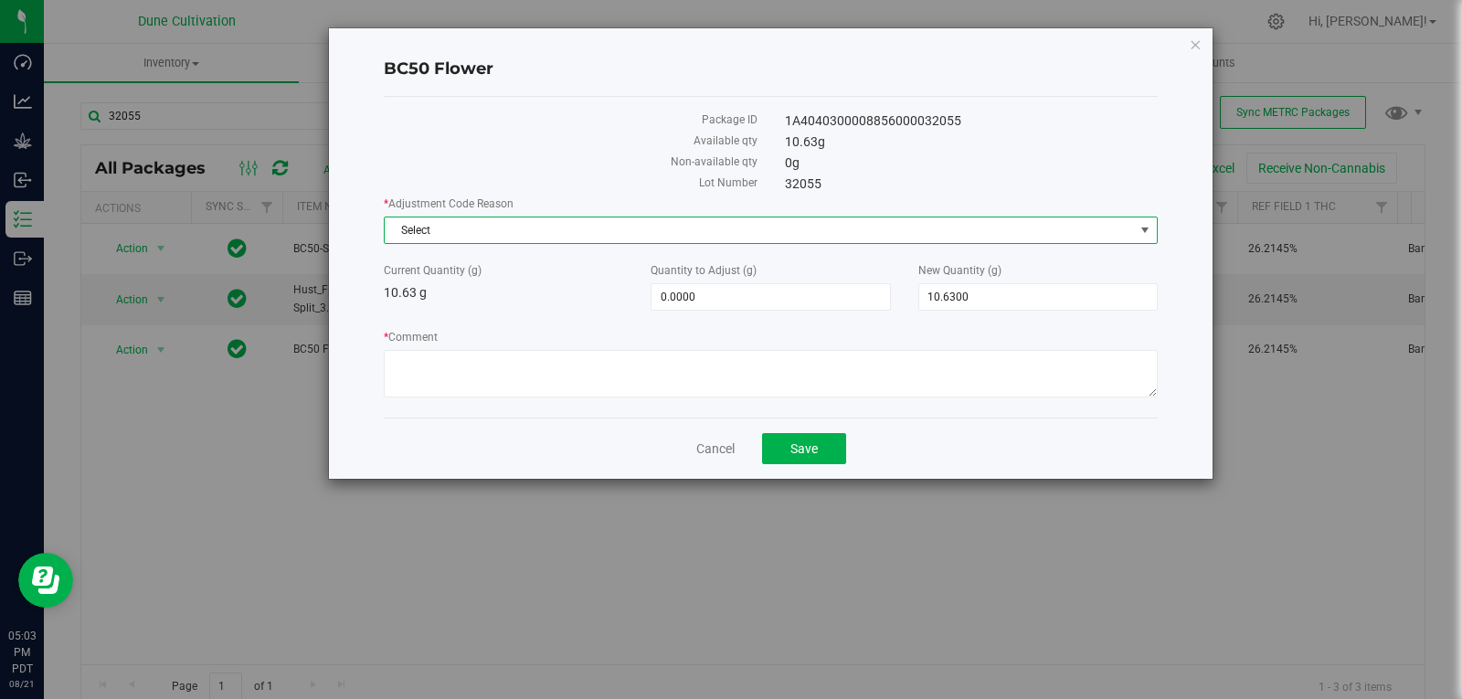
click at [520, 240] on span "Select" at bounding box center [759, 230] width 749 height 26
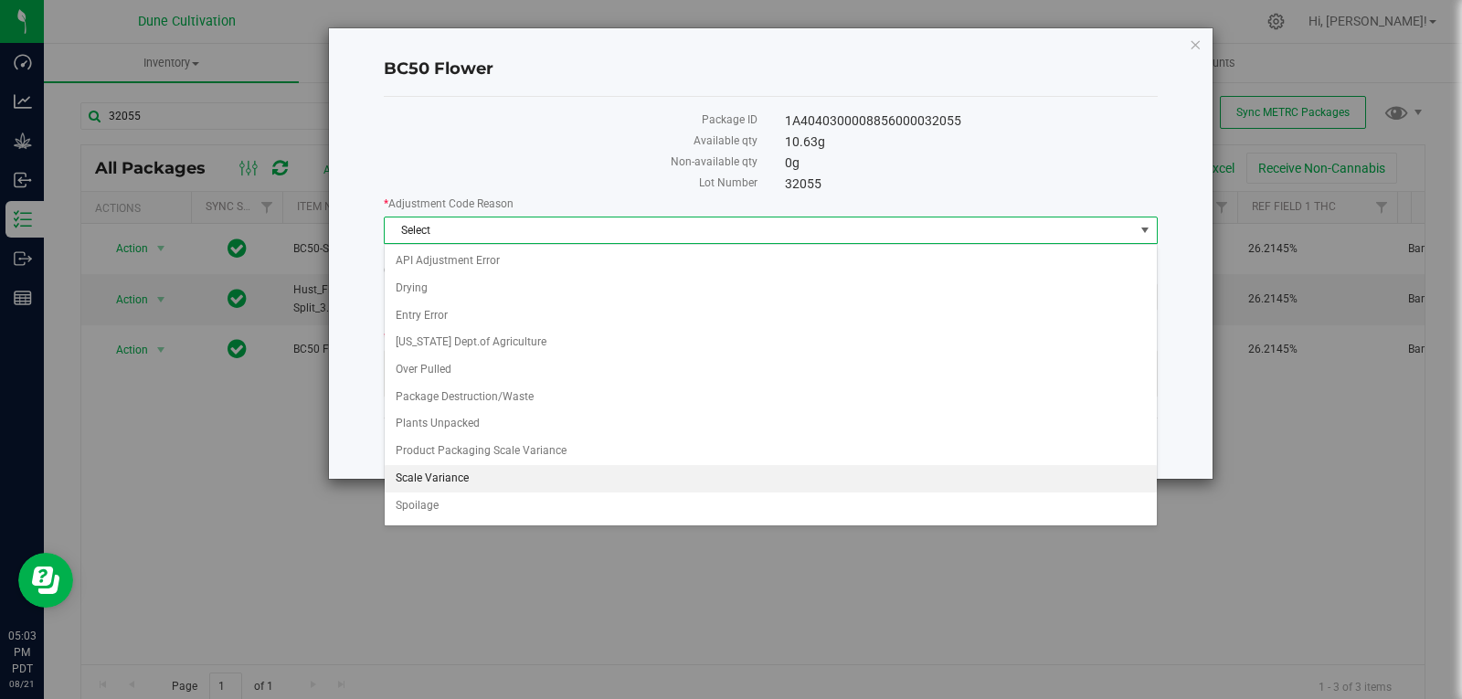
click at [462, 481] on li "Scale Variance" at bounding box center [771, 478] width 772 height 27
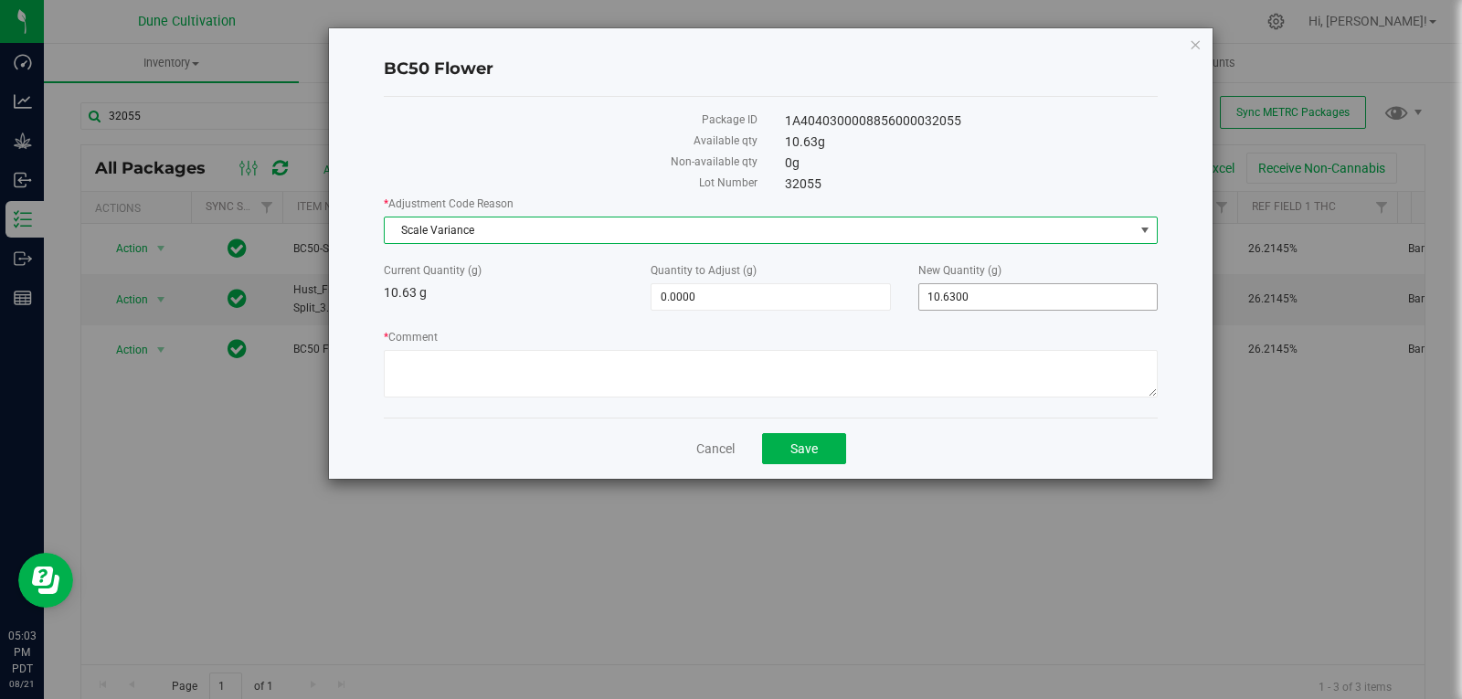
click at [973, 289] on span "10.6300 10.63" at bounding box center [1037, 296] width 239 height 27
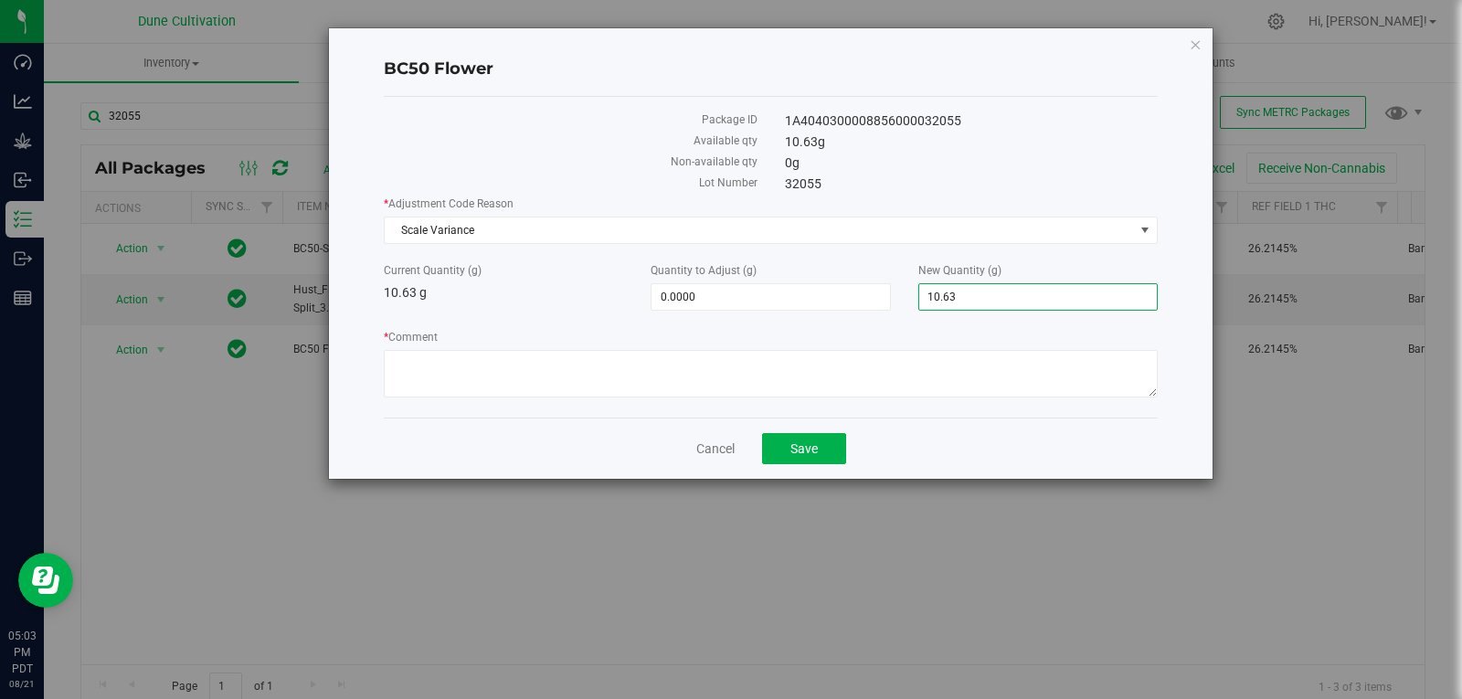
click at [973, 289] on input "10.63" at bounding box center [1038, 297] width 238 height 26
type input "0"
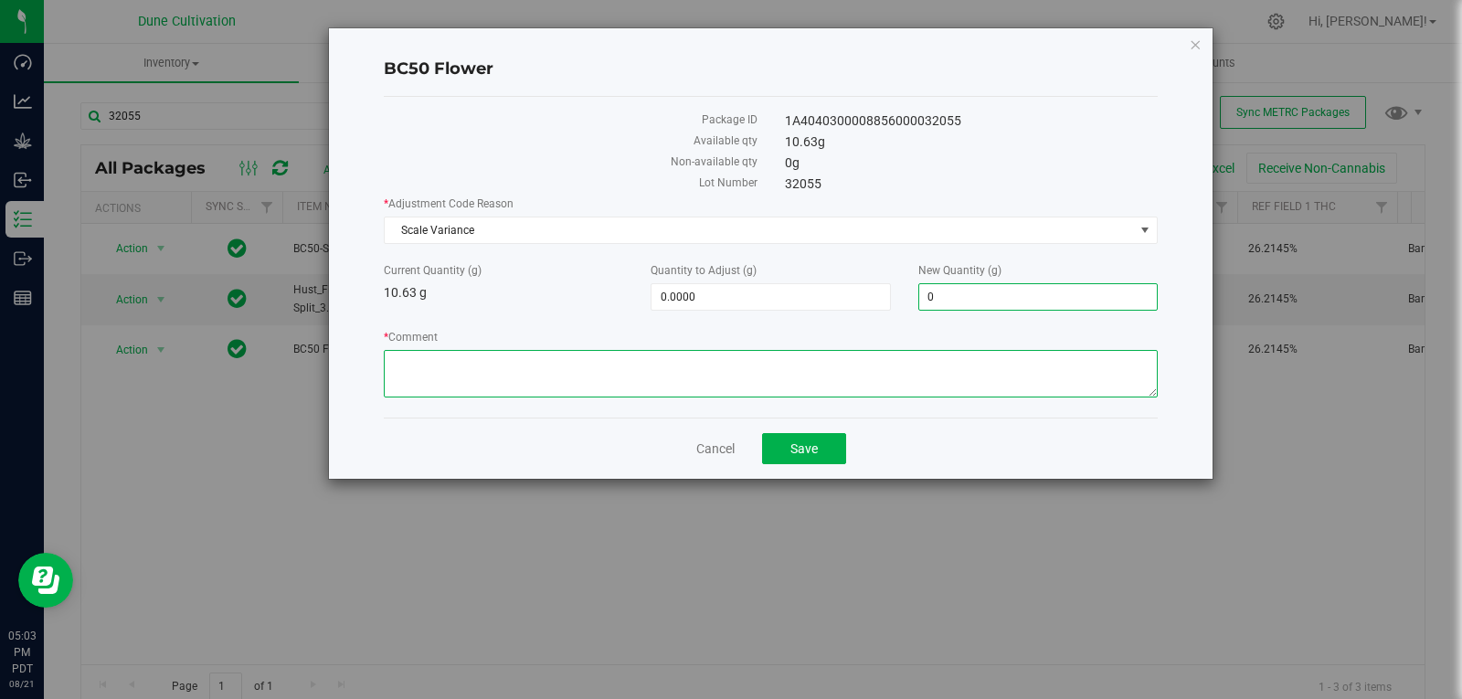
type input "-10.6300"
type input "0.0000"
click at [936, 384] on textarea "* Comment" at bounding box center [771, 374] width 774 height 48
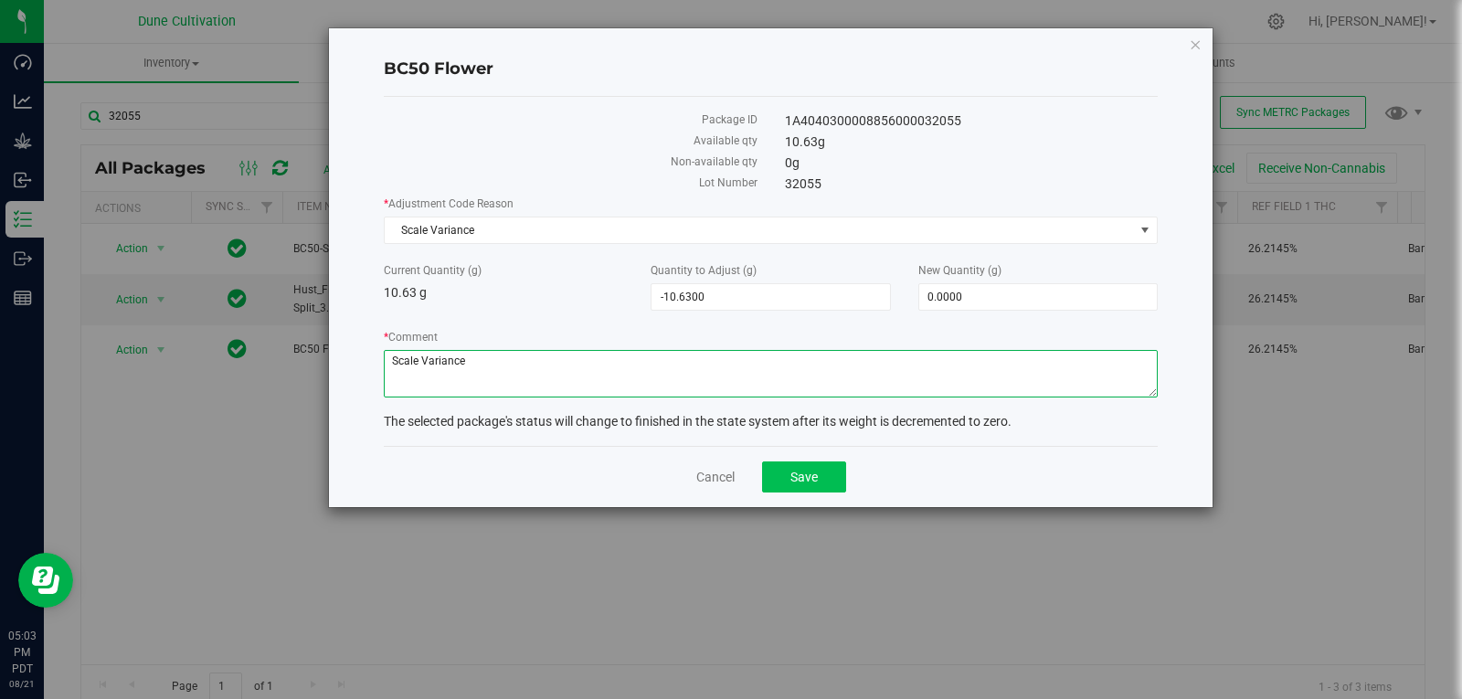
type textarea "Scale Variance"
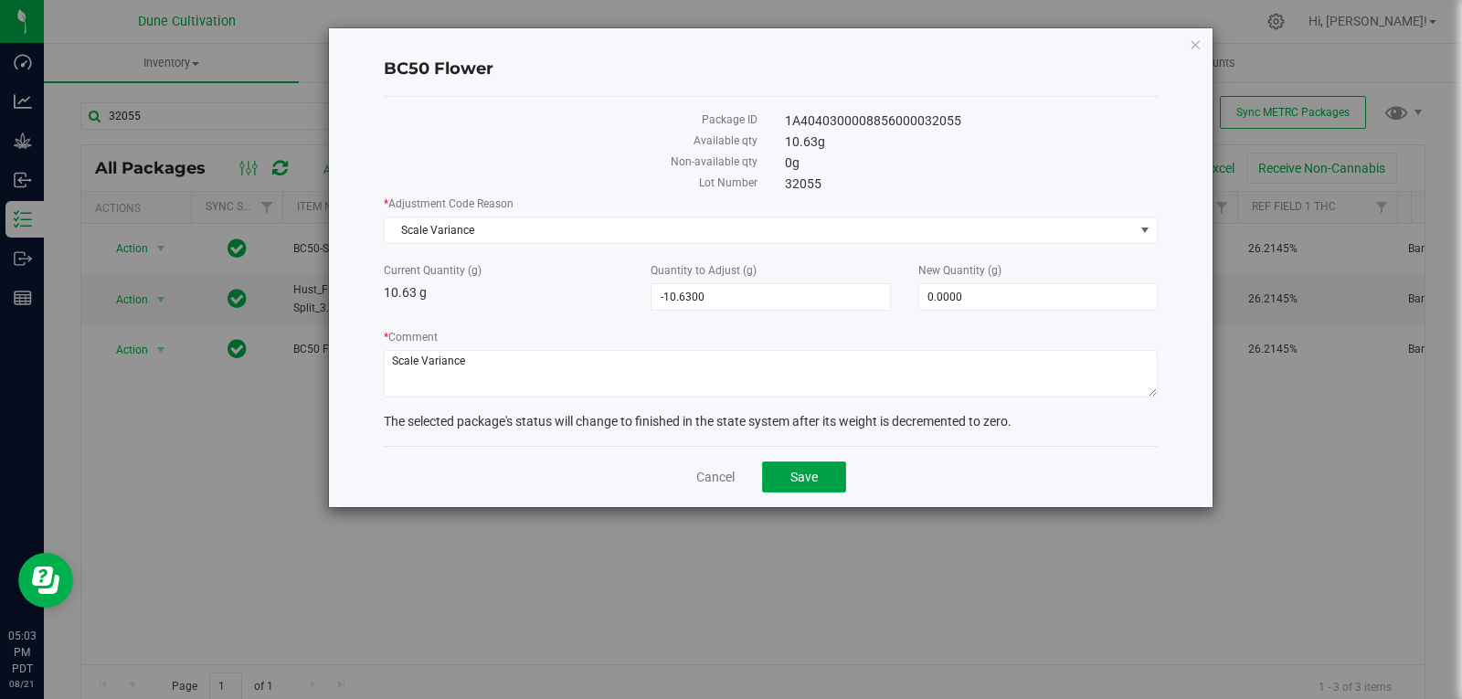
click at [826, 473] on button "Save" at bounding box center [804, 476] width 84 height 31
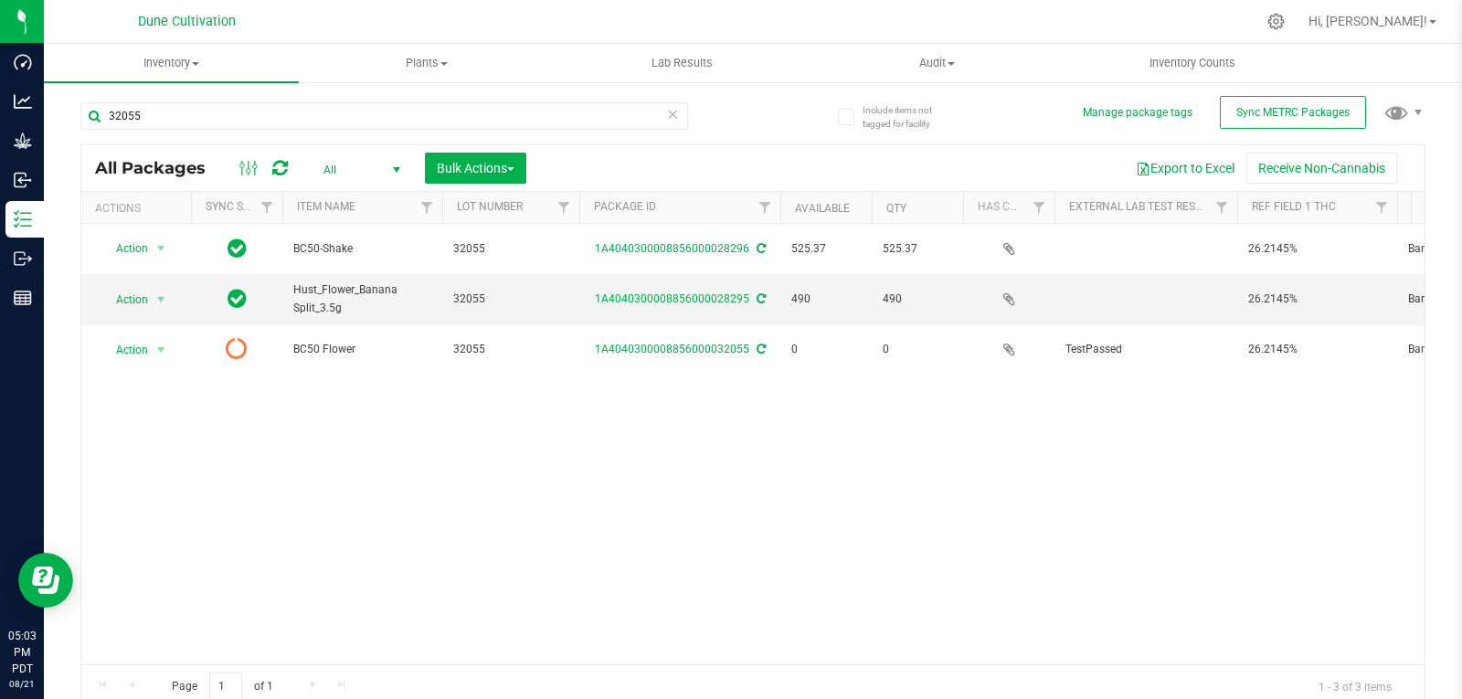
click at [286, 177] on link at bounding box center [280, 168] width 16 height 22
click at [168, 114] on input "32055" at bounding box center [384, 115] width 608 height 27
type input "32020"
